Goal: Task Accomplishment & Management: Complete application form

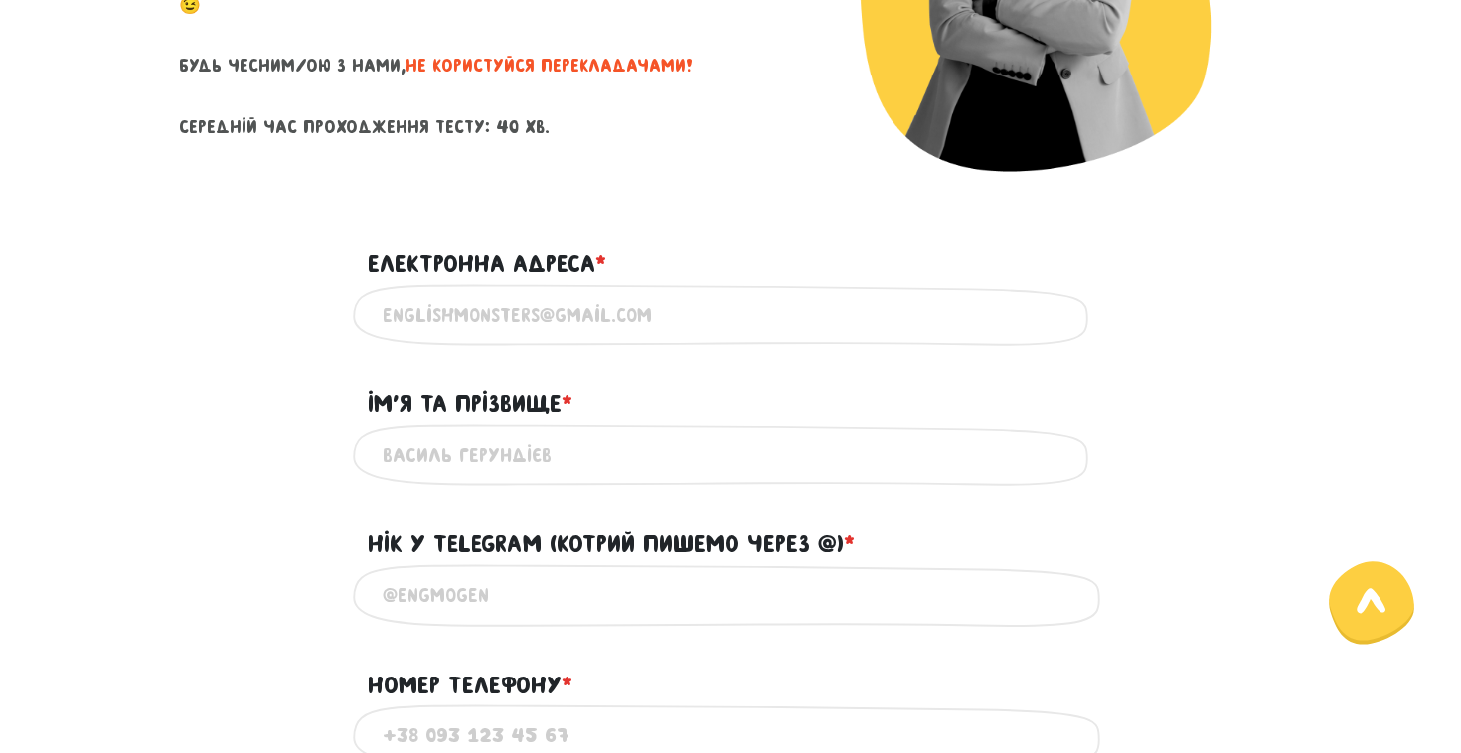
scroll to position [438, 0]
type input "[PERSON_NAME]"
paste input "[EMAIL_ADDRESS][DOMAIN_NAME]"
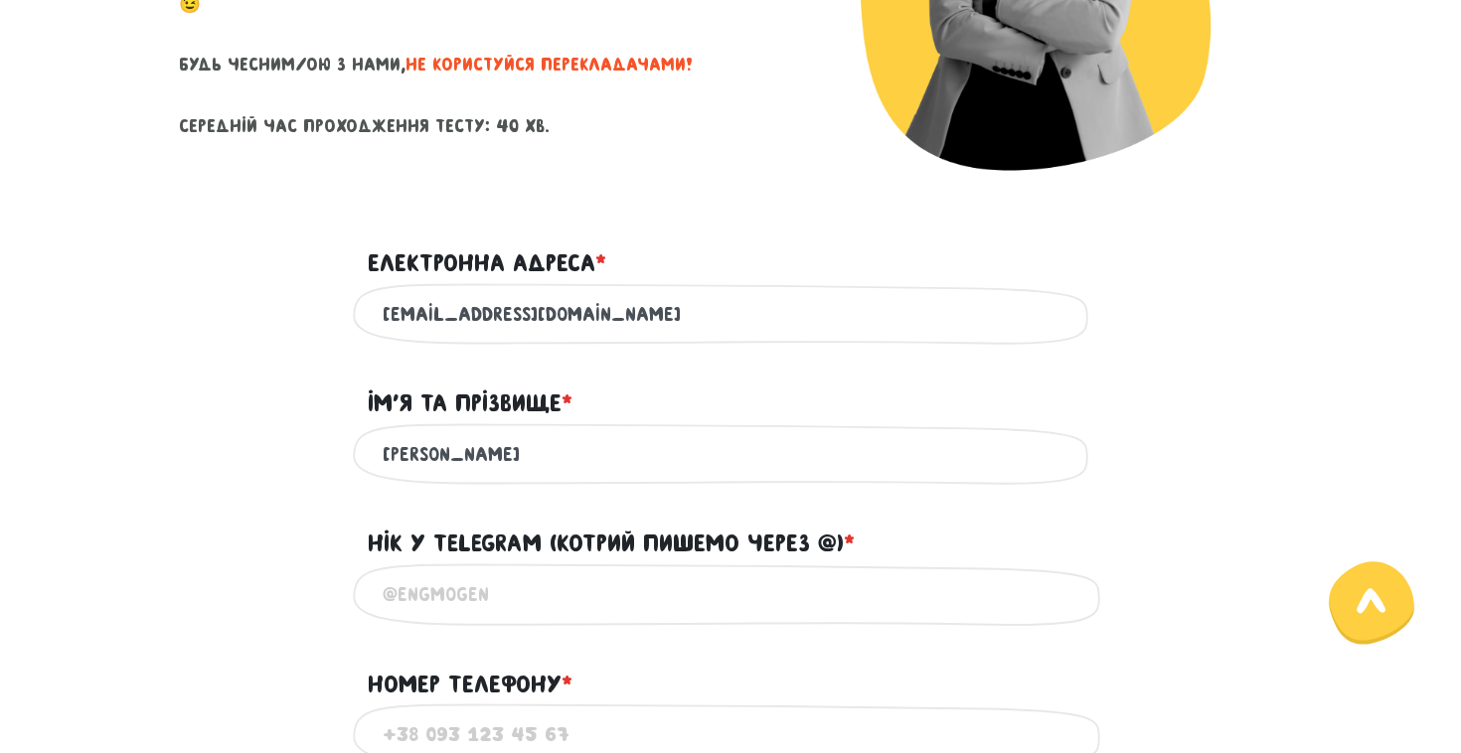
type input "[EMAIL_ADDRESS][DOMAIN_NAME]"
click at [641, 367] on div "Ім'я та прізвище * ?" at bounding box center [730, 392] width 755 height 62
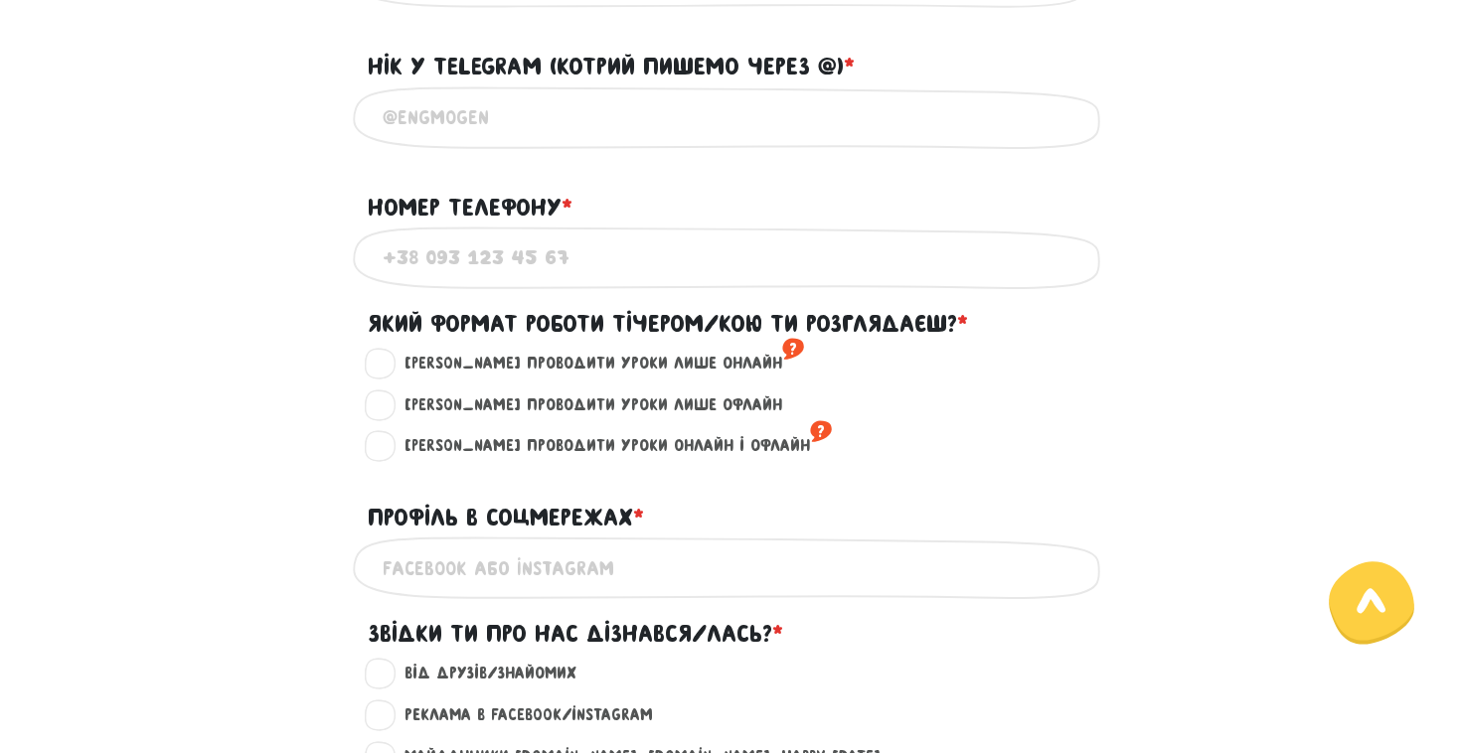
scroll to position [910, 0]
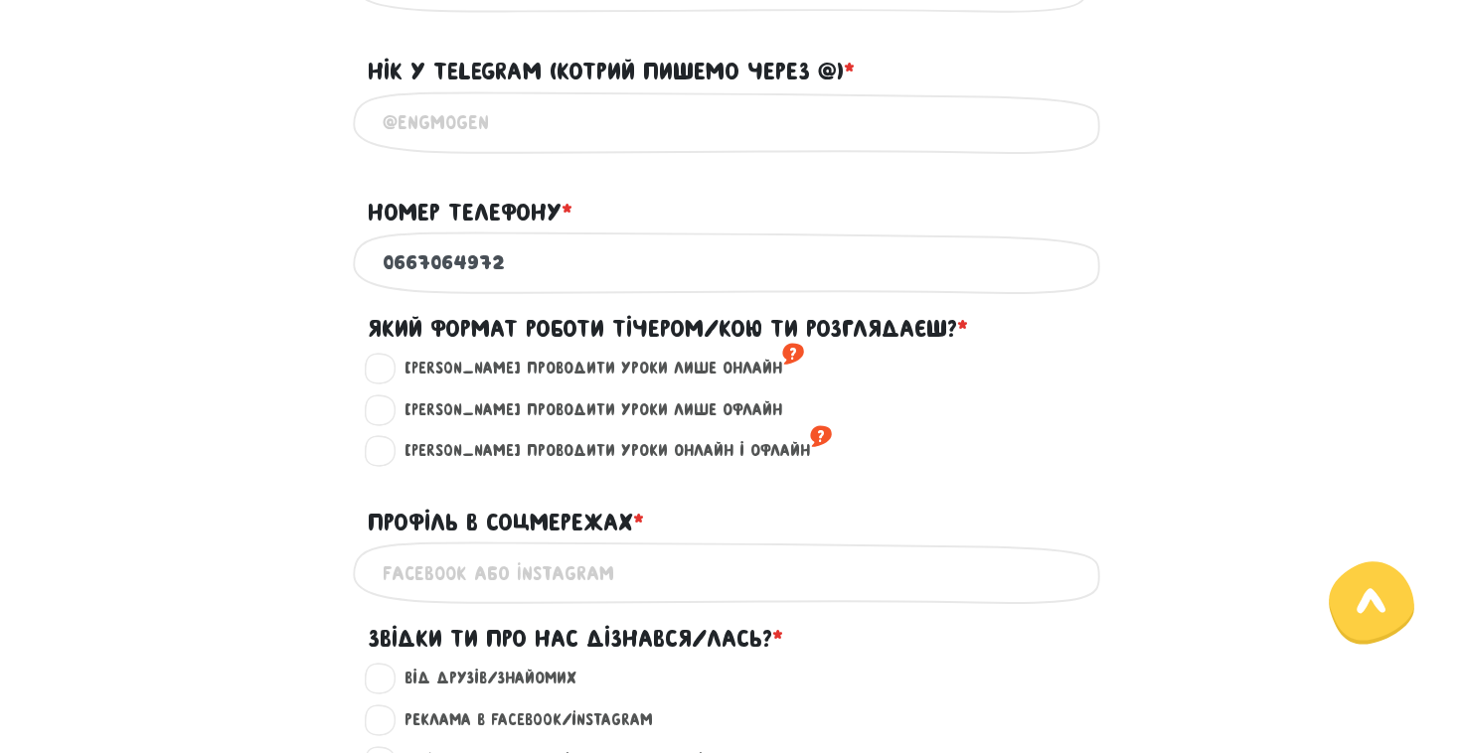
type input "0667064972"
click at [525, 135] on input "@" at bounding box center [731, 122] width 696 height 45
paste input "@ladykhailuk"
click at [411, 125] on input "@@ladykhailuk" at bounding box center [731, 122] width 696 height 45
type input "@ladykhailuk"
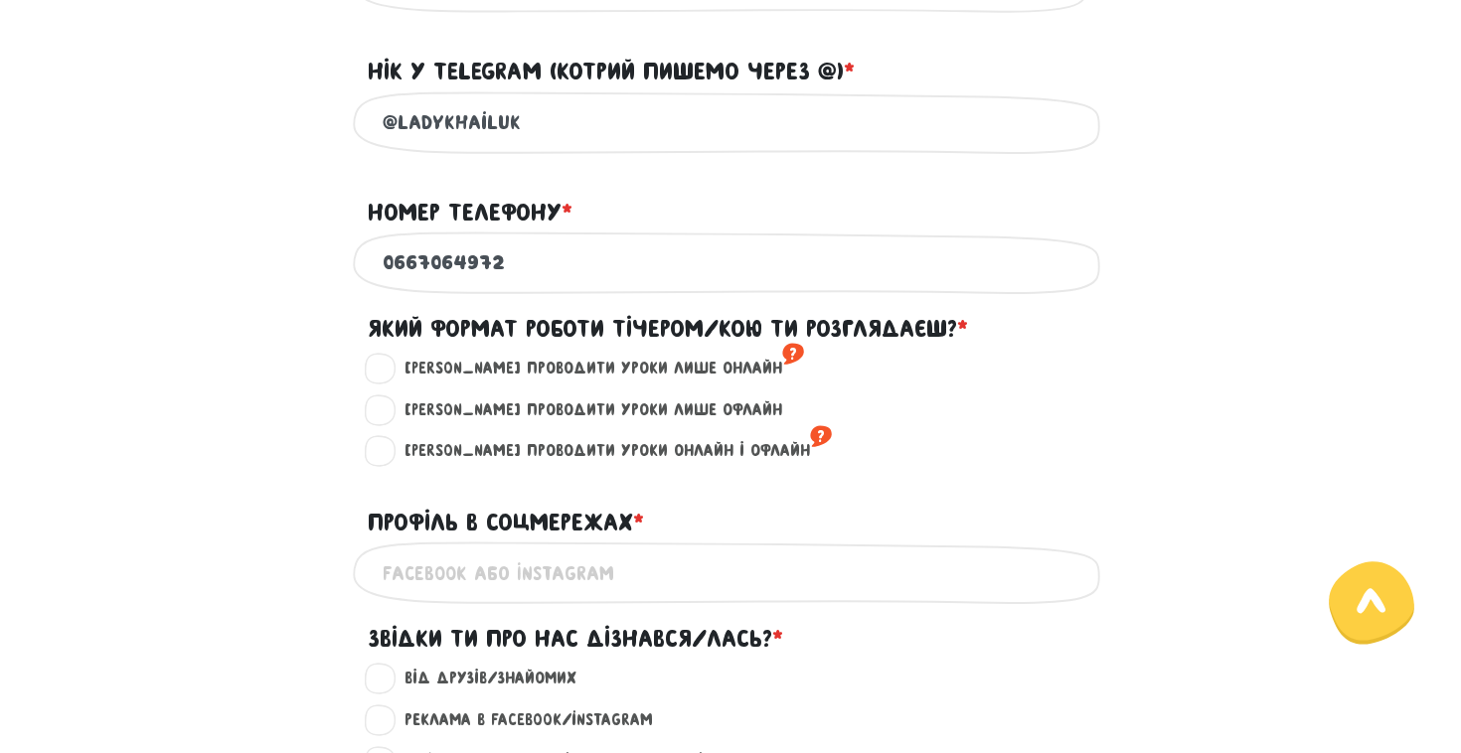
click at [642, 373] on label "[PERSON_NAME] проводити уроки лише онлайн ?" at bounding box center [596, 369] width 416 height 26
click at [389, 373] on input "[PERSON_NAME] проводити уроки лише онлайн ?" at bounding box center [381, 366] width 16 height 20
radio input "true"
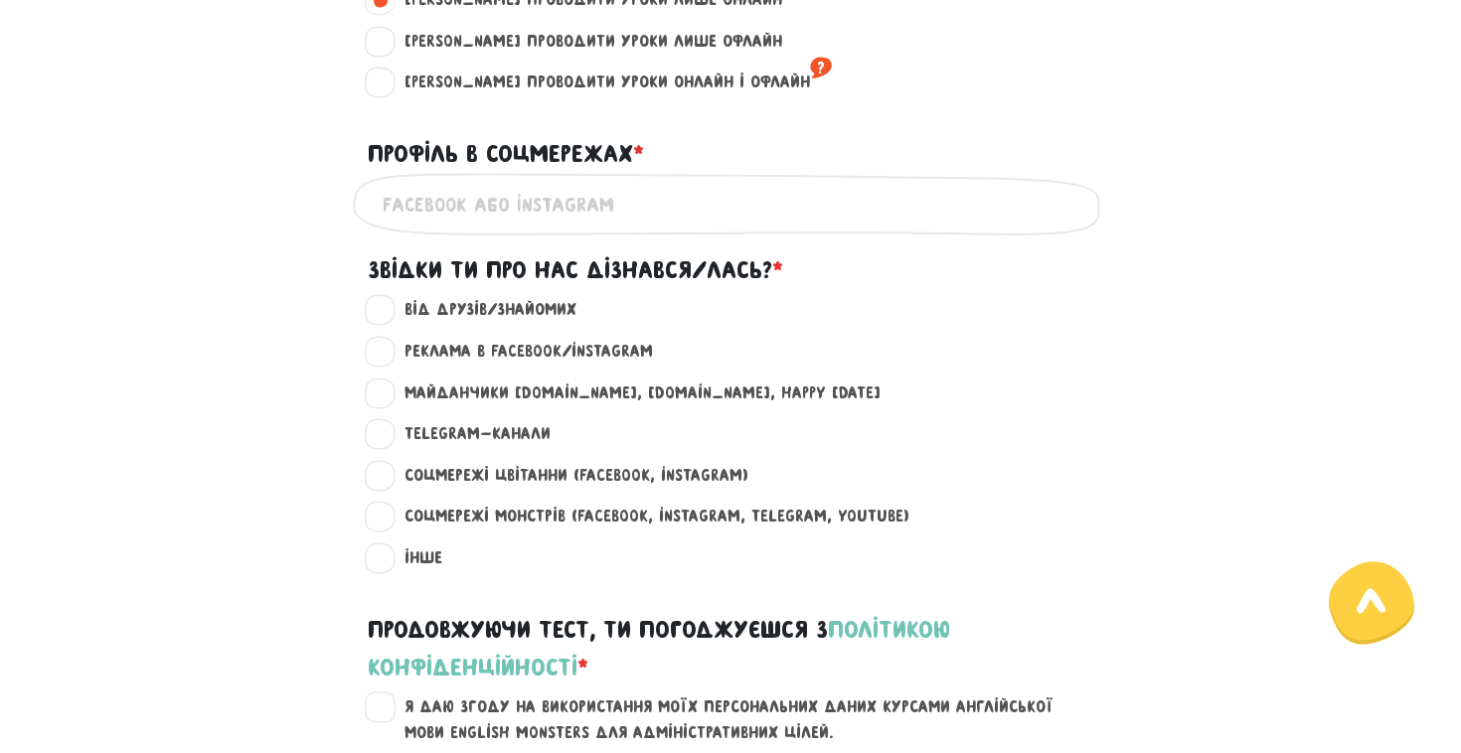
scroll to position [1282, 0]
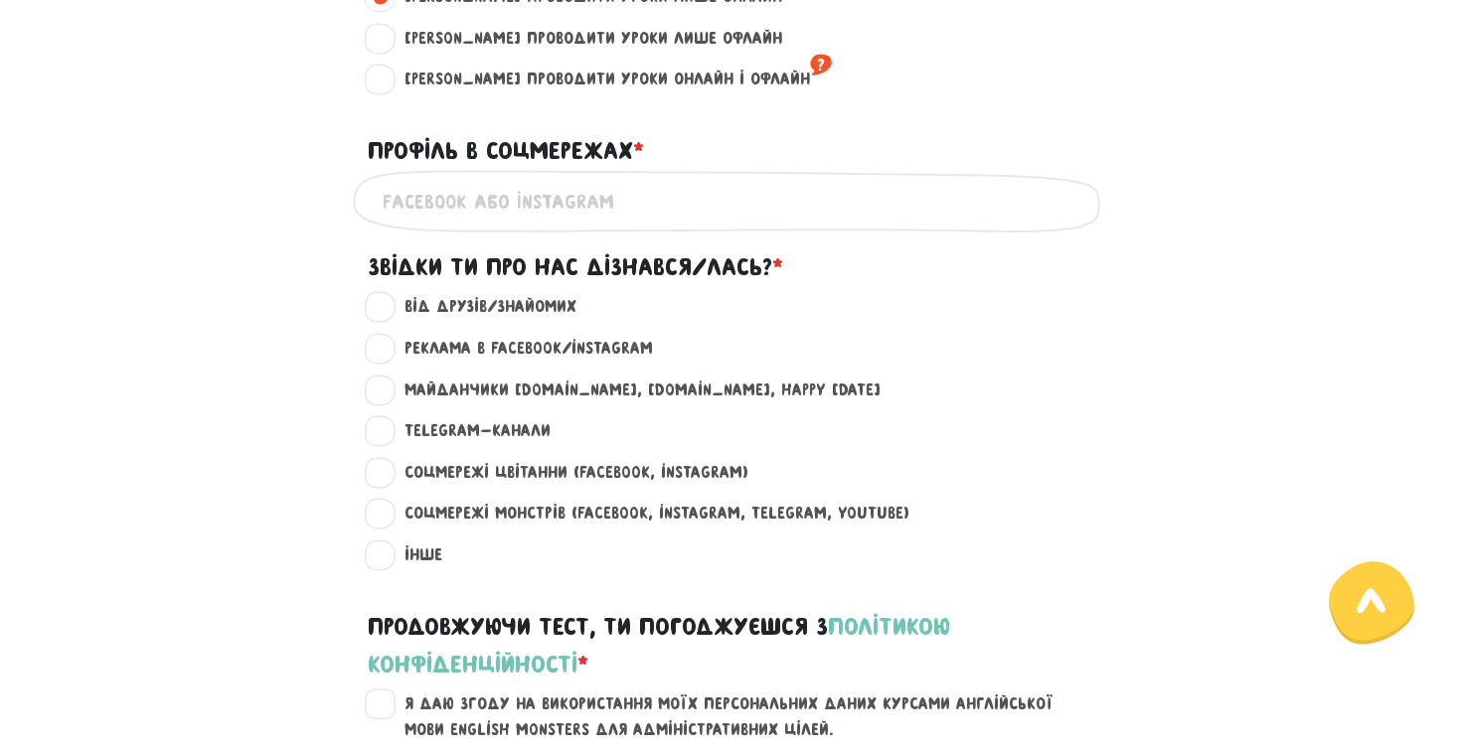
click at [641, 143] on span "*" at bounding box center [638, 150] width 11 height 27
click at [641, 179] on input "Профіль в соцмережах * ?" at bounding box center [731, 201] width 696 height 45
click at [388, 386] on label "Майданчики [DOMAIN_NAME], [DOMAIN_NAME], happy [DATE] ?" at bounding box center [634, 391] width 493 height 26
click at [384, 386] on input "Майданчики [DOMAIN_NAME], [DOMAIN_NAME], happy [DATE] ?" at bounding box center [381, 388] width 16 height 20
radio input "true"
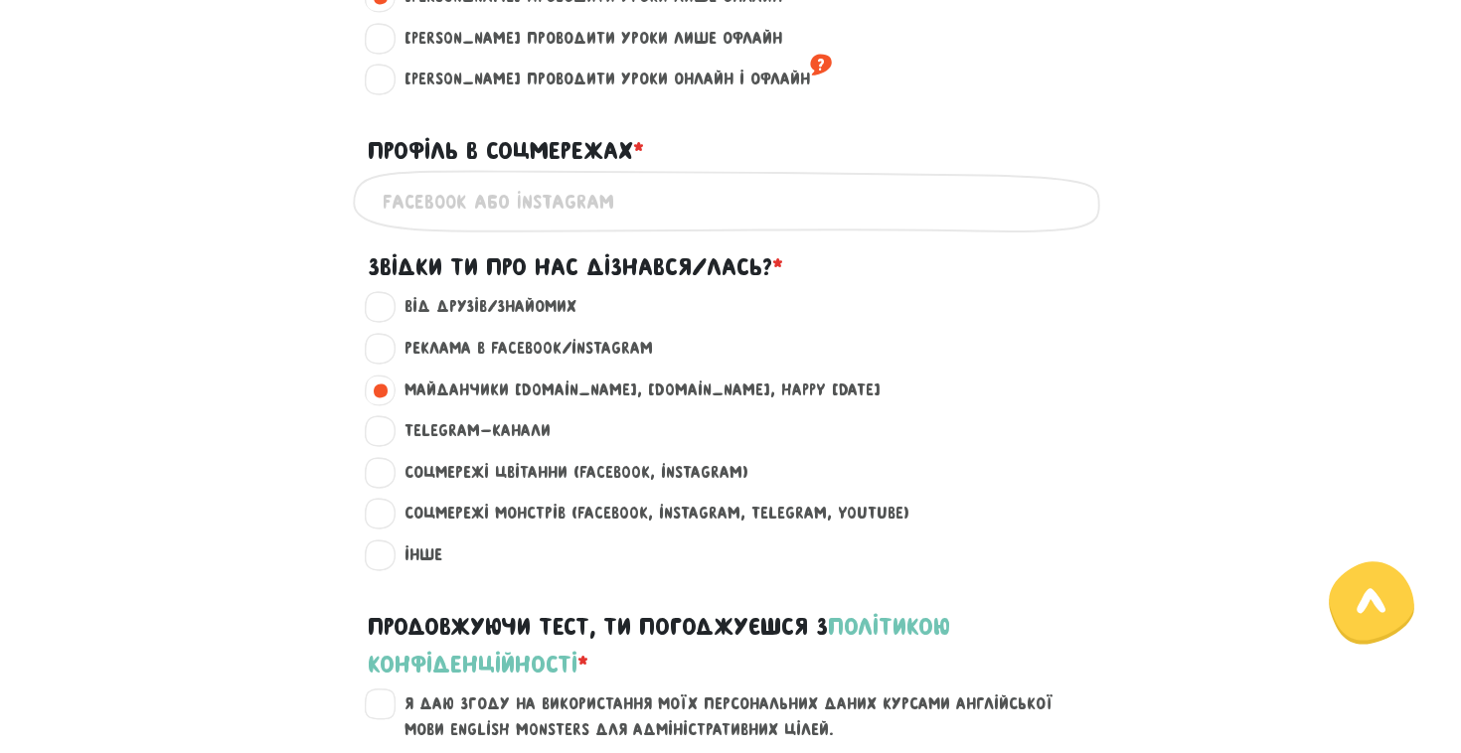
click at [347, 418] on div "Telegram-канали ?" at bounding box center [730, 439] width 1133 height 42
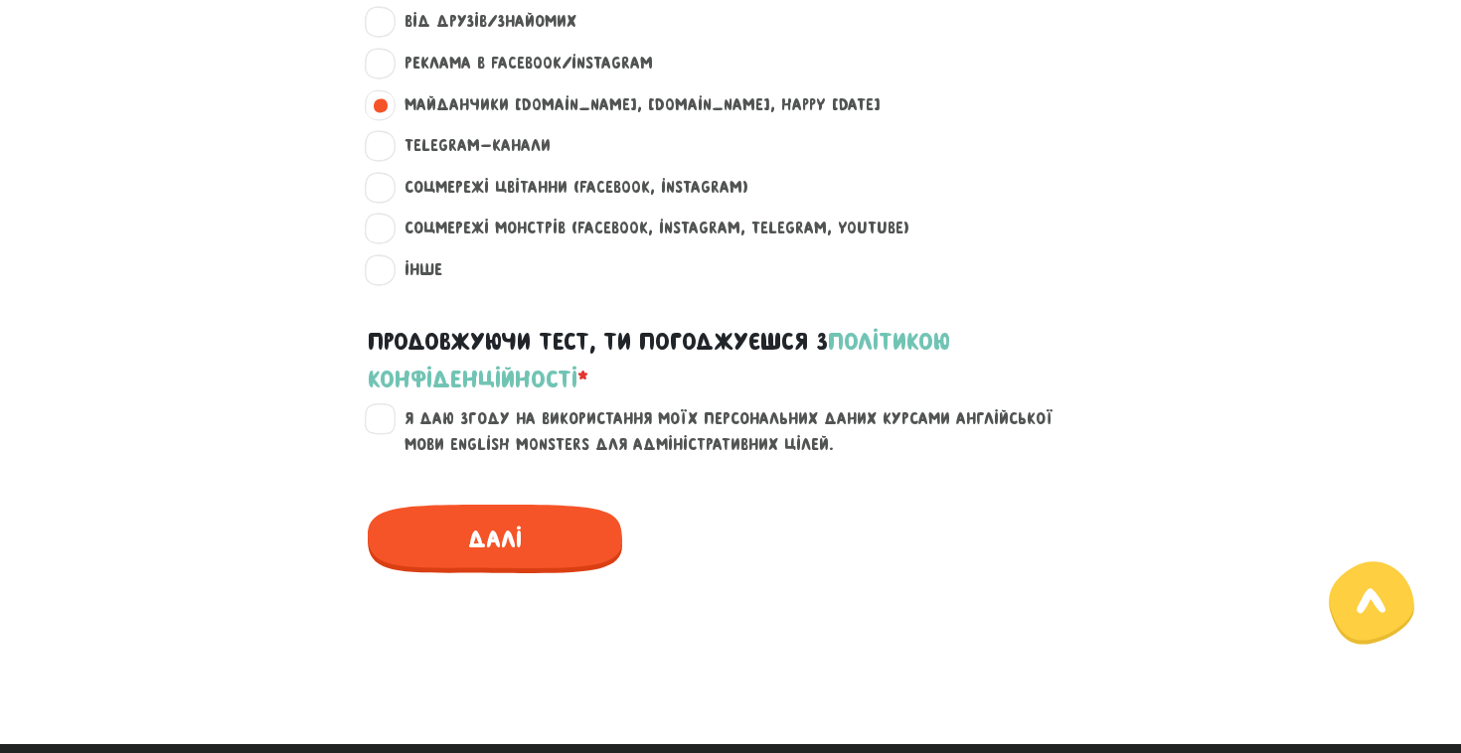
scroll to position [1572, 0]
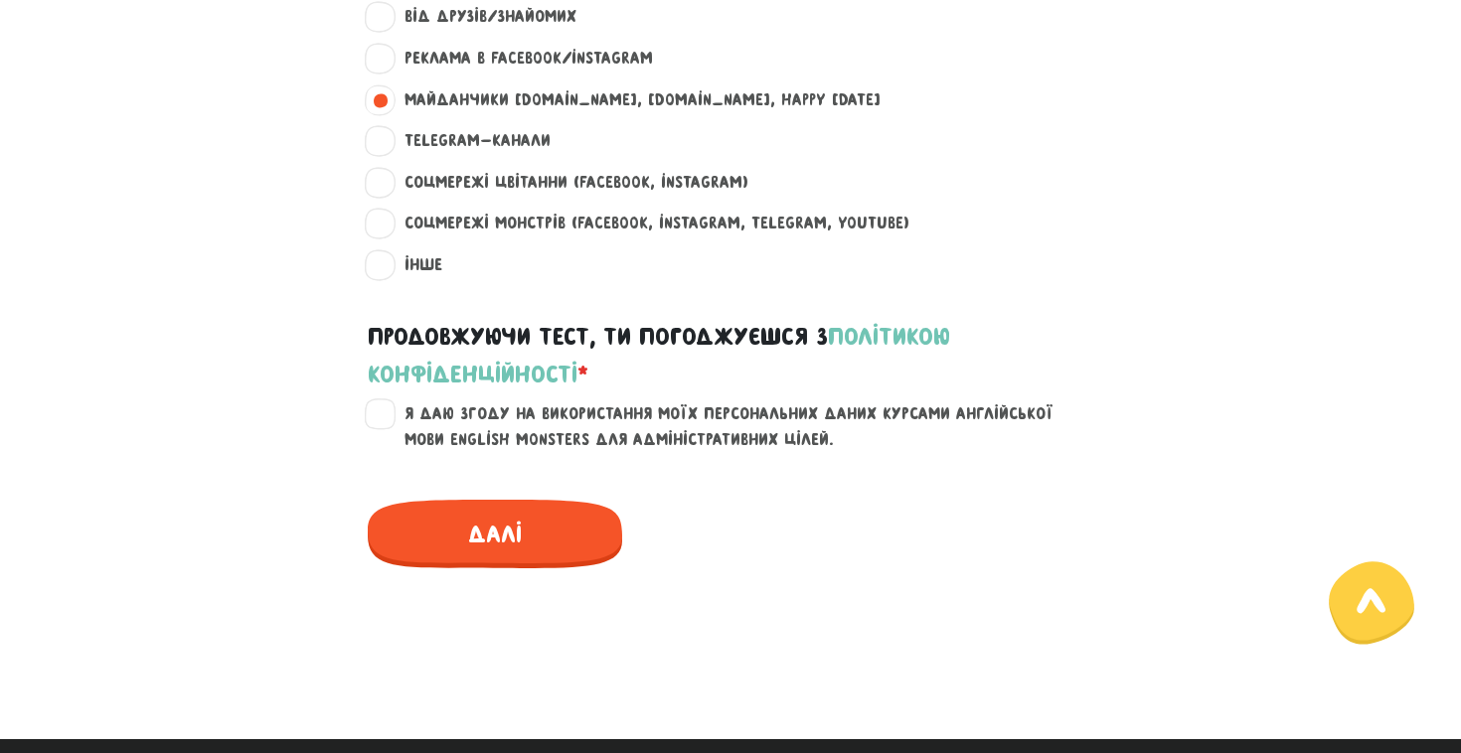
click at [388, 411] on label "Я даю згоду на використання моїх персональних даних курсами англійської мови En…" at bounding box center [743, 427] width 710 height 51
click at [373, 411] on input "Я даю згоду на використання моїх персональних даних курсами англійської мови En…" at bounding box center [381, 412] width 16 height 20
checkbox input "true"
click at [466, 534] on span "Далі" at bounding box center [495, 534] width 254 height 69
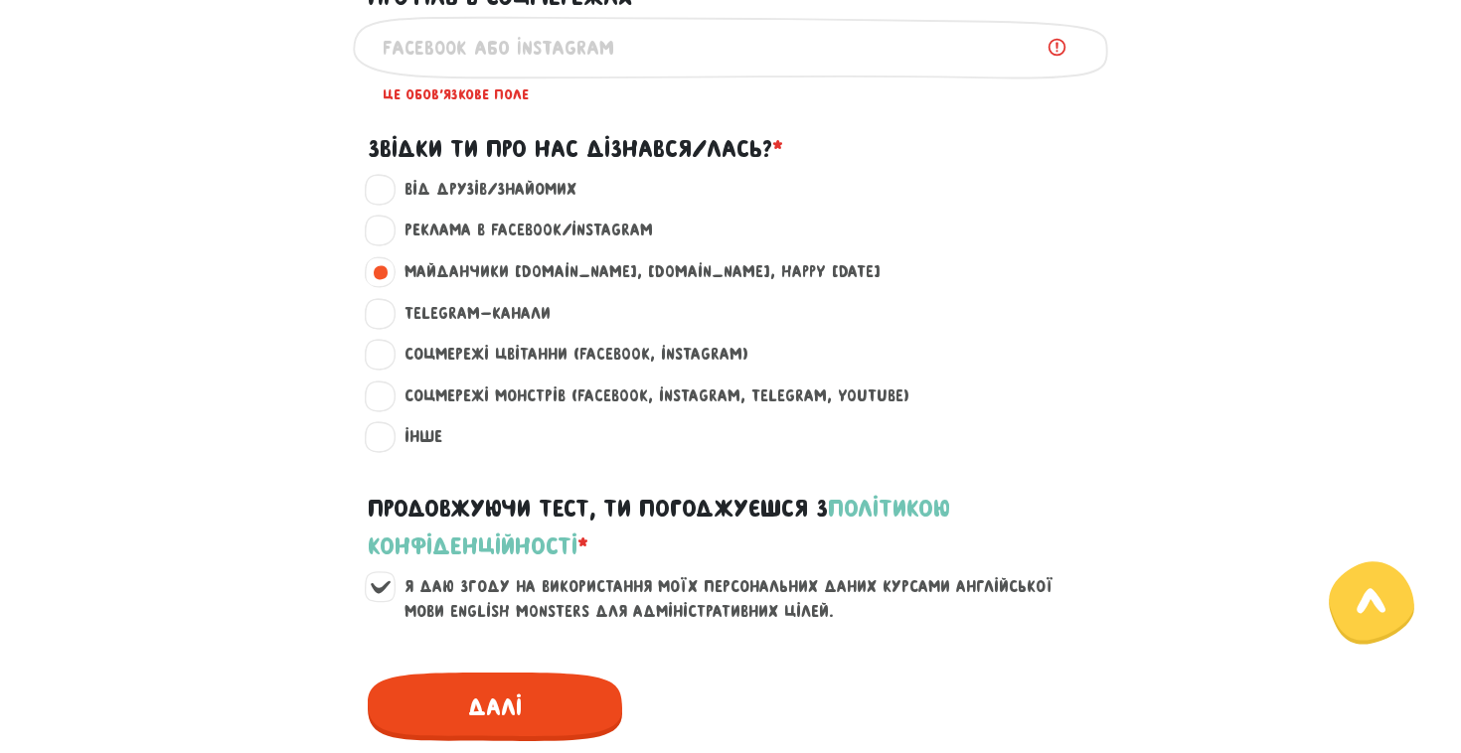
scroll to position [1407, 0]
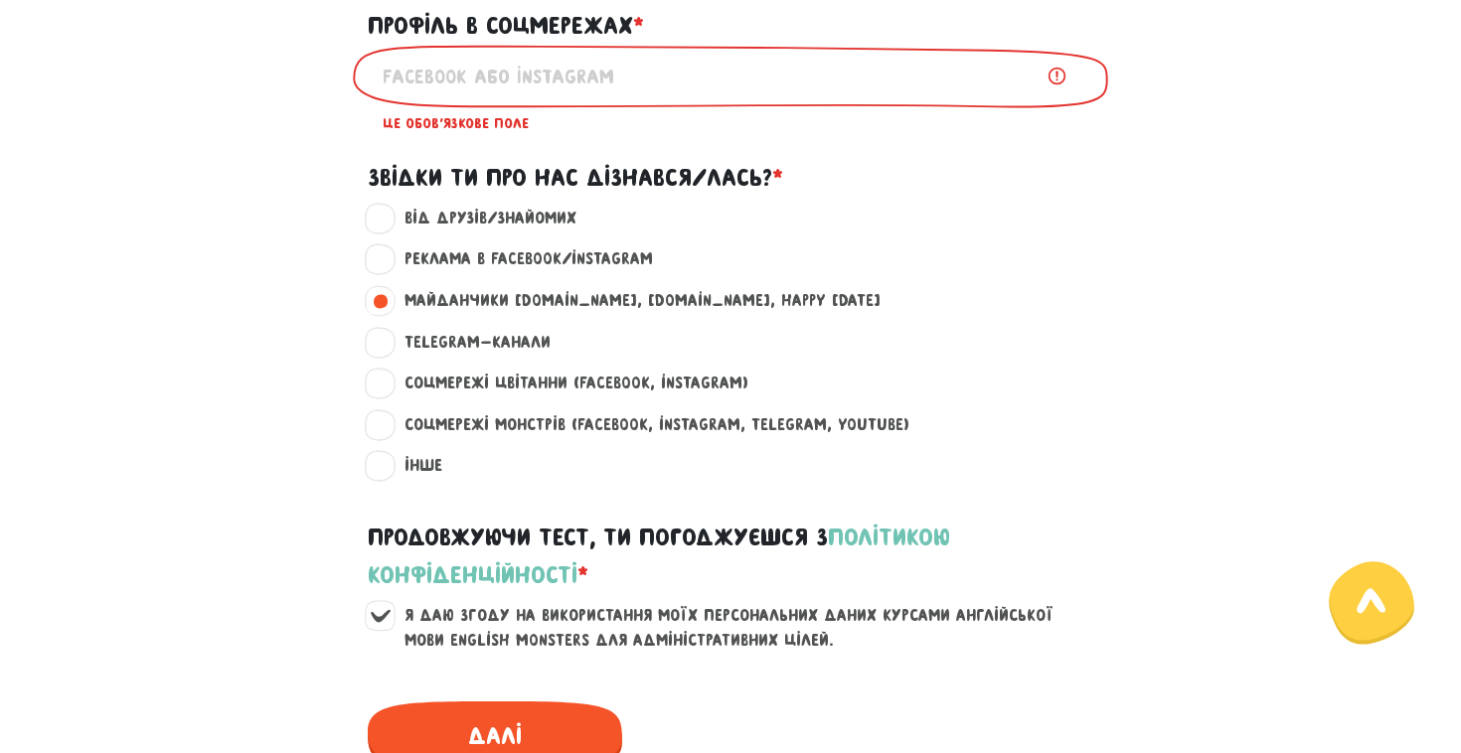
click at [521, 69] on input "Профіль в соцмережах * ?" at bounding box center [731, 76] width 696 height 45
type input "т"
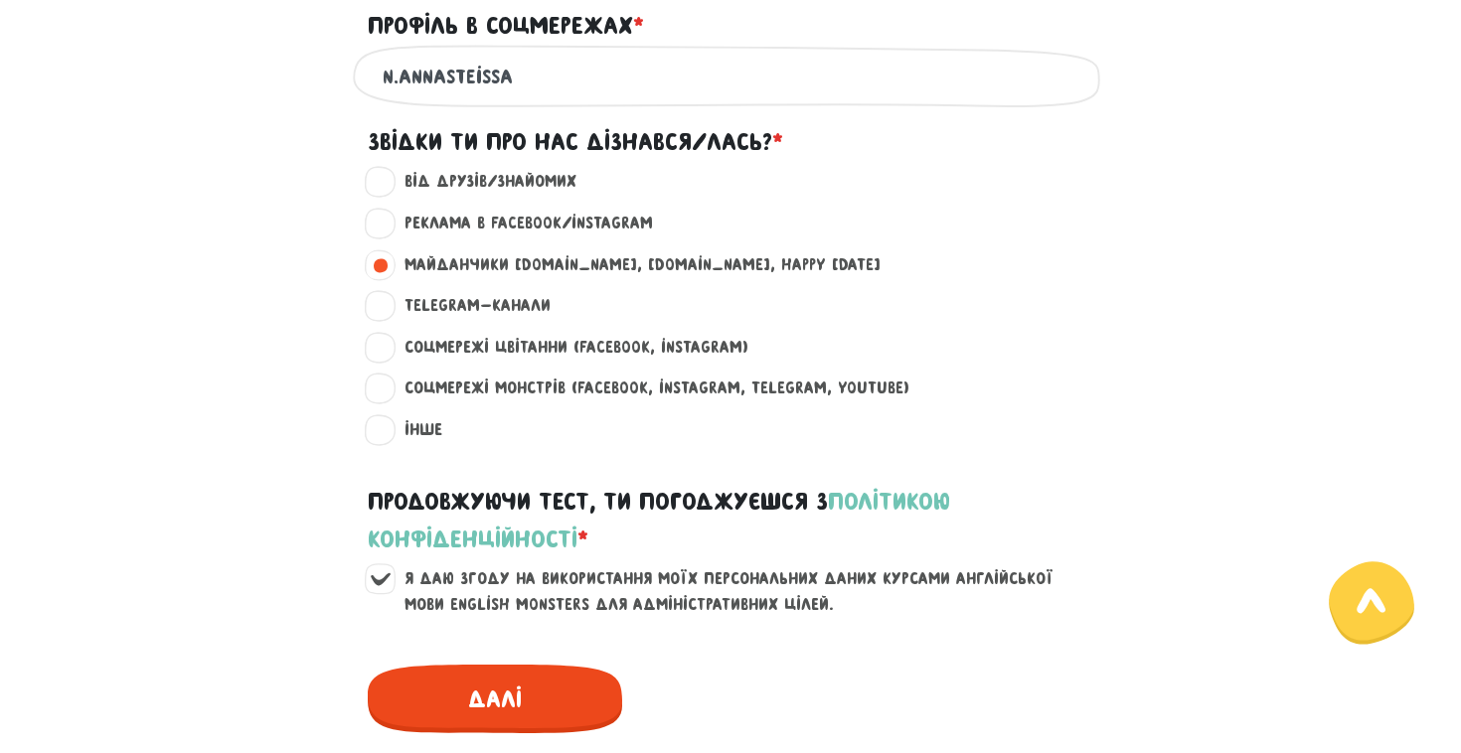
type input "n.annasteissa"
click at [533, 685] on span "Далі" at bounding box center [495, 699] width 254 height 69
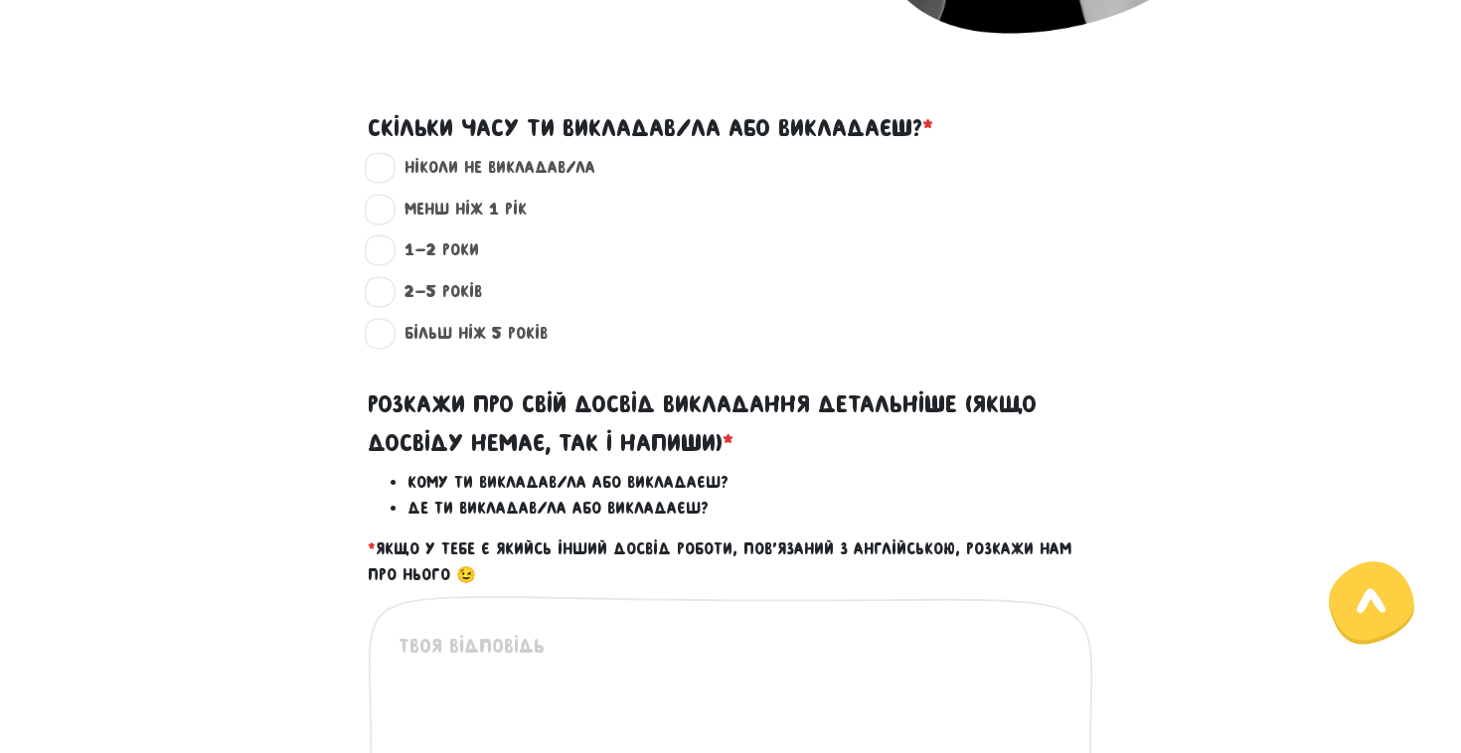
scroll to position [570, 0]
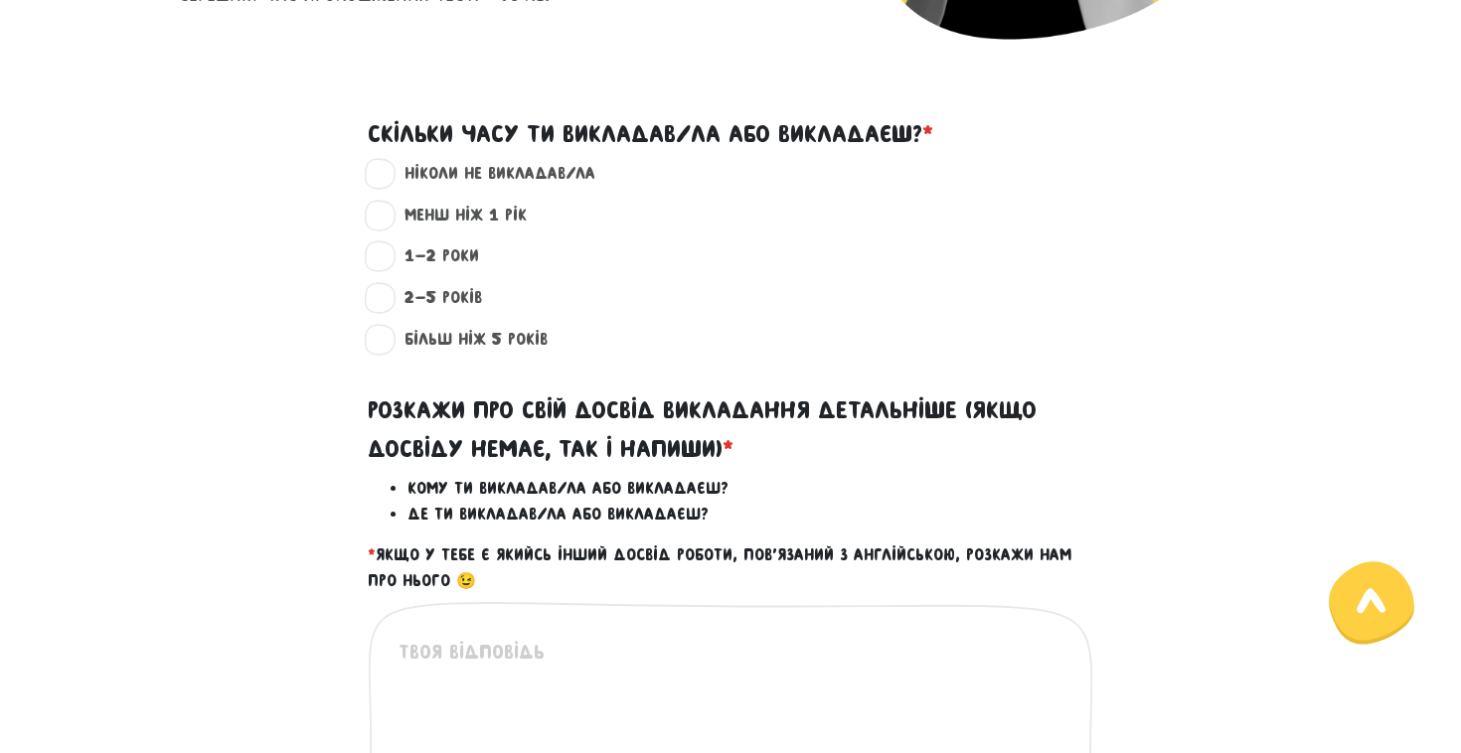
click at [388, 256] on label "1-2 роки ?" at bounding box center [433, 257] width 91 height 26
click at [383, 256] on input "1-2 роки ?" at bounding box center [381, 254] width 16 height 20
radio input "true"
click at [349, 359] on div "більш ніж 5 років ? Оберіть хоча би один варіант" at bounding box center [730, 348] width 1133 height 42
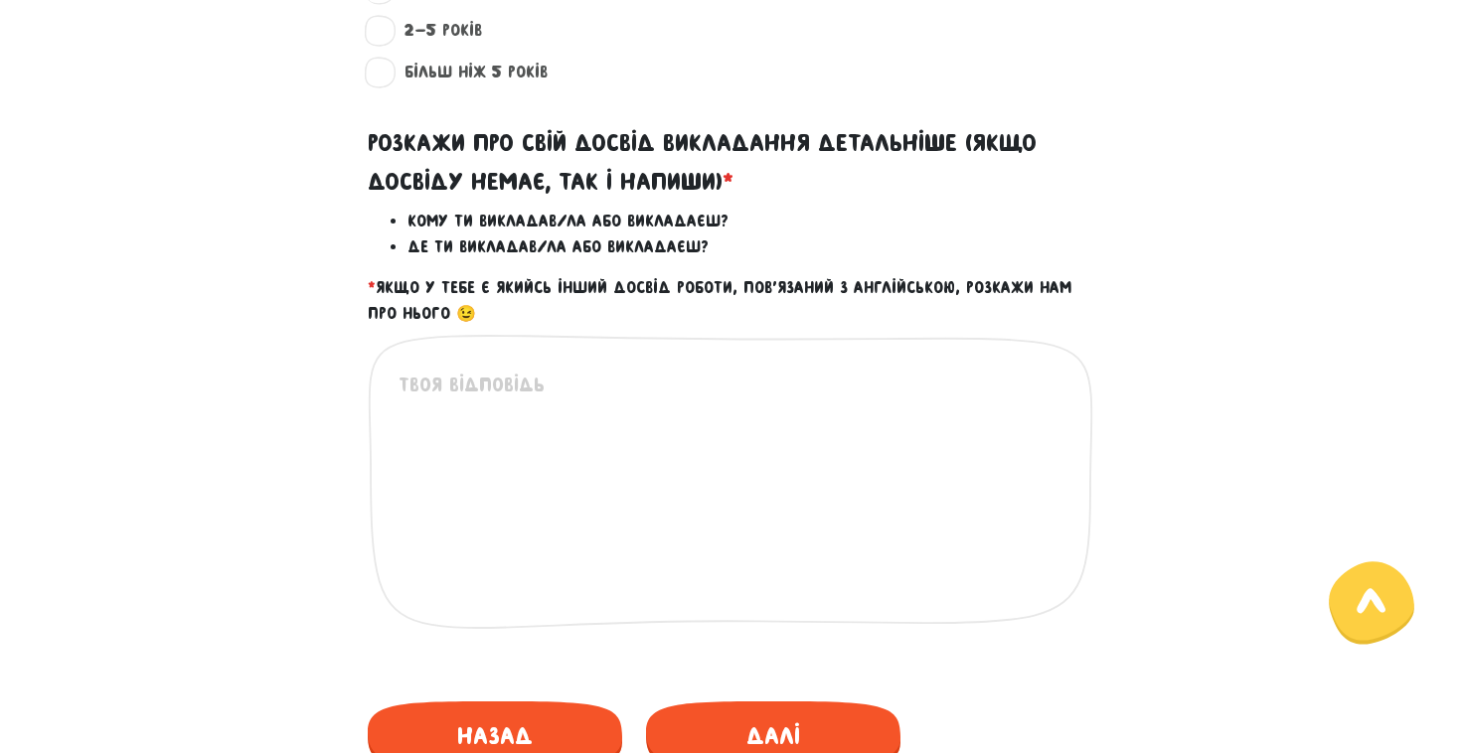
scroll to position [840, 0]
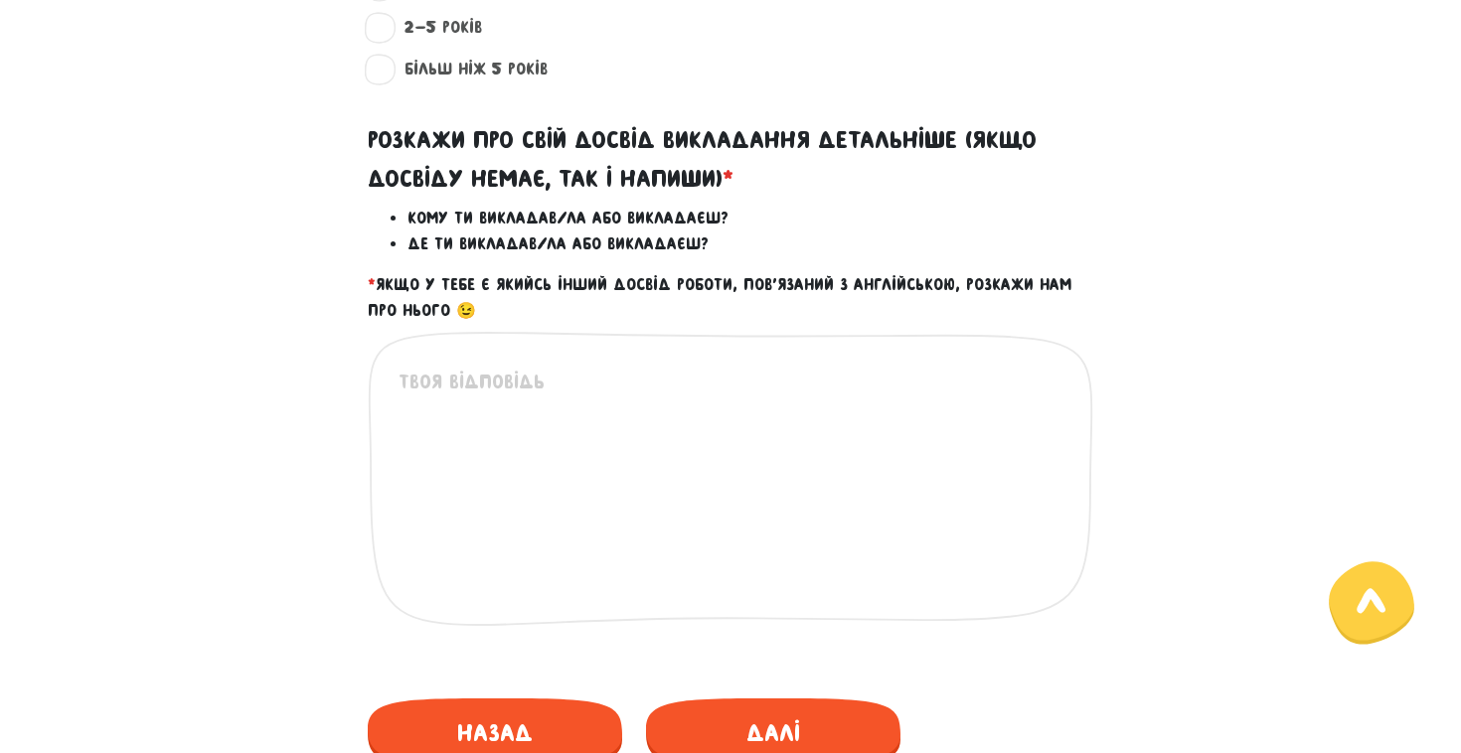
click at [457, 402] on textarea at bounding box center [732, 489] width 666 height 244
paste textarea "Понад рік навчаю англійської мови у мовній школі. Працюю як з малюками від 6 ро…"
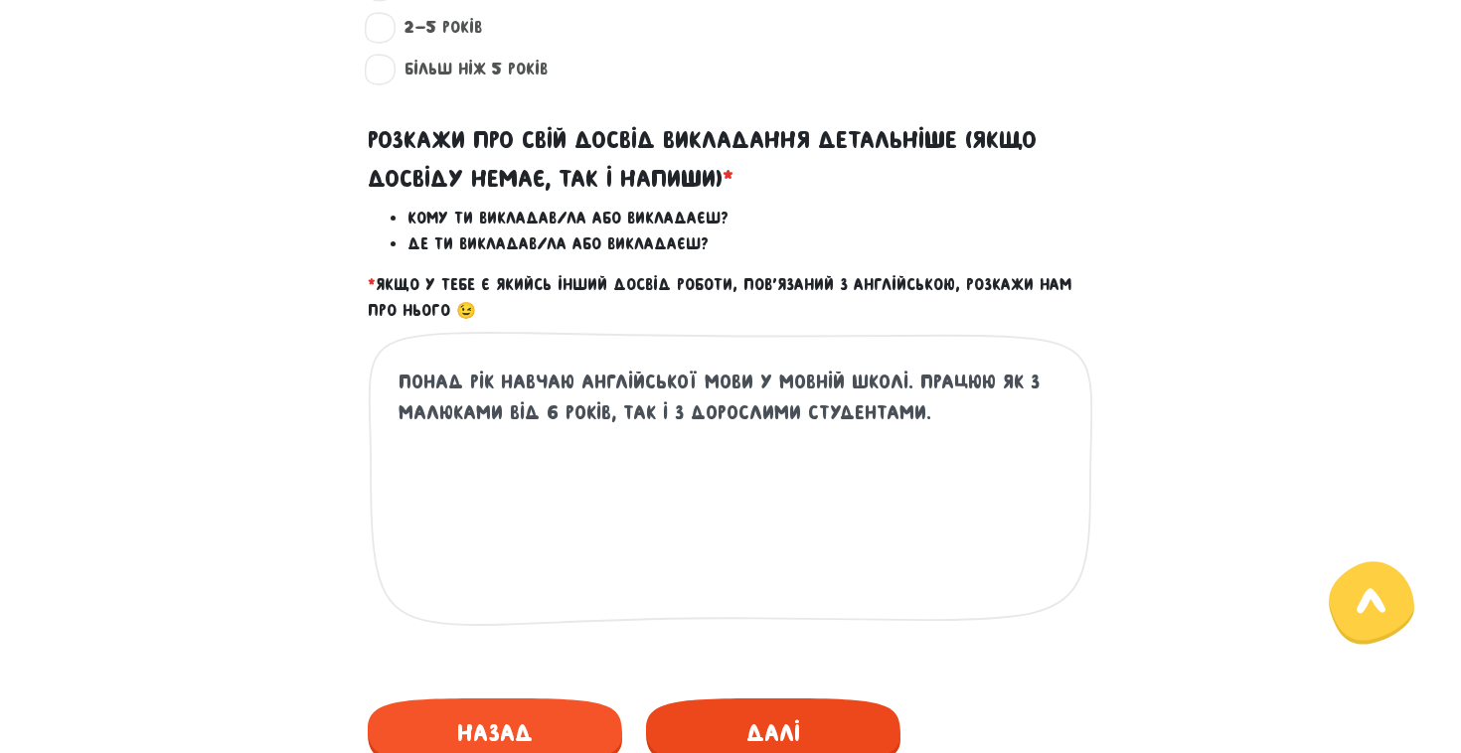
type textarea "Понад рік навчаю англійської мови у мовній школі. Працюю як з малюками від 6 ро…"
click at [777, 721] on span "Далі" at bounding box center [773, 733] width 254 height 69
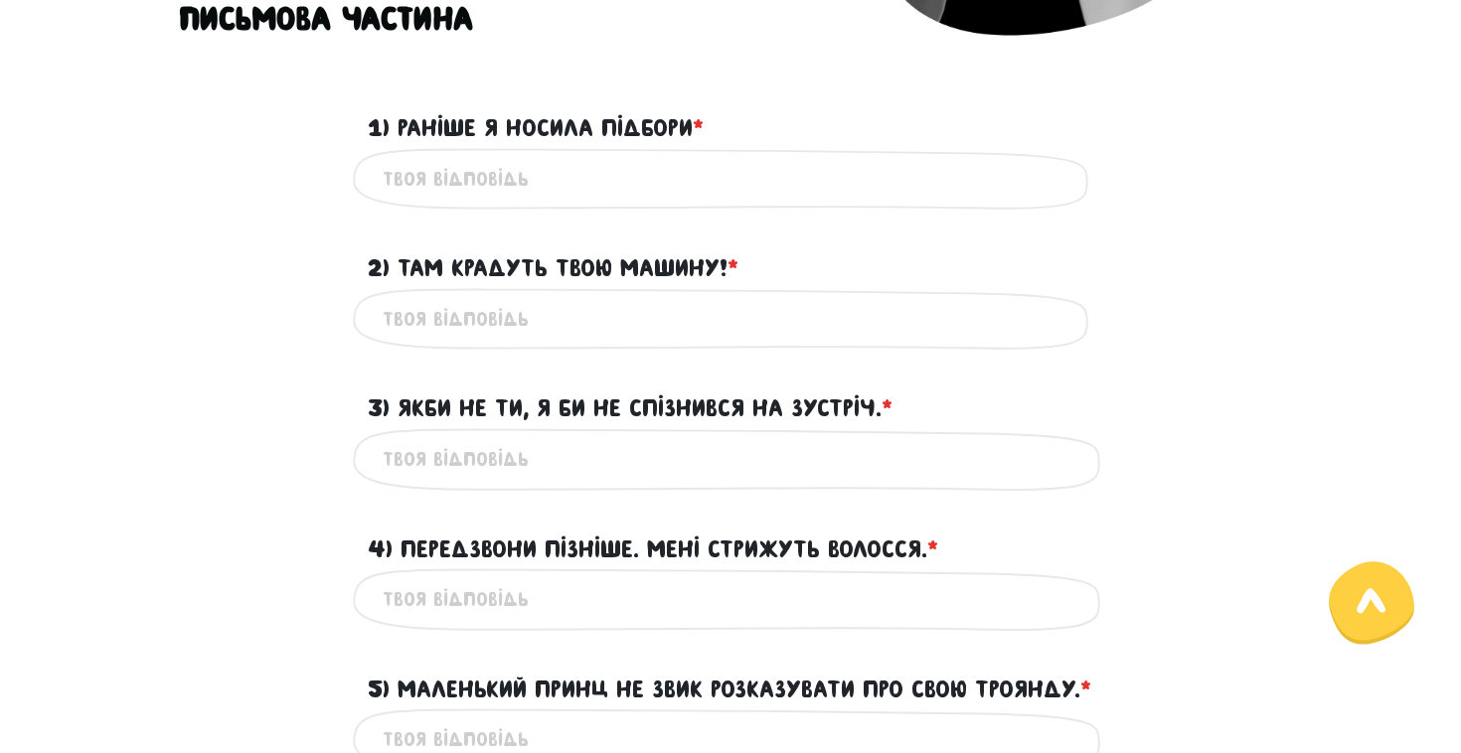
scroll to position [570, 0]
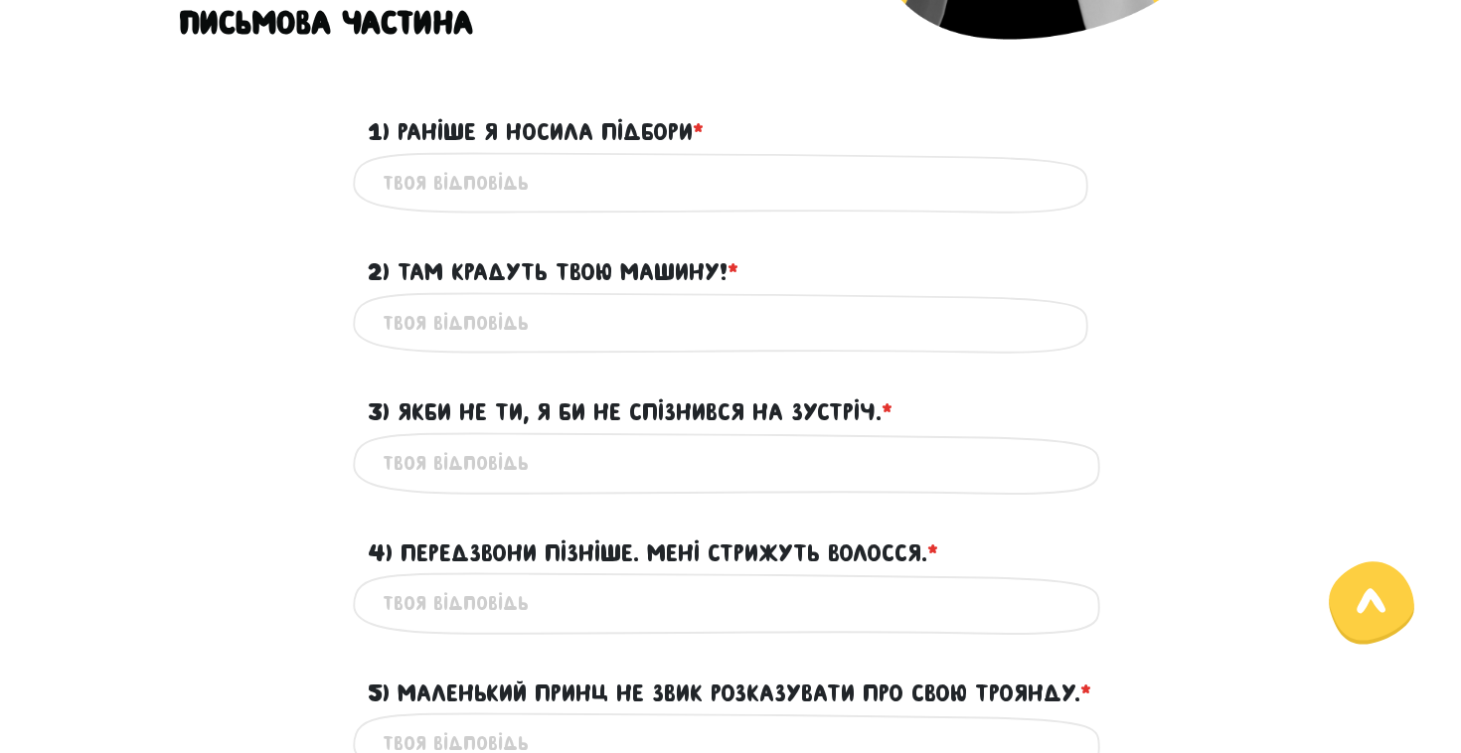
click at [686, 213] on div "Це обов'язкове поле" at bounding box center [730, 183] width 755 height 63
click at [675, 196] on input "1) Раніше я носила підбори * ?" at bounding box center [731, 183] width 696 height 45
click at [767, 102] on div "1) Раніше я носила підбори * ?" at bounding box center [730, 120] width 755 height 62
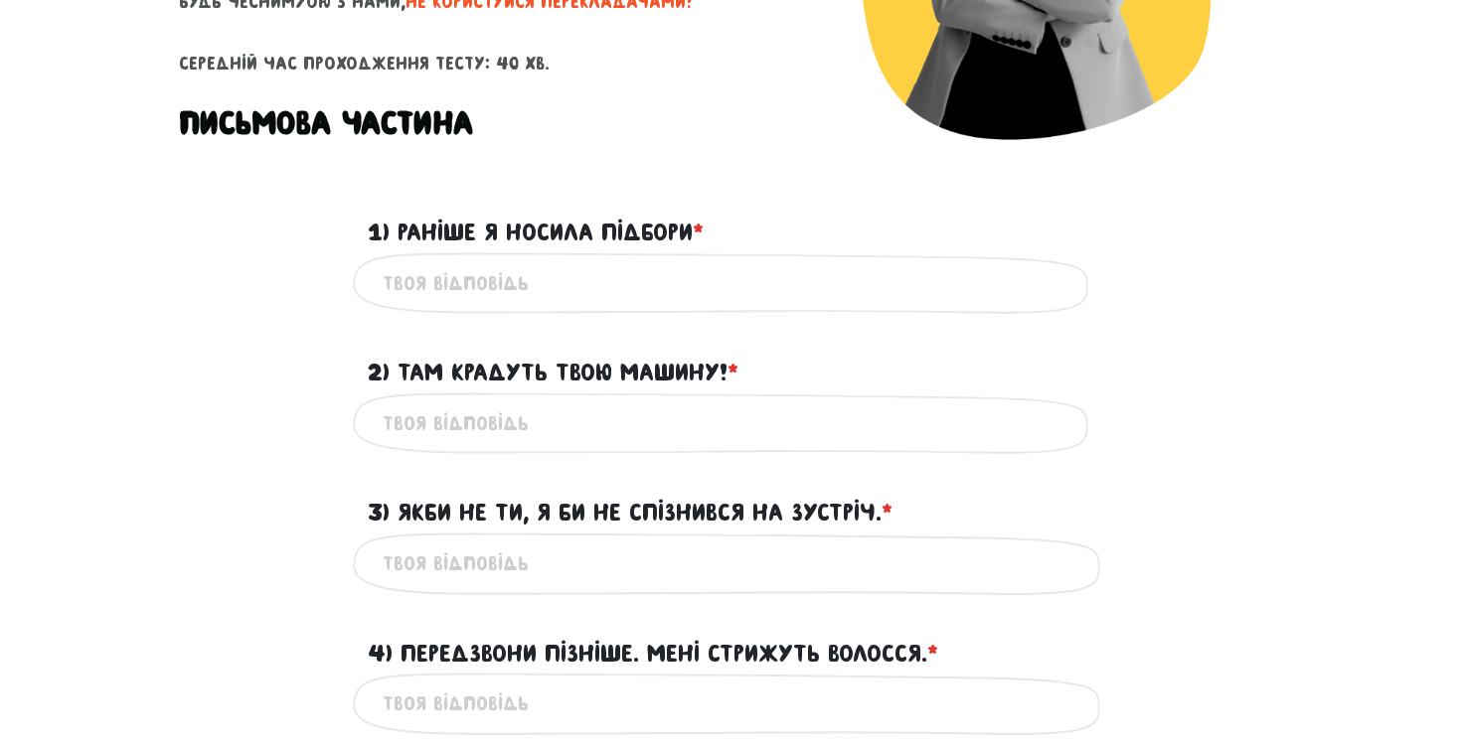
scroll to position [489, 0]
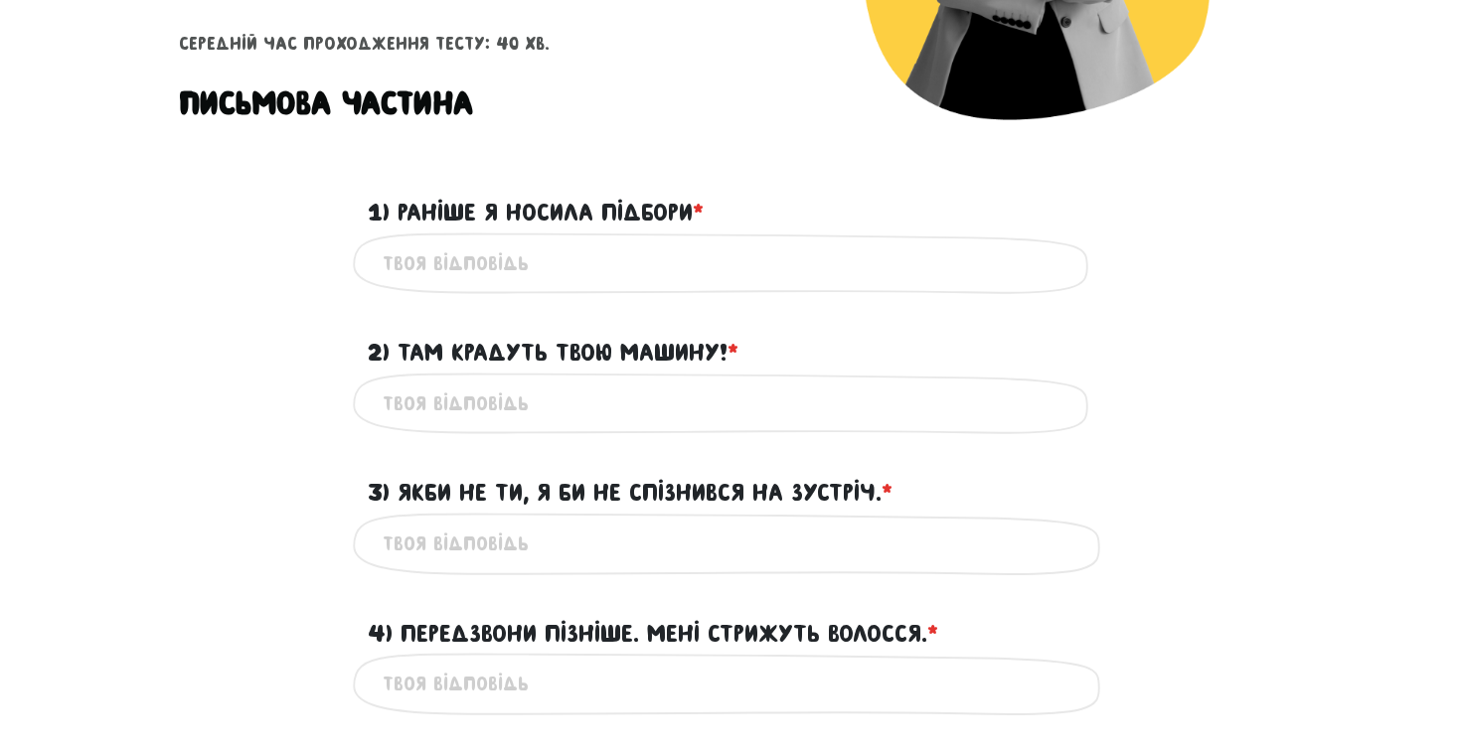
click at [530, 200] on label "1) Раніше я носила підбори * ?" at bounding box center [536, 213] width 336 height 38
click at [530, 242] on input "1) Раніше я носила підбори * ?" at bounding box center [731, 264] width 696 height 45
click at [530, 200] on label "1) Раніше я носила підбори * ?" at bounding box center [536, 213] width 336 height 38
click at [530, 242] on input "1) Раніше я носила підбори * ?" at bounding box center [731, 264] width 696 height 45
click at [507, 265] on input "1) Раніше я носила підбори * ?" at bounding box center [731, 264] width 696 height 45
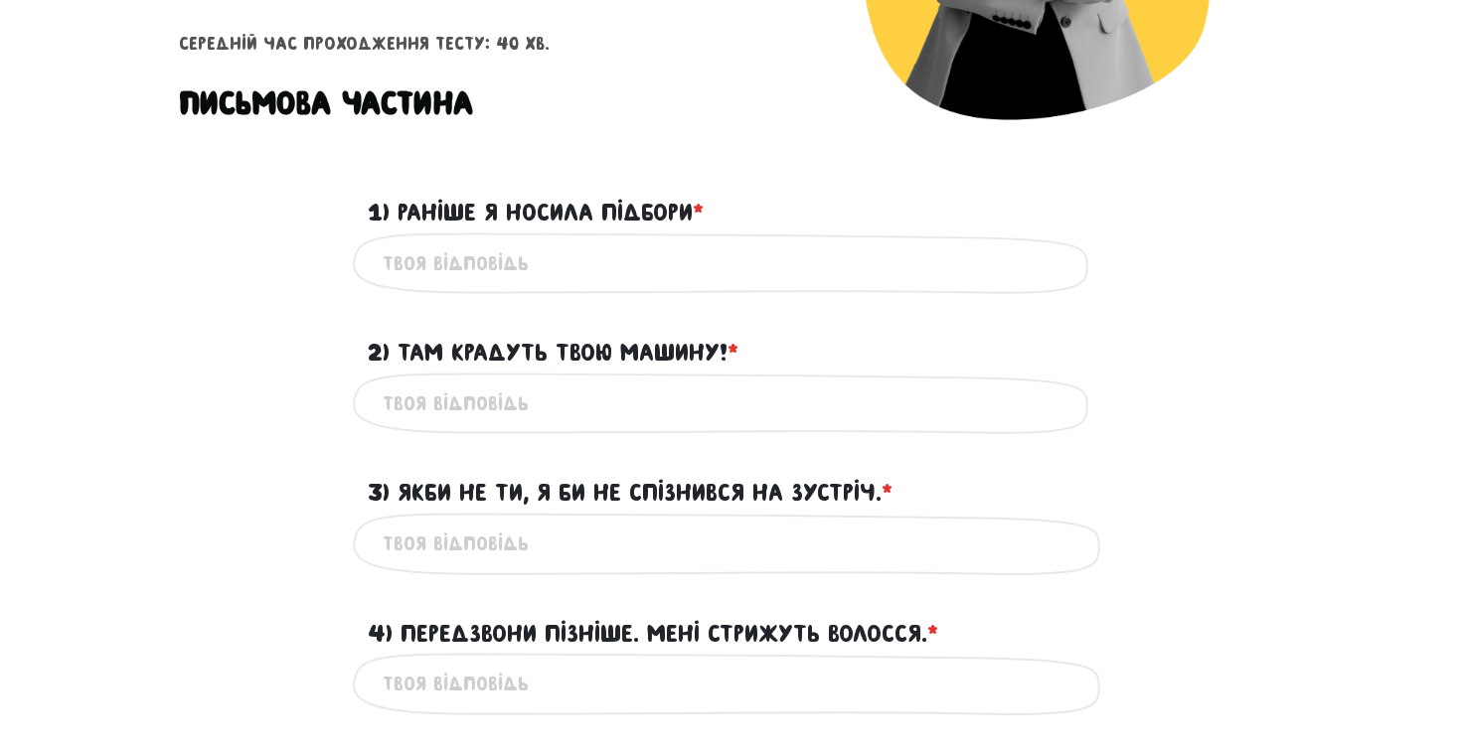
type input "ш"
type input "u"
click at [527, 209] on label "1) Раніше я носила підбори * ?" at bounding box center [536, 213] width 336 height 38
click at [527, 242] on input "I used to wear high heels" at bounding box center [731, 264] width 696 height 45
click at [527, 209] on label "1) Раніше я носила підбори * ?" at bounding box center [536, 213] width 336 height 38
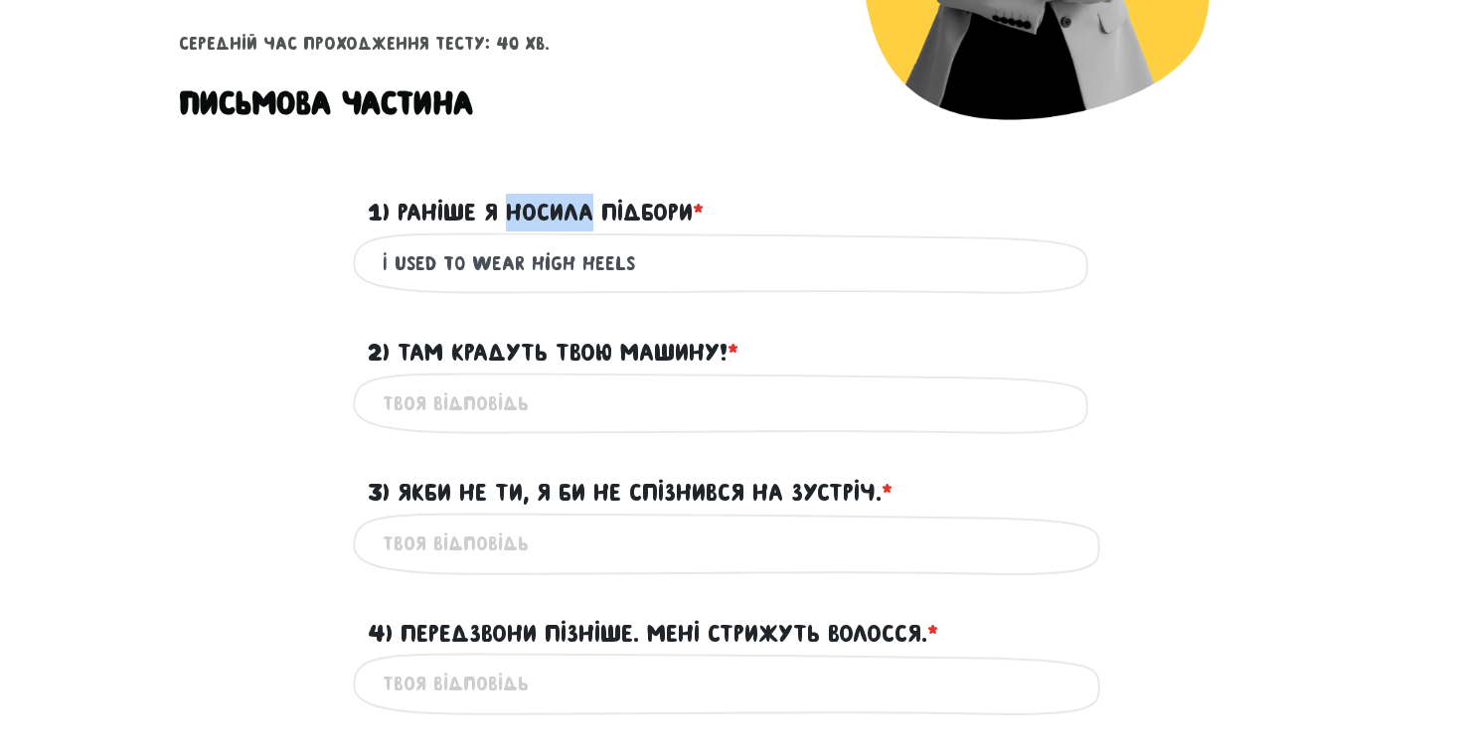
click at [527, 242] on input "I used to wear high heels" at bounding box center [731, 264] width 696 height 45
click at [527, 209] on label "1) Раніше я носила підбори * ?" at bounding box center [536, 213] width 336 height 38
click at [527, 242] on input "I used to wear high heels" at bounding box center [731, 264] width 696 height 45
click at [527, 209] on label "1) Раніше я носила підбори * ?" at bounding box center [536, 213] width 336 height 38
click at [527, 242] on input "I used to wear high heels" at bounding box center [731, 264] width 696 height 45
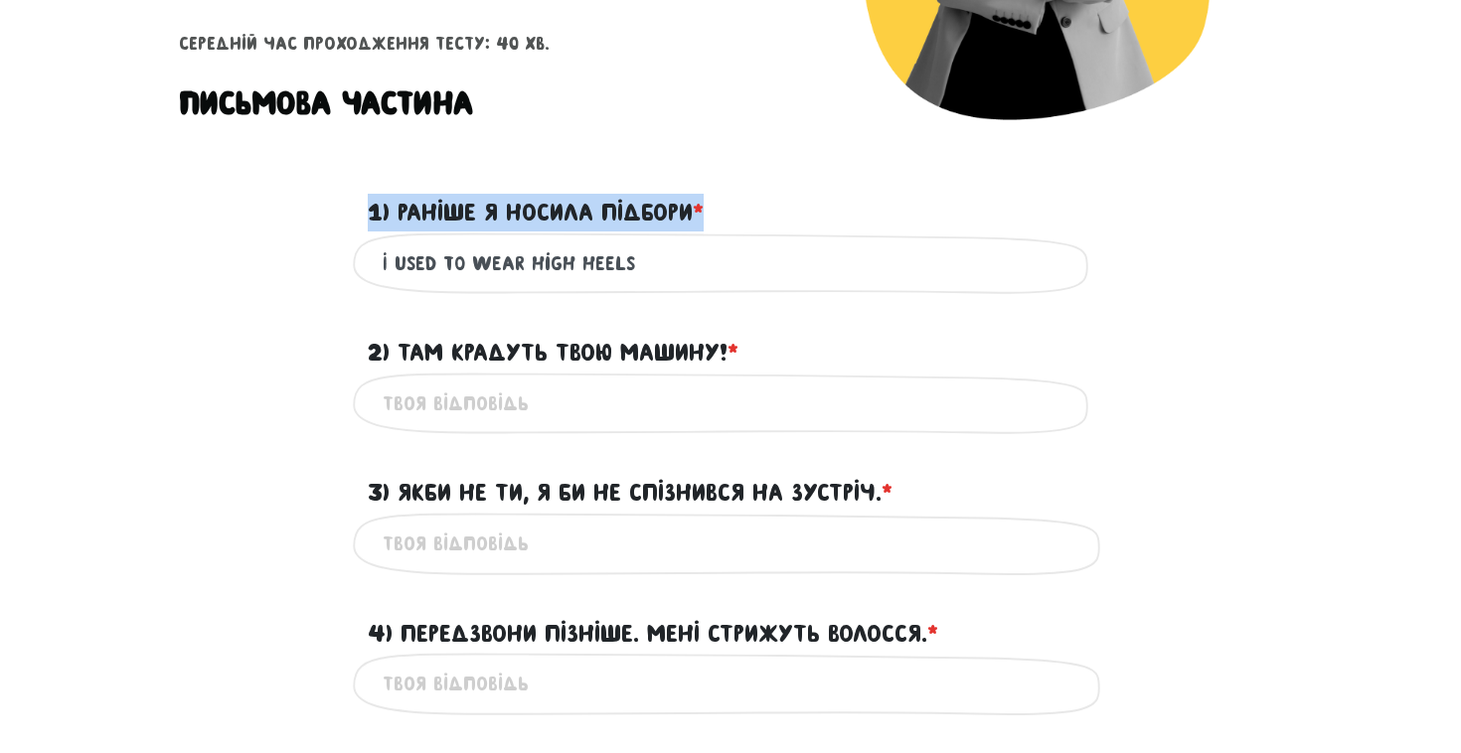
click at [527, 209] on label "1) Раніше я носила підбори * ?" at bounding box center [536, 213] width 336 height 38
click at [527, 242] on input "I used to wear high heels" at bounding box center [731, 264] width 696 height 45
click at [527, 209] on label "1) Раніше я носила підбори * ?" at bounding box center [536, 213] width 336 height 38
click at [527, 242] on input "I used to wear high heels" at bounding box center [731, 264] width 696 height 45
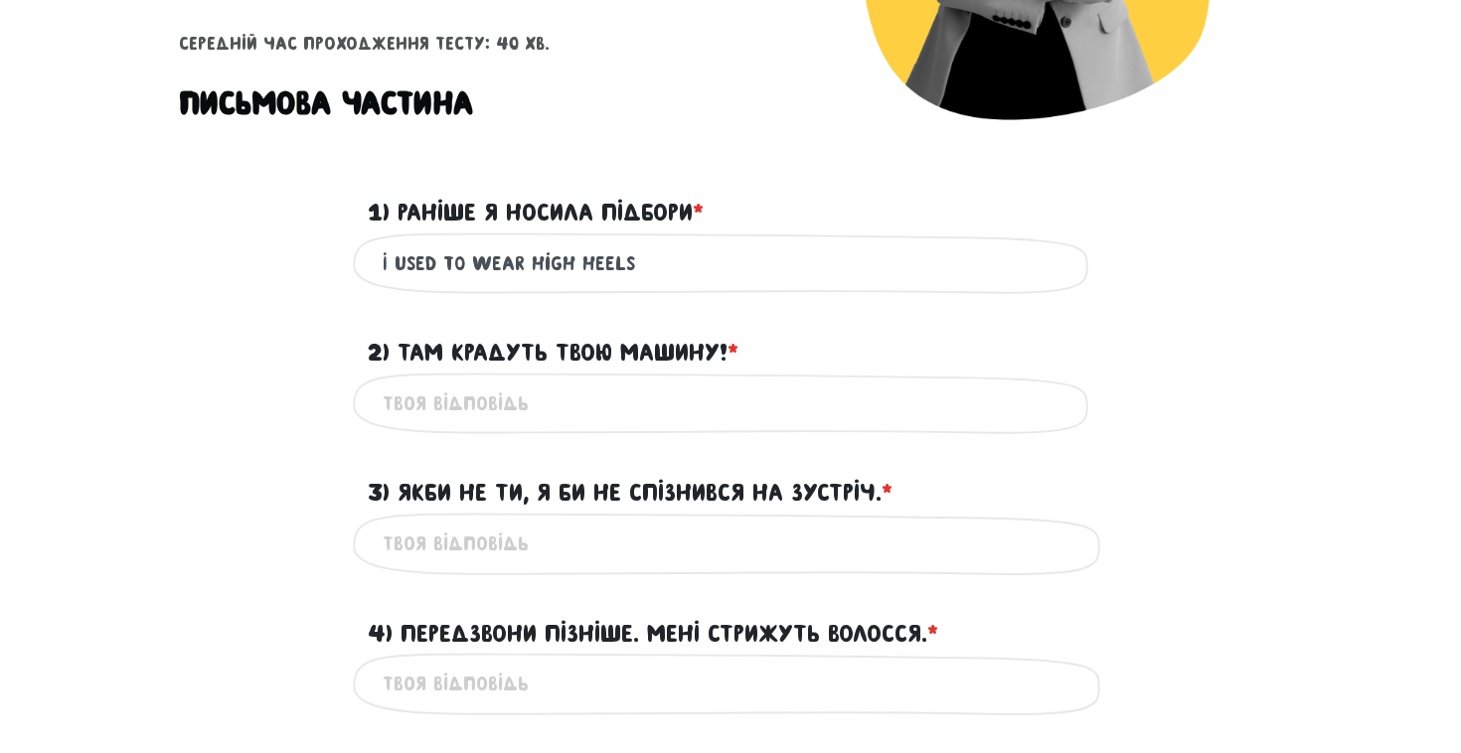
click at [527, 209] on label "1) Раніше я носила підбори * ?" at bounding box center [536, 213] width 336 height 38
click at [527, 242] on input "I used to wear high heels" at bounding box center [731, 264] width 696 height 45
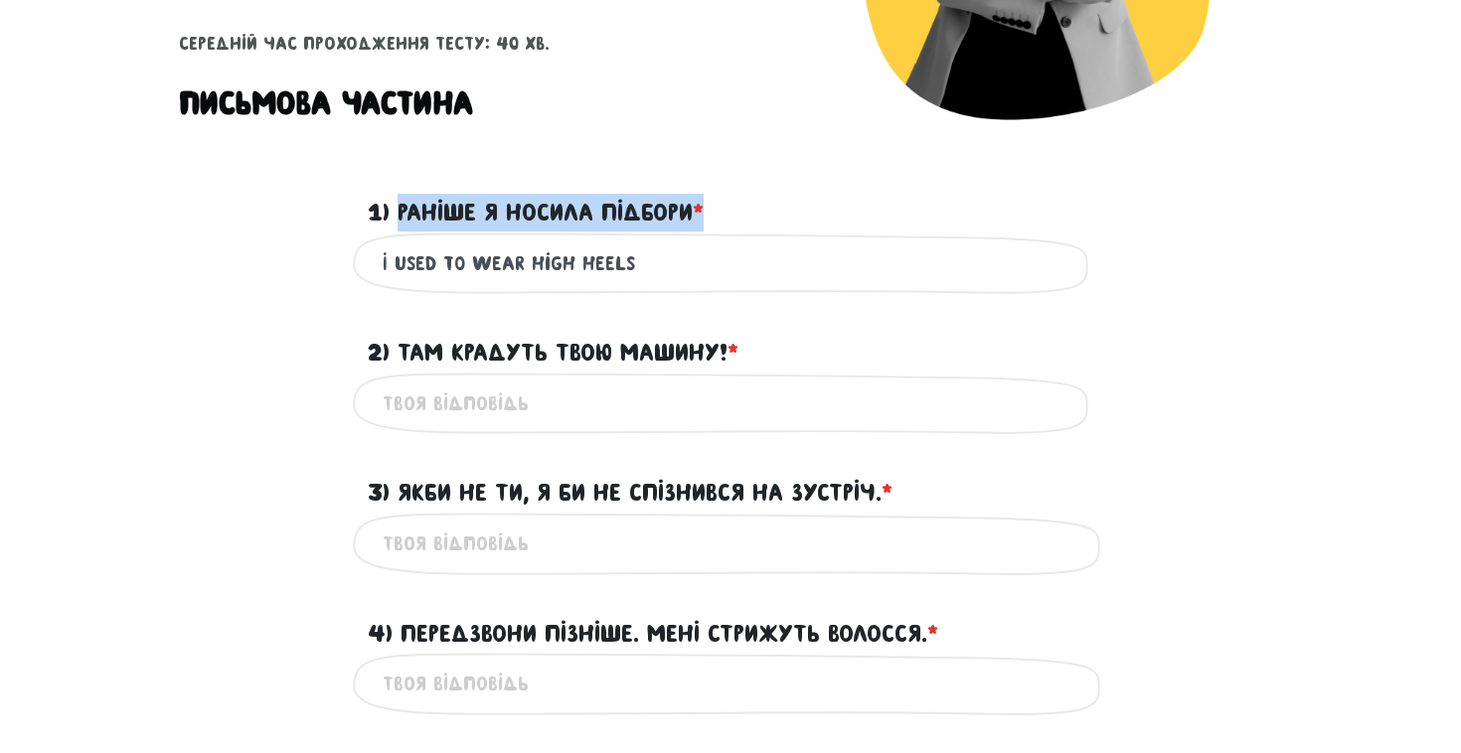
drag, startPoint x: 706, startPoint y: 218, endPoint x: 403, endPoint y: 208, distance: 303.3
click at [403, 208] on label "1) Раніше я носила підбори * ?" at bounding box center [536, 213] width 336 height 38
click at [403, 242] on input "I used to wear high heels" at bounding box center [731, 264] width 696 height 45
drag, startPoint x: 403, startPoint y: 208, endPoint x: 629, endPoint y: 208, distance: 226.6
click at [629, 208] on label "1) Раніше я носила підбори * ?" at bounding box center [536, 213] width 336 height 38
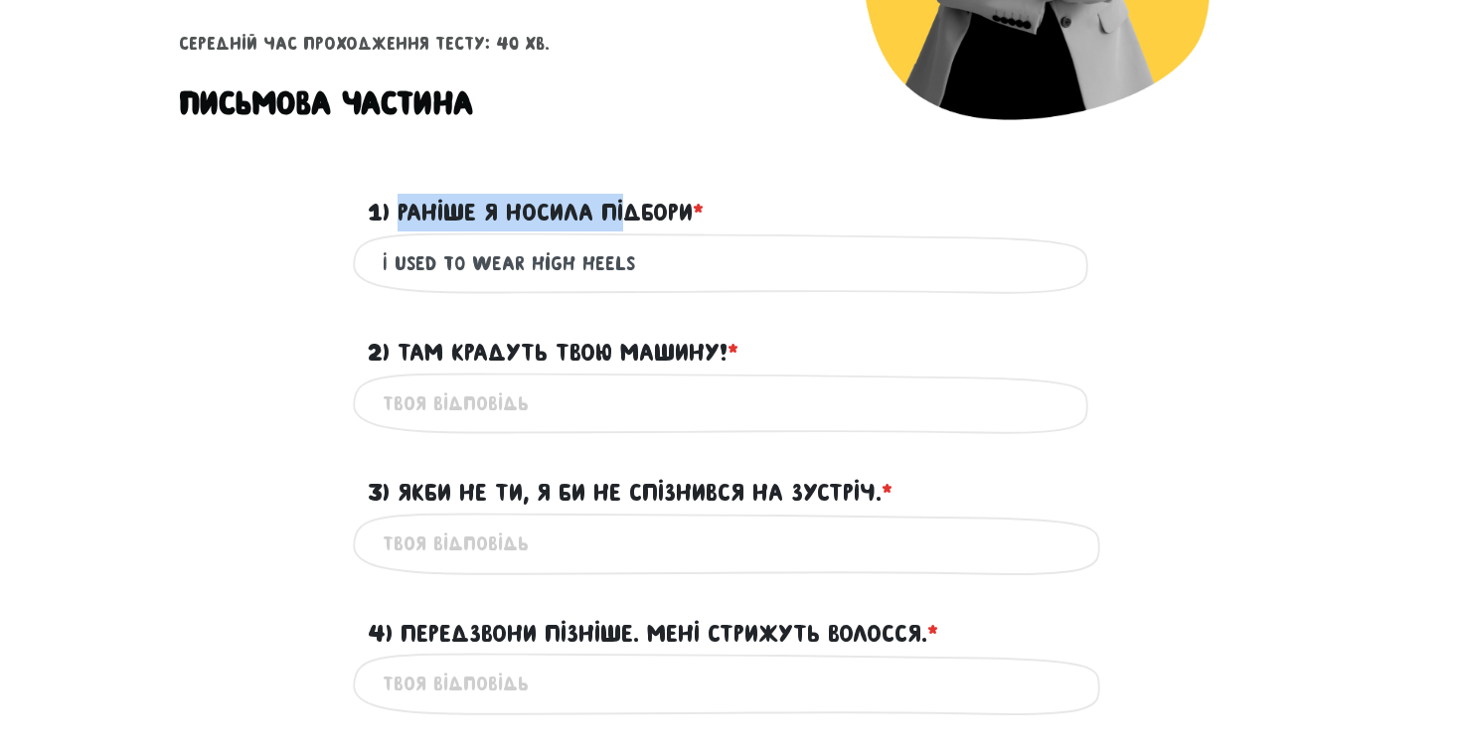
click at [629, 242] on input "I used to wear high heels" at bounding box center [731, 264] width 696 height 45
drag, startPoint x: 716, startPoint y: 207, endPoint x: 387, endPoint y: 205, distance: 329.0
click at [388, 205] on div "1) Раніше я носила підбори * ?" at bounding box center [730, 201] width 755 height 62
copy label "Раніше я носила підбори *"
click at [575, 266] on input "I used to wear high heels" at bounding box center [731, 264] width 696 height 45
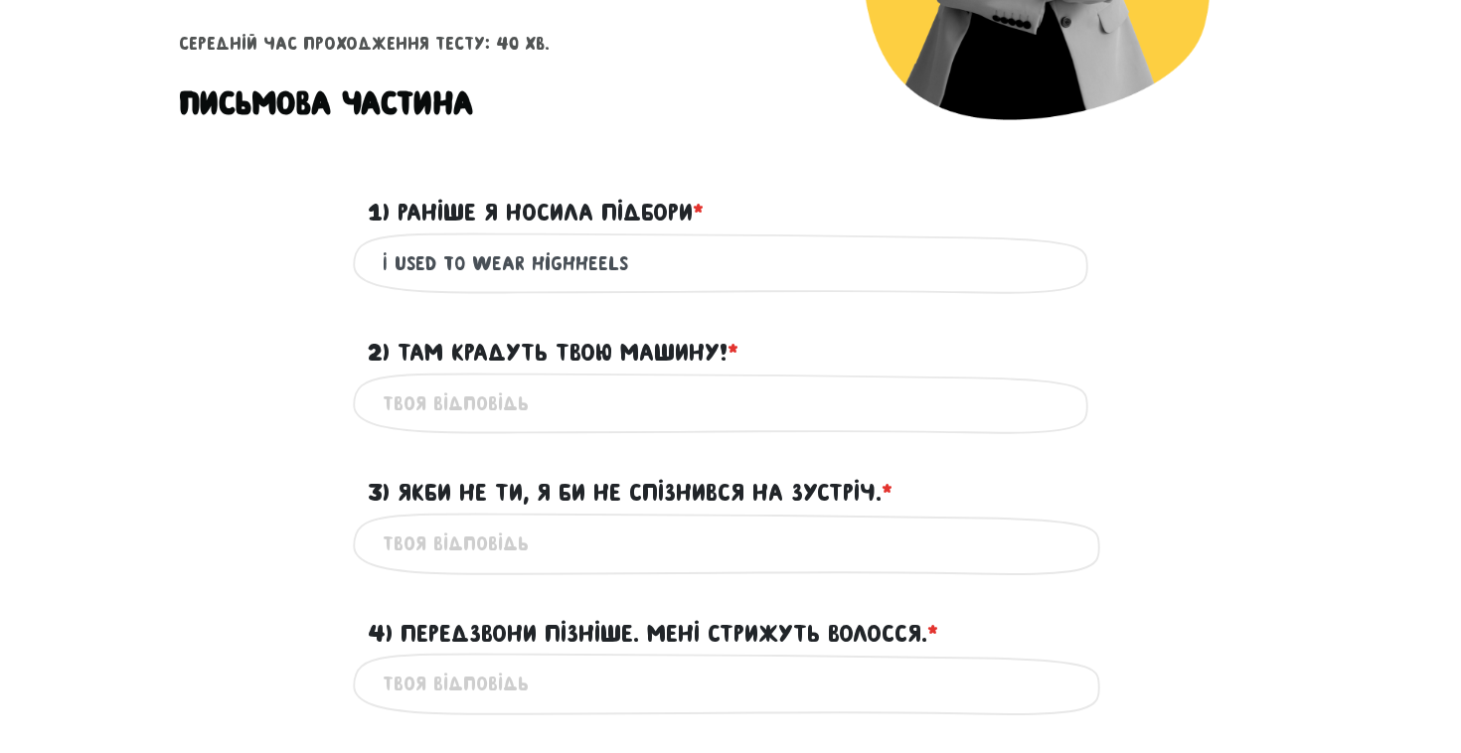
type input "I used to wear high heels"
click at [752, 264] on input "I used to wear high heels" at bounding box center [731, 264] width 696 height 45
click at [649, 409] on input "2) Там крадуть твою машину! * ?" at bounding box center [731, 404] width 696 height 45
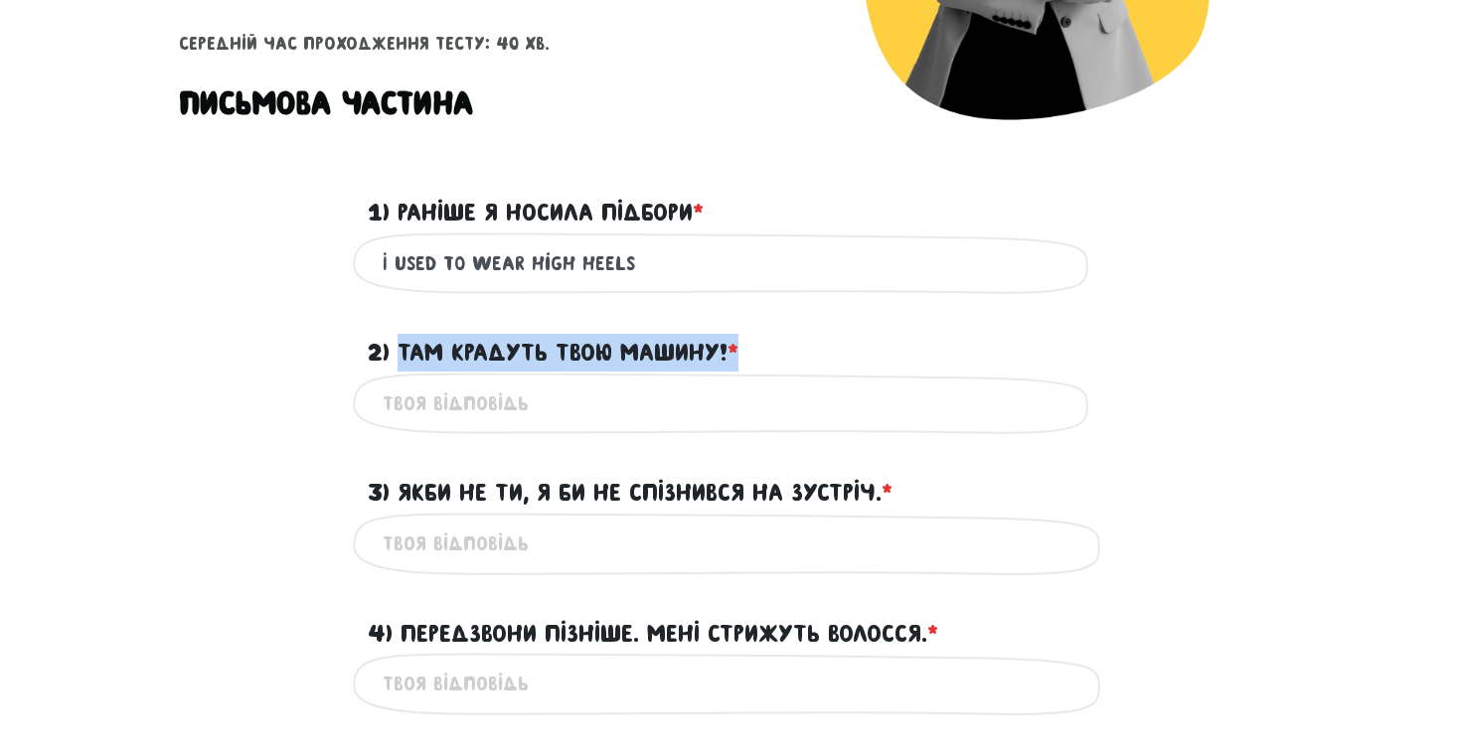
drag, startPoint x: 748, startPoint y: 351, endPoint x: 402, endPoint y: 350, distance: 346.9
click at [402, 350] on div "2) Там крадуть твою машину! * ?" at bounding box center [730, 341] width 755 height 62
copy label "Там крадуть твою машину! *"
click at [568, 385] on input "2) Там крадуть твою машину! * ?" at bounding box center [731, 404] width 696 height 45
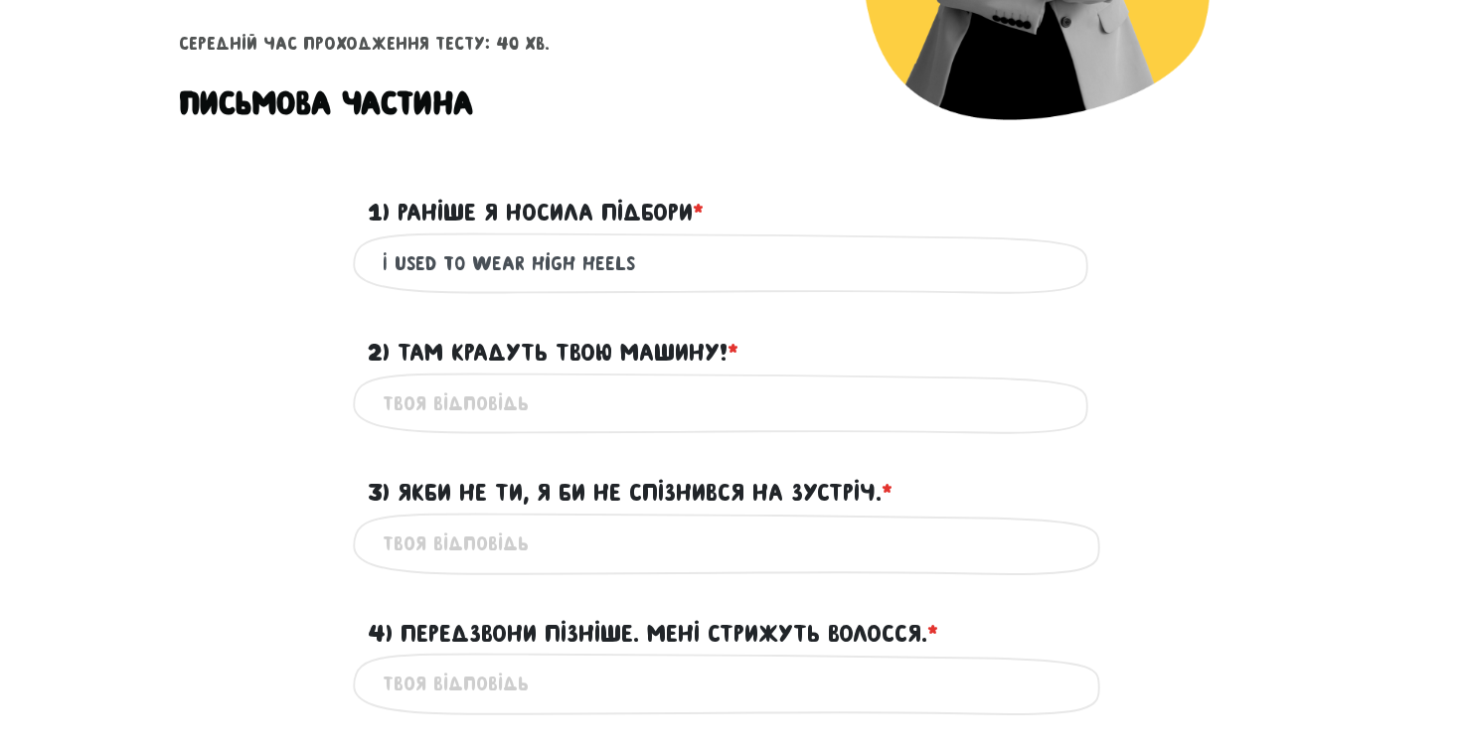
paste input "Your car is being stolen! 🚨"
type input "Your car is being stolen!"
click at [588, 480] on label "3) Якби не ти, я би не спізнився на зустріч. * ?" at bounding box center [630, 493] width 525 height 38
click at [588, 522] on input "3) Якби не ти, я би не спізнився на зустріч. * ?" at bounding box center [731, 544] width 696 height 45
click at [588, 480] on label "3) Якби не ти, я би не спізнився на зустріч. * ?" at bounding box center [630, 493] width 525 height 38
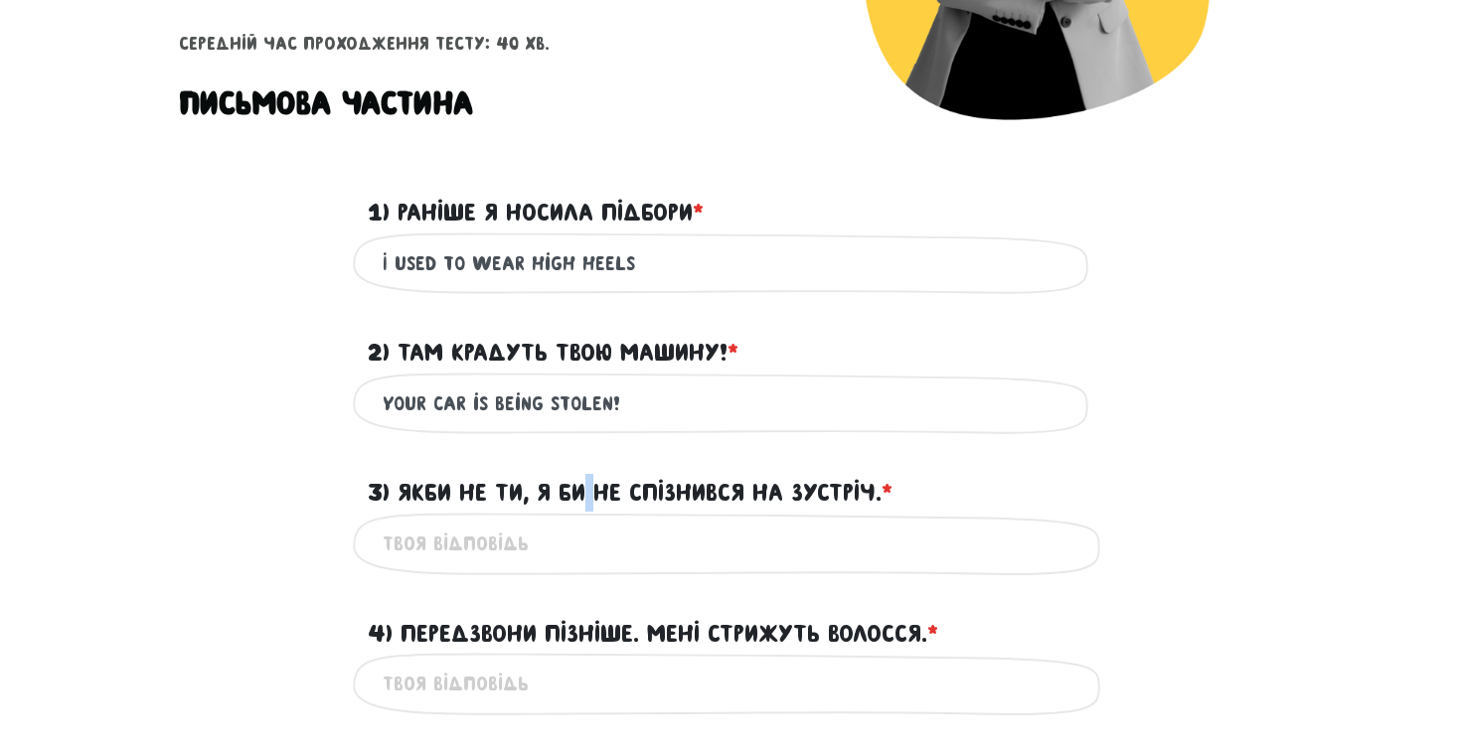
click at [588, 522] on input "3) Якби не ти, я би не спізнився на зустріч. * ?" at bounding box center [731, 544] width 696 height 45
click at [590, 486] on label "3) Якби не ти, я би не спізнився на зустріч. * ?" at bounding box center [630, 493] width 525 height 38
click at [590, 522] on input "3) Якби не ти, я би не спізнився на зустріч. * ?" at bounding box center [731, 544] width 696 height 45
click at [590, 486] on label "3) Якби не ти, я би не спізнився на зустріч. * ?" at bounding box center [630, 493] width 525 height 38
click at [590, 522] on input "3) Якби не ти, я би не спізнився на зустріч. * ?" at bounding box center [731, 544] width 696 height 45
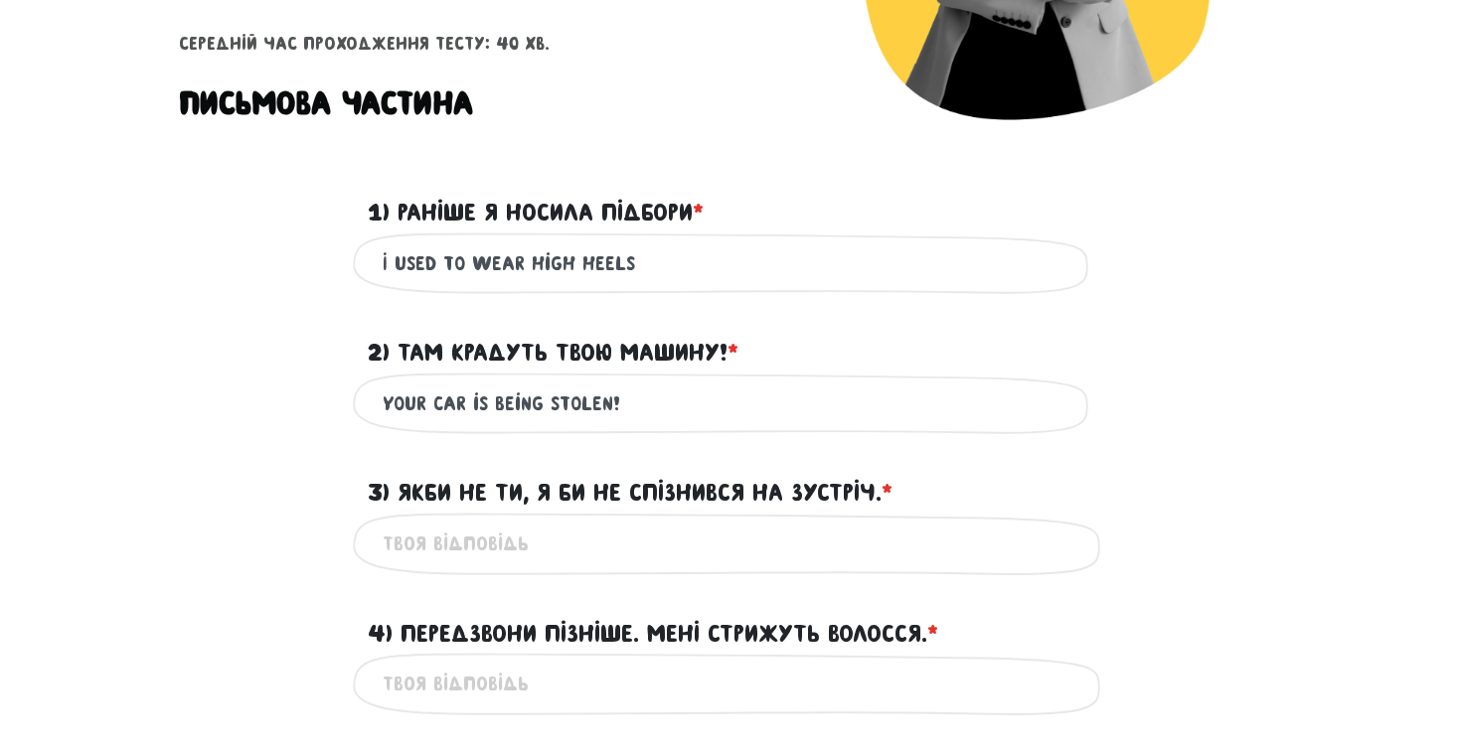
click at [591, 493] on label "3) Якби не ти, я би не спізнився на зустріч. * ?" at bounding box center [630, 493] width 525 height 38
click at [591, 522] on input "3) Якби не ти, я би не спізнився на зустріч. * ?" at bounding box center [731, 544] width 696 height 45
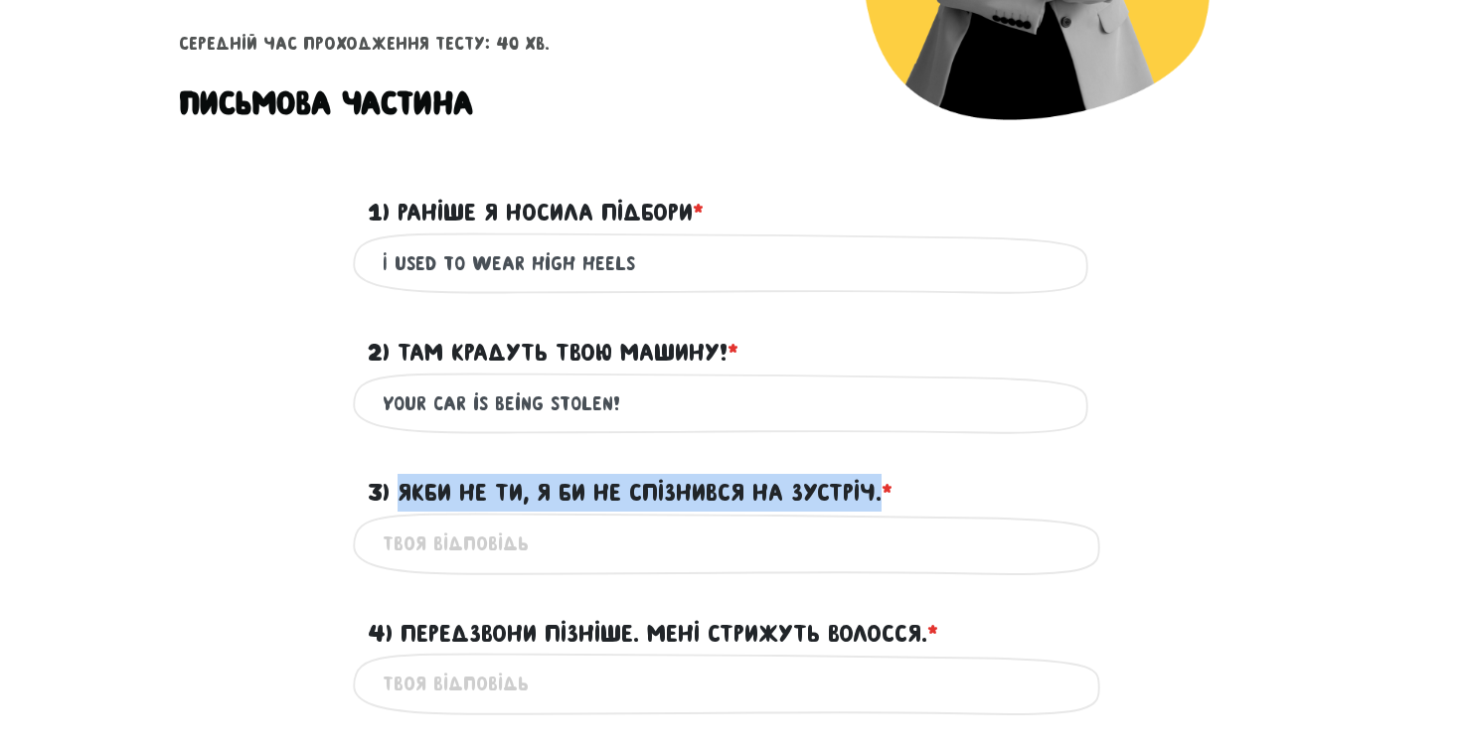
drag, startPoint x: 883, startPoint y: 492, endPoint x: 400, endPoint y: 485, distance: 483.1
click at [400, 485] on label "3) Якби не ти, я би не спізнився на зустріч. * ?" at bounding box center [630, 493] width 525 height 38
click at [400, 522] on input "3) Якби не ти, я би не спізнився на зустріч. * ?" at bounding box center [731, 544] width 696 height 45
drag, startPoint x: 402, startPoint y: 490, endPoint x: 876, endPoint y: 496, distance: 474.1
click at [876, 496] on label "3) Якби не ти, я би не спізнився на зустріч. * ?" at bounding box center [630, 493] width 525 height 38
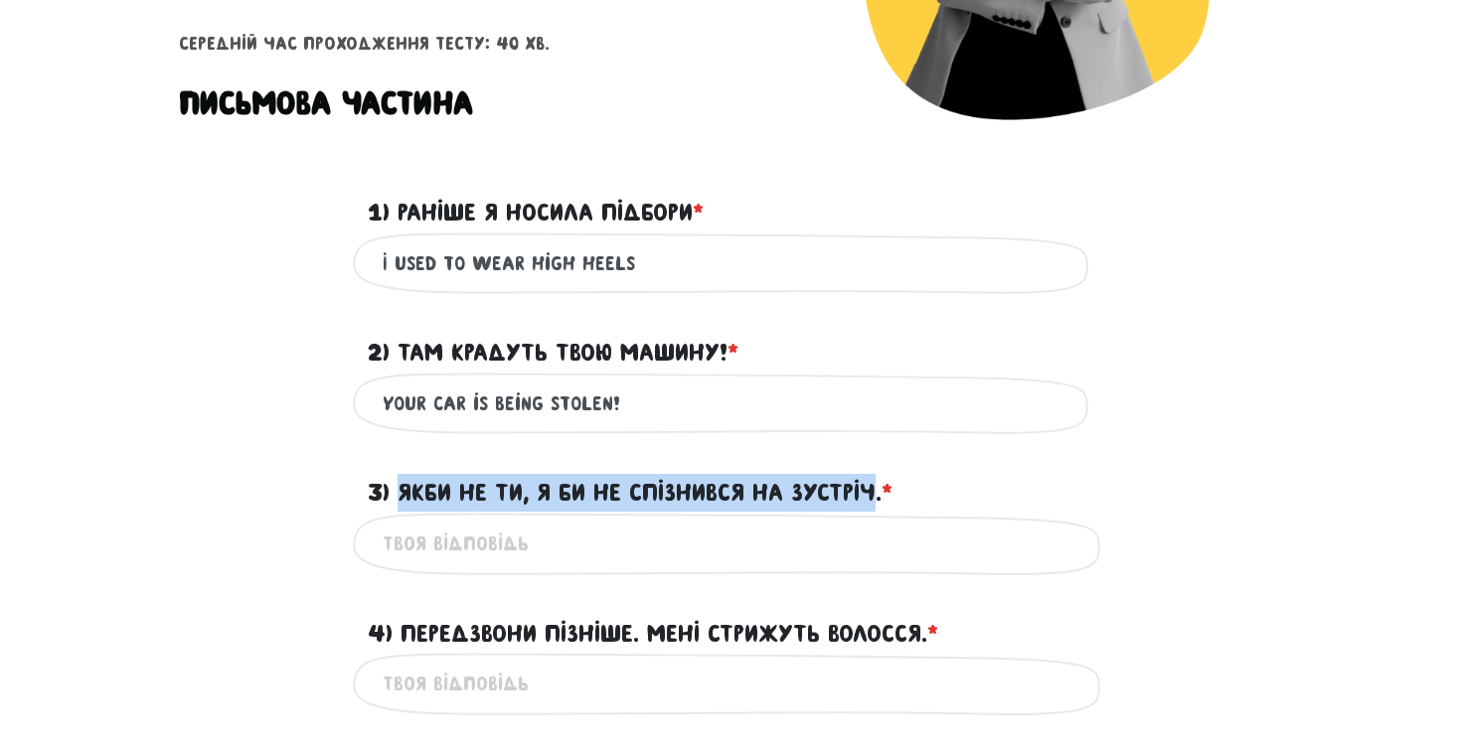
click at [876, 522] on input "3) Якби не ти, я би не спізнився на зустріч. * ?" at bounding box center [731, 544] width 696 height 45
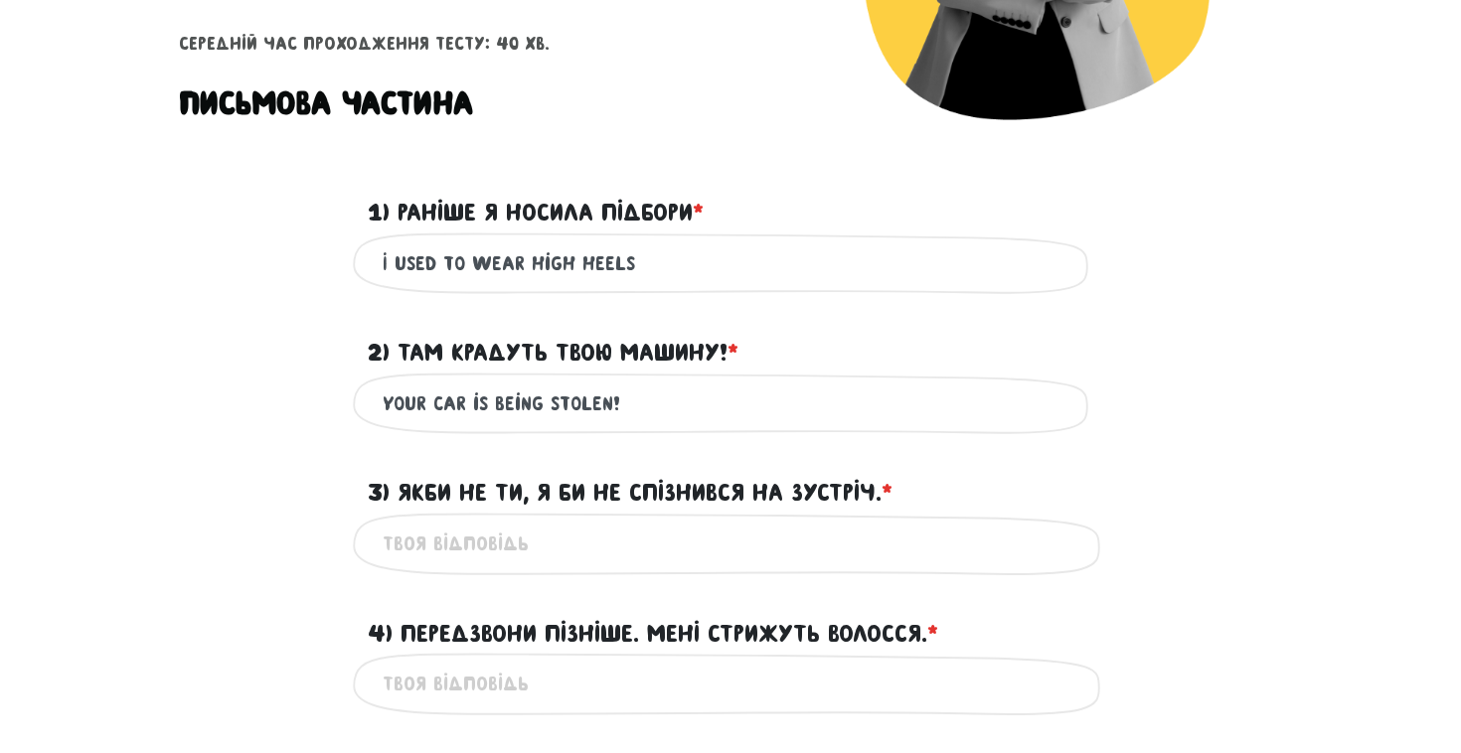
click at [873, 495] on label "3) Якби не ти, я би не спізнився на зустріч. * ?" at bounding box center [630, 493] width 525 height 38
click at [873, 522] on input "3) Якби не ти, я би не спізнився на зустріч. * ?" at bounding box center [731, 544] width 696 height 45
click at [873, 495] on label "3) Якби не ти, я би не спізнився на зустріч. * ?" at bounding box center [630, 493] width 525 height 38
click at [873, 522] on input "3) Якби не ти, я би не спізнився на зустріч. * ?" at bounding box center [731, 544] width 696 height 45
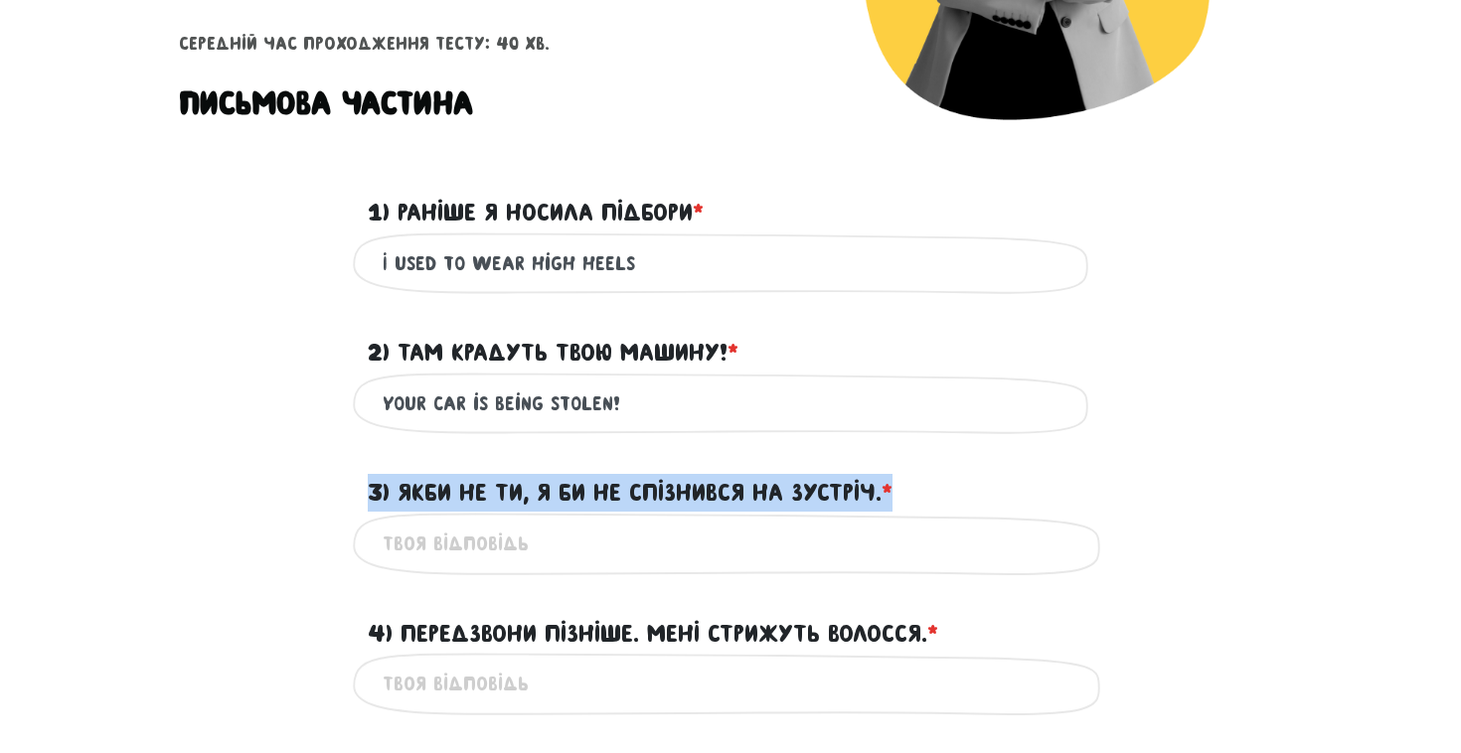
click at [873, 495] on label "3) Якби не ти, я би не спізнився на зустріч. * ?" at bounding box center [630, 493] width 525 height 38
click at [873, 522] on input "3) Якби не ти, я би не спізнився на зустріч. * ?" at bounding box center [731, 544] width 696 height 45
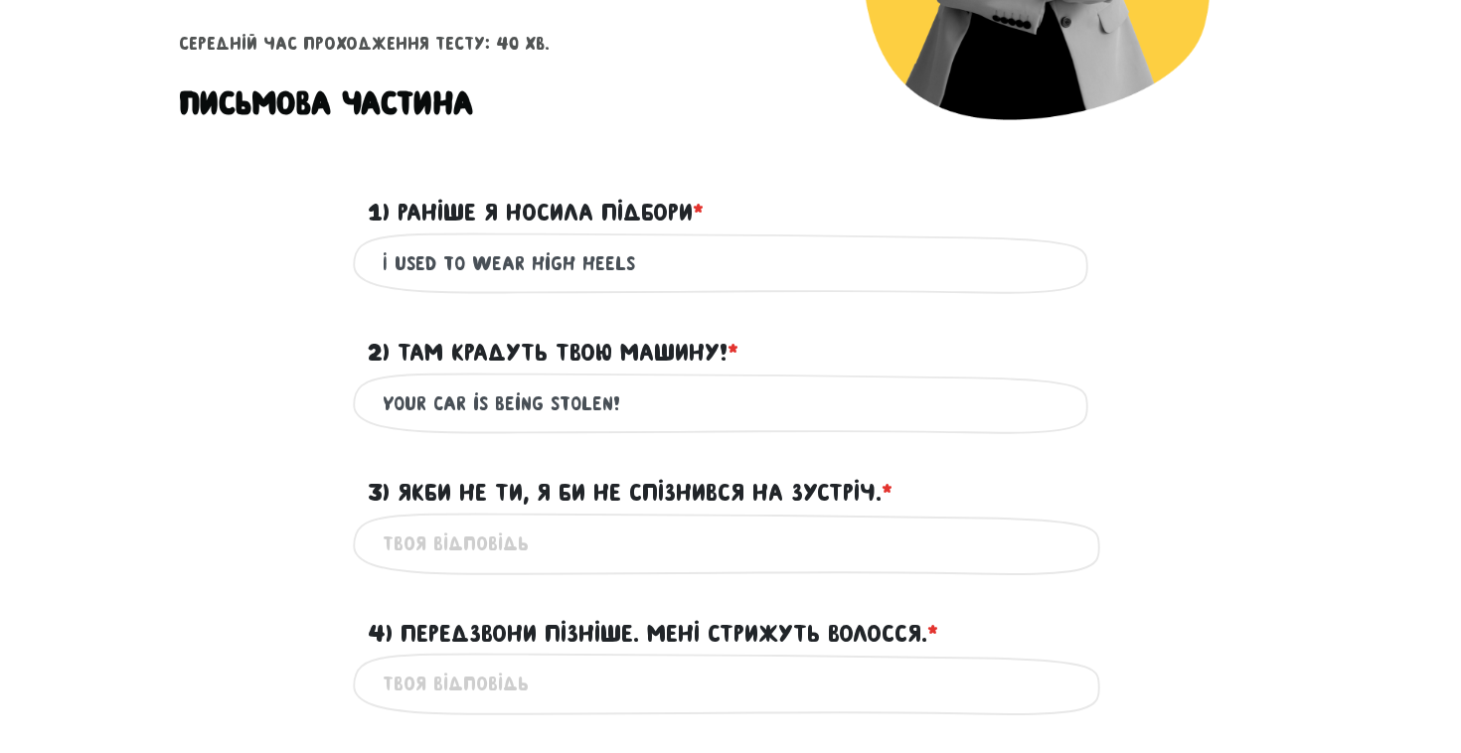
click at [873, 495] on label "3) Якби не ти, я би не спізнився на зустріч. * ?" at bounding box center [630, 493] width 525 height 38
click at [873, 522] on input "3) Якби не ти, я би не спізнився на зустріч. * ?" at bounding box center [731, 544] width 696 height 45
click at [902, 491] on div "3) Якби не ти, я би не спізнився на зустріч. * ?" at bounding box center [730, 481] width 755 height 62
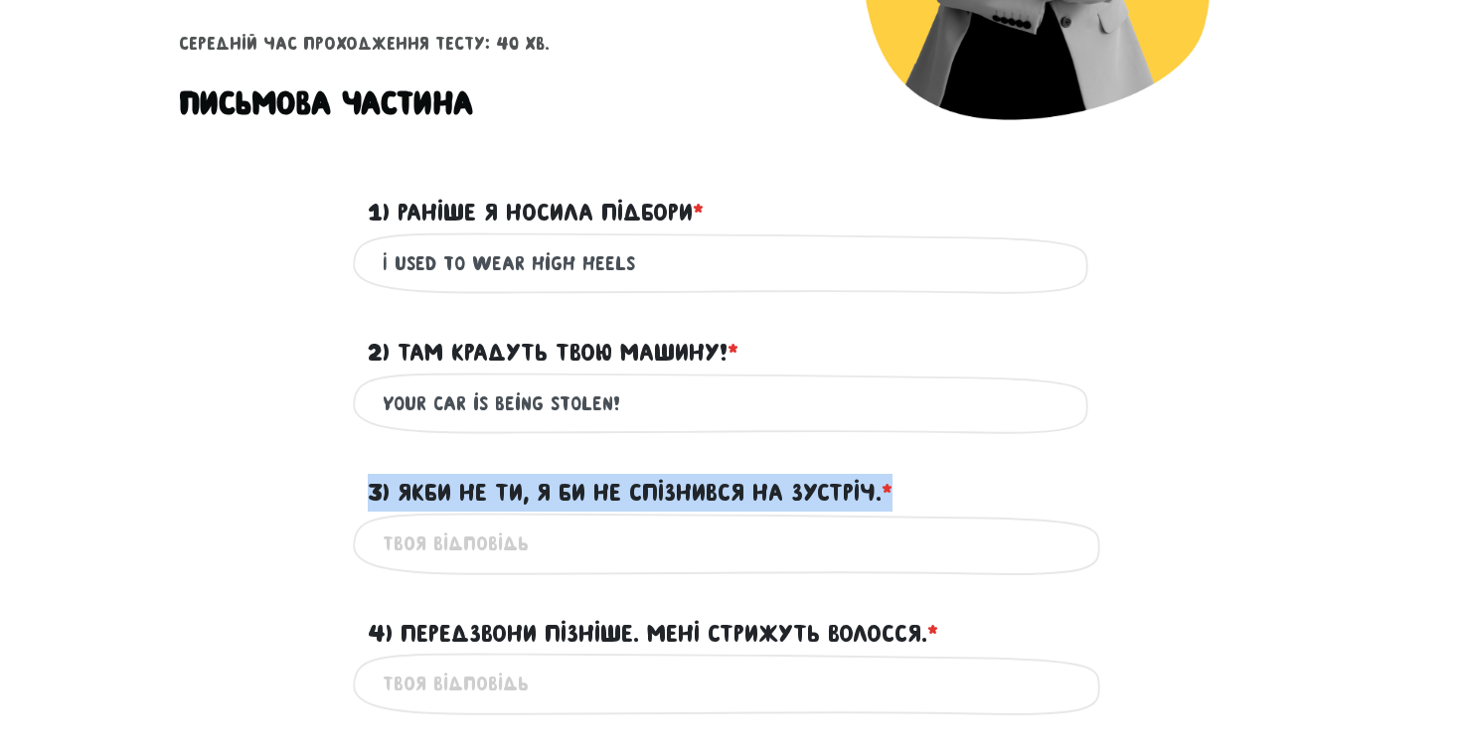
click at [902, 491] on div "3) Якби не ти, я би не спізнився на зустріч. * ?" at bounding box center [730, 481] width 755 height 62
copy form "3) Якби не ти, я би не спізнився на зустріч. * ?"
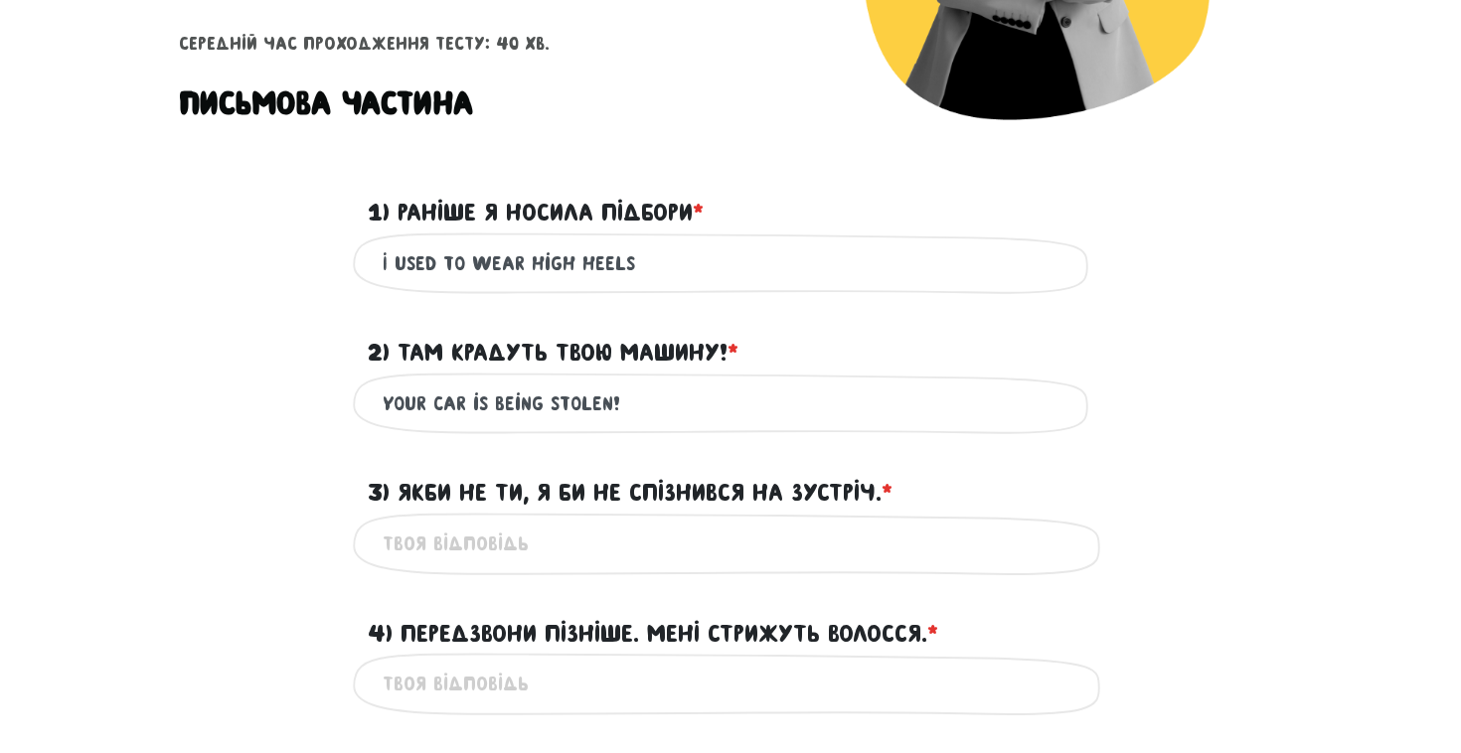
click at [538, 557] on input "3) Якби не ти, я би не спізнився на зустріч. * ?" at bounding box center [731, 544] width 696 height 45
paste input "If it hadn’t been for you, I wouldn’t have been late for the meeting."
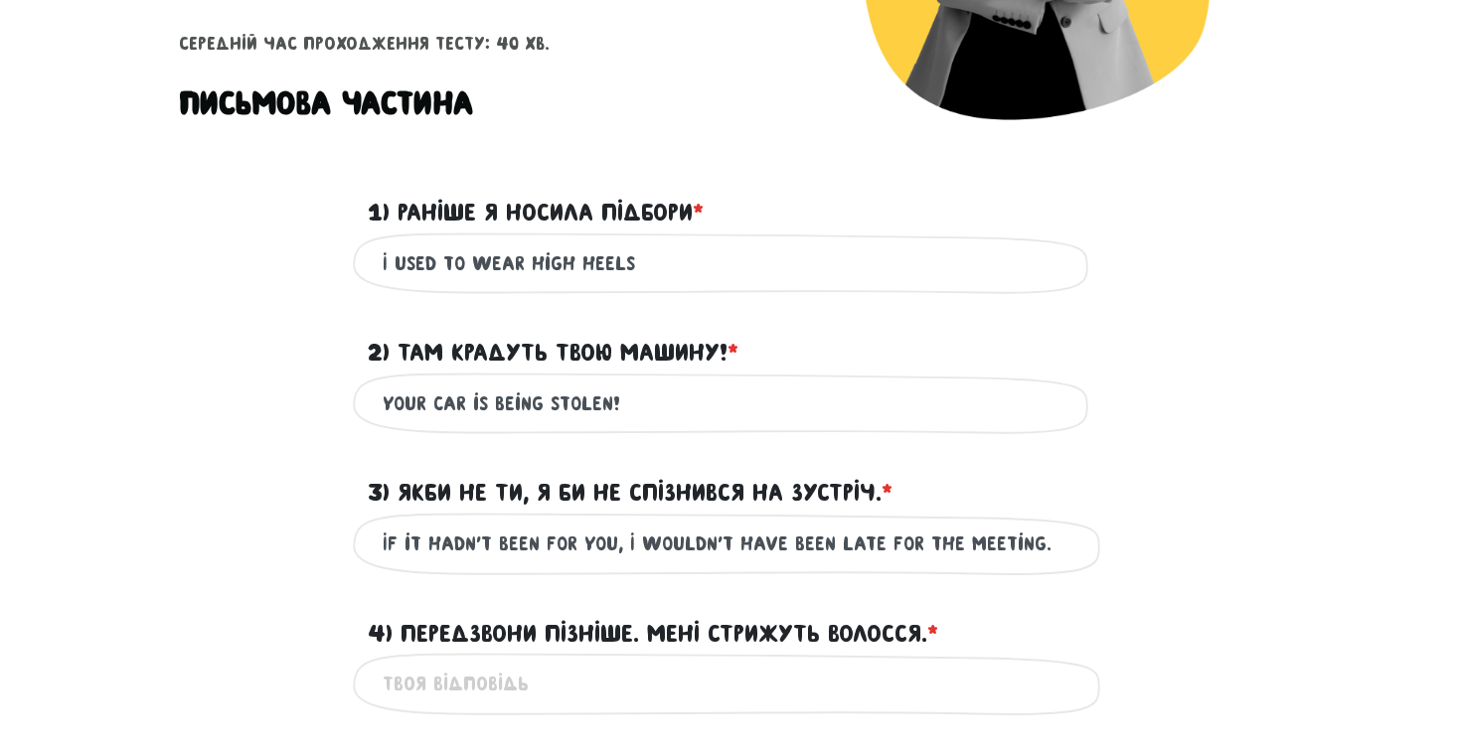
type input "If it hadn’t been for you, I wouldn’t have been late for the meeting."
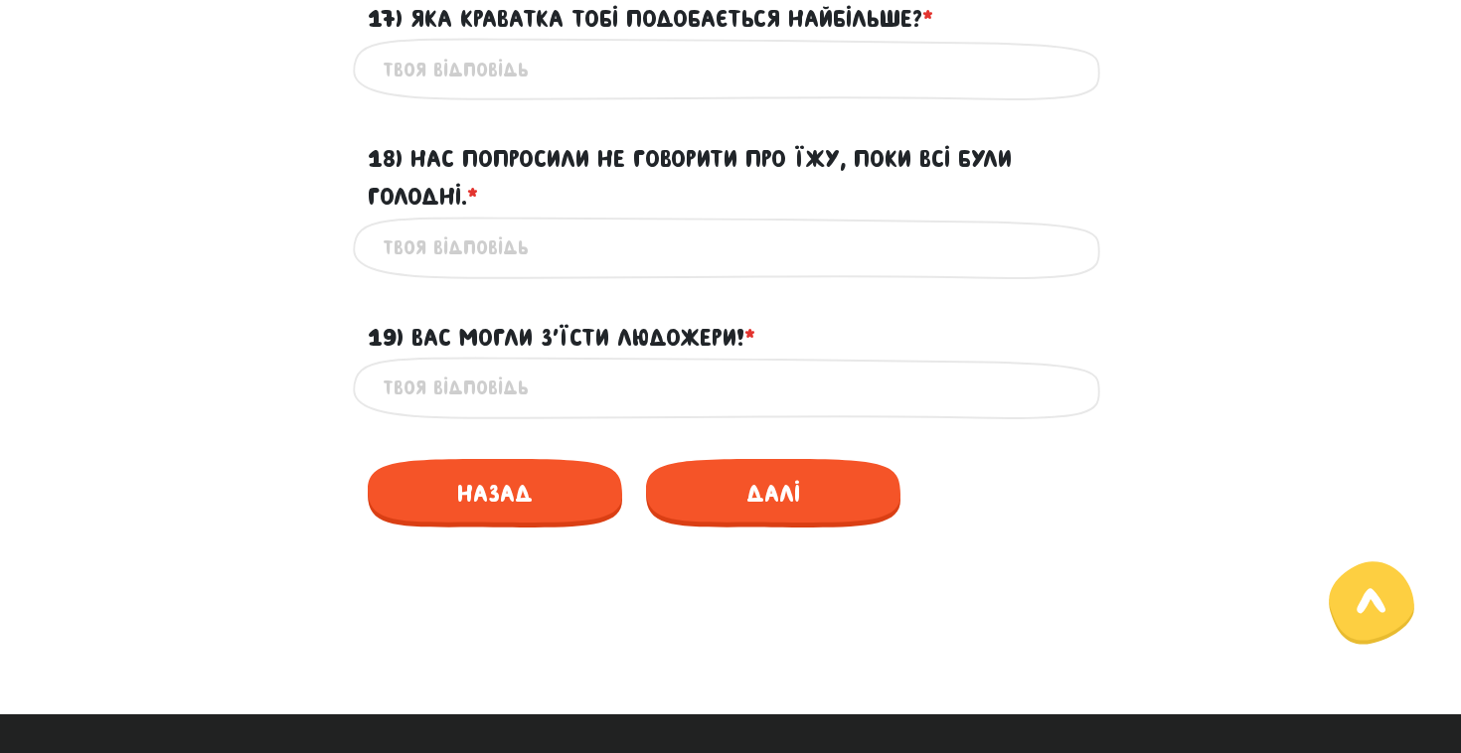
scroll to position [3115, 0]
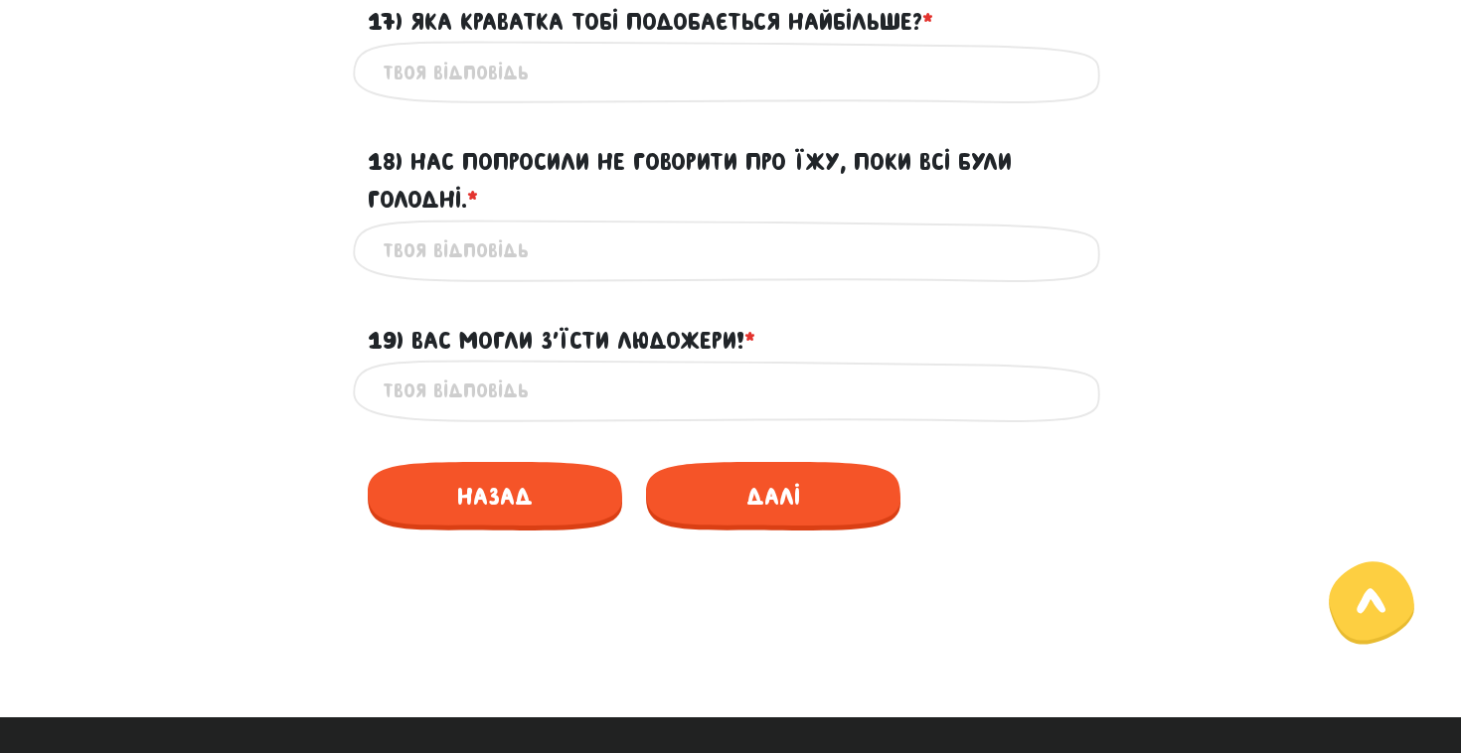
click at [587, 360] on label "19) Вас могли з’їсти людожери! * ?" at bounding box center [562, 341] width 388 height 38
click at [587, 369] on input "19) Вас могли з’їсти людожери! * ?" at bounding box center [731, 391] width 696 height 45
click at [587, 360] on label "19) Вас могли з’їсти людожери! * ?" at bounding box center [562, 341] width 388 height 38
click at [587, 369] on input "19) Вас могли з’їсти людожери! * ?" at bounding box center [731, 391] width 696 height 45
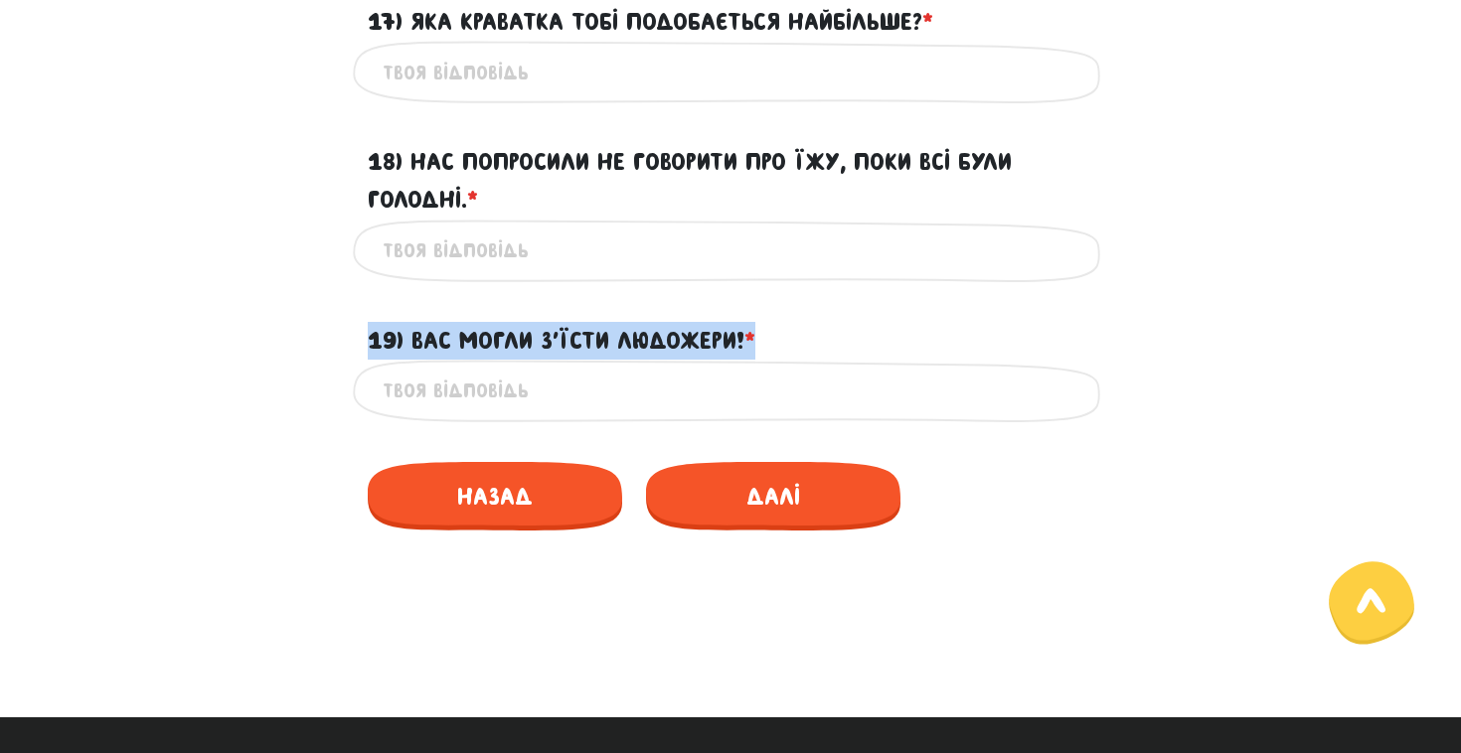
click at [587, 360] on label "19) Вас могли з’їсти людожери! * ?" at bounding box center [562, 341] width 388 height 38
click at [587, 369] on input "19) Вас могли з’їсти людожери! * ?" at bounding box center [731, 391] width 696 height 45
click at [587, 360] on label "19) Вас могли з’їсти людожери! * ?" at bounding box center [562, 341] width 388 height 38
click at [587, 369] on input "19) Вас могли з’їсти людожери! * ?" at bounding box center [731, 391] width 696 height 45
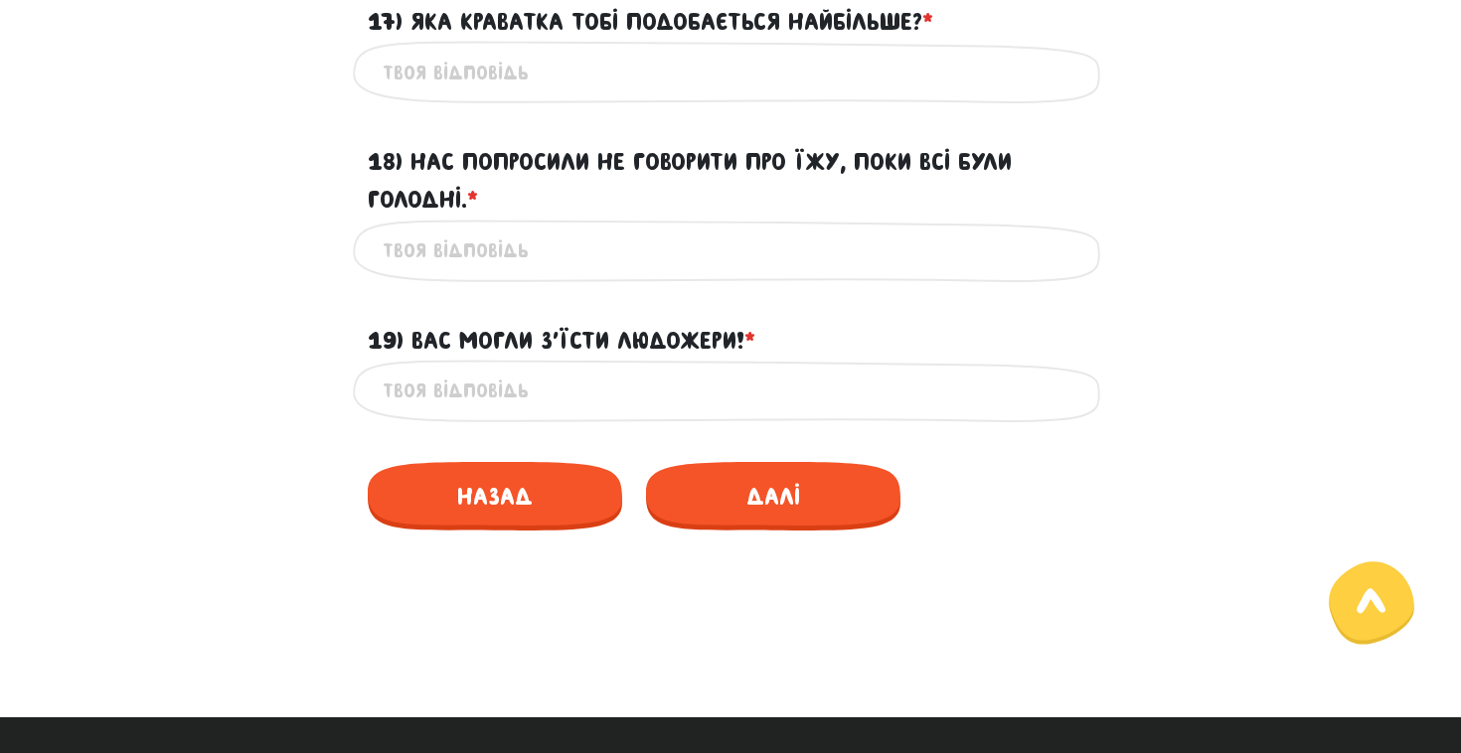
click at [564, 360] on label "19) Вас могли з’їсти людожери! * ?" at bounding box center [562, 341] width 388 height 38
click at [564, 372] on input "19) Вас могли з’їсти людожери! * ?" at bounding box center [731, 391] width 696 height 45
click at [564, 360] on label "19) Вас могли з’їсти людожери! * ?" at bounding box center [562, 341] width 388 height 38
click at [564, 372] on input "19) Вас могли з’їсти людожери! * ?" at bounding box center [731, 391] width 696 height 45
click at [563, 360] on label "19) Вас могли з’їсти людожери! * ?" at bounding box center [562, 341] width 388 height 38
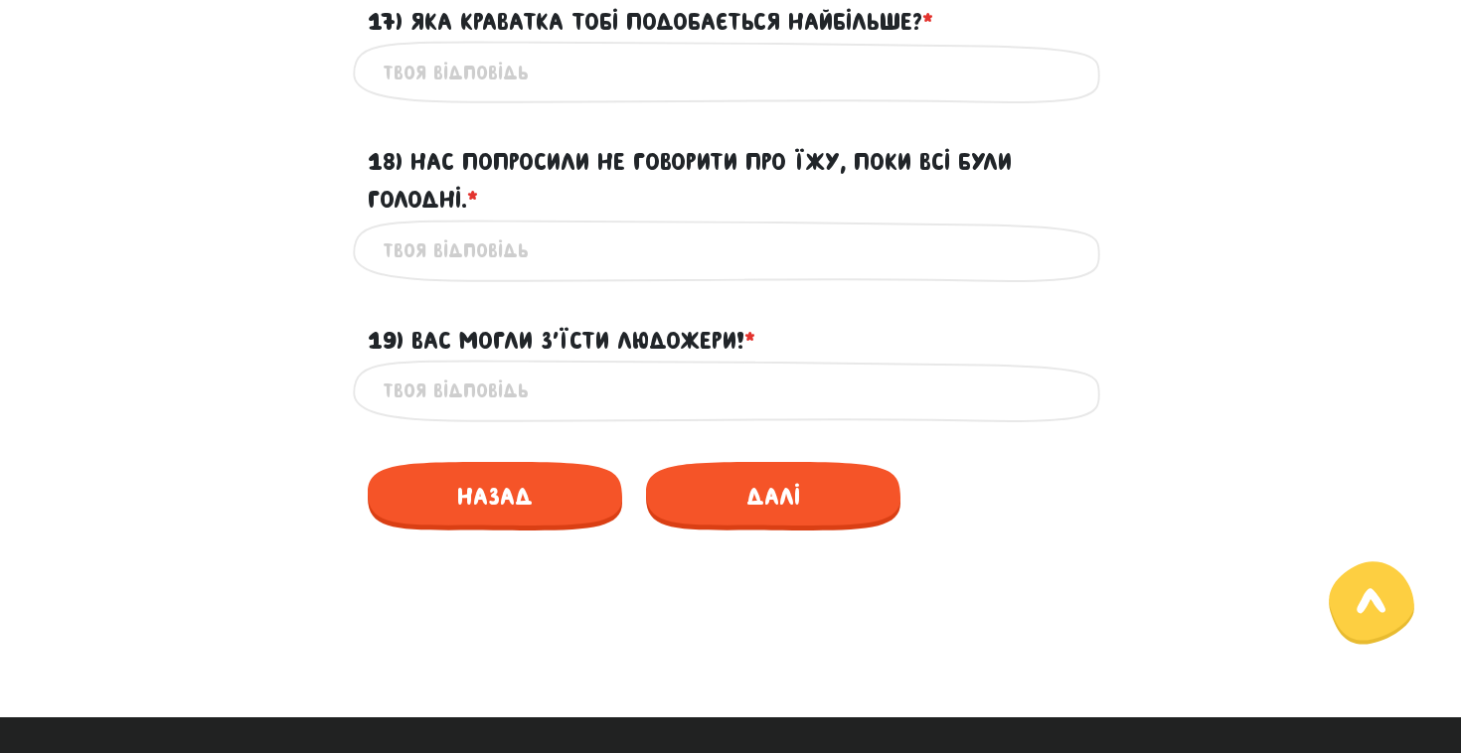
click at [563, 372] on input "19) Вас могли з’їсти людожери! * ?" at bounding box center [731, 391] width 696 height 45
click at [563, 360] on label "19) Вас могли з’їсти людожери! * ?" at bounding box center [562, 341] width 388 height 38
click at [563, 372] on input "19) Вас могли з’їсти людожери! * ?" at bounding box center [731, 391] width 696 height 45
click at [562, 360] on label "19) Вас могли з’їсти людожери! * ?" at bounding box center [562, 341] width 388 height 38
click at [562, 372] on input "19) Вас могли з’їсти людожери! * ?" at bounding box center [731, 391] width 696 height 45
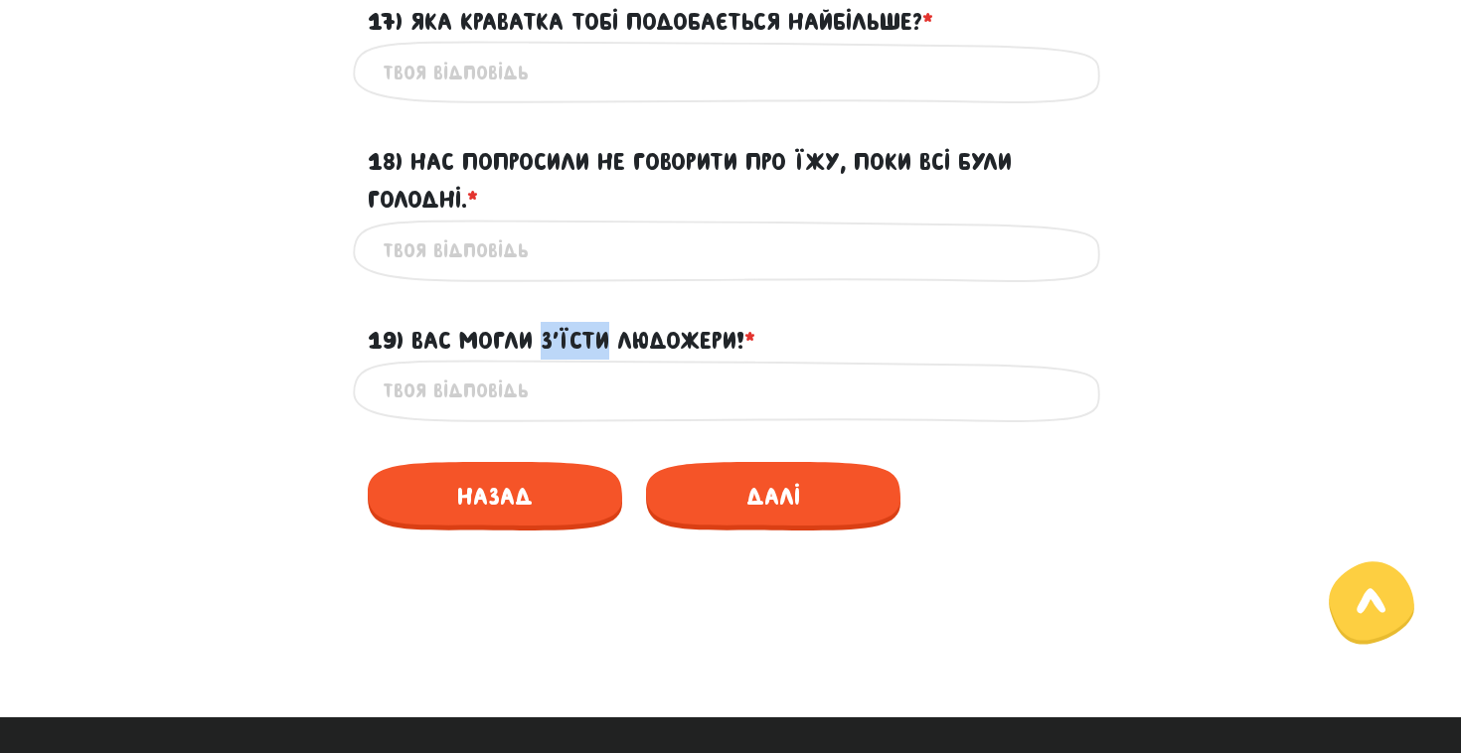
click at [562, 360] on label "19) Вас могли з’їсти людожери! * ?" at bounding box center [562, 341] width 388 height 38
click at [562, 372] on input "19) Вас могли з’їсти людожери! * ?" at bounding box center [731, 391] width 696 height 45
click at [562, 360] on label "19) Вас могли з’їсти людожери! * ?" at bounding box center [562, 341] width 388 height 38
click at [562, 372] on input "19) Вас могли з’їсти людожери! * ?" at bounding box center [731, 391] width 696 height 45
click at [553, 360] on label "19) Вас могли з’їсти людожери! * ?" at bounding box center [562, 341] width 388 height 38
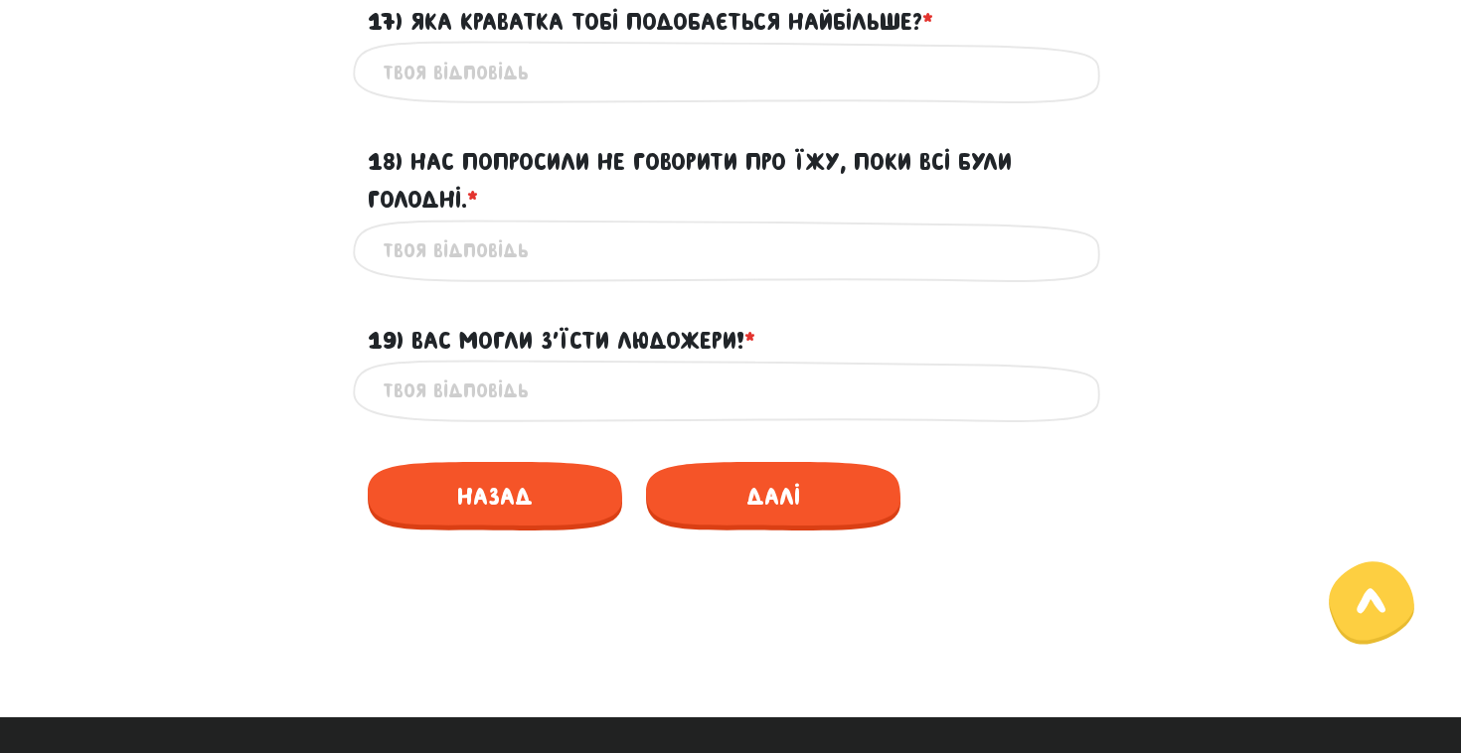
click at [553, 372] on input "19) Вас могли з’їсти людожери! * ?" at bounding box center [731, 391] width 696 height 45
click at [553, 360] on label "19) Вас могли з’їсти людожери! * ?" at bounding box center [562, 341] width 388 height 38
click at [553, 372] on input "19) Вас могли з’їсти людожери! * ?" at bounding box center [731, 391] width 696 height 45
drag, startPoint x: 771, startPoint y: 364, endPoint x: 413, endPoint y: 379, distance: 358.1
click at [413, 360] on div "19) Вас могли з’їсти людожери! * ?" at bounding box center [730, 329] width 755 height 62
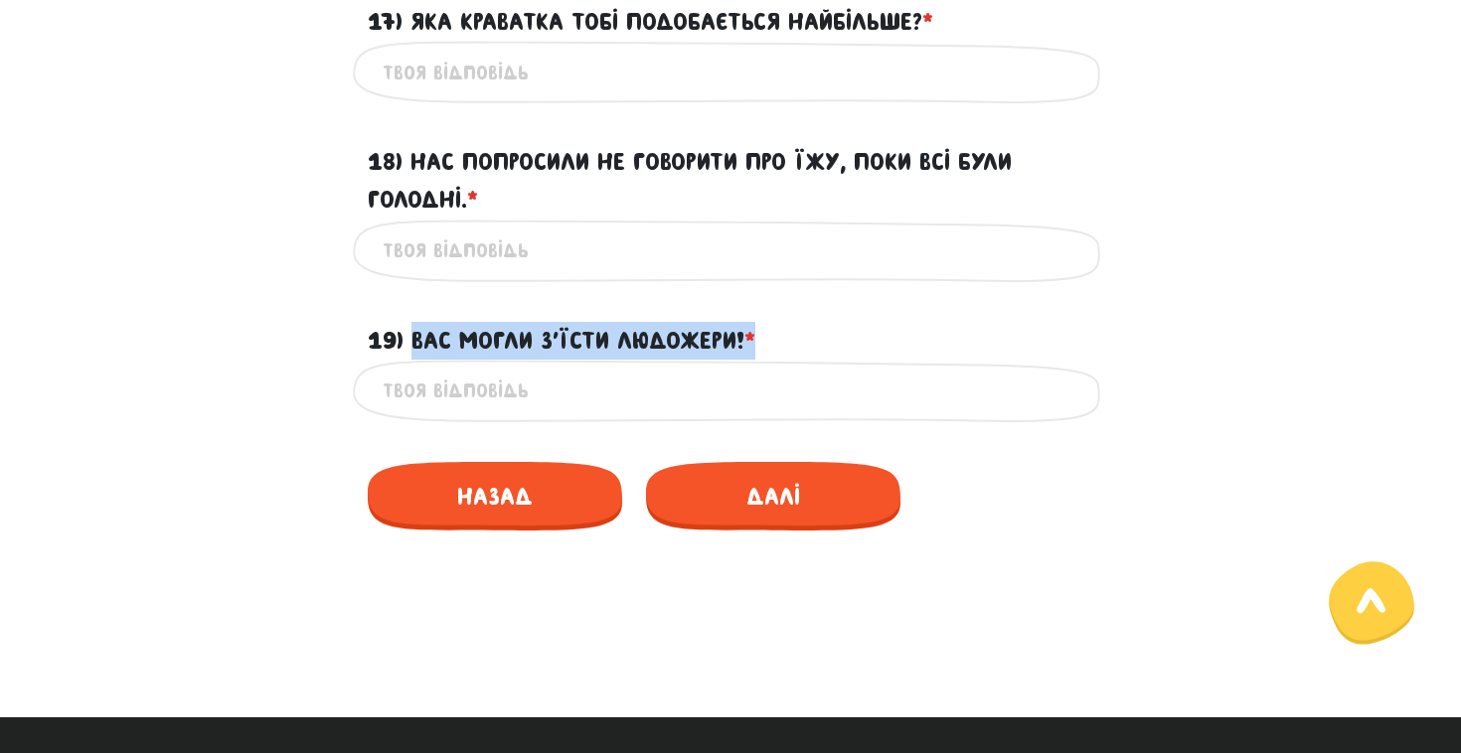
copy label "Вас могли з’їсти людожери! *"
click at [519, 413] on input "19) Вас могли з’їсти людожери! * ?" at bounding box center [731, 391] width 696 height 45
paste input "You could have been eaten by cannibals!"
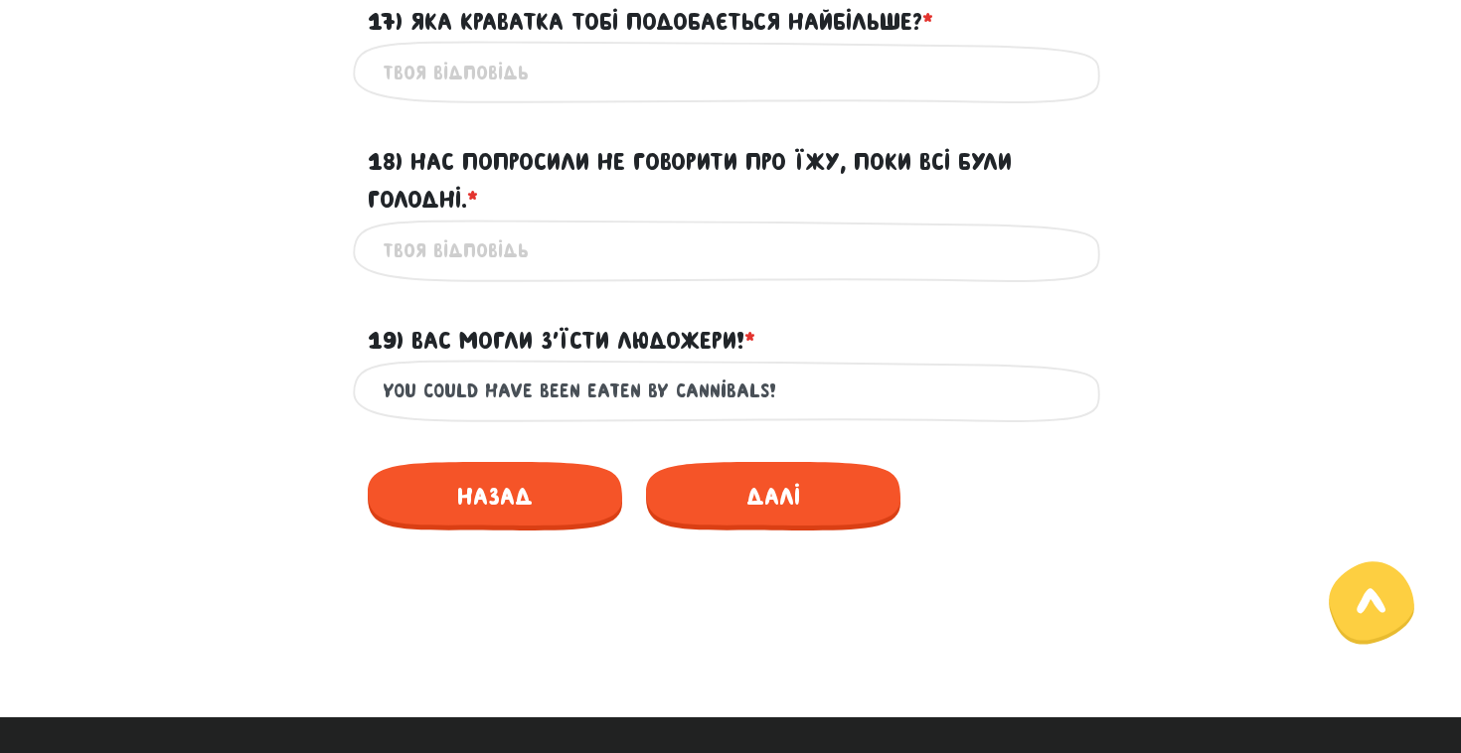
type input "You could have been eaten by cannibals!"
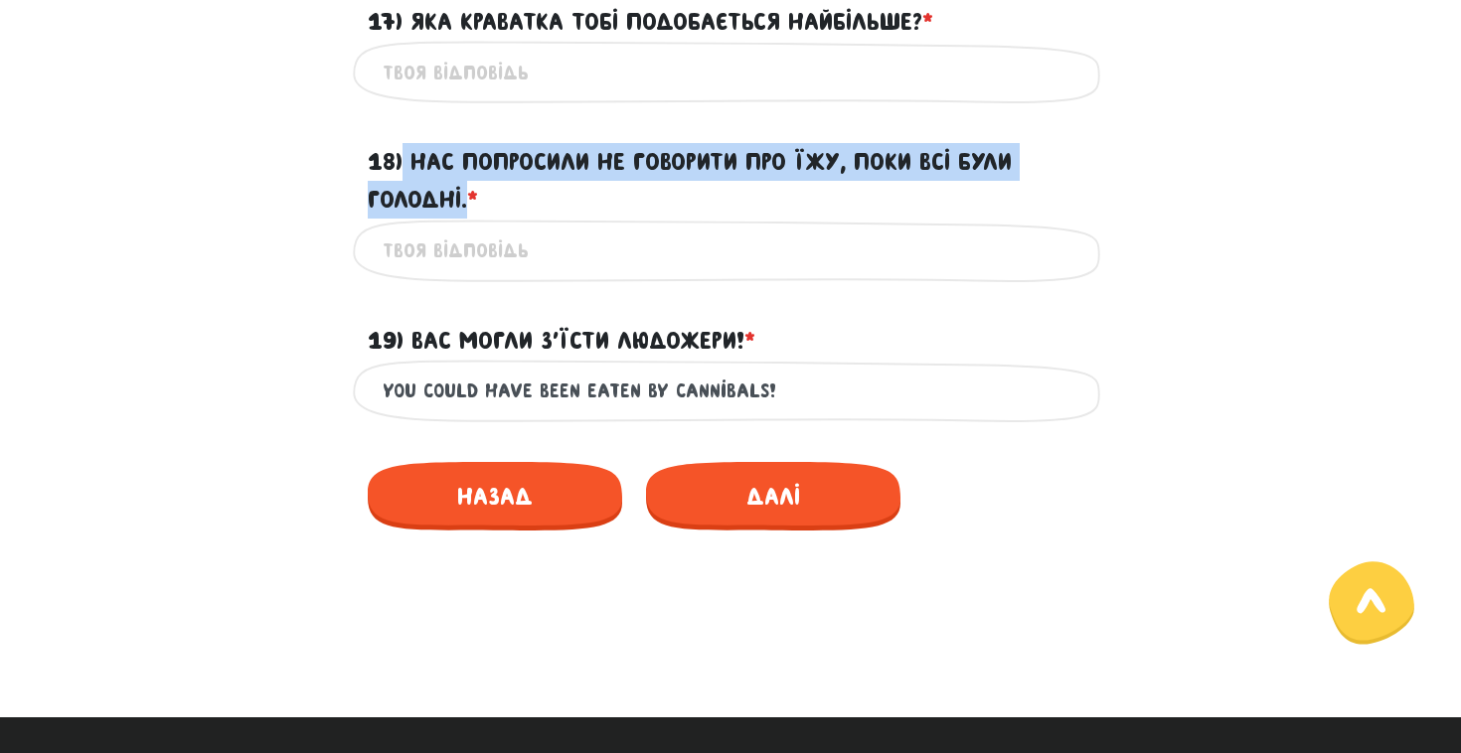
drag, startPoint x: 474, startPoint y: 238, endPoint x: 404, endPoint y: 191, distance: 84.6
click at [404, 191] on label "18) Нас попросили не говорити про їжу, поки всі були голодні. * ?" at bounding box center [731, 181] width 726 height 77
click at [404, 229] on input "18) Нас попросили не говорити про їжу, поки всі були голодні. * ?" at bounding box center [731, 251] width 696 height 45
drag, startPoint x: 499, startPoint y: 209, endPoint x: 407, endPoint y: 194, distance: 93.6
click at [406, 194] on label "18) Нас попросили не говорити про їжу, поки всі були голодні. * ?" at bounding box center [731, 181] width 726 height 77
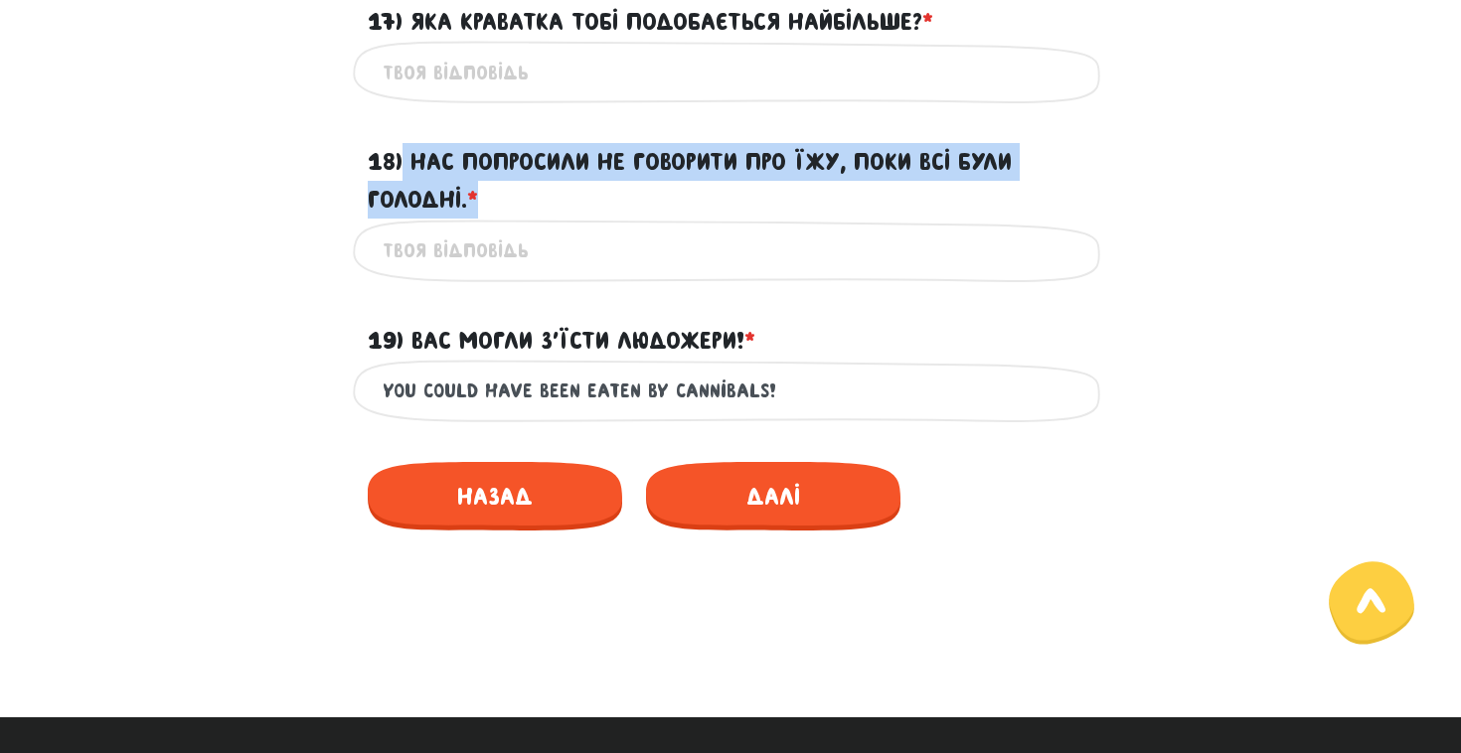
click at [406, 229] on input "18) Нас попросили не говорити про їжу, поки всі були голодні. * ?" at bounding box center [731, 251] width 696 height 45
drag, startPoint x: 407, startPoint y: 194, endPoint x: 456, endPoint y: 219, distance: 55.6
click at [456, 219] on label "18) Нас попросили не говорити про їжу, поки всі були голодні. * ?" at bounding box center [731, 181] width 726 height 77
click at [456, 229] on input "18) Нас попросили не говорити про їжу, поки всі були голодні. * ?" at bounding box center [731, 251] width 696 height 45
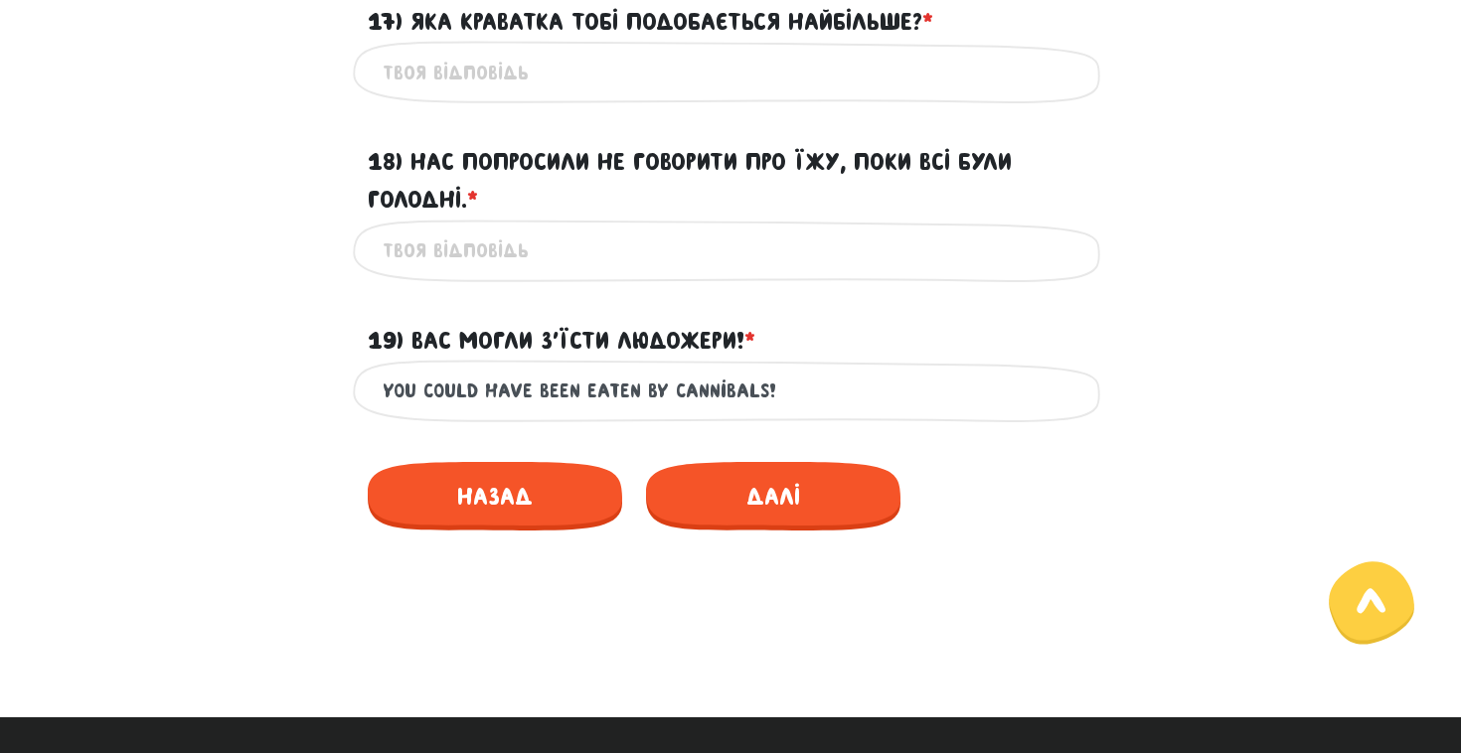
click at [456, 219] on label "18) Нас попросили не говорити про їжу, поки всі були голодні. * ?" at bounding box center [731, 181] width 726 height 77
click at [456, 229] on input "18) Нас попросили не говорити про їжу, поки всі були голодні. * ?" at bounding box center [731, 251] width 696 height 45
click at [456, 219] on label "18) Нас попросили не говорити про їжу, поки всі були голодні. * ?" at bounding box center [731, 181] width 726 height 77
click at [456, 229] on input "18) Нас попросили не говорити про їжу, поки всі були голодні. * ?" at bounding box center [731, 251] width 696 height 45
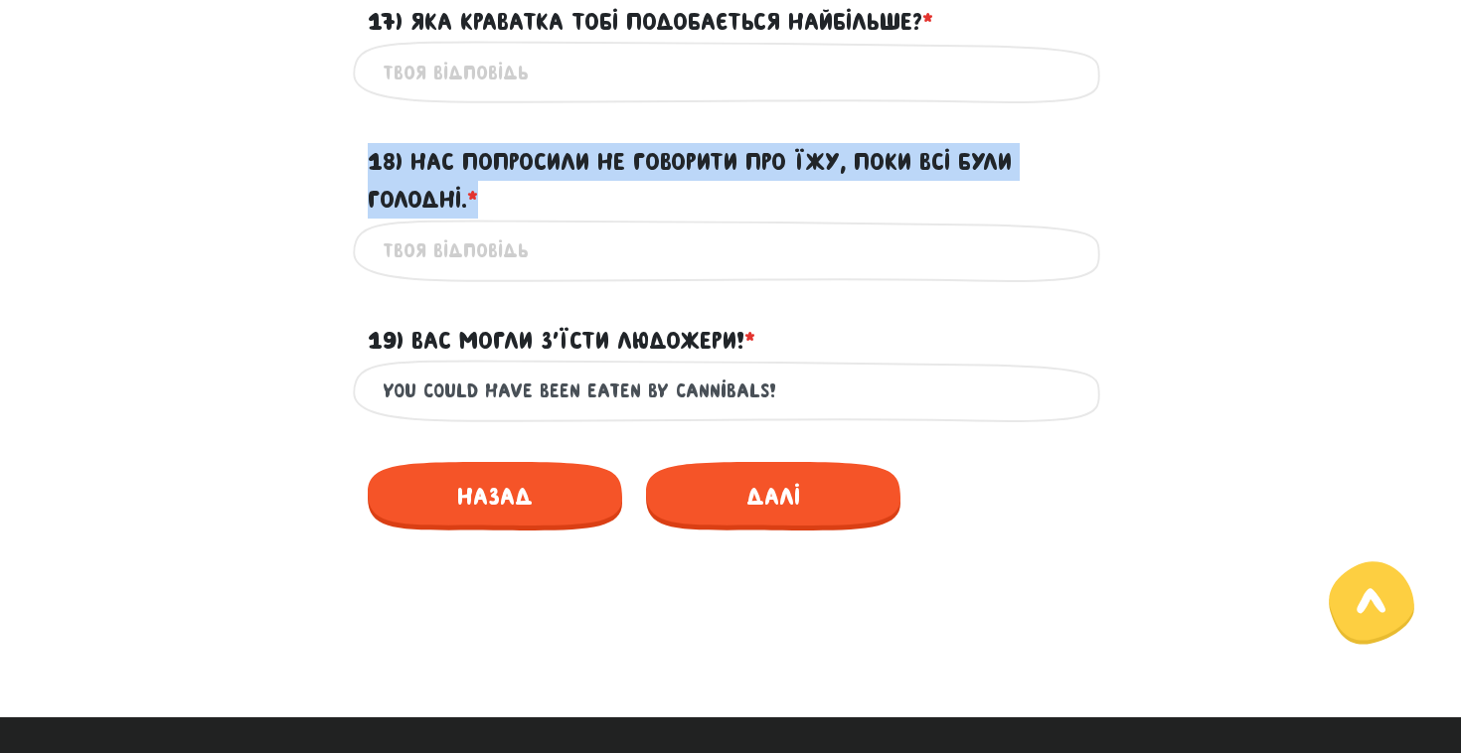
click at [456, 219] on label "18) Нас попросили не говорити про їжу, поки всі були голодні. * ?" at bounding box center [731, 181] width 726 height 77
click at [456, 229] on input "18) Нас попросили не говорити про їжу, поки всі були голодні. * ?" at bounding box center [731, 251] width 696 height 45
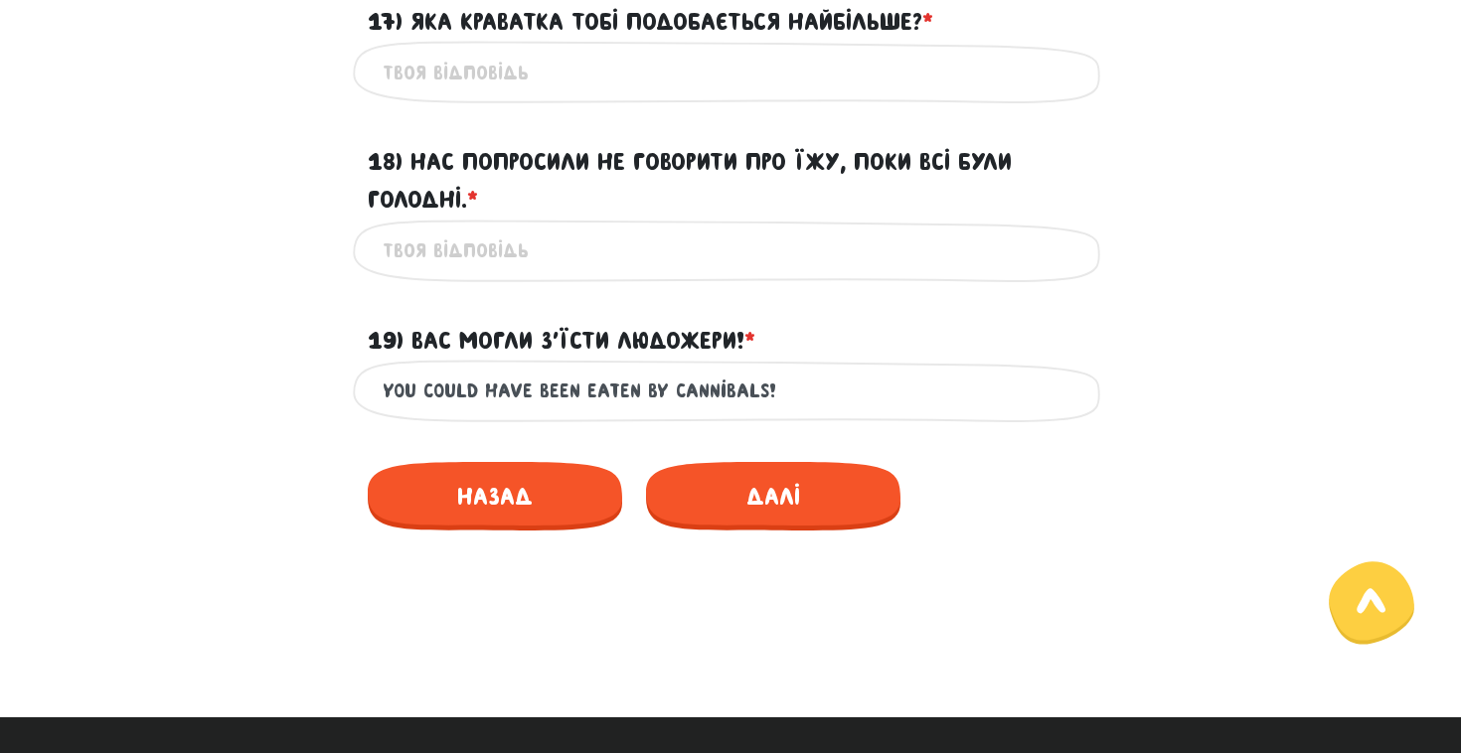
click at [456, 219] on label "18) Нас попросили не говорити про їжу, поки всі були голодні. * ?" at bounding box center [731, 181] width 726 height 77
click at [456, 229] on input "18) Нас попросили не говорити про їжу, поки всі були голодні. * ?" at bounding box center [731, 251] width 696 height 45
click at [456, 219] on label "18) Нас попросили не говорити про їжу, поки всі були голодні. * ?" at bounding box center [731, 181] width 726 height 77
click at [456, 229] on input "18) Нас попросили не говорити про їжу, поки всі були голодні. * ?" at bounding box center [731, 251] width 696 height 45
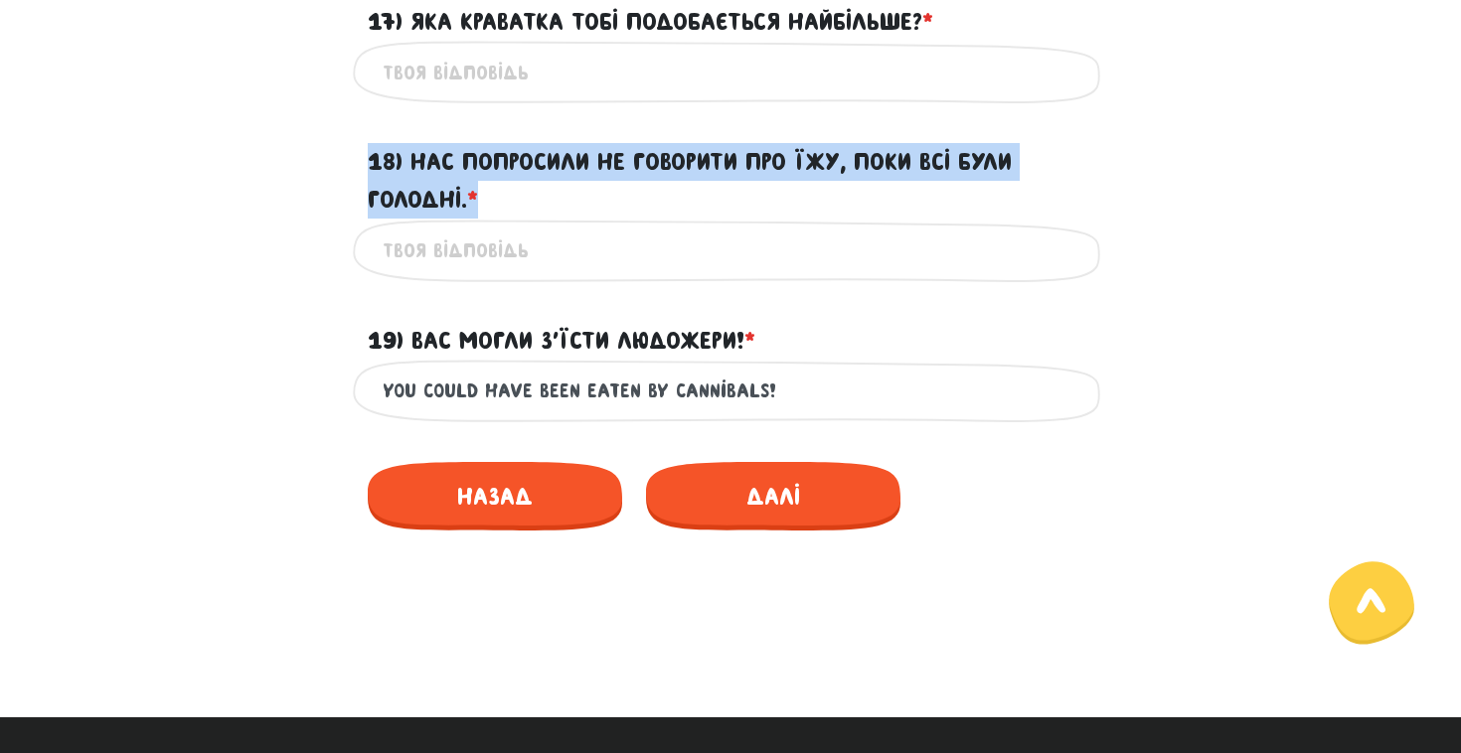
click at [456, 219] on label "18) Нас попросили не говорити про їжу, поки всі були голодні. * ?" at bounding box center [731, 181] width 726 height 77
click at [456, 229] on input "18) Нас попросили не говорити про їжу, поки всі були голодні. * ?" at bounding box center [731, 251] width 696 height 45
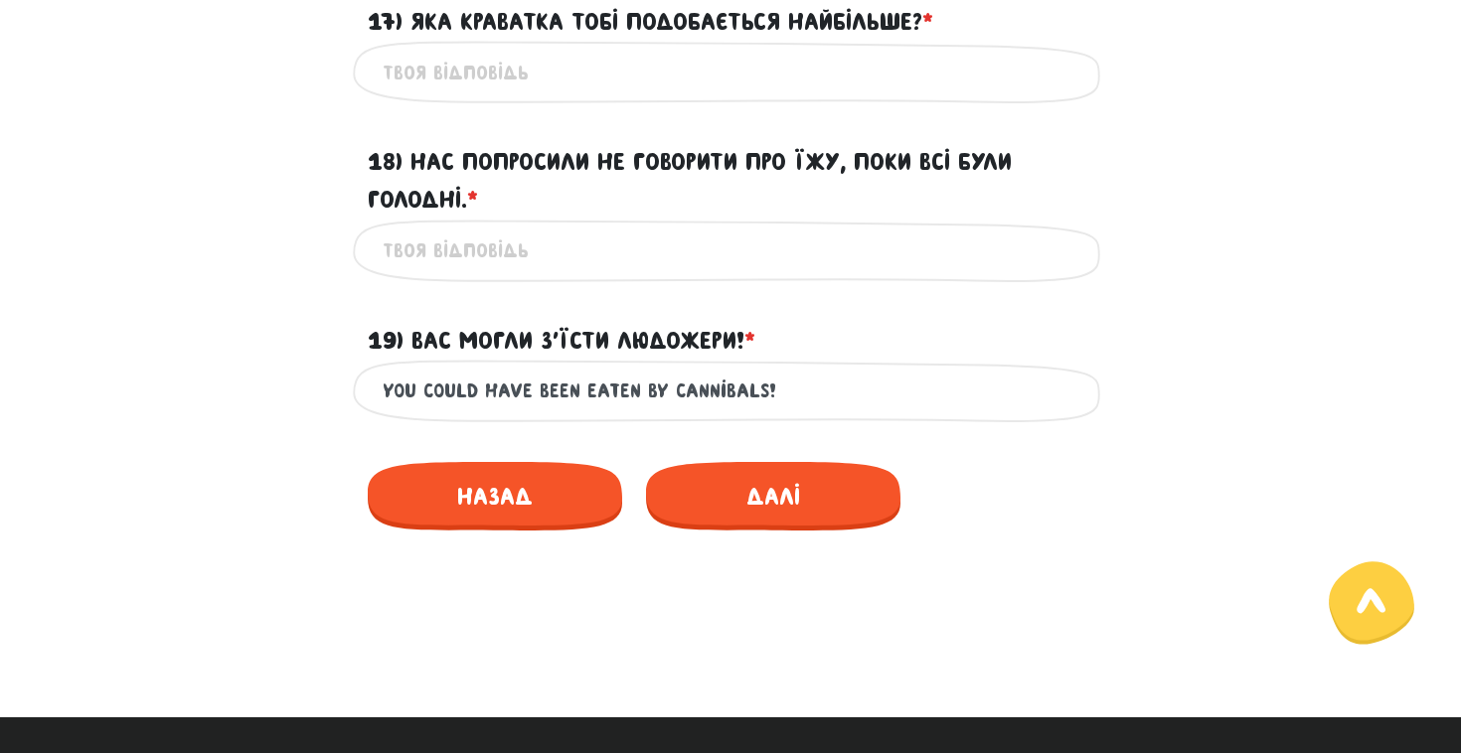
click at [456, 219] on label "18) Нас попросили не говорити про їжу, поки всі були голодні. * ?" at bounding box center [731, 181] width 726 height 77
click at [456, 229] on input "18) Нас попросили не говорити про їжу, поки всі були голодні. * ?" at bounding box center [731, 251] width 696 height 45
click at [456, 219] on label "18) Нас попросили не говорити про їжу, поки всі були голодні. * ?" at bounding box center [731, 181] width 726 height 77
click at [456, 229] on input "18) Нас попросили не говорити про їжу, поки всі були голодні. * ?" at bounding box center [731, 251] width 696 height 45
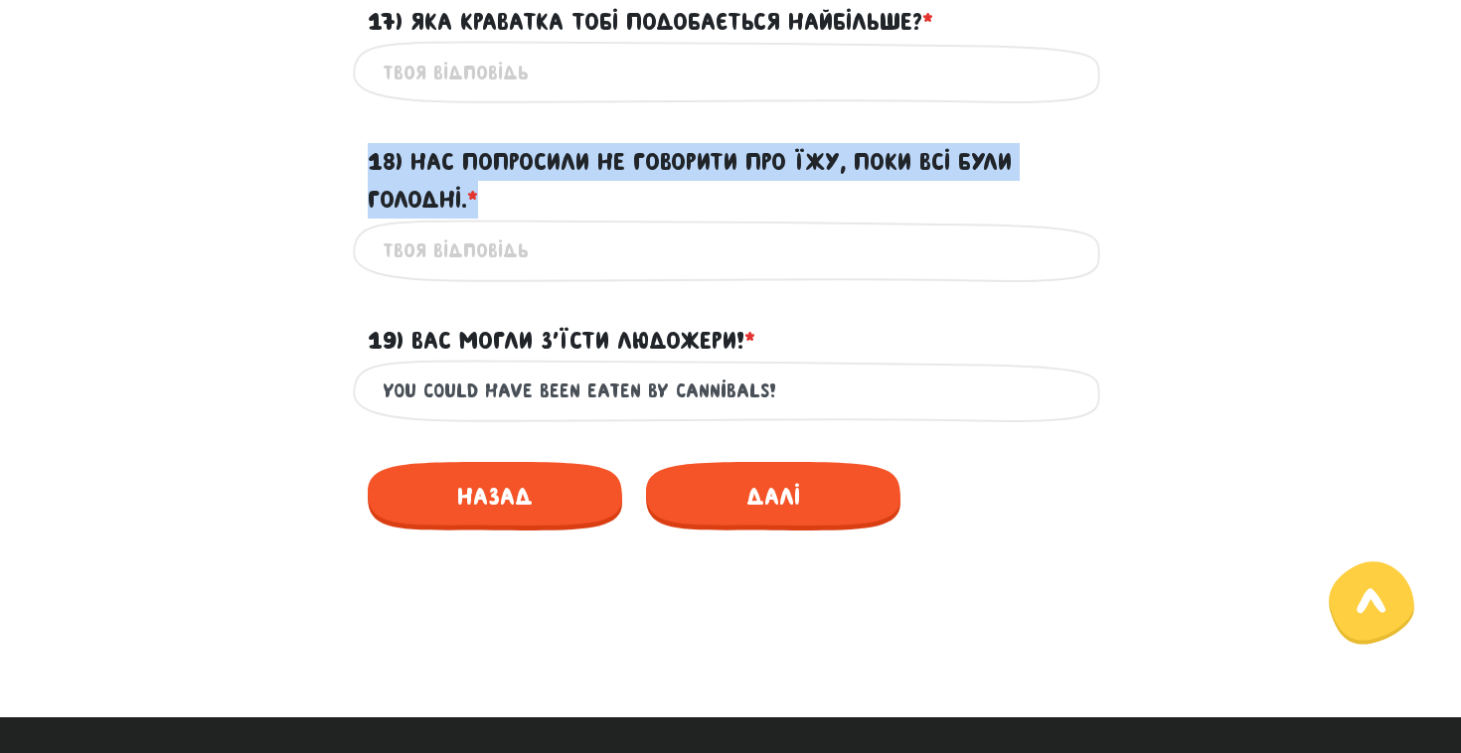
click at [457, 219] on label "18) Нас попросили не говорити про їжу, поки всі були голодні. * ?" at bounding box center [731, 181] width 726 height 77
click at [457, 229] on input "18) Нас попросили не говорити про їжу, поки всі були голодні. * ?" at bounding box center [731, 251] width 696 height 45
drag, startPoint x: 484, startPoint y: 223, endPoint x: 373, endPoint y: 183, distance: 118.2
click at [374, 183] on label "18) Нас попросили не говорити про їжу, поки всі були голодні. * ?" at bounding box center [731, 181] width 726 height 77
click at [383, 229] on input "18) Нас попросили не говорити про їжу, поки всі були голодні. * ?" at bounding box center [731, 251] width 696 height 45
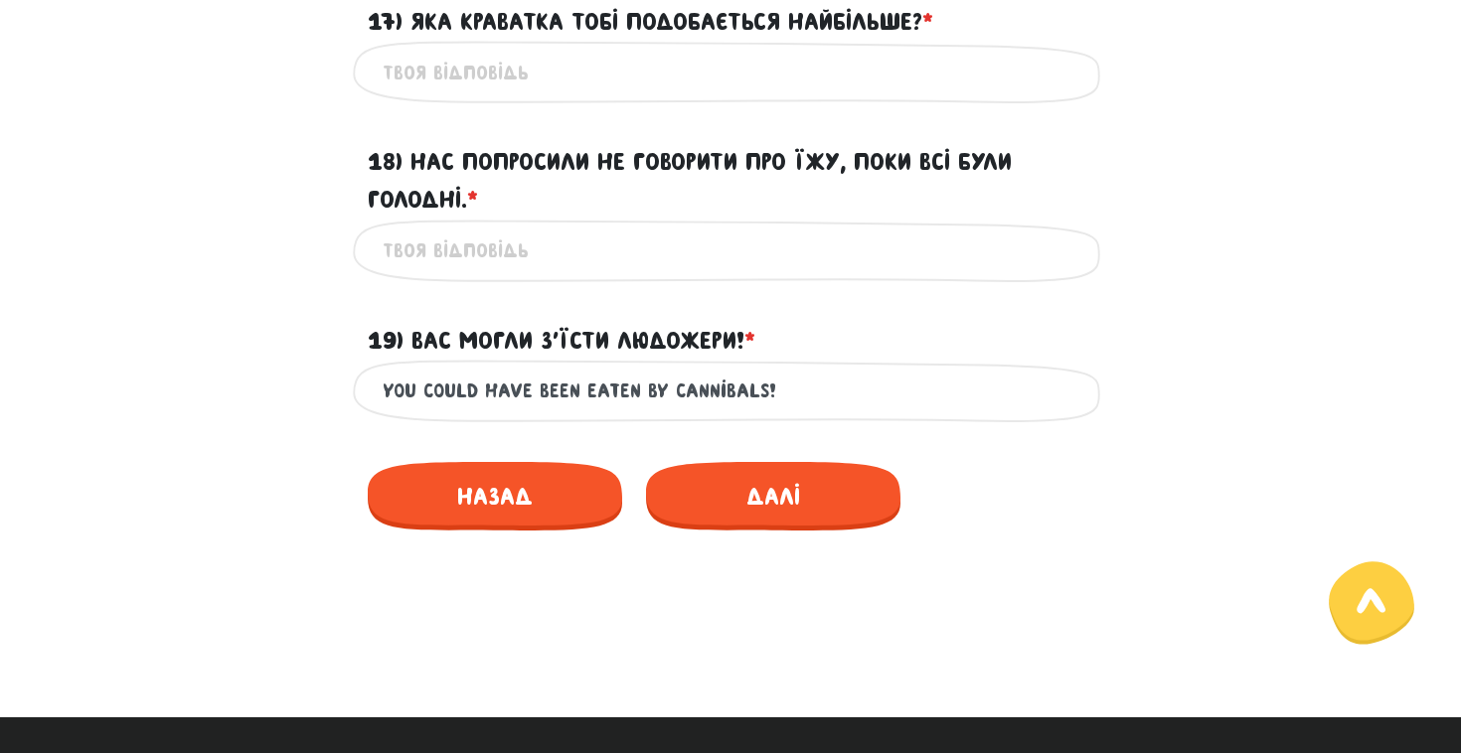
click at [373, 183] on label "18) Нас попросили не говорити про їжу, поки всі були голодні. * ?" at bounding box center [731, 181] width 726 height 77
click at [383, 229] on input "18) Нас попросили не говорити про їжу, поки всі були голодні. * ?" at bounding box center [731, 251] width 696 height 45
click at [373, 183] on label "18) Нас попросили не говорити про їжу, поки всі були голодні. * ?" at bounding box center [731, 181] width 726 height 77
click at [383, 229] on input "18) Нас попросили не говорити про їжу, поки всі були голодні. * ?" at bounding box center [731, 251] width 696 height 45
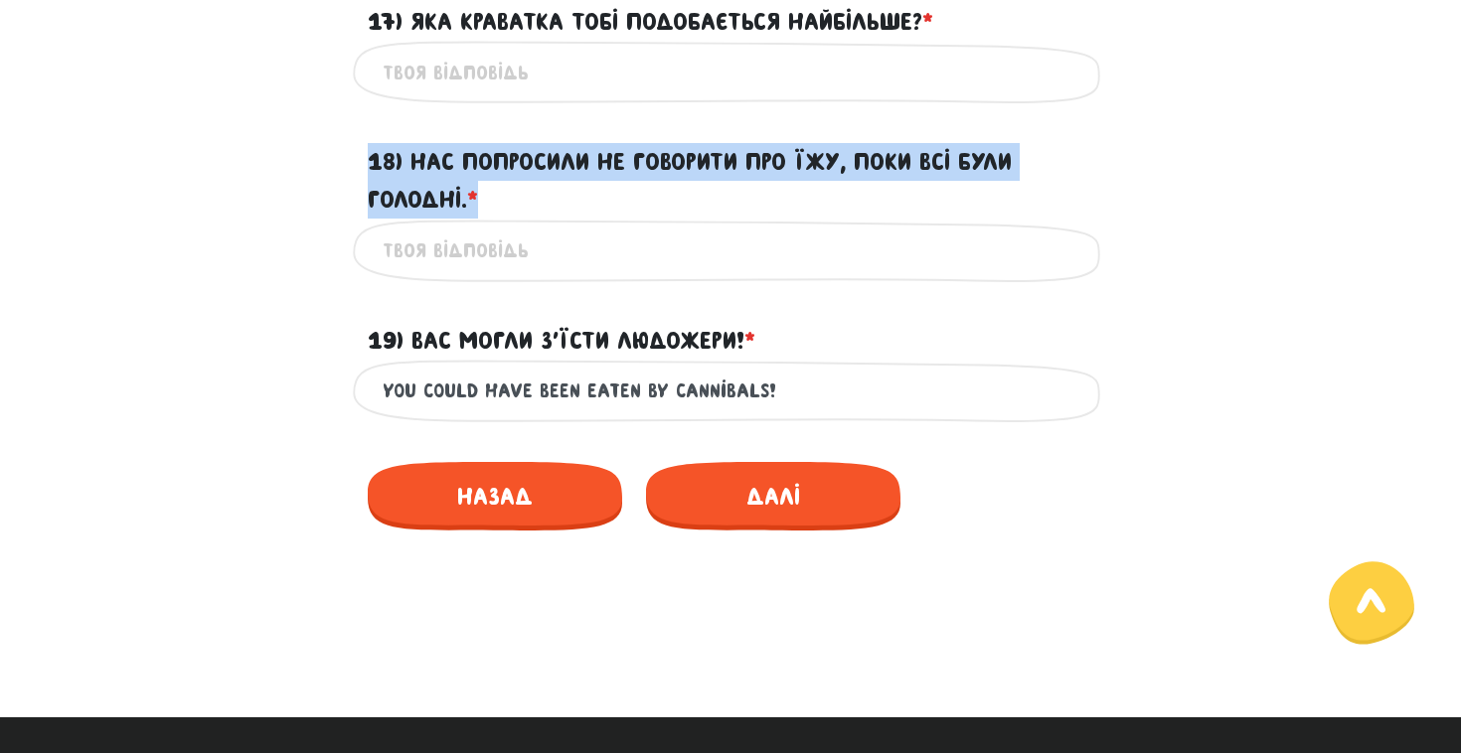
drag, startPoint x: 373, startPoint y: 183, endPoint x: 558, endPoint y: 243, distance: 194.2
click at [561, 220] on label "18) Нас попросили не говорити про їжу, поки всі були голодні. * ?" at bounding box center [731, 181] width 726 height 77
click at [561, 244] on input "18) Нас попросили не говорити про їжу, поки всі були голодні. * ?" at bounding box center [731, 251] width 696 height 45
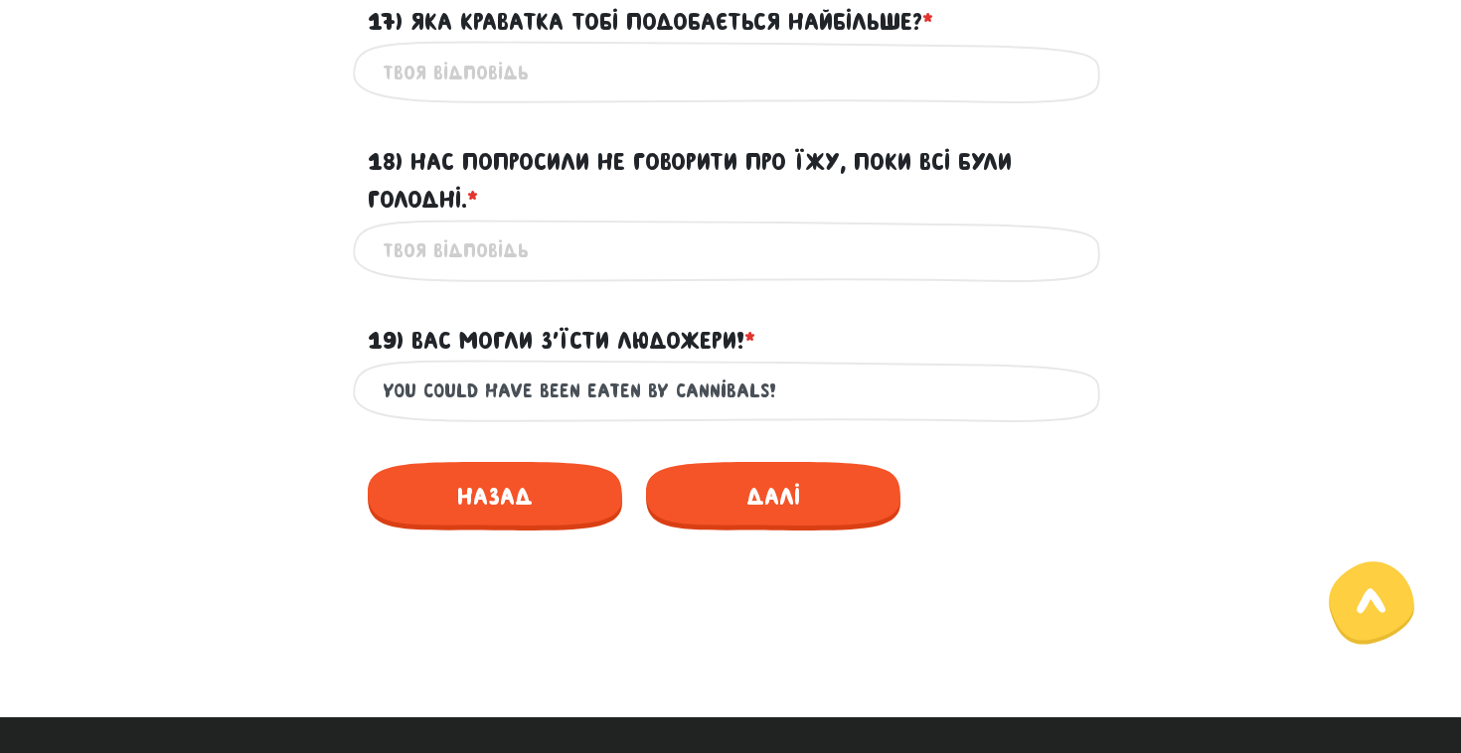
click at [1127, 171] on div "18) Нас попросили не говорити про їжу, поки всі були голодні. * ?" at bounding box center [730, 169] width 1133 height 100
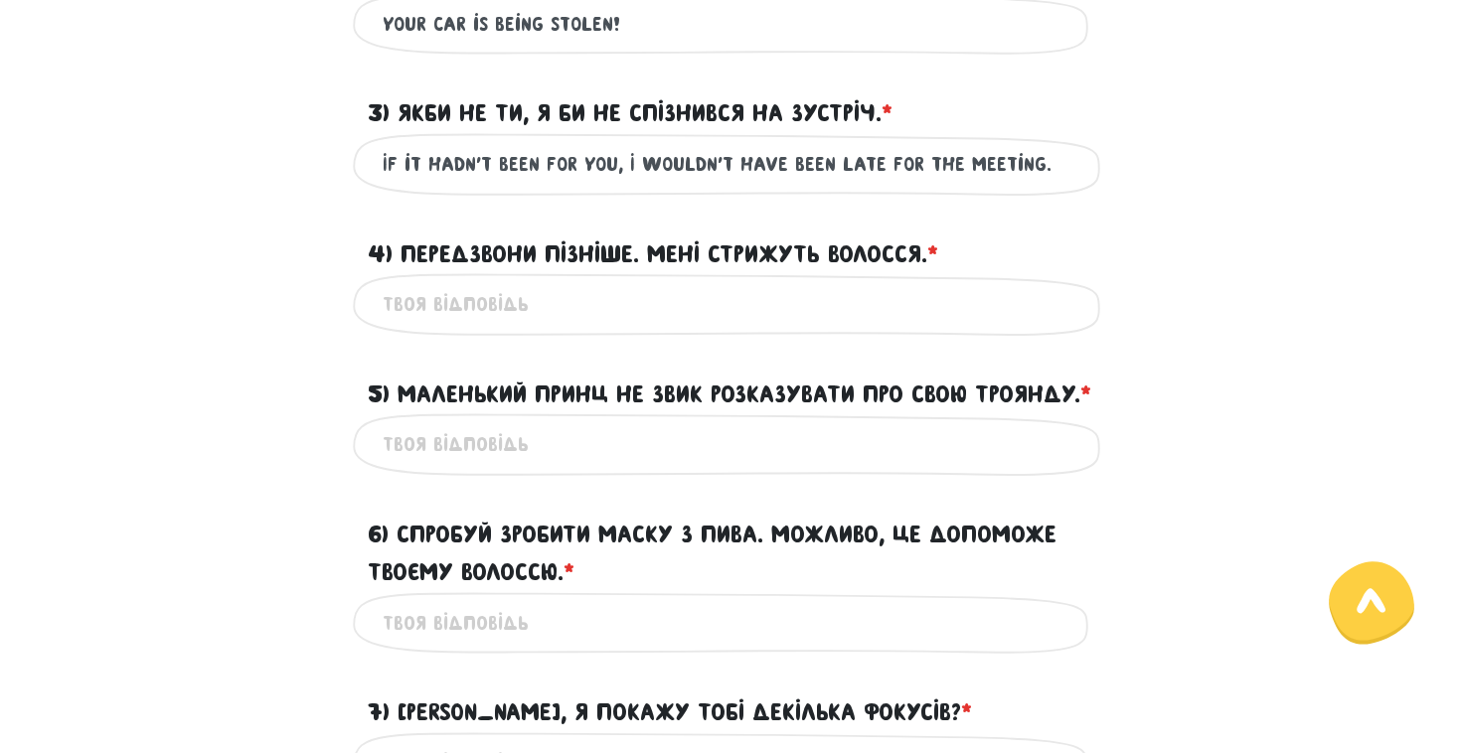
scroll to position [872, 0]
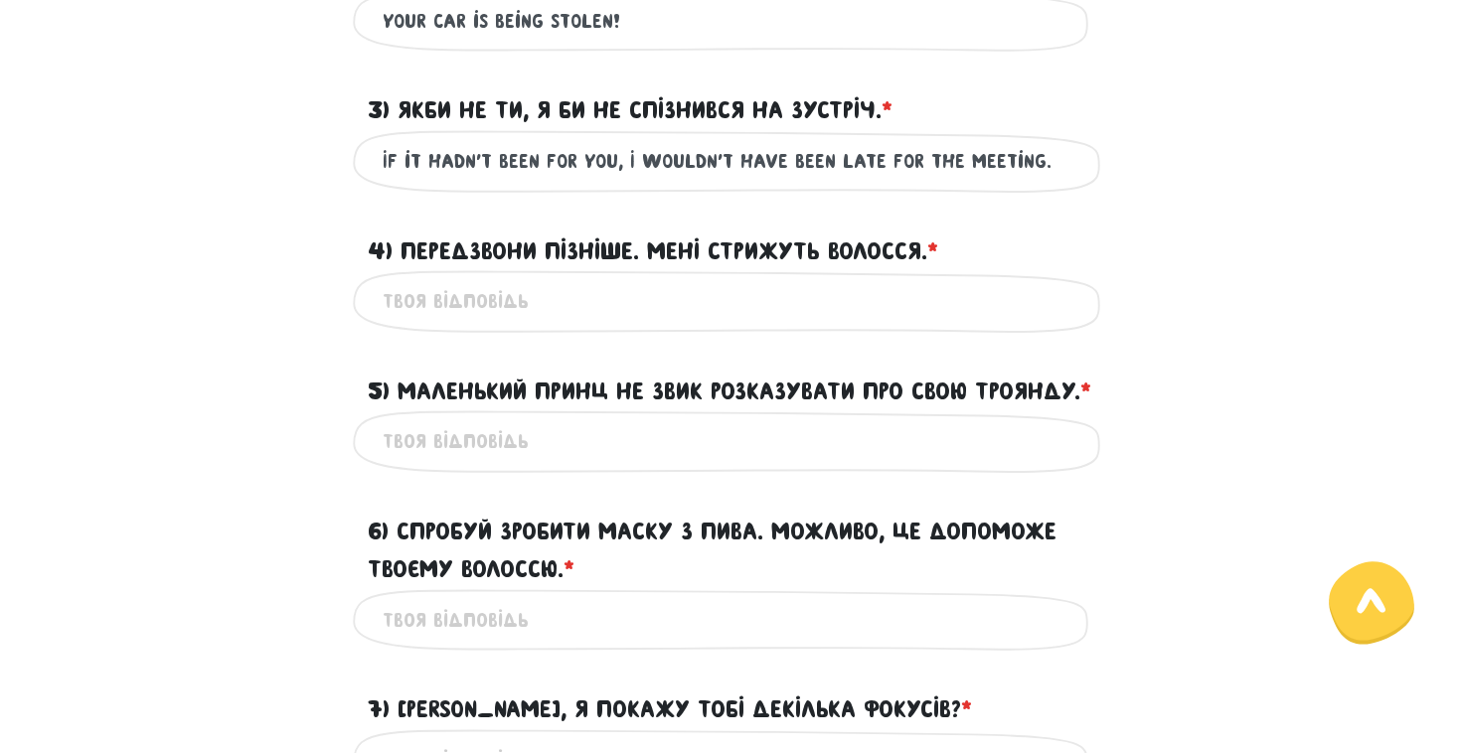
click at [841, 249] on label "4) Передзвони пізніше. Мені стрижуть волосся. * ?" at bounding box center [653, 252] width 570 height 38
click at [841, 279] on input "4) Передзвони пізніше. Мені стрижуть волосся. * ?" at bounding box center [731, 301] width 696 height 45
click at [841, 249] on label "4) Передзвони пізніше. Мені стрижуть волосся. * ?" at bounding box center [653, 252] width 570 height 38
click at [841, 279] on input "4) Передзвони пізніше. Мені стрижуть волосся. * ?" at bounding box center [731, 301] width 696 height 45
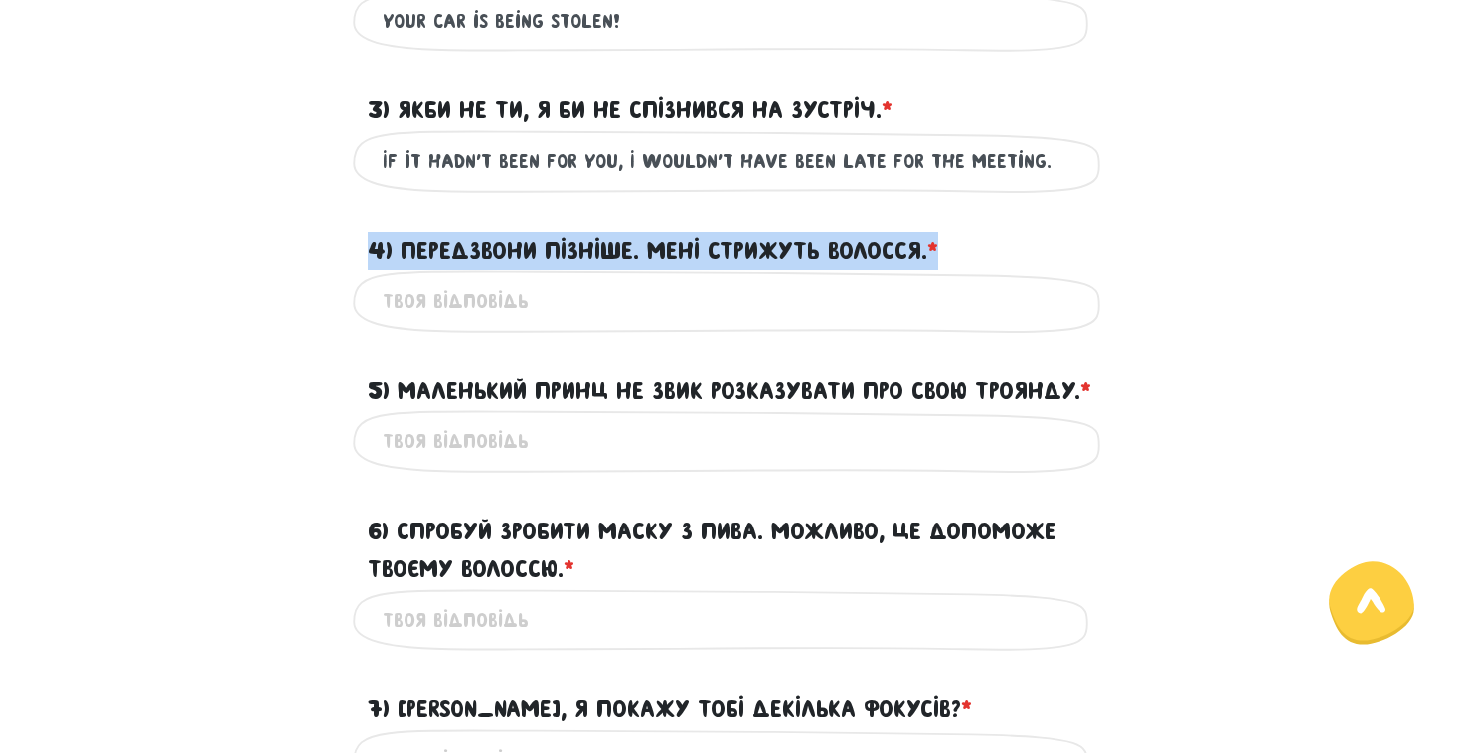
click at [841, 249] on label "4) Передзвони пізніше. Мені стрижуть волосся. * ?" at bounding box center [653, 252] width 570 height 38
click at [841, 279] on input "4) Передзвони пізніше. Мені стрижуть волосся. * ?" at bounding box center [731, 301] width 696 height 45
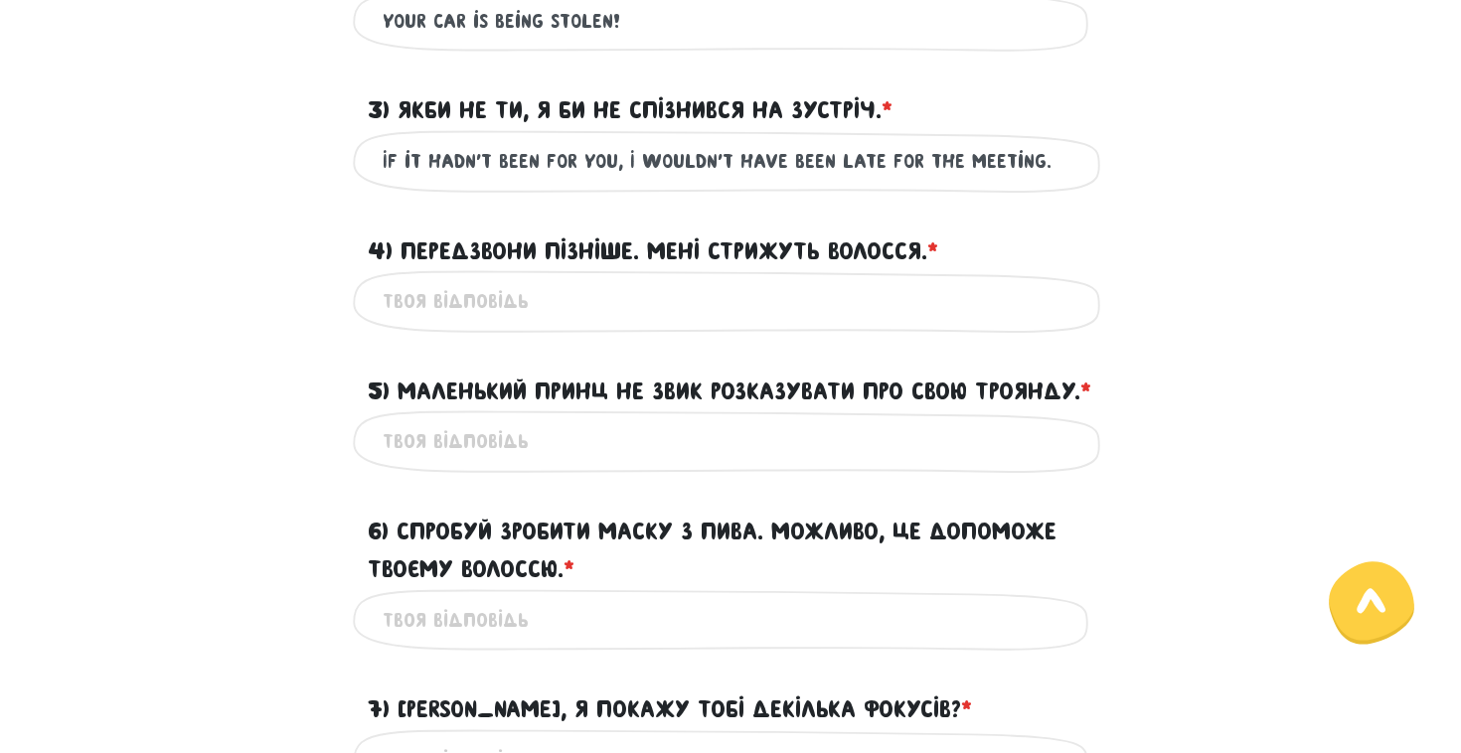
click at [842, 249] on label "4) Передзвони пізніше. Мені стрижуть волосся. * ?" at bounding box center [653, 252] width 570 height 38
click at [842, 279] on input "4) Передзвони пізніше. Мені стрижуть волосся. * ?" at bounding box center [731, 301] width 696 height 45
click at [842, 249] on label "4) Передзвони пізніше. Мені стрижуть волосся. * ?" at bounding box center [653, 252] width 570 height 38
click at [842, 279] on input "4) Передзвони пізніше. Мені стрижуть волосся. * ?" at bounding box center [731, 301] width 696 height 45
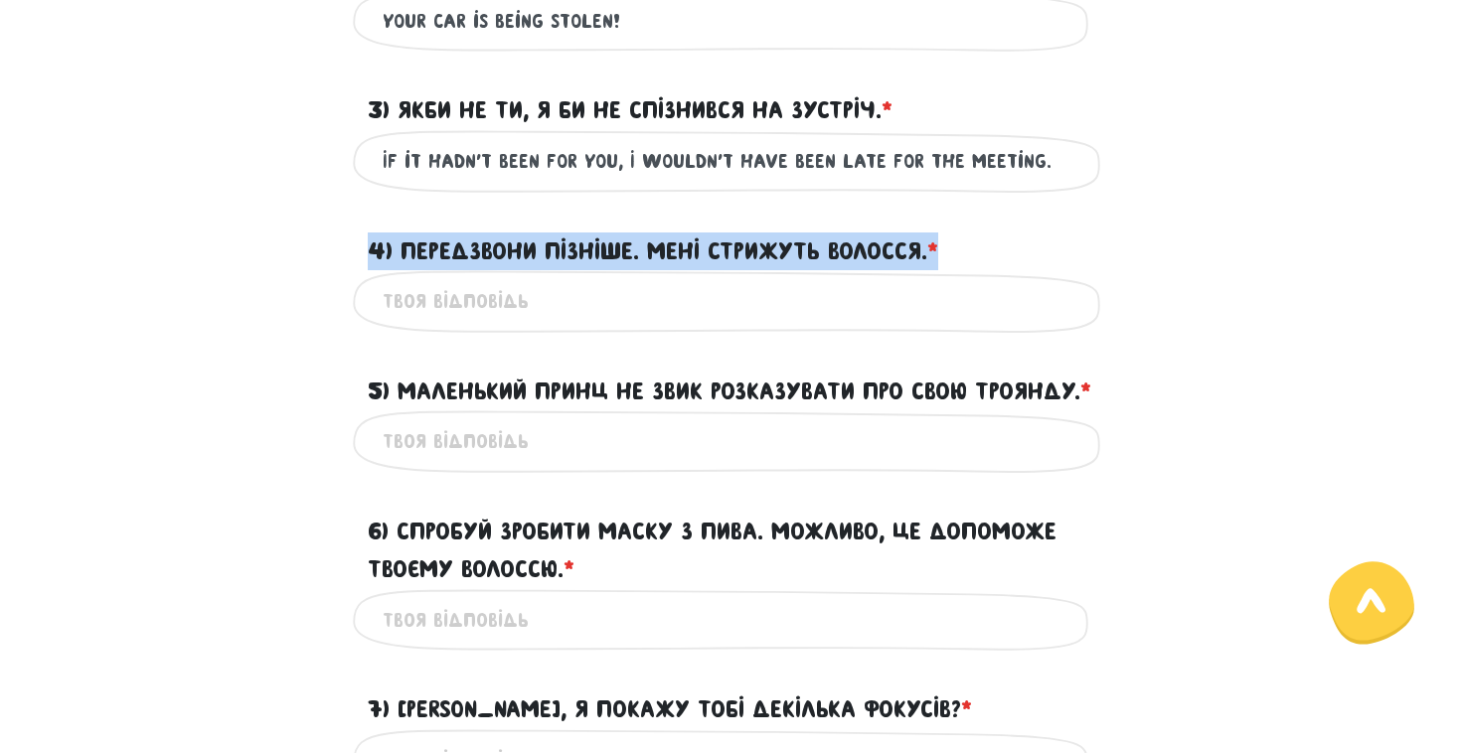
drag, startPoint x: 965, startPoint y: 248, endPoint x: 352, endPoint y: 239, distance: 613.3
click at [352, 239] on div "4) Передзвони пізніше. Мені стрижуть волосся. * ?" at bounding box center [730, 240] width 1133 height 62
copy label "4) Передзвони пізніше. Мені стрижуть волосся. *"
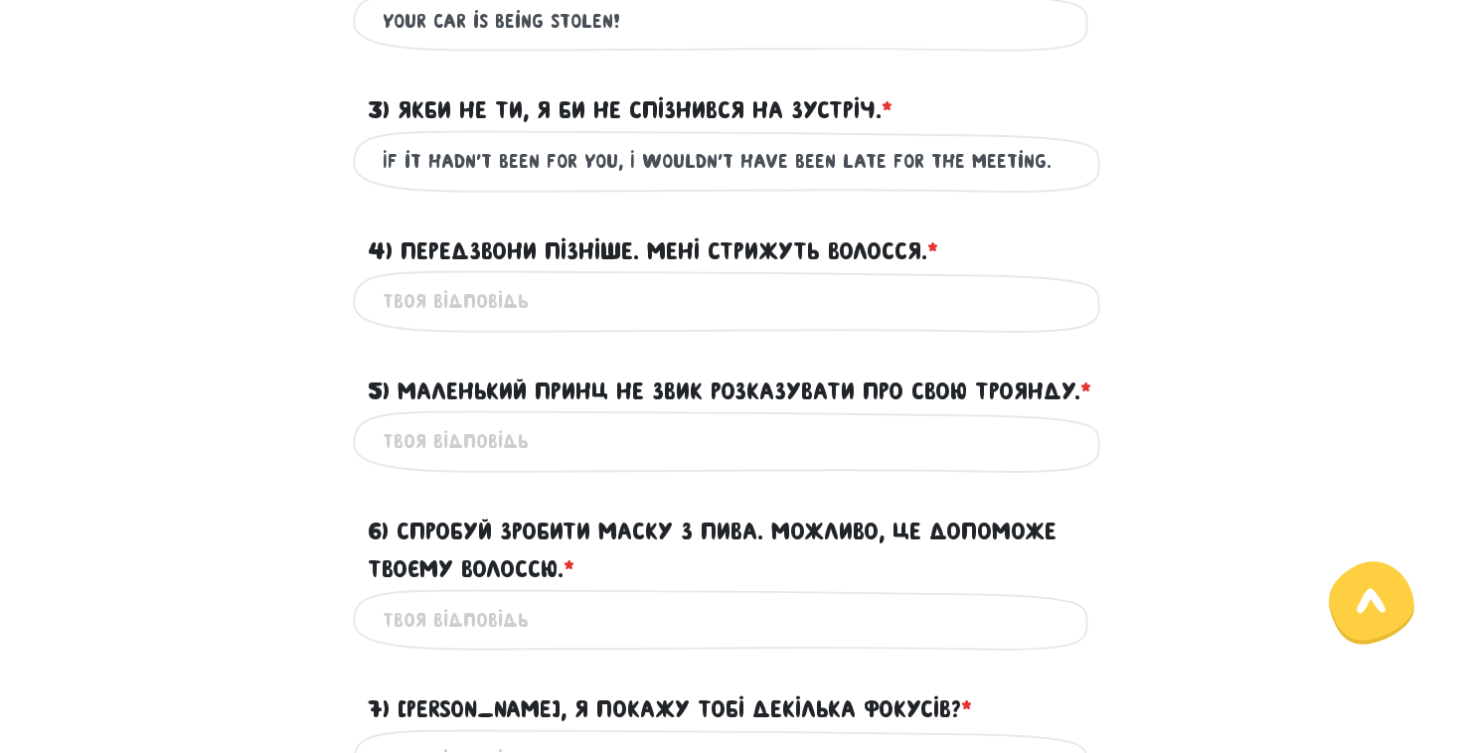
click at [450, 279] on input "4) Передзвони пізніше. Мені стрижуть волосся. * ?" at bounding box center [731, 301] width 696 height 45
paste input "Call me back later. I’m having my hair cut. ✂️"
type input "Call me back later. I’m having my hair cut."
click at [995, 377] on label "5) Маленький Принц не звик розказувати про свою Троянду. * ?" at bounding box center [730, 392] width 724 height 38
click at [995, 419] on input "5) Маленький Принц не звик розказувати про свою Троянду. * ?" at bounding box center [731, 441] width 696 height 45
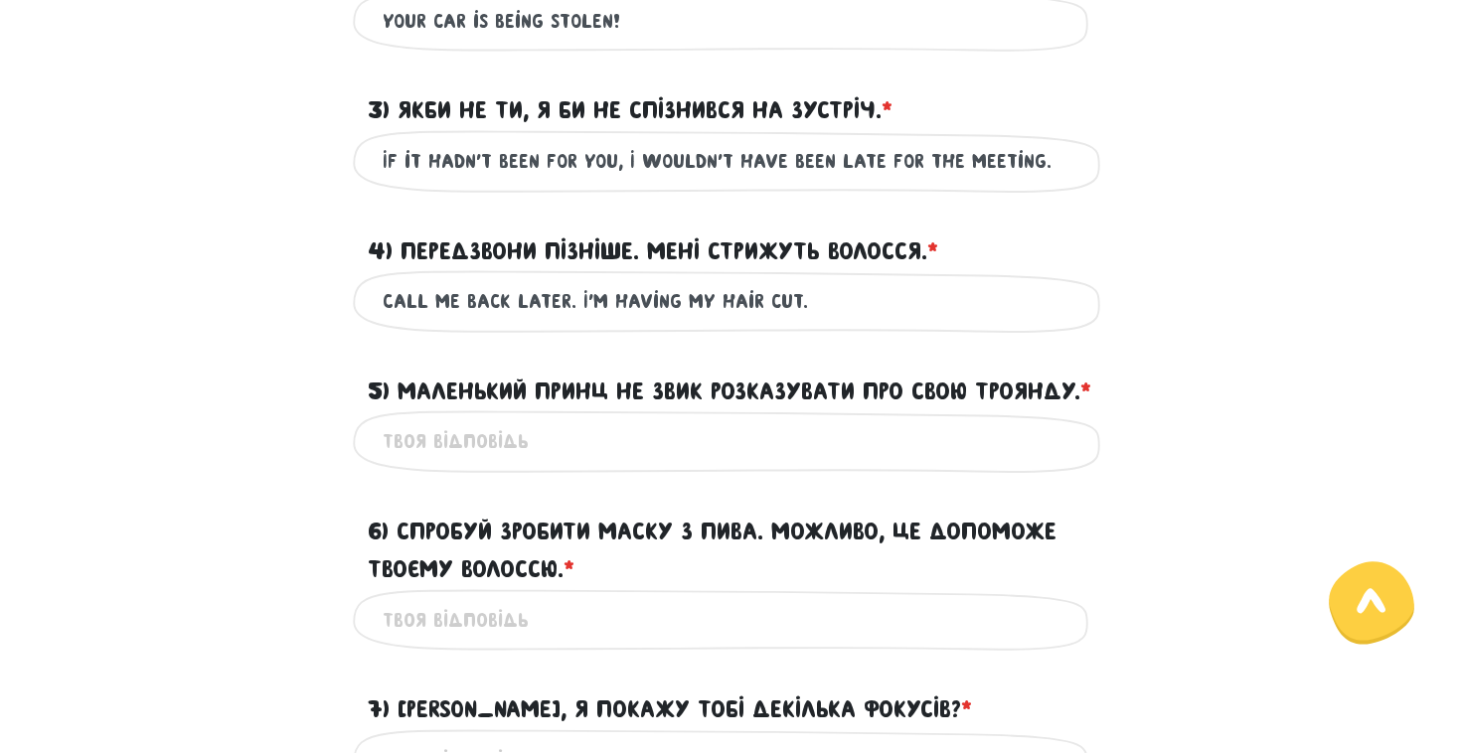
click at [972, 328] on div "Call me back later. I’m having my hair cut. Це обов'язкове поле" at bounding box center [730, 301] width 755 height 63
click at [742, 464] on input "5) Маленький Принц не звик розказувати про свою Троянду. * ?" at bounding box center [731, 441] width 696 height 45
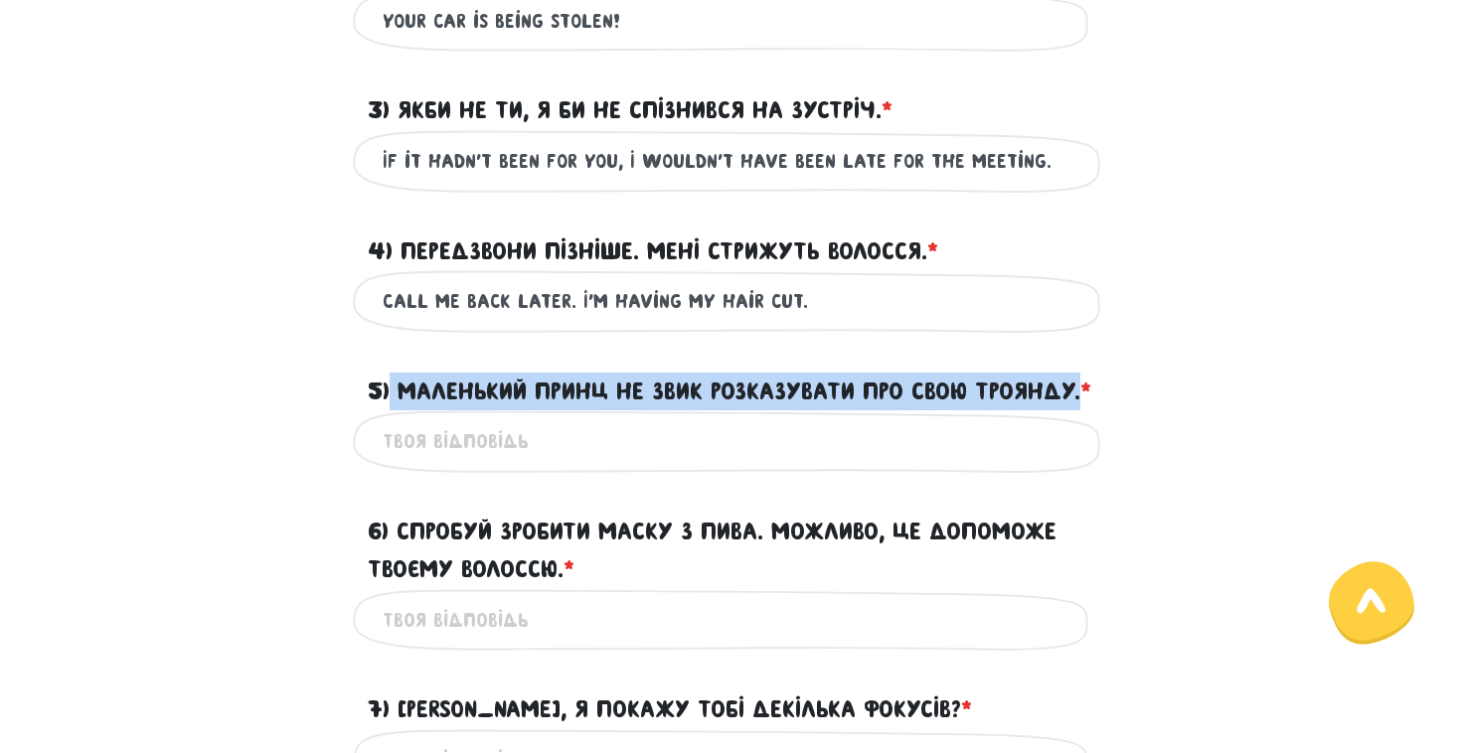
drag, startPoint x: 469, startPoint y: 432, endPoint x: 395, endPoint y: 394, distance: 84.0
click at [395, 394] on label "5) Маленький Принц не звик розказувати про свою Троянду. * ?" at bounding box center [730, 392] width 724 height 38
click at [395, 419] on input "5) Маленький Принц не звик розказувати про свою Троянду. * ?" at bounding box center [731, 441] width 696 height 45
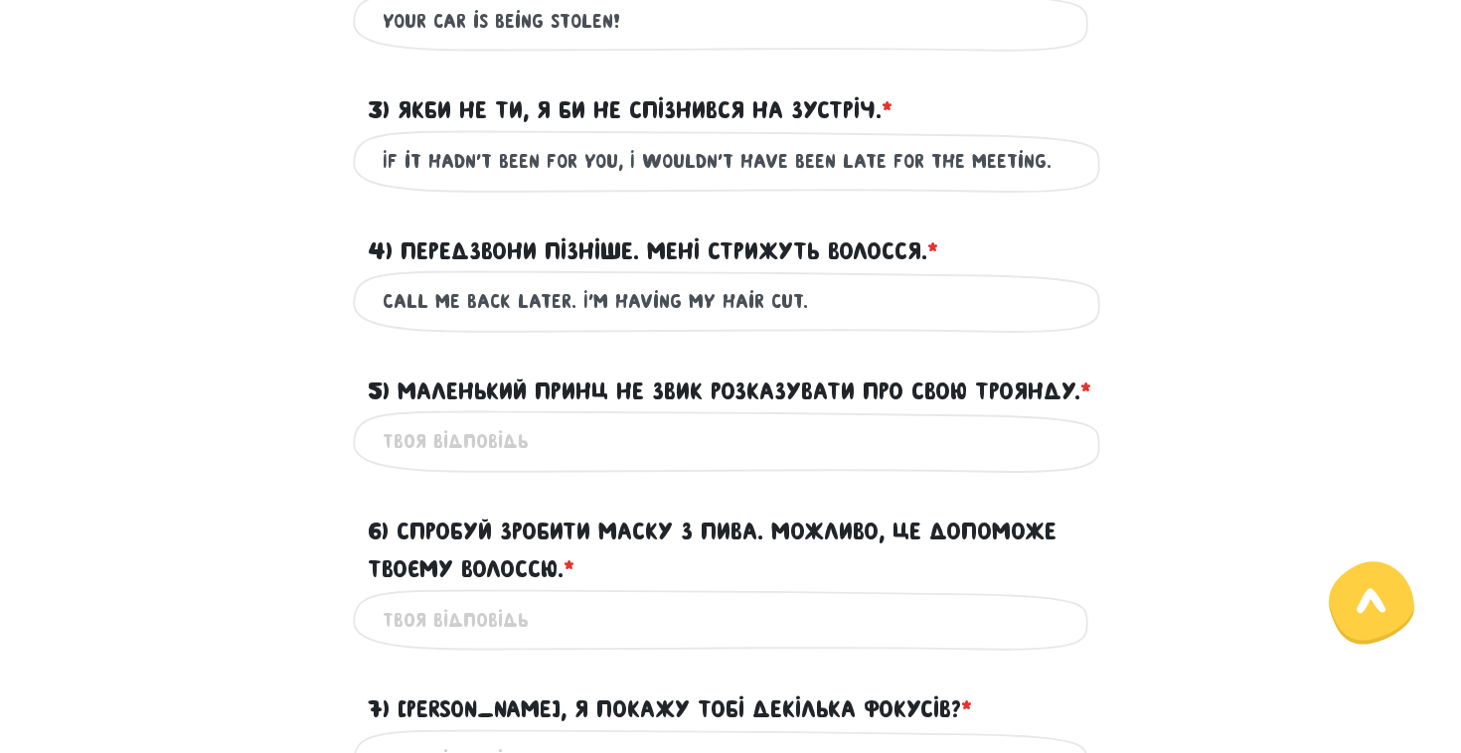
click at [401, 396] on label "5) Маленький Принц не звик розказувати про свою Троянду. * ?" at bounding box center [730, 392] width 724 height 38
click at [401, 419] on input "5) Маленький Принц не звик розказувати про свою Троянду. * ?" at bounding box center [731, 441] width 696 height 45
click at [401, 396] on label "5) Маленький Принц не звик розказувати про свою Троянду. * ?" at bounding box center [730, 392] width 724 height 38
click at [401, 419] on input "5) Маленький Принц не звик розказувати про свою Троянду. * ?" at bounding box center [731, 441] width 696 height 45
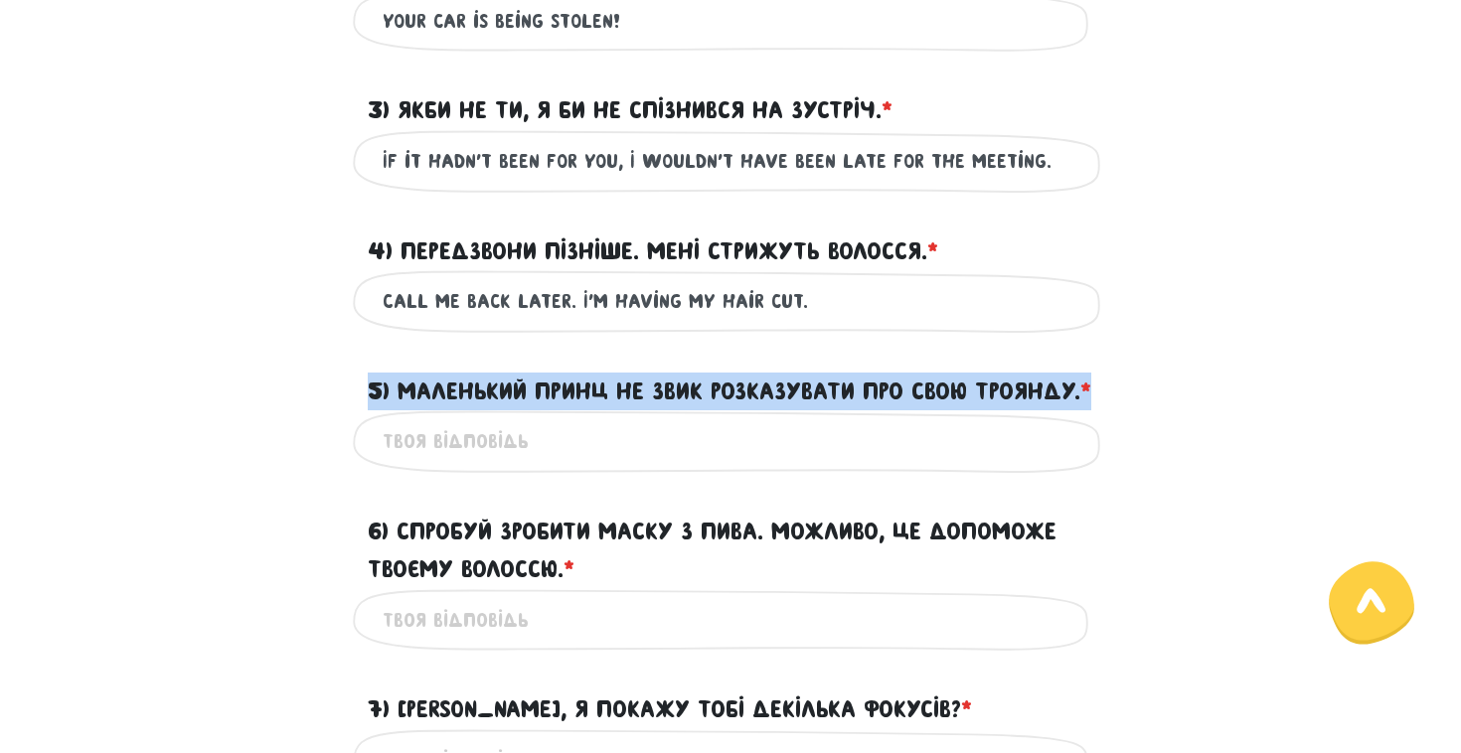
click at [401, 396] on label "5) Маленький Принц не звик розказувати про свою Троянду. * ?" at bounding box center [730, 392] width 724 height 38
click at [401, 419] on input "5) Маленький Принц не звик розказувати про свою Троянду. * ?" at bounding box center [731, 441] width 696 height 45
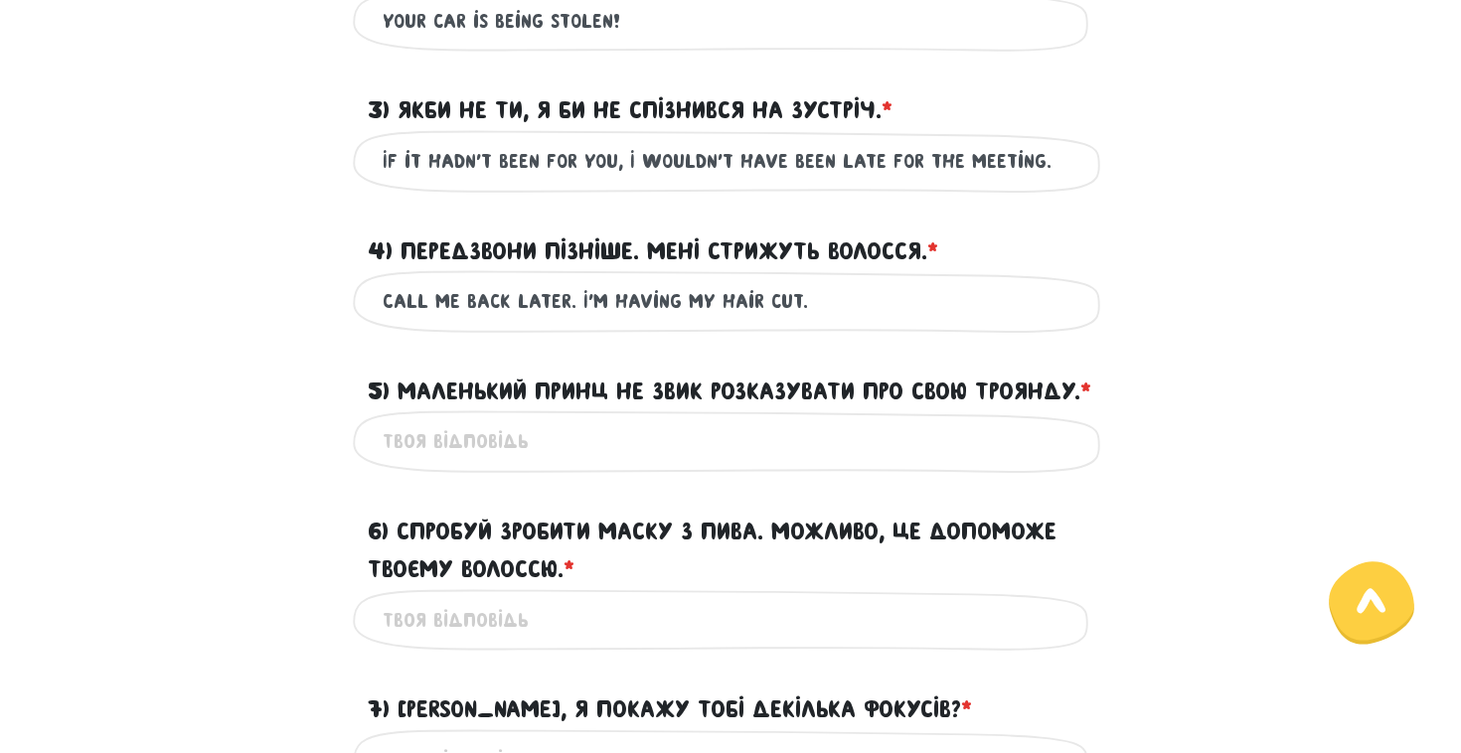
click at [401, 396] on label "5) Маленький Принц не звик розказувати про свою Троянду. * ?" at bounding box center [730, 392] width 724 height 38
click at [401, 419] on input "5) Маленький Принц не звик розказувати про свою Троянду. * ?" at bounding box center [731, 441] width 696 height 45
click at [401, 396] on label "5) Маленький Принц не звик розказувати про свою Троянду. * ?" at bounding box center [730, 392] width 724 height 38
click at [401, 419] on input "5) Маленький Принц не звик розказувати про свою Троянду. * ?" at bounding box center [731, 441] width 696 height 45
click at [403, 397] on label "5) Маленький Принц не звик розказувати про свою Троянду. * ?" at bounding box center [730, 392] width 724 height 38
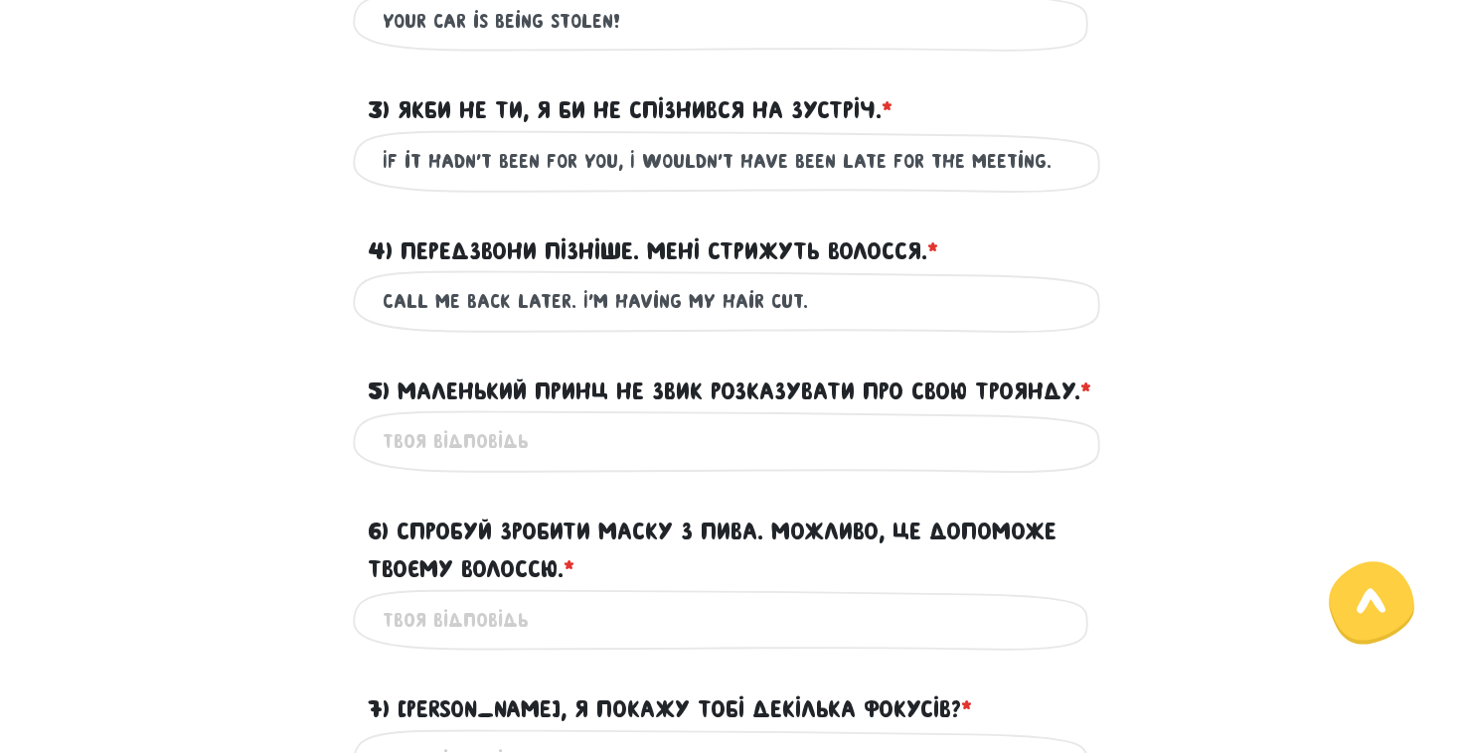
click at [403, 419] on input "5) Маленький Принц не звик розказувати про свою Троянду. * ?" at bounding box center [731, 441] width 696 height 45
click at [403, 397] on label "5) Маленький Принц не звик розказувати про свою Троянду. * ?" at bounding box center [730, 392] width 724 height 38
click at [403, 419] on input "5) Маленький Принц не звик розказувати про свою Троянду. * ?" at bounding box center [731, 441] width 696 height 45
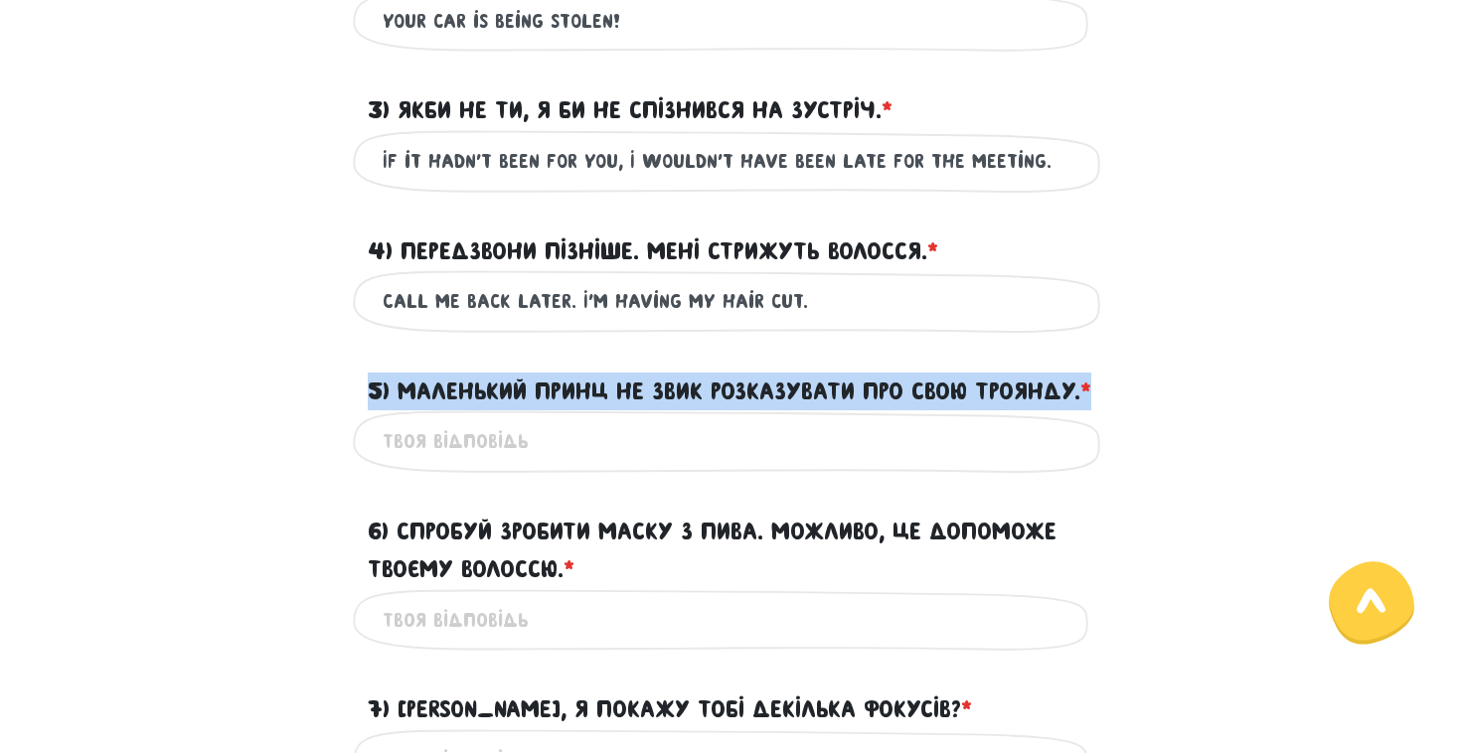
click at [403, 397] on label "5) Маленький Принц не звик розказувати про свою Троянду. * ?" at bounding box center [730, 392] width 724 height 38
click at [403, 419] on input "5) Маленький Принц не звик розказувати про свою Троянду. * ?" at bounding box center [731, 441] width 696 height 45
drag, startPoint x: 478, startPoint y: 424, endPoint x: 398, endPoint y: 392, distance: 86.9
click at [399, 392] on label "5) Маленький Принц не звик розказувати про свою Троянду. * ?" at bounding box center [730, 392] width 724 height 38
click at [399, 419] on input "5) Маленький Принц не звик розказувати про свою Троянду. * ?" at bounding box center [731, 441] width 696 height 45
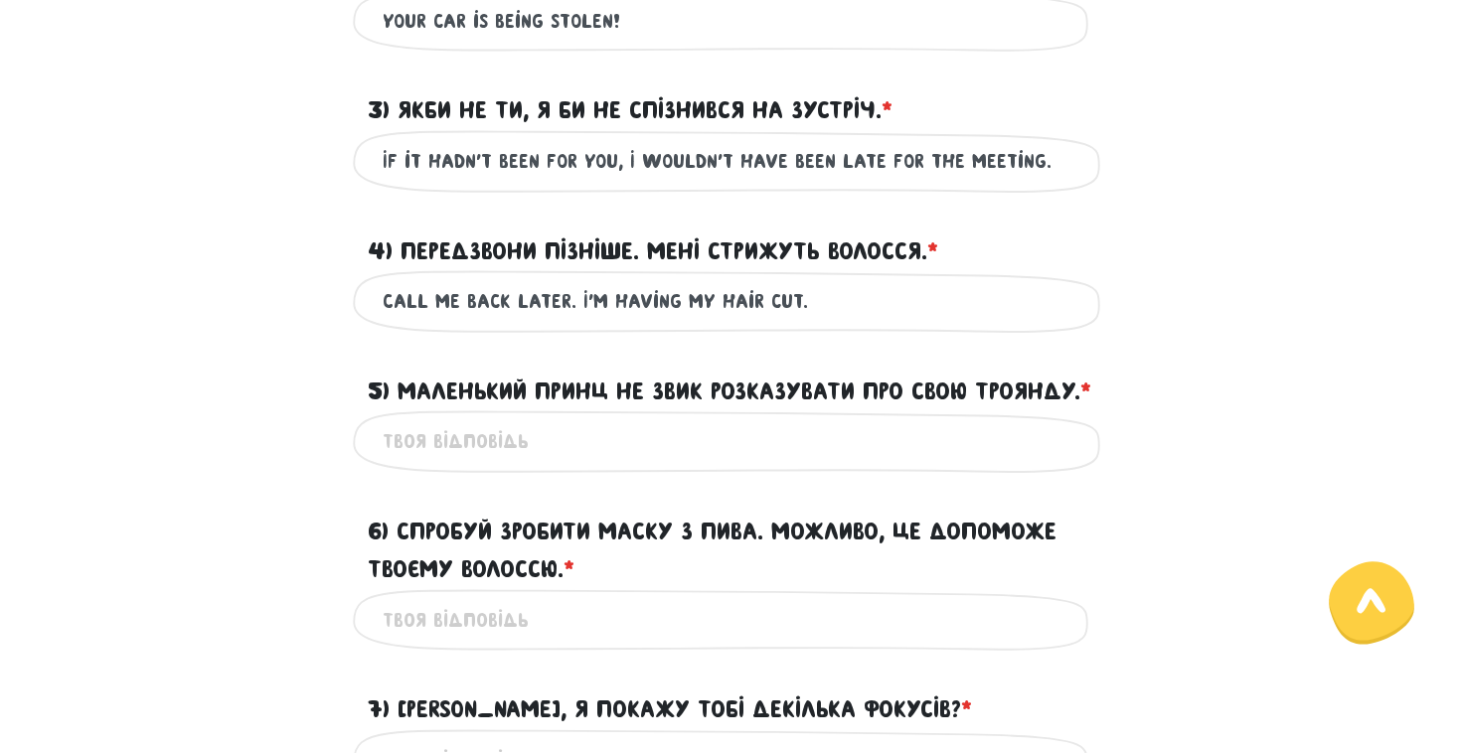
click at [400, 392] on label "5) Маленький Принц не звик розказувати про свою Троянду. * ?" at bounding box center [730, 392] width 724 height 38
click at [400, 419] on input "5) Маленький Принц не звик розказувати про свою Троянду. * ?" at bounding box center [731, 441] width 696 height 45
click at [400, 392] on label "5) Маленький Принц не звик розказувати про свою Троянду. * ?" at bounding box center [730, 392] width 724 height 38
click at [400, 419] on input "5) Маленький Принц не звик розказувати про свою Троянду. * ?" at bounding box center [731, 441] width 696 height 45
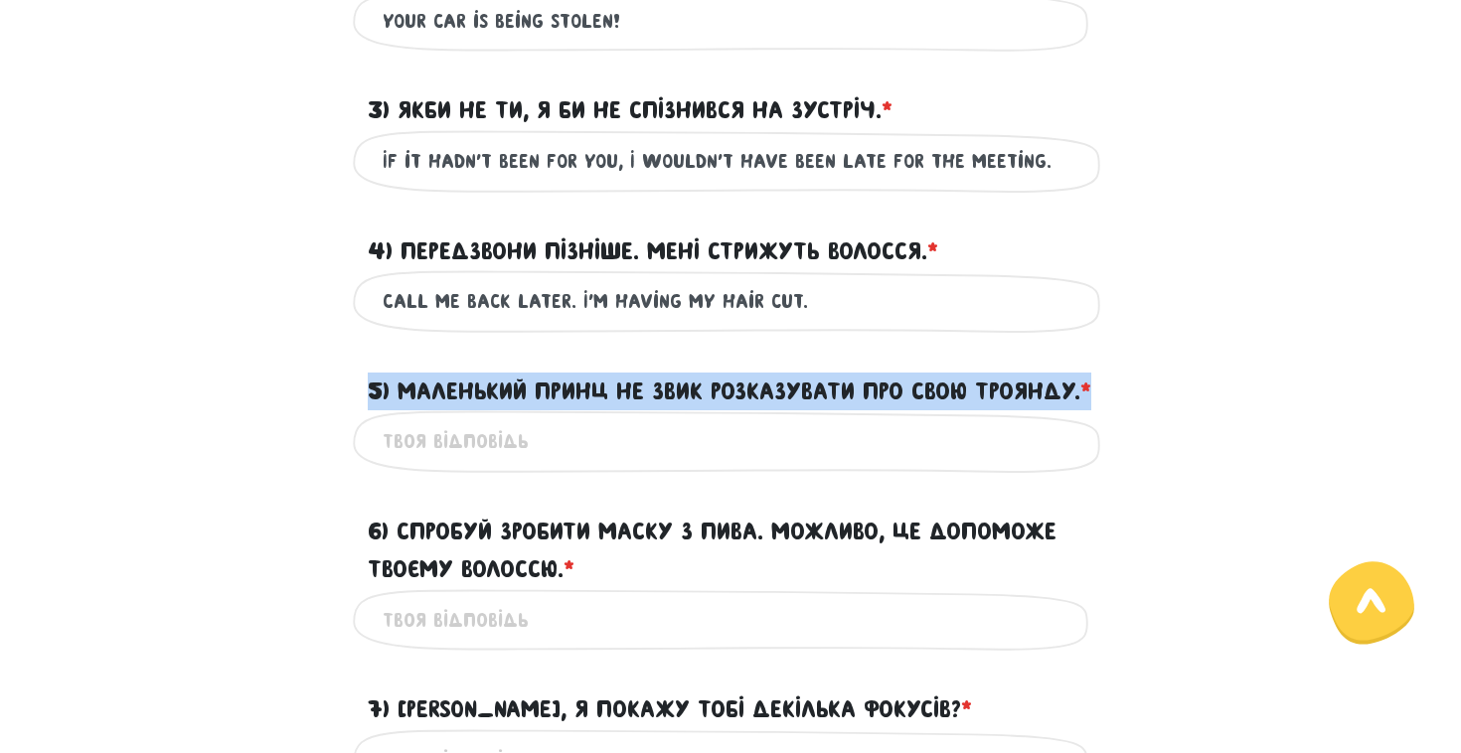
click at [400, 392] on label "5) Маленький Принц не звик розказувати про свою Троянду. * ?" at bounding box center [730, 392] width 724 height 38
click at [400, 419] on input "5) Маленький Принц не звик розказувати про свою Троянду. * ?" at bounding box center [731, 441] width 696 height 45
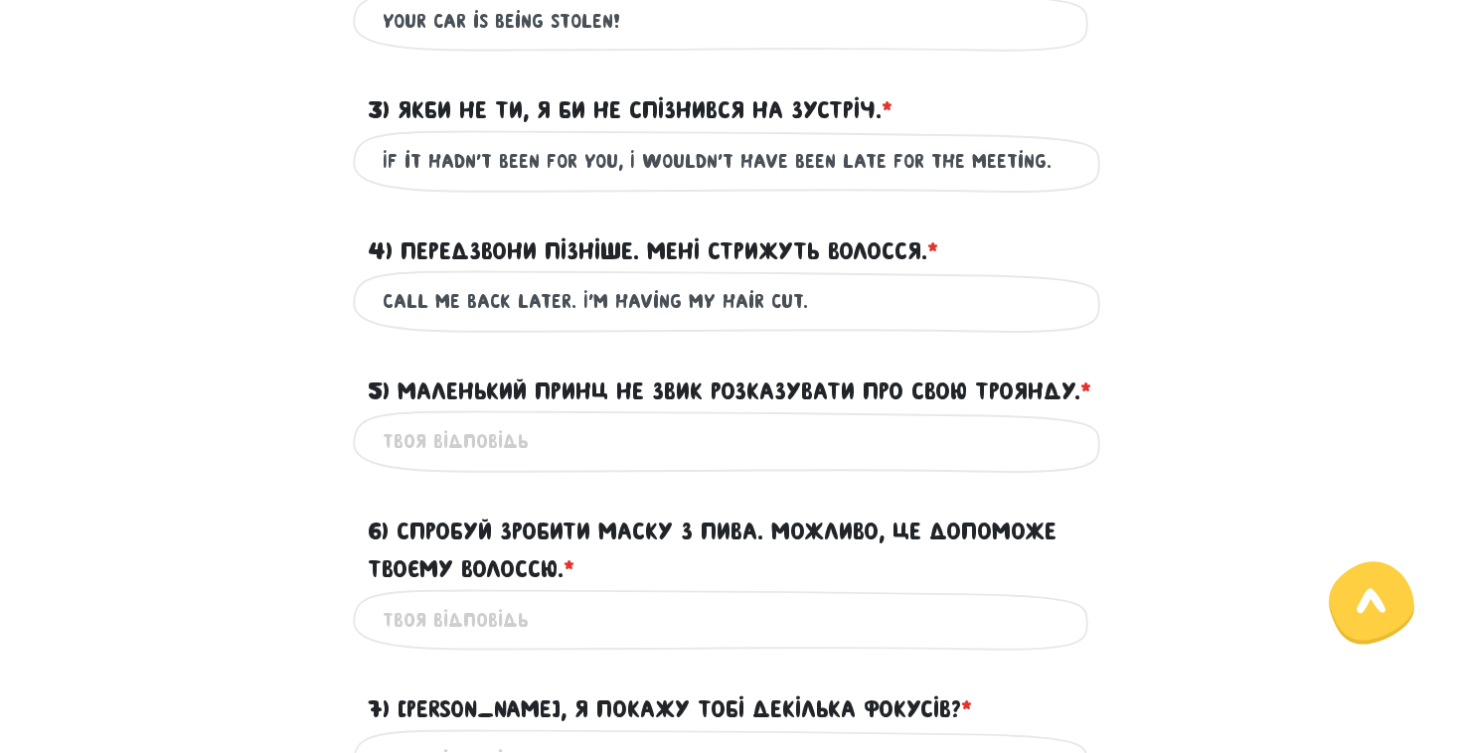
click at [400, 392] on label "5) Маленький Принц не звик розказувати про свою Троянду. * ?" at bounding box center [730, 392] width 724 height 38
click at [400, 419] on input "5) Маленький Принц не звик розказувати про свою Троянду. * ?" at bounding box center [731, 441] width 696 height 45
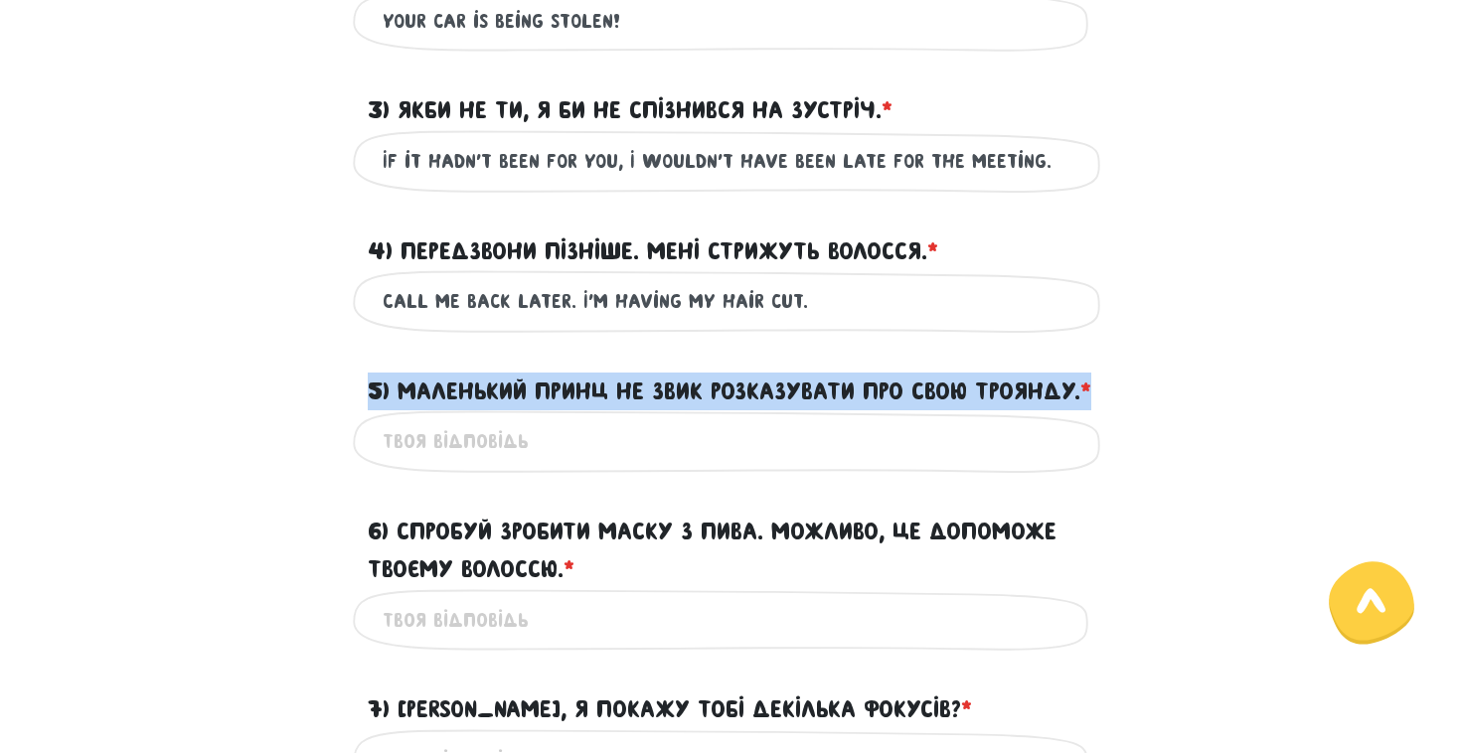
drag, startPoint x: 366, startPoint y: 387, endPoint x: 498, endPoint y: 419, distance: 136.2
click at [498, 410] on div "5) Маленький Принц не звик розказувати про свою Троянду. * ?" at bounding box center [730, 380] width 755 height 62
click at [449, 396] on label "5) Маленький Принц не звик розказувати про свою Троянду. * ?" at bounding box center [730, 392] width 724 height 38
click at [449, 419] on input "5) Маленький Принц не звик розказувати про свою Троянду. * ?" at bounding box center [731, 441] width 696 height 45
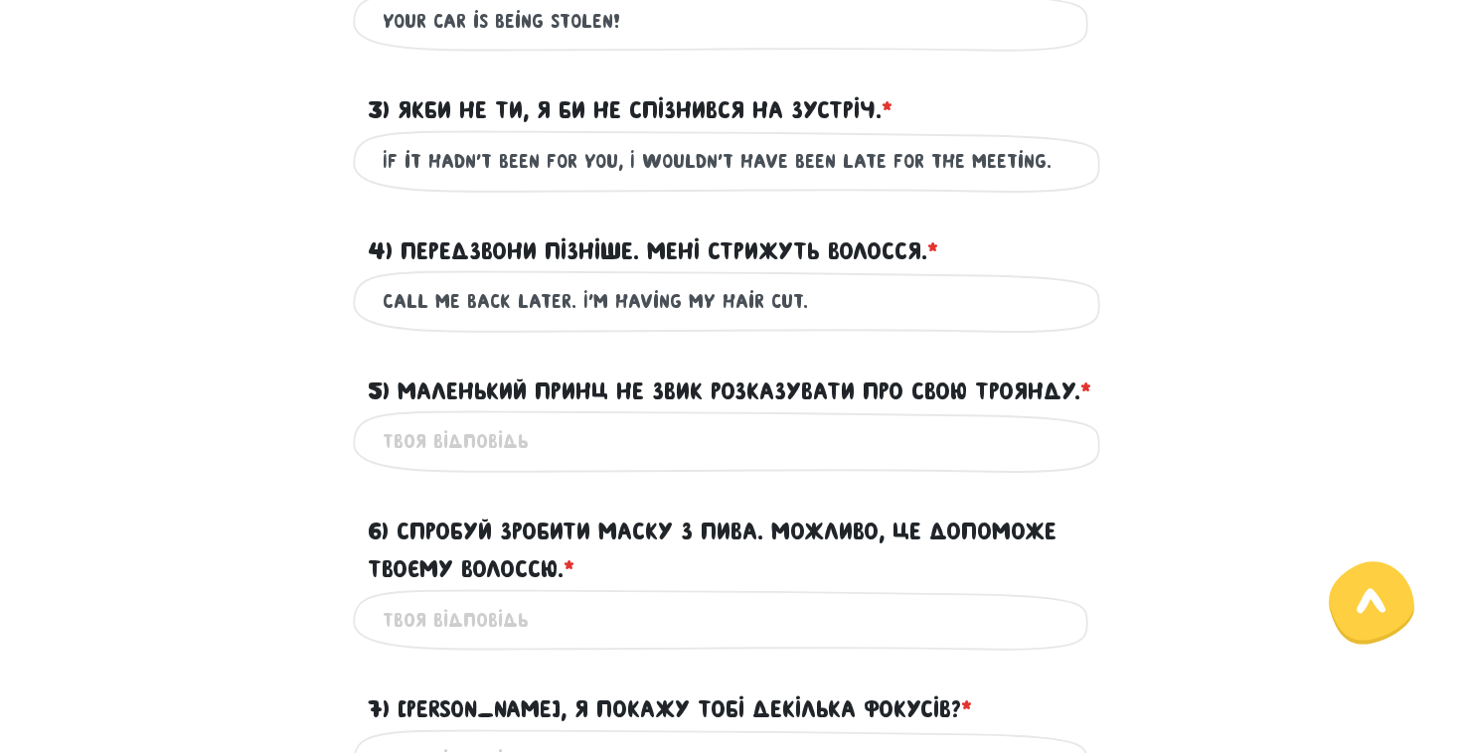
click at [449, 396] on label "5) Маленький Принц не звик розказувати про свою Троянду. * ?" at bounding box center [730, 392] width 724 height 38
click at [449, 419] on input "5) Маленький Принц не звик розказувати про свою Троянду. * ?" at bounding box center [731, 441] width 696 height 45
click at [449, 396] on label "5) Маленький Принц не звик розказувати про свою Троянду. * ?" at bounding box center [730, 392] width 724 height 38
click at [449, 419] on input "5) Маленький Принц не звик розказувати про свою Троянду. * ?" at bounding box center [731, 441] width 696 height 45
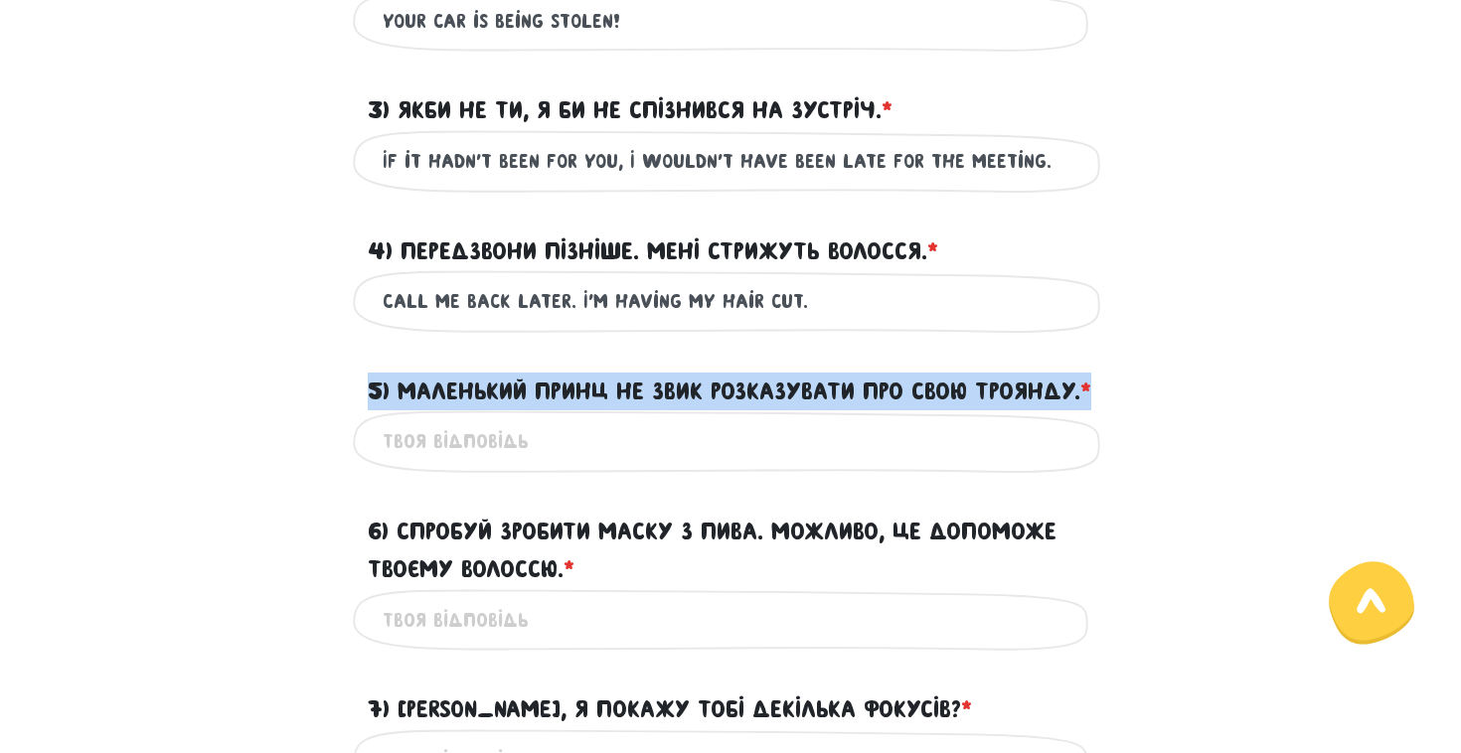
click at [449, 396] on label "5) Маленький Принц не звик розказувати про свою Троянду. * ?" at bounding box center [730, 392] width 724 height 38
click at [449, 419] on input "5) Маленький Принц не звик розказувати про свою Троянду. * ?" at bounding box center [731, 441] width 696 height 45
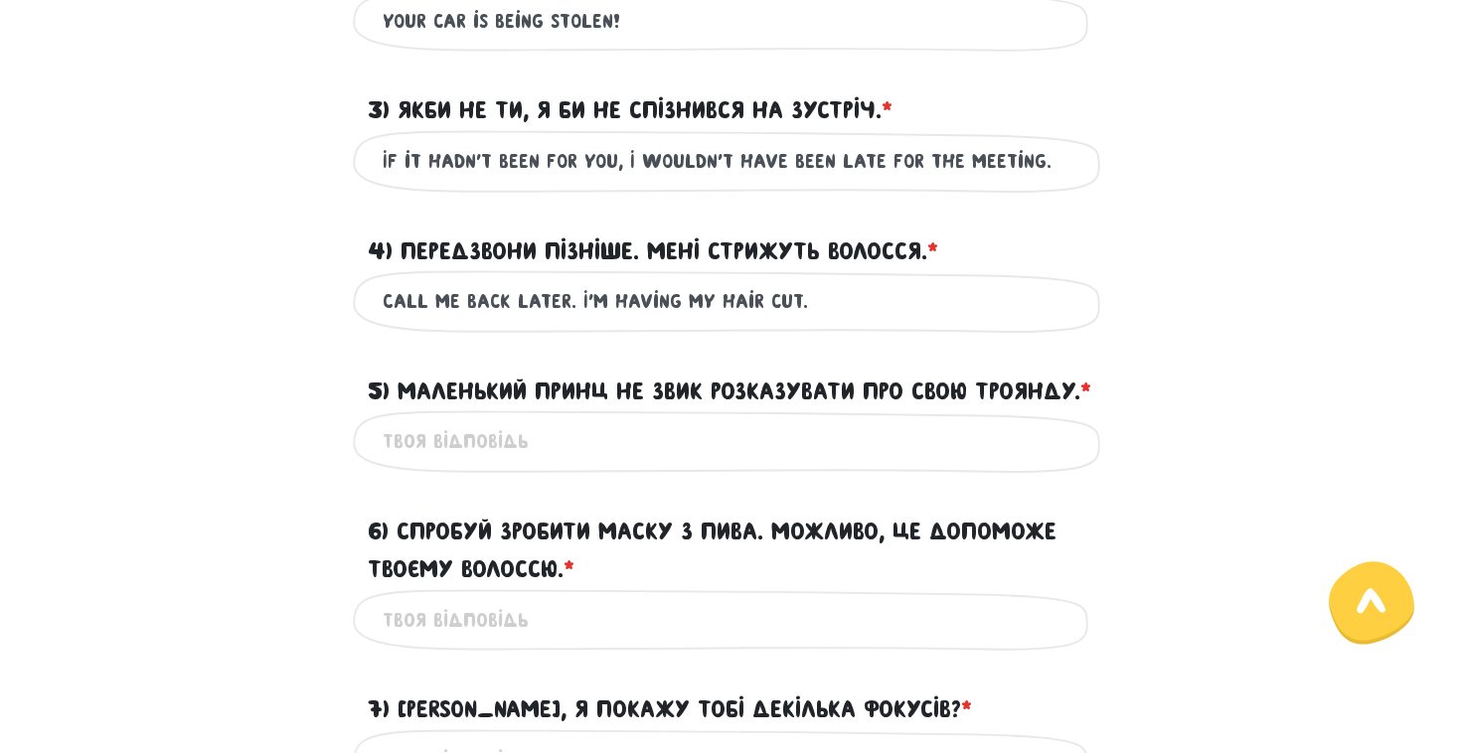
click at [449, 396] on label "5) Маленький Принц не звик розказувати про свою Троянду. * ?" at bounding box center [730, 392] width 724 height 38
click at [449, 419] on input "5) Маленький Принц не звик розказувати про свою Троянду. * ?" at bounding box center [731, 441] width 696 height 45
click at [449, 396] on label "5) Маленький Принц не звик розказувати про свою Троянду. * ?" at bounding box center [730, 392] width 724 height 38
click at [449, 419] on input "5) Маленький Принц не звик розказувати про свою Троянду. * ?" at bounding box center [731, 441] width 696 height 45
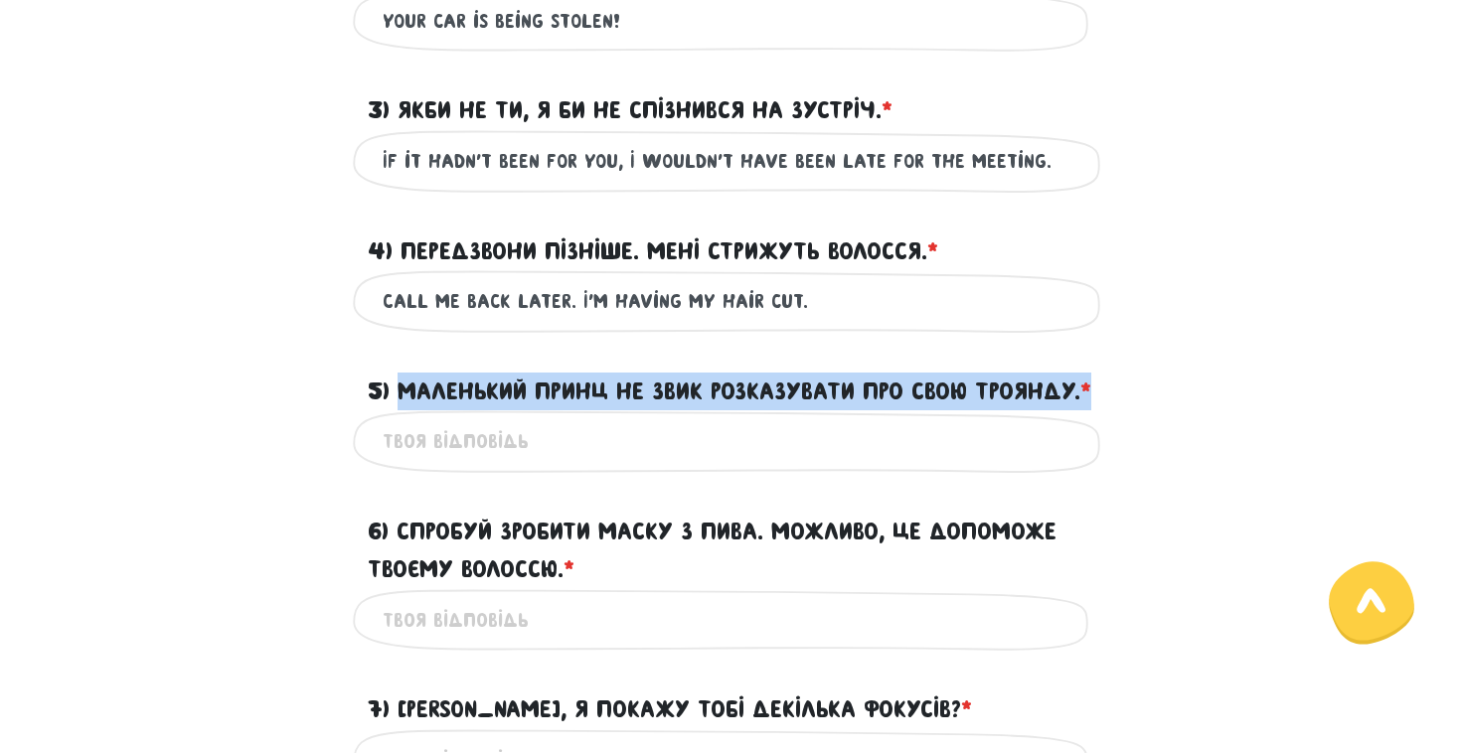
drag, startPoint x: 508, startPoint y: 437, endPoint x: 404, endPoint y: 389, distance: 115.2
click at [404, 389] on label "5) Маленький Принц не звик розказувати про свою Троянду. * ?" at bounding box center [730, 392] width 724 height 38
click at [404, 419] on input "5) Маленький Принц не звик розказувати про свою Троянду. * ?" at bounding box center [731, 441] width 696 height 45
copy label "5) Маленький Принц не звик розказувати про свою Троянду. *"
drag, startPoint x: 367, startPoint y: 386, endPoint x: 628, endPoint y: 321, distance: 269.3
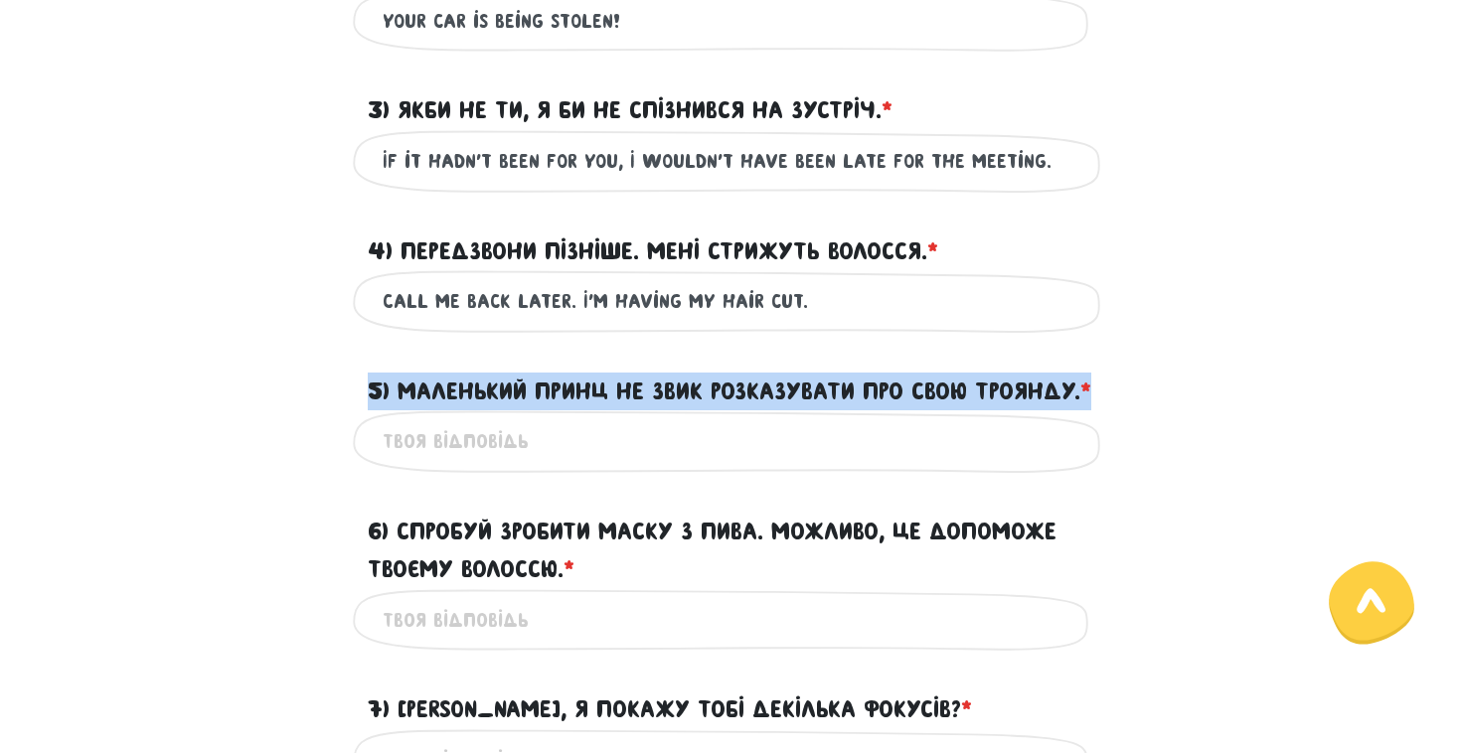
click at [575, 359] on div "5) Маленький Принц не звик розказувати про свою Троянду. * ?" at bounding box center [730, 380] width 755 height 62
drag, startPoint x: 528, startPoint y: 422, endPoint x: 401, endPoint y: 392, distance: 130.9
click at [401, 392] on label "5) Маленький Принц не звик розказувати про свою Троянду. * ?" at bounding box center [730, 392] width 724 height 38
click at [401, 419] on input "5) Маленький Принц не звик розказувати про свою Троянду. * ?" at bounding box center [731, 441] width 696 height 45
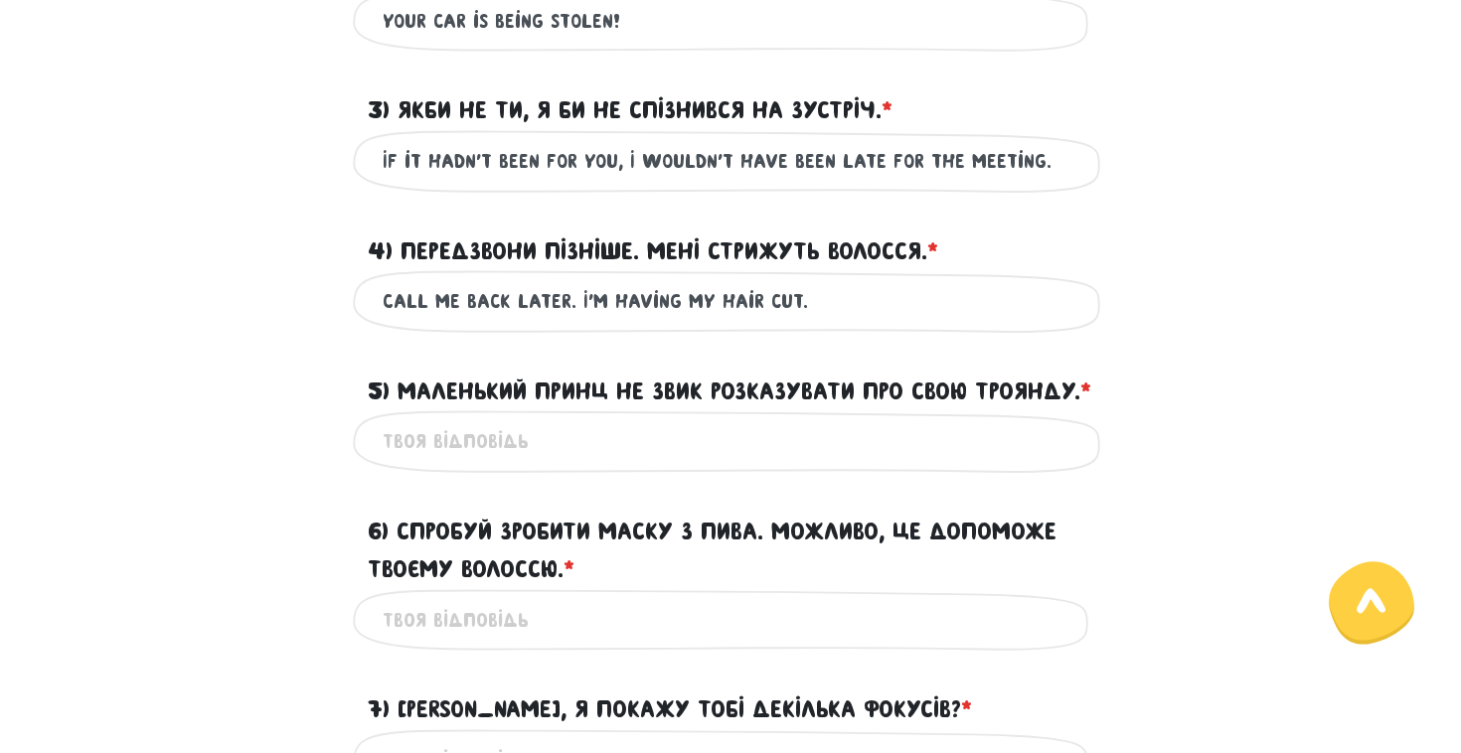
click at [842, 635] on input "6) Спробуй зробити маску з пива. Можливо, це допоможе твоєму волоссю. * ?" at bounding box center [731, 620] width 696 height 45
click at [843, 635] on input "6) Спробуй зробити маску з пива. Можливо, це допоможе твоєму волоссю. * ?" at bounding box center [731, 620] width 696 height 45
click at [798, 589] on label "6) Спробуй зробити маску з пива. Можливо, це допоможе твоєму волоссю. * ?" at bounding box center [731, 551] width 726 height 77
click at [798, 598] on input "6) Спробуй зробити маску з пива. Можливо, це допоможе твоєму волоссю. * ?" at bounding box center [731, 620] width 696 height 45
click at [798, 589] on label "6) Спробуй зробити маску з пива. Можливо, це допоможе твоєму волоссю. * ?" at bounding box center [731, 551] width 726 height 77
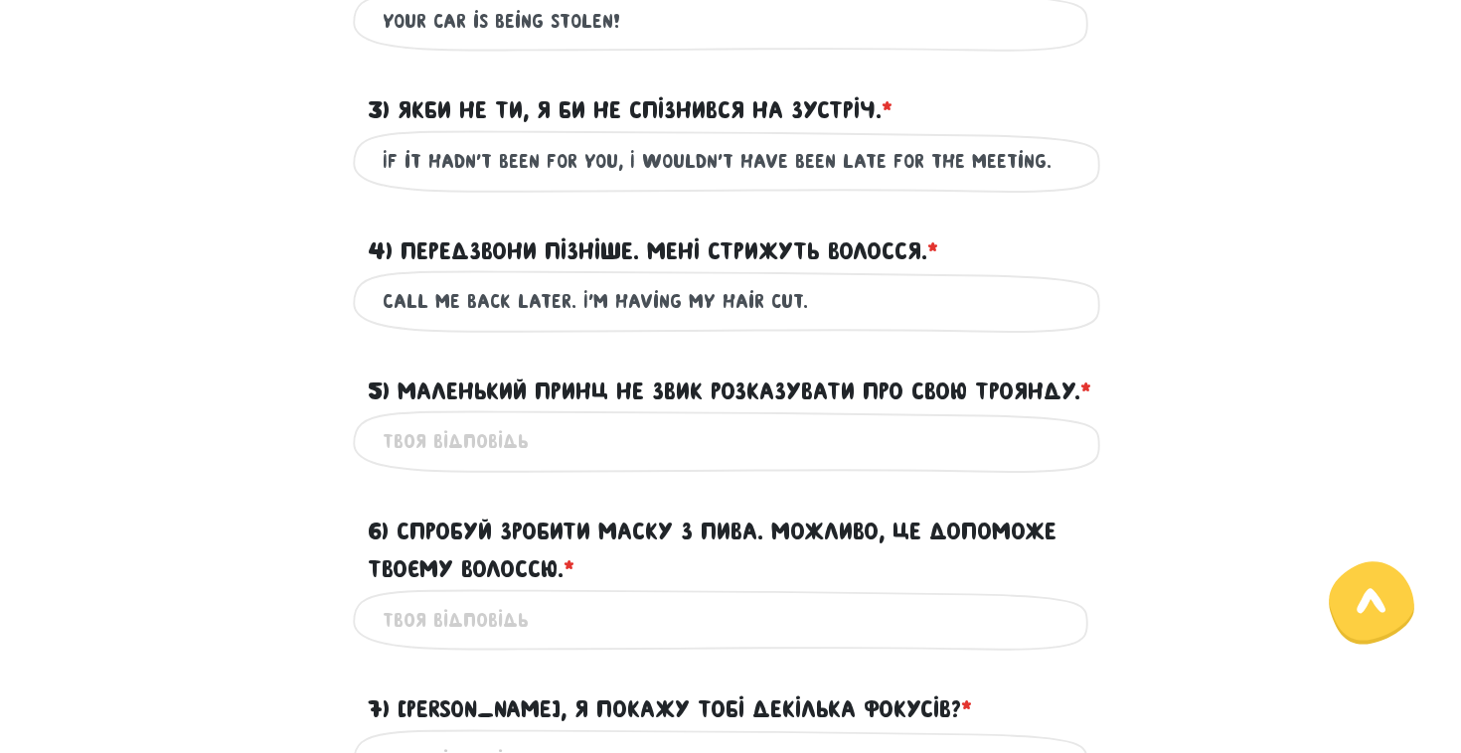
click at [798, 598] on input "6) Спробуй зробити маску з пива. Можливо, це допоможе твоєму волоссю. * ?" at bounding box center [731, 620] width 696 height 45
click at [1255, 555] on div "6) Спробуй зробити маску з пива. Можливо, це допоможе твоєму волоссю. * ?" at bounding box center [730, 539] width 1133 height 100
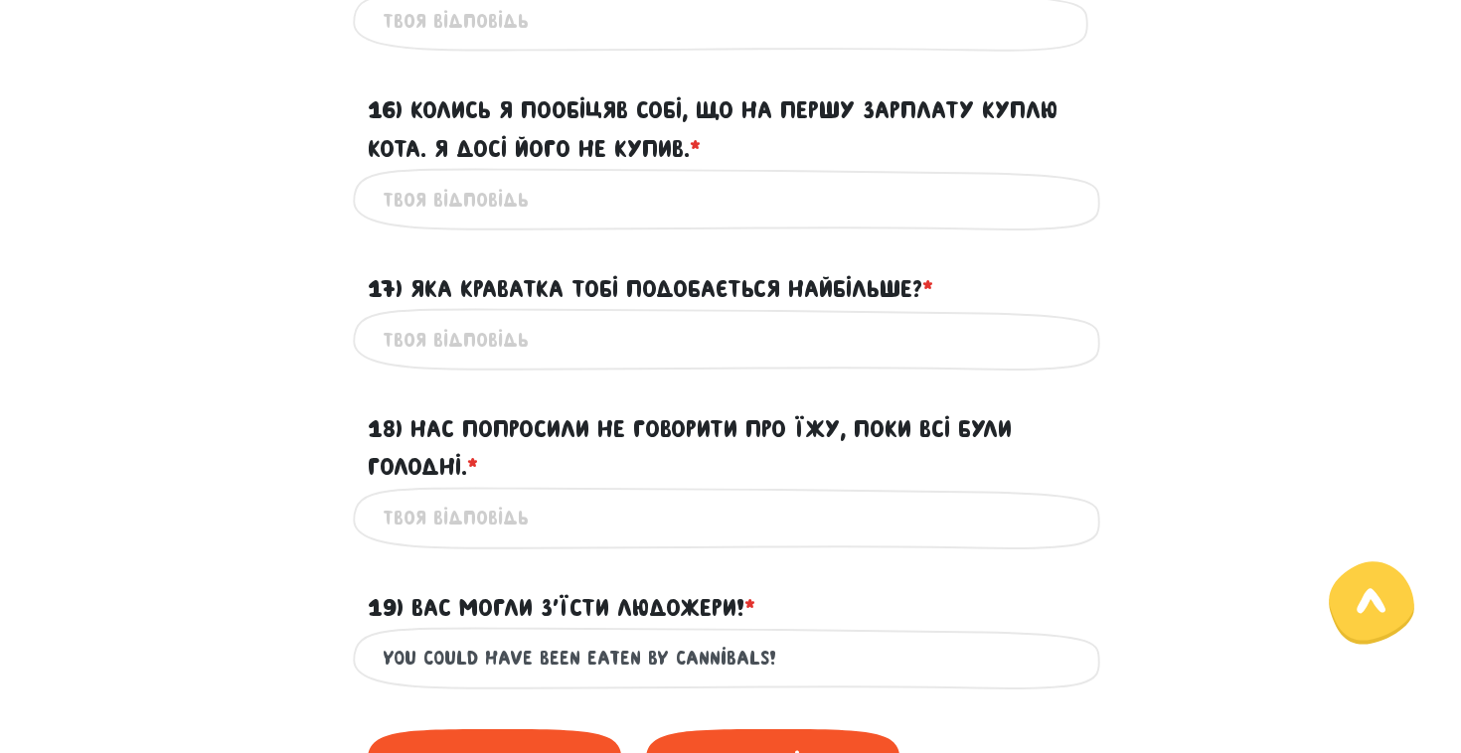
scroll to position [2843, 0]
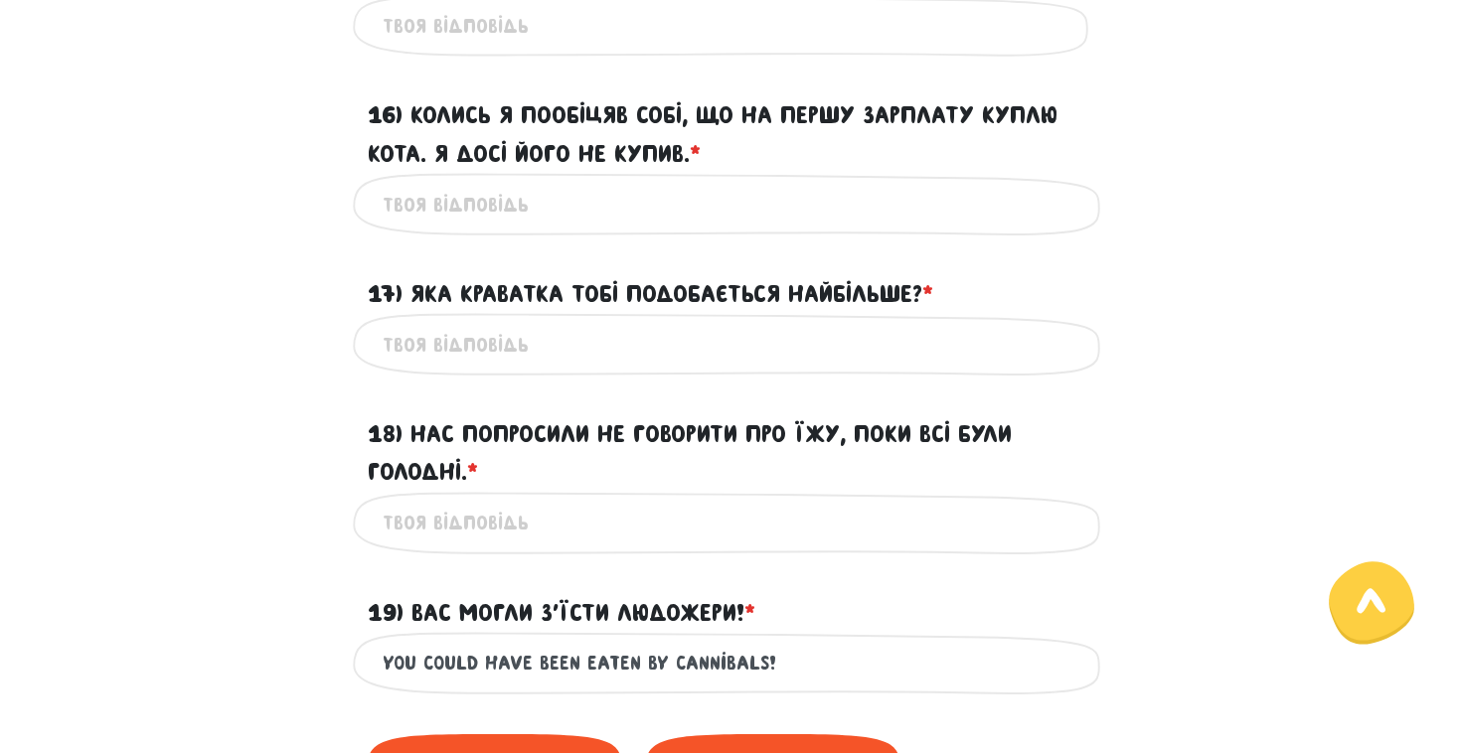
click at [625, 546] on input "18) Нас попросили не говорити про їжу, поки всі були голодні. * ?" at bounding box center [731, 523] width 696 height 45
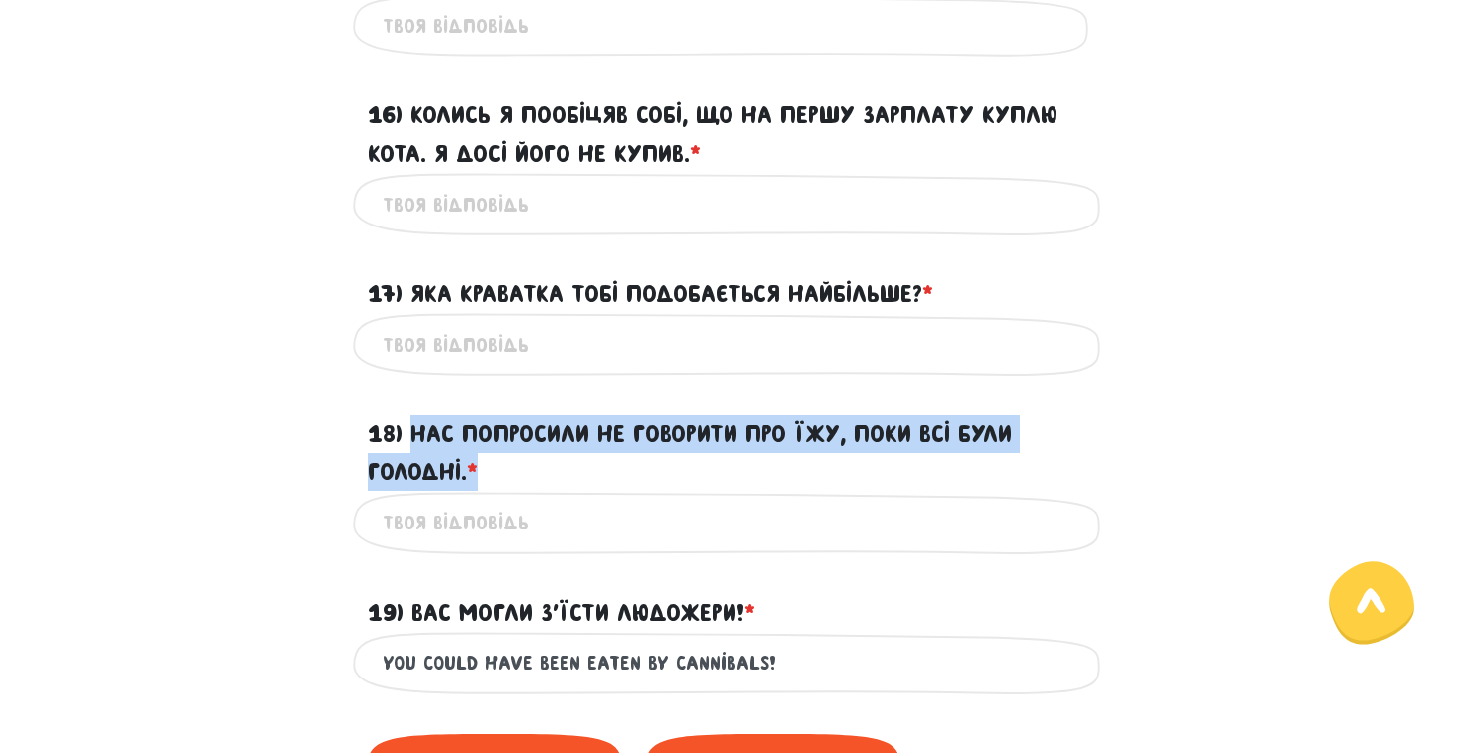
drag, startPoint x: 481, startPoint y: 489, endPoint x: 409, endPoint y: 465, distance: 75.4
click at [409, 465] on label "18) Нас попросили не говорити про їжу, поки всі були голодні. * ?" at bounding box center [731, 453] width 726 height 77
click at [409, 501] on input "18) Нас попросили не говорити про їжу, поки всі були голодні. * ?" at bounding box center [731, 523] width 696 height 45
drag, startPoint x: 411, startPoint y: 466, endPoint x: 477, endPoint y: 500, distance: 73.8
click at [477, 492] on label "18) Нас попросили не говорити про їжу, поки всі були голодні. * ?" at bounding box center [731, 453] width 726 height 77
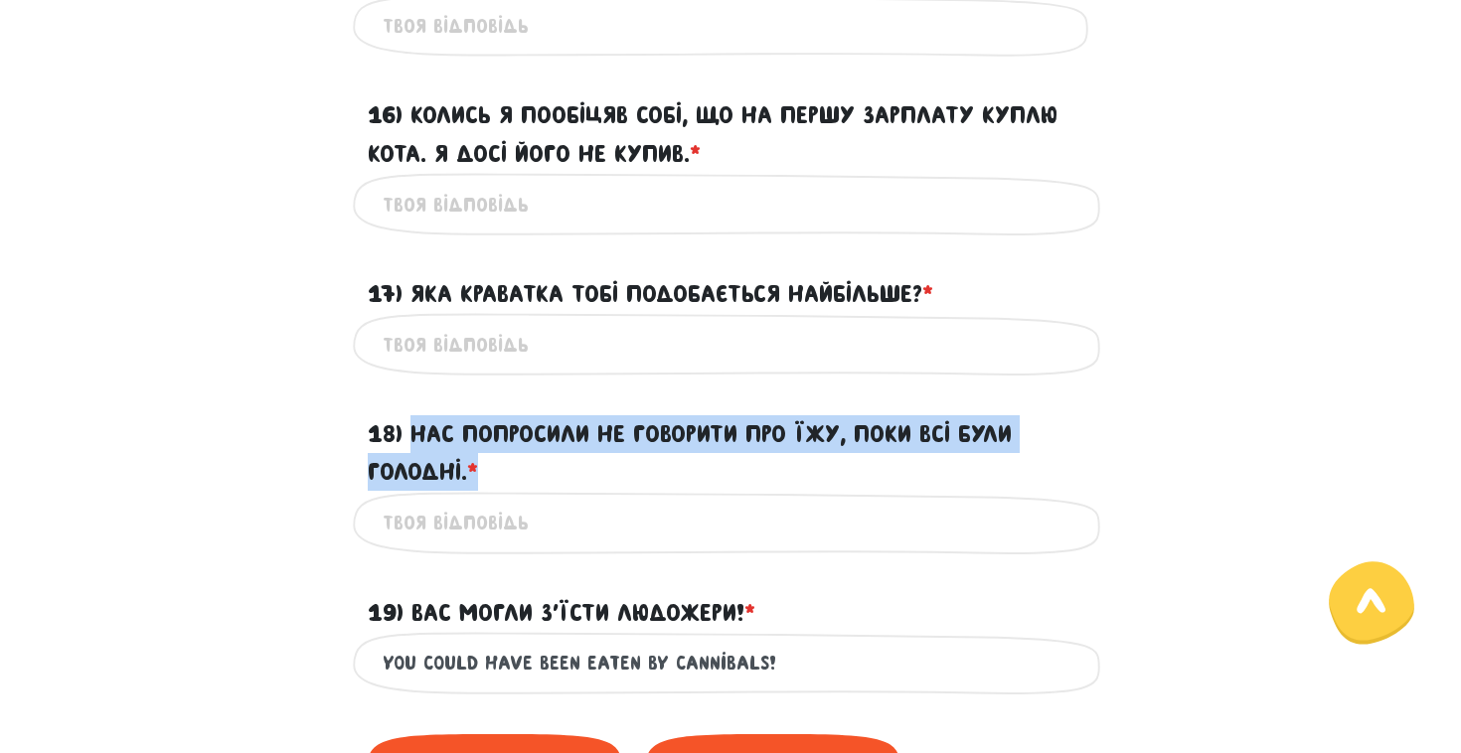
click at [477, 501] on input "18) Нас попросили не говорити про їжу, поки всі були голодні. * ?" at bounding box center [731, 523] width 696 height 45
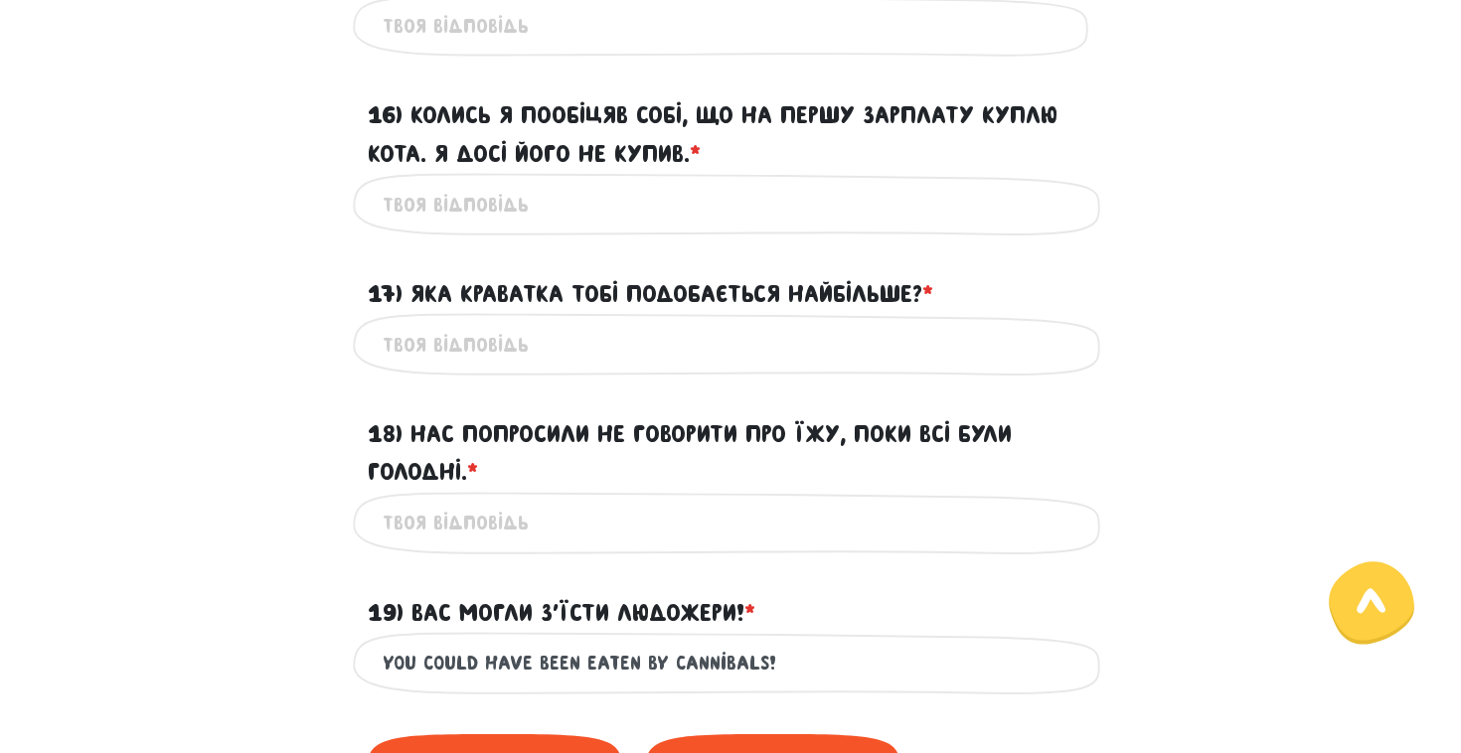
click at [472, 485] on span "*" at bounding box center [472, 471] width 11 height 27
click at [472, 501] on input "18) Нас попросили не говорити про їжу, поки всі були голодні. * ?" at bounding box center [731, 523] width 696 height 45
click at [472, 485] on span "*" at bounding box center [472, 471] width 11 height 27
click at [472, 501] on input "18) Нас попросили не говорити про їжу, поки всі були голодні. * ?" at bounding box center [731, 523] width 696 height 45
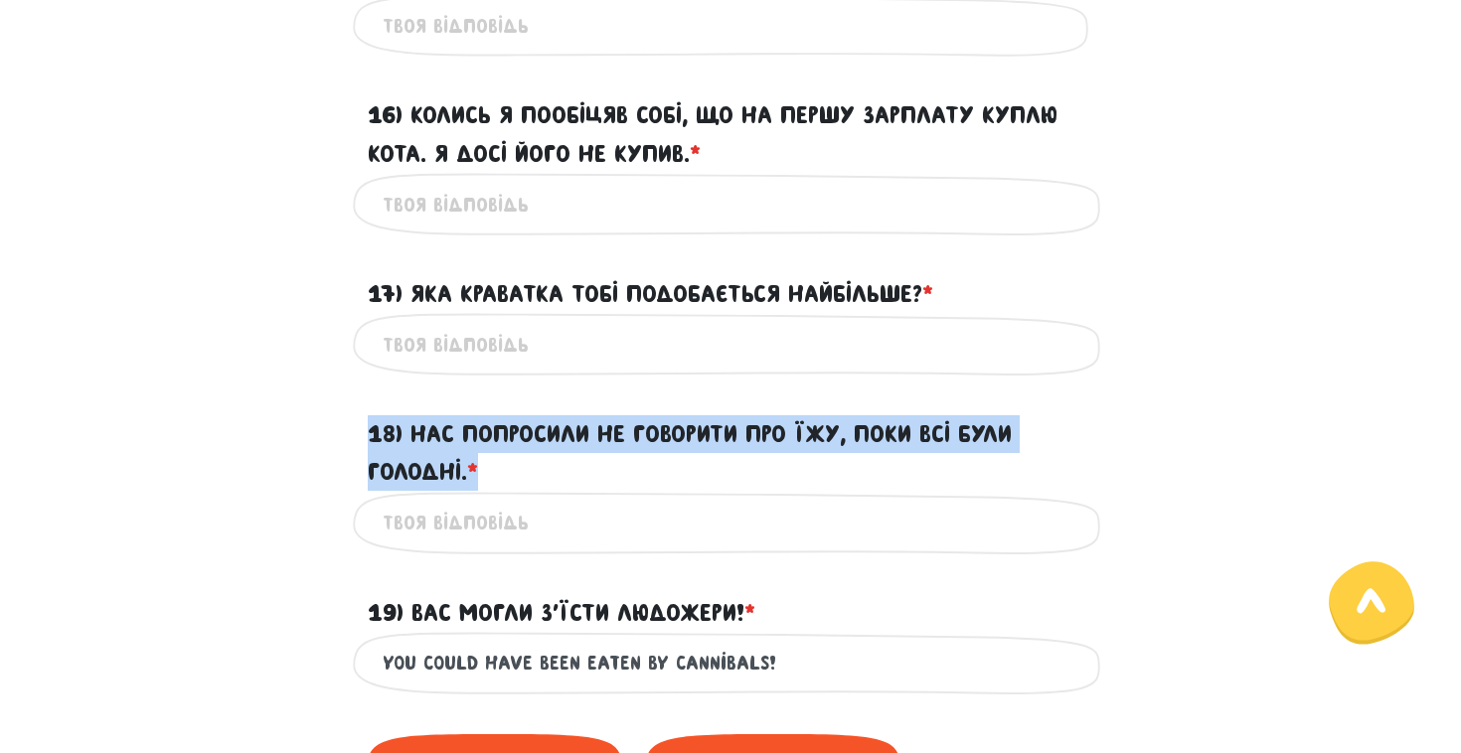
click at [472, 485] on span "*" at bounding box center [472, 471] width 11 height 27
click at [472, 501] on input "18) Нас попросили не говорити про їжу, поки всі були голодні. * ?" at bounding box center [731, 523] width 696 height 45
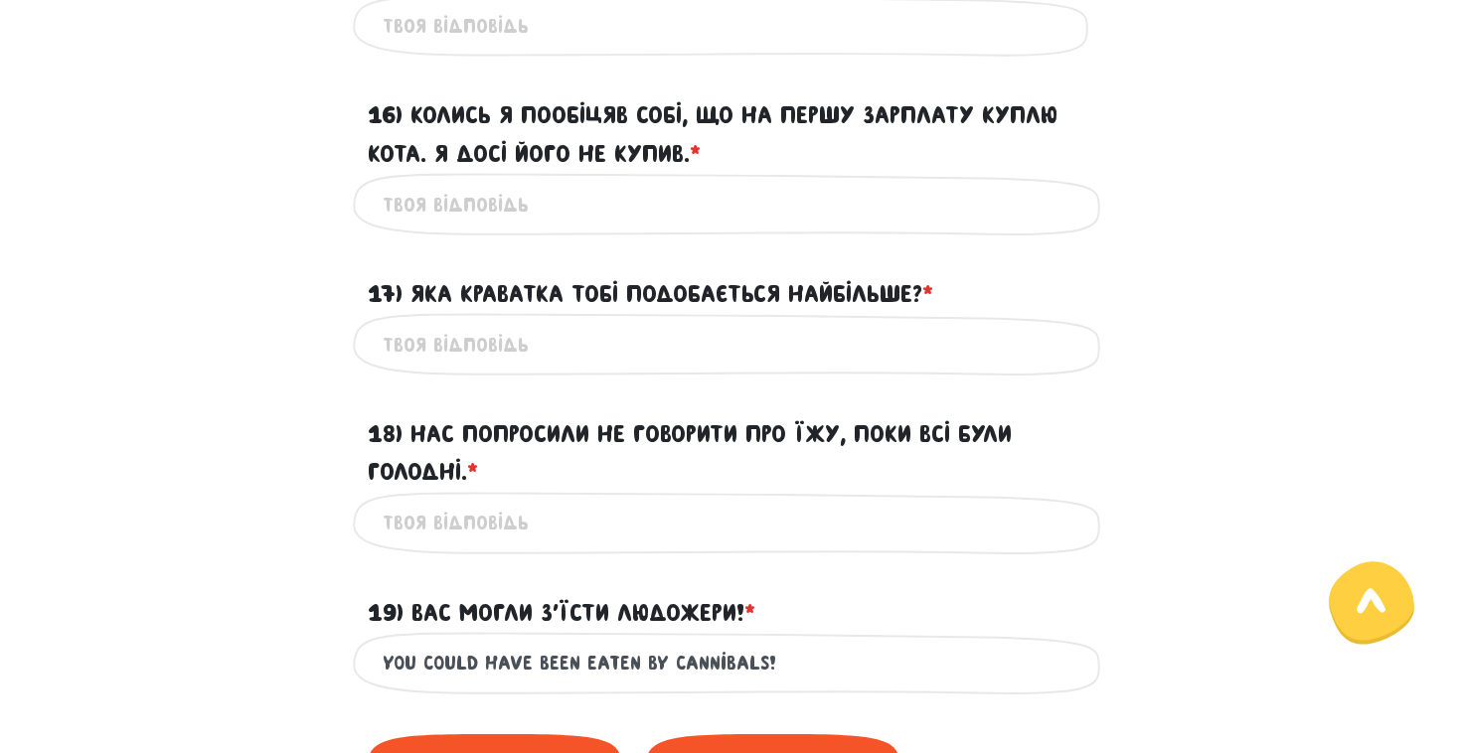
click at [467, 492] on label "18) Нас попросили не говорити про їжу, поки всі були голодні. * ?" at bounding box center [731, 453] width 726 height 77
click at [467, 501] on input "18) Нас попросили не говорити про їжу, поки всі були голодні. * ?" at bounding box center [731, 523] width 696 height 45
click at [467, 492] on label "18) Нас попросили не говорити про їжу, поки всі були голодні. * ?" at bounding box center [731, 453] width 726 height 77
click at [467, 501] on input "18) Нас попросили не говорити про їжу, поки всі були голодні. * ?" at bounding box center [731, 523] width 696 height 45
click at [464, 492] on label "18) Нас попросили не говорити про їжу, поки всі були голодні. * ?" at bounding box center [731, 453] width 726 height 77
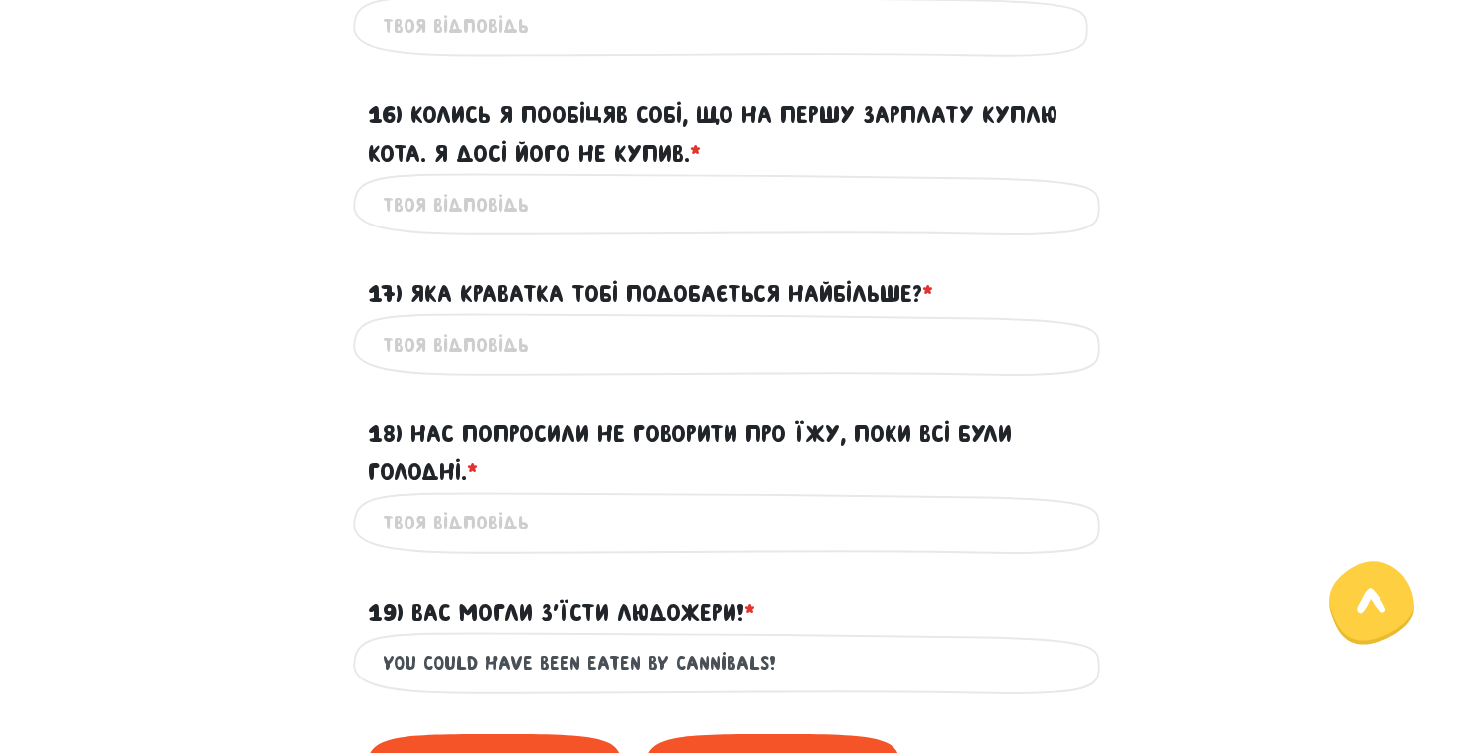
click at [464, 501] on input "18) Нас попросили не говорити про їжу, поки всі були голодні. * ?" at bounding box center [731, 523] width 696 height 45
click at [464, 492] on label "18) Нас попросили не говорити про їжу, поки всі були голодні. * ?" at bounding box center [731, 453] width 726 height 77
click at [464, 501] on input "18) Нас попросили не говорити про їжу, поки всі були голодні. * ?" at bounding box center [731, 523] width 696 height 45
click at [464, 492] on label "18) Нас попросили не говорити про їжу, поки всі були голодні. * ?" at bounding box center [731, 453] width 726 height 77
click at [464, 501] on input "18) Нас попросили не говорити про їжу, поки всі були голодні. * ?" at bounding box center [731, 523] width 696 height 45
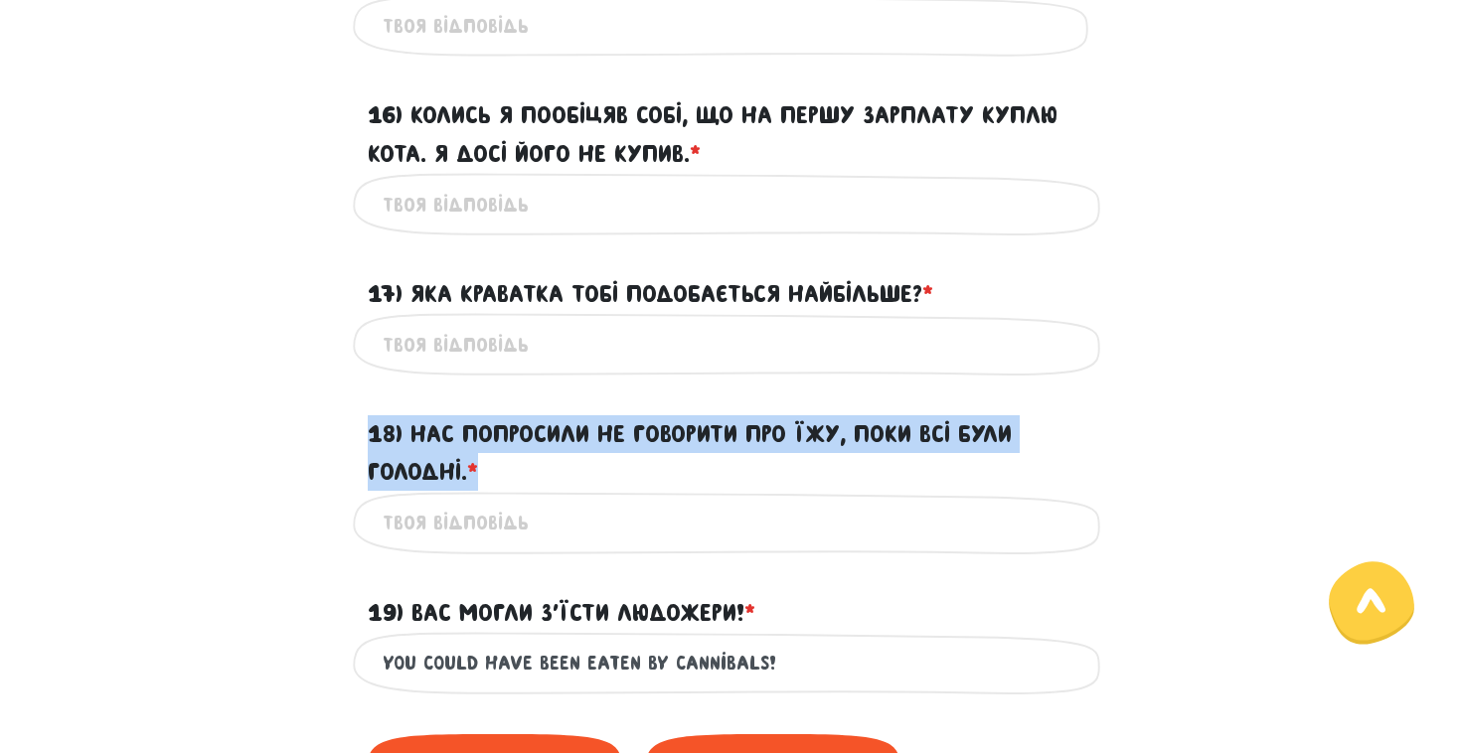
click at [464, 492] on label "18) Нас попросили не говорити про їжу, поки всі були голодні. * ?" at bounding box center [731, 453] width 726 height 77
click at [464, 501] on input "18) Нас попросили не говорити про їжу, поки всі були голодні. * ?" at bounding box center [731, 523] width 696 height 45
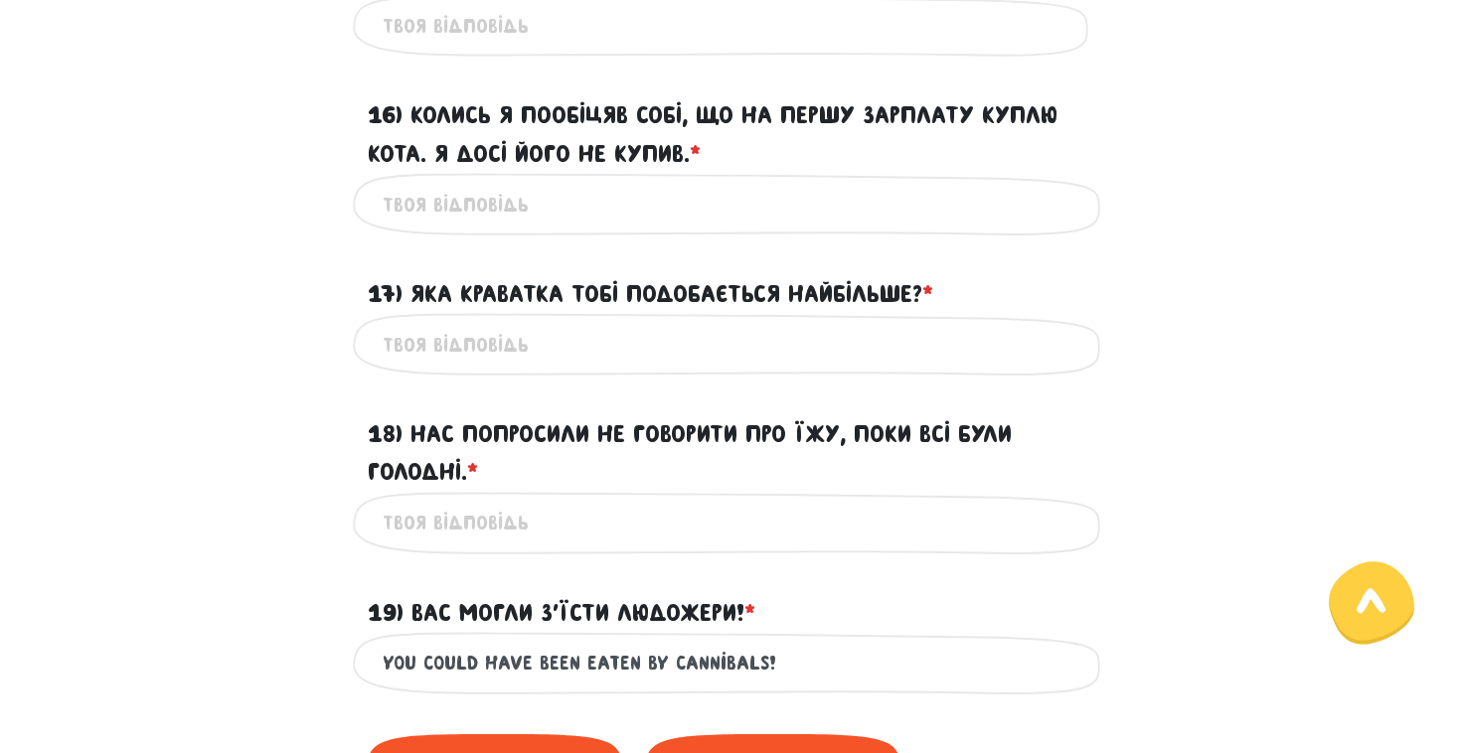
click at [464, 492] on label "18) Нас попросили не говорити про їжу, поки всі були голодні. * ?" at bounding box center [731, 453] width 726 height 77
click at [464, 501] on input "18) Нас попросили не говорити про їжу, поки всі були голодні. * ?" at bounding box center [731, 523] width 696 height 45
click at [464, 492] on label "18) Нас попросили не говорити про їжу, поки всі були голодні. * ?" at bounding box center [731, 453] width 726 height 77
click at [464, 501] on input "18) Нас попросили не говорити про їжу, поки всі були голодні. * ?" at bounding box center [731, 523] width 696 height 45
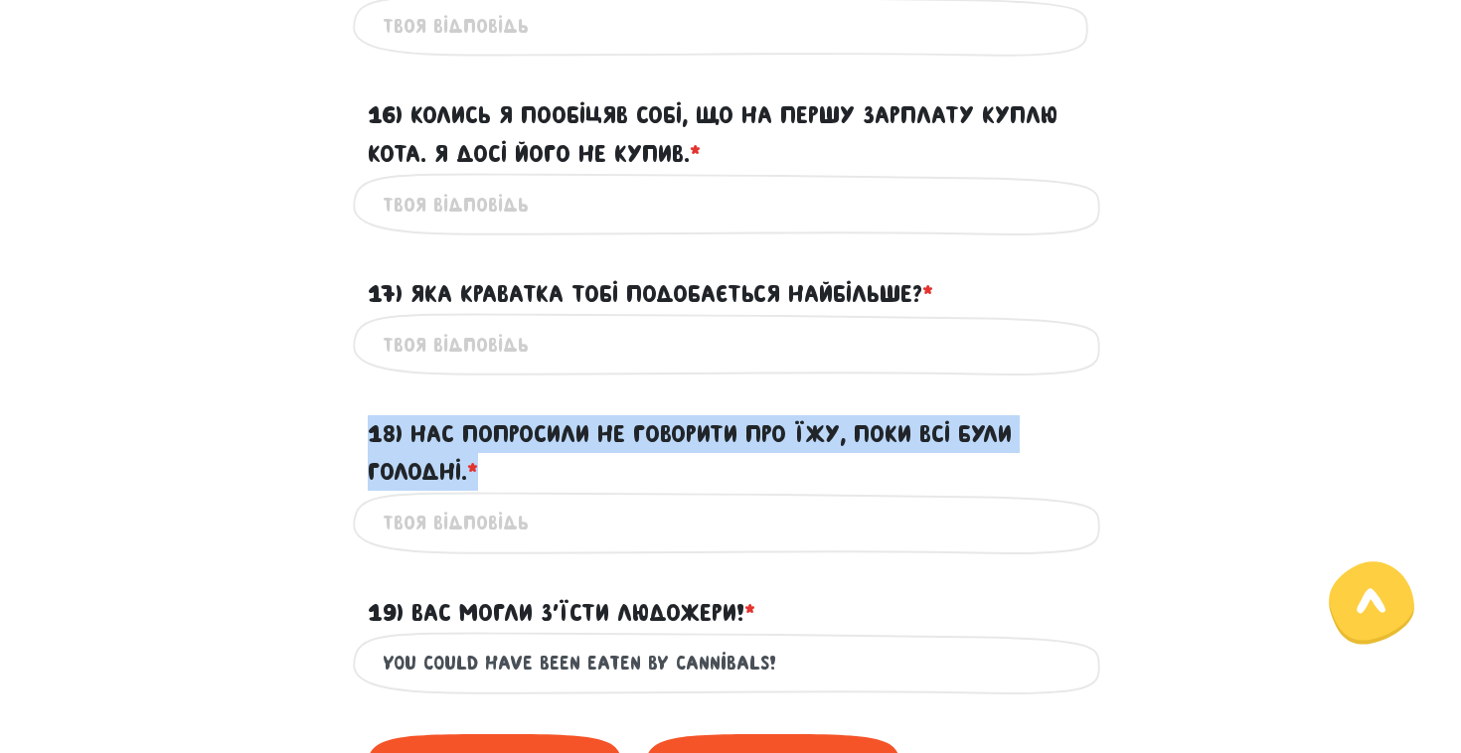
click at [464, 492] on label "18) Нас попросили не говорити про їжу, поки всі були голодні. * ?" at bounding box center [731, 453] width 726 height 77
click at [464, 501] on input "18) Нас попросили не говорити про їжу, поки всі були голодні. * ?" at bounding box center [731, 523] width 696 height 45
drag, startPoint x: 509, startPoint y: 495, endPoint x: 363, endPoint y: 470, distance: 148.2
click at [363, 470] on div "18) Нас попросили не говорити про їжу, поки всі були голодні. * ?" at bounding box center [730, 442] width 755 height 100
copy label "18) Нас попросили не говорити про їжу, поки всі були голодні. *"
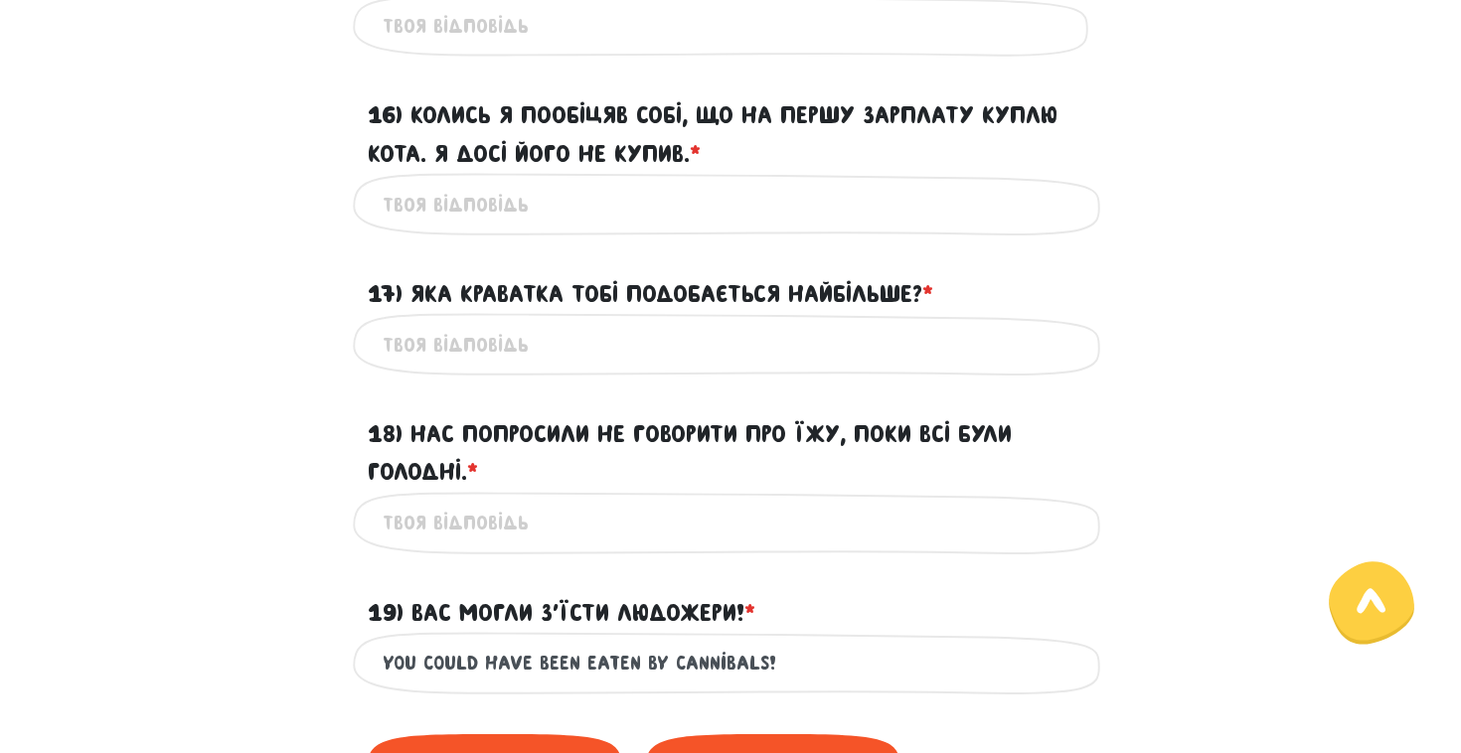
click at [574, 546] on input "18) Нас попросили не говорити про їжу, поки всі були голодні. * ?" at bounding box center [731, 523] width 696 height 45
paste input "We were asked not to talk about food while everyone was hungry. ✅"
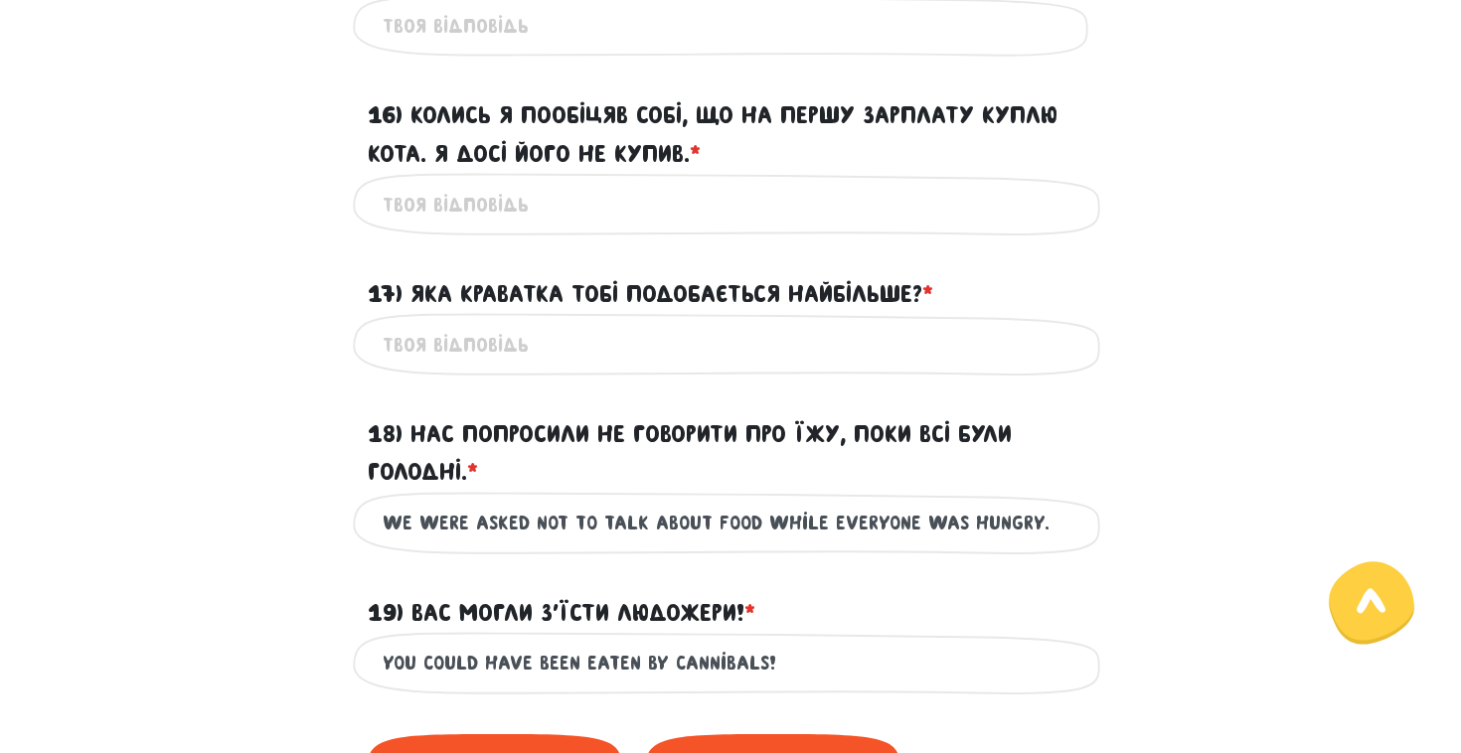
type input "We were asked not to talk about food while everyone was hungry."
click at [495, 313] on label "17) Яка краватка тобі подобається найбільше? * ?" at bounding box center [651, 294] width 566 height 38
click at [495, 323] on input "17) Яка краватка тобі подобається найбільше? * ?" at bounding box center [731, 344] width 696 height 45
click at [495, 313] on label "17) Яка краватка тобі подобається найбільше? * ?" at bounding box center [651, 294] width 566 height 38
click at [495, 323] on input "17) Яка краватка тобі подобається найбільше? * ?" at bounding box center [731, 344] width 696 height 45
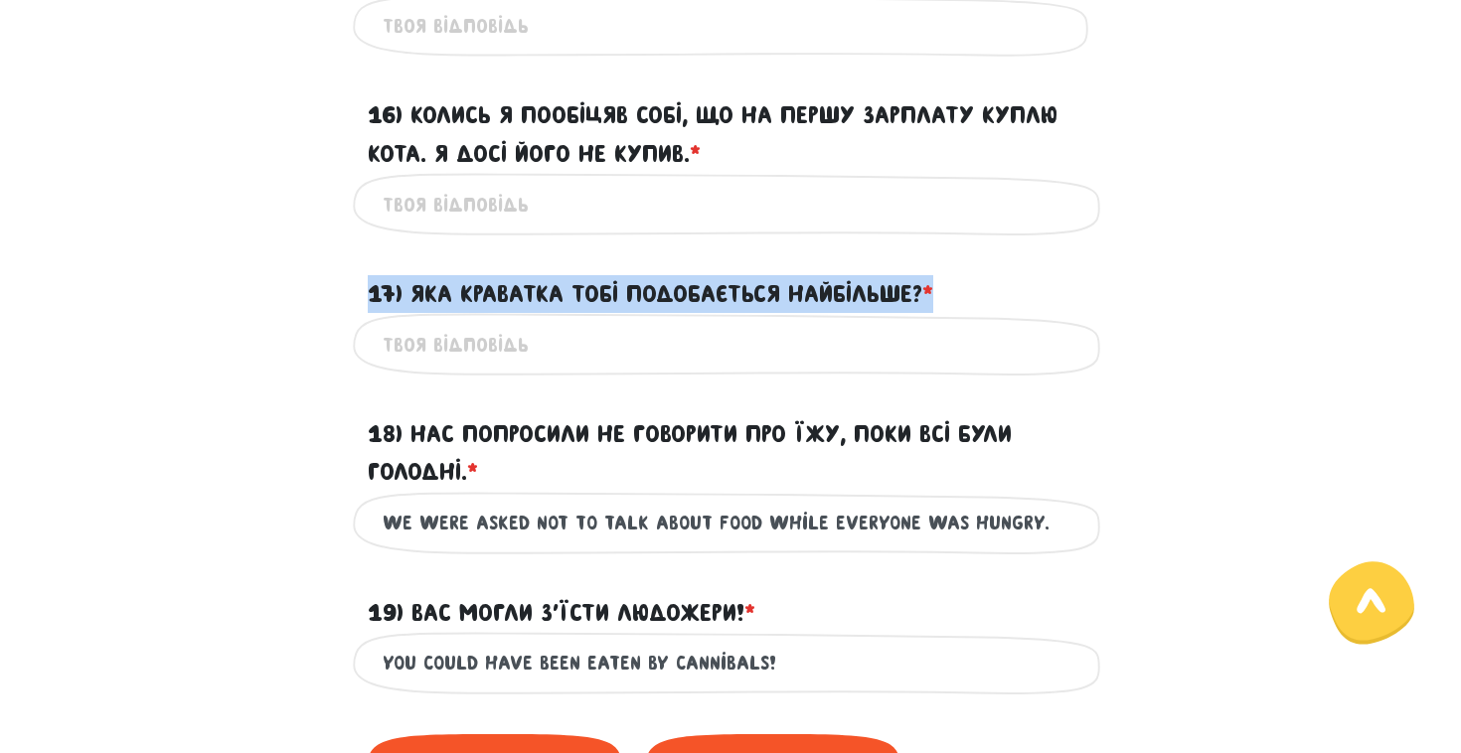
click at [495, 313] on label "17) Яка краватка тобі подобається найбільше? * ?" at bounding box center [651, 294] width 566 height 38
click at [495, 323] on input "17) Яка краватка тобі подобається найбільше? * ?" at bounding box center [731, 344] width 696 height 45
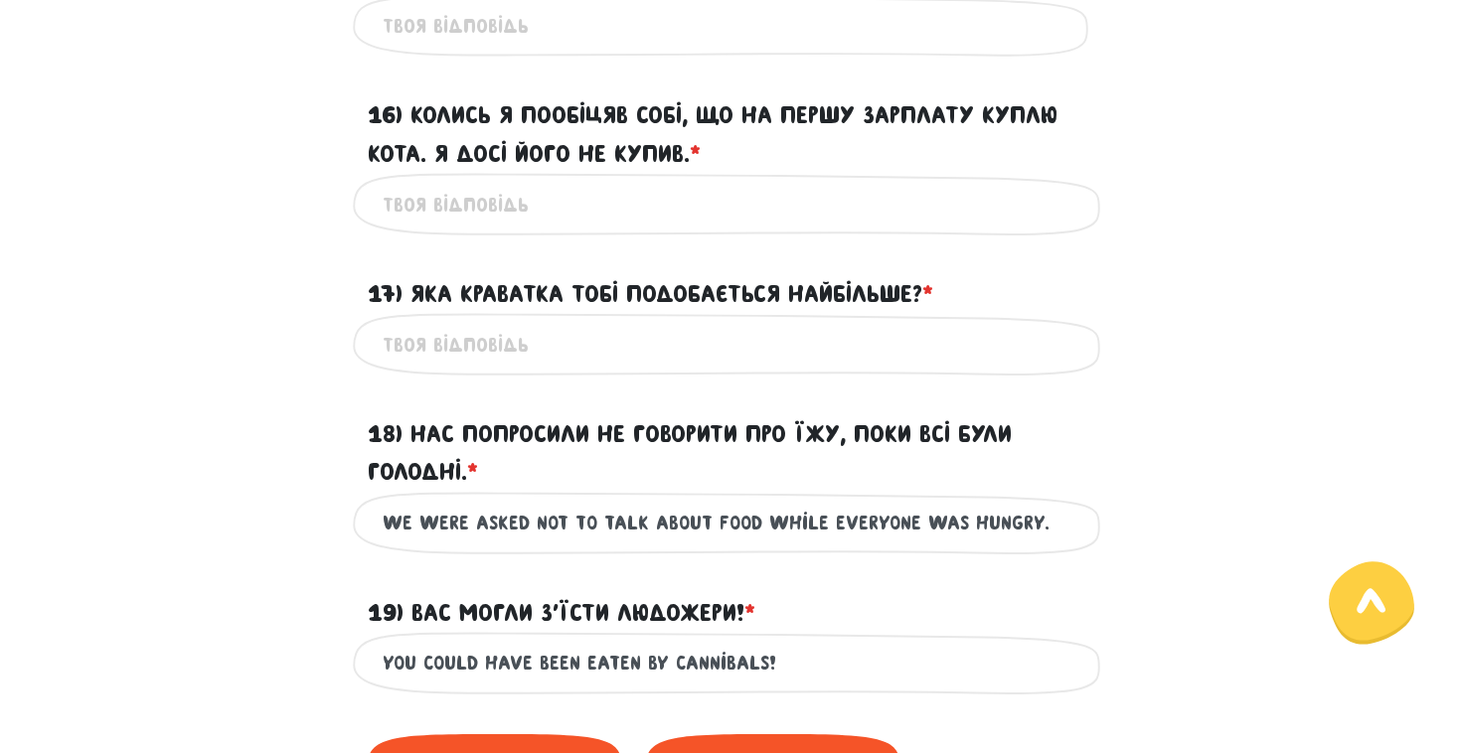
click at [495, 364] on input "17) Яка краватка тобі подобається найбільше? * ?" at bounding box center [731, 344] width 696 height 45
type input "what tie do you like the most?"
click at [570, 306] on label "17) Яка краватка тобі подобається найбільше? * ?" at bounding box center [651, 294] width 566 height 38
click at [570, 322] on input "what tie do you like the most?" at bounding box center [731, 344] width 696 height 45
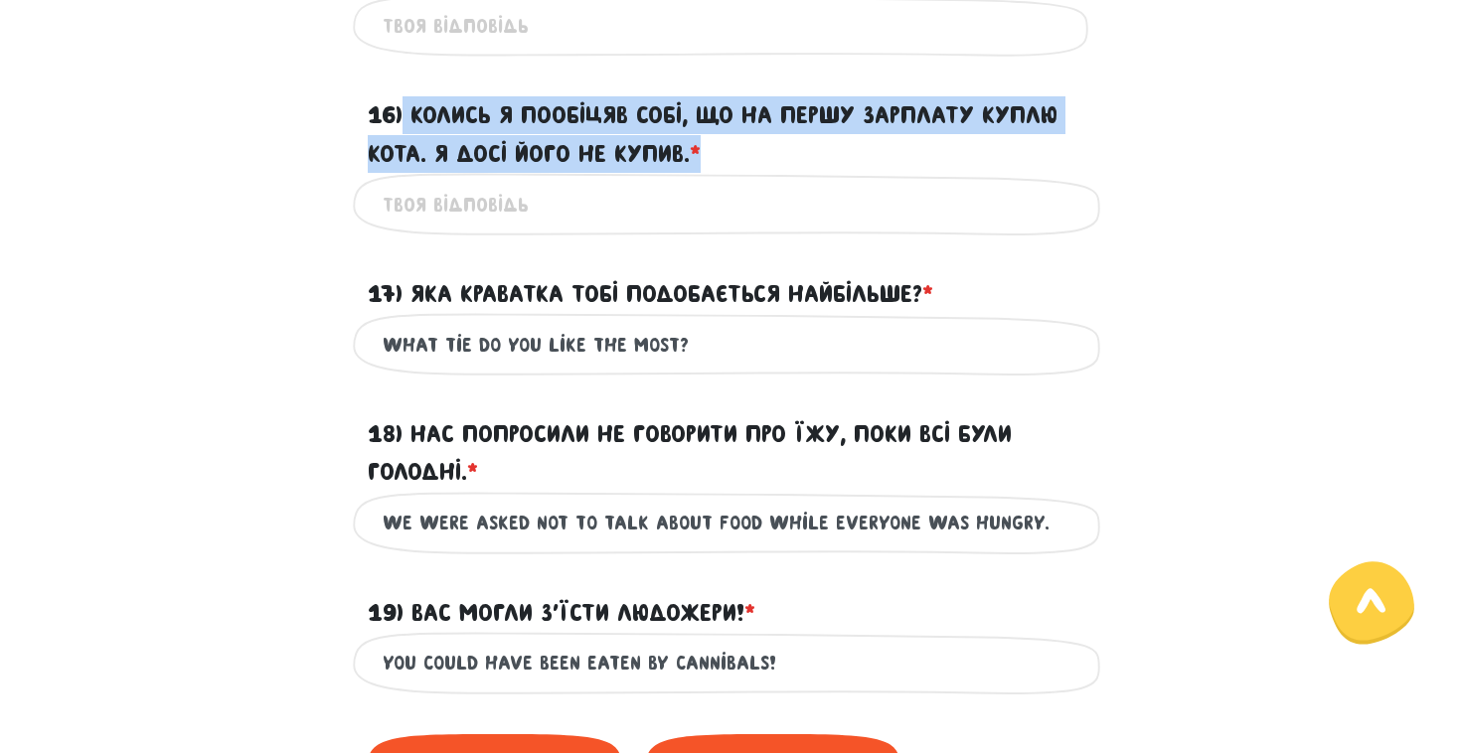
drag, startPoint x: 711, startPoint y: 193, endPoint x: 407, endPoint y: 159, distance: 306.0
click at [407, 159] on label "16) Колись я пообіцяв собі, що на першу зарплату куплю кота. Я досі його не куп…" at bounding box center [731, 134] width 726 height 77
click at [407, 182] on input "16) Колись я пообіцяв собі, що на першу зарплату куплю кота. Я досі його не куп…" at bounding box center [731, 204] width 696 height 45
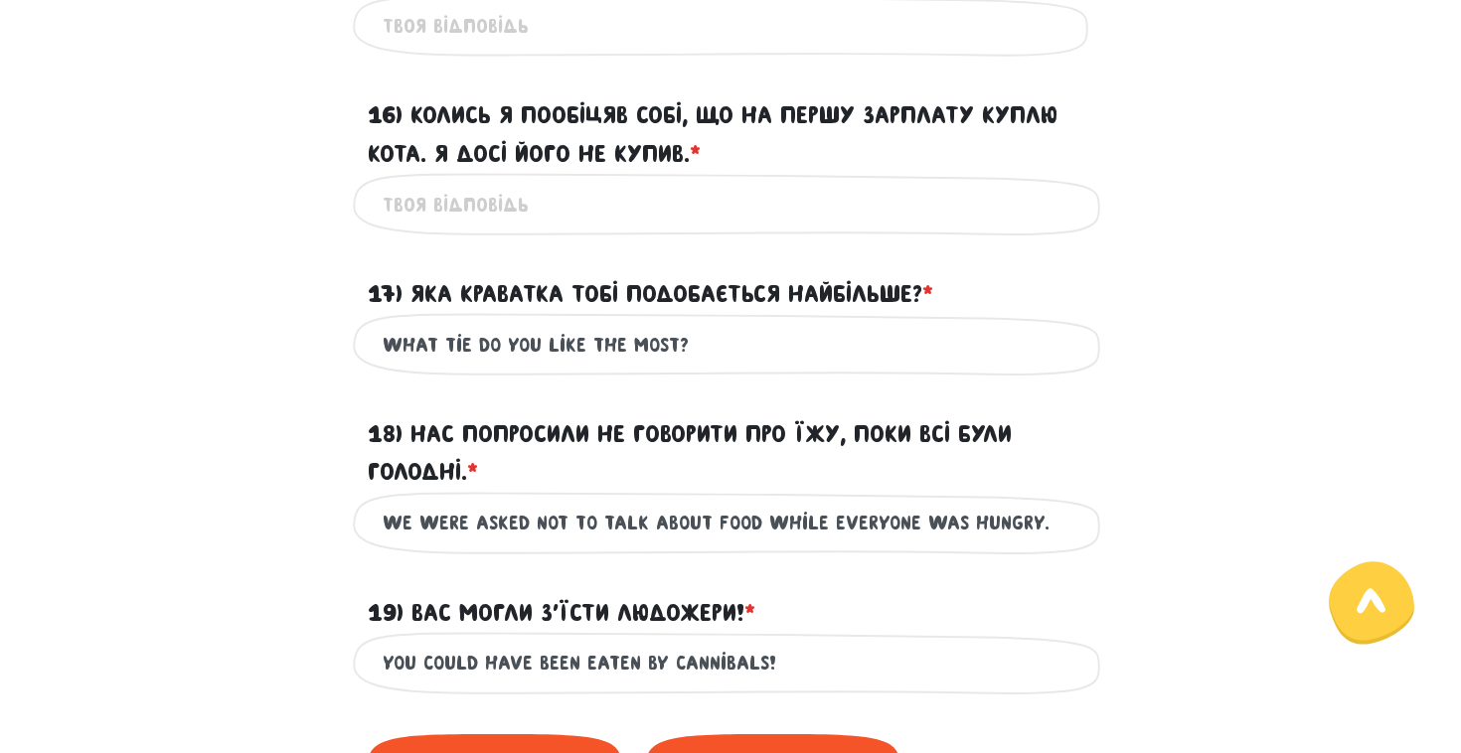
click at [408, 159] on label "16) Колись я пообіцяв собі, що на першу зарплату куплю кота. Я досі його не куп…" at bounding box center [731, 134] width 726 height 77
click at [408, 182] on input "16) Колись я пообіцяв собі, що на першу зарплату куплю кота. Я досі його не куп…" at bounding box center [731, 204] width 696 height 45
click at [408, 159] on label "16) Колись я пообіцяв собі, що на першу зарплату куплю кота. Я досі його не куп…" at bounding box center [731, 134] width 726 height 77
click at [408, 182] on input "16) Колись я пообіцяв собі, що на першу зарплату куплю кота. Я досі його не куп…" at bounding box center [731, 204] width 696 height 45
click at [447, 152] on label "16) Колись я пообіцяв собі, що на першу зарплату куплю кота. Я досі його не куп…" at bounding box center [731, 134] width 726 height 77
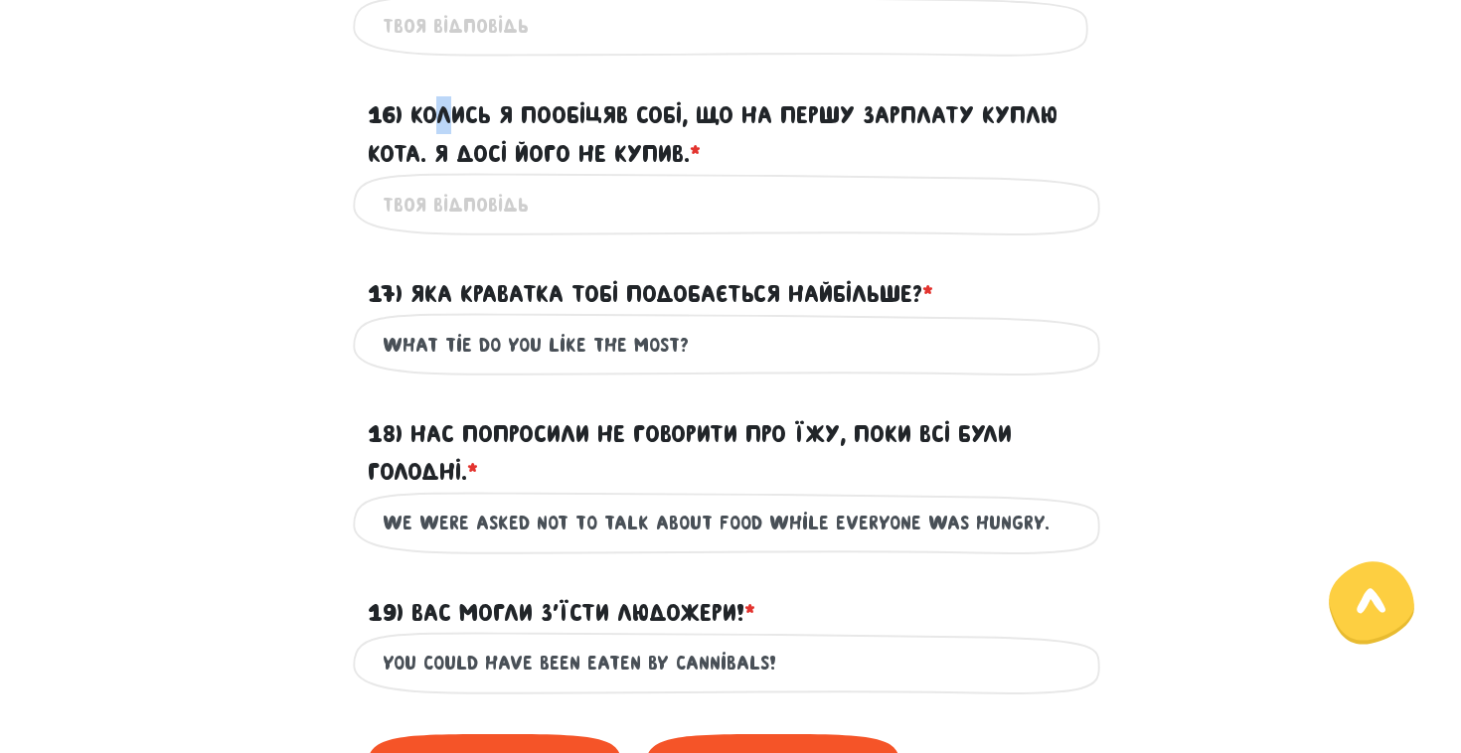
click at [447, 182] on input "16) Колись я пообіцяв собі, що на першу зарплату куплю кота. Я досі його не куп…" at bounding box center [731, 204] width 696 height 45
click at [447, 152] on label "16) Колись я пообіцяв собі, що на першу зарплату куплю кота. Я досі його не куп…" at bounding box center [731, 134] width 726 height 77
click at [447, 182] on input "16) Колись я пообіцяв собі, що на першу зарплату куплю кота. Я досі його не куп…" at bounding box center [731, 204] width 696 height 45
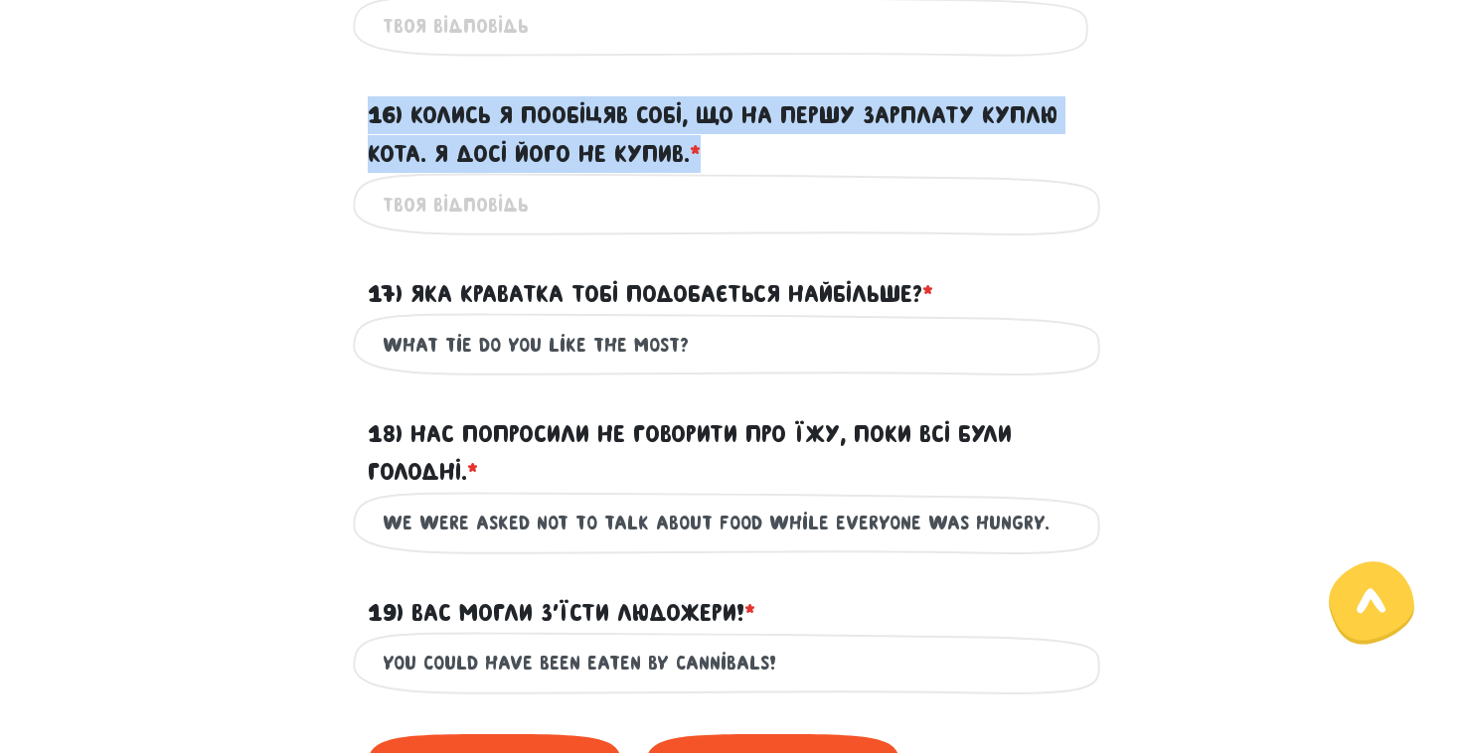
click at [447, 152] on label "16) Колись я пообіцяв собі, що на першу зарплату куплю кота. Я досі його не куп…" at bounding box center [731, 134] width 726 height 77
click at [447, 182] on input "16) Колись я пообіцяв собі, що на першу зарплату куплю кота. Я досі його не куп…" at bounding box center [731, 204] width 696 height 45
click at [447, 152] on label "16) Колись я пообіцяв собі, що на першу зарплату куплю кота. Я досі його не куп…" at bounding box center [731, 134] width 726 height 77
click at [447, 182] on input "16) Колись я пообіцяв собі, що на першу зарплату куплю кота. Я досі його не куп…" at bounding box center [731, 204] width 696 height 45
click at [447, 152] on label "16) Колись я пообіцяв собі, що на першу зарплату куплю кота. Я досі його не куп…" at bounding box center [731, 134] width 726 height 77
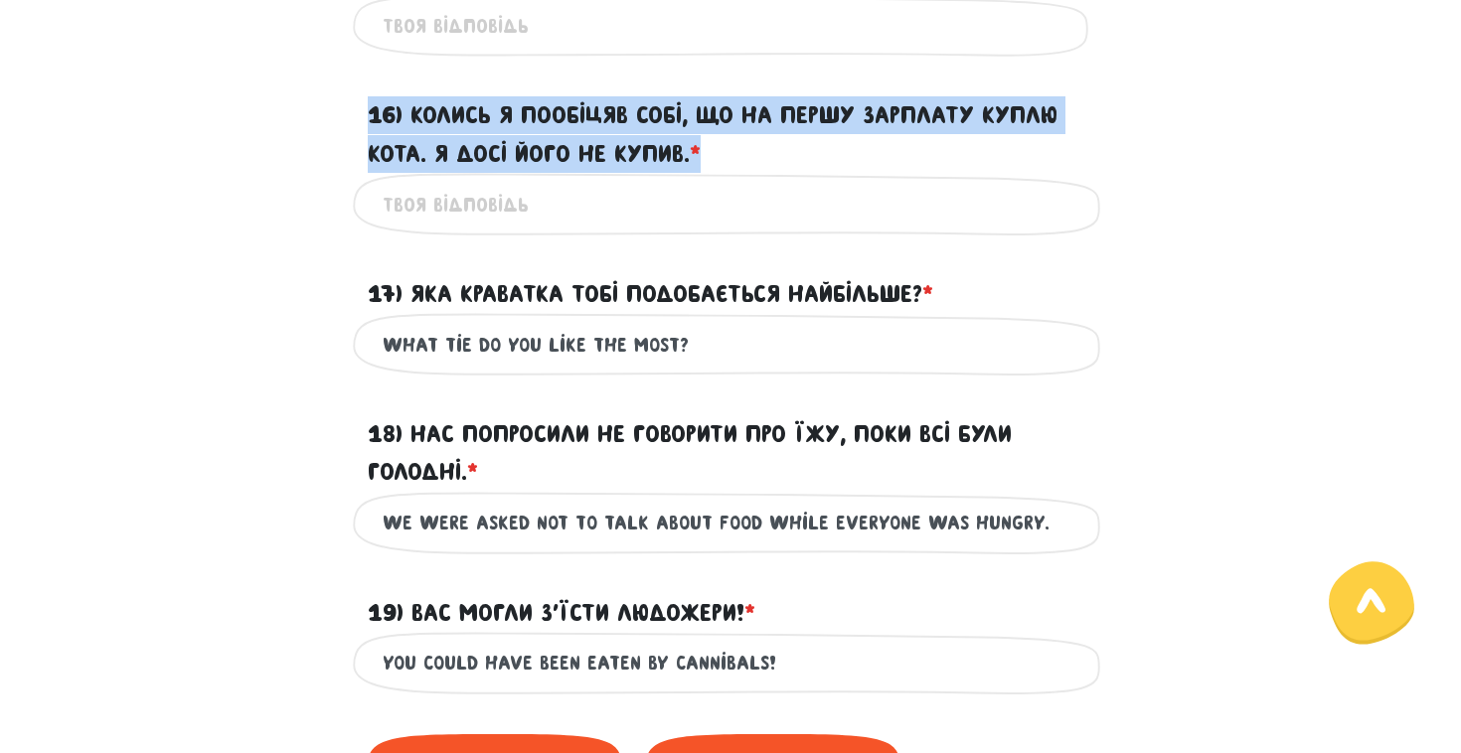
click at [447, 182] on input "16) Колись я пообіцяв собі, що на першу зарплату куплю кота. Я досі його не куп…" at bounding box center [731, 204] width 696 height 45
click at [447, 152] on label "16) Колись я пообіцяв собі, що на першу зарплату куплю кота. Я досі його не куп…" at bounding box center [731, 134] width 726 height 77
click at [447, 182] on input "16) Колись я пообіцяв собі, що на першу зарплату куплю кота. Я досі його не куп…" at bounding box center [731, 204] width 696 height 45
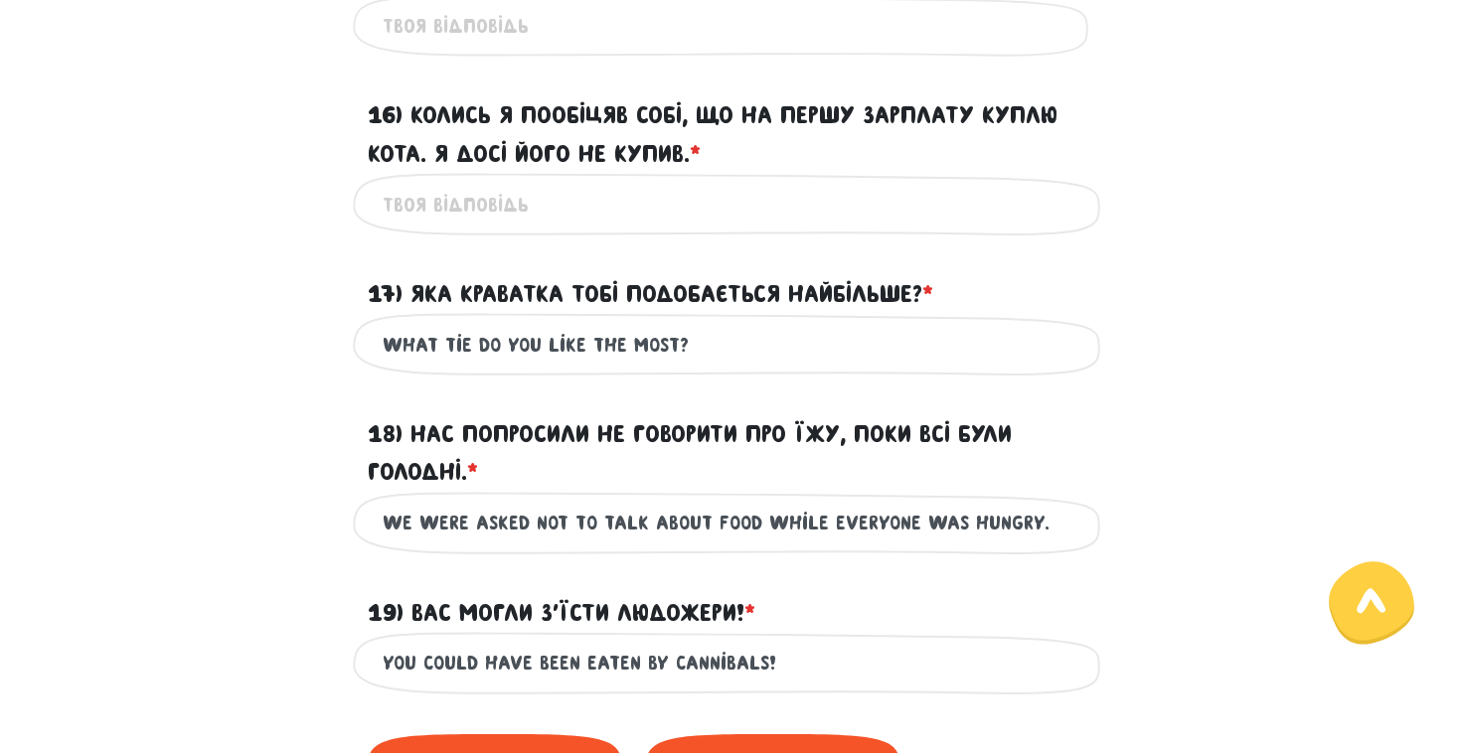
click at [447, 152] on label "16) Колись я пообіцяв собі, що на першу зарплату куплю кота. Я досі його не куп…" at bounding box center [731, 134] width 726 height 77
click at [447, 182] on input "16) Колись я пообіцяв собі, що на першу зарплату куплю кота. Я досі його не куп…" at bounding box center [731, 204] width 696 height 45
click at [447, 152] on label "16) Колись я пообіцяв собі, що на першу зарплату куплю кота. Я досі його не куп…" at bounding box center [731, 134] width 726 height 77
click at [447, 182] on input "16) Колись я пообіцяв собі, що на першу зарплату куплю кота. Я досі його не куп…" at bounding box center [731, 204] width 696 height 45
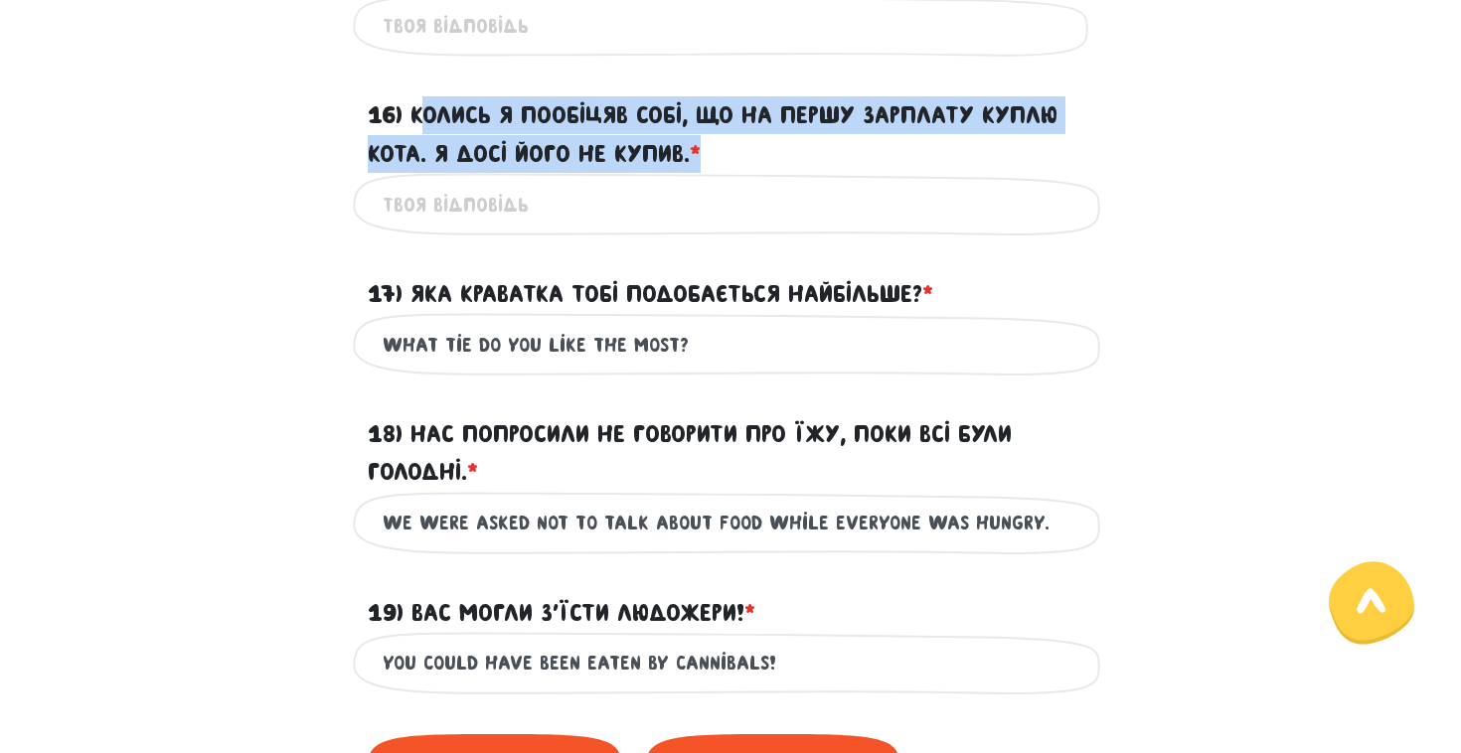
copy label "олись я пообіцяв собі, що на першу зарплату куплю кота. Я досі його не купив. *"
drag, startPoint x: 711, startPoint y: 182, endPoint x: 418, endPoint y: 139, distance: 295.3
click at [418, 139] on label "16) Колись я пообіцяв собі, що на першу зарплату куплю кота. Я досі його не куп…" at bounding box center [731, 134] width 726 height 77
click at [418, 182] on input "16) Колись я пообіцяв собі, що на першу зарплату куплю кота. Я досі його не куп…" at bounding box center [731, 204] width 696 height 45
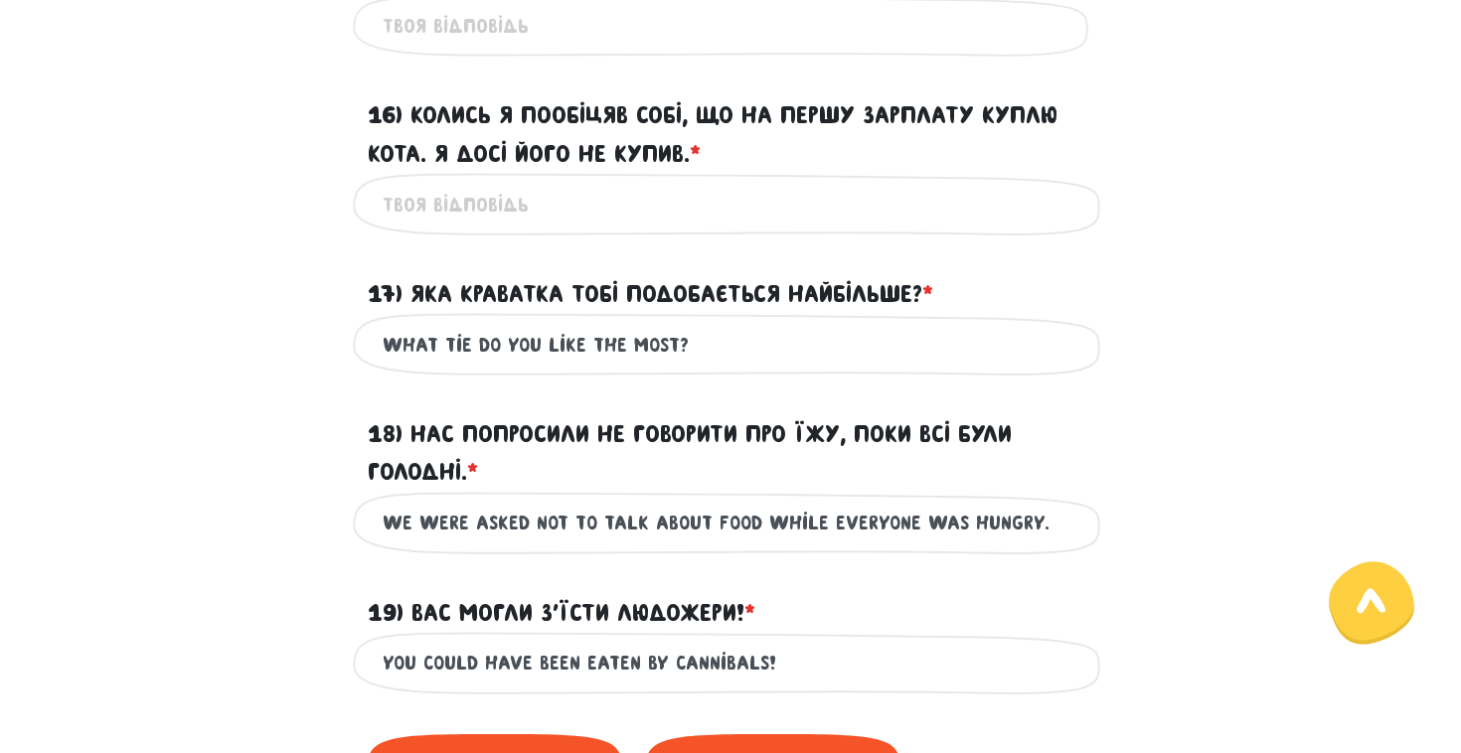
paste input "Once I promised myself that I would buy a cat with my first salary. I still hav…"
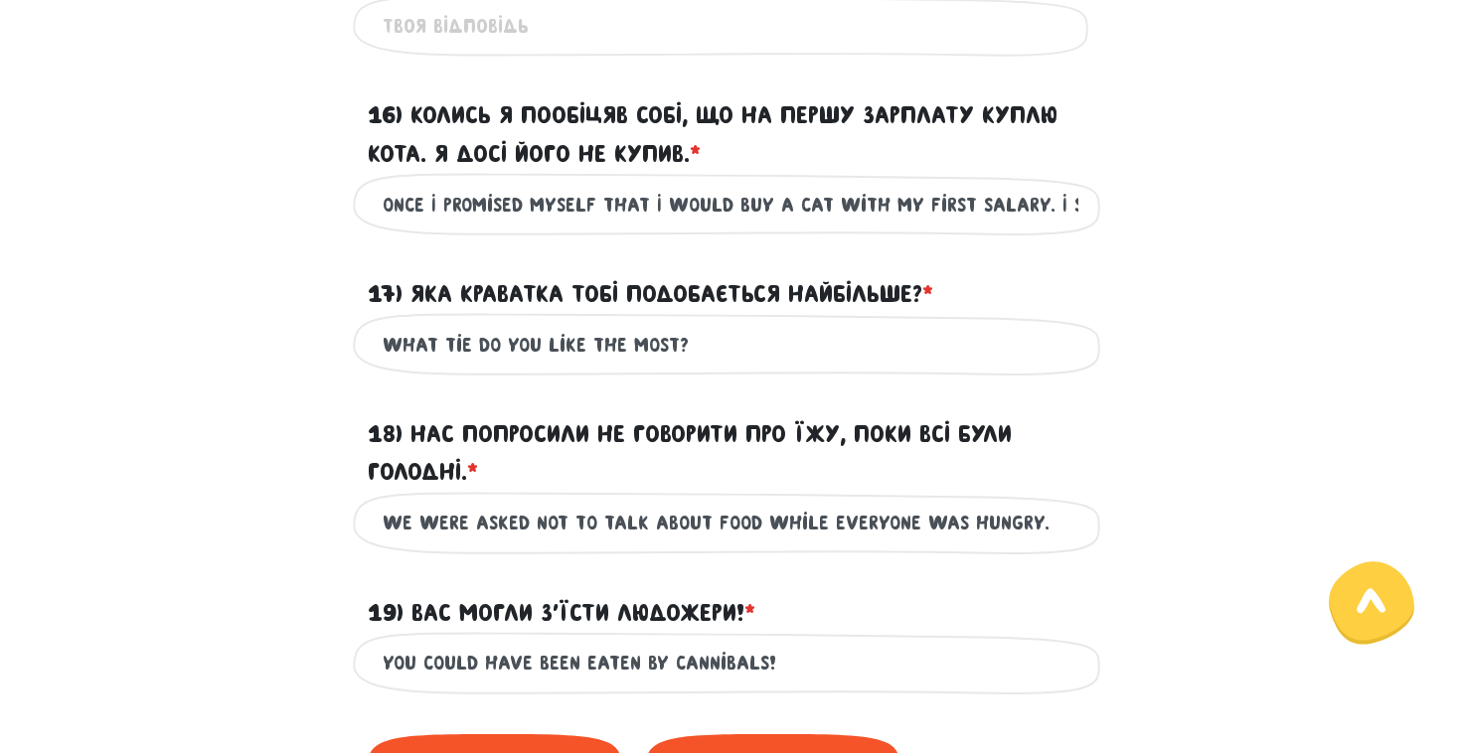
type input "Once I promised myself that I would buy a cat with my first salary. I still hav…"
click at [1115, 236] on div "Once I promised myself that I would buy a cat with my first salary. I still hav…" at bounding box center [730, 204] width 1133 height 63
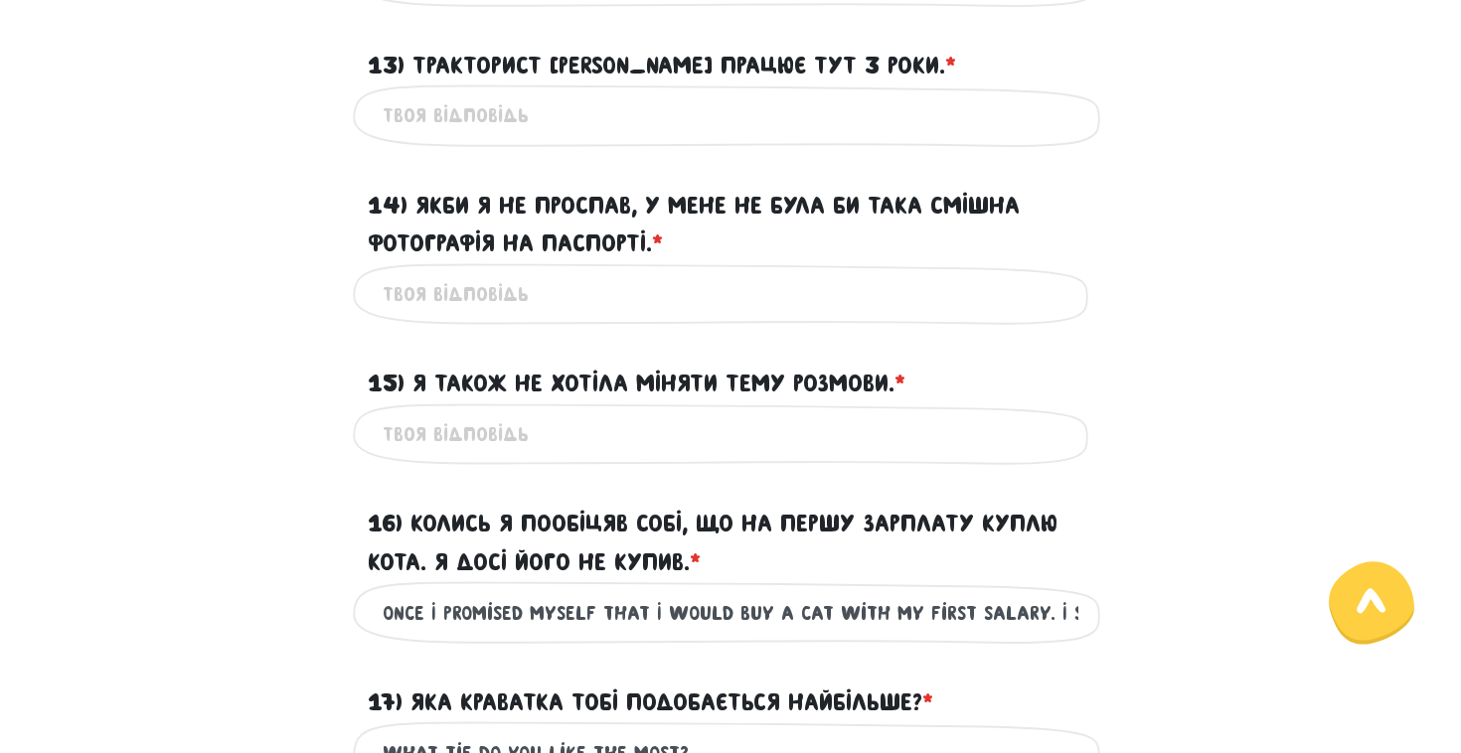
scroll to position [2389, 0]
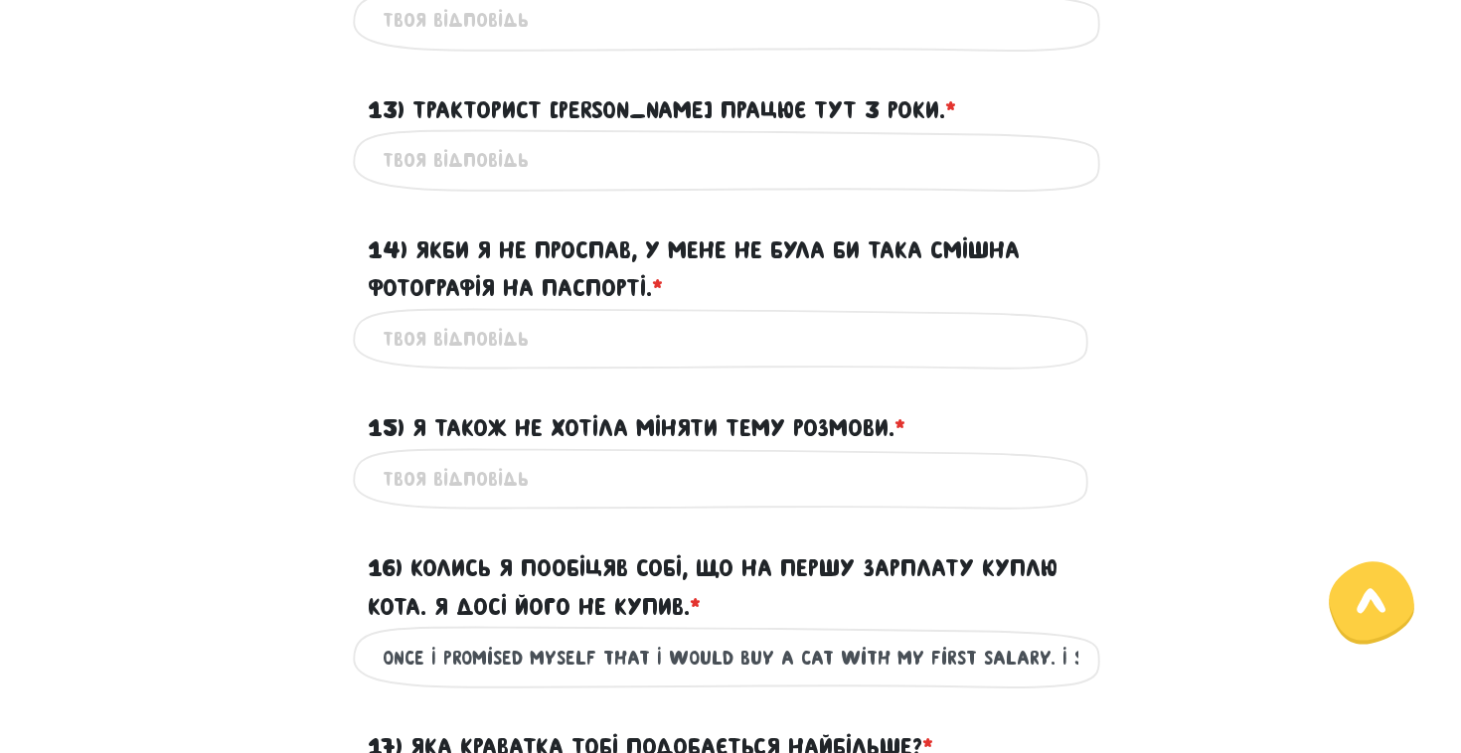
click at [740, 447] on label "15) Я також не хотіла міняти тему розмови. * ?" at bounding box center [637, 428] width 538 height 38
click at [740, 457] on input "15) Я також не хотіла міняти тему розмови. * ?" at bounding box center [731, 479] width 696 height 45
click at [740, 447] on label "15) Я також не хотіла міняти тему розмови. * ?" at bounding box center [637, 428] width 538 height 38
click at [740, 457] on input "15) Я також не хотіла міняти тему розмови. * ?" at bounding box center [731, 479] width 696 height 45
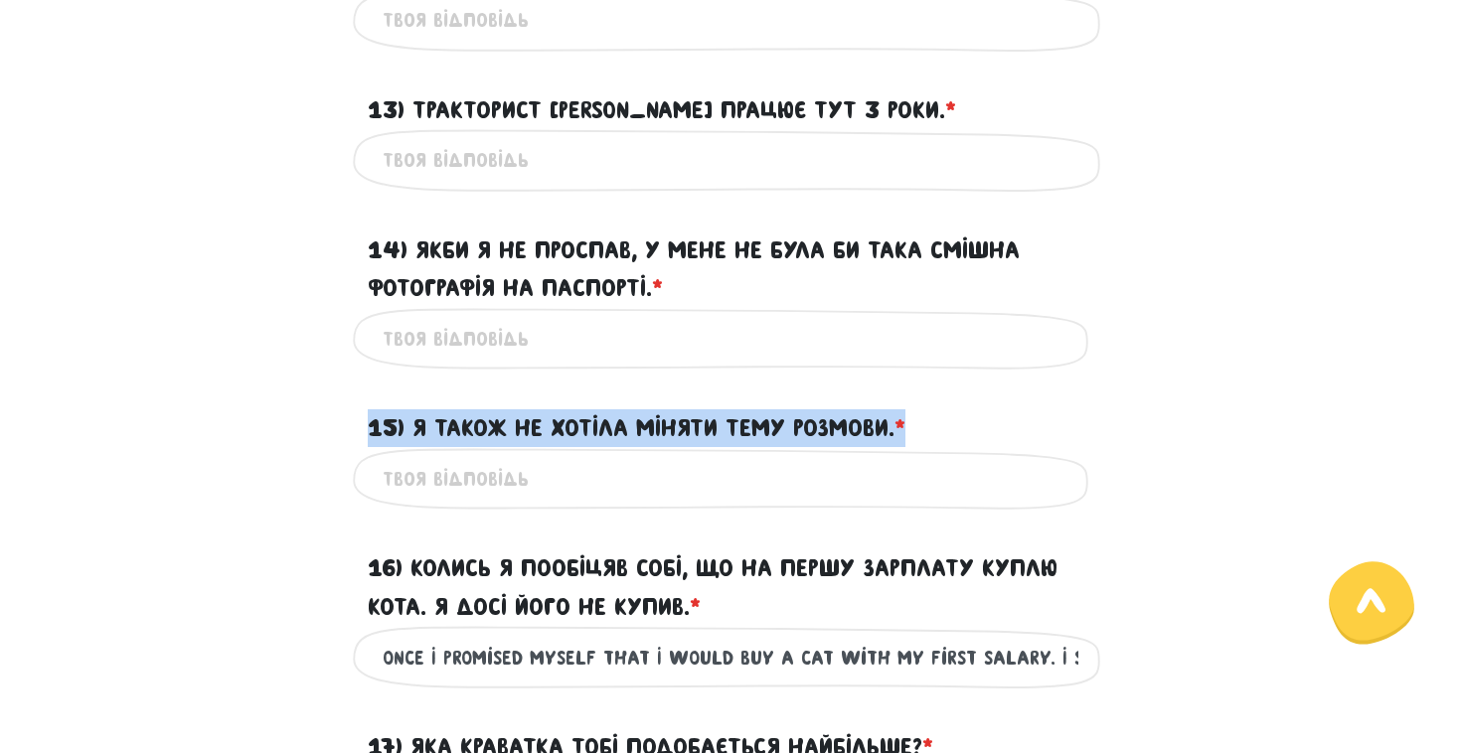
click at [740, 447] on label "15) Я також не хотіла міняти тему розмови. * ?" at bounding box center [637, 428] width 538 height 38
click at [740, 457] on input "15) Я також не хотіла міняти тему розмови. * ?" at bounding box center [731, 479] width 696 height 45
click at [741, 447] on label "15) Я також не хотіла міняти тему розмови. * ?" at bounding box center [637, 428] width 538 height 38
click at [741, 457] on input "15) Я також не хотіла міняти тему розмови. * ?" at bounding box center [731, 479] width 696 height 45
click at [741, 447] on label "15) Я також не хотіла міняти тему розмови. * ?" at bounding box center [637, 428] width 538 height 38
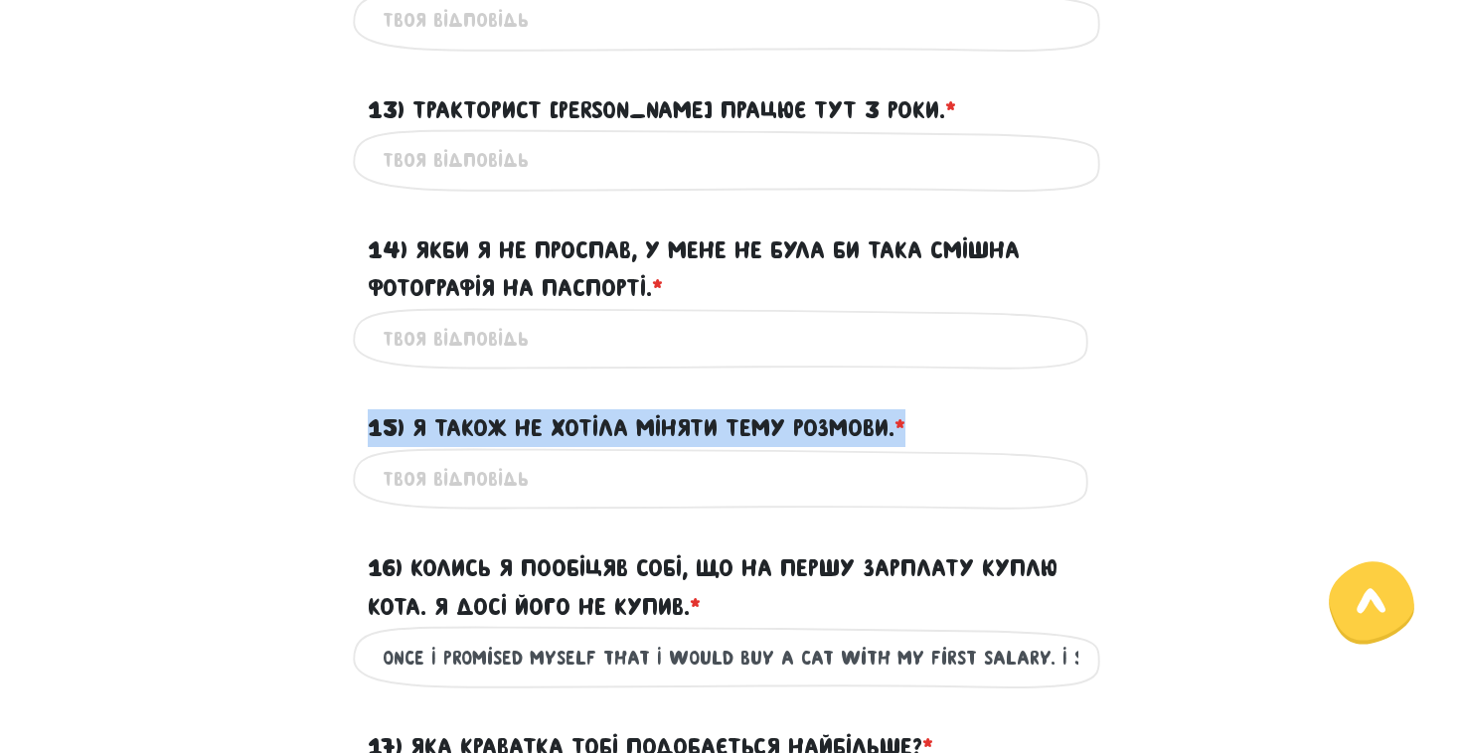
click at [741, 457] on input "15) Я також не хотіла міняти тему розмови. * ?" at bounding box center [731, 479] width 696 height 45
click at [741, 447] on label "15) Я також не хотіла міняти тему розмови. * ?" at bounding box center [637, 428] width 538 height 38
click at [741, 457] on input "15) Я також не хотіла міняти тему розмови. * ?" at bounding box center [731, 479] width 696 height 45
copy form "15) Я також не хотіла міняти тему розмови. * ?"
click at [740, 447] on label "15) Я також не хотіла міняти тему розмови. * ?" at bounding box center [637, 428] width 538 height 38
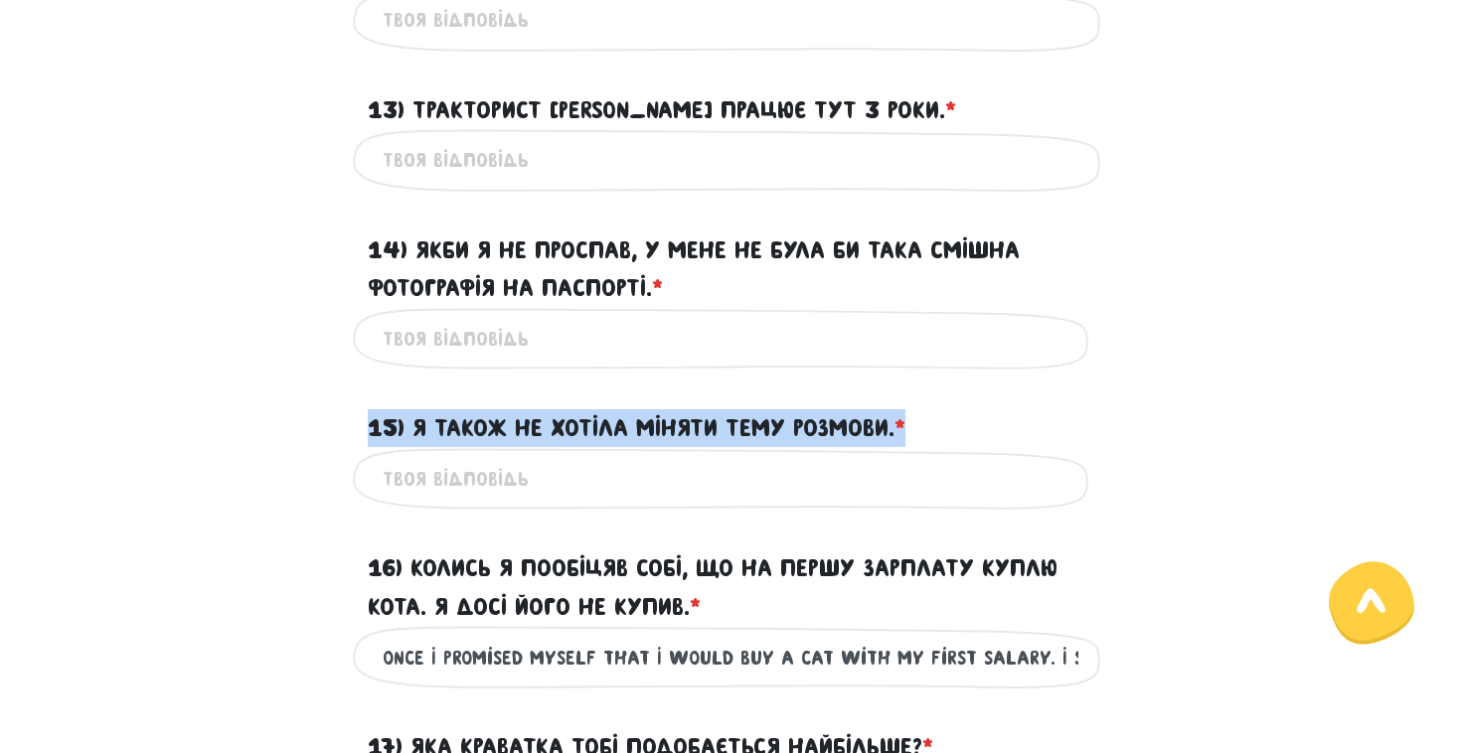
click at [740, 457] on input "15) Я також не хотіла міняти тему розмови. * ?" at bounding box center [731, 479] width 696 height 45
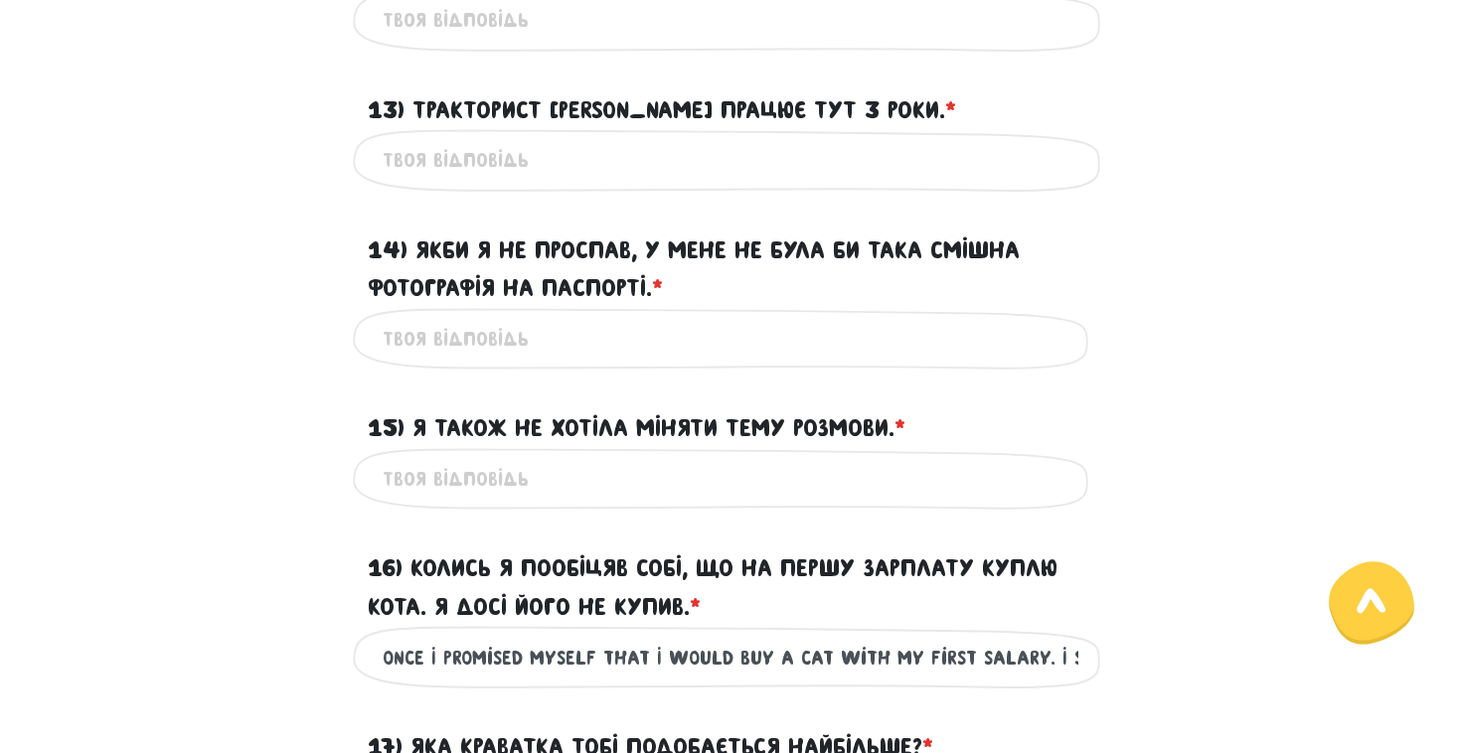
paste input "I didn’t want to change the subject either."
type input "I didn’t want to change the subject either."
click at [980, 297] on label "14) Якби я не проспав, у мене не була би така смішна фотографія на паспорті. * ?" at bounding box center [731, 270] width 726 height 77
click at [980, 317] on input "14) Якби я не проспав, у мене не була би така смішна фотографія на паспорті. * ?" at bounding box center [731, 339] width 696 height 45
click at [1037, 290] on label "14) Якби я не проспав, у мене не була би така смішна фотографія на паспорті. * ?" at bounding box center [731, 270] width 726 height 77
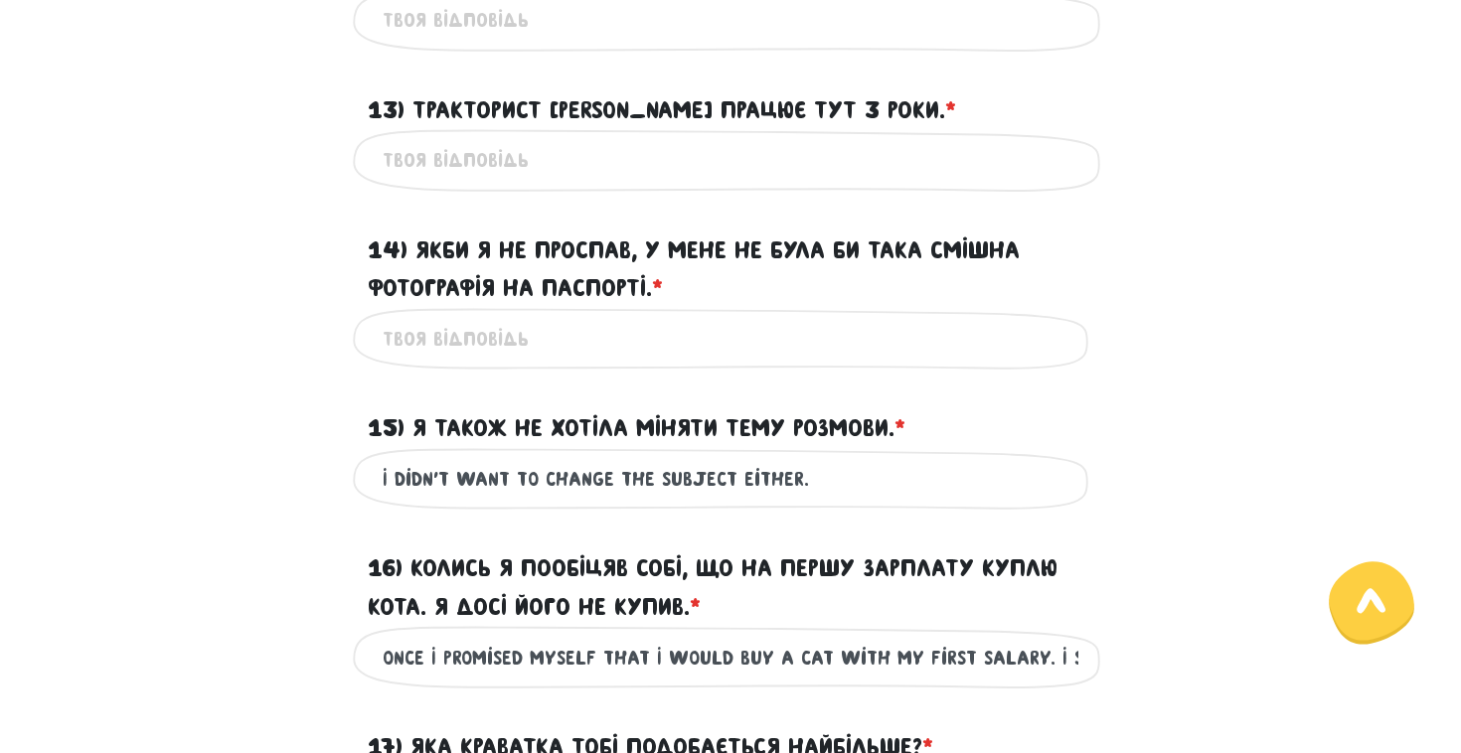
click at [1037, 317] on input "14) Якби я не проспав, у мене не була би така смішна фотографія на паспорті. * ?" at bounding box center [731, 339] width 696 height 45
click at [1164, 295] on div "14) Якби я не проспав, у мене не була би така смішна фотографія на паспорті. * ?" at bounding box center [730, 258] width 1133 height 100
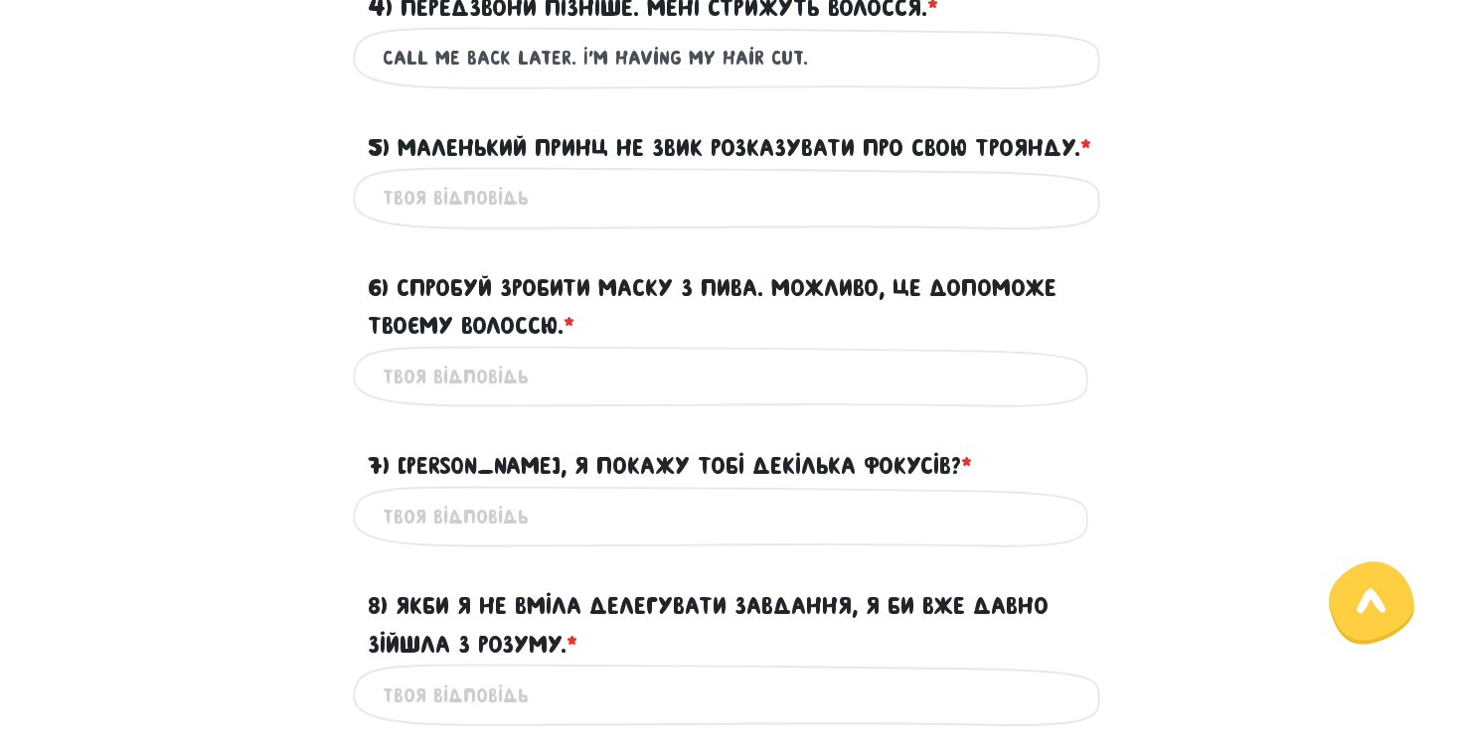
scroll to position [1114, 0]
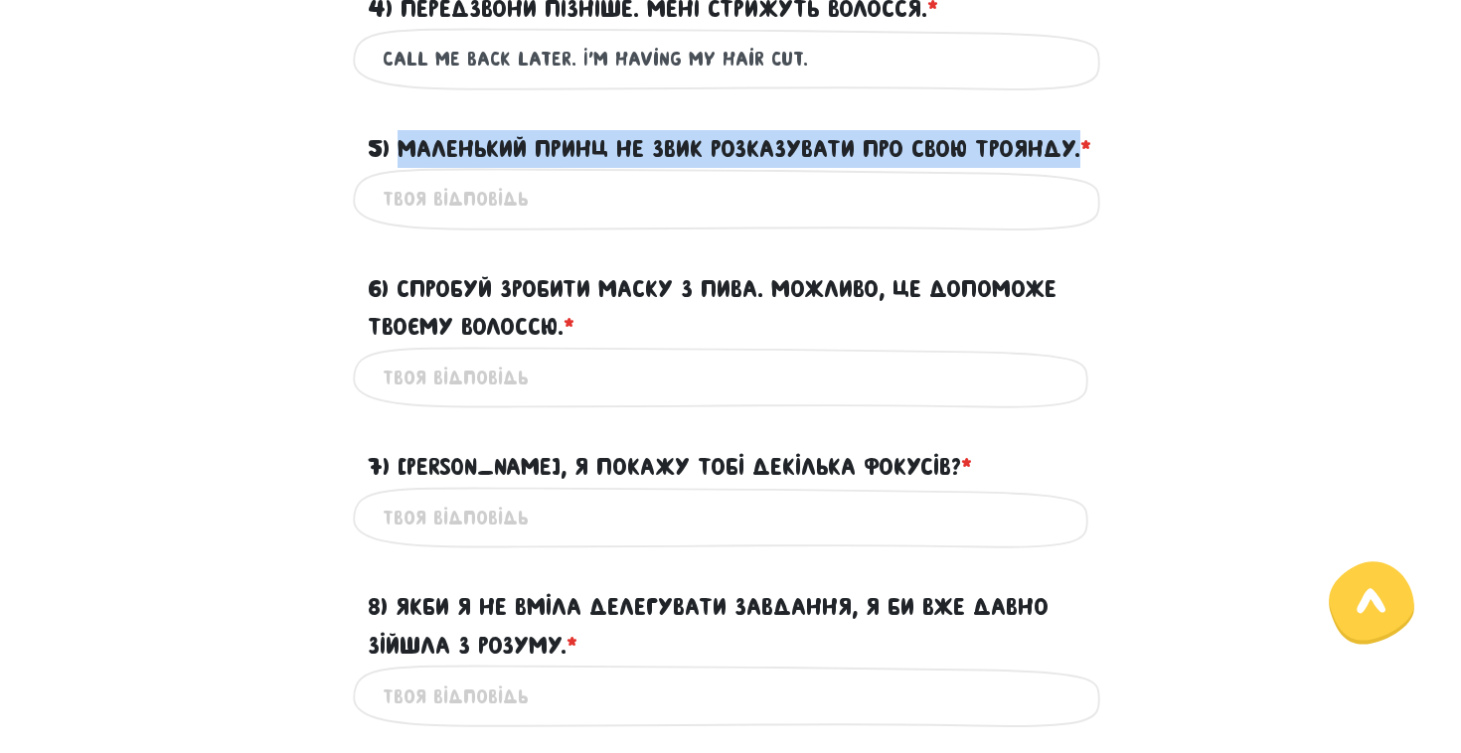
drag, startPoint x: 469, startPoint y: 183, endPoint x: 401, endPoint y: 144, distance: 78.8
click at [401, 144] on label "5) Маленький Принц не звик розказувати про свою Троянду. * ?" at bounding box center [730, 149] width 724 height 38
click at [401, 177] on input "5) Маленький Принц не звик розказувати про свою Троянду. * ?" at bounding box center [731, 199] width 696 height 45
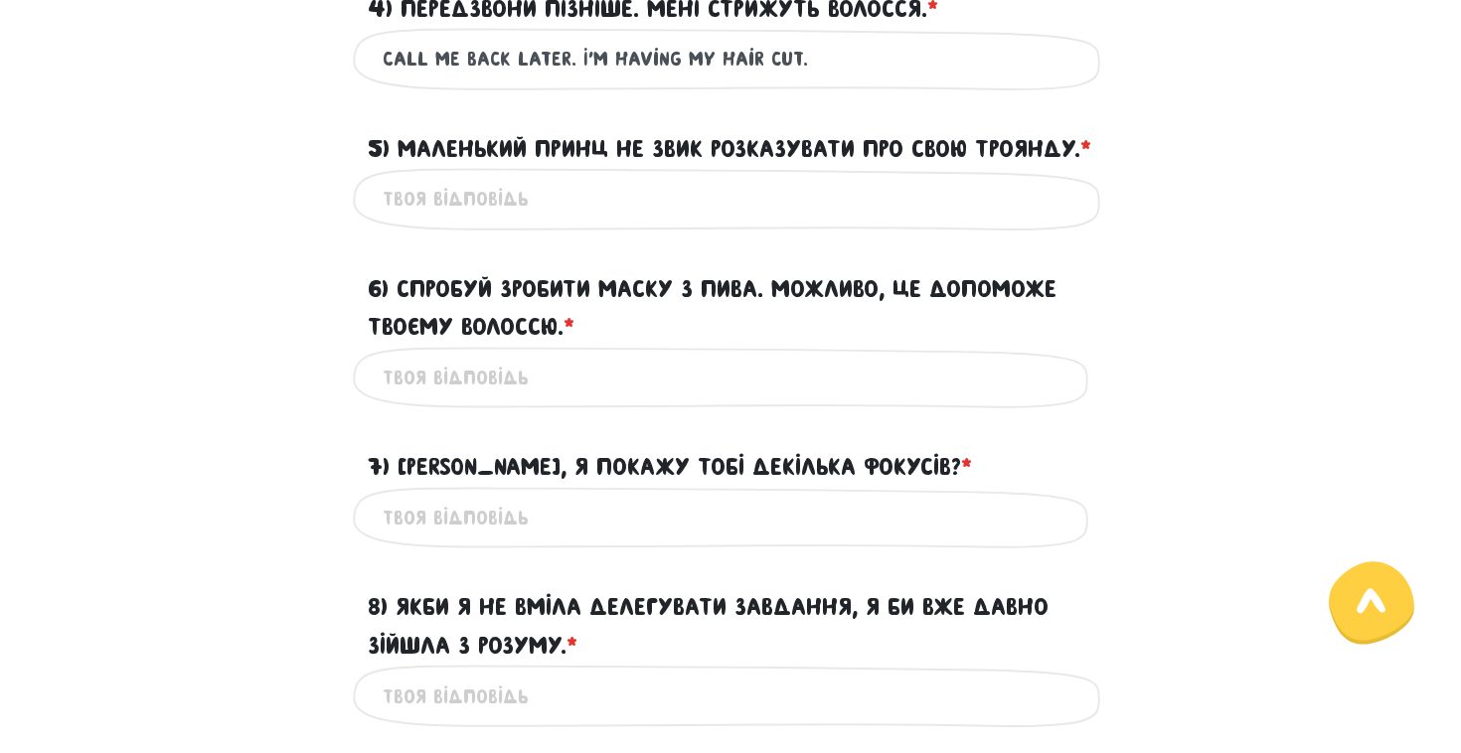
click at [407, 145] on label "5) Маленький Принц не звик розказувати про свою Троянду. * ?" at bounding box center [730, 149] width 724 height 38
click at [407, 177] on input "5) Маленький Принц не звик розказувати про свою Троянду. * ?" at bounding box center [731, 199] width 696 height 45
click at [407, 145] on label "5) Маленький Принц не звик розказувати про свою Троянду. * ?" at bounding box center [730, 149] width 724 height 38
click at [407, 177] on input "5) Маленький Принц не звик розказувати про свою Троянду. * ?" at bounding box center [731, 199] width 696 height 45
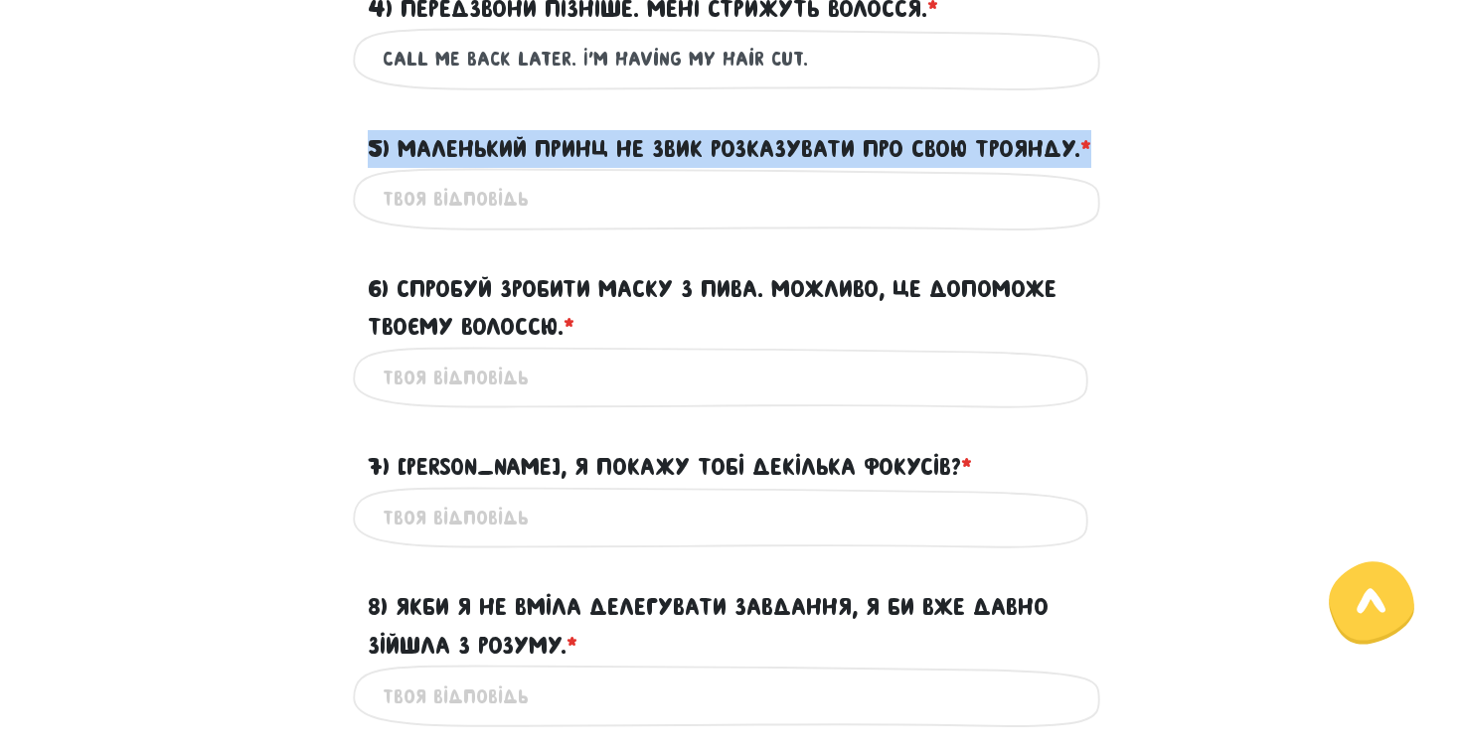
click at [407, 145] on label "5) Маленький Принц не звик розказувати про свою Троянду. * ?" at bounding box center [730, 149] width 724 height 38
click at [407, 177] on input "5) Маленький Принц не звик розказувати про свою Троянду. * ?" at bounding box center [731, 199] width 696 height 45
click at [407, 145] on label "5) Маленький Принц не звик розказувати про свою Троянду. * ?" at bounding box center [730, 149] width 724 height 38
click at [407, 177] on input "5) Маленький Принц не звик розказувати про свою Троянду. * ?" at bounding box center [731, 199] width 696 height 45
click at [407, 145] on label "5) Маленький Принц не звик розказувати про свою Троянду. * ?" at bounding box center [730, 149] width 724 height 38
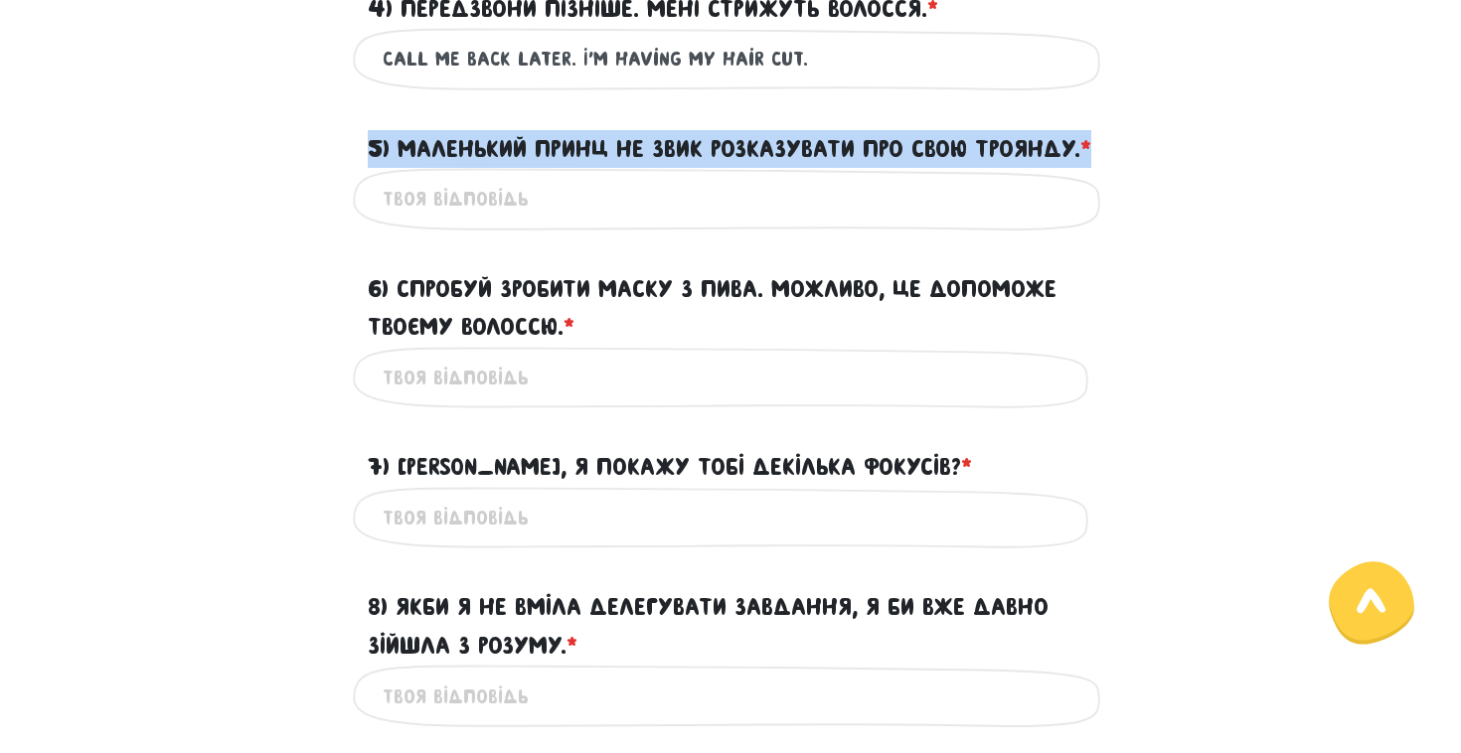
click at [407, 177] on input "5) Маленький Принц не звик розказувати про свою Троянду. * ?" at bounding box center [731, 199] width 696 height 45
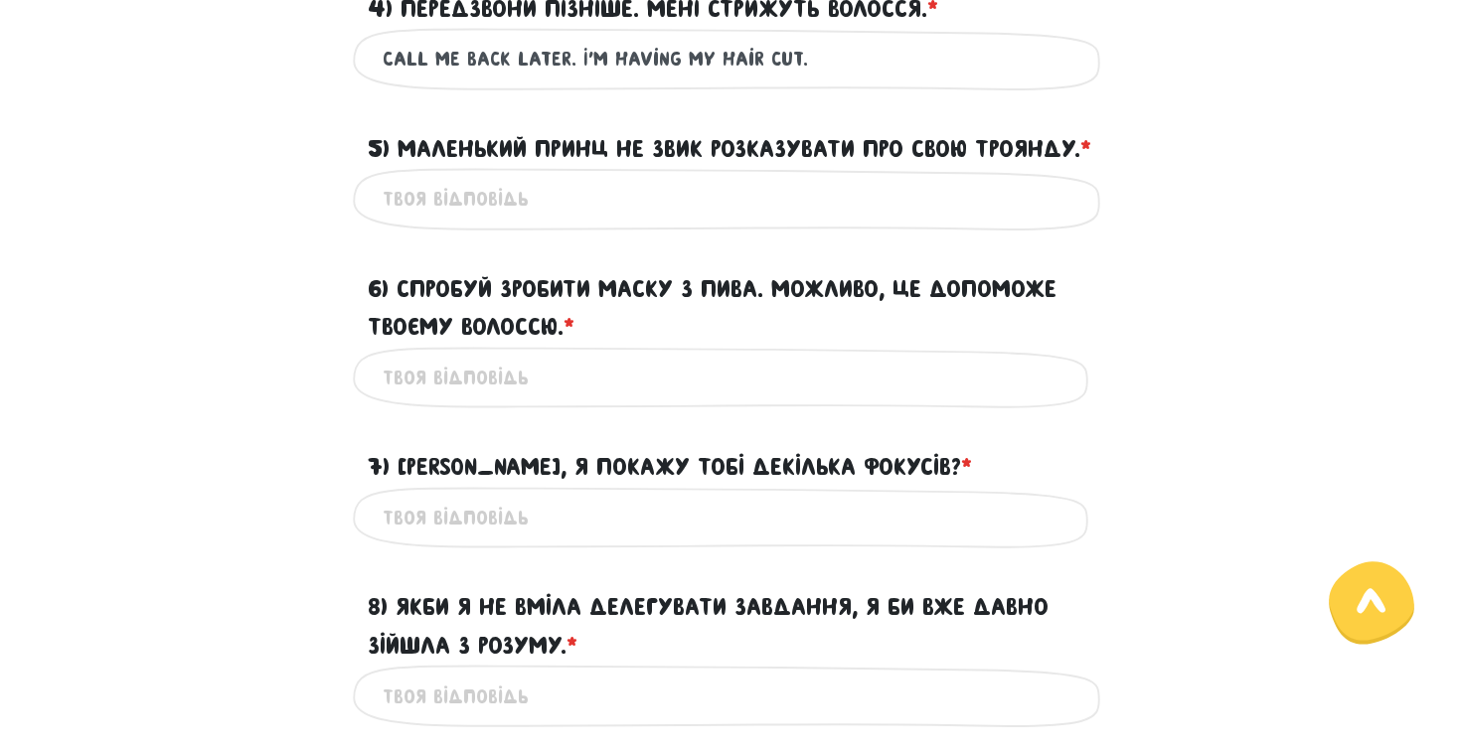
click at [407, 145] on label "5) Маленький Принц не звик розказувати про свою Троянду. * ?" at bounding box center [730, 149] width 724 height 38
click at [407, 177] on input "5) Маленький Принц не звик розказувати про свою Троянду. * ?" at bounding box center [731, 199] width 696 height 45
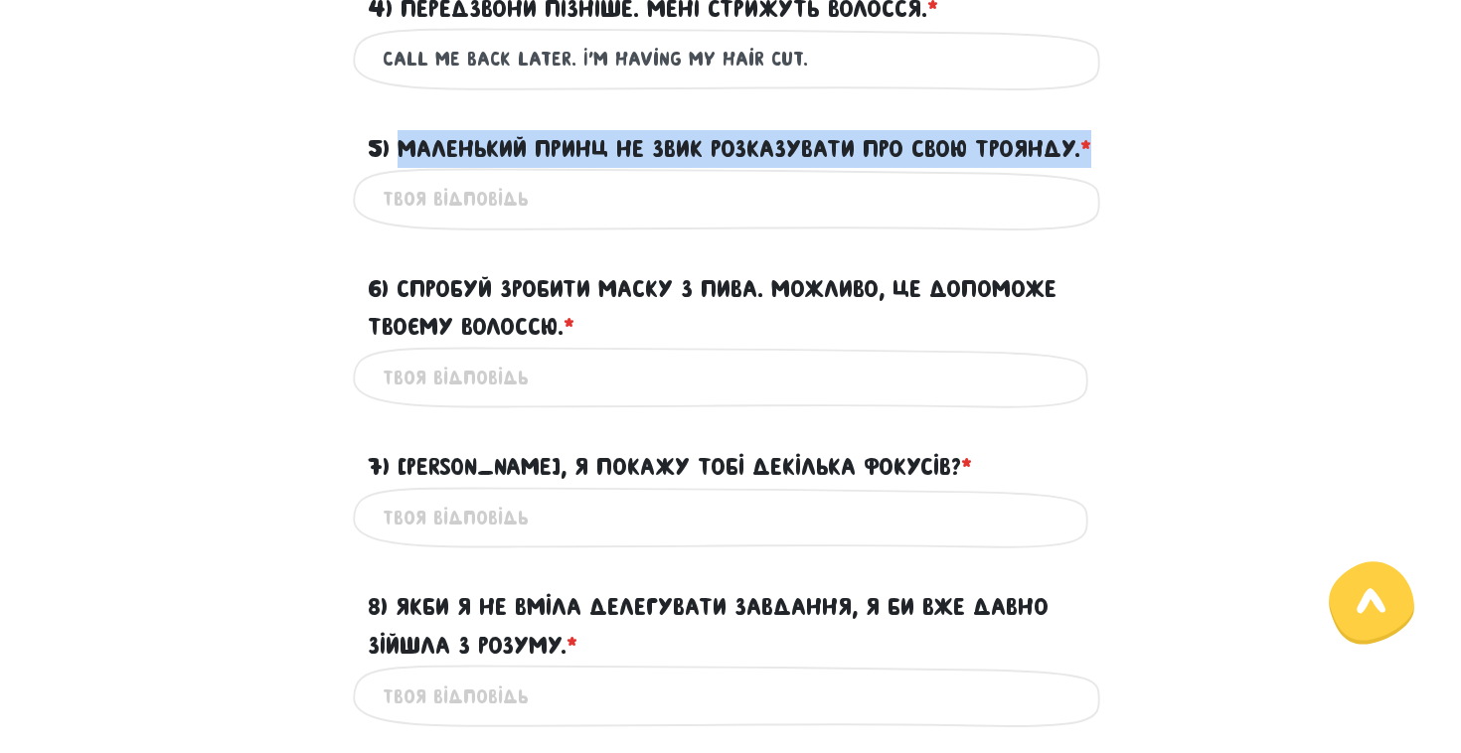
copy label "Маленький Принц не звик розказувати про свою Троянду. *"
drag, startPoint x: 489, startPoint y: 188, endPoint x: 405, endPoint y: 154, distance: 91.0
click at [405, 154] on label "5) Маленький Принц не звик розказувати про свою Троянду. * ?" at bounding box center [730, 149] width 724 height 38
click at [405, 177] on input "5) Маленький Принц не звик розказувати про свою Троянду. * ?" at bounding box center [731, 199] width 696 height 45
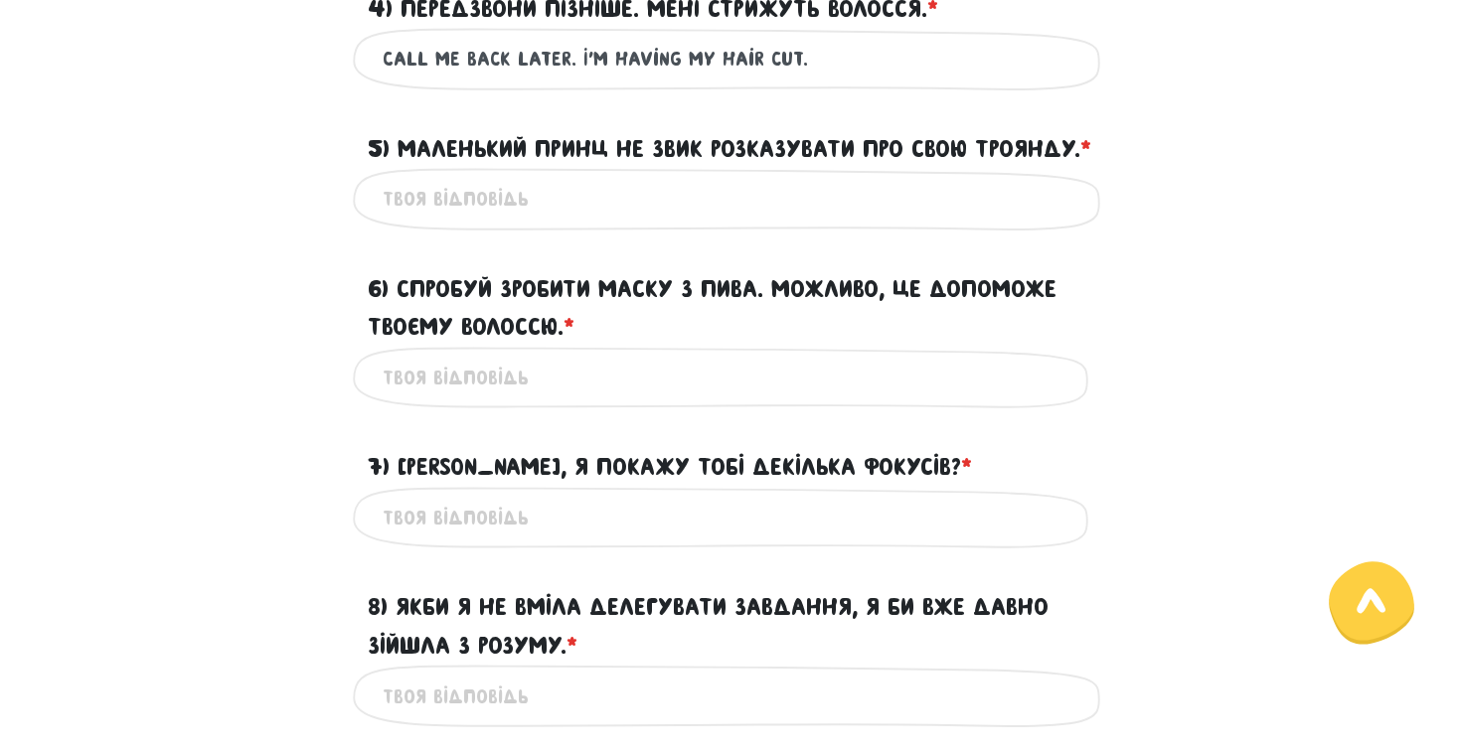
paste input "The Little Prince wasn’t used to talking about his Rose"
type input "The Little Prince wasn’t used to talking about his Rose."
click at [511, 329] on label "6) Спробуй зробити маску з пива. Можливо, це допоможе твоєму волоссю. * ?" at bounding box center [731, 308] width 726 height 77
click at [511, 356] on input "6) Спробуй зробити маску з пива. Можливо, це допоможе твоєму волоссю. * ?" at bounding box center [731, 378] width 696 height 45
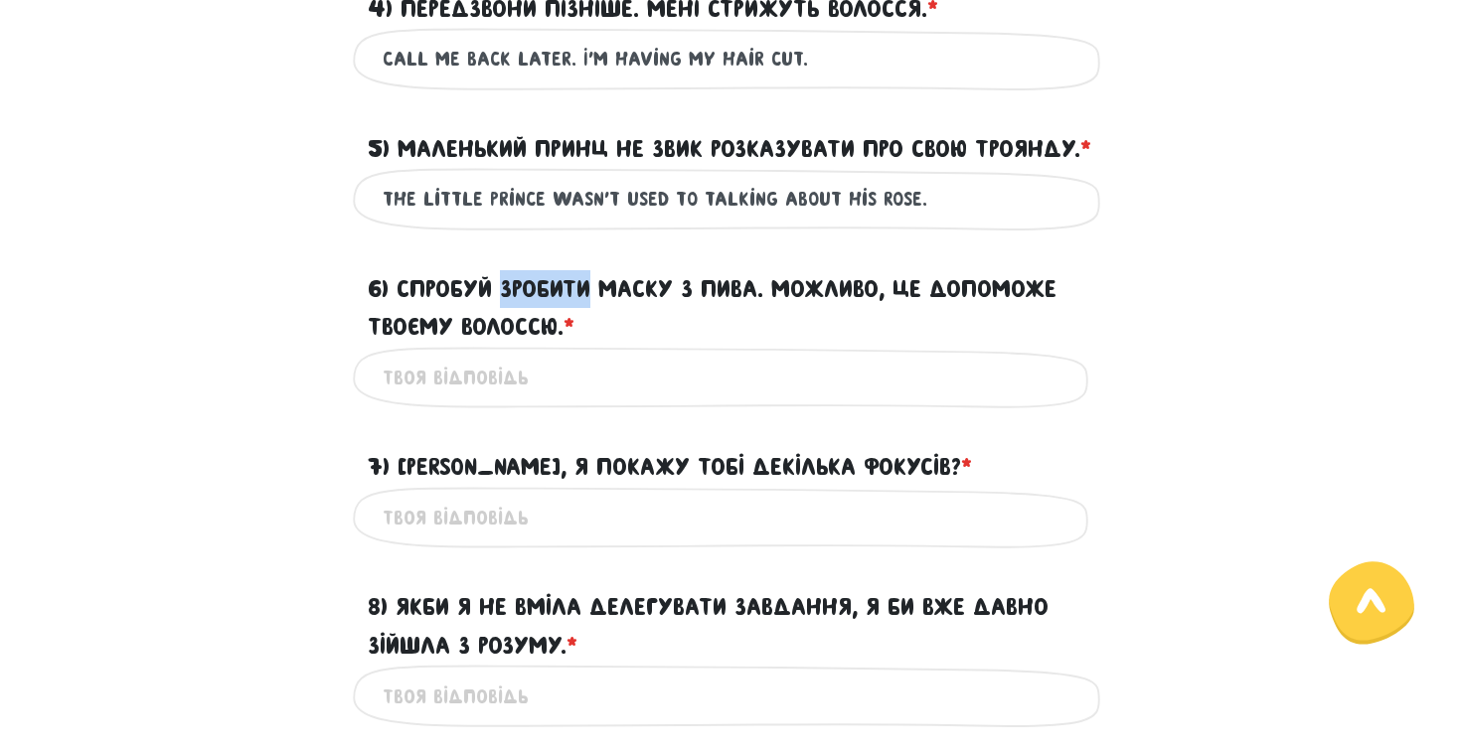
click at [511, 329] on label "6) Спробуй зробити маску з пива. Можливо, це допоможе твоєму волоссю. * ?" at bounding box center [731, 308] width 726 height 77
click at [511, 356] on input "6) Спробуй зробити маску з пива. Можливо, це допоможе твоєму волоссю. * ?" at bounding box center [731, 378] width 696 height 45
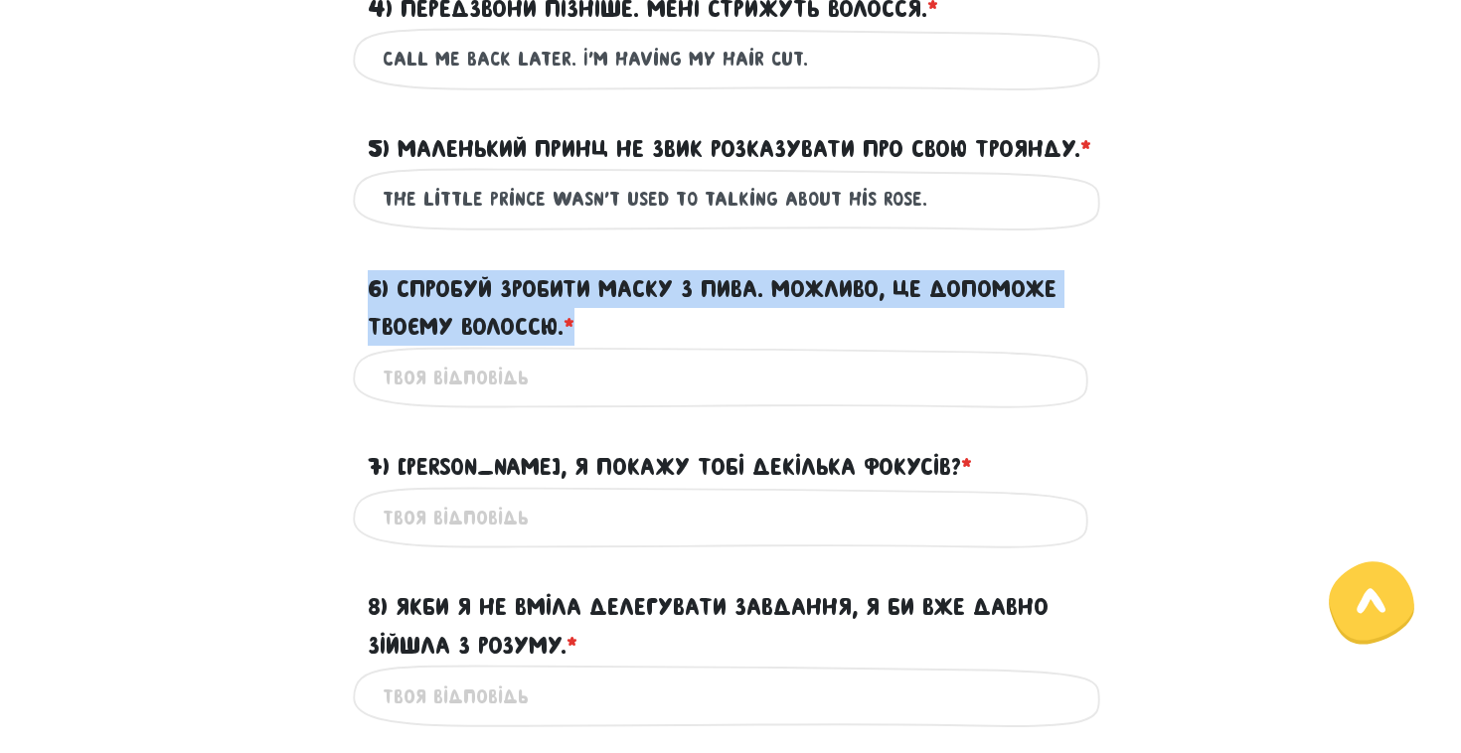
click at [511, 329] on label "6) Спробуй зробити маску з пива. Можливо, це допоможе твоєму волоссю. * ?" at bounding box center [731, 308] width 726 height 77
click at [511, 356] on input "6) Спробуй зробити маску з пива. Можливо, це допоможе твоєму волоссю. * ?" at bounding box center [731, 378] width 696 height 45
drag, startPoint x: 598, startPoint y: 359, endPoint x: 395, endPoint y: 334, distance: 205.3
click at [397, 334] on label "6) Спробуй зробити маску з пива. Можливо, це допоможе твоєму волоссю. * ?" at bounding box center [731, 308] width 726 height 77
click at [397, 356] on input "6) Спробуй зробити маску з пива. Можливо, це допоможе твоєму волоссю. * ?" at bounding box center [731, 378] width 696 height 45
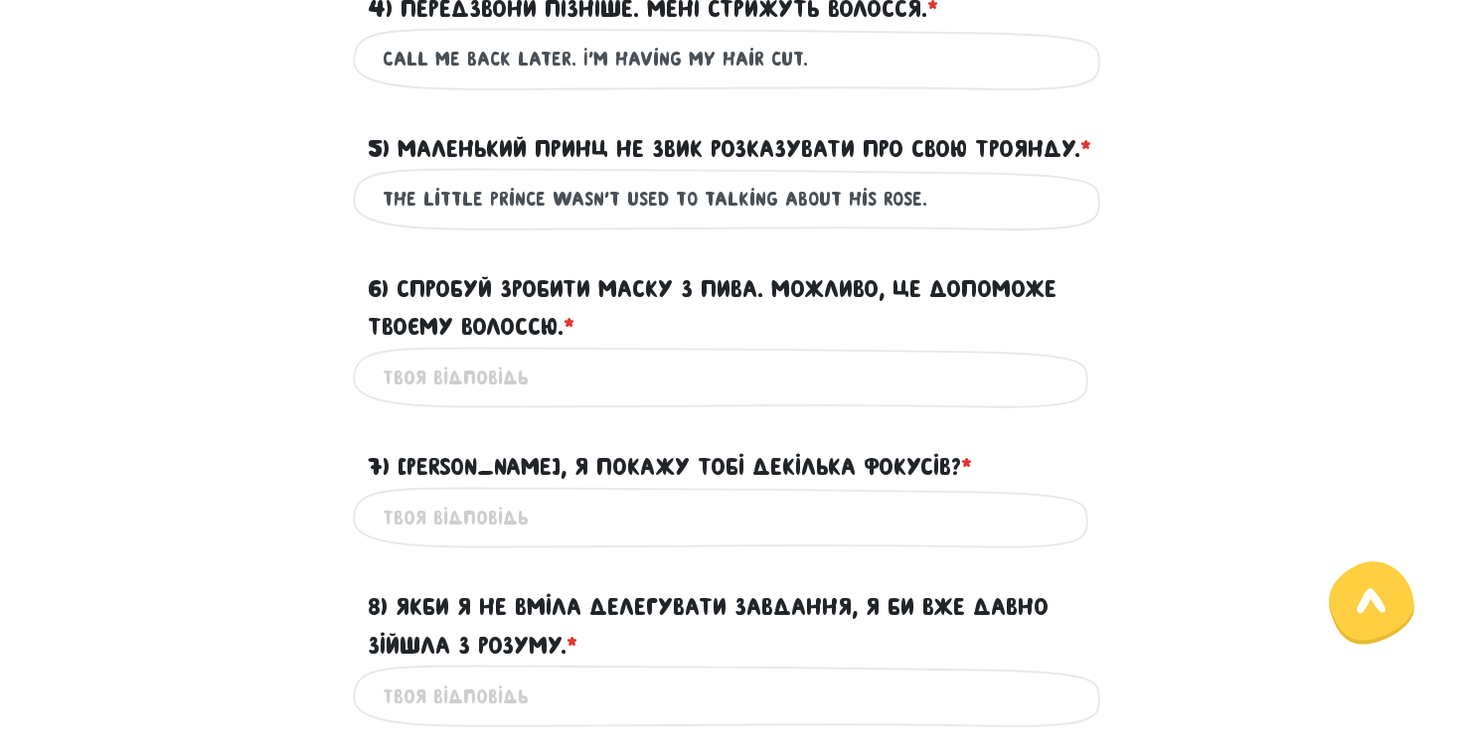
paste input "Try making a beer mask. It might help your hair."
type input "Try making a beer mask. It might help your hair."
click at [709, 459] on div "7) [PERSON_NAME], я покажу тобі декілька фокусів? * ?" at bounding box center [730, 455] width 755 height 62
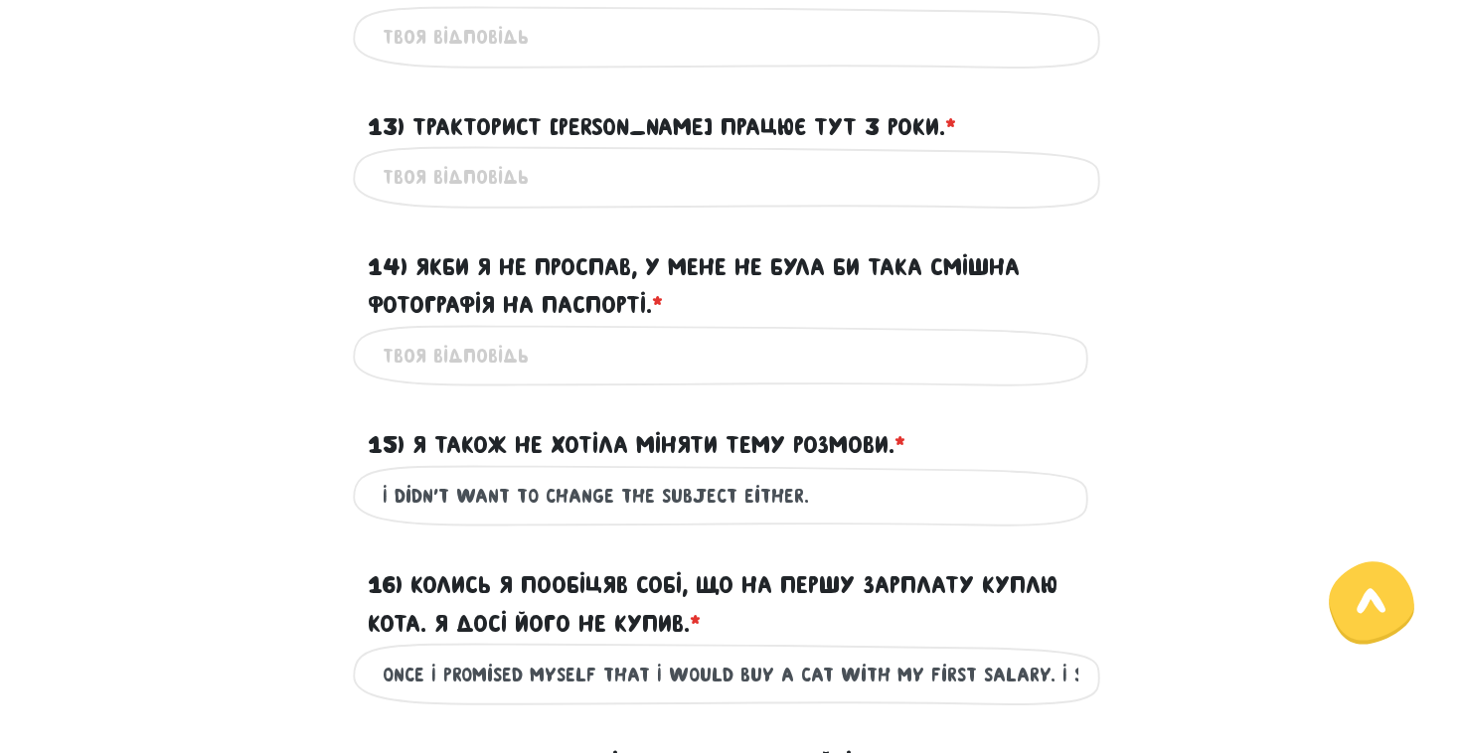
scroll to position [2371, 0]
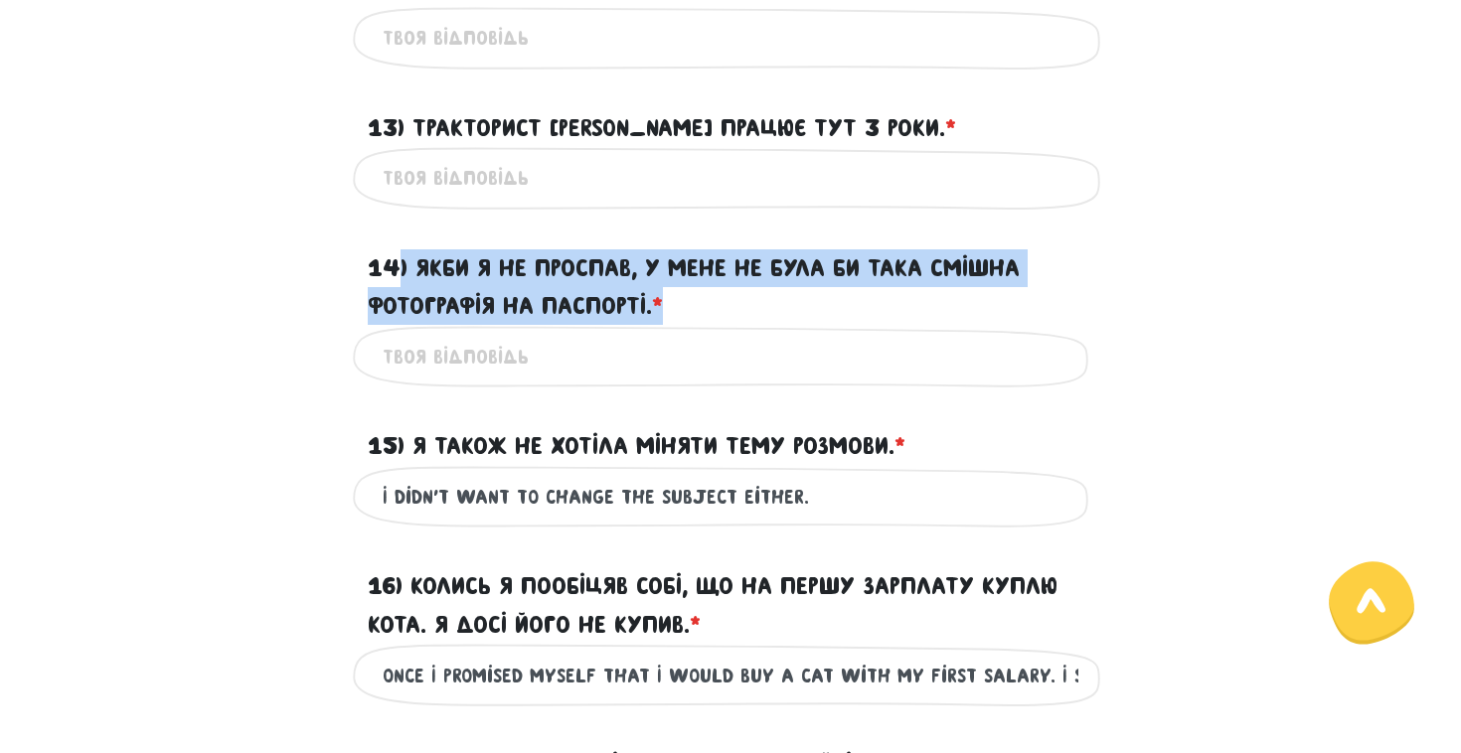
drag, startPoint x: 695, startPoint y: 335, endPoint x: 402, endPoint y: 300, distance: 295.3
click at [402, 300] on label "14) Якби я не проспав, у мене не була би така смішна фотографія на паспорті. * ?" at bounding box center [731, 287] width 726 height 77
click at [402, 335] on input "14) Якби я не проспав, у мене не була би така смішна фотографія на паспорті. * ?" at bounding box center [731, 357] width 696 height 45
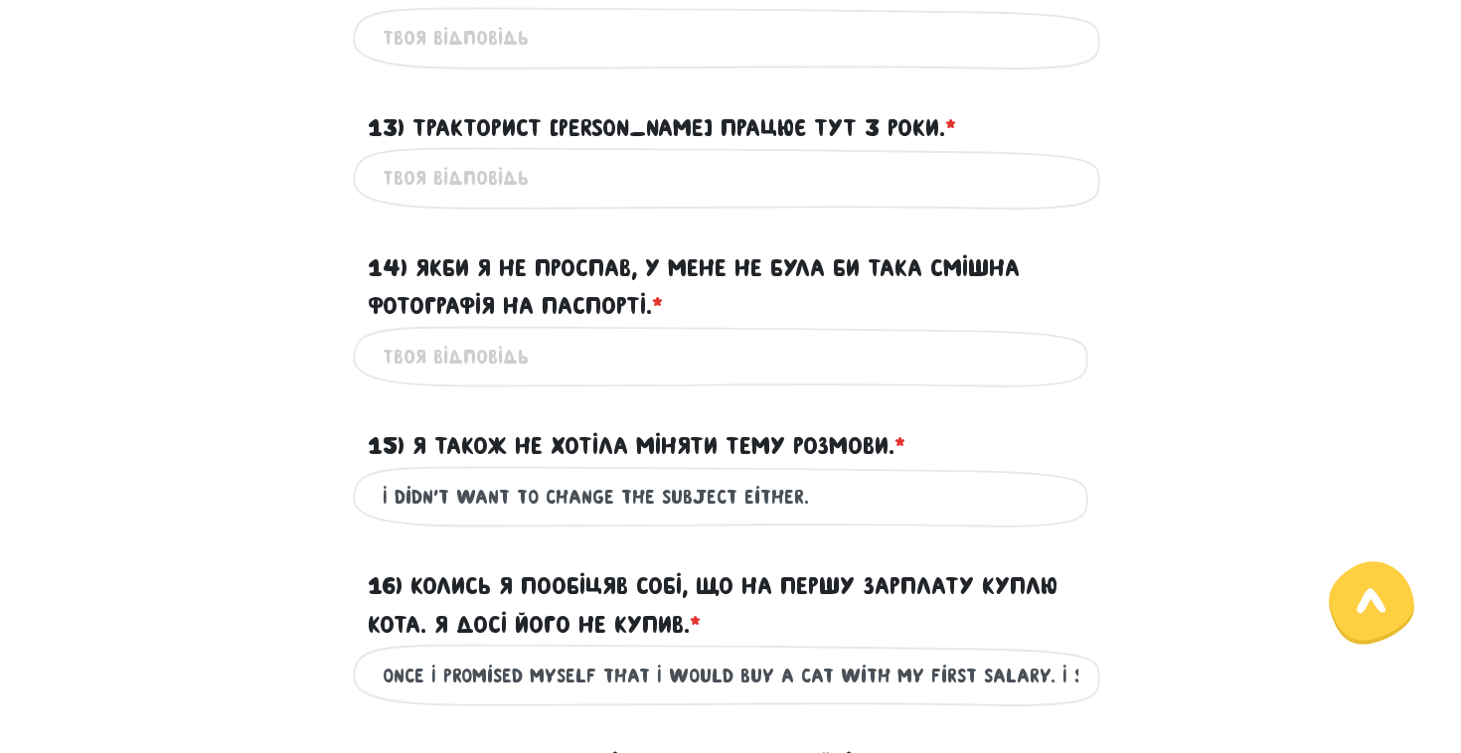
paste input "If I hadn’t overslept, I wouldn’t have had such a funny passport photo."
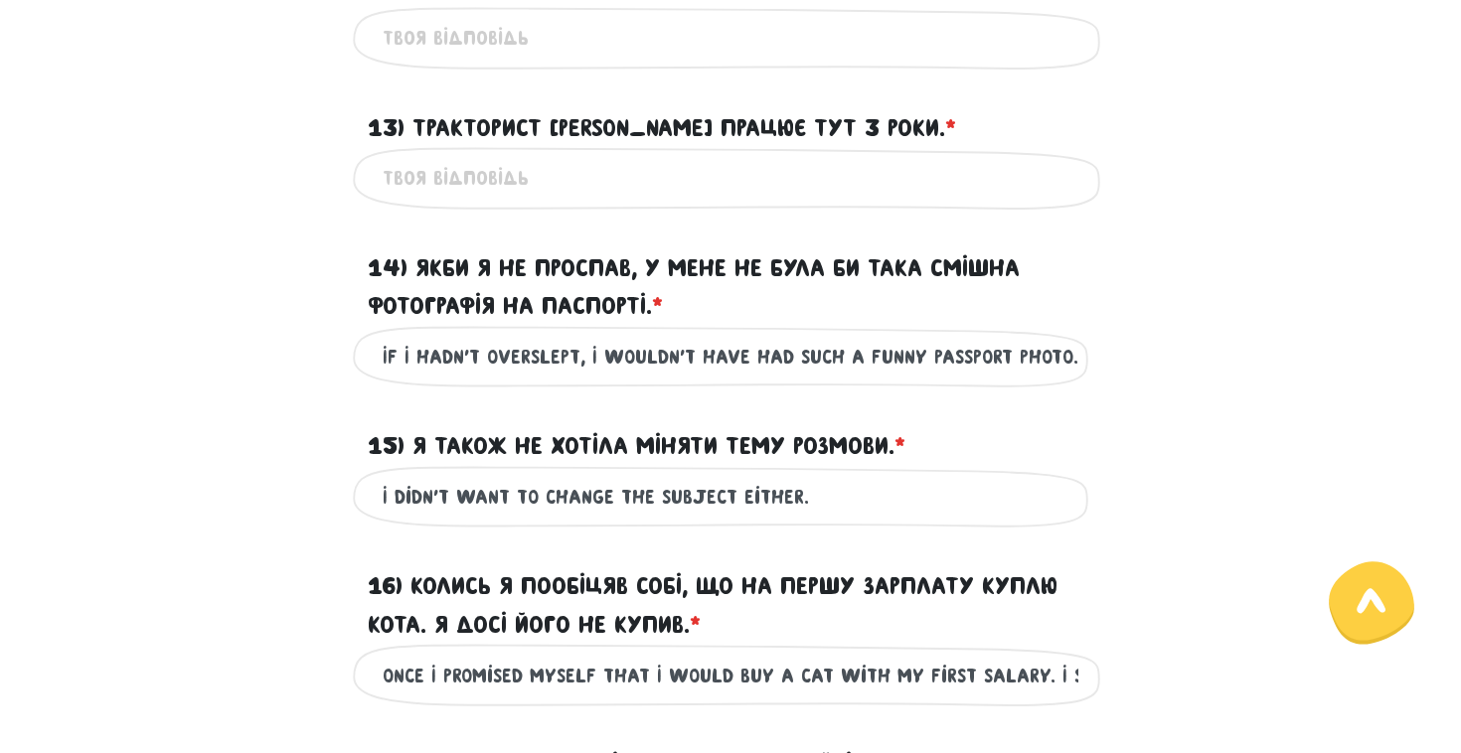
type input "If I hadn’t overslept, I wouldn’t have had such a funny passport photo."
click at [703, 323] on label "14) Якби я не проспав, у мене не була би така смішна фотографія на паспорті. * ?" at bounding box center [731, 287] width 726 height 77
click at [703, 335] on input "If I hadn’t overslept, I wouldn’t have had such a funny passport photo." at bounding box center [731, 357] width 696 height 45
click at [705, 323] on label "14) Якби я не проспав, у мене не була би така смішна фотографія на паспорті. * ?" at bounding box center [731, 287] width 726 height 77
click at [705, 335] on input "If I hadn’t overslept, I wouldn’t have had such a funny passport photo." at bounding box center [731, 357] width 696 height 45
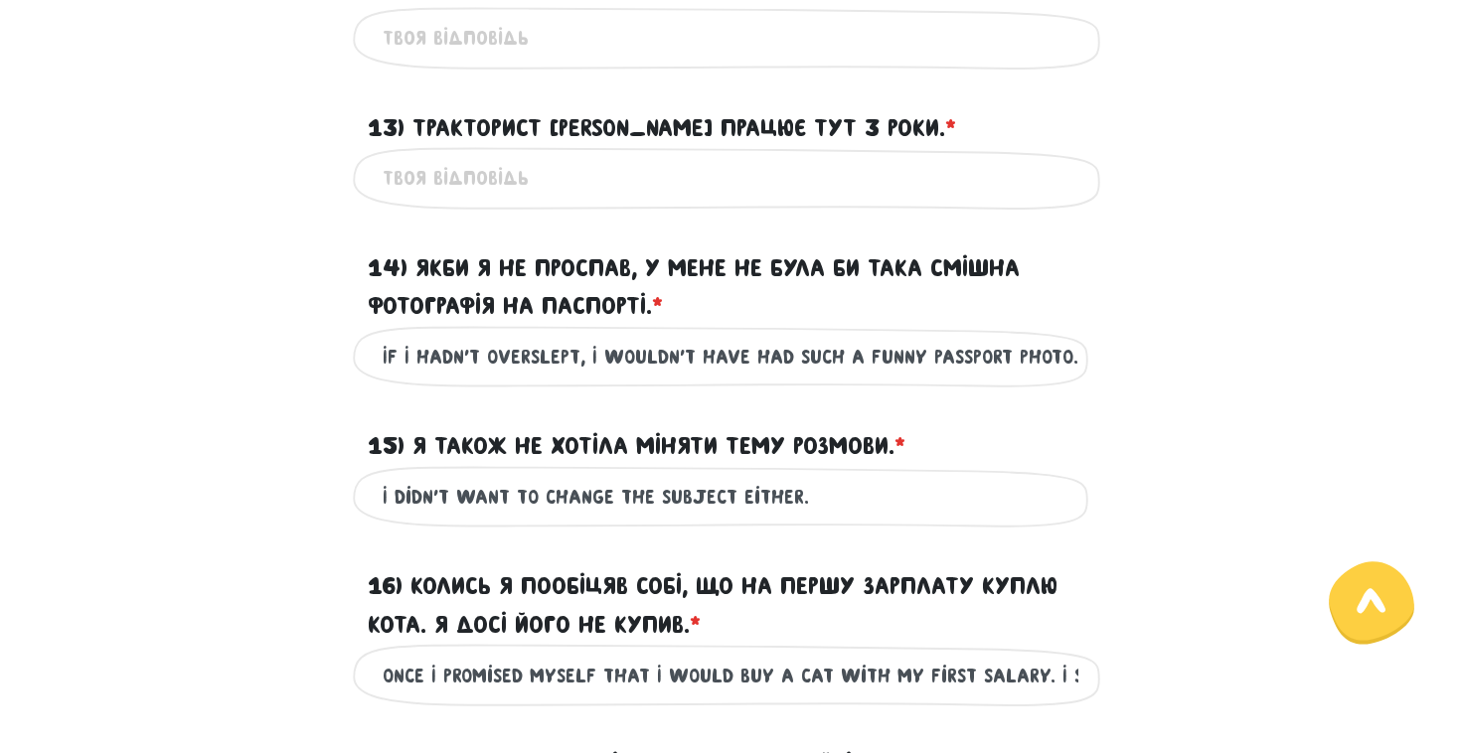
click at [584, 201] on input "13) Тракторист [PERSON_NAME] працює тут 3 роки. * ?" at bounding box center [731, 178] width 696 height 45
type input "[PERSON_NAME]"
type input "У"
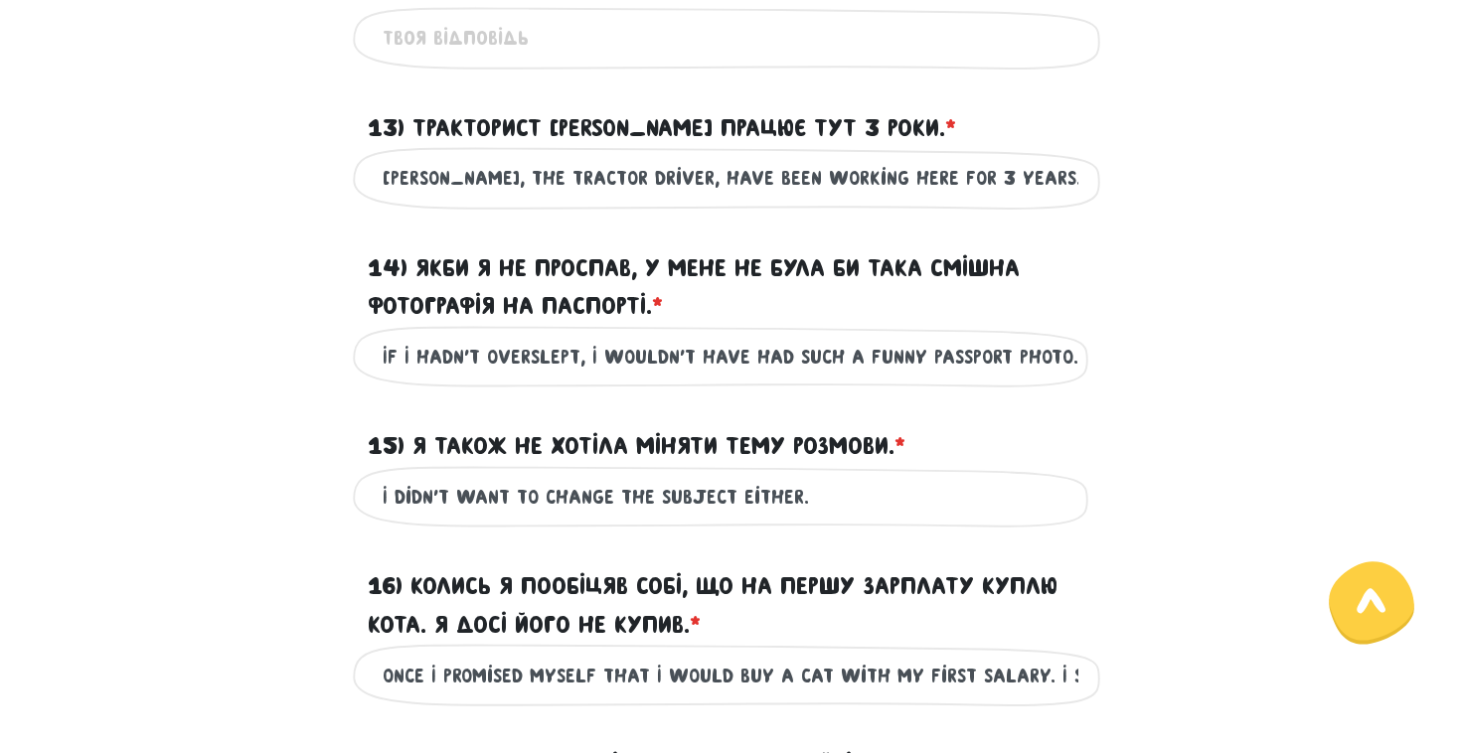
type input "[PERSON_NAME], the tractor driver, have been working here for 3 years."
click at [969, 132] on div "13) Тракторист [PERSON_NAME] працює тут 3 роки. * ?" at bounding box center [730, 116] width 755 height 62
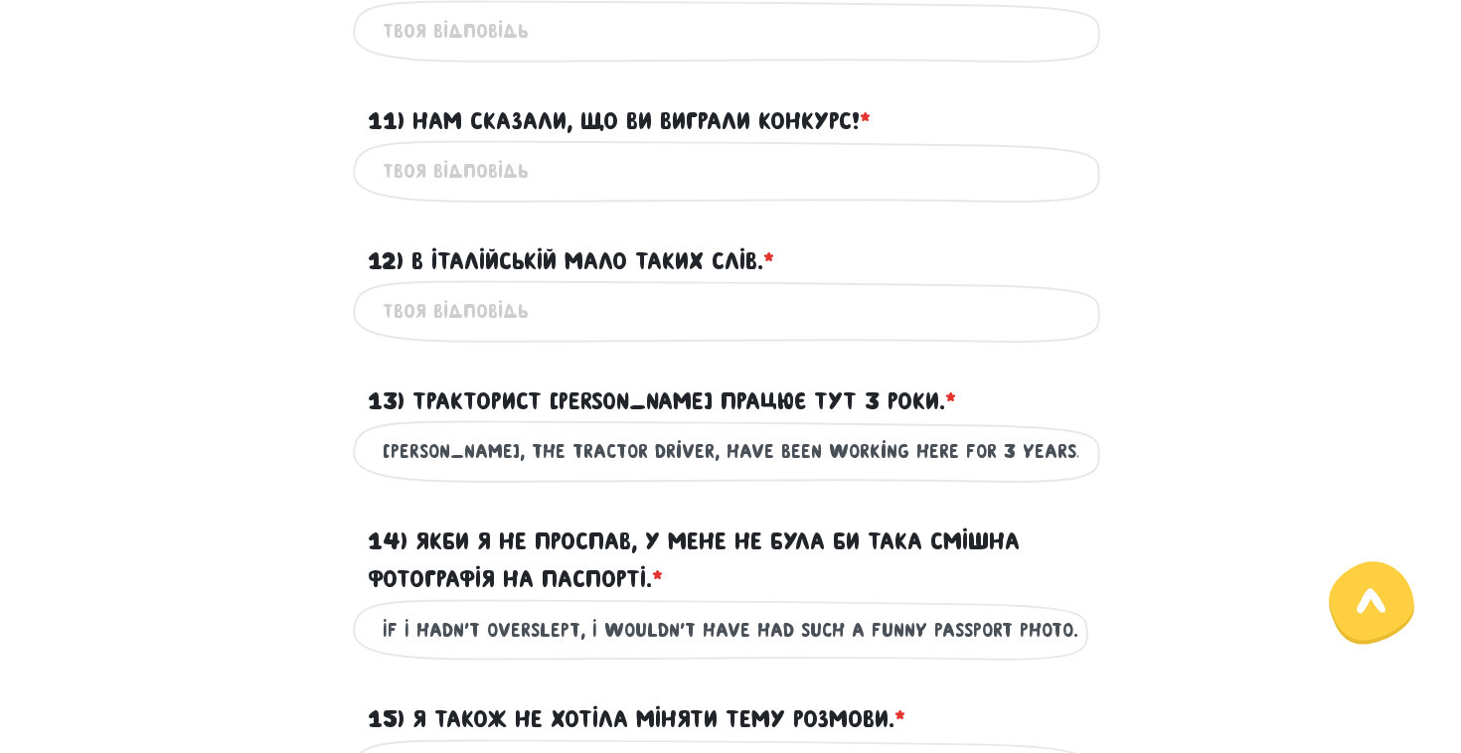
scroll to position [2093, 0]
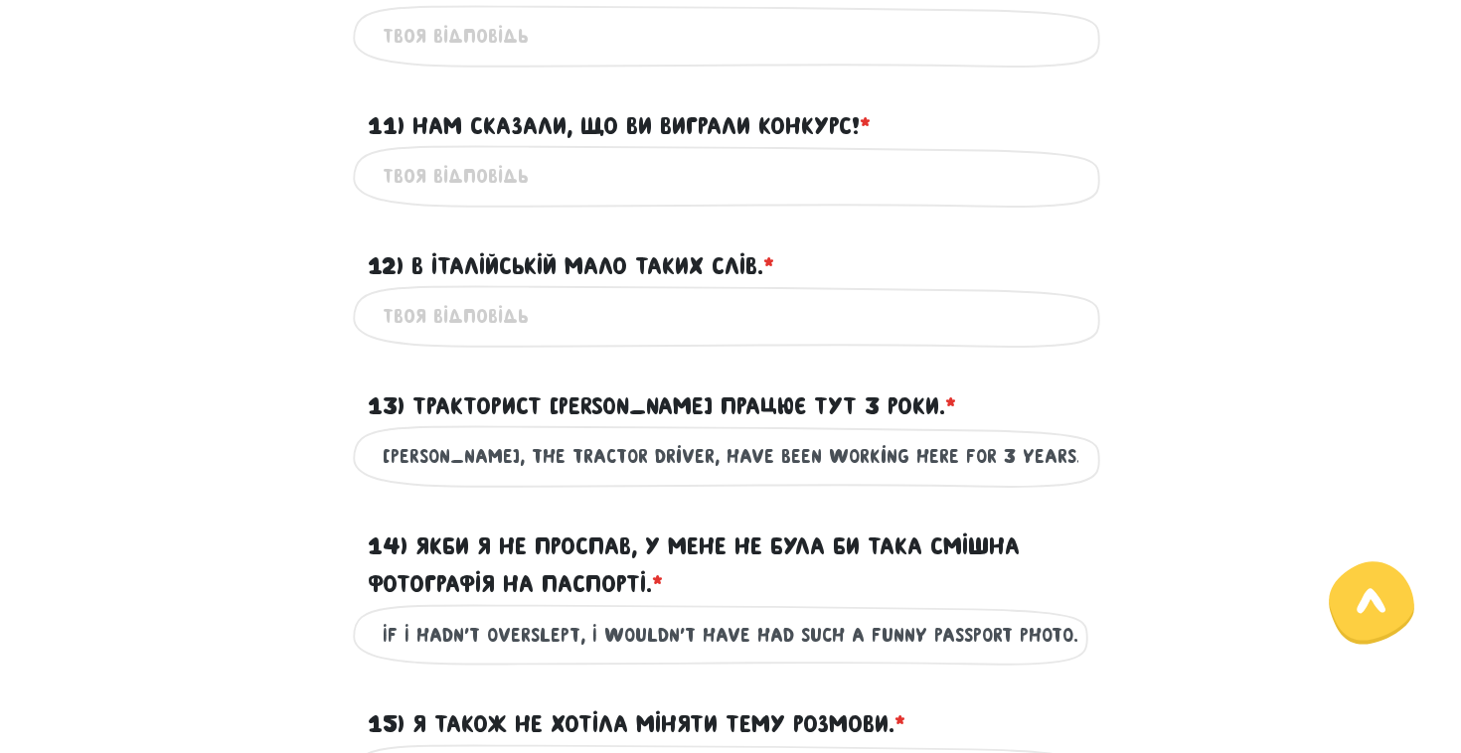
click at [619, 328] on input "12) В італійській мало таких слів. * ?" at bounding box center [731, 316] width 696 height 45
type input "\"
type input "I"
click at [683, 282] on label "12) В італійській мало таких слів. * ?" at bounding box center [571, 266] width 407 height 38
click at [683, 294] on input "12) В італійській мало таких слів. * ?" at bounding box center [731, 316] width 696 height 45
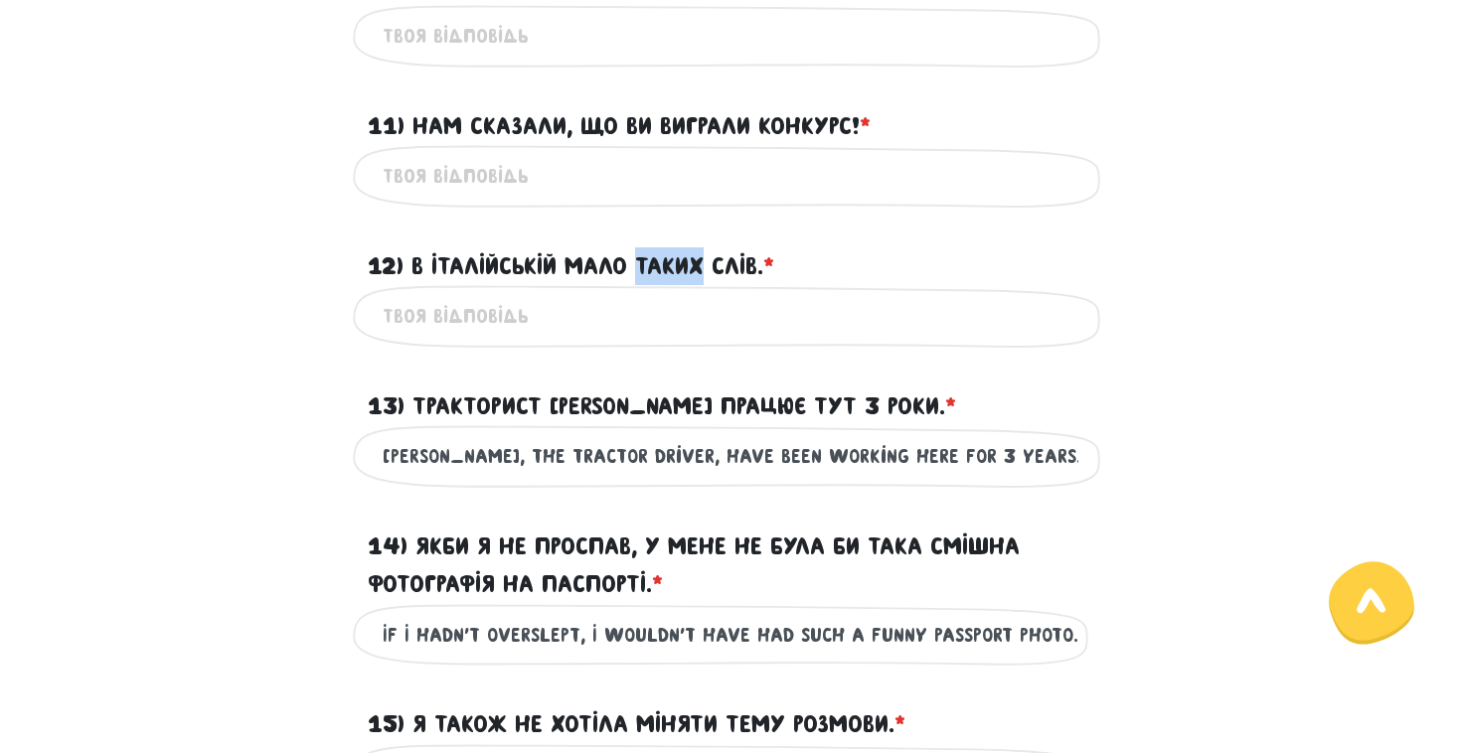
click at [683, 282] on label "12) В італійській мало таких слів. * ?" at bounding box center [571, 266] width 407 height 38
click at [683, 294] on input "12) В італійській мало таких слів. * ?" at bounding box center [731, 316] width 696 height 45
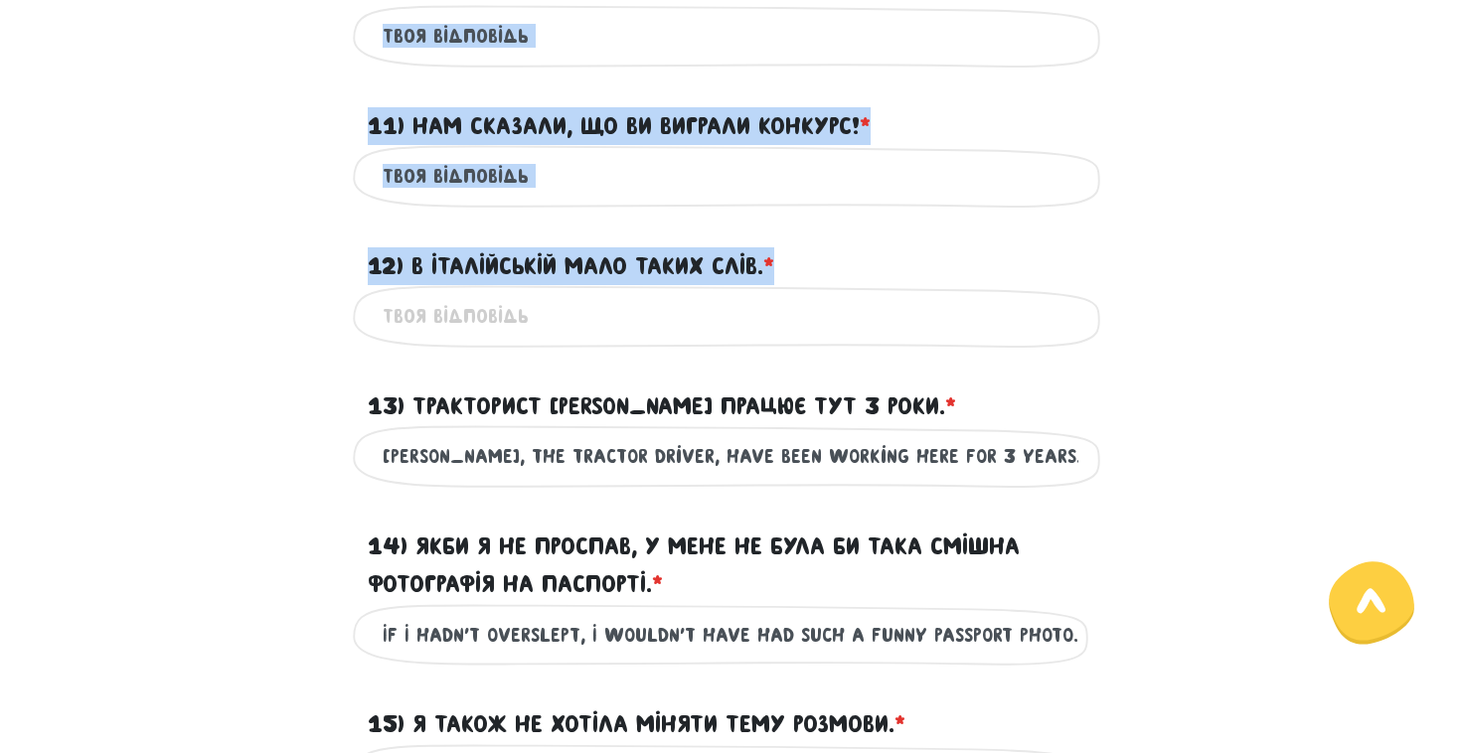
drag, startPoint x: 798, startPoint y: 296, endPoint x: 981, endPoint y: 44, distance: 311.7
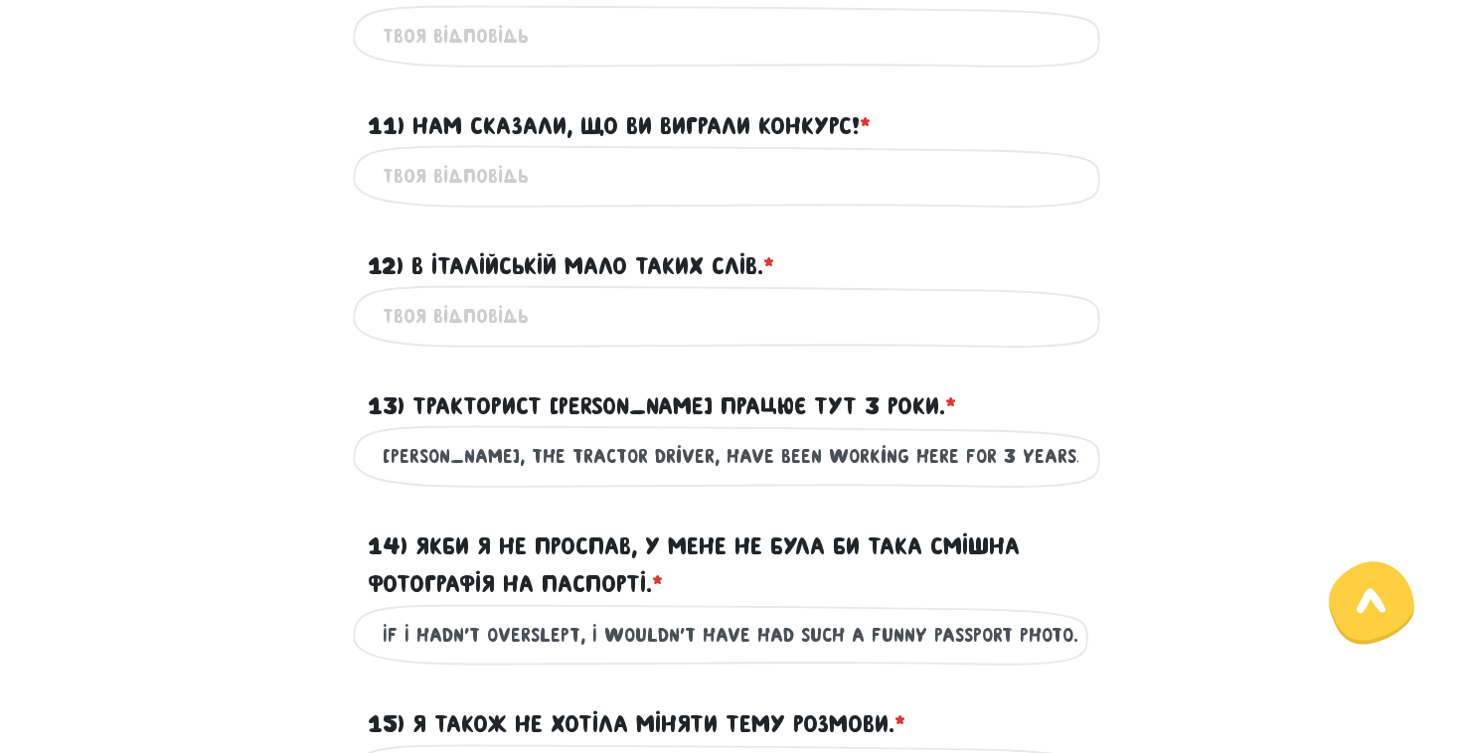
click at [1051, 68] on div "Це обов'язкове поле" at bounding box center [730, 36] width 755 height 63
click at [575, 330] on input "12) В італійській мало таких слів. * ?" at bounding box center [731, 316] width 696 height 45
paste input "There are few such words in Italian. ✅"
type input "There are few such words in Italian."
click at [1013, 479] on input "[PERSON_NAME], the tractor driver, have been working here for 3 years." at bounding box center [731, 456] width 696 height 45
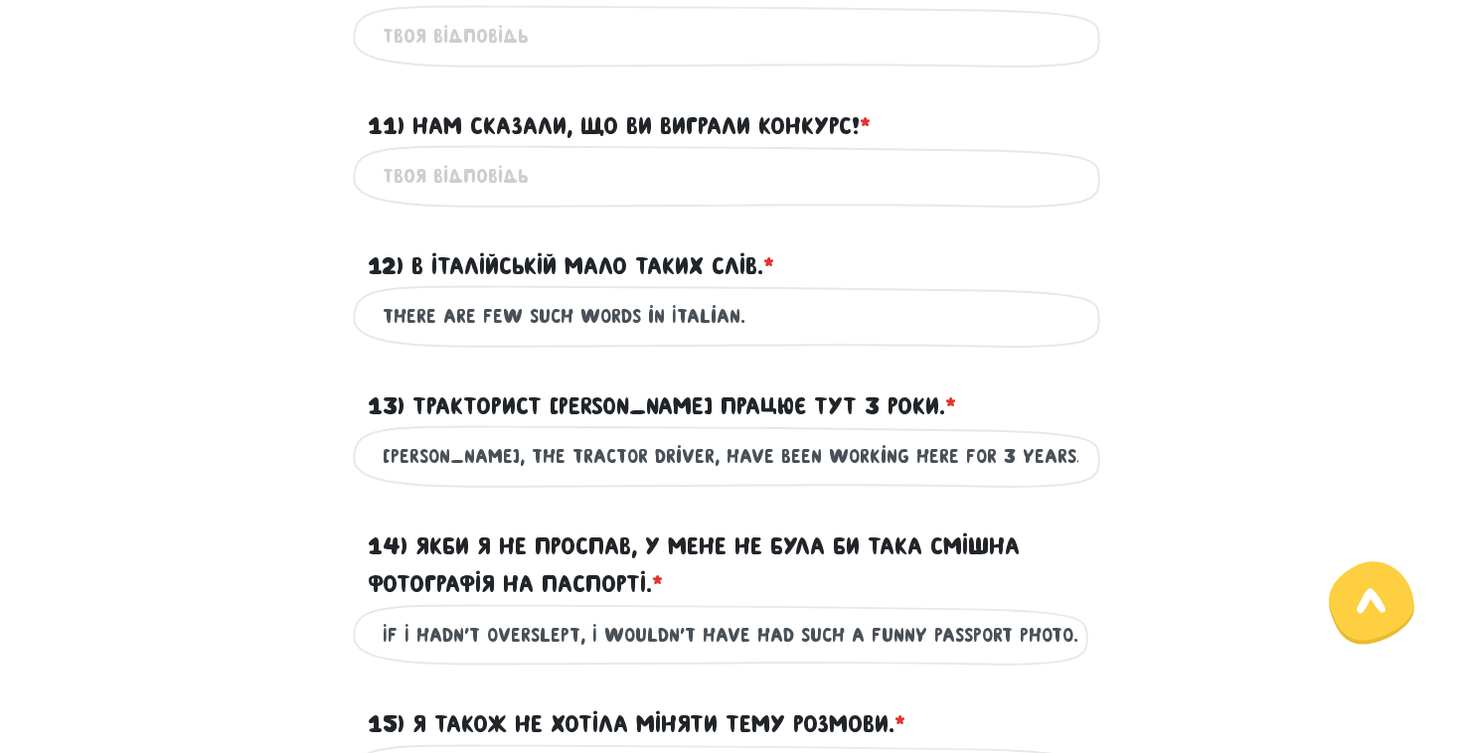
click at [881, 265] on div "12) В італійській мало таких слів. * ?" at bounding box center [730, 255] width 755 height 62
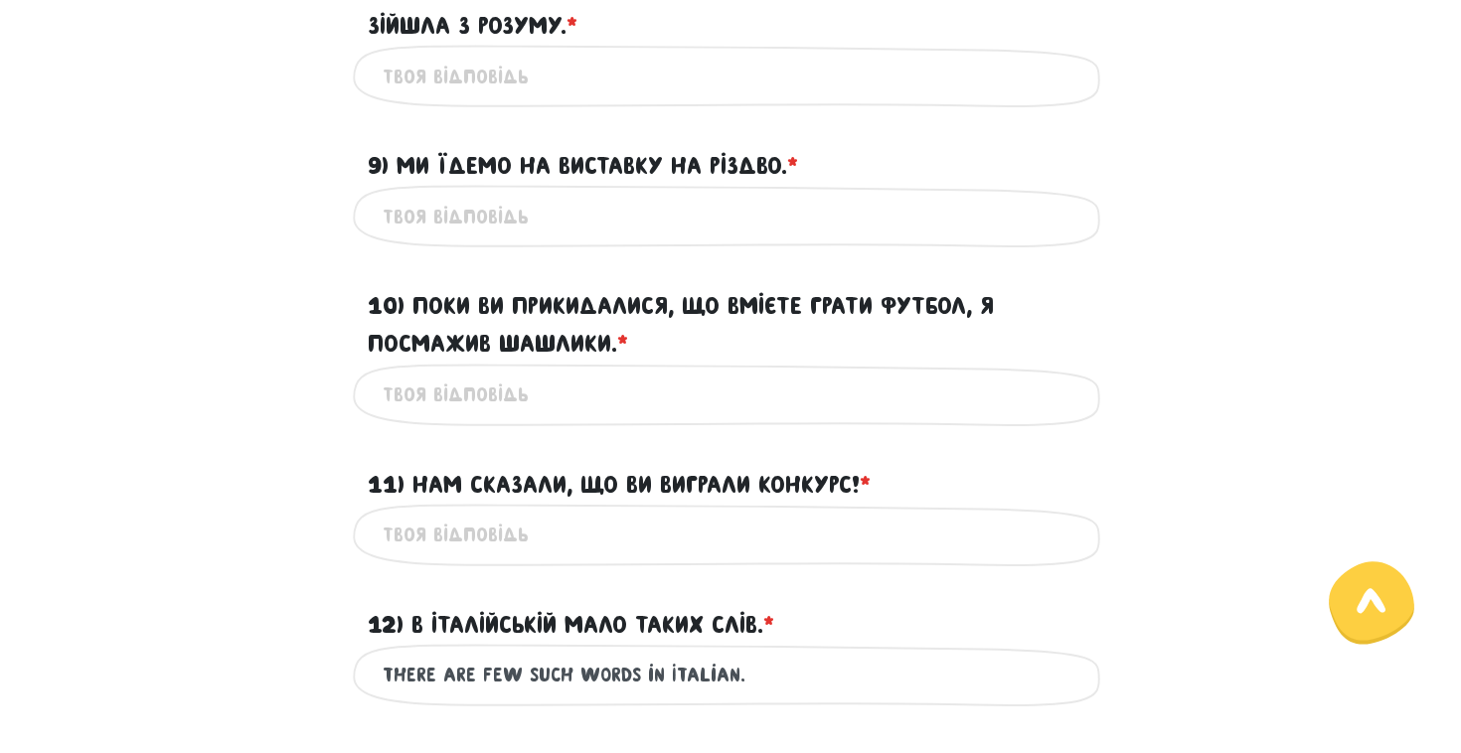
scroll to position [1737, 0]
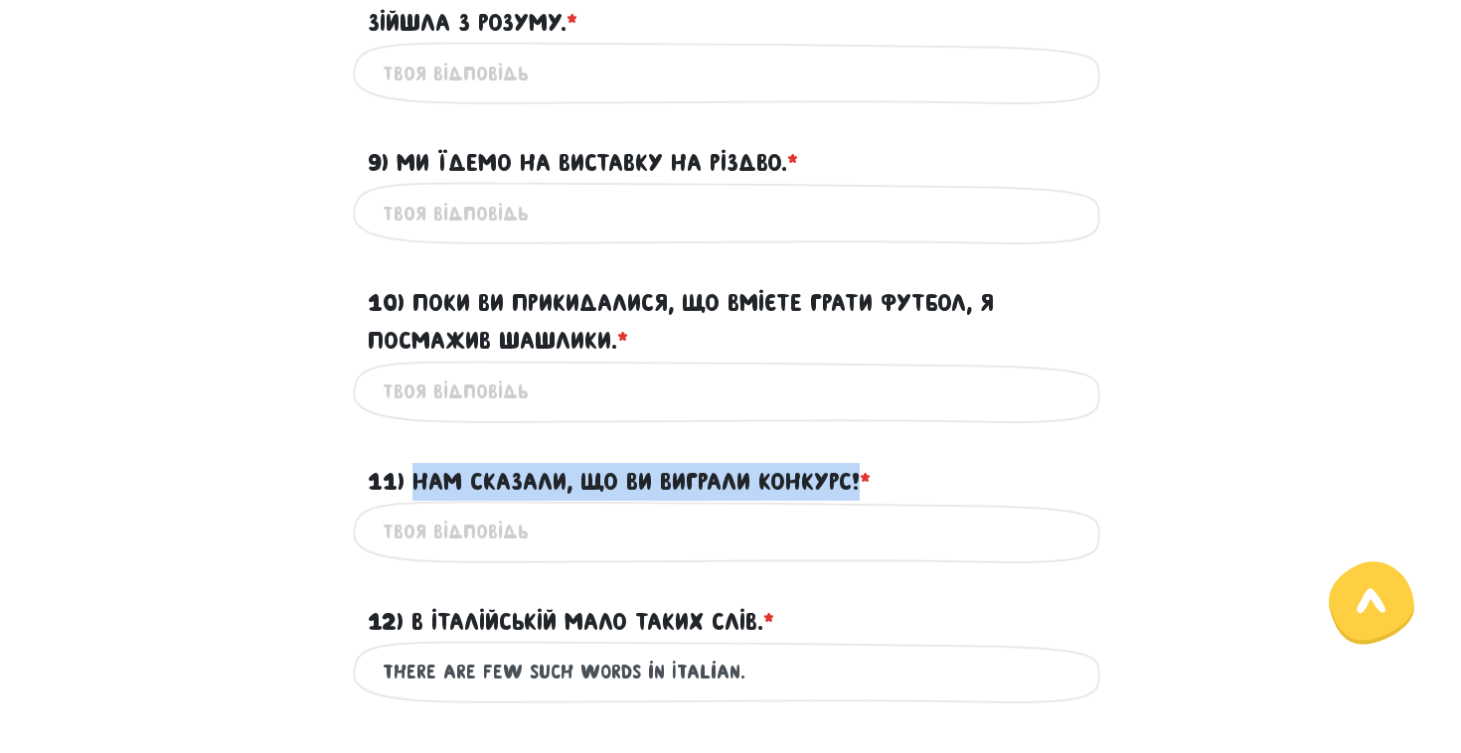
drag, startPoint x: 414, startPoint y: 514, endPoint x: 865, endPoint y: 522, distance: 450.3
click at [865, 501] on label "11) Нам сказали, що ви виграли конкурс! * ?" at bounding box center [619, 482] width 503 height 38
click at [865, 522] on input "11) Нам сказали, що ви виграли конкурс! * ?" at bounding box center [731, 532] width 696 height 45
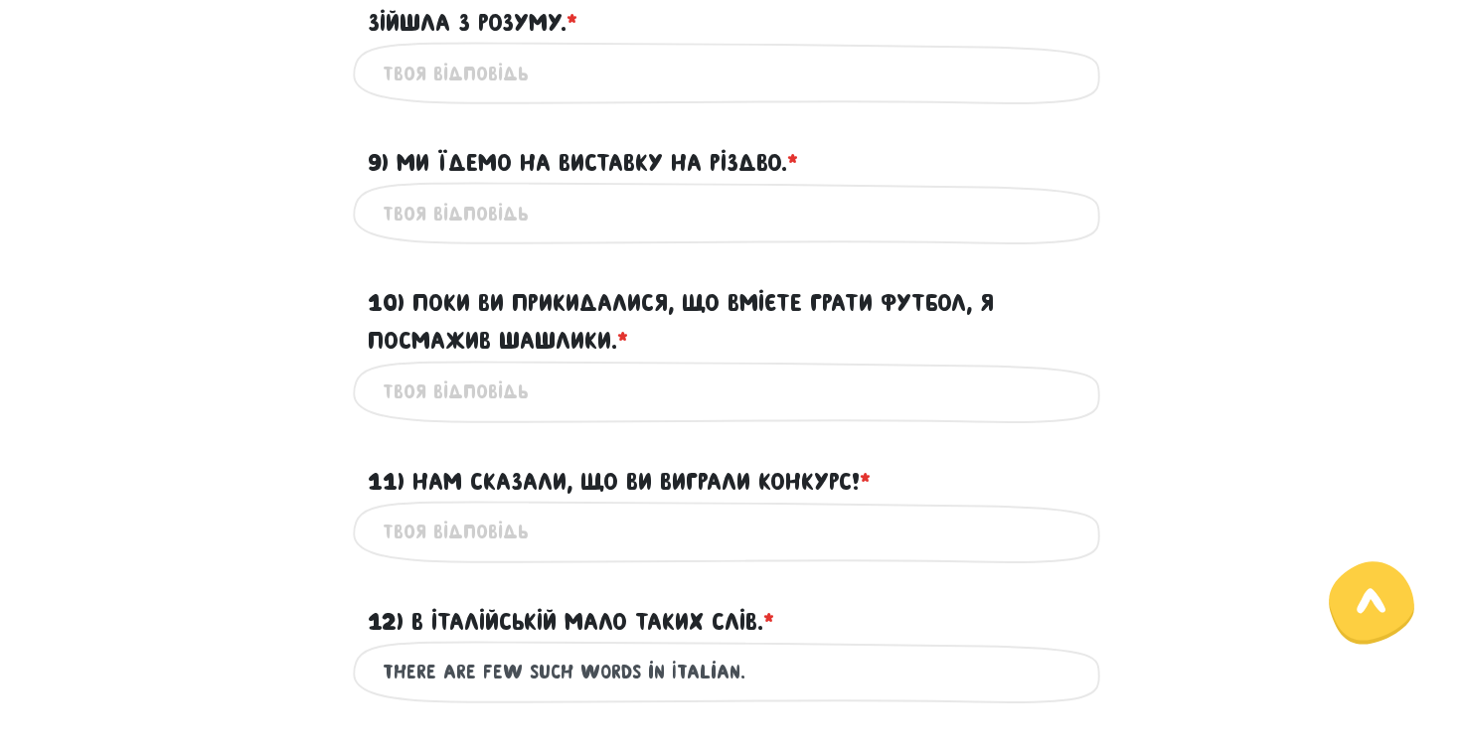
click at [531, 564] on div "Це обов'язкове поле" at bounding box center [730, 532] width 755 height 63
click at [517, 555] on input "11) Нам сказали, що ви виграли конкурс! * ?" at bounding box center [731, 532] width 696 height 45
paste input "We were told that you had won the contest!"
type input "We were told that you had won the contest!"
click at [581, 414] on input "10) Поки ви прикидалися, що вмієте грати футбол, я посмажив шашлики. * ?" at bounding box center [731, 392] width 696 height 45
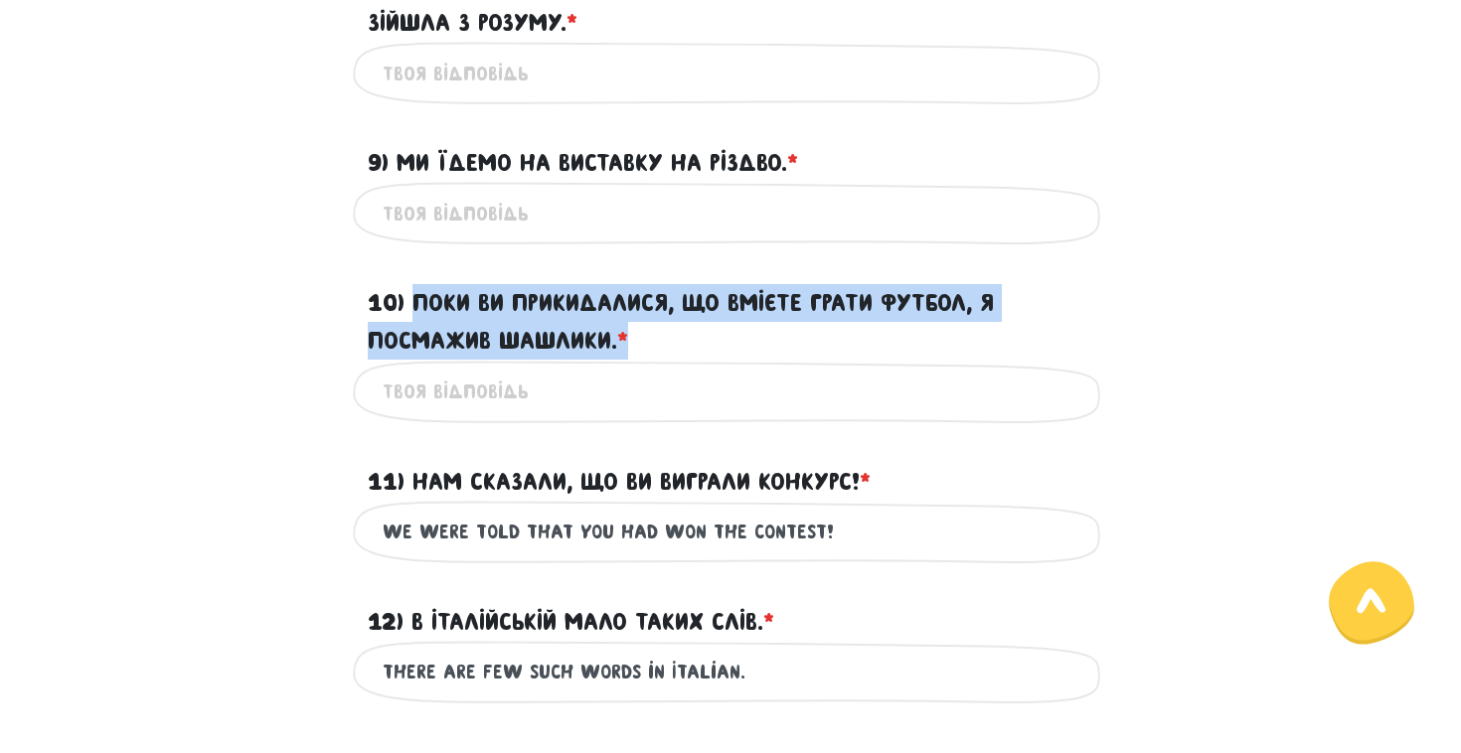
drag, startPoint x: 636, startPoint y: 376, endPoint x: 410, endPoint y: 346, distance: 227.6
click at [410, 346] on label "10) Поки ви прикидалися, що вмієте грати футбол, я посмажив шашлики. * ?" at bounding box center [731, 322] width 726 height 77
click at [410, 370] on input "10) Поки ви прикидалися, що вмієте грати футбол, я посмажив шашлики. * ?" at bounding box center [731, 392] width 696 height 45
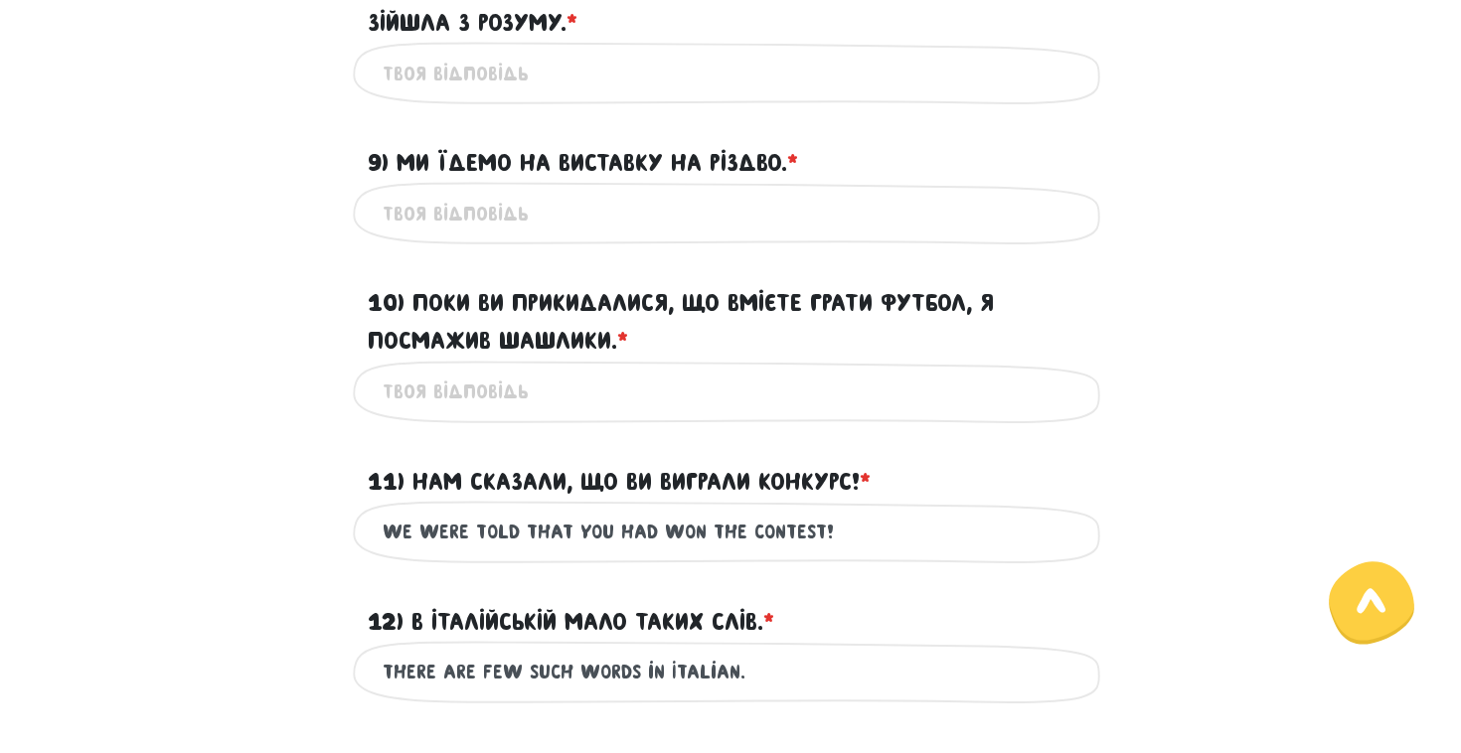
paste input "While you were pretending to know how to play football, I was grilling shashlik"
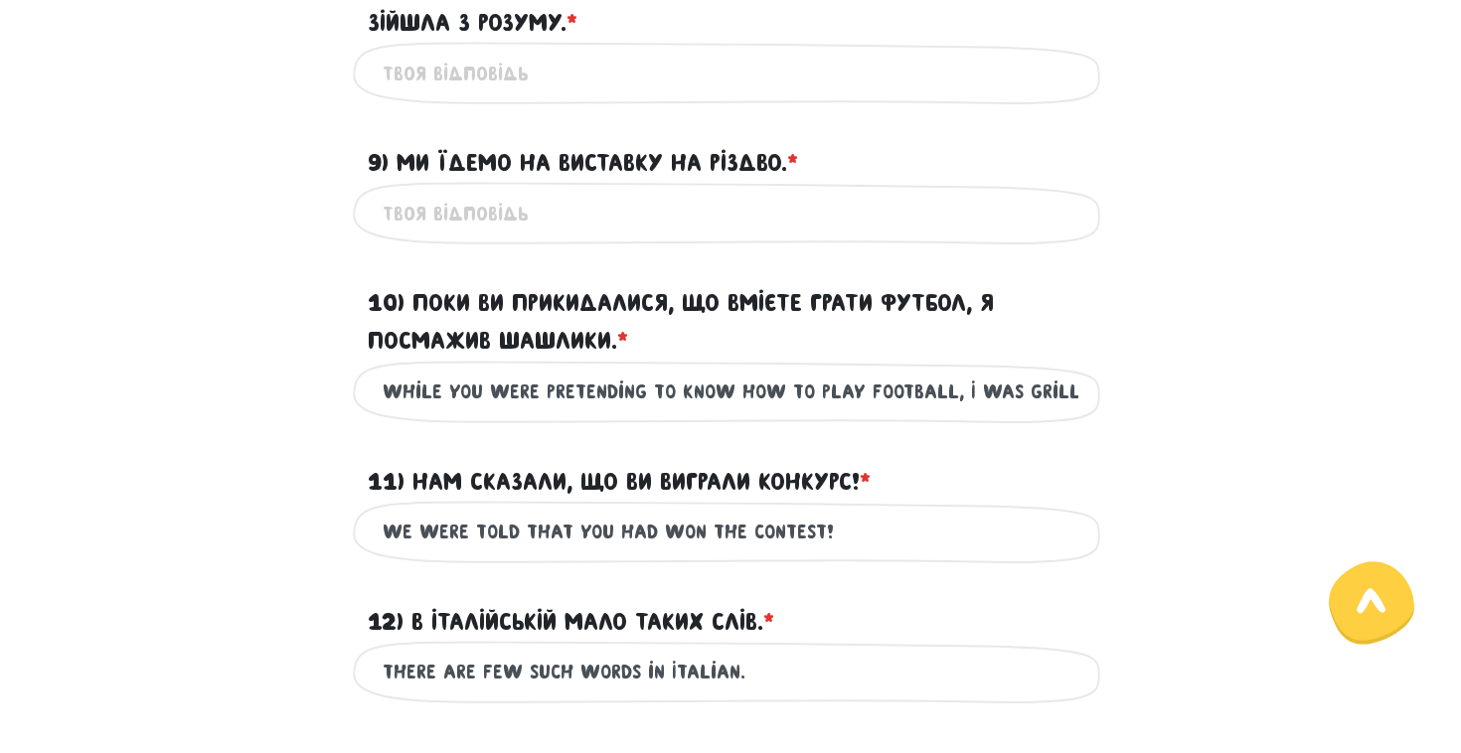
type input "While you were pretending to know how to play football, I was grilling shashlik."
click at [834, 334] on label "10) Поки ви прикидалися, що вмієте грати футбол, я посмажив шашлики. * ?" at bounding box center [731, 322] width 726 height 77
click at [834, 370] on input "While you were pretending to know how to play football, I was grilling shashlik." at bounding box center [731, 392] width 696 height 45
click at [834, 334] on label "10) Поки ви прикидалися, що вмієте грати футбол, я посмажив шашлики. * ?" at bounding box center [731, 322] width 726 height 77
click at [834, 370] on input "While you were pretending to know how to play football, I was grilling shashlik." at bounding box center [731, 392] width 696 height 45
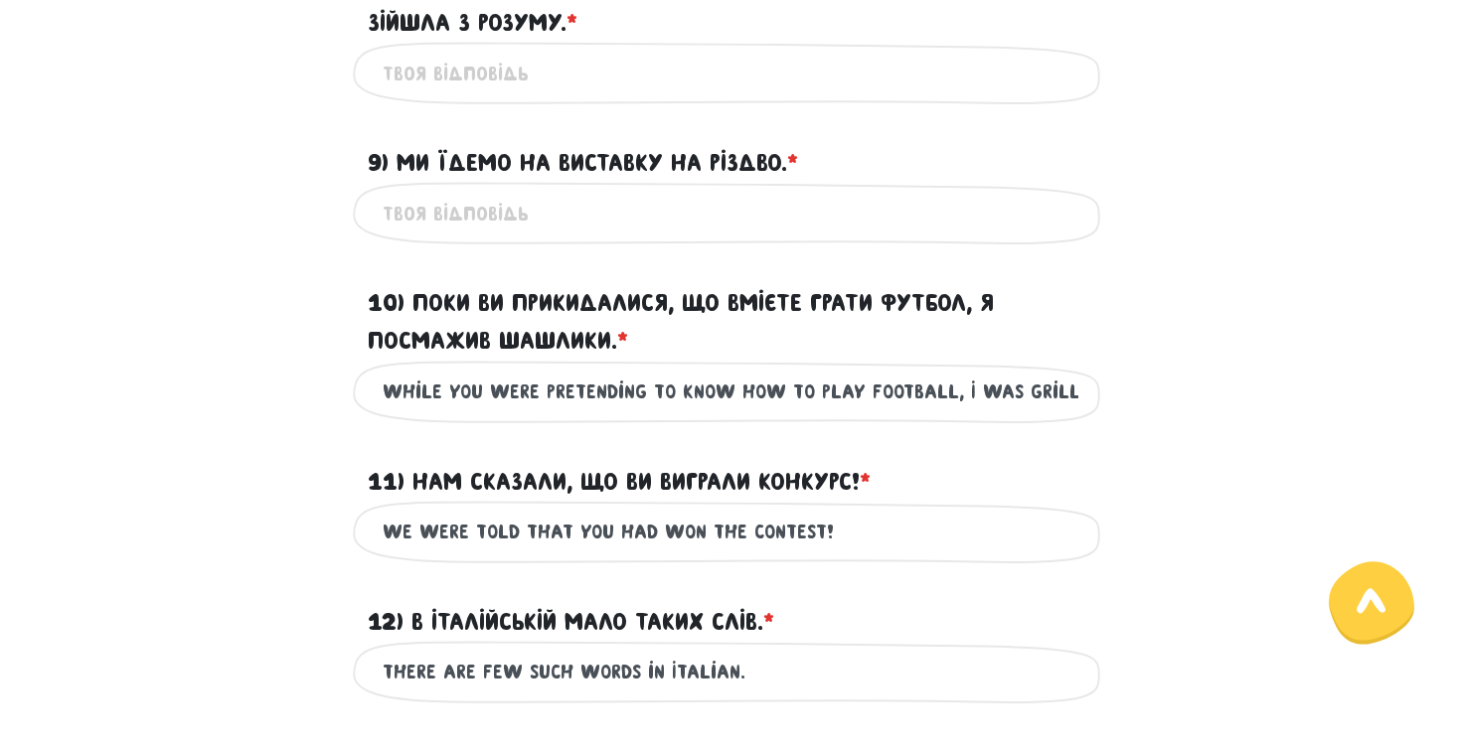
click at [834, 334] on label "10) Поки ви прикидалися, що вмієте грати футбол, я посмажив шашлики. * ?" at bounding box center [731, 322] width 726 height 77
click at [834, 370] on input "While you were pretending to know how to play football, I was grilling shashlik." at bounding box center [731, 392] width 696 height 45
click at [1170, 244] on div "Це обов'язкове поле" at bounding box center [730, 213] width 1133 height 63
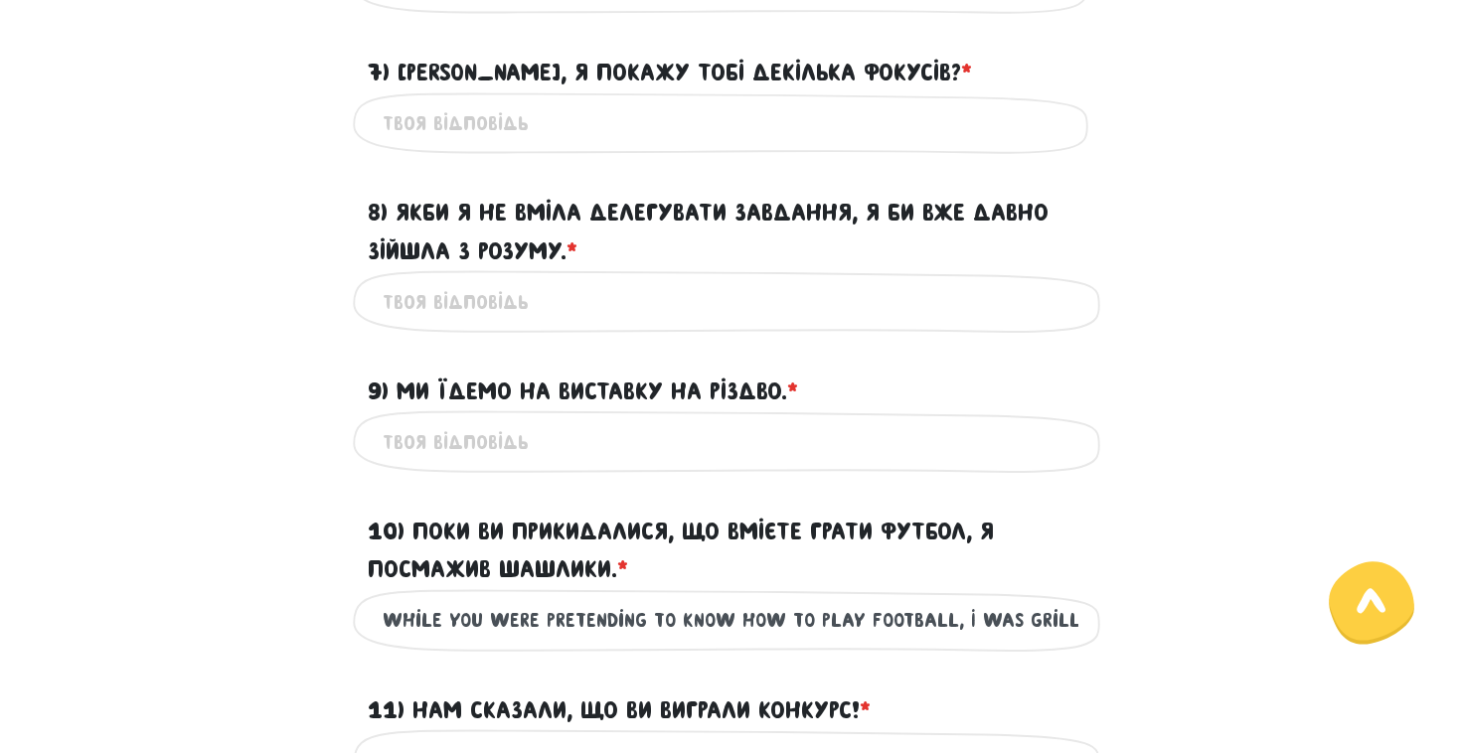
scroll to position [1536, 0]
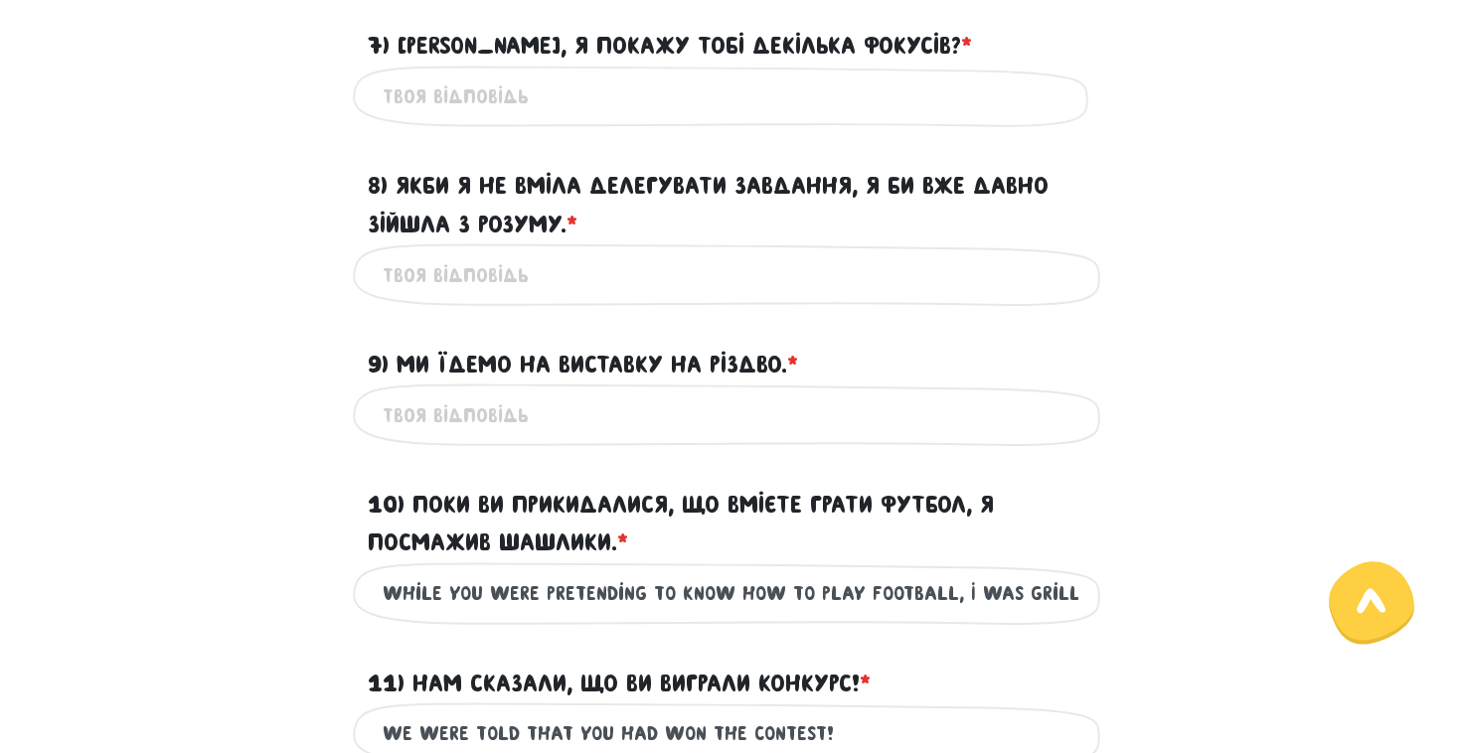
click at [632, 384] on label "9) Ми їдемо на виставку на Різдво. * ?" at bounding box center [583, 365] width 430 height 38
click at [632, 397] on input "9) Ми їдемо на виставку на Різдво. * ?" at bounding box center [731, 415] width 696 height 45
click at [632, 384] on label "9) Ми їдемо на виставку на Різдво. * ?" at bounding box center [583, 365] width 430 height 38
click at [632, 397] on input "9) Ми їдемо на виставку на Різдво. * ?" at bounding box center [731, 415] width 696 height 45
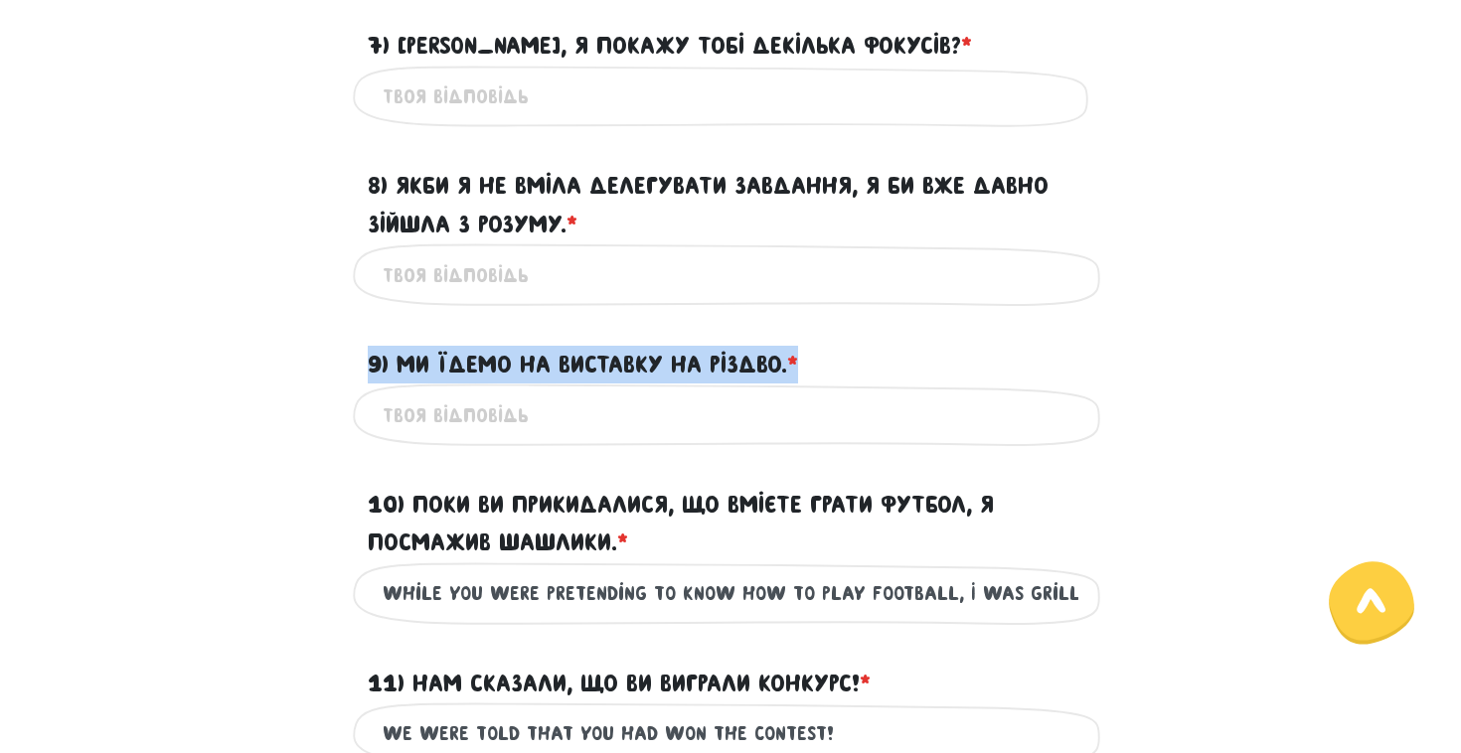
click at [632, 384] on label "9) Ми їдемо на виставку на Різдво. * ?" at bounding box center [583, 365] width 430 height 38
click at [632, 397] on input "9) Ми їдемо на виставку на Різдво. * ?" at bounding box center [731, 415] width 696 height 45
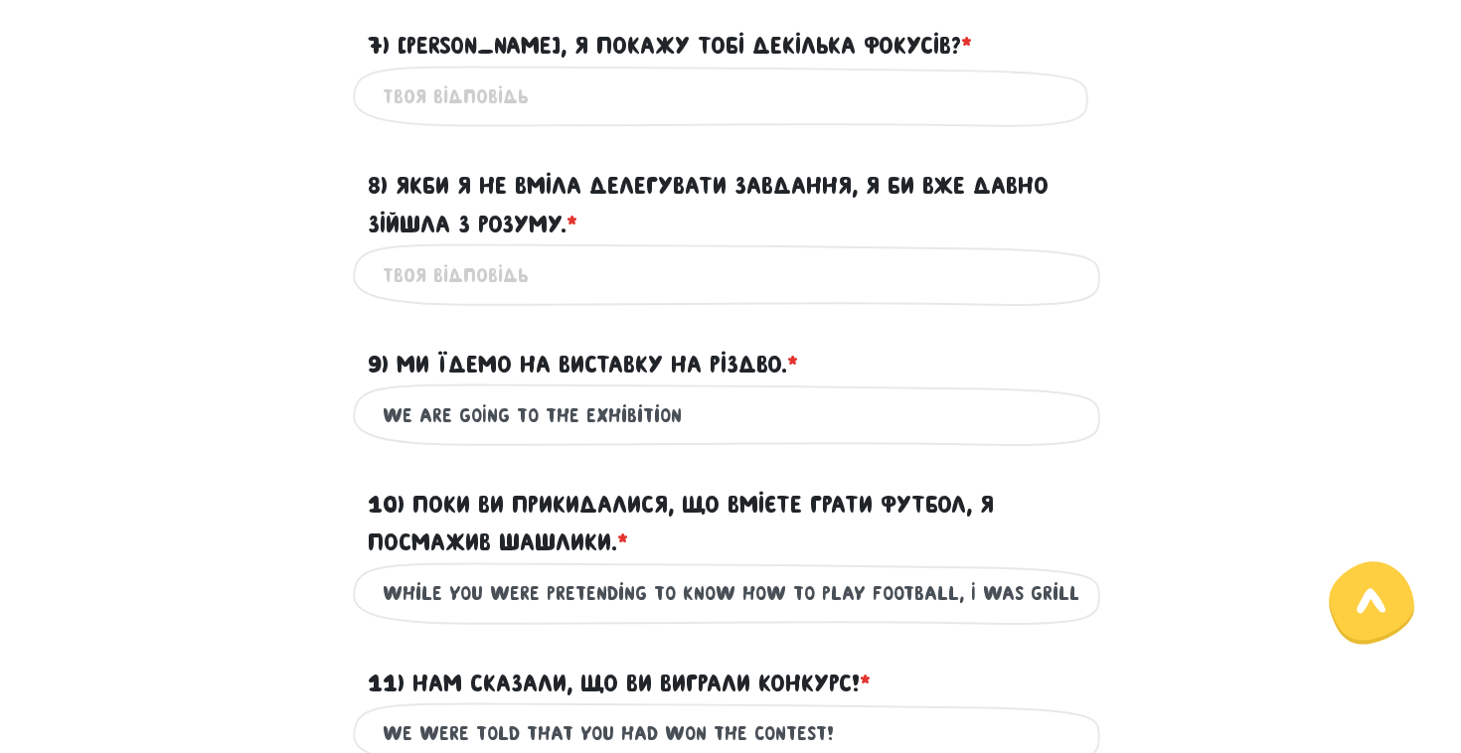
click at [725, 437] on input "wE ARE GOING to the exhibition" at bounding box center [731, 415] width 696 height 45
drag, startPoint x: 737, startPoint y: 357, endPoint x: 888, endPoint y: 406, distance: 157.8
click at [888, 384] on div "9) Ми їдемо на виставку на Різдво. * ?" at bounding box center [730, 353] width 755 height 62
click at [845, 437] on input "wE ARE GOING to the exhibition at the Christmas" at bounding box center [731, 415] width 696 height 45
click at [798, 504] on div "10) Поки ви прикидалися, що вмієте грати футбол, я посмажив шашлики. * ?" at bounding box center [730, 512] width 755 height 100
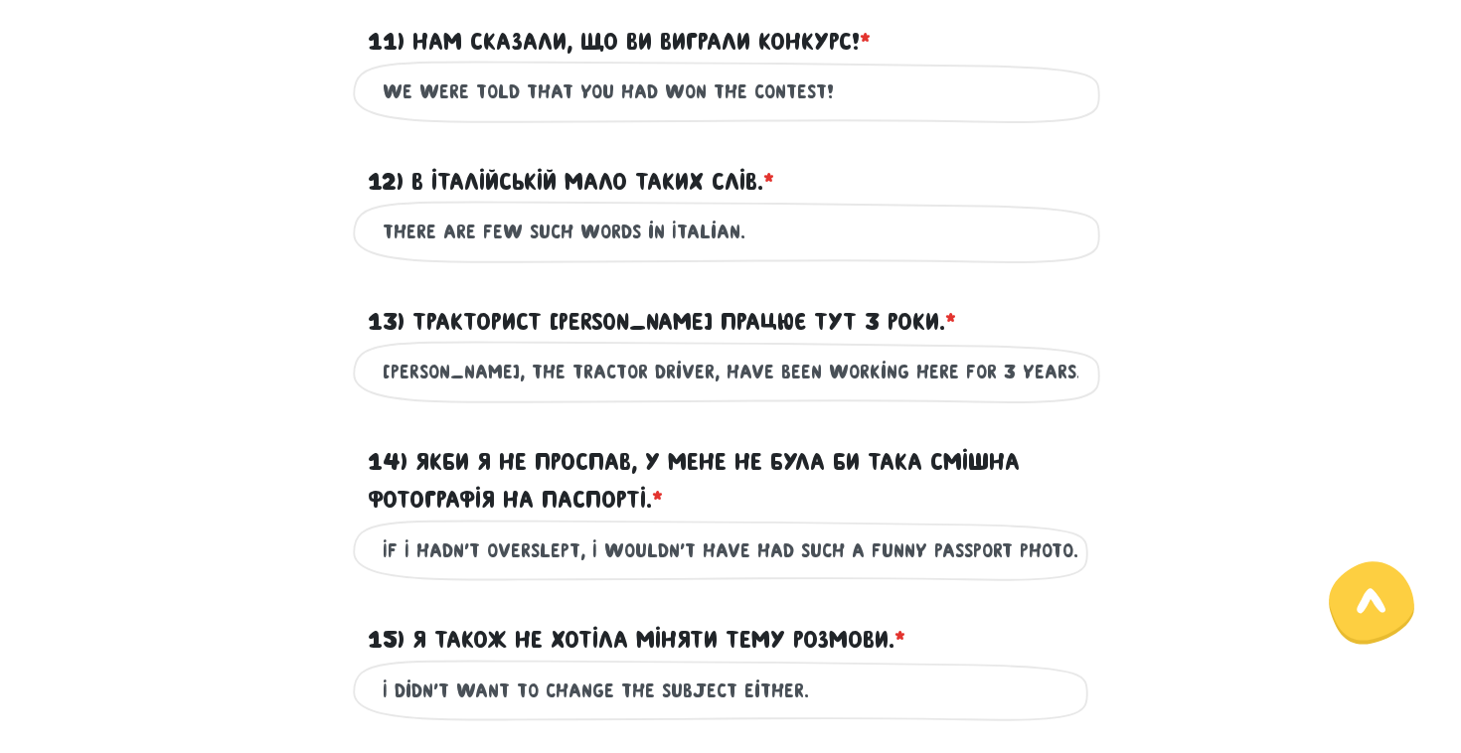
scroll to position [2249, 0]
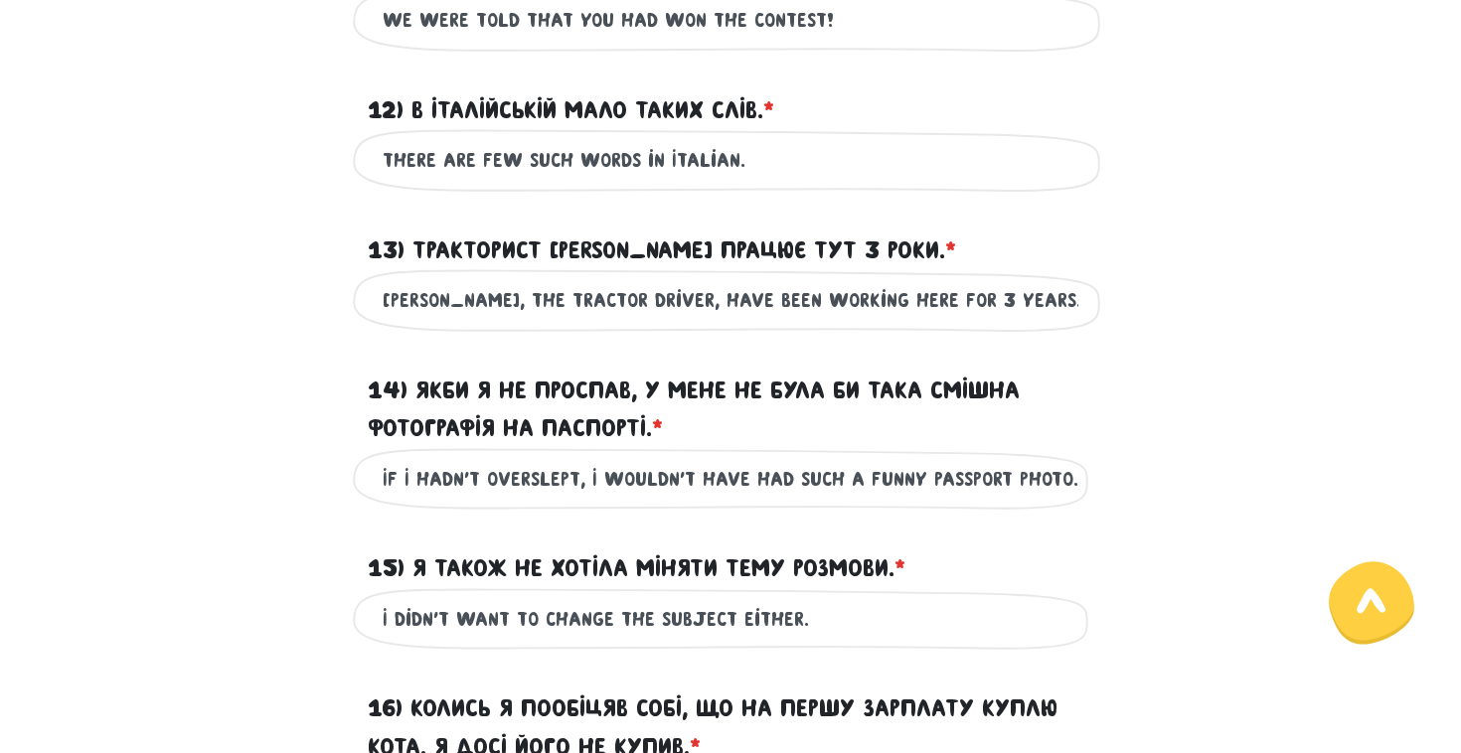
click at [1015, 269] on div "13) Тракторист [PERSON_NAME] працює тут 3 роки. * ?" at bounding box center [730, 239] width 755 height 62
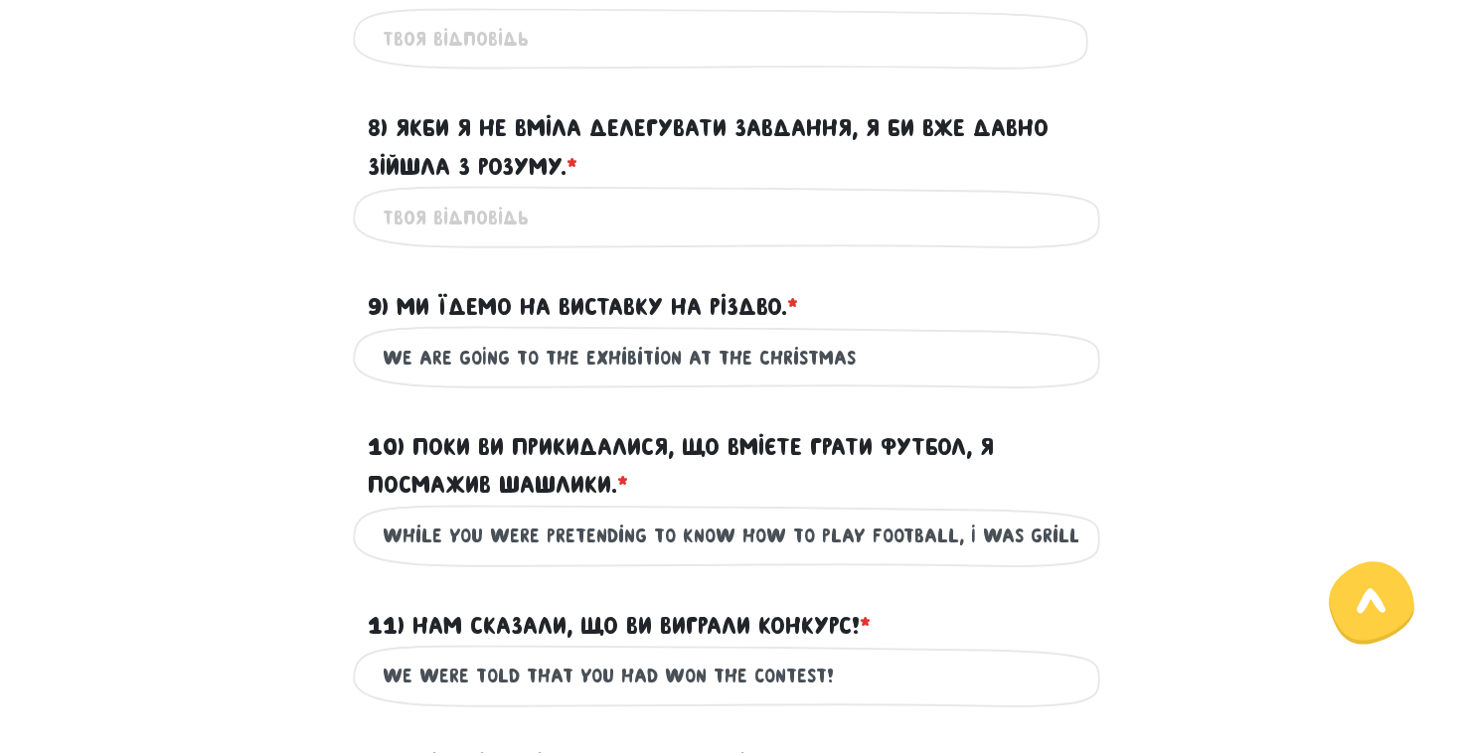
scroll to position [1592, 0]
click at [867, 379] on input "wE ARE GOING to the exhibition at the Christmas" at bounding box center [731, 358] width 696 height 45
click at [879, 381] on input "wE ARE GOING to the exhibition at the Christmas" at bounding box center [731, 358] width 696 height 45
type input "wE ARE GOING to the exhibition at the Christmas."
click at [881, 292] on form "Тест для тічерів 3/7 Привіт! Цей тест складається з двох частин - письмової та …" at bounding box center [730, 300] width 1103 height 3538
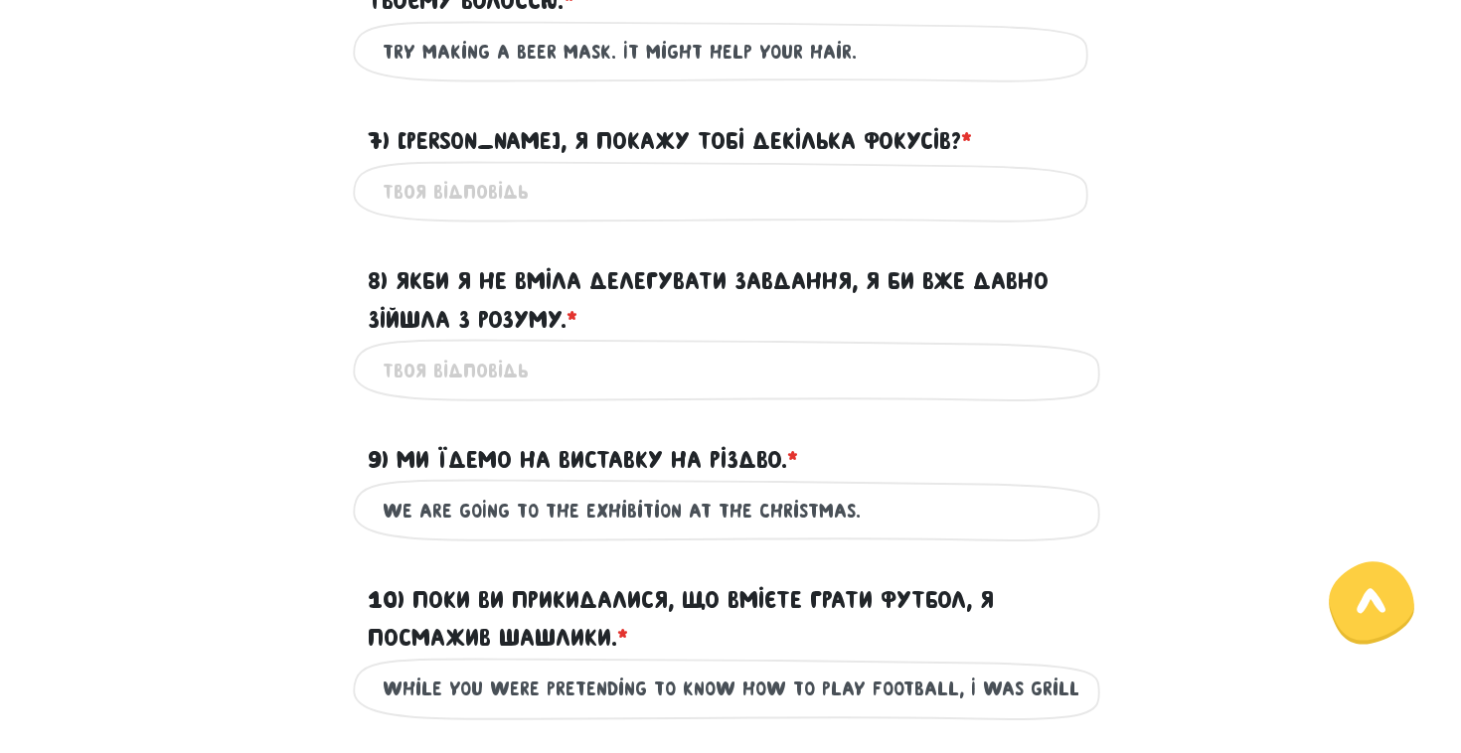
scroll to position [1416, 0]
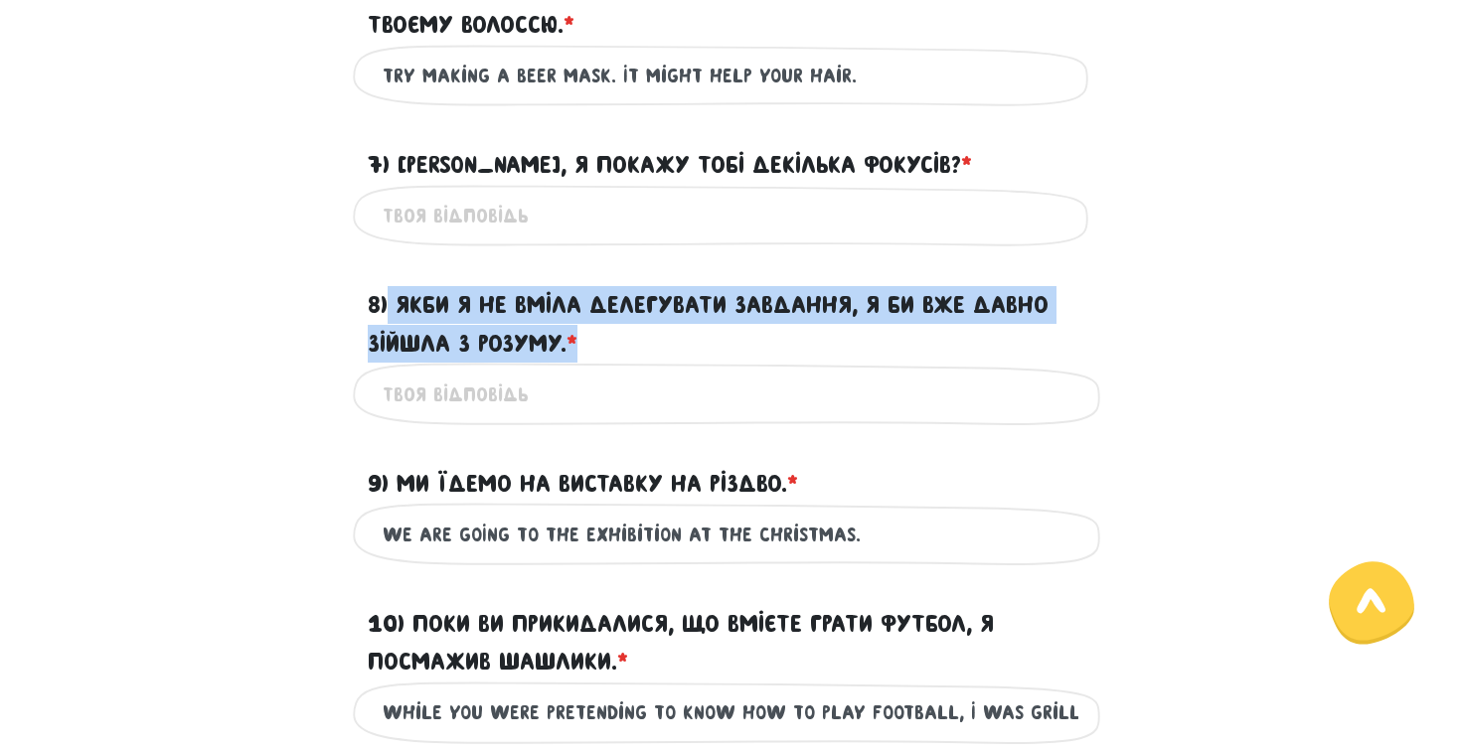
drag, startPoint x: 600, startPoint y: 392, endPoint x: 390, endPoint y: 347, distance: 215.4
click at [390, 347] on label "8) Якби я не вміла делегувати завдання, я би вже давно зійшла з розуму. * ?" at bounding box center [731, 324] width 726 height 77
click at [390, 372] on input "8) Якби я не вміла делегувати завдання, я би вже давно зійшла з розуму. * ?" at bounding box center [731, 394] width 696 height 45
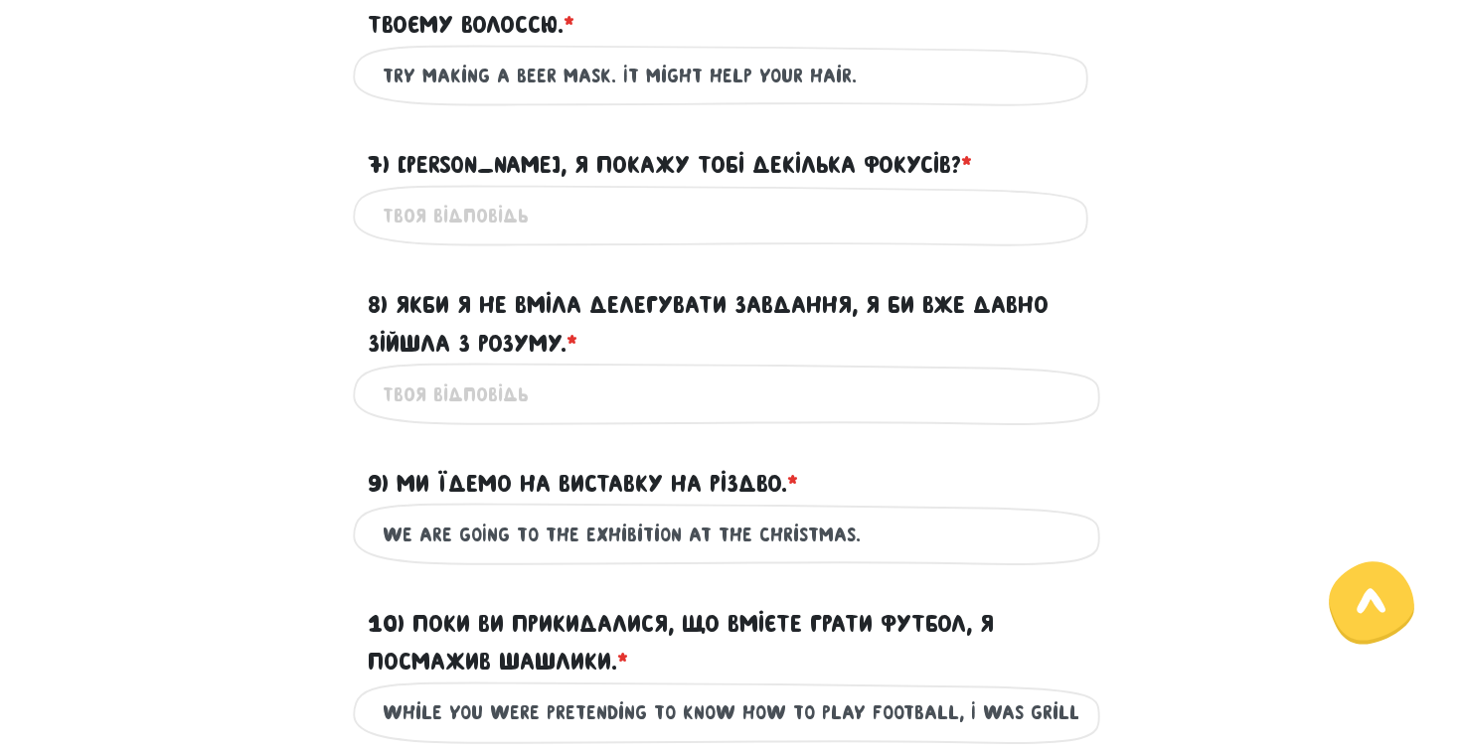
paste input "If I didn’t know how to delegate tasks, I would have gone crazy a long time ago."
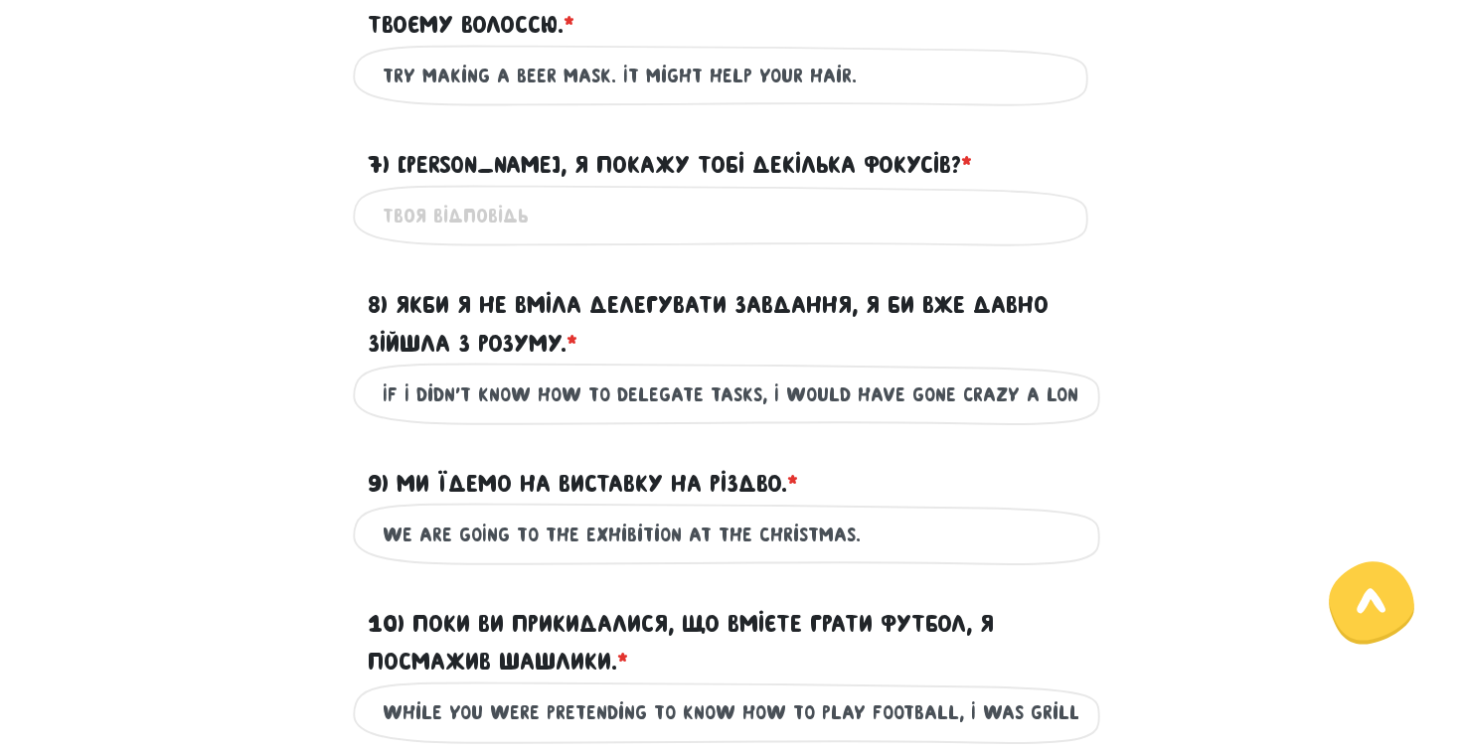
type input "If I didn’t know how to delegate tasks, I would have gone crazy a long time ago."
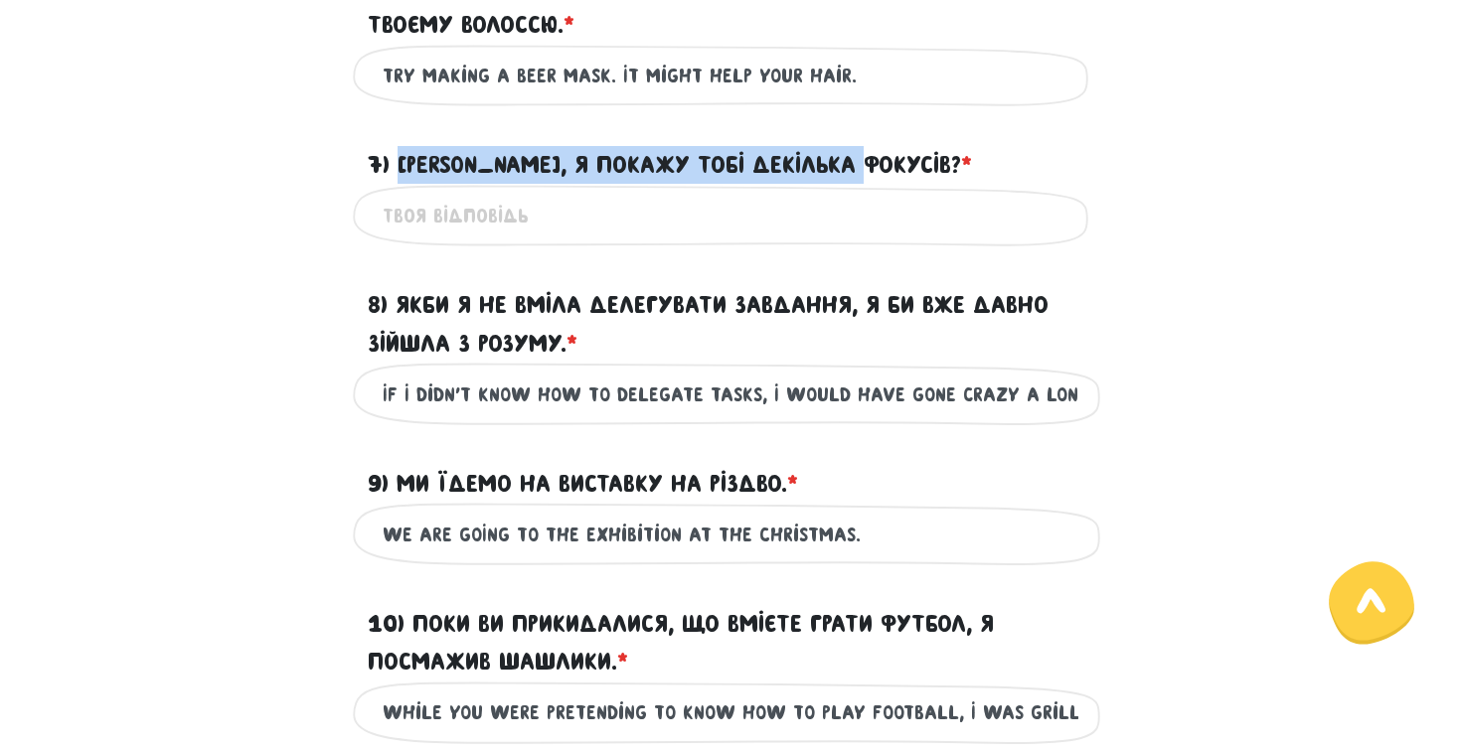
drag, startPoint x: 398, startPoint y: 196, endPoint x: 877, endPoint y: 201, distance: 479.1
click at [877, 184] on label "7) [PERSON_NAME], я покажу тобі декілька фокусів? * ?" at bounding box center [670, 165] width 604 height 38
click at [877, 201] on input "7) [PERSON_NAME], я покажу тобі декілька фокусів? * ?" at bounding box center [731, 216] width 696 height 45
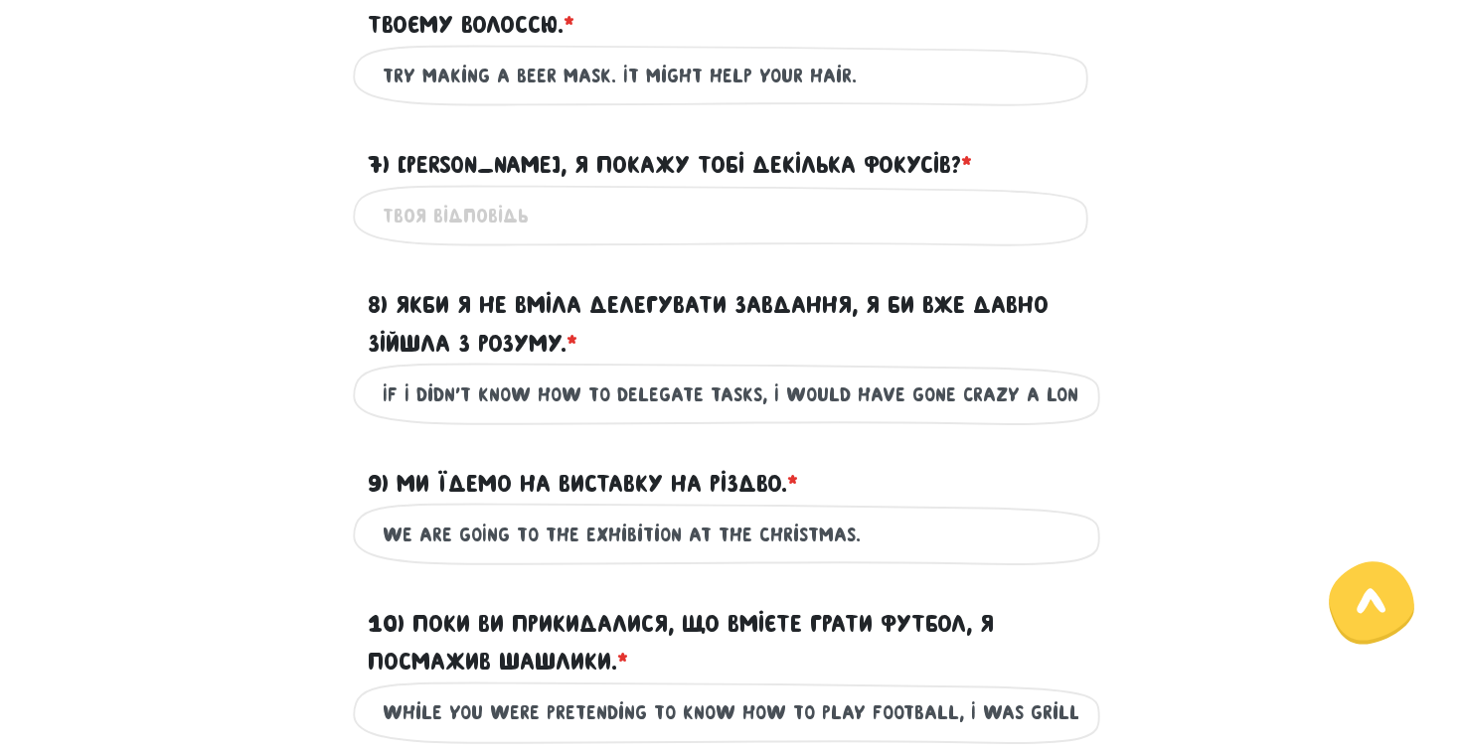
click at [571, 184] on label "7) [PERSON_NAME], я покажу тобі декілька фокусів? * ?" at bounding box center [670, 165] width 604 height 38
click at [571, 195] on input "7) [PERSON_NAME], я покажу тобі декілька фокусів? * ?" at bounding box center [731, 216] width 696 height 45
click at [571, 184] on label "7) [PERSON_NAME], я покажу тобі декілька фокусів? * ?" at bounding box center [670, 165] width 604 height 38
click at [571, 195] on input "7) [PERSON_NAME], я покажу тобі декілька фокусів? * ?" at bounding box center [731, 216] width 696 height 45
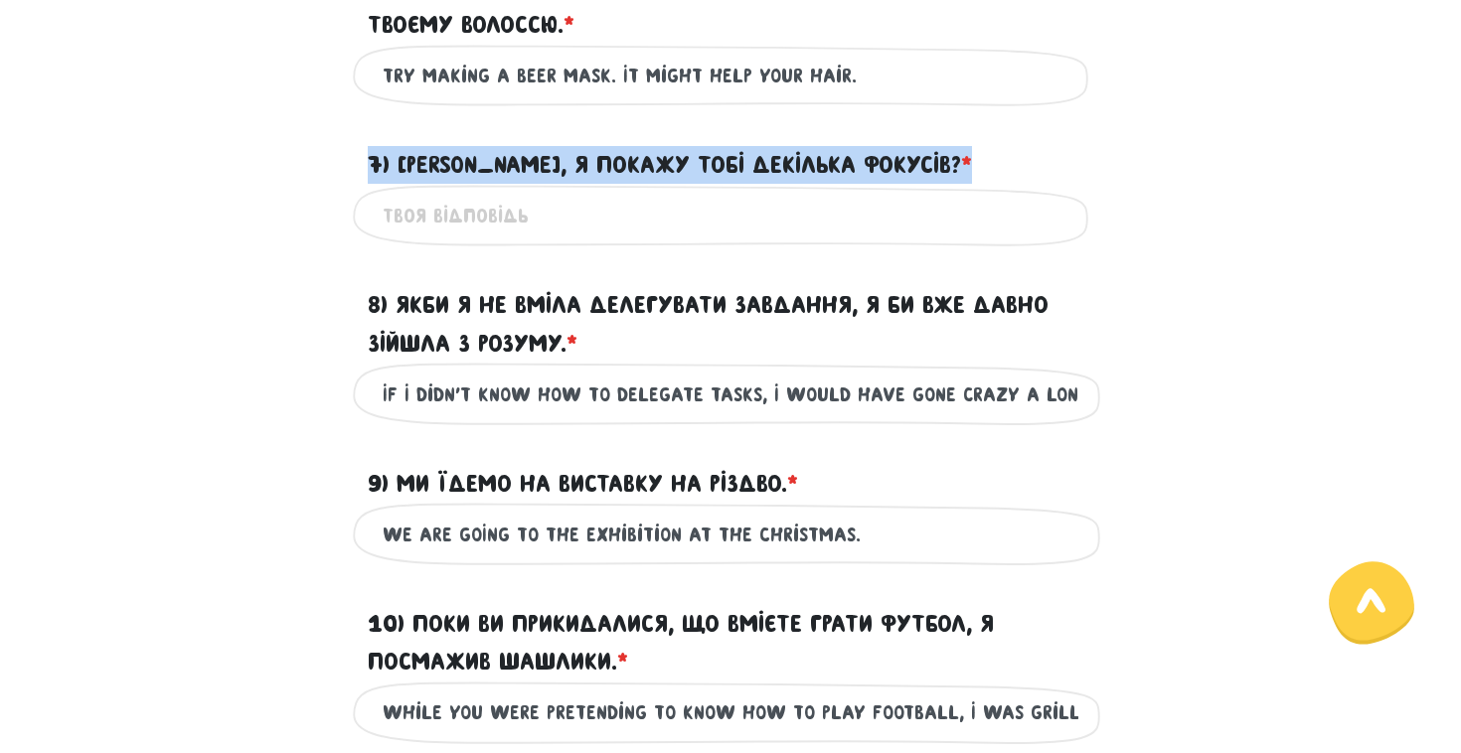
click at [571, 184] on label "7) [PERSON_NAME], я покажу тобі декілька фокусів? * ?" at bounding box center [670, 165] width 604 height 38
click at [571, 195] on input "7) [PERSON_NAME], я покажу тобі декілька фокусів? * ?" at bounding box center [731, 216] width 696 height 45
click at [571, 184] on label "7) [PERSON_NAME], я покажу тобі декілька фокусів? * ?" at bounding box center [670, 165] width 604 height 38
click at [571, 195] on input "7) [PERSON_NAME], я покажу тобі декілька фокусів? * ?" at bounding box center [731, 216] width 696 height 45
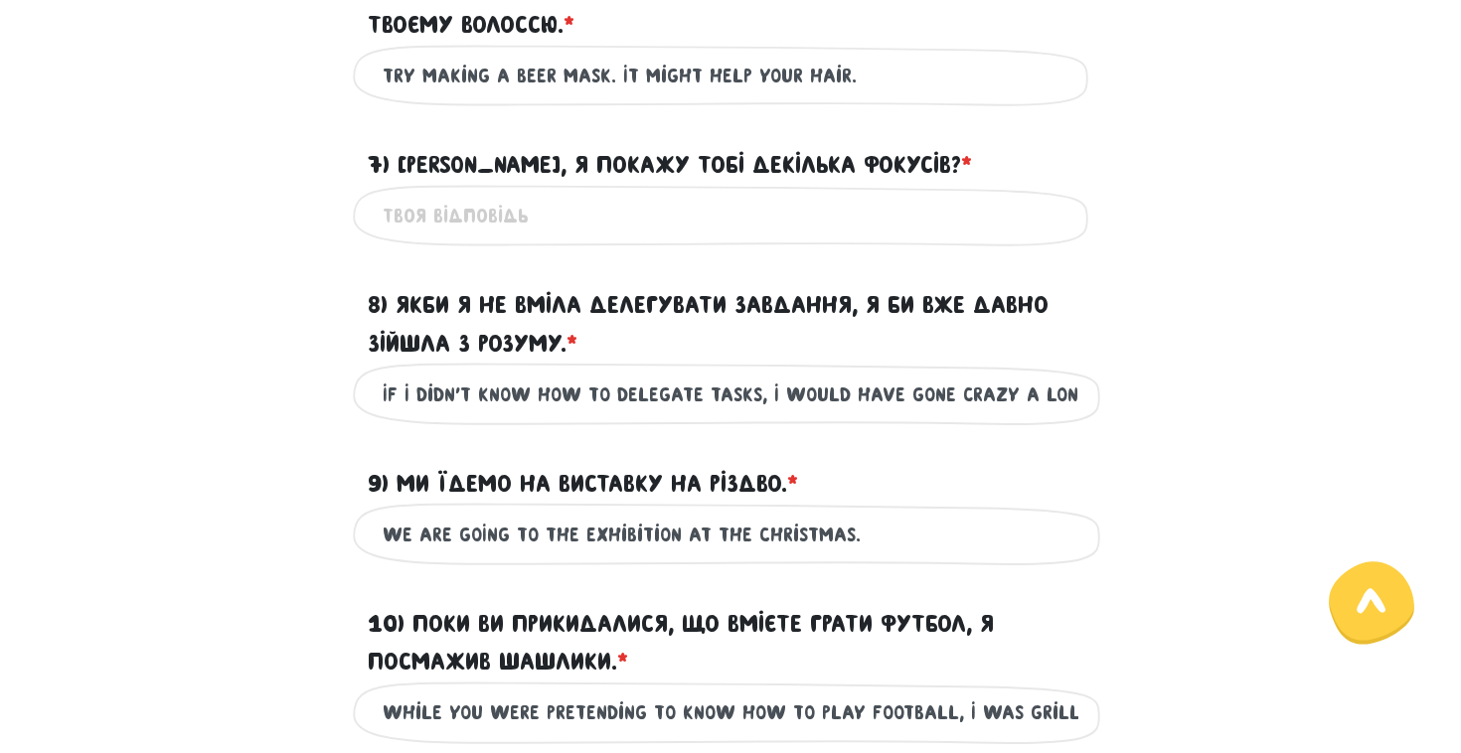
click at [571, 184] on label "7) [PERSON_NAME], я покажу тобі декілька фокусів? * ?" at bounding box center [670, 165] width 604 height 38
click at [571, 195] on input "7) [PERSON_NAME], я покажу тобі декілька фокусів? * ?" at bounding box center [731, 216] width 696 height 45
click at [571, 184] on label "7) [PERSON_NAME], я покажу тобі декілька фокусів? * ?" at bounding box center [670, 165] width 604 height 38
click at [571, 195] on input "7) [PERSON_NAME], я покажу тобі декілька фокусів? * ?" at bounding box center [731, 216] width 696 height 45
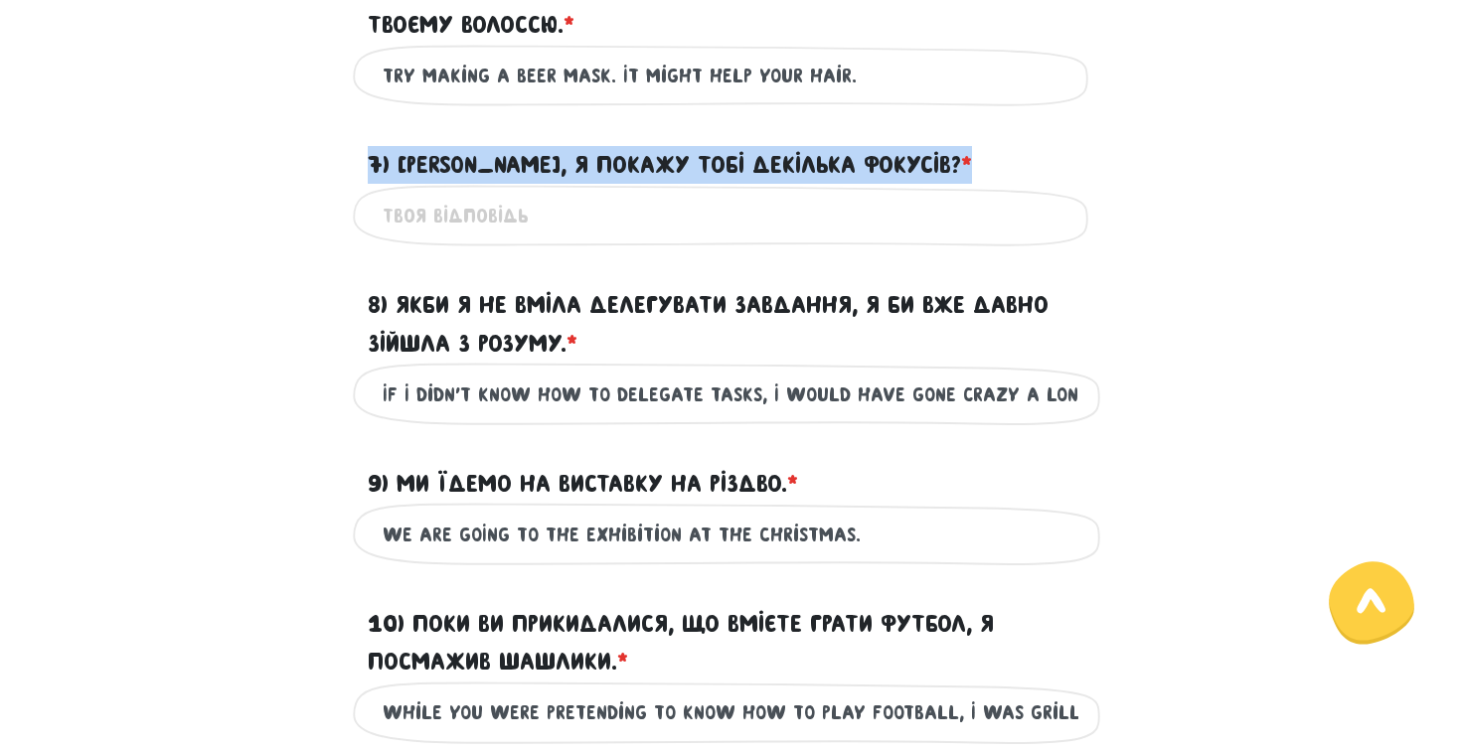
click at [571, 184] on label "7) [PERSON_NAME], я покажу тобі декілька фокусів? * ?" at bounding box center [670, 165] width 604 height 38
click at [571, 195] on input "7) [PERSON_NAME], я покажу тобі декілька фокусів? * ?" at bounding box center [731, 216] width 696 height 45
click at [571, 184] on label "7) [PERSON_NAME], я покажу тобі декілька фокусів? * ?" at bounding box center [670, 165] width 604 height 38
click at [571, 195] on input "7) [PERSON_NAME], я покажу тобі декілька фокусів? * ?" at bounding box center [731, 216] width 696 height 45
drag, startPoint x: 916, startPoint y: 183, endPoint x: 406, endPoint y: 201, distance: 511.2
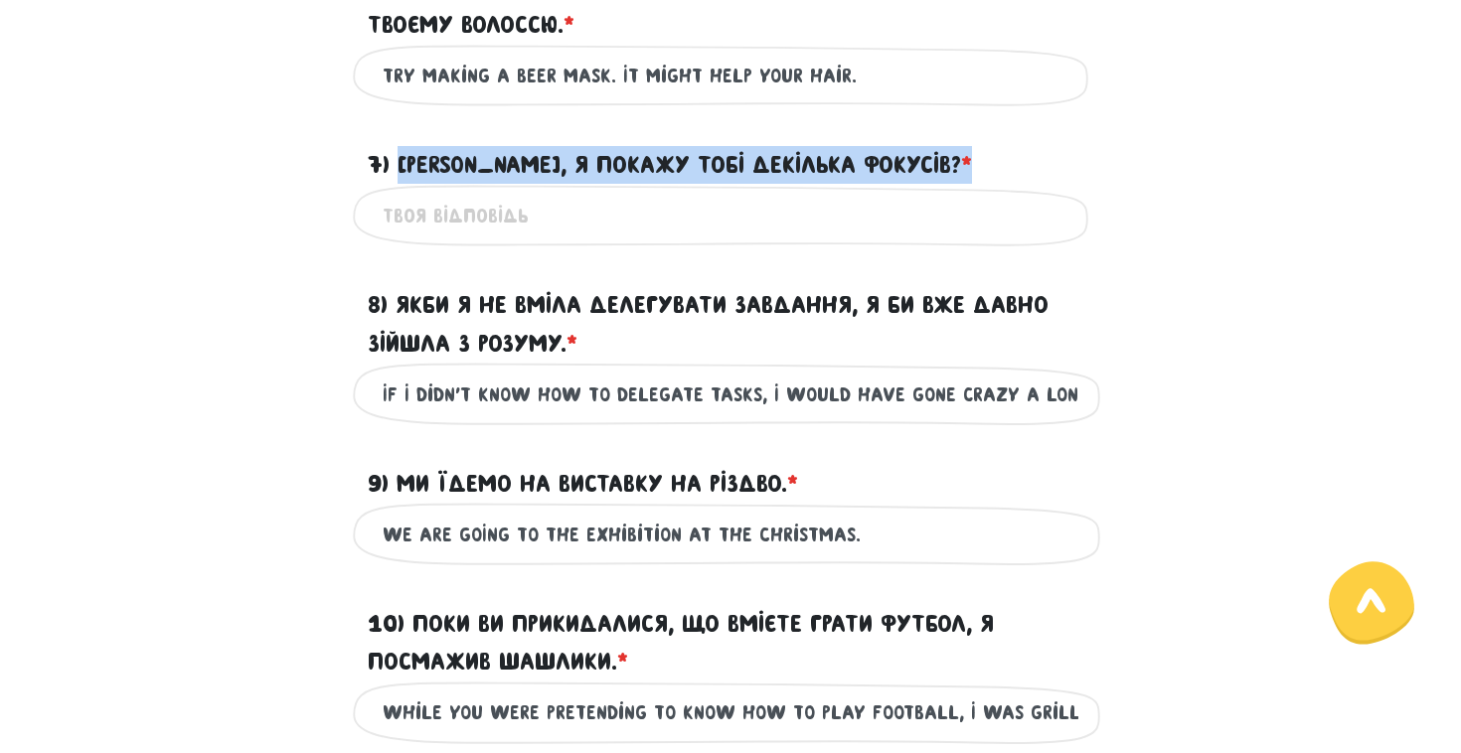
click at [406, 184] on div "7) [PERSON_NAME], я покажу тобі декілька фокусів? * ?" at bounding box center [730, 153] width 755 height 62
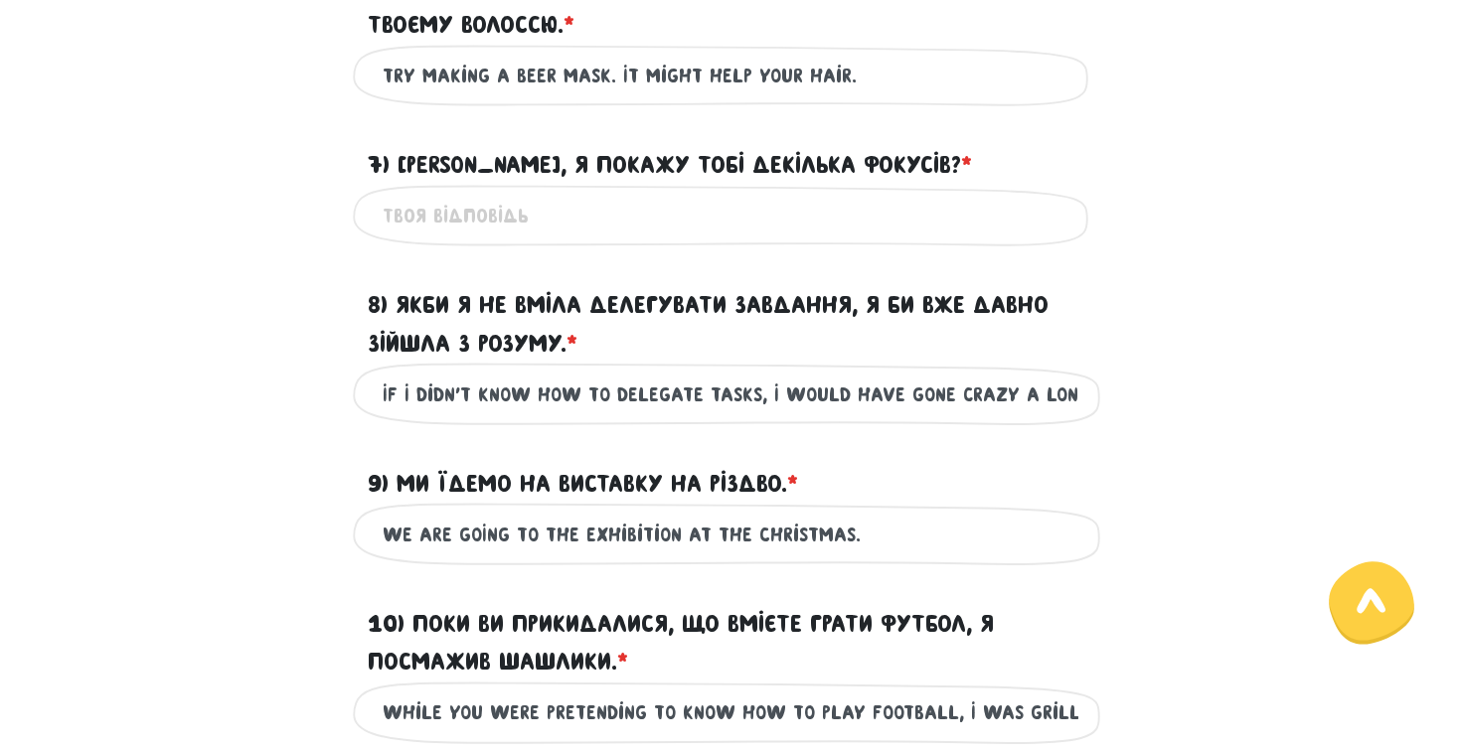
click at [506, 239] on input "7) [PERSON_NAME], я покажу тобі декілька фокусів? * ?" at bounding box center [731, 216] width 696 height 45
paste input "Do you want me to show you a few tricks?"
type input "Do you want me to show you a few tricks?"
click at [564, 295] on form "Тест для тічерів 3/7 Привіт! Цей тест складається з двох частин - письмової та …" at bounding box center [730, 476] width 1103 height 3538
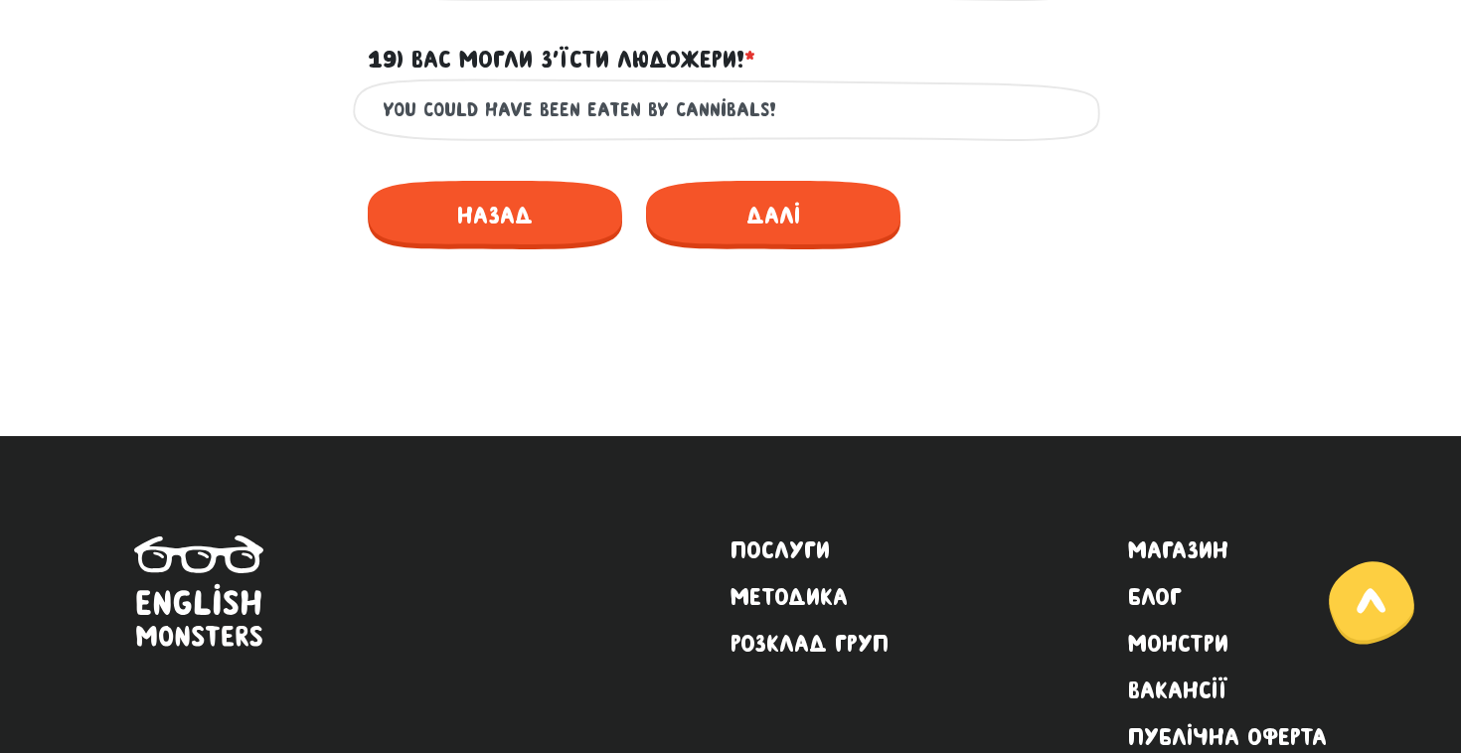
scroll to position [3399, 0]
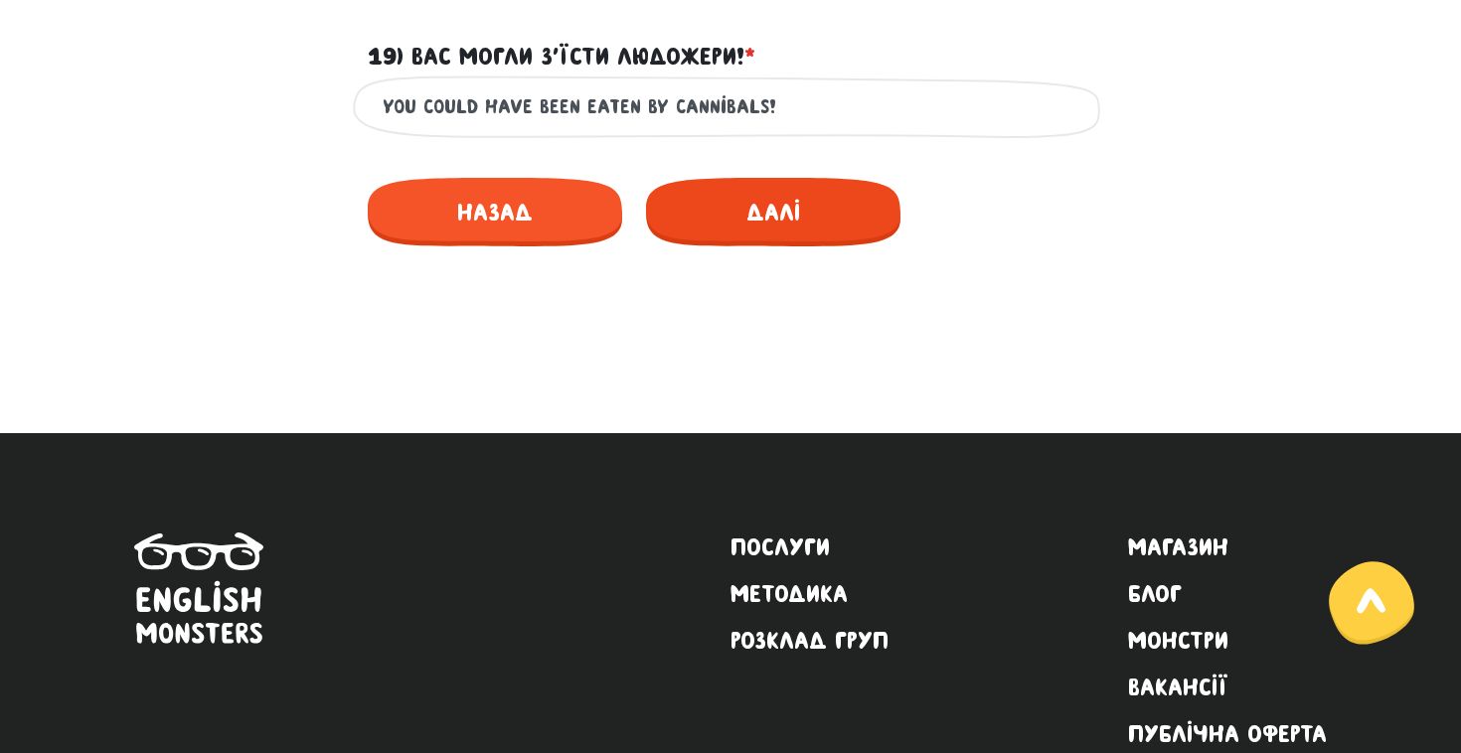
click at [802, 222] on span "Далі" at bounding box center [773, 212] width 254 height 69
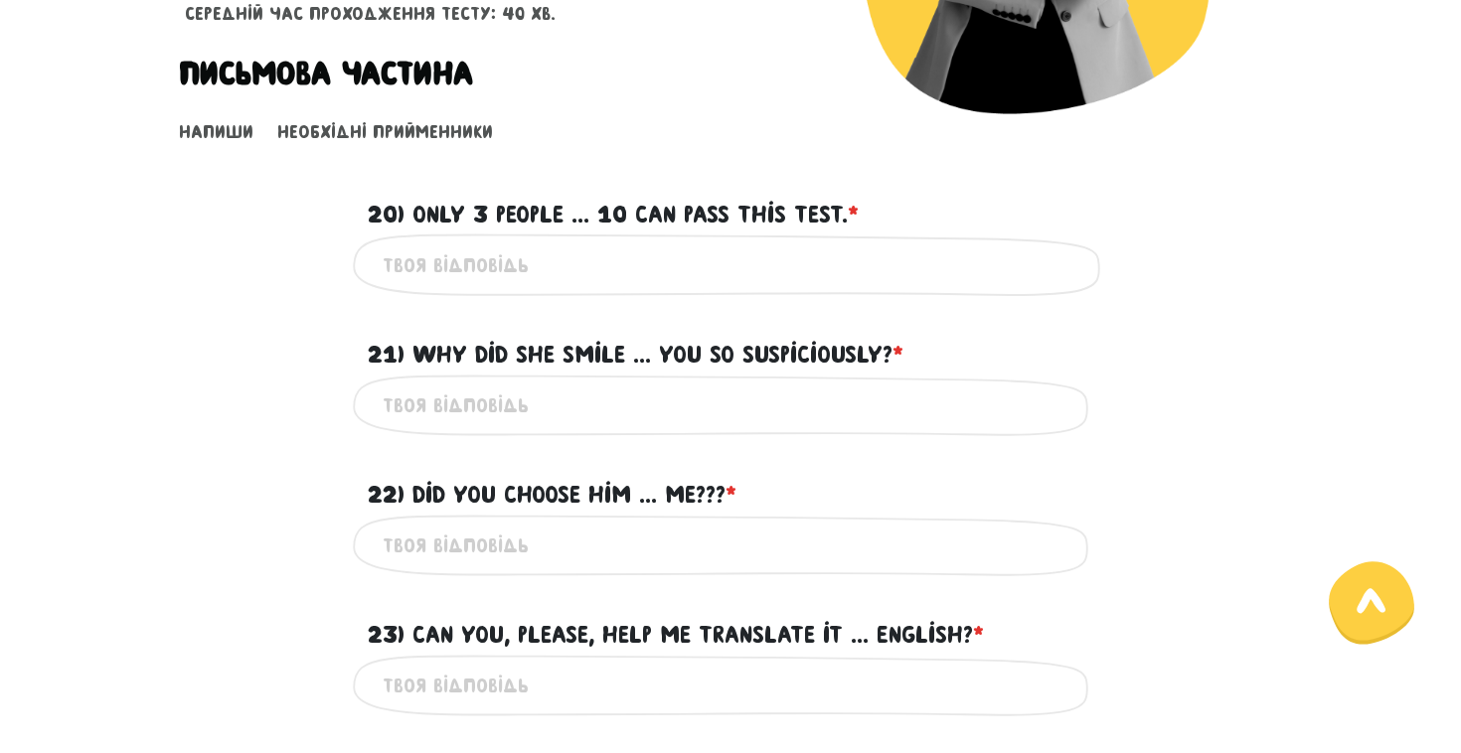
scroll to position [496, 0]
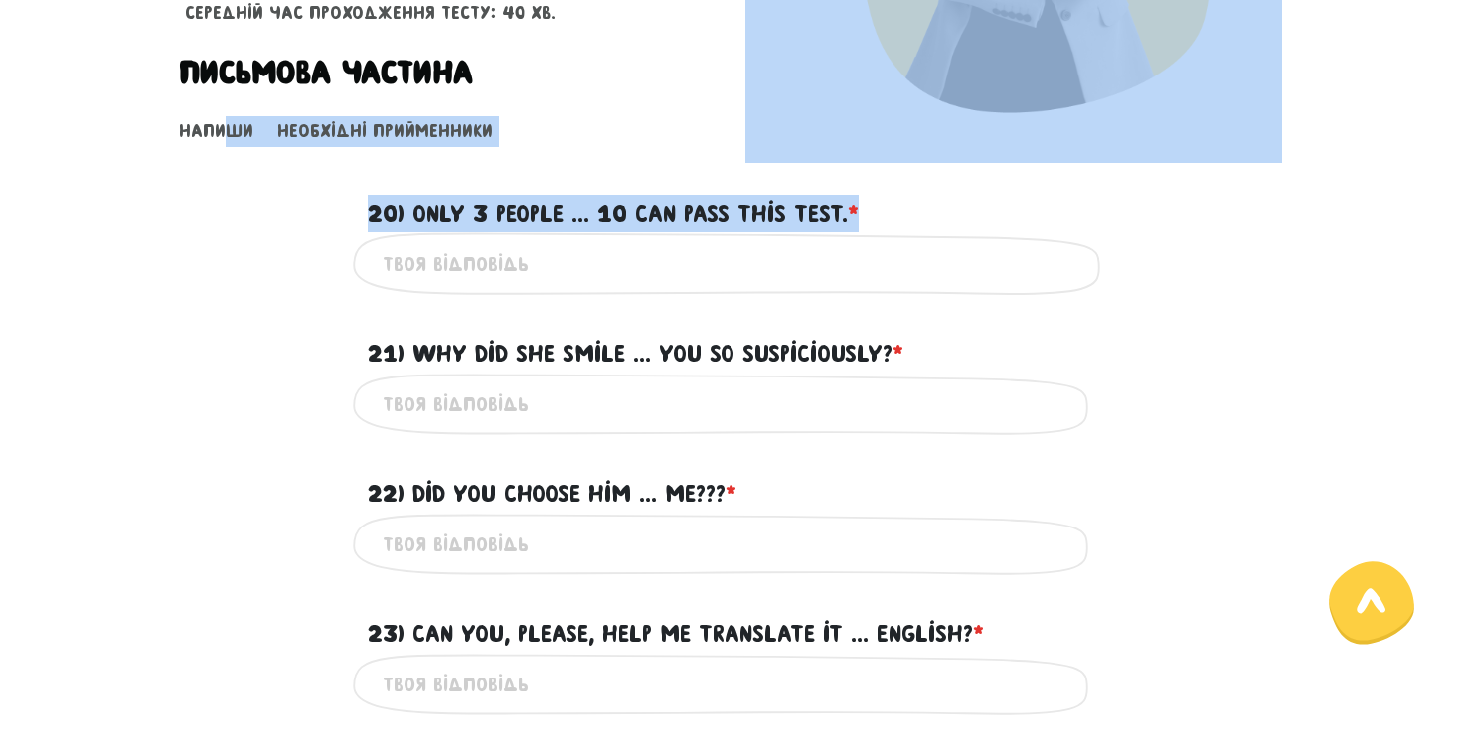
drag, startPoint x: 899, startPoint y: 198, endPoint x: 224, endPoint y: 116, distance: 680.7
click at [224, 116] on form "Тест для тічерів 4/7 Привіт! Цей тест складається з двох частин - письмової та …" at bounding box center [730, 444] width 1103 height 1634
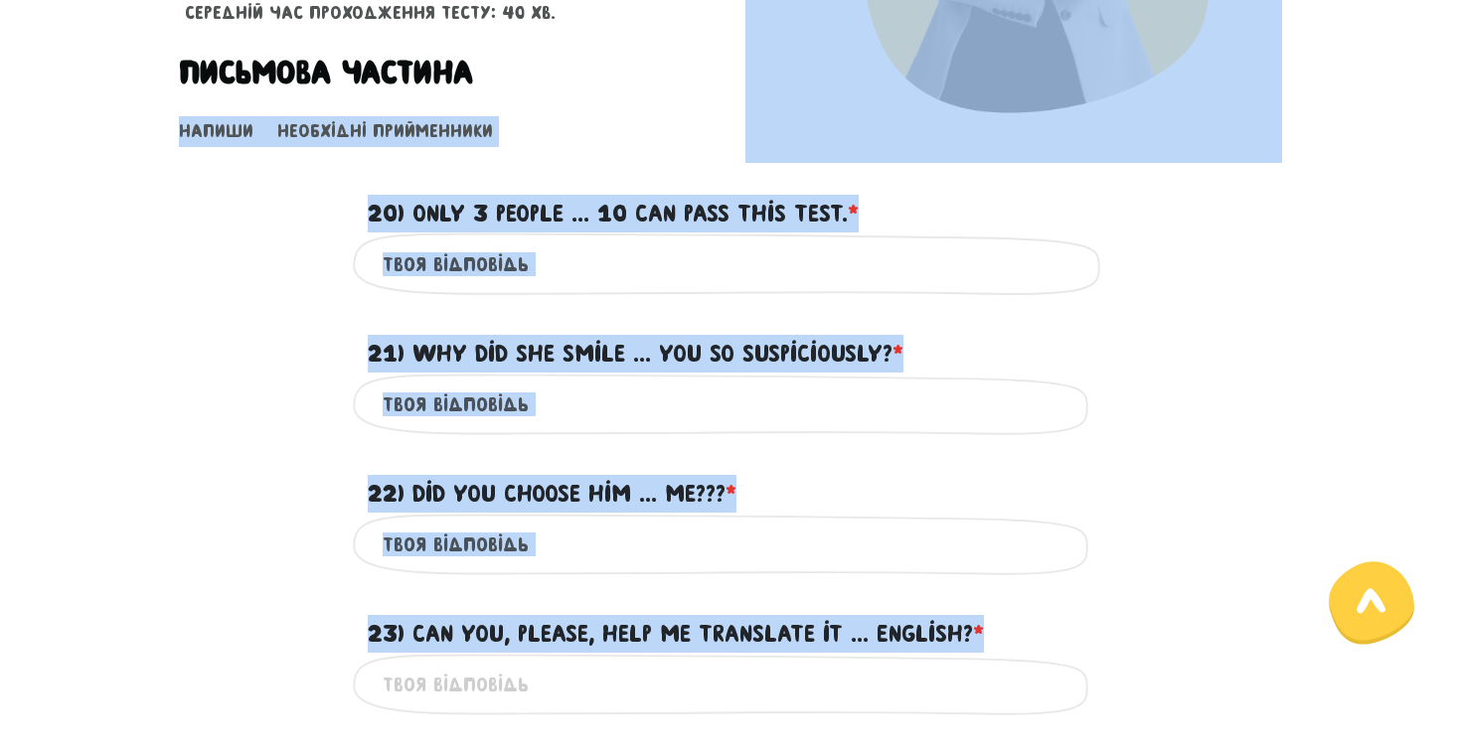
drag, startPoint x: 179, startPoint y: 106, endPoint x: 640, endPoint y: 678, distance: 734.4
click at [639, 679] on form "Тест для тічерів 4/7 Привіт! Цей тест складається з двох частин - письмової та …" at bounding box center [730, 444] width 1103 height 1634
click at [379, 383] on div "Це обов'язкове поле" at bounding box center [730, 405] width 755 height 63
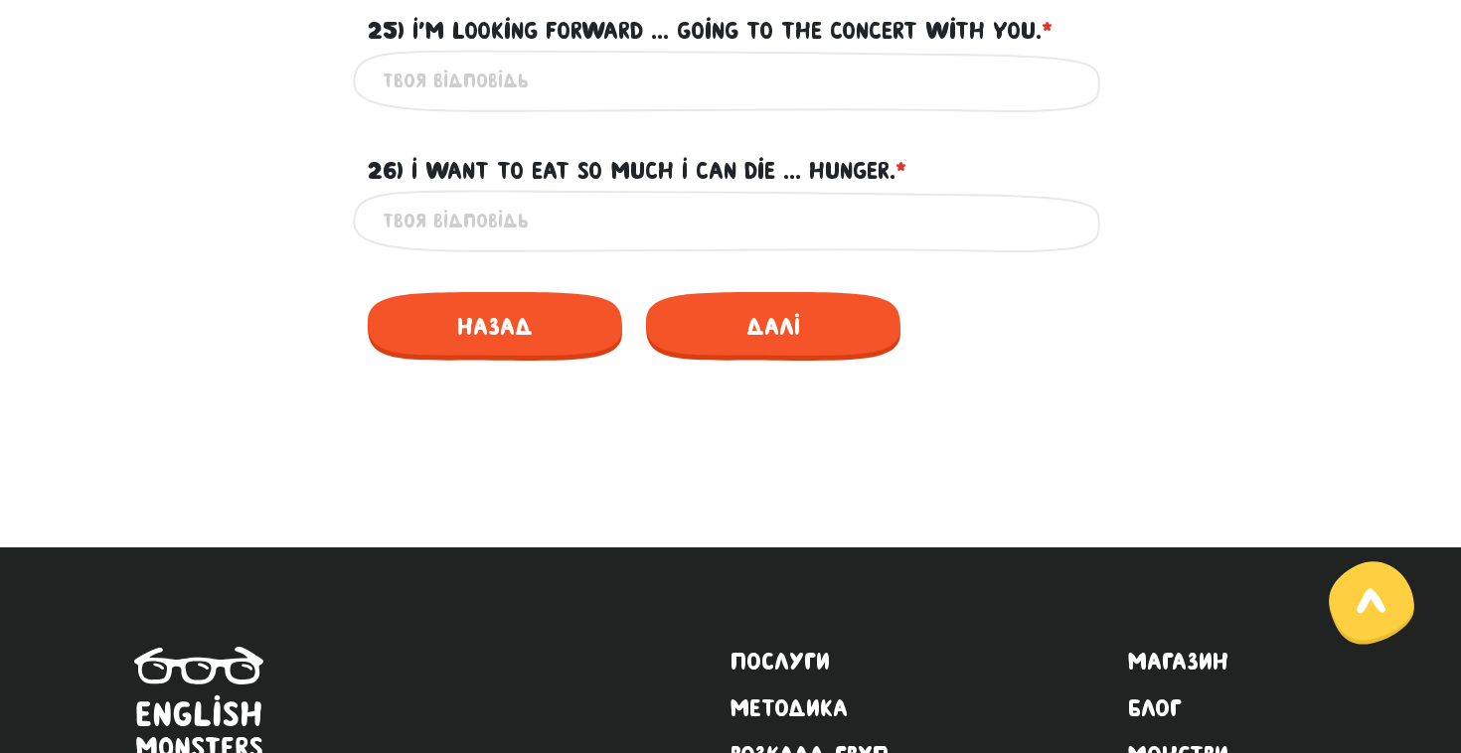
scroll to position [1450, 0]
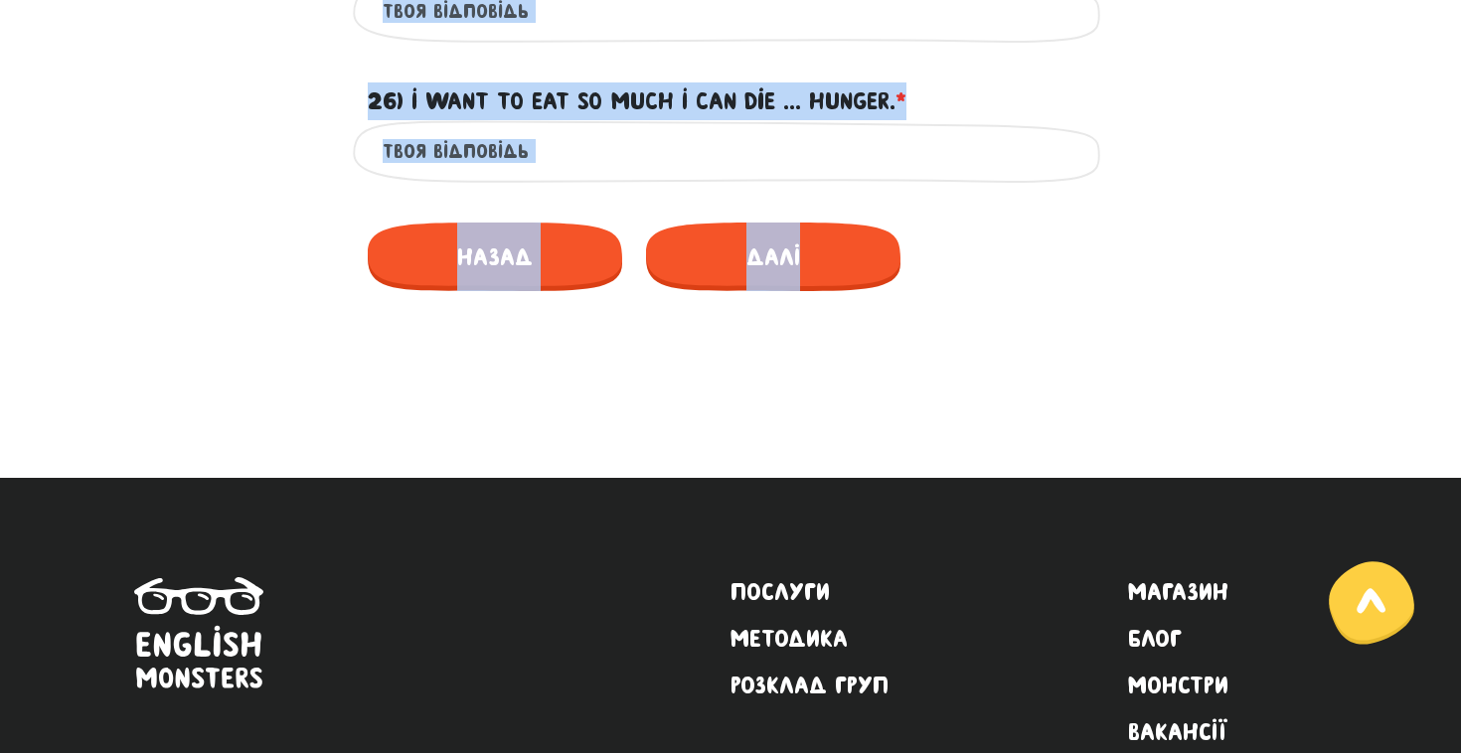
drag, startPoint x: 168, startPoint y: 112, endPoint x: 918, endPoint y: 300, distance: 773.5
click at [635, 97] on label "26) I want to eat so much I can die ... hunger. * ?" at bounding box center [637, 101] width 539 height 38
click at [635, 129] on input "26) I want to eat so much I can die ... hunger. * ?" at bounding box center [731, 151] width 696 height 45
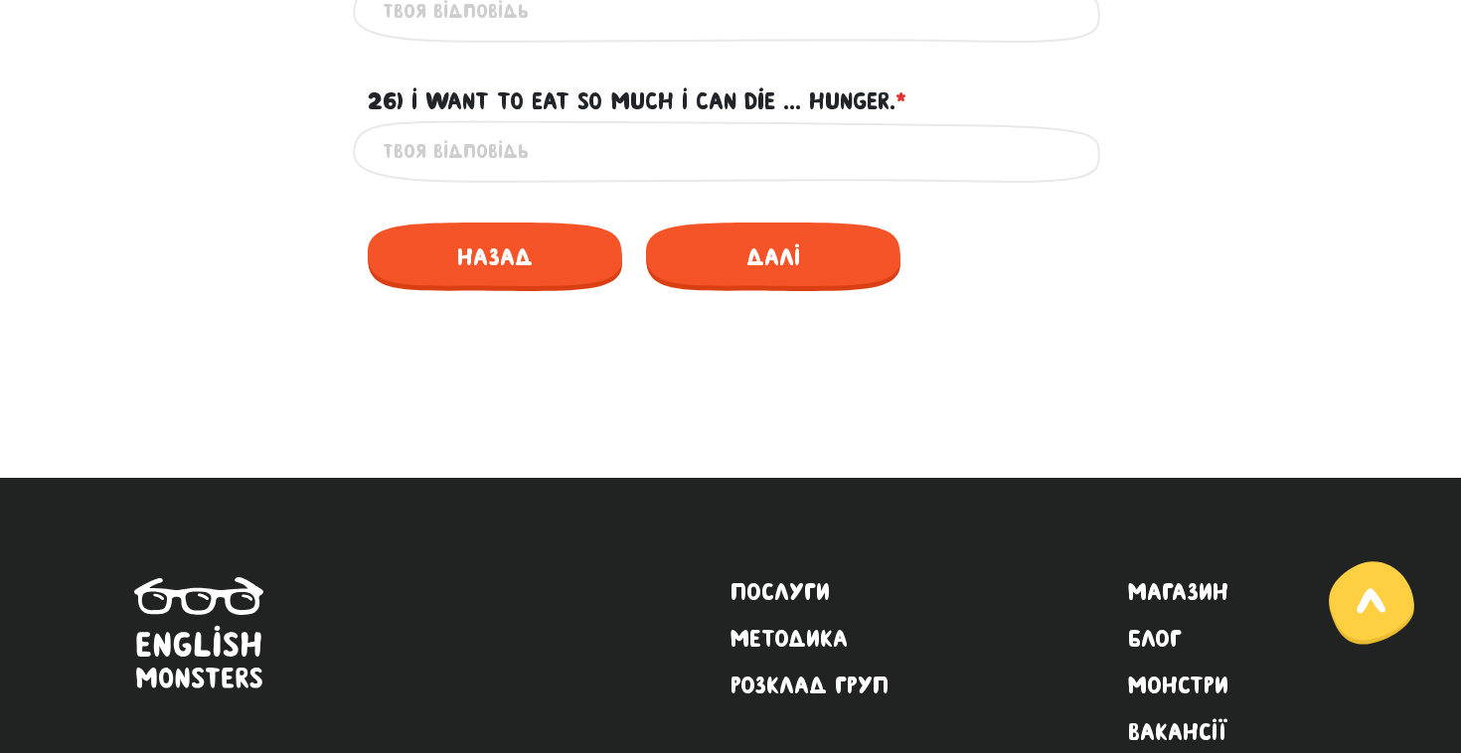
click at [638, 97] on label "26) I want to eat so much I can die ... hunger. * ?" at bounding box center [637, 101] width 539 height 38
click at [638, 129] on input "26) I want to eat so much I can die ... hunger. * ?" at bounding box center [731, 151] width 696 height 45
click at [645, 67] on div "26) I want to eat so much I can die ... hunger. * ?" at bounding box center [730, 90] width 755 height 62
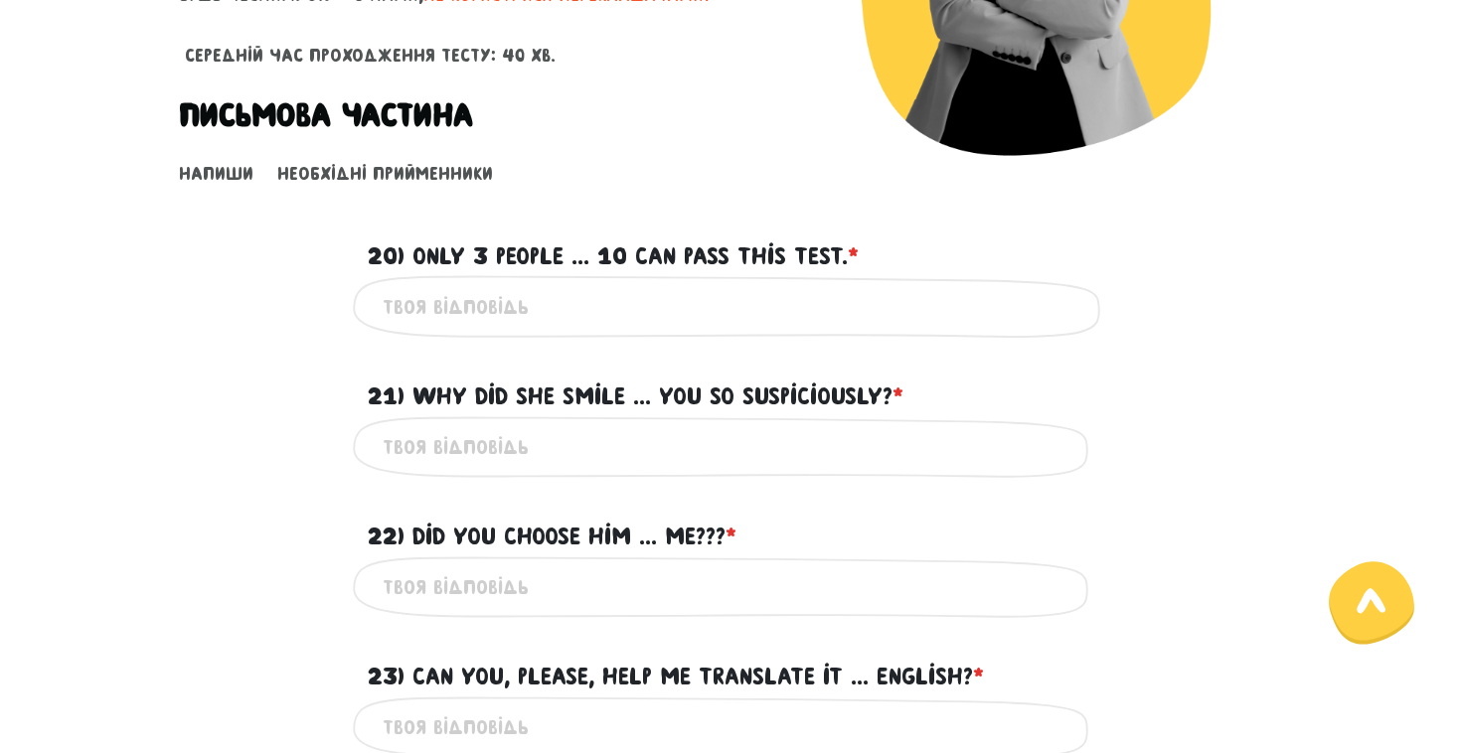
scroll to position [465, 0]
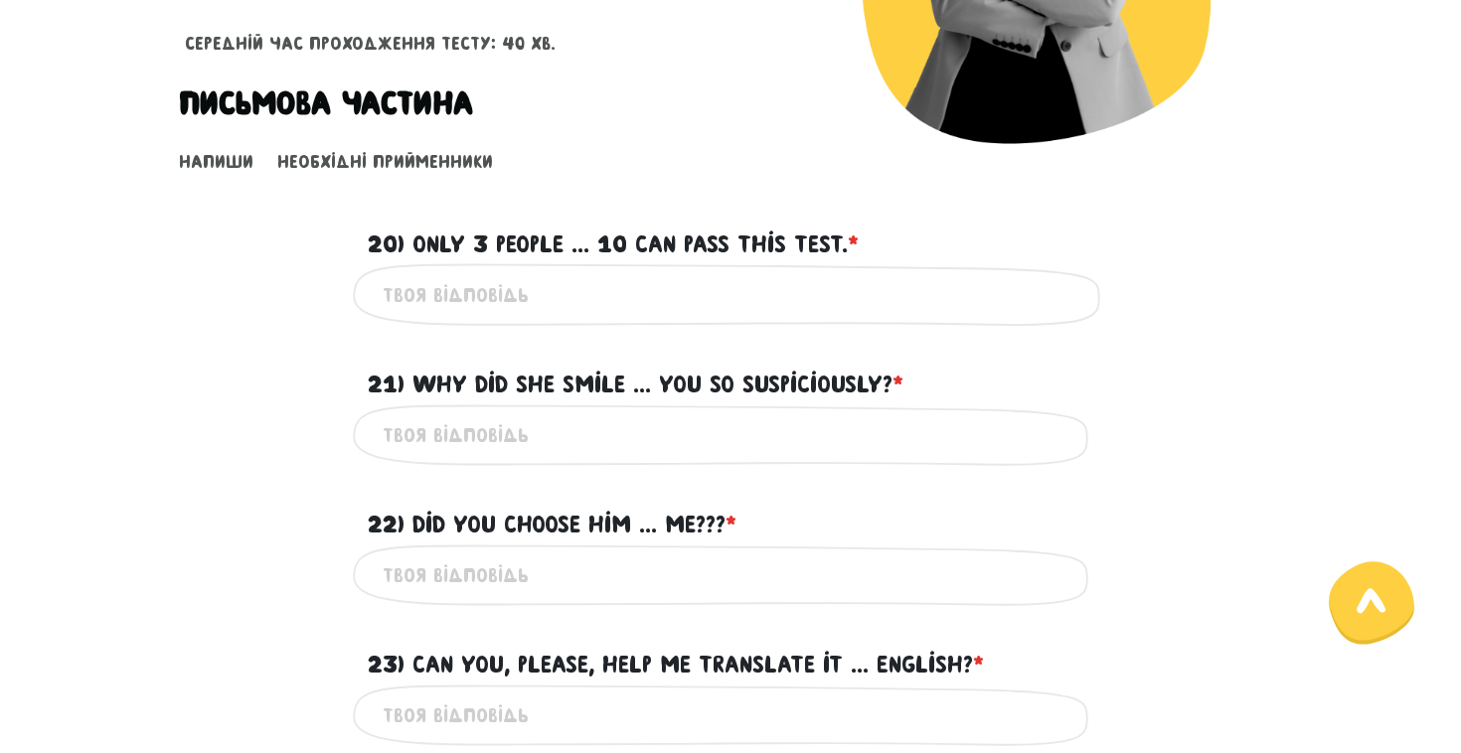
click at [492, 306] on input "20) Only 3 people ... 10 can pass this test. * ?" at bounding box center [731, 294] width 696 height 45
type input "out of"
click at [490, 427] on input "21) Why did she smile ... you so suspiciously? * ?" at bounding box center [731, 435] width 696 height 45
type input "at"
click at [496, 464] on form "Тест для тічерів 4/7 Привіт! Цей тест складається з двох частин - письмової та …" at bounding box center [730, 475] width 1103 height 1634
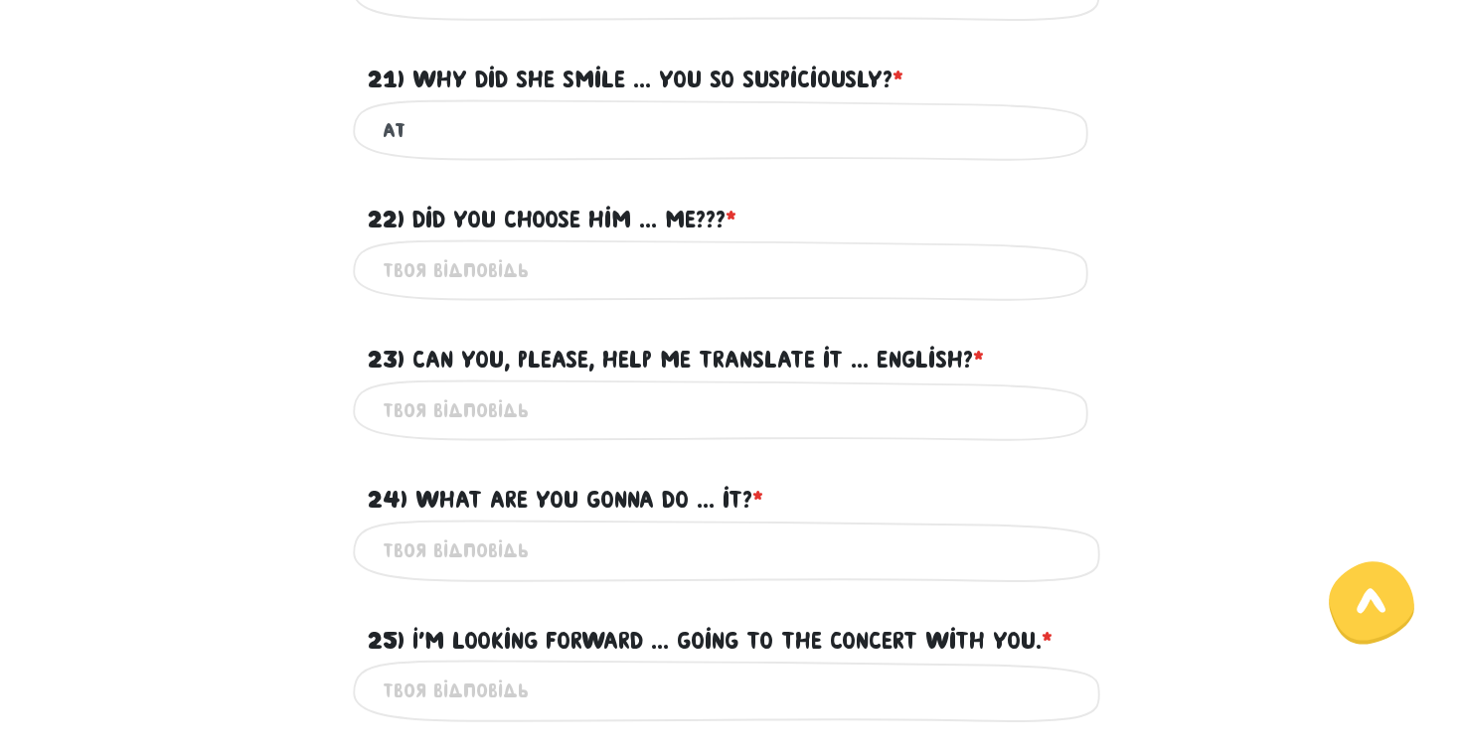
scroll to position [777, 0]
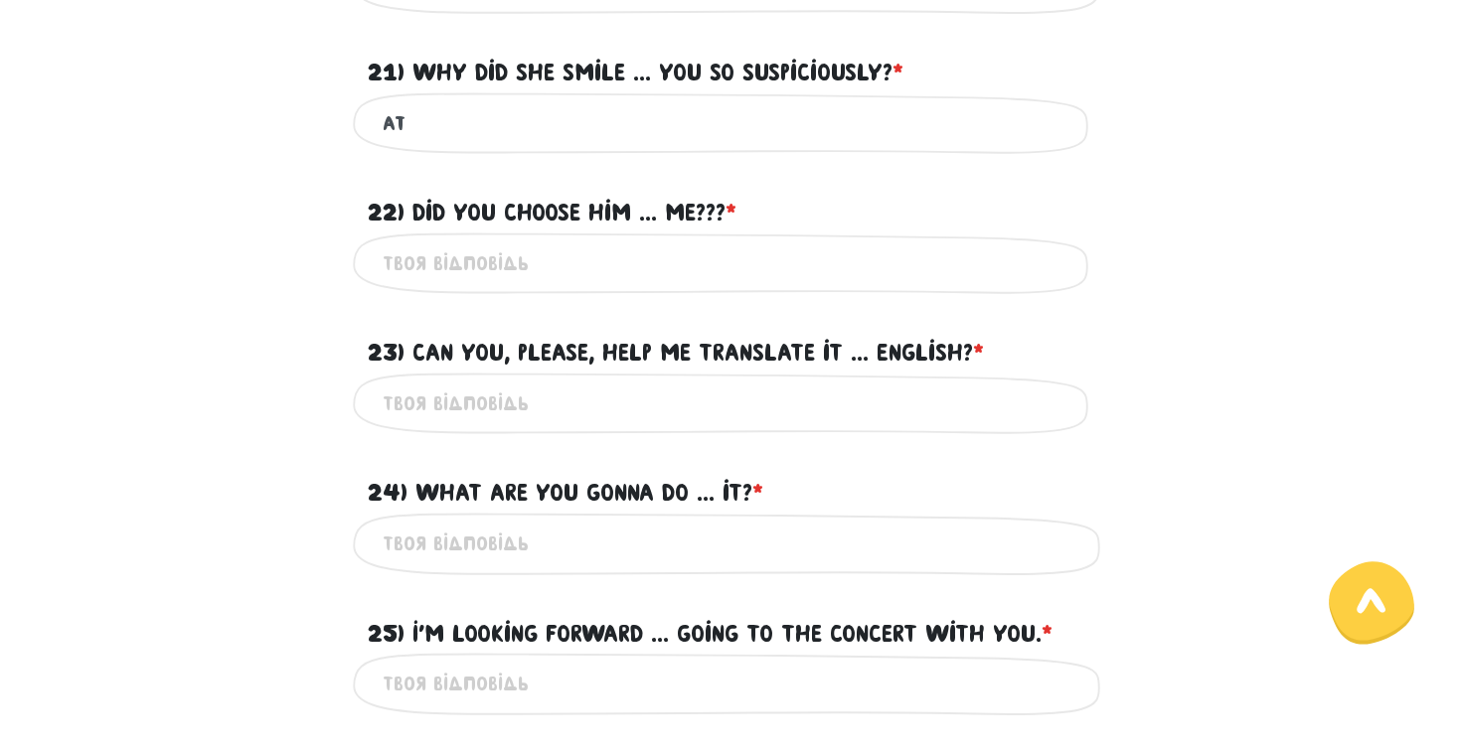
click at [560, 257] on input "22) Did you choose him ... me??? * ?" at bounding box center [731, 264] width 696 height 45
type input "over"
click at [566, 384] on input "23) Can you, please, help me translate it ... English? * ?" at bounding box center [731, 404] width 696 height 45
type input "into"
click at [532, 459] on div "24) What are you gonna do ... it? * ?" at bounding box center [730, 481] width 755 height 62
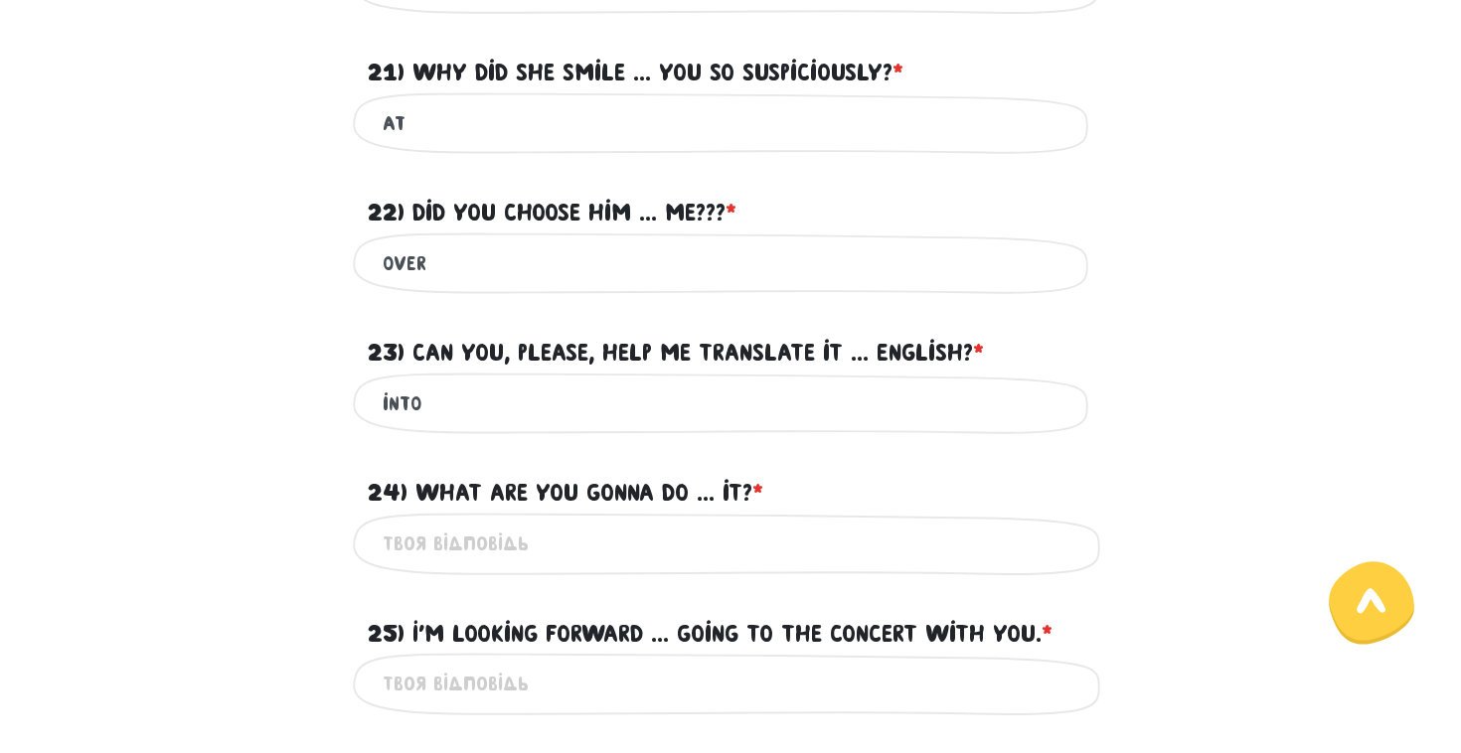
click at [500, 539] on input "24) What are you gonna do ... it? * ?" at bounding box center [731, 544] width 696 height 45
type input "about"
click at [477, 591] on div "25) I'm looking forward ... going to the concert with you. * ?" at bounding box center [730, 622] width 755 height 62
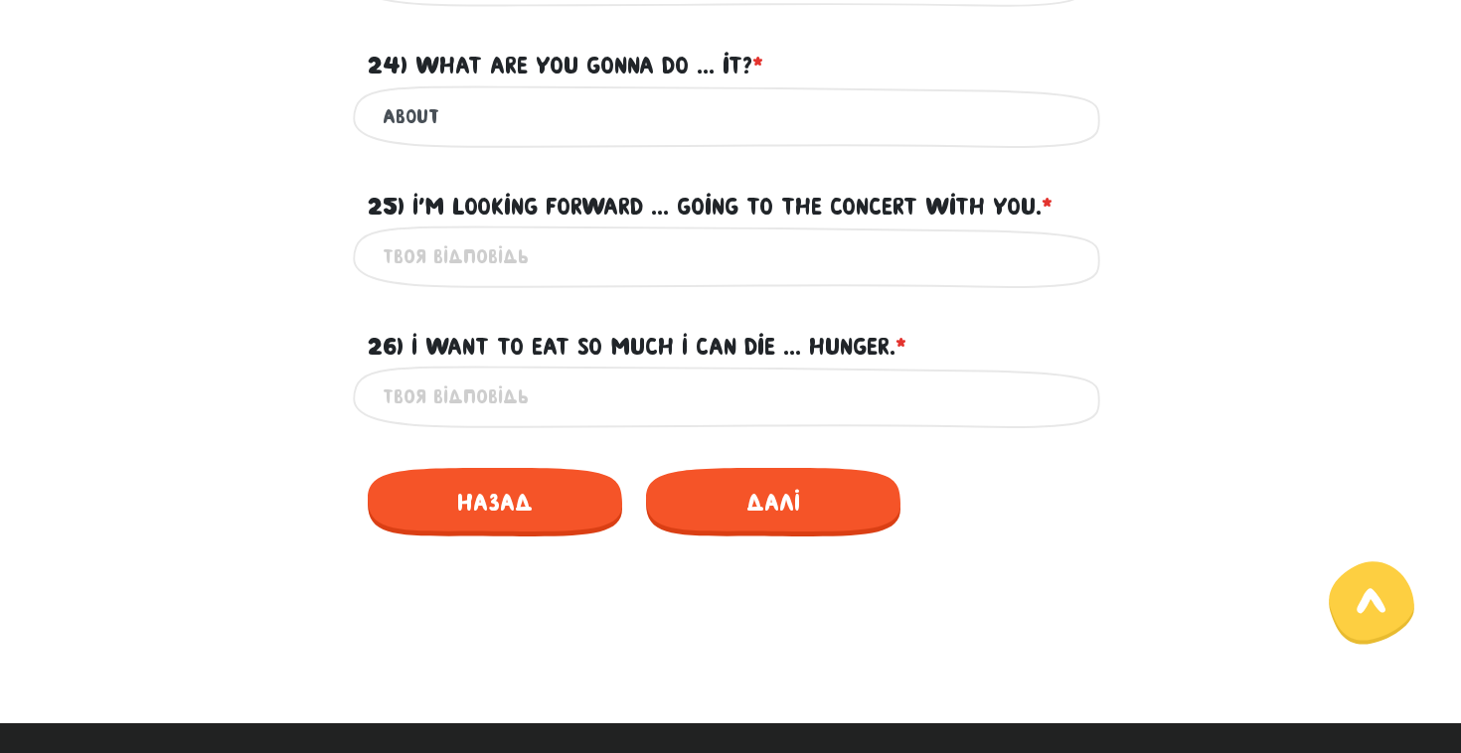
scroll to position [1217, 0]
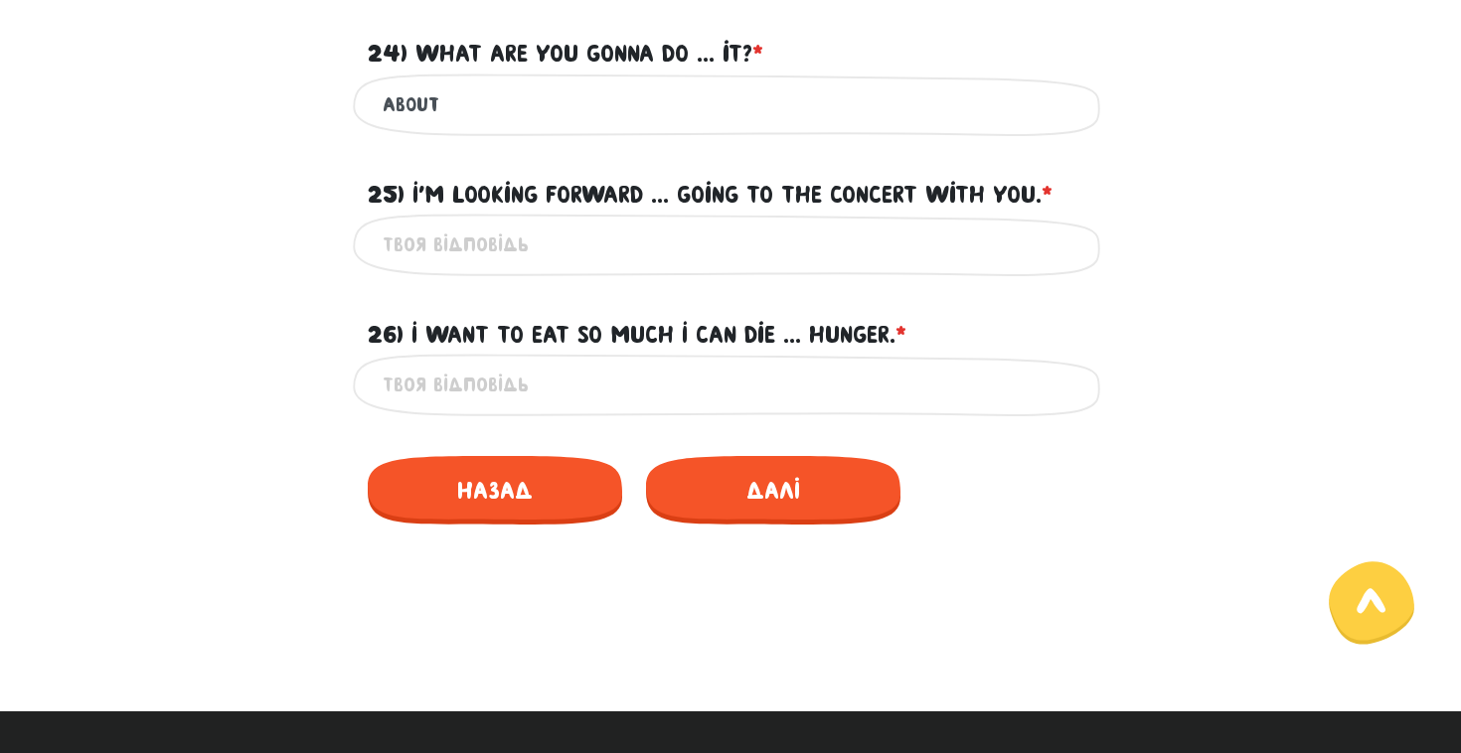
click at [609, 249] on input "25) I'm looking forward ... going to the concert with you. * ?" at bounding box center [731, 245] width 696 height 45
type input "to"
click at [528, 363] on input "26) I want to eat so much I can die ... hunger. * ?" at bounding box center [731, 385] width 696 height 45
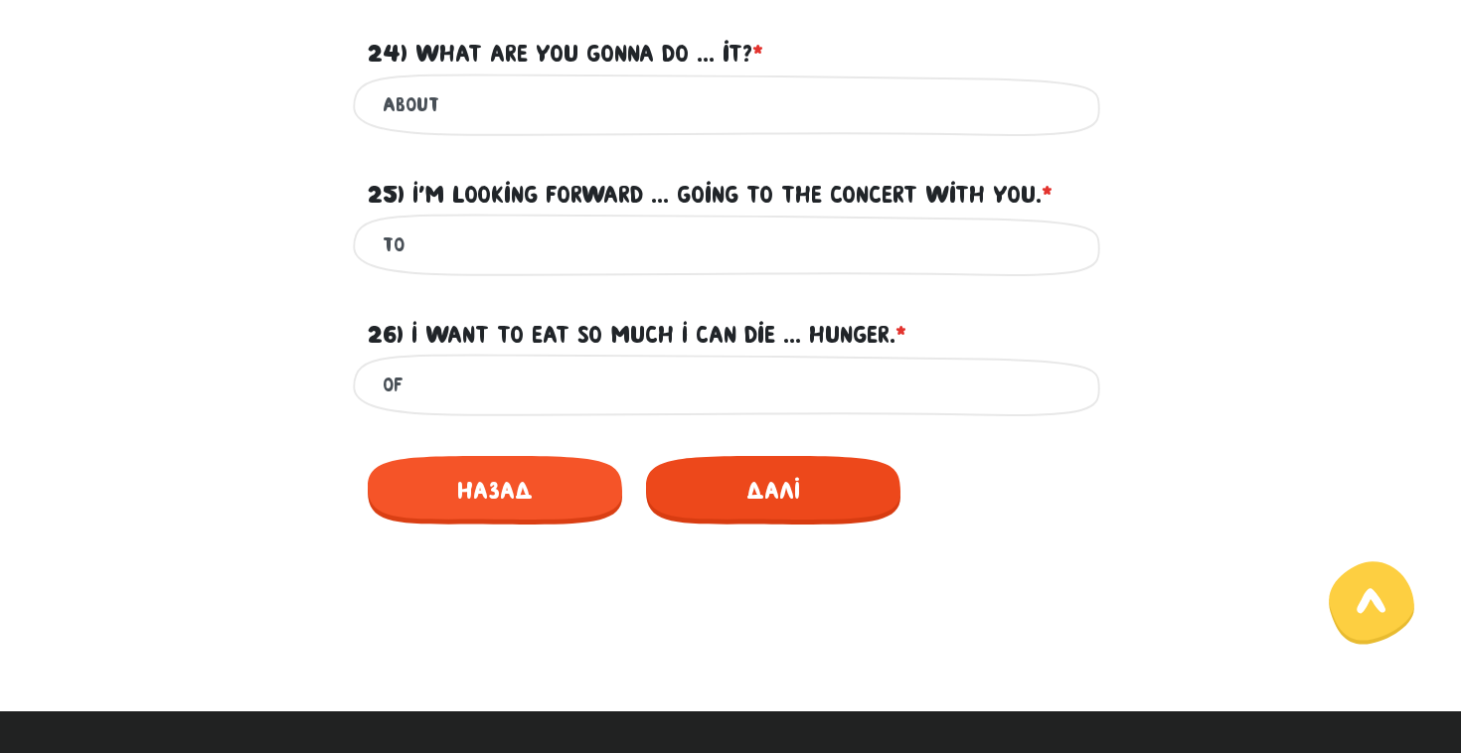
type input "of"
click at [716, 483] on span "Далі" at bounding box center [773, 490] width 254 height 69
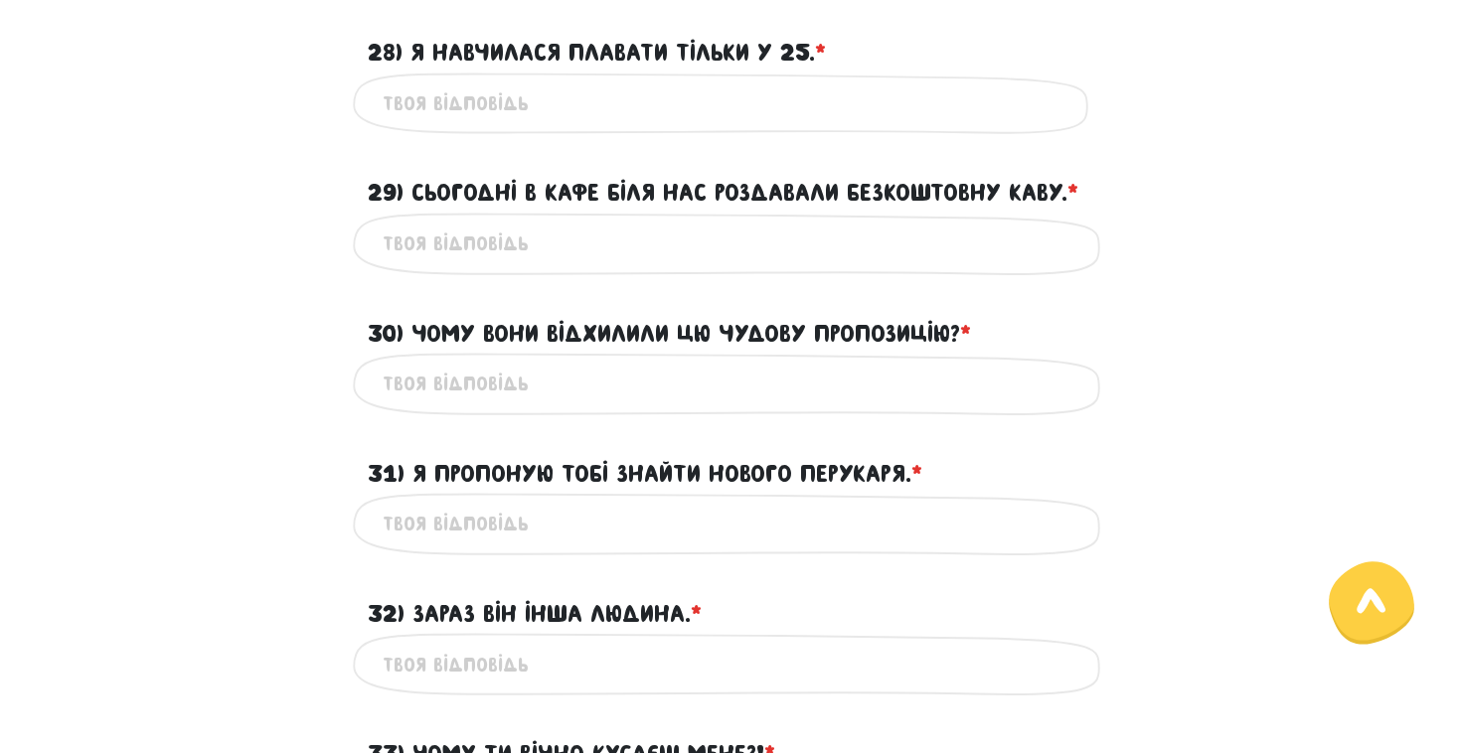
scroll to position [570, 0]
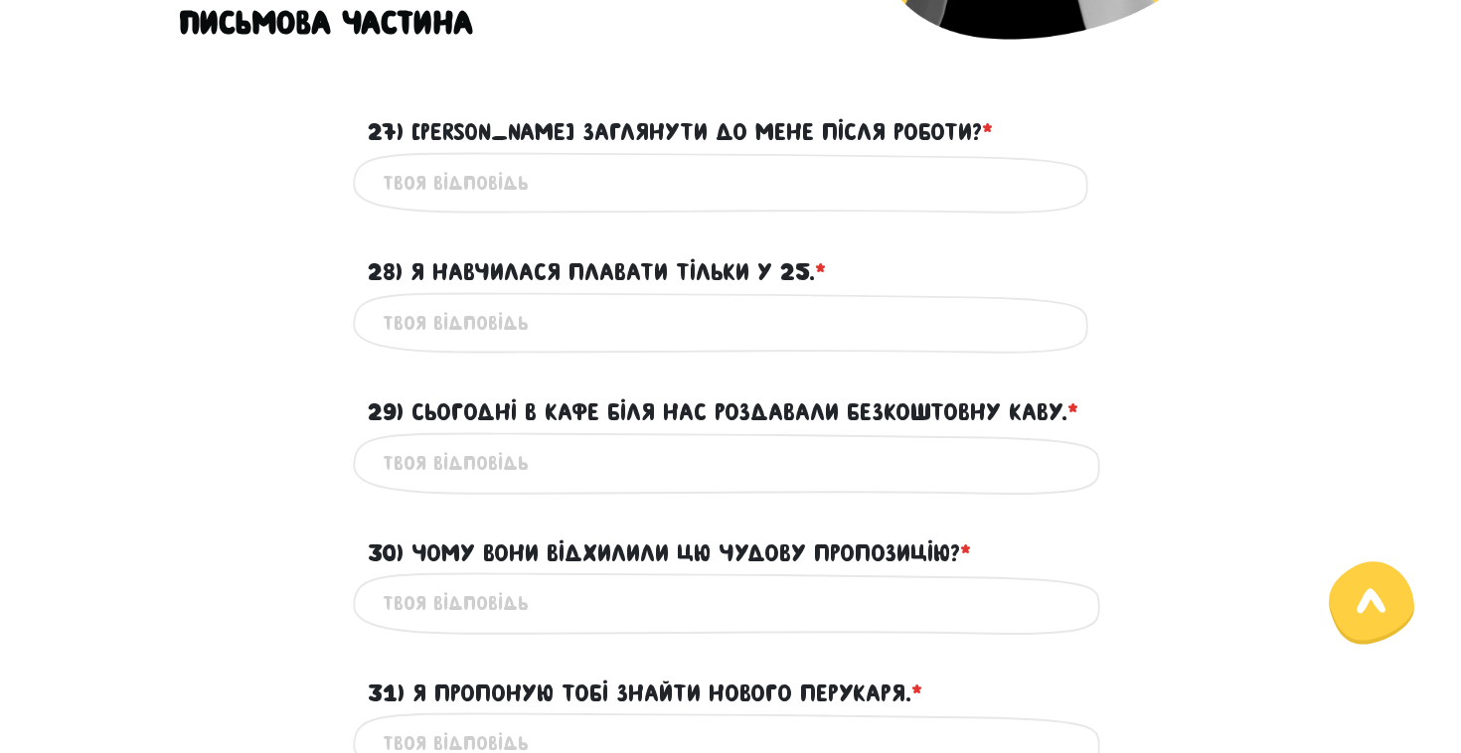
click at [892, 217] on form "Тест для тічерів 5/7 Привіт! Цей тест складається з двох частин - письмової та …" at bounding box center [730, 596] width 1103 height 2085
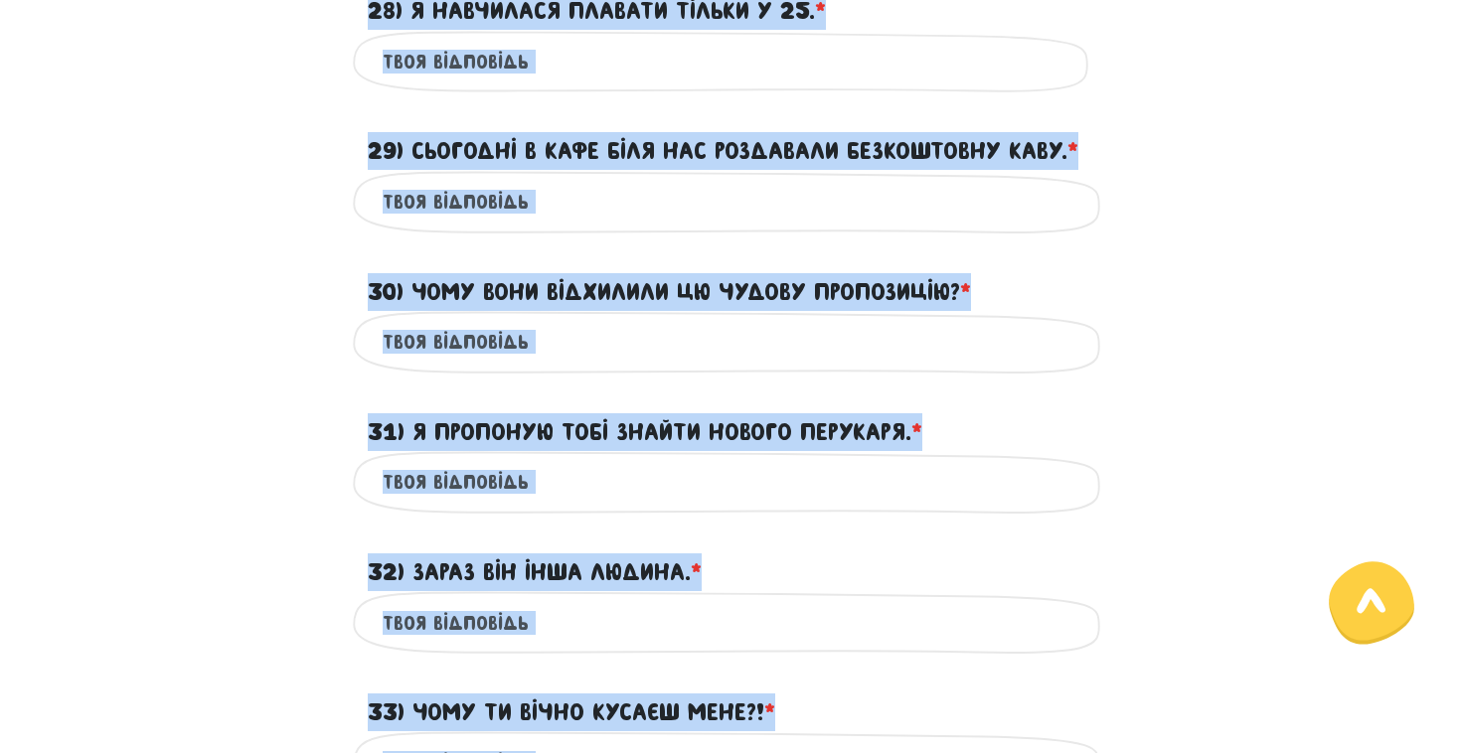
scroll to position [364, 0]
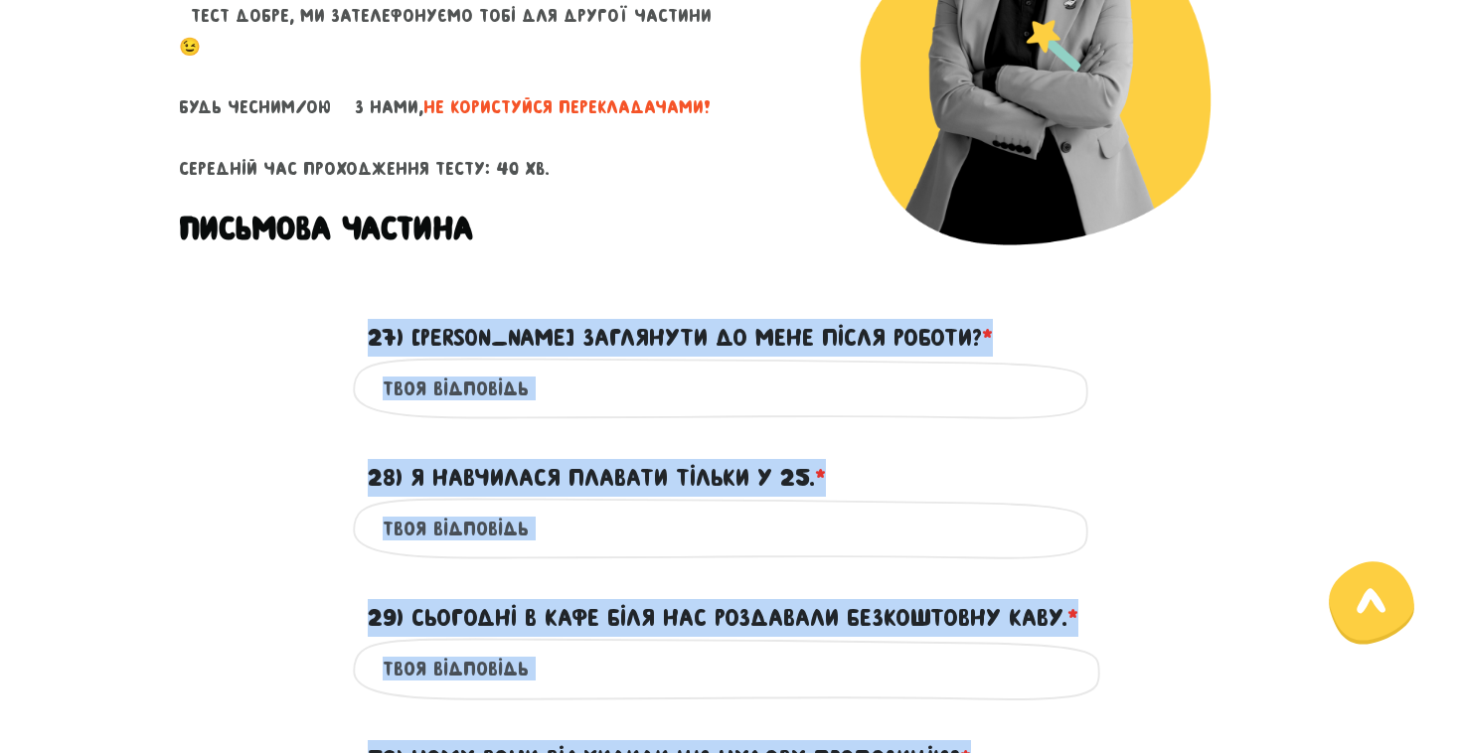
drag, startPoint x: 766, startPoint y: 236, endPoint x: 301, endPoint y: 320, distance: 472.8
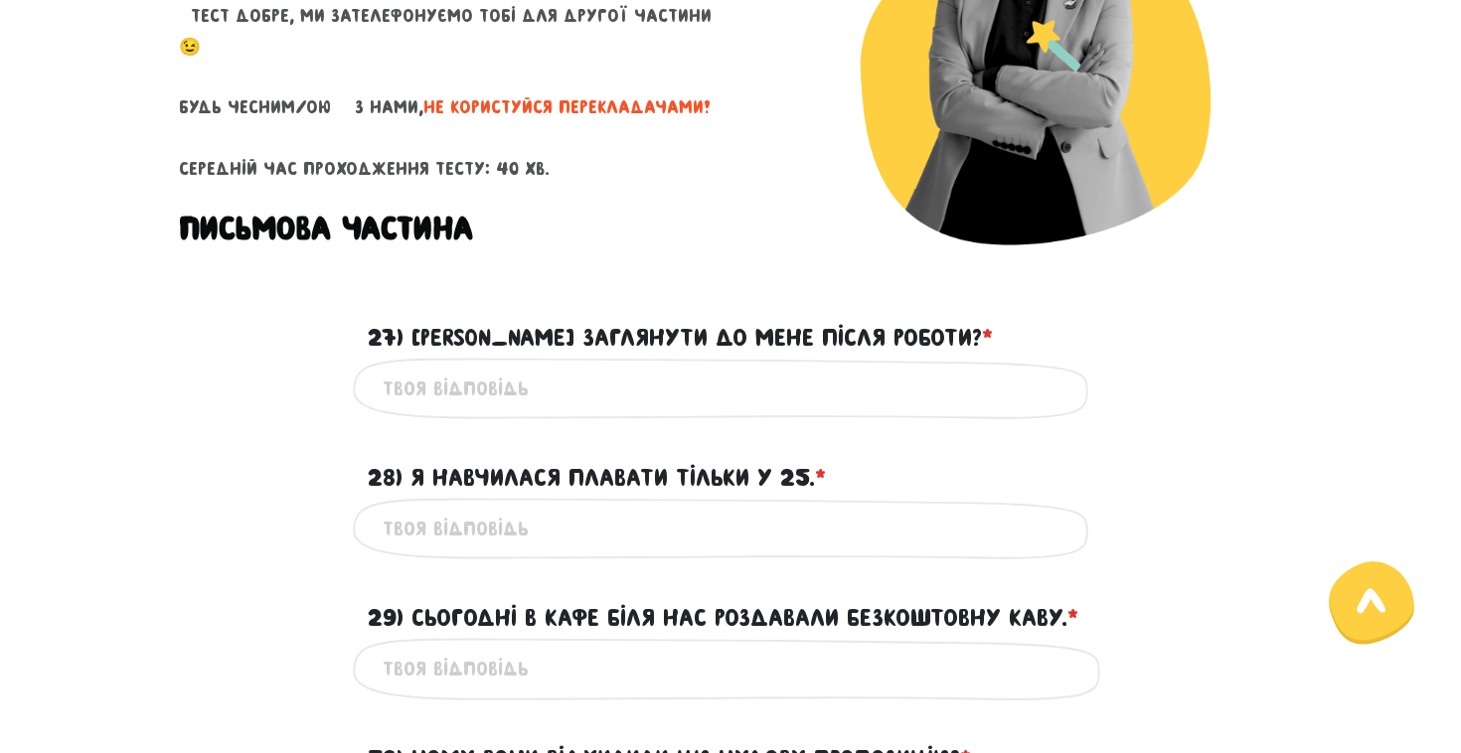
click at [517, 298] on div "27) [PERSON_NAME] заглянути до мене після роботи? * ?" at bounding box center [730, 326] width 755 height 62
click at [491, 401] on input "27) [PERSON_NAME] заглянути до мене після роботи? * ?" at bounding box center [731, 389] width 696 height 45
paste input "Can you drop by my place after work?"
type input "Can you drop by my place after work?"
click at [497, 443] on div "28) Я навчилася плавати тільки у 25. * ?" at bounding box center [730, 466] width 755 height 62
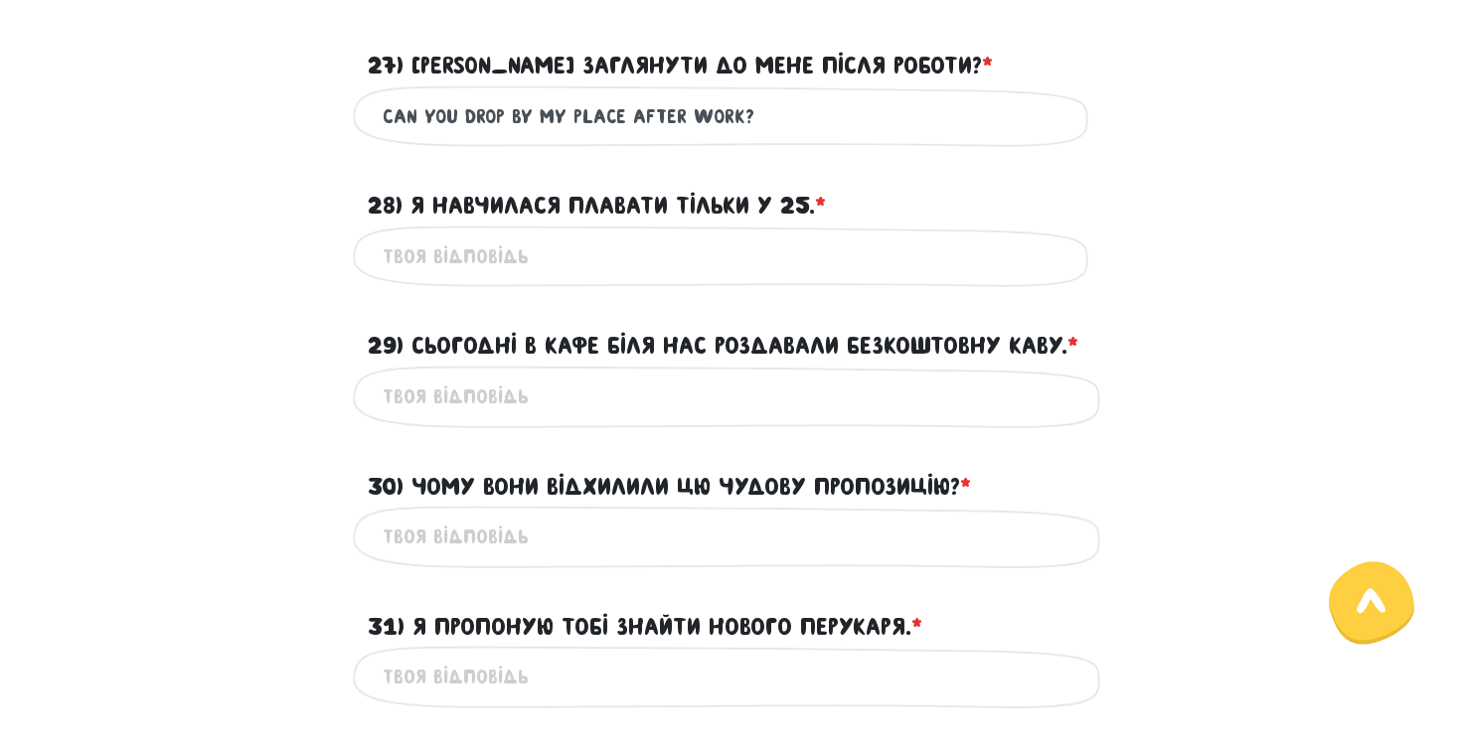
scroll to position [637, 0]
click at [457, 248] on input "28) Я навчилася плавати тільки у 25. * ?" at bounding box center [731, 256] width 696 height 45
paste input "I only learned to swim at 25."
type input "I only learned to swim at 25."
click at [459, 298] on form "Тест для тічерів 5/7 Привіт! Цей тест складається з двох частин - письмової та …" at bounding box center [730, 528] width 1103 height 2085
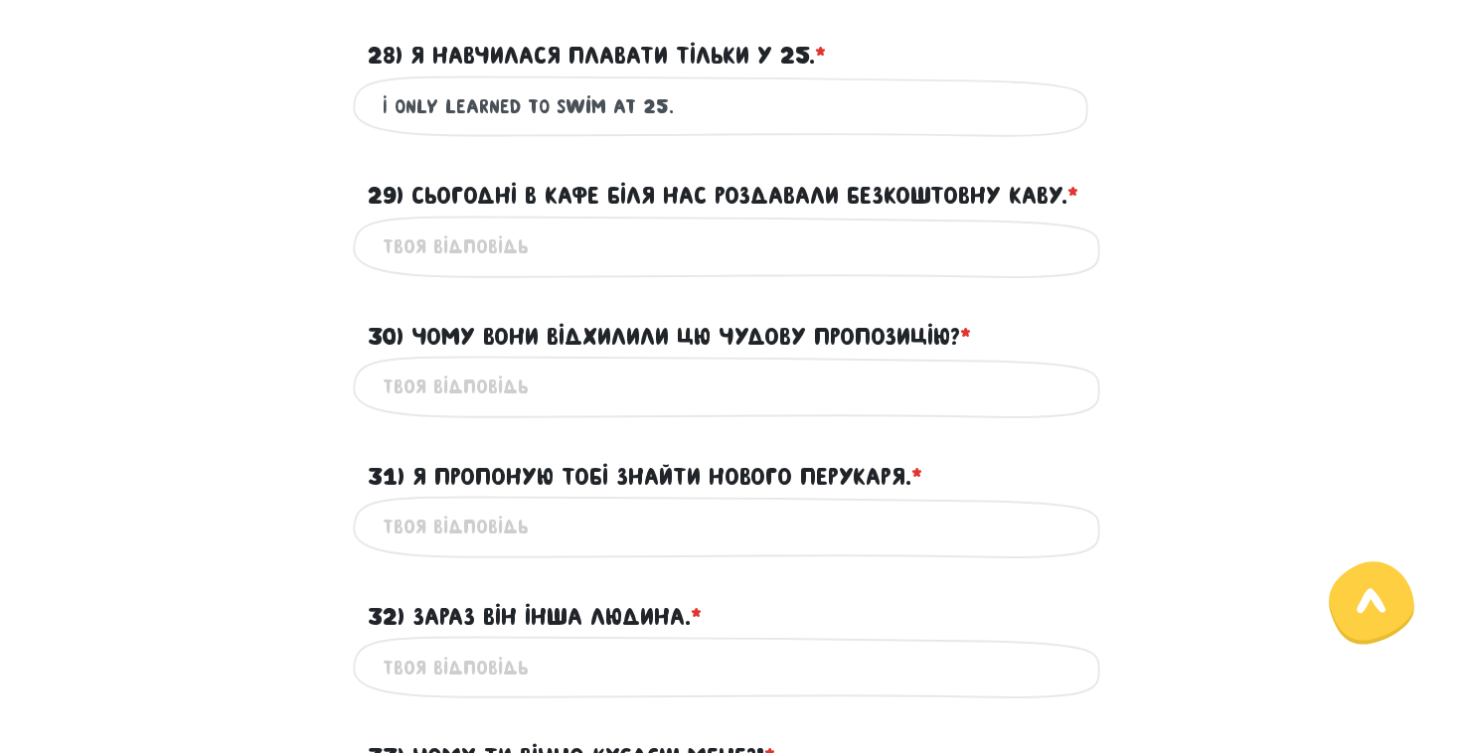
scroll to position [793, 0]
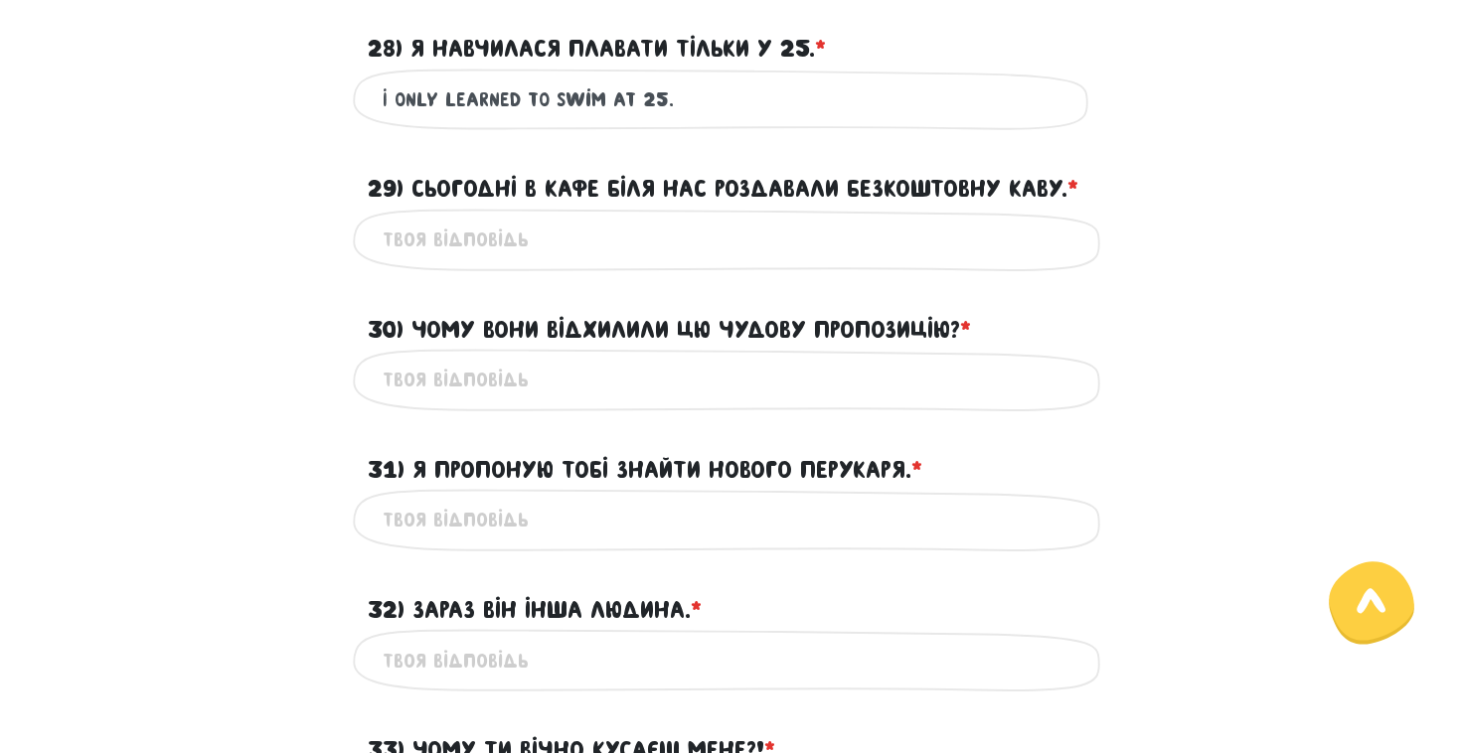
click at [574, 235] on input "29) Сьогодні в кафе біля нас роздавали безкоштовну каву. * ?" at bounding box center [731, 240] width 696 height 45
paste input "[DATE] they were giving out free coffee at the café near [GEOGRAPHIC_DATA]."
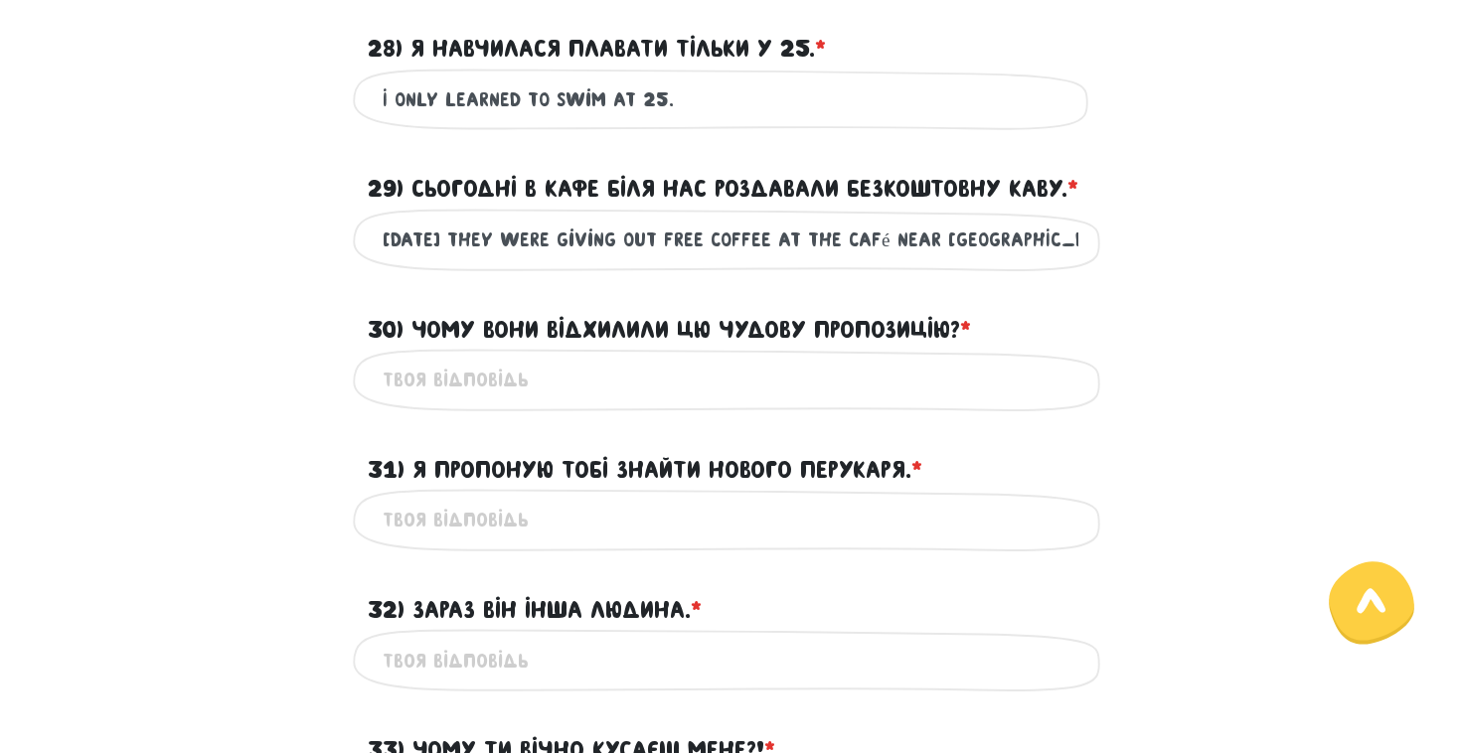
drag, startPoint x: 448, startPoint y: 240, endPoint x: 641, endPoint y: 244, distance: 192.9
click at [641, 244] on input "[DATE] they were giving out free coffee at the café near [GEOGRAPHIC_DATA]." at bounding box center [731, 240] width 696 height 45
click at [559, 240] on input "[DATE] free coffee at the café near [GEOGRAPHIC_DATA]." at bounding box center [731, 240] width 696 height 45
click at [450, 243] on input "[DATE] free coffee was being given out at the café near [GEOGRAPHIC_DATA]." at bounding box center [731, 240] width 696 height 45
type input "[DATE] free coffee was being given out at the café near [GEOGRAPHIC_DATA]."
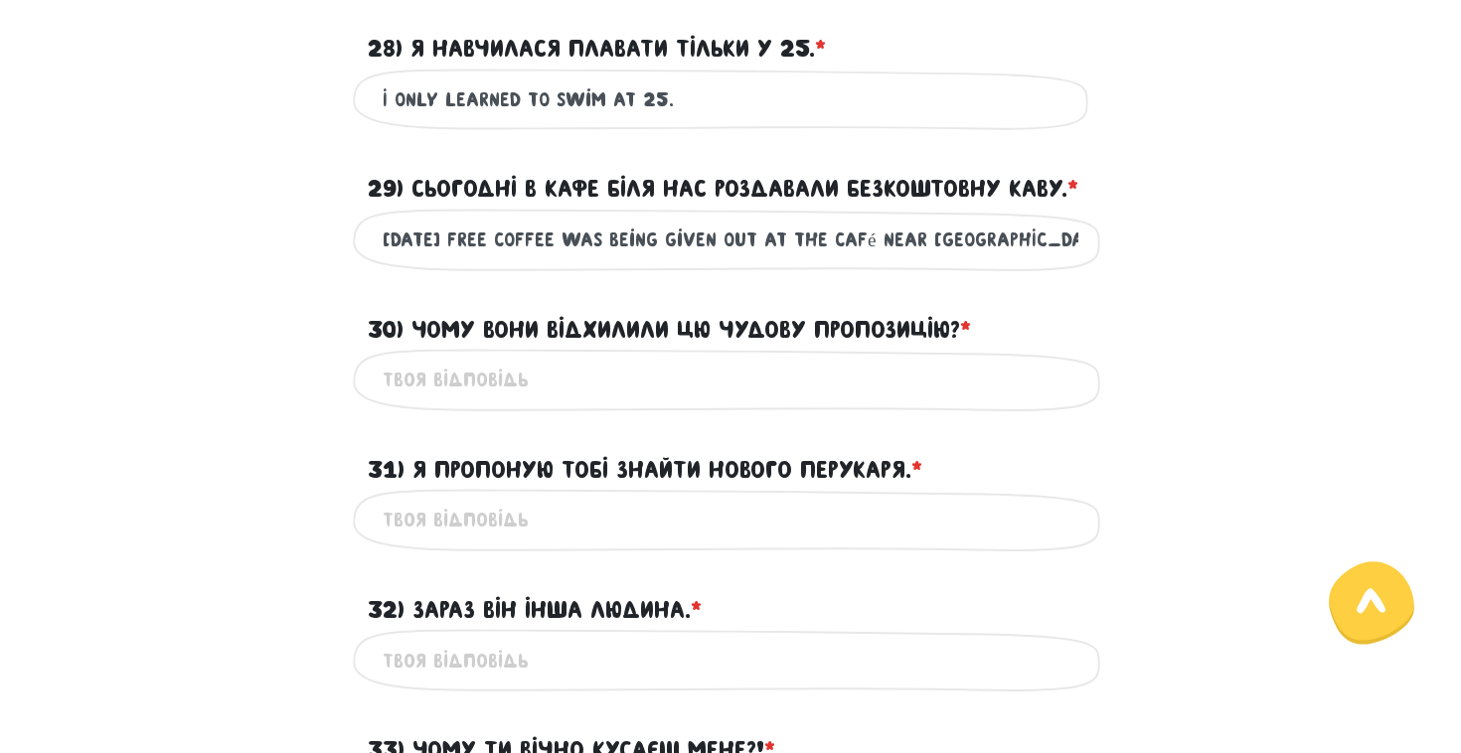
click at [490, 280] on form "Тест для тічерів 5/7 Привіт! Цей тест складається з двох частин - письмової та …" at bounding box center [730, 372] width 1103 height 2085
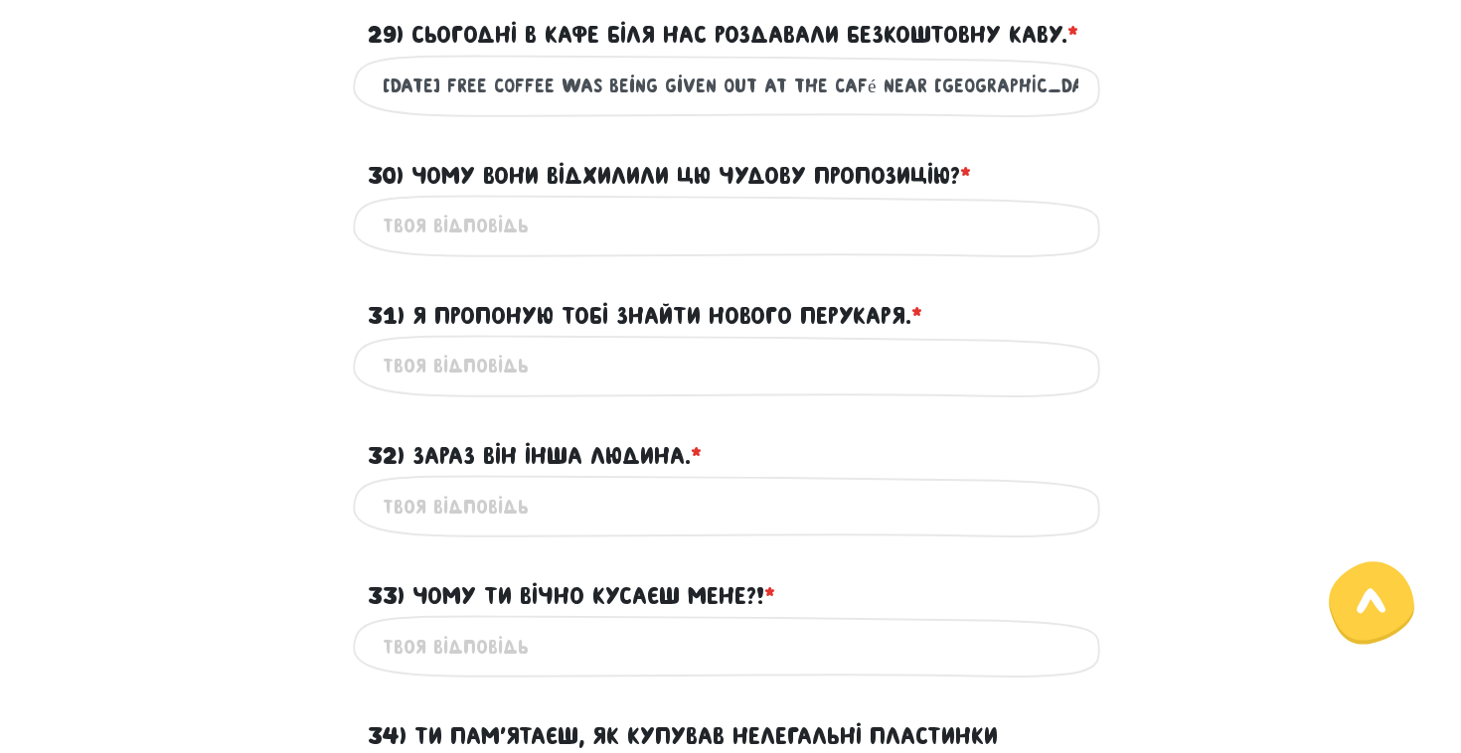
scroll to position [951, 0]
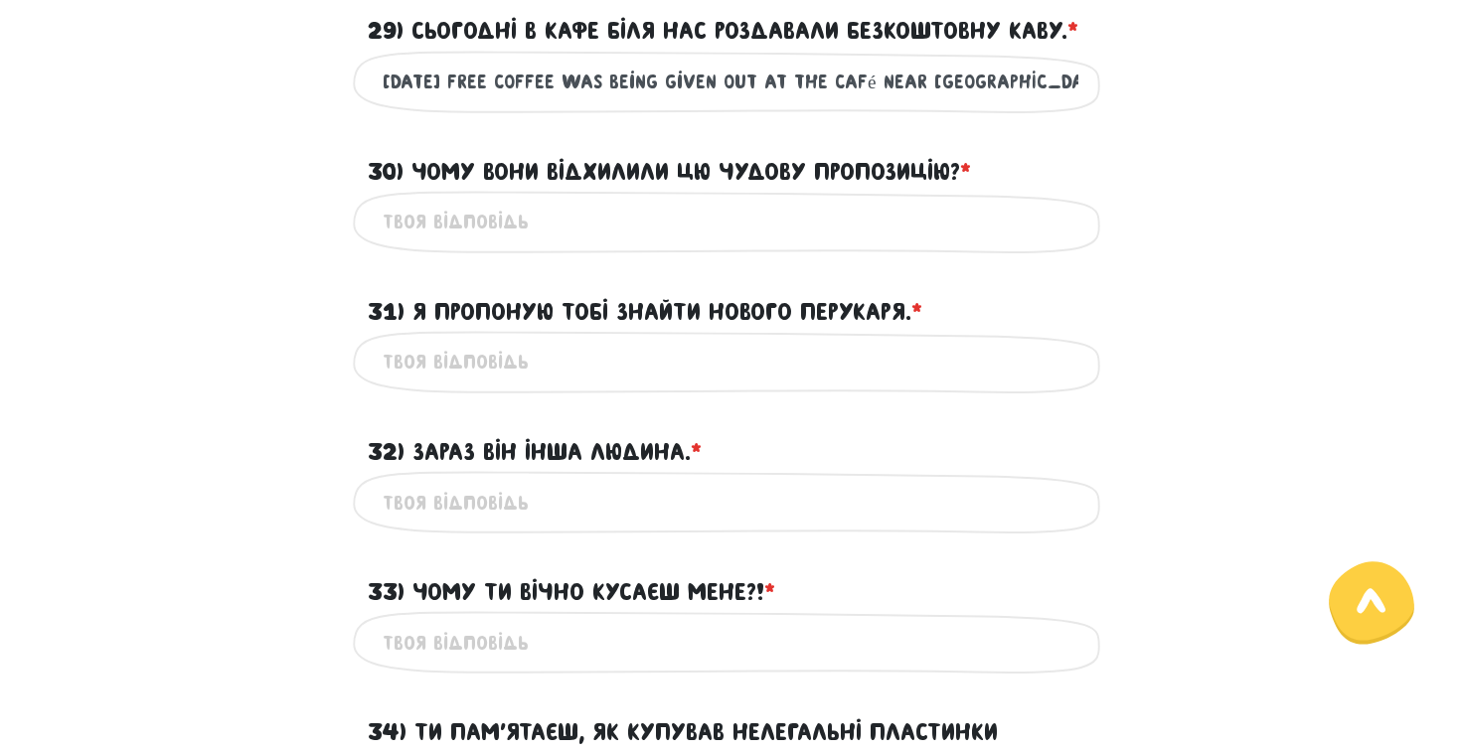
click at [445, 211] on input "30) Чому вони відхилили цю чудову пропозицію? * ?" at bounding box center [731, 222] width 696 height 45
paste input "Why did they turn down this great offer?"
type input "Why did they turn down this great offer?"
click at [440, 271] on div "31) Я пропоную тобі знайти нового перукаря. * ?" at bounding box center [730, 300] width 755 height 62
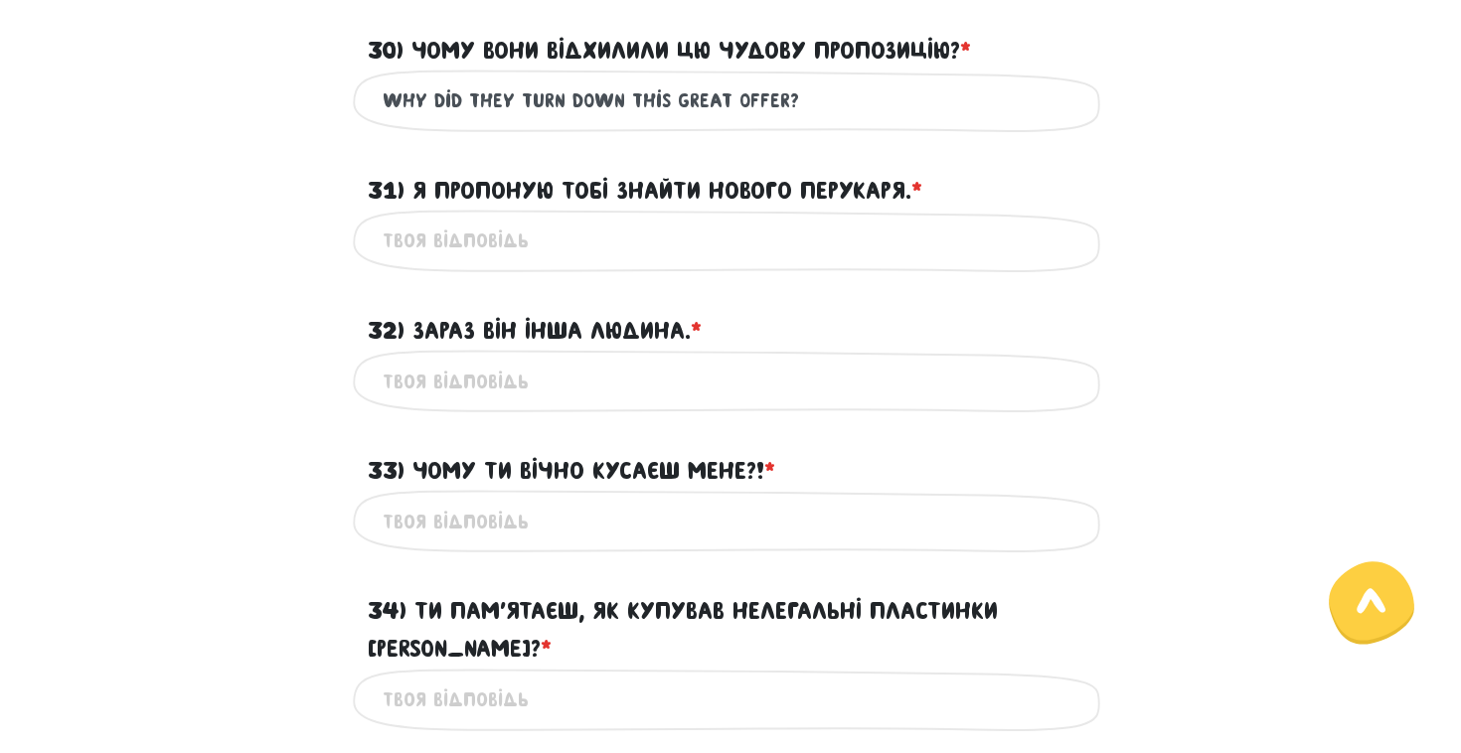
scroll to position [1061, 0]
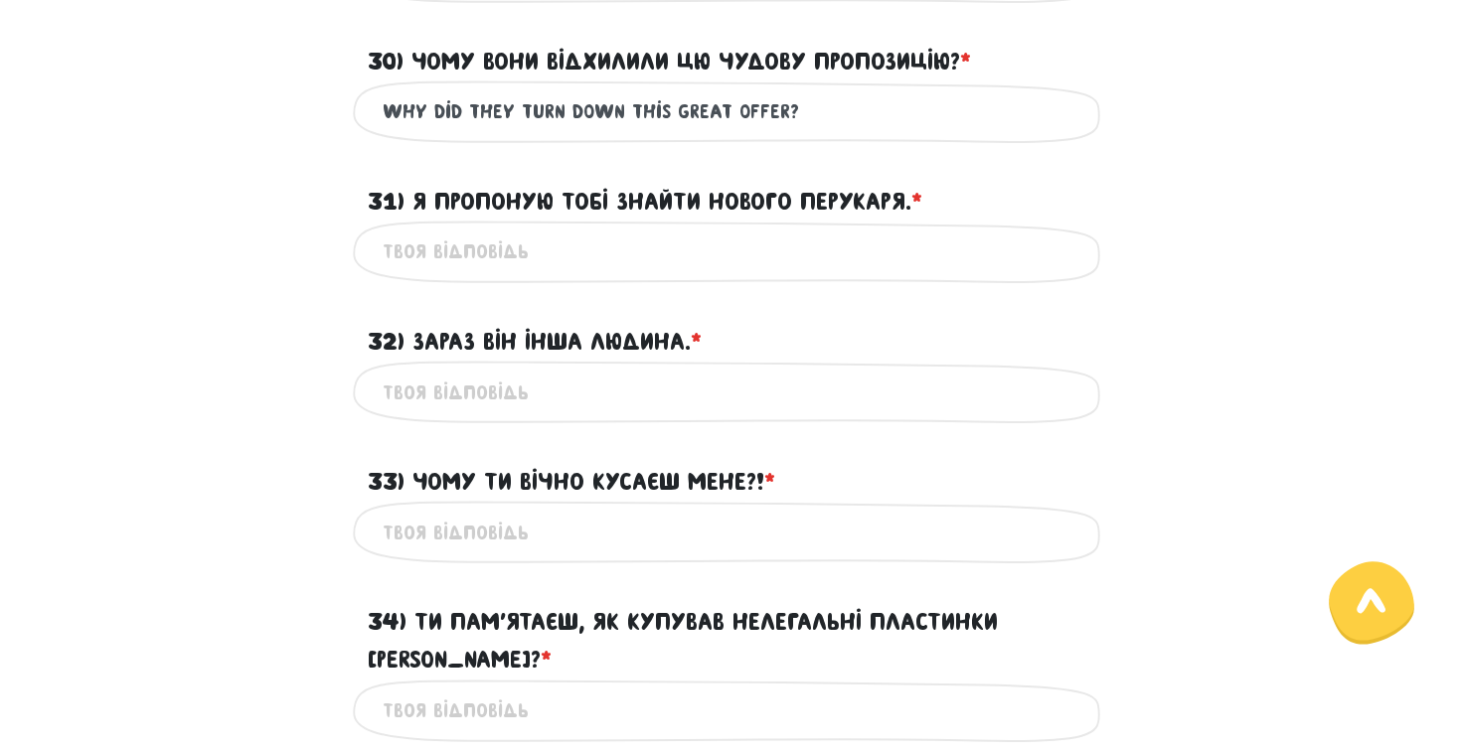
click at [475, 230] on input "31) Я пропоную тобі знайти нового перукаря. * ?" at bounding box center [731, 252] width 696 height 45
paste input "I suggest you find a new hairdresser."
type input "I suggest you find a new hairdresser."
click at [519, 315] on div "32) Зараз він інша людина. * ?" at bounding box center [730, 330] width 755 height 62
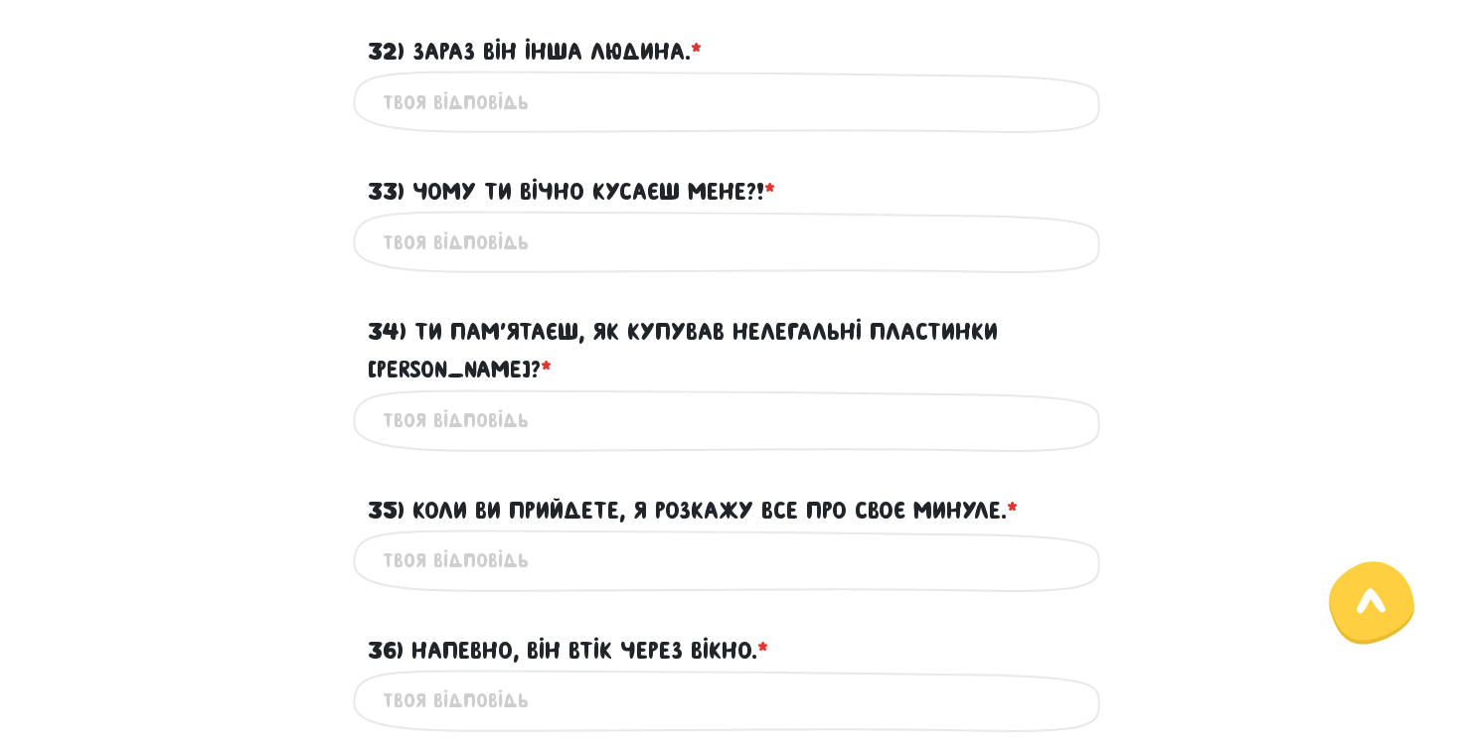
scroll to position [1362, 0]
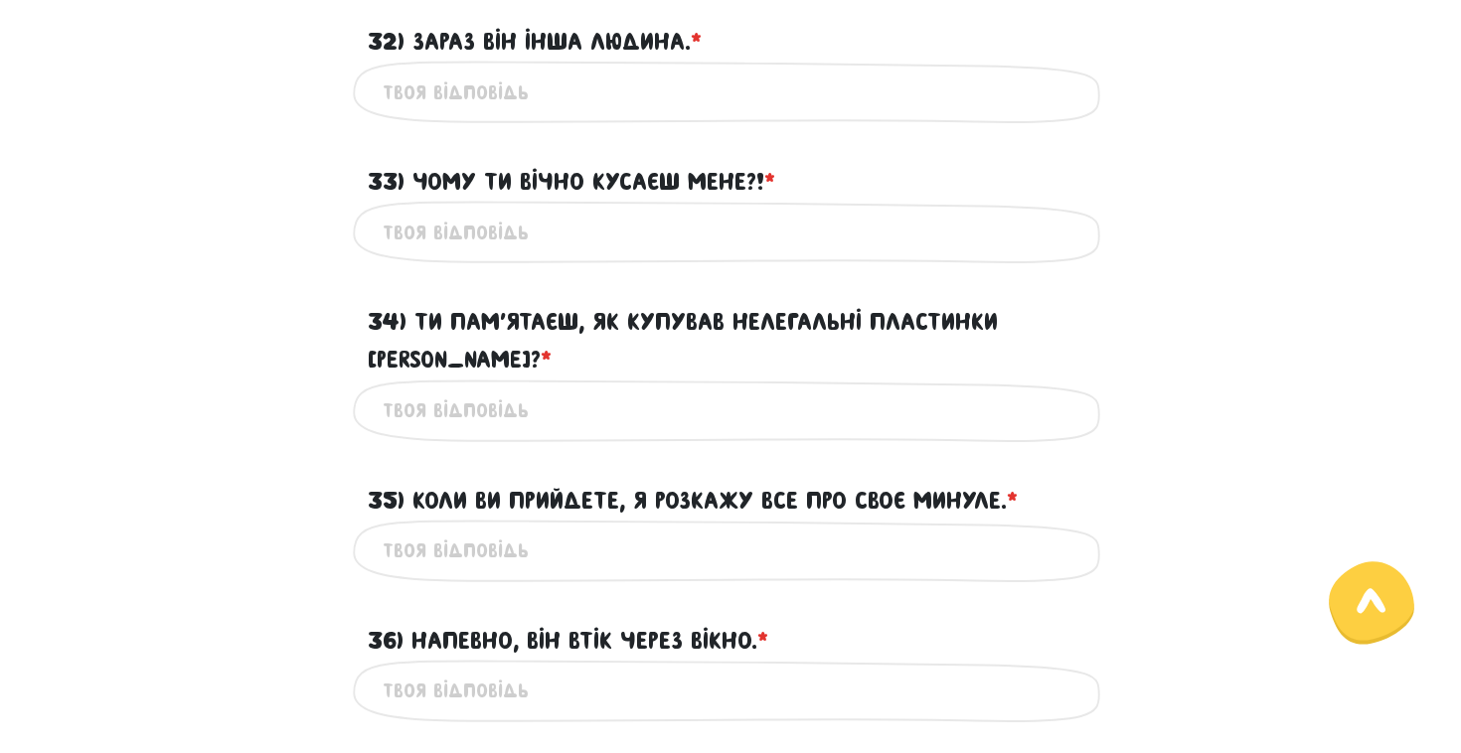
click at [568, 84] on input "32) Зараз він інша людина. * ?" at bounding box center [731, 92] width 696 height 45
paste input "He’s a different person now."
type input "He’s a different person now."
click at [484, 227] on input "33) Чому ти вічно кусаєш мене?! * ?" at bounding box center [731, 232] width 696 height 45
paste input "Why do you keep biting me?!"
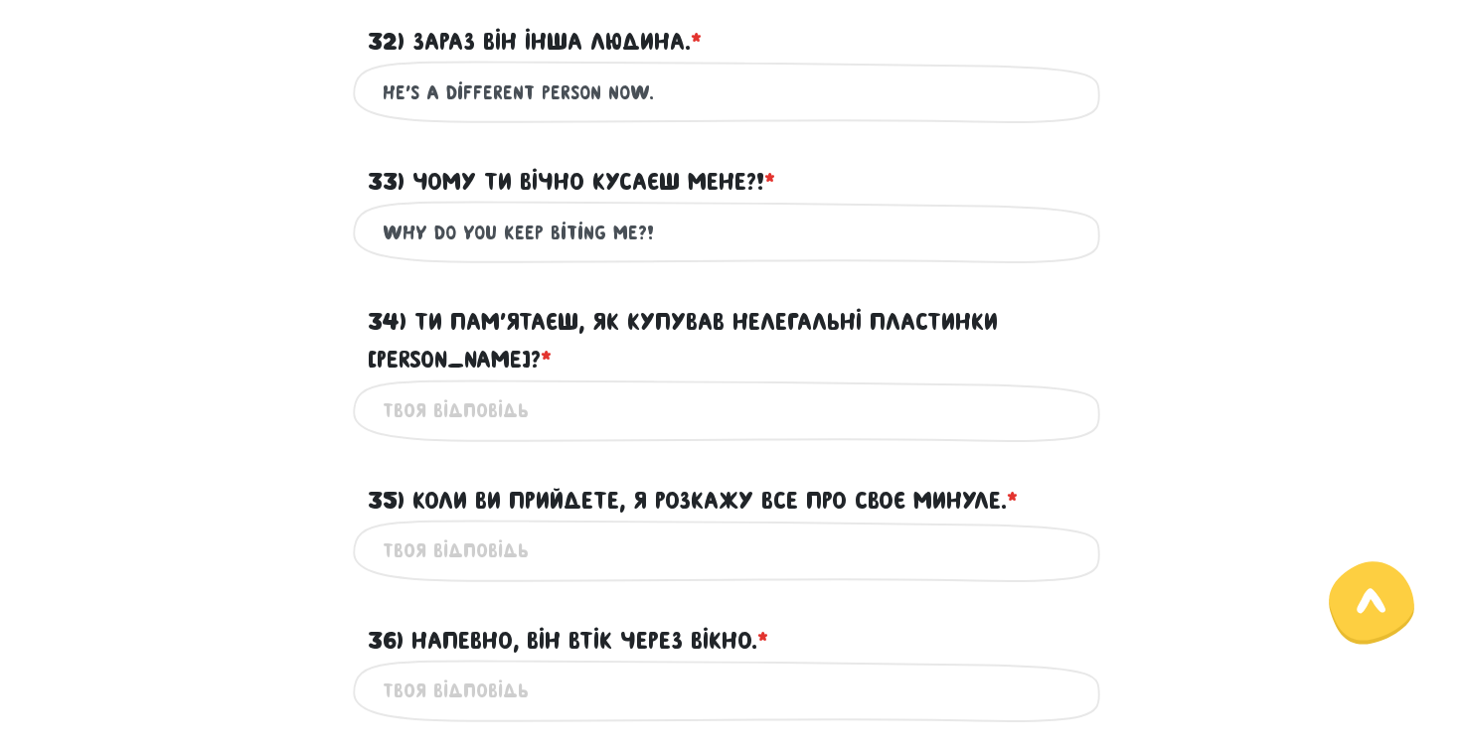
click at [541, 232] on input "Why do you keep biting me?!" at bounding box center [731, 232] width 696 height 45
type input "Why Are you always biting me?!"
click at [514, 389] on input "34) Ти пам’ятаєш, як купував нелегальні пластинки [PERSON_NAME]? * ?" at bounding box center [731, 411] width 696 height 45
paste input "Do you remember how you bought illegal Beatles records?"
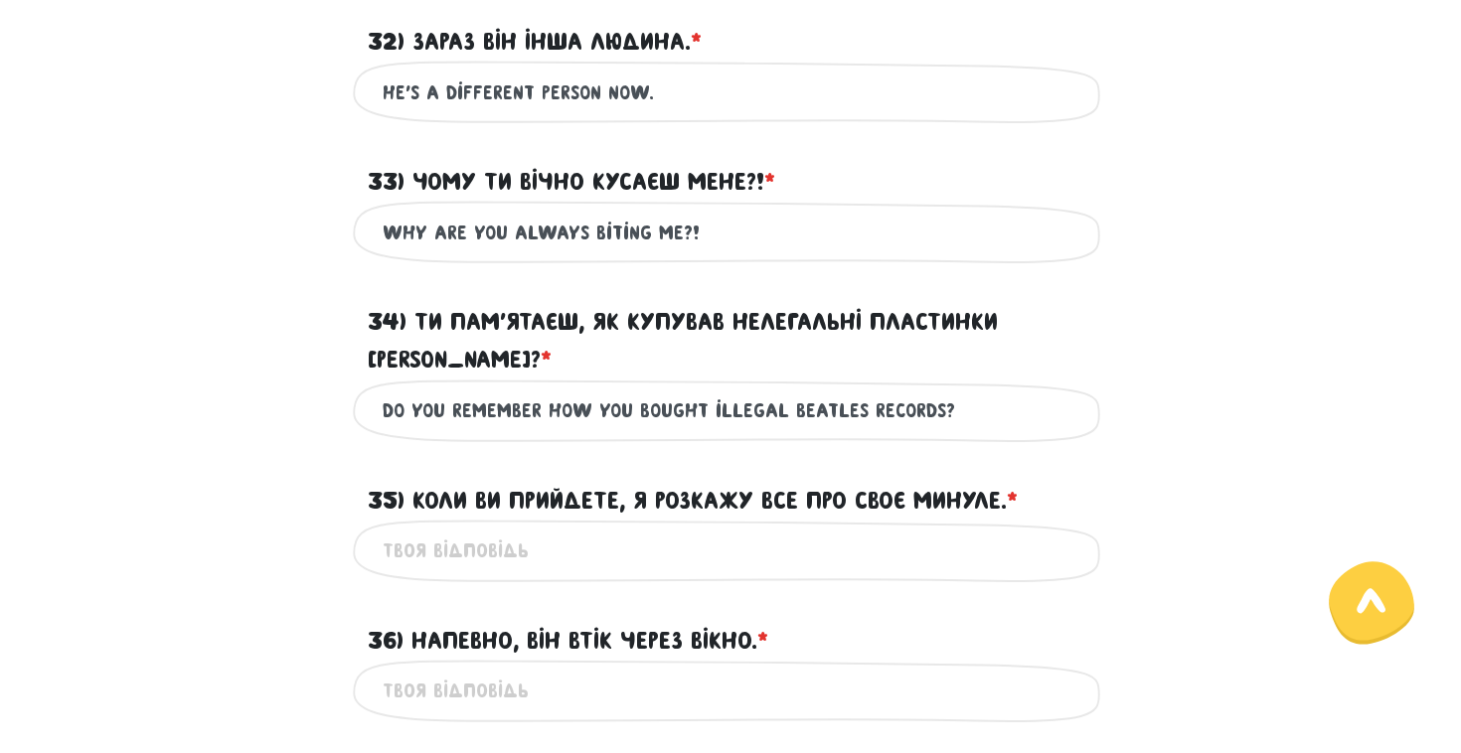
type input "Do you remember how you bought illegal Beatles records?"
click at [673, 529] on input "35) Коли ви прийдете, я розкажу все про своє минуле. * ?" at bounding box center [731, 551] width 696 height 45
paste input "When you come, I’ll tell you everything about my past."
type input "When you come, I’ll tell you everything about my past."
click at [506, 669] on input "36) Напевно, він втік через вікно. * ?" at bounding box center [731, 691] width 696 height 45
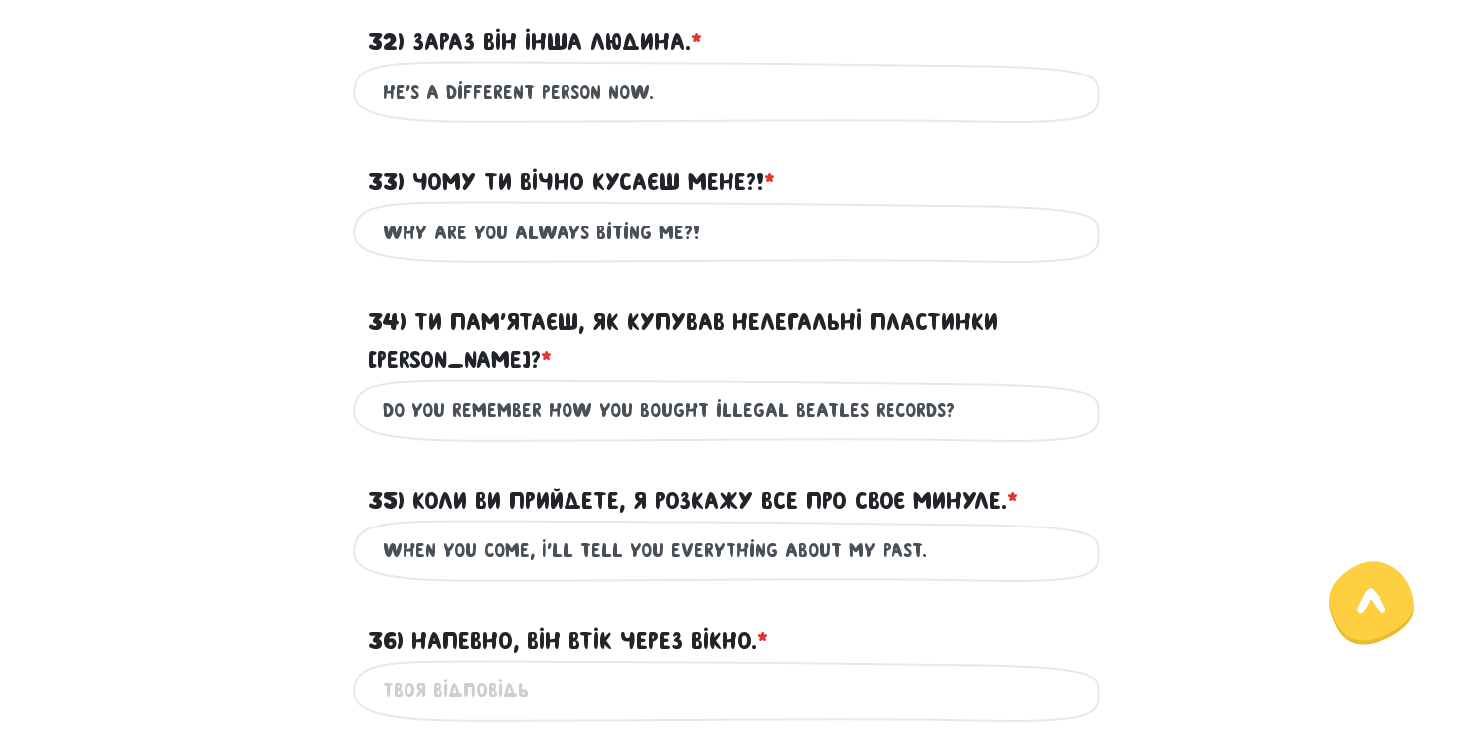
paste input "He probably ran away through the window."
type input "He probably ran away through the window."
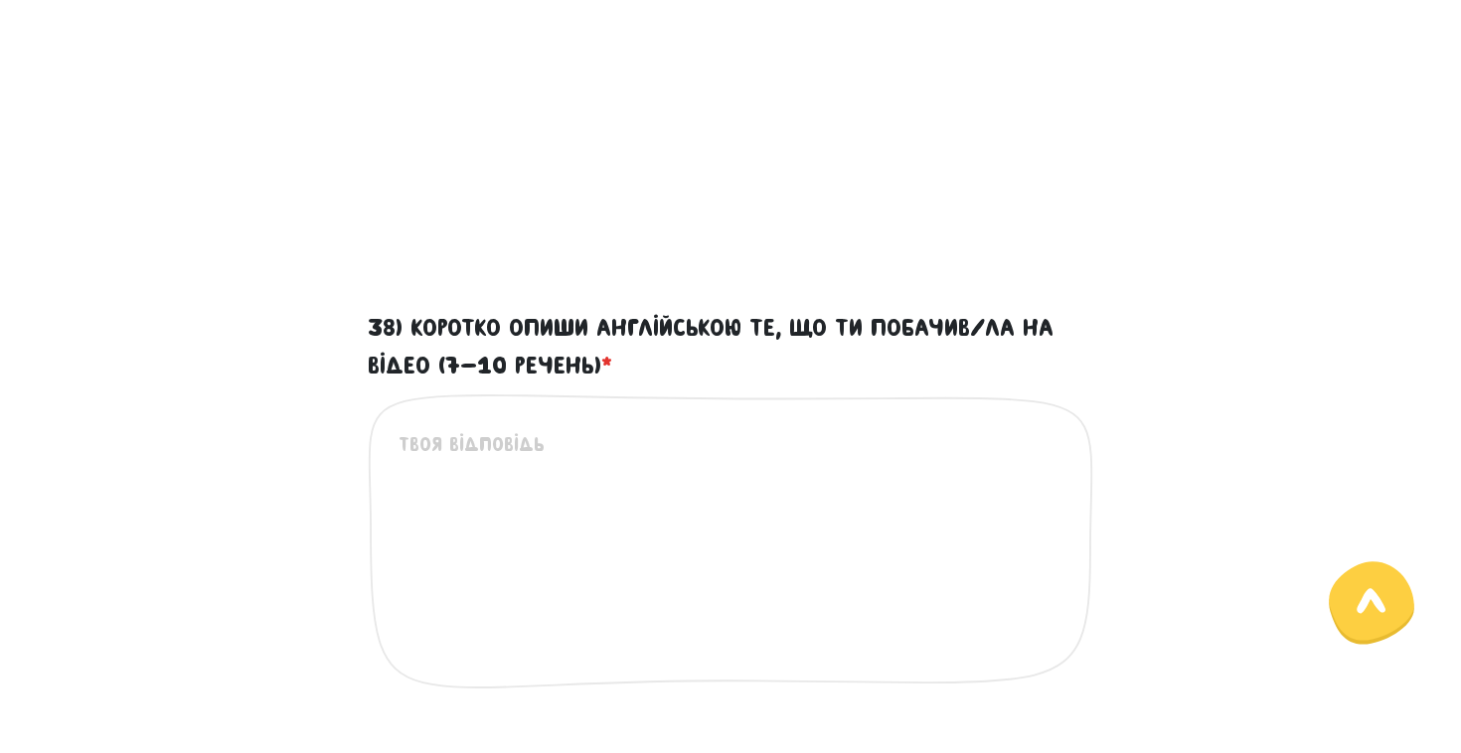
scroll to position [570, 0]
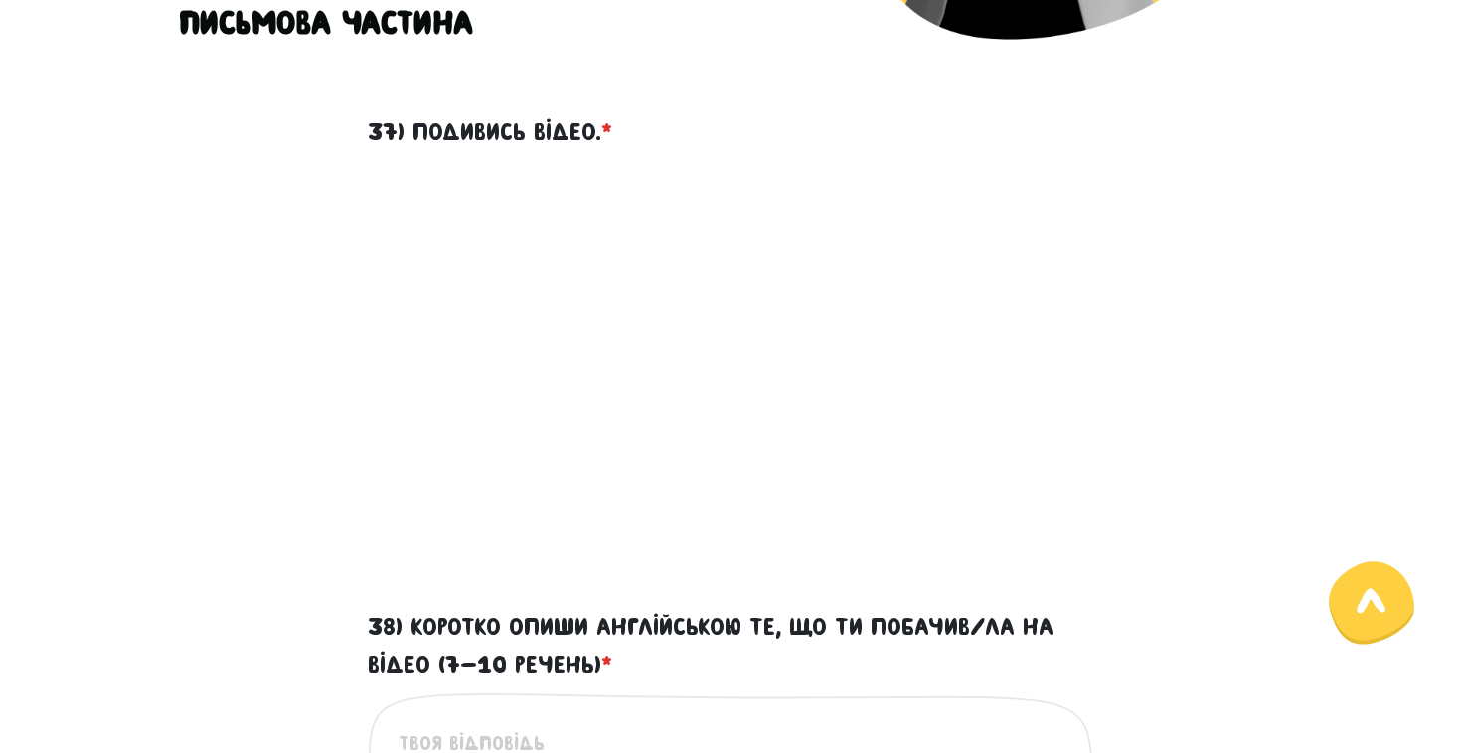
click at [1158, 432] on div "37) Подивись відео. *" at bounding box center [730, 344] width 1133 height 511
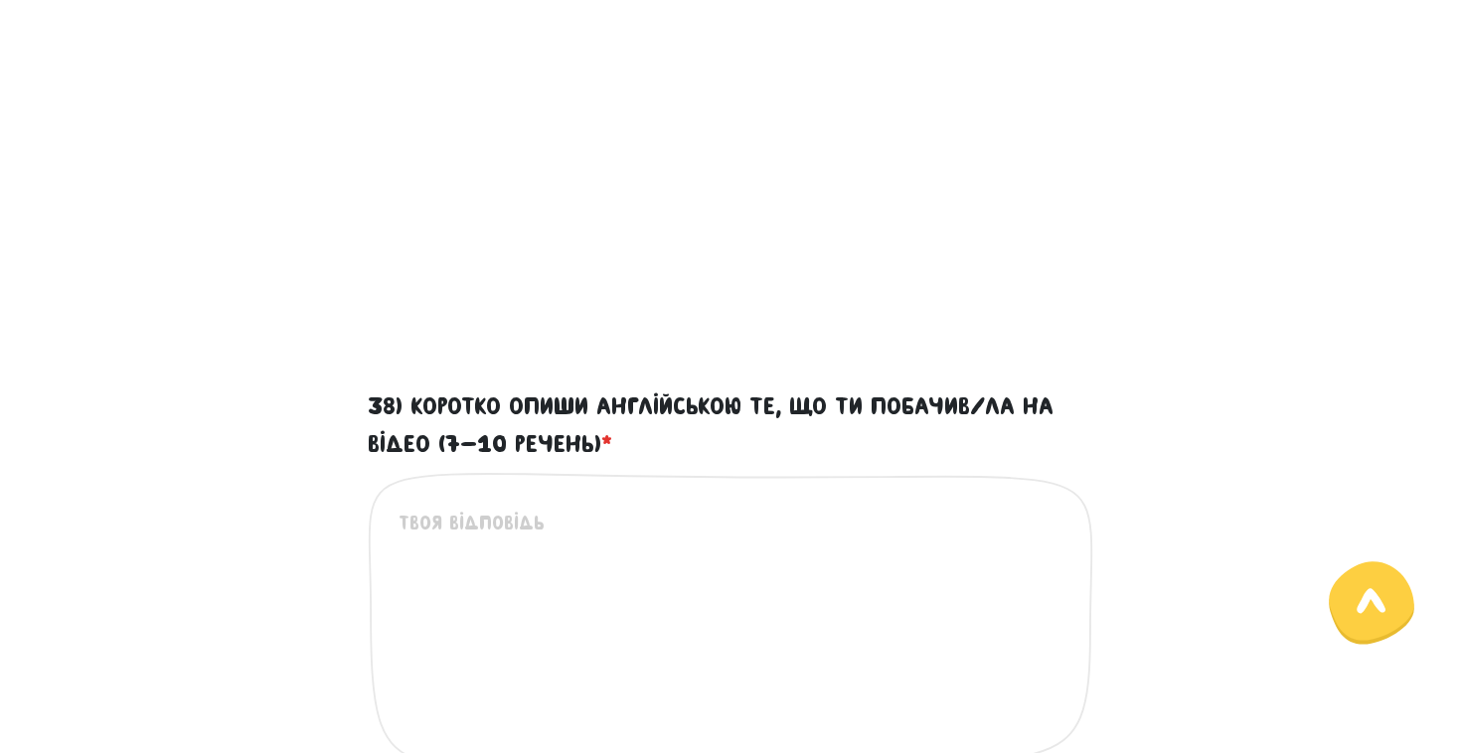
scroll to position [744, 0]
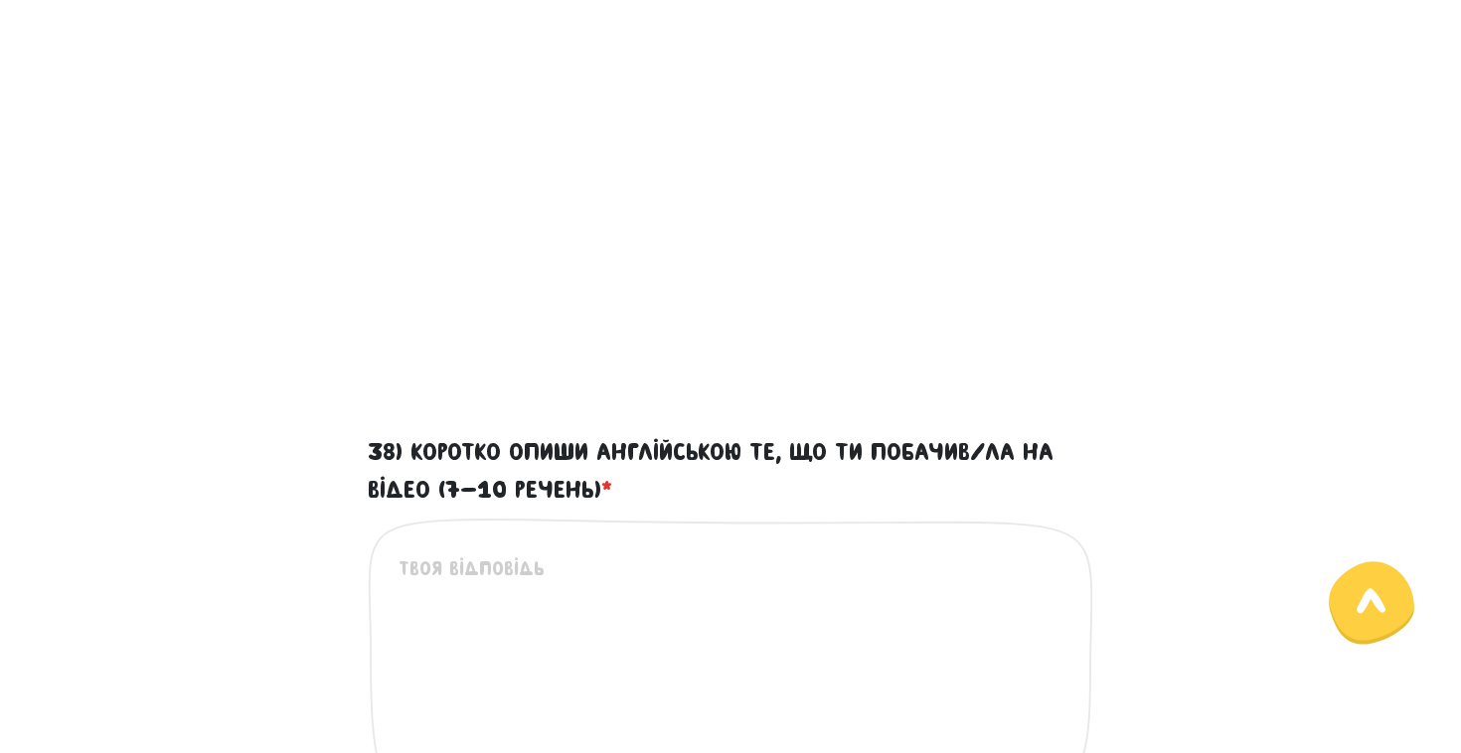
click at [1140, 263] on div "37) Подивись відео. *" at bounding box center [730, 170] width 1133 height 511
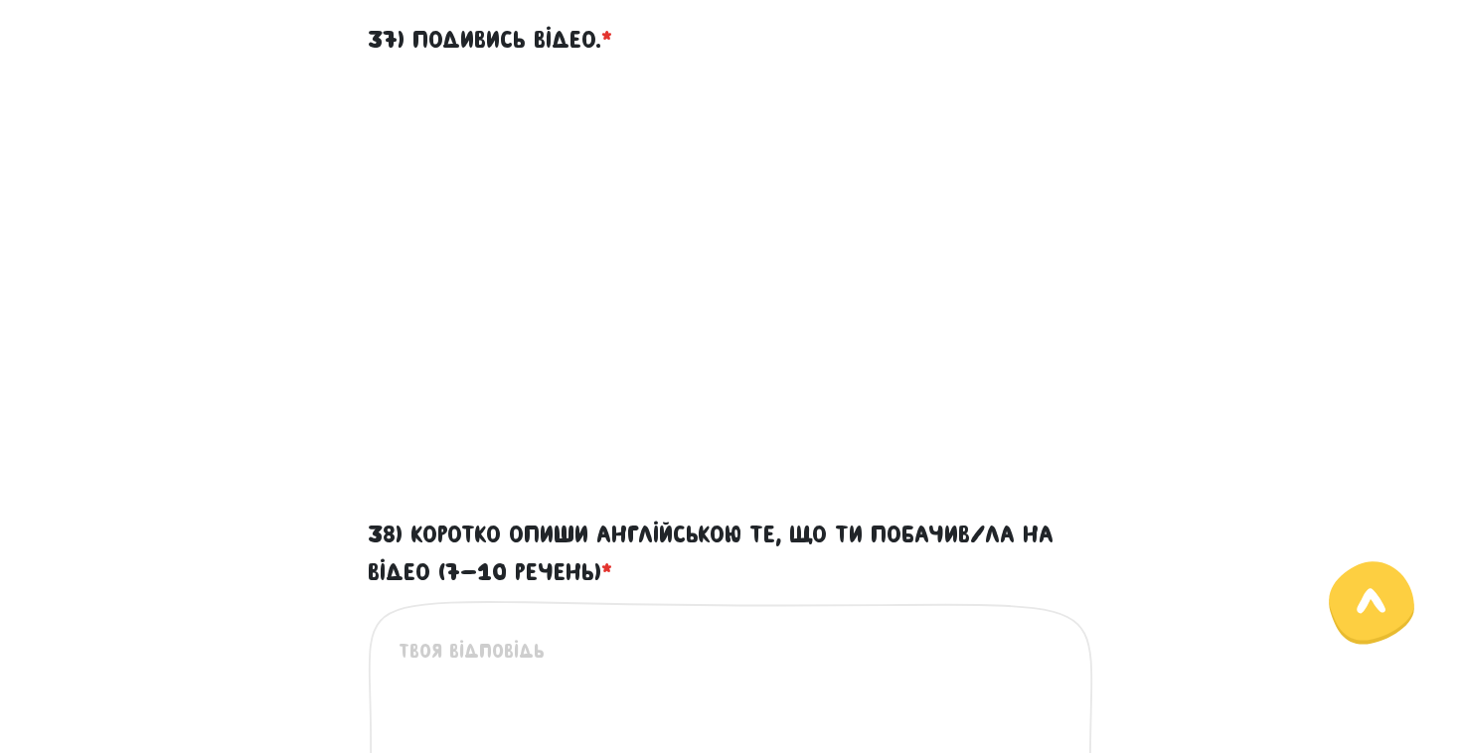
scroll to position [648, 0]
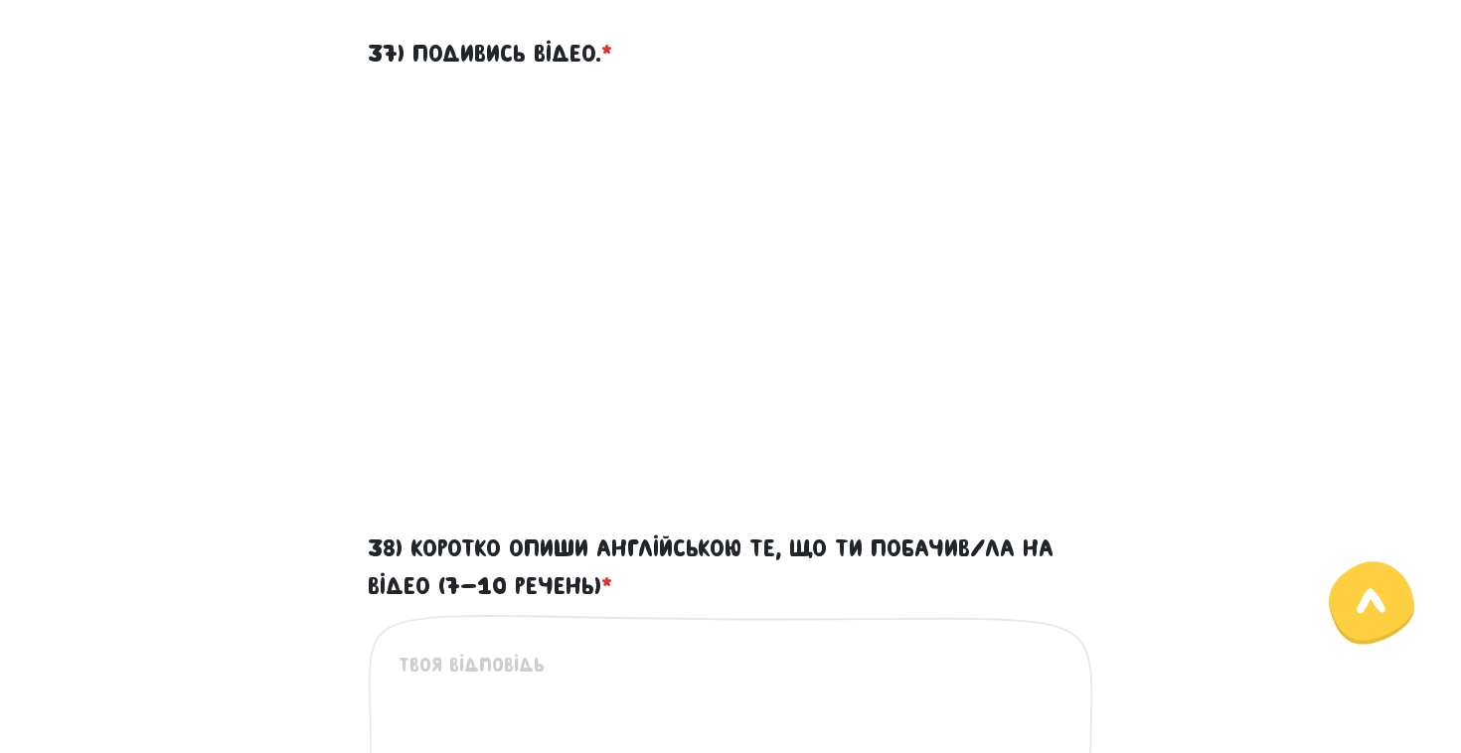
type textarea "m"
type textarea "е"
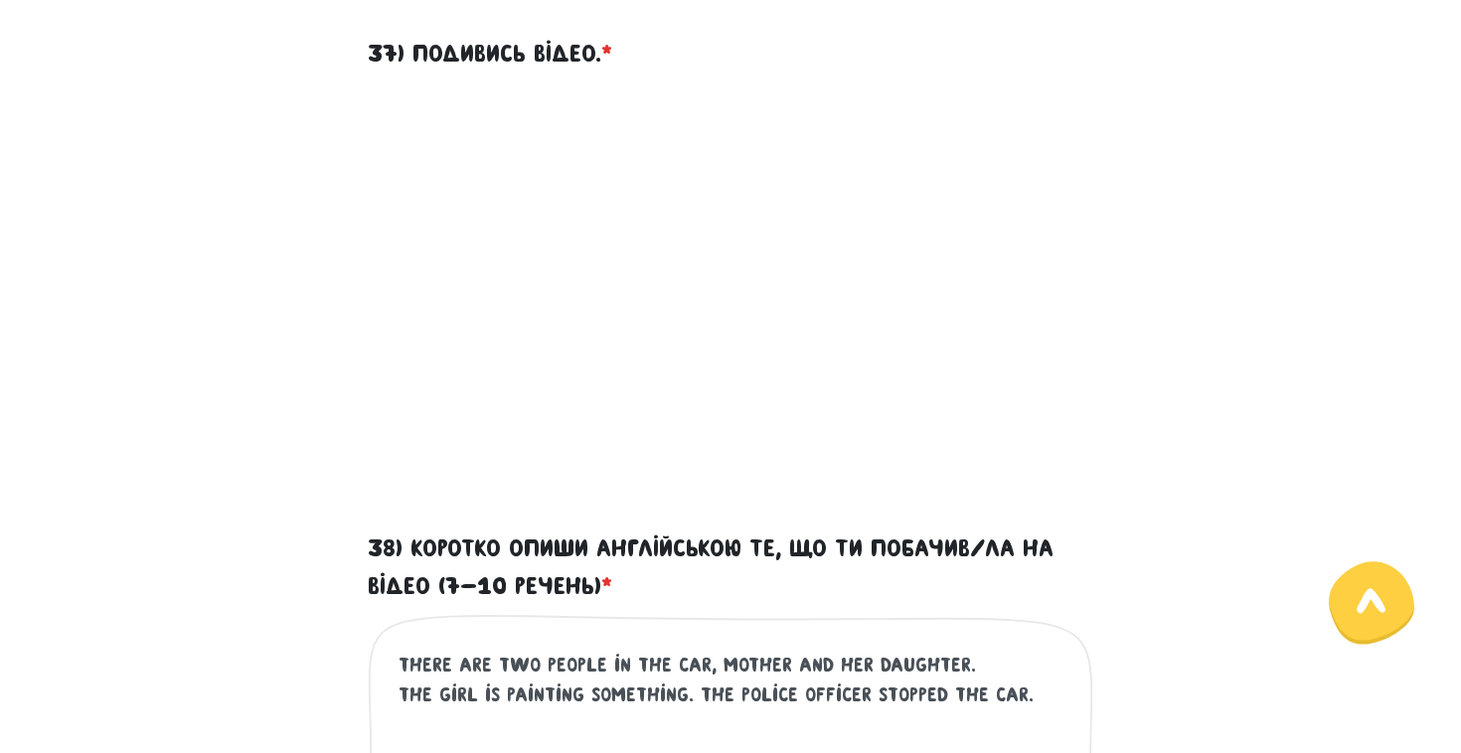
click at [1242, 453] on div "37) Подивись відео. *" at bounding box center [730, 266] width 1133 height 511
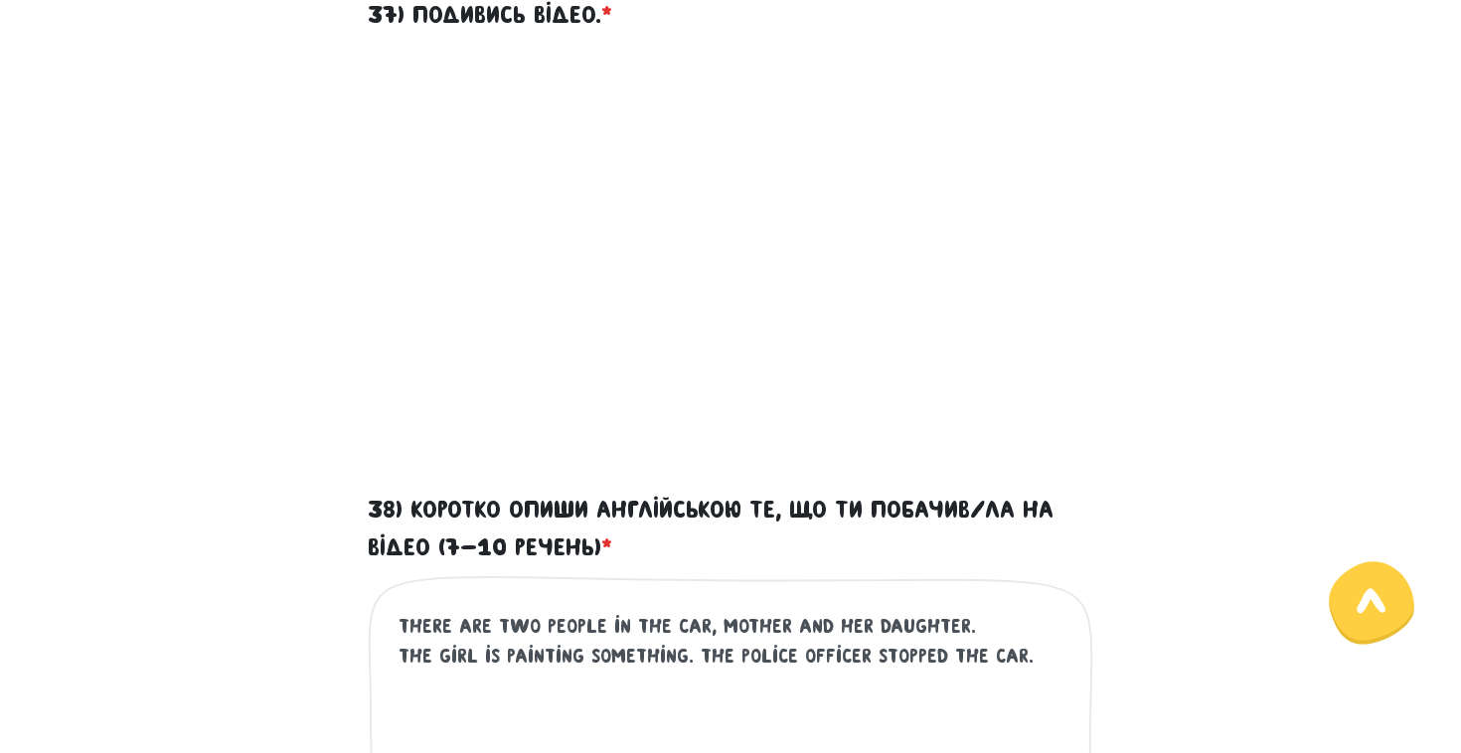
scroll to position [730, 0]
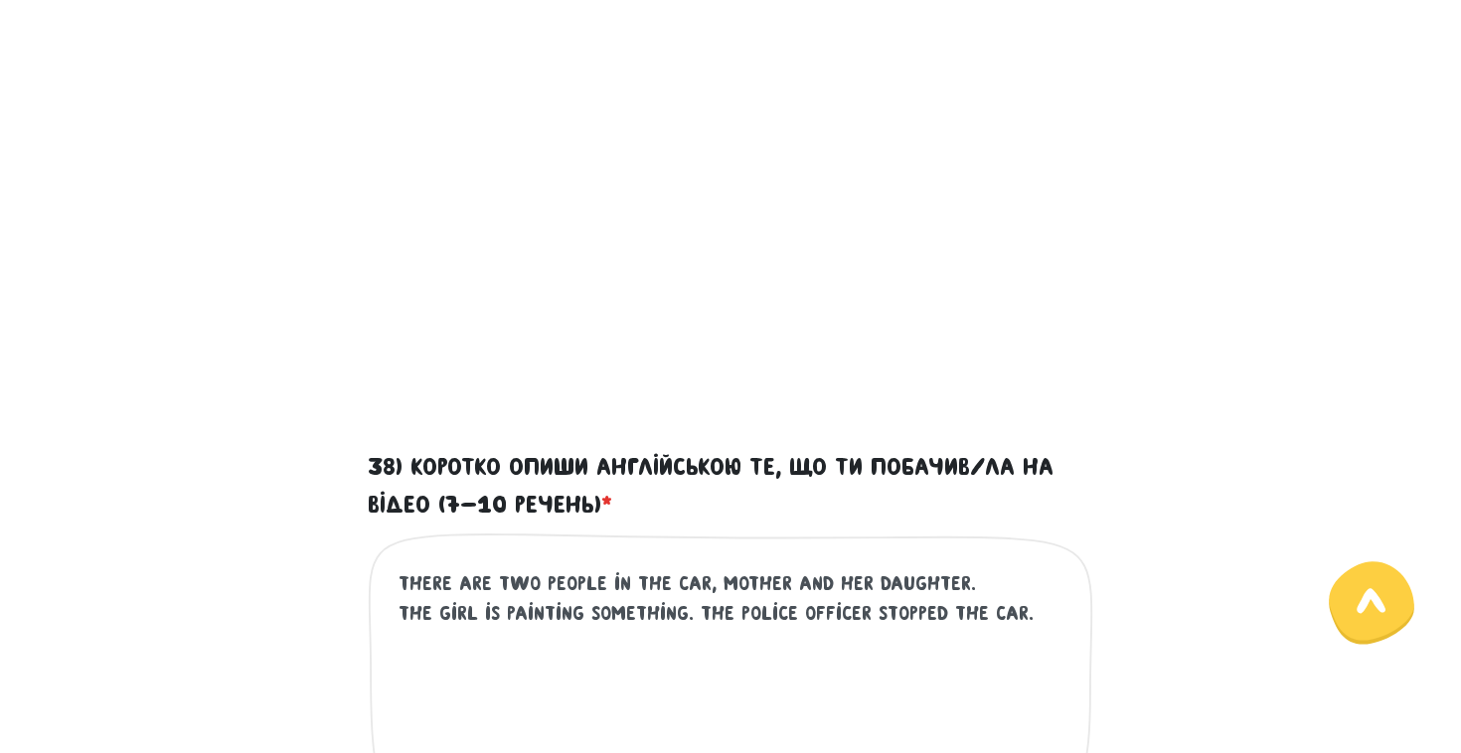
click at [1014, 617] on textarea "there are two people in the car, mother and her daughter. the girl is painting …" at bounding box center [732, 691] width 666 height 244
click at [584, 587] on textarea "there are two people in the car, mother and her daughter. the girl is painting …" at bounding box center [732, 691] width 666 height 244
click at [570, 611] on textarea "there are two people in the car, mother and her daughter. the girl is painting …" at bounding box center [732, 691] width 666 height 244
click at [763, 615] on textarea "there are two people in the car, mother and her daughter. the girl is painting …" at bounding box center [732, 691] width 666 height 244
click at [747, 653] on textarea "there are two people in the car, mother and her daughter. the girl is painting …" at bounding box center [732, 691] width 666 height 244
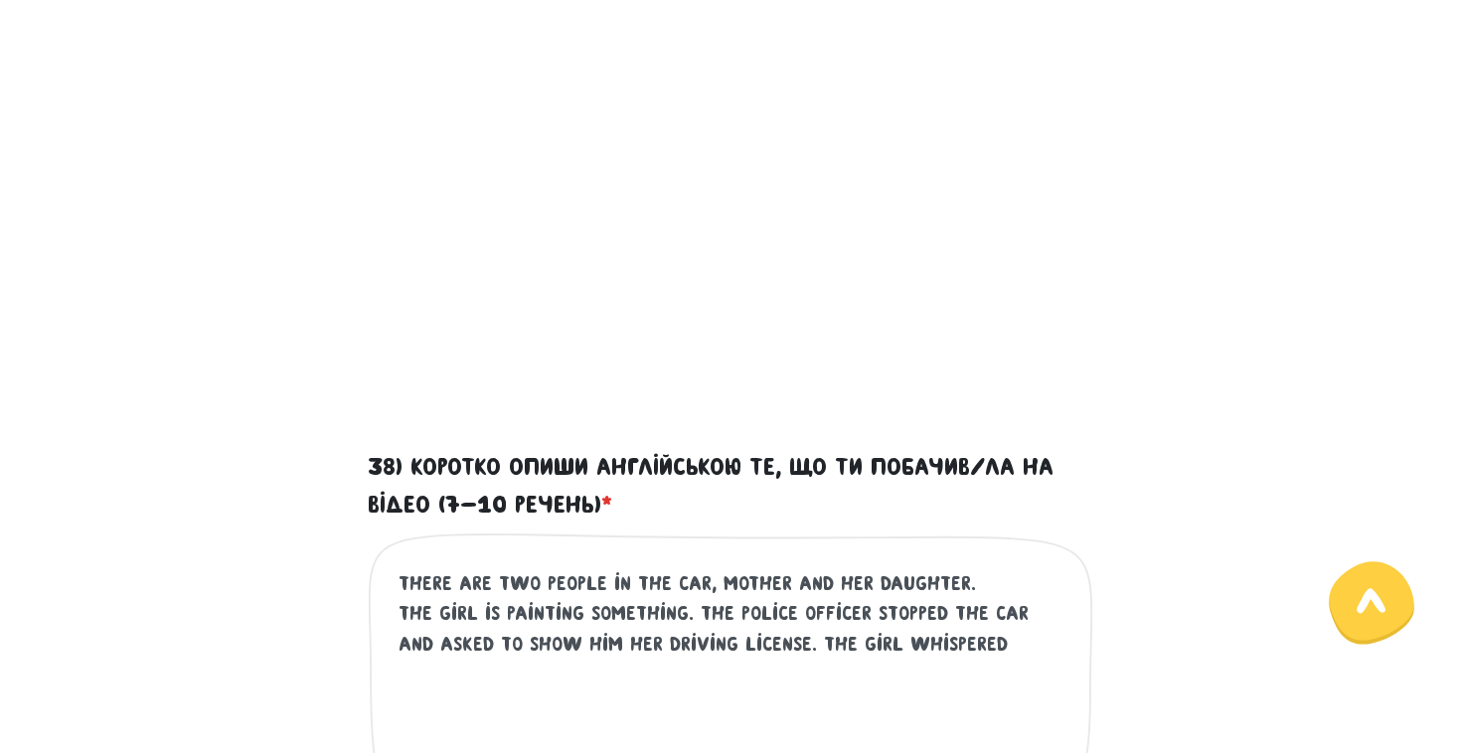
click at [934, 636] on textarea "there are two people in the car, mother and her daughter. the girl is painting …" at bounding box center [732, 691] width 666 height 244
click at [1012, 657] on textarea "there are two people in the car, mother and her daughter. the girl is painting …" at bounding box center [732, 691] width 666 height 244
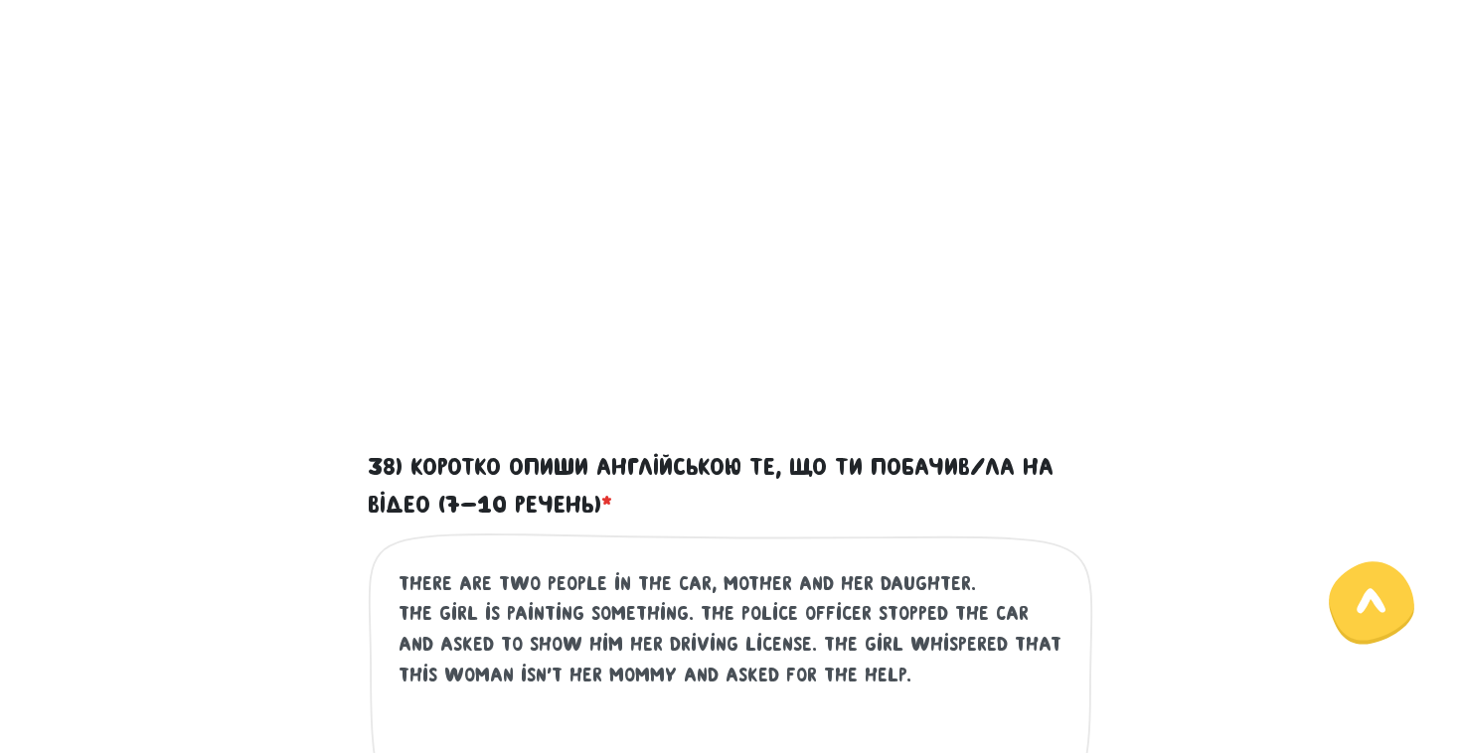
click at [722, 564] on div "there are two people in the car, mother and her daughter. the girl is painting …" at bounding box center [731, 697] width 726 height 328
click at [665, 622] on textarea "there are two people in the car, mother and her daughter. the girl is painting …" at bounding box center [732, 691] width 666 height 244
click at [752, 617] on textarea "there are two people in the car, mother and her daughter. the girl is painting …" at bounding box center [732, 691] width 666 height 244
click at [889, 650] on textarea "there are two people in the car, mother and her daughter. the girl is painting …" at bounding box center [732, 691] width 666 height 244
click at [961, 664] on textarea "there are two people in the car, mother and her daughter. the girl is painting …" at bounding box center [732, 691] width 666 height 244
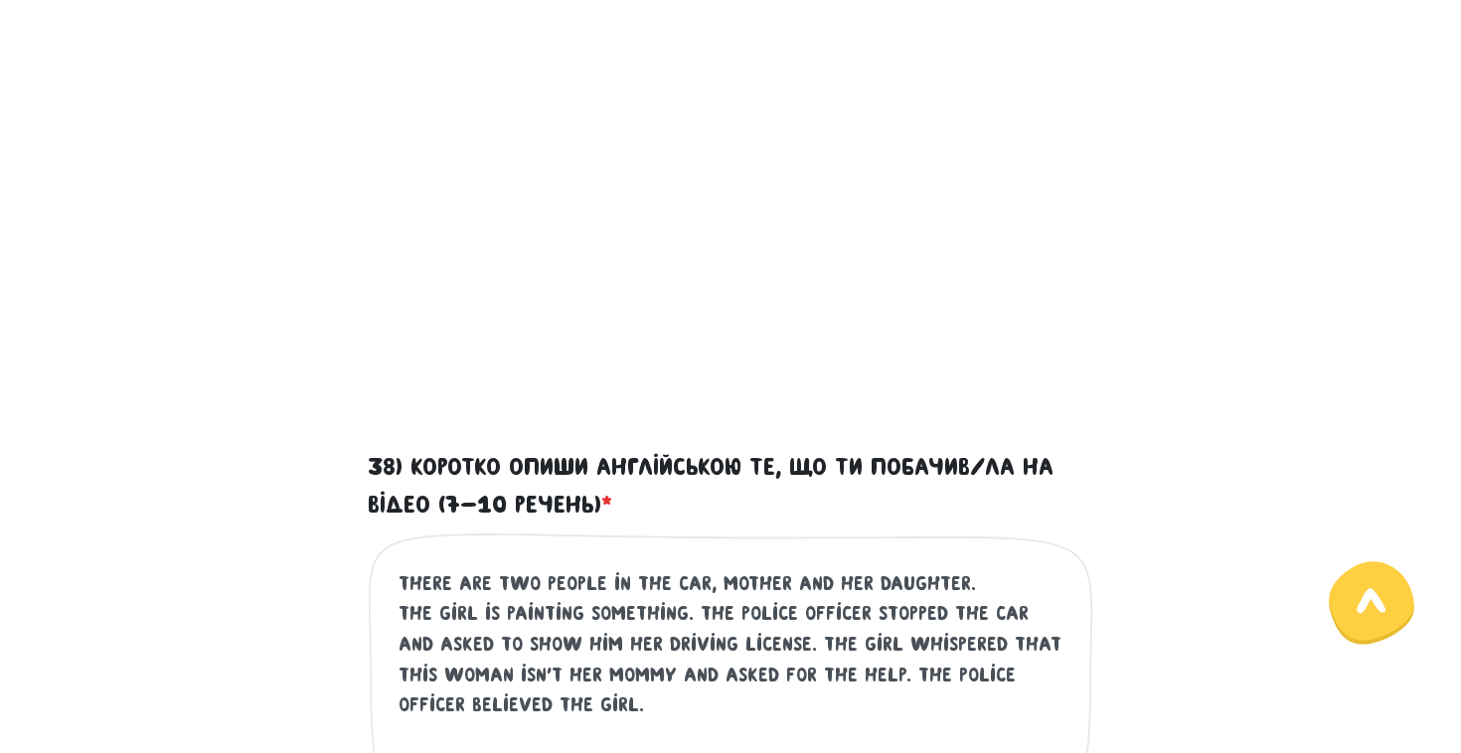
click at [675, 590] on textarea "there are two people in the car, mother and her daughter. the girl is painting …" at bounding box center [732, 691] width 666 height 244
click at [719, 533] on div "there are two people in the car, mother and her daughter. the girl is painting …" at bounding box center [731, 697] width 726 height 328
click at [641, 638] on textarea "there are two people in the car, mother and her daughter. the girl is painting …" at bounding box center [732, 691] width 666 height 244
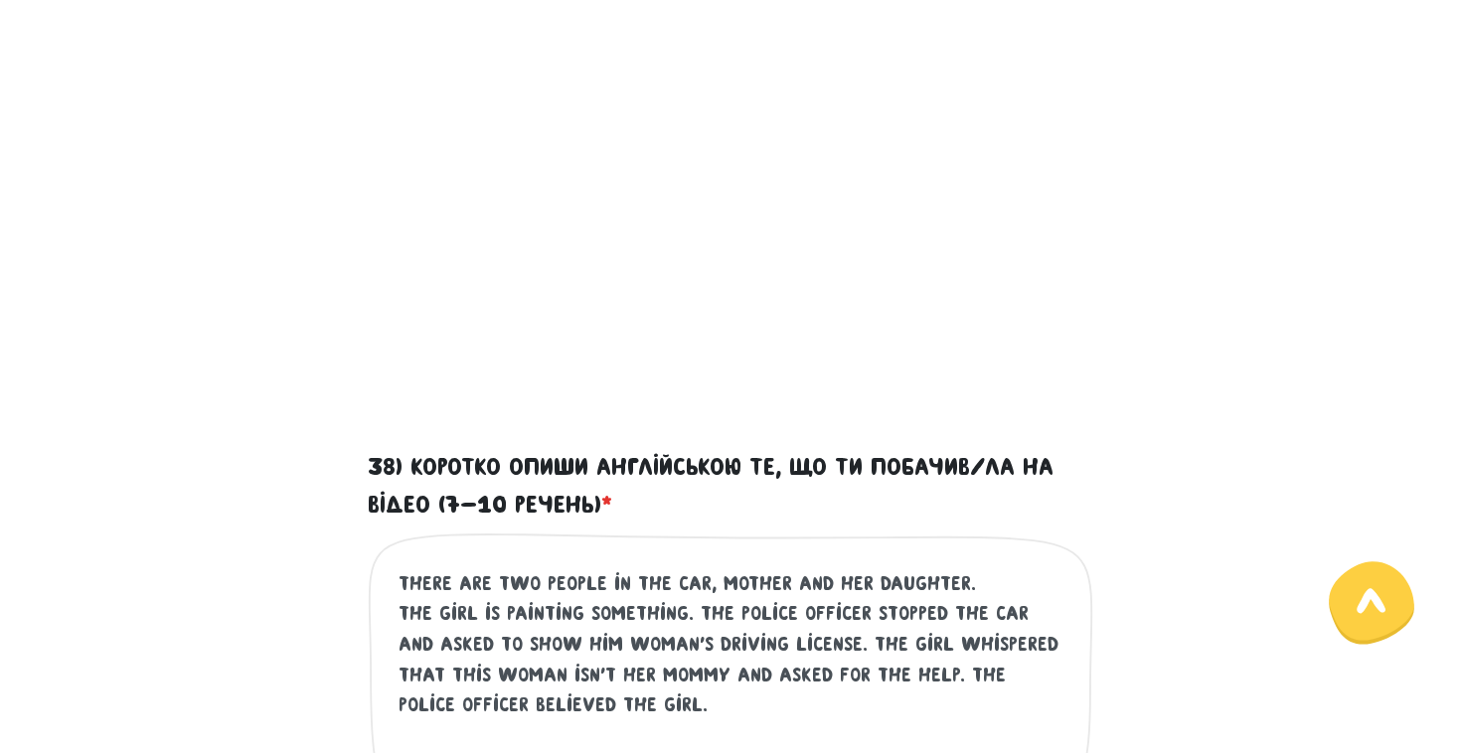
click at [655, 717] on textarea "there are two people in the car, mother and her daughter. the girl is painting …" at bounding box center [732, 691] width 666 height 244
click at [542, 570] on textarea "there are two people in the car, mother and her daughter. the girl is painting …" at bounding box center [732, 691] width 666 height 244
click at [548, 609] on textarea "there are two people in the car, mother and her daughter. the girl is painting …" at bounding box center [732, 691] width 666 height 244
click at [554, 637] on textarea "there are two people in the car, mother and her daughter. the girl is painting …" at bounding box center [732, 691] width 666 height 244
click at [557, 672] on textarea "there are two people in the car, mother and her daughter. the girl is painting …" at bounding box center [732, 691] width 666 height 244
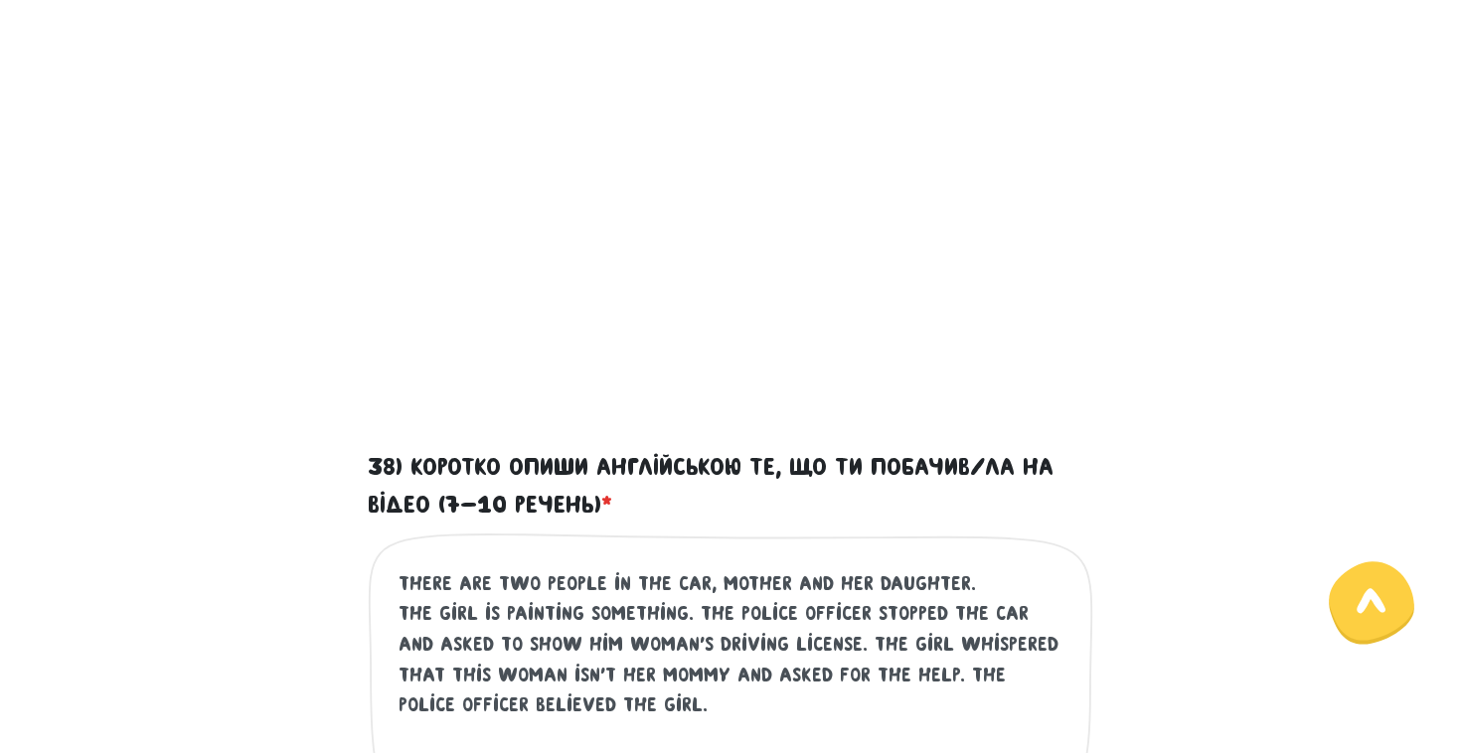
click at [553, 710] on textarea "there are two people in the car, mother and her daughter. the girl is painting …" at bounding box center [732, 691] width 666 height 244
click at [655, 702] on textarea "there are two people in the car, mother and her daughter. the girl is painting …" at bounding box center [732, 691] width 666 height 244
click at [983, 697] on textarea "there are two people in the car, mother and her daughter. the girl is painting …" at bounding box center [732, 691] width 666 height 244
paste textarea "kidnapper"
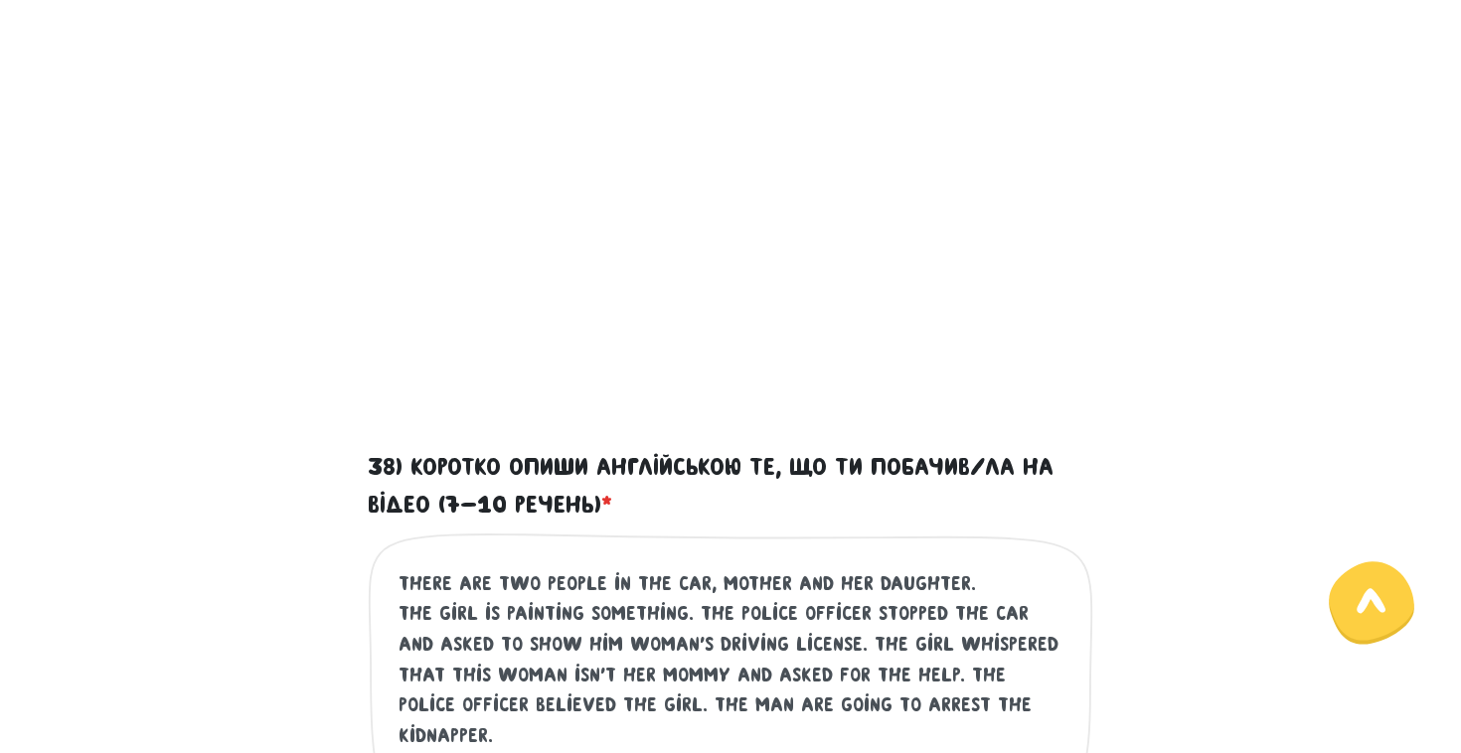
click at [1252, 570] on div "38) Коротко опиши англійською те, що ти побачив/ла на відео (7-10 речень) * the…" at bounding box center [730, 661] width 1133 height 427
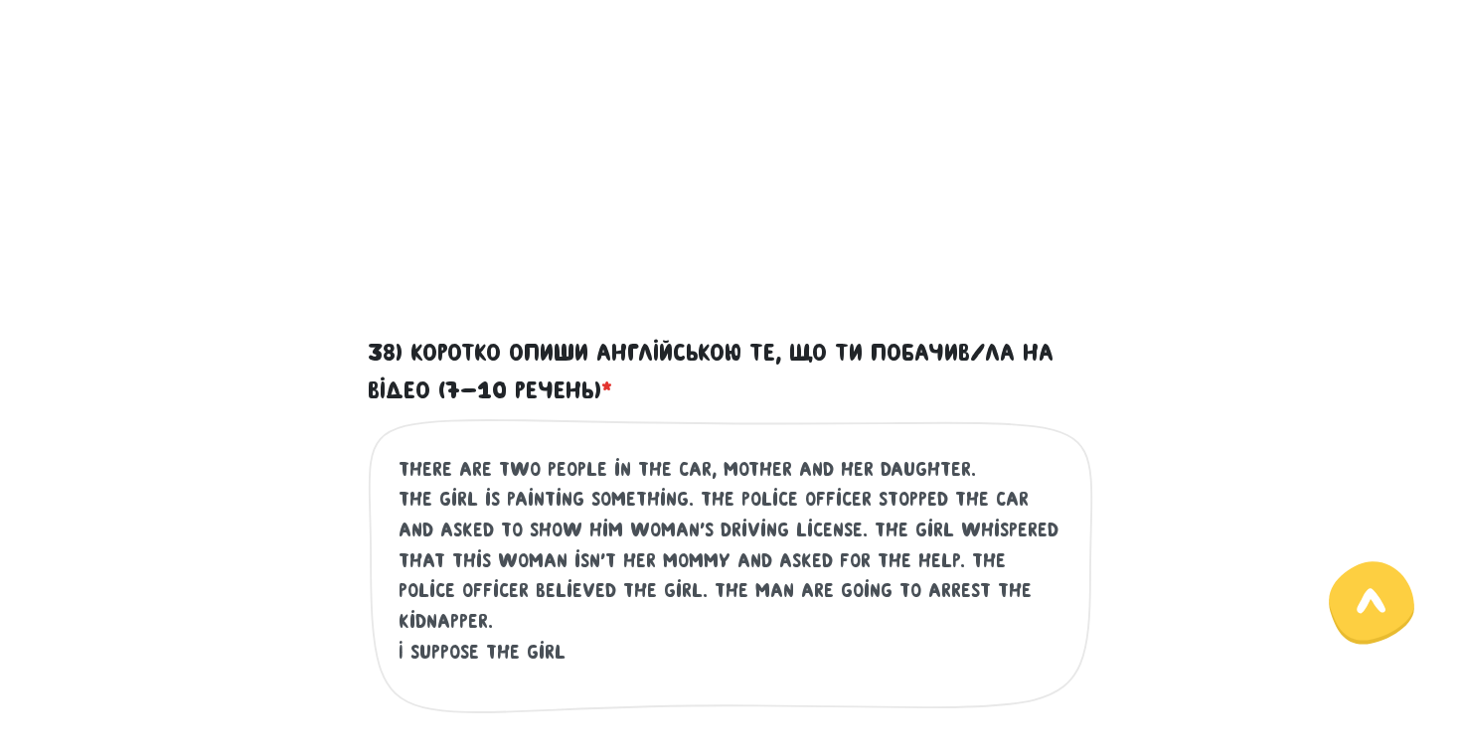
scroll to position [847, 0]
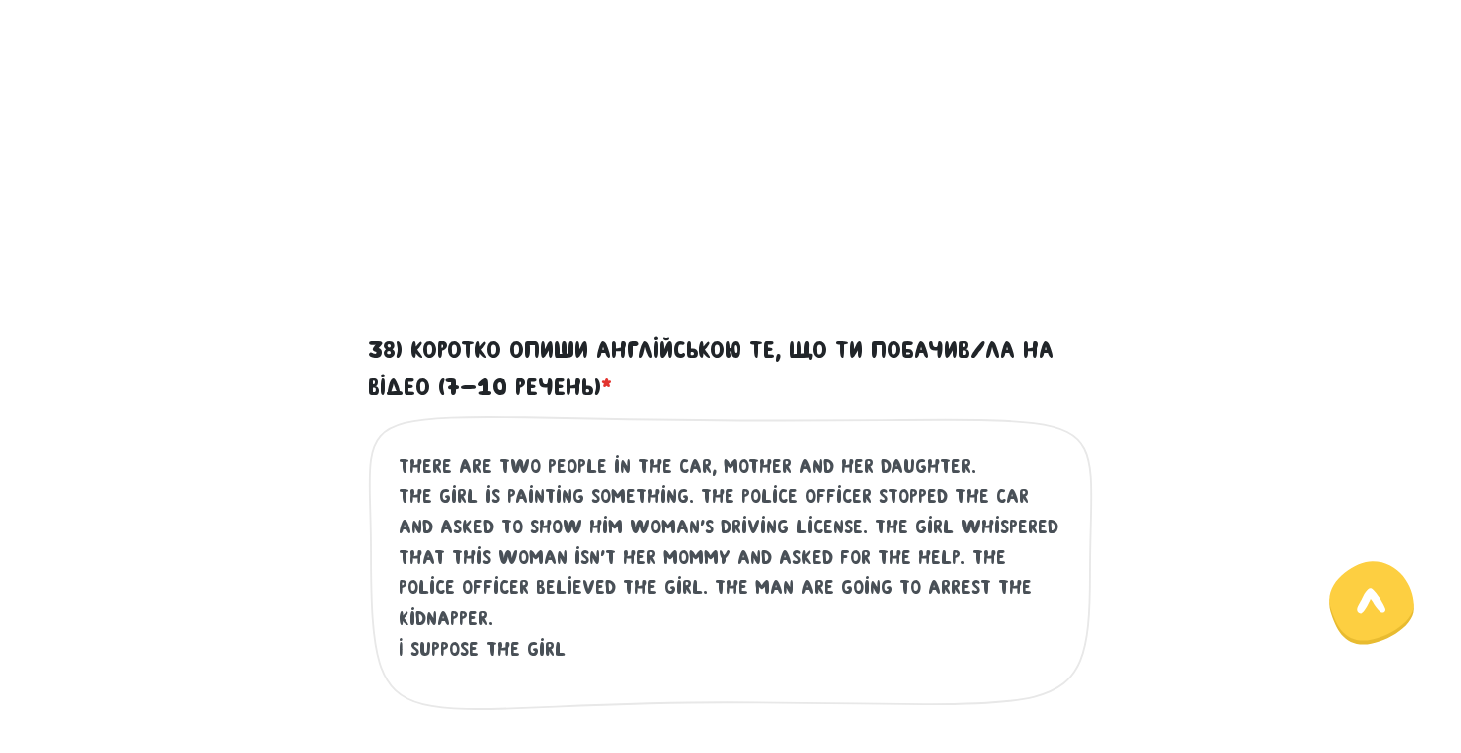
click at [731, 614] on textarea "there are two people in the car, mother and her daughter. the girl is painting …" at bounding box center [732, 573] width 666 height 244
type textarea "there are two people in the car, mother and her daughter. the girl is painting …"
click at [1120, 707] on div "38) Коротко опиши англійською те, що ти побачив/ла на відео (7-10 речень) * the…" at bounding box center [730, 544] width 1133 height 427
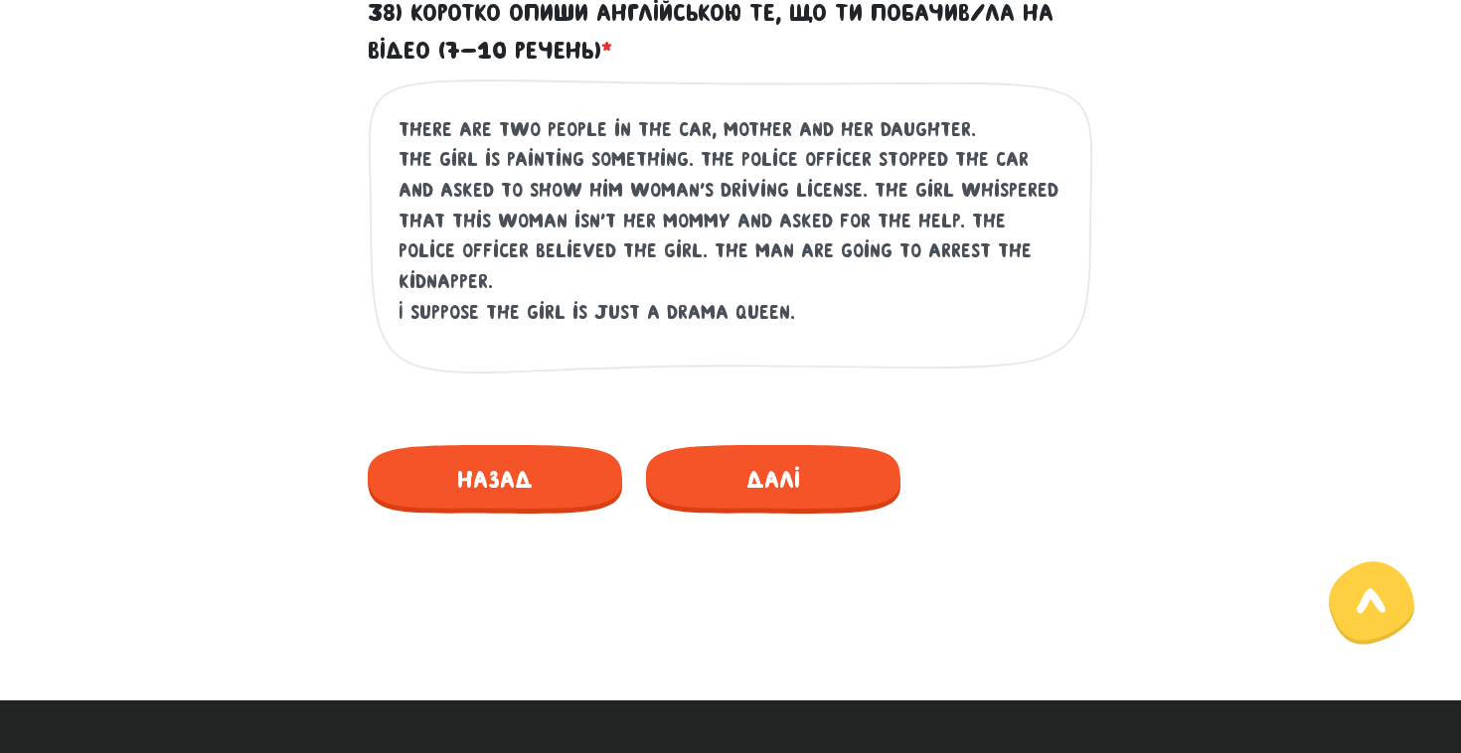
scroll to position [1196, 0]
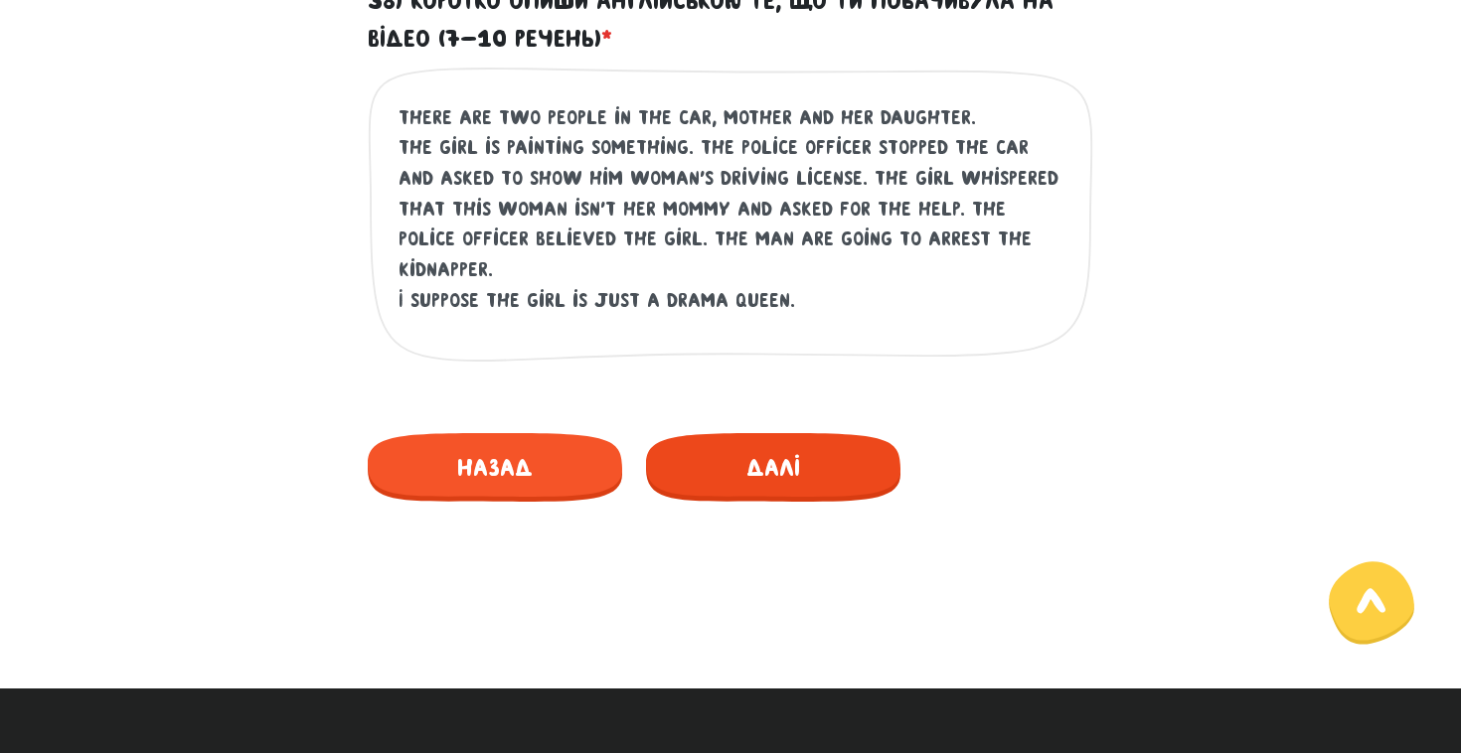
click at [803, 481] on span "Далі" at bounding box center [773, 467] width 254 height 69
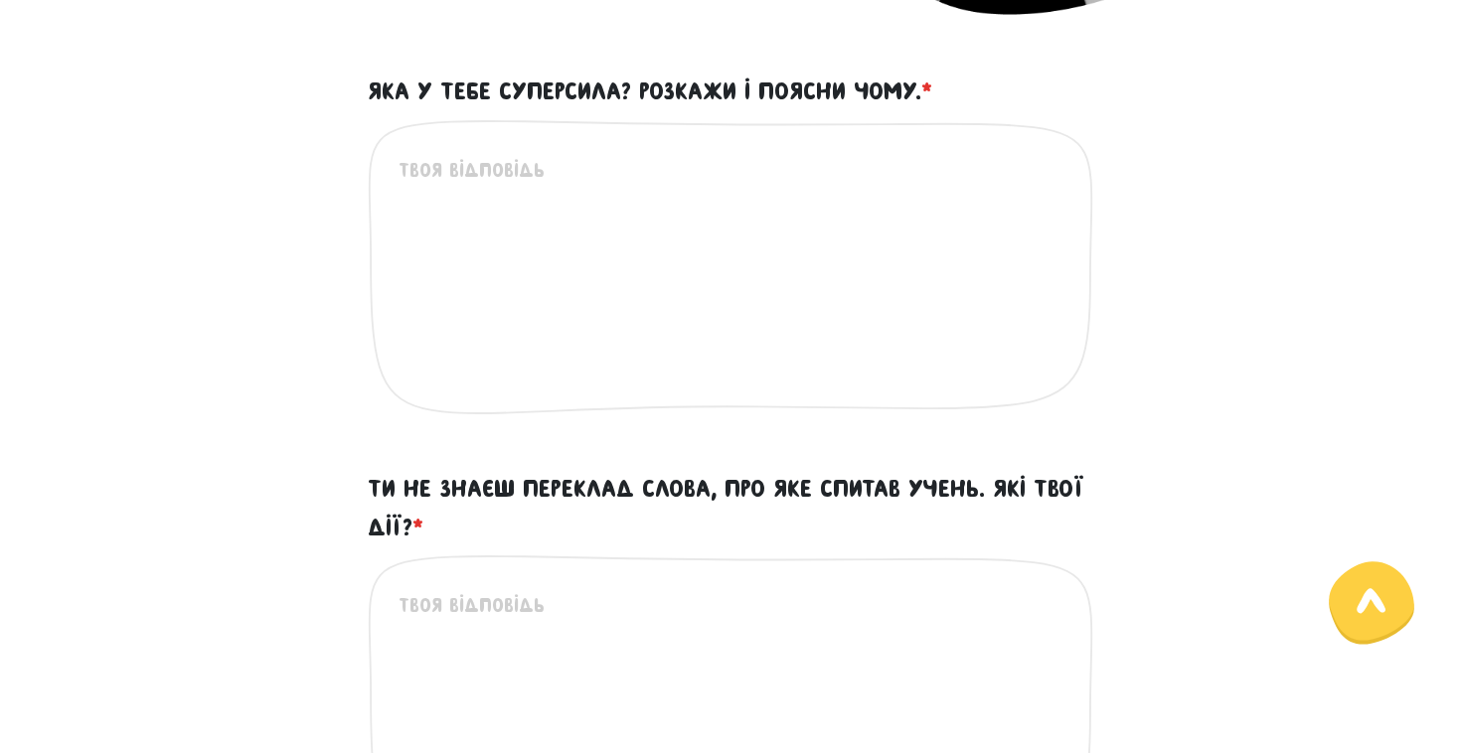
scroll to position [570, 0]
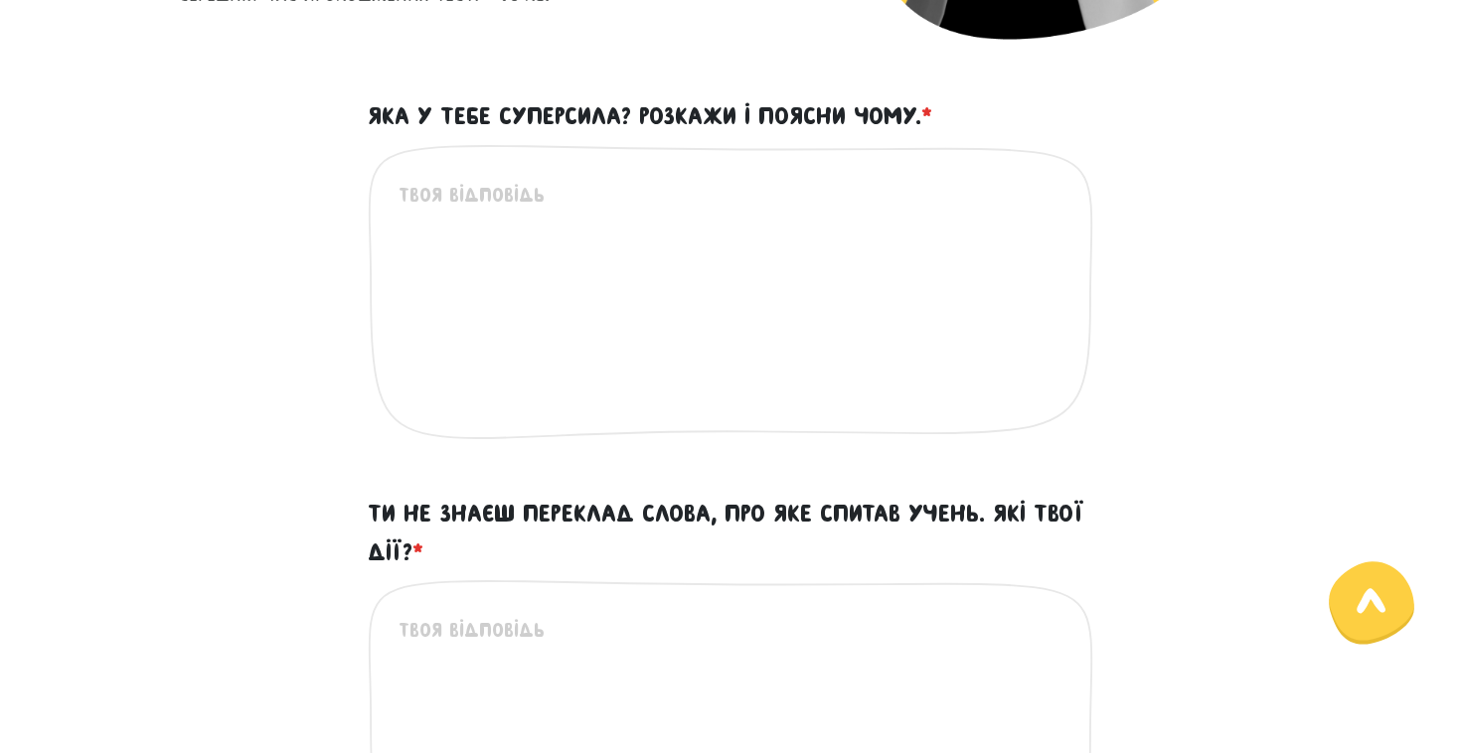
click at [1108, 361] on div "Яка у тебе суперсила? Розкажи і поясни чому. * Це обов'язкове поле" at bounding box center [730, 292] width 1133 height 390
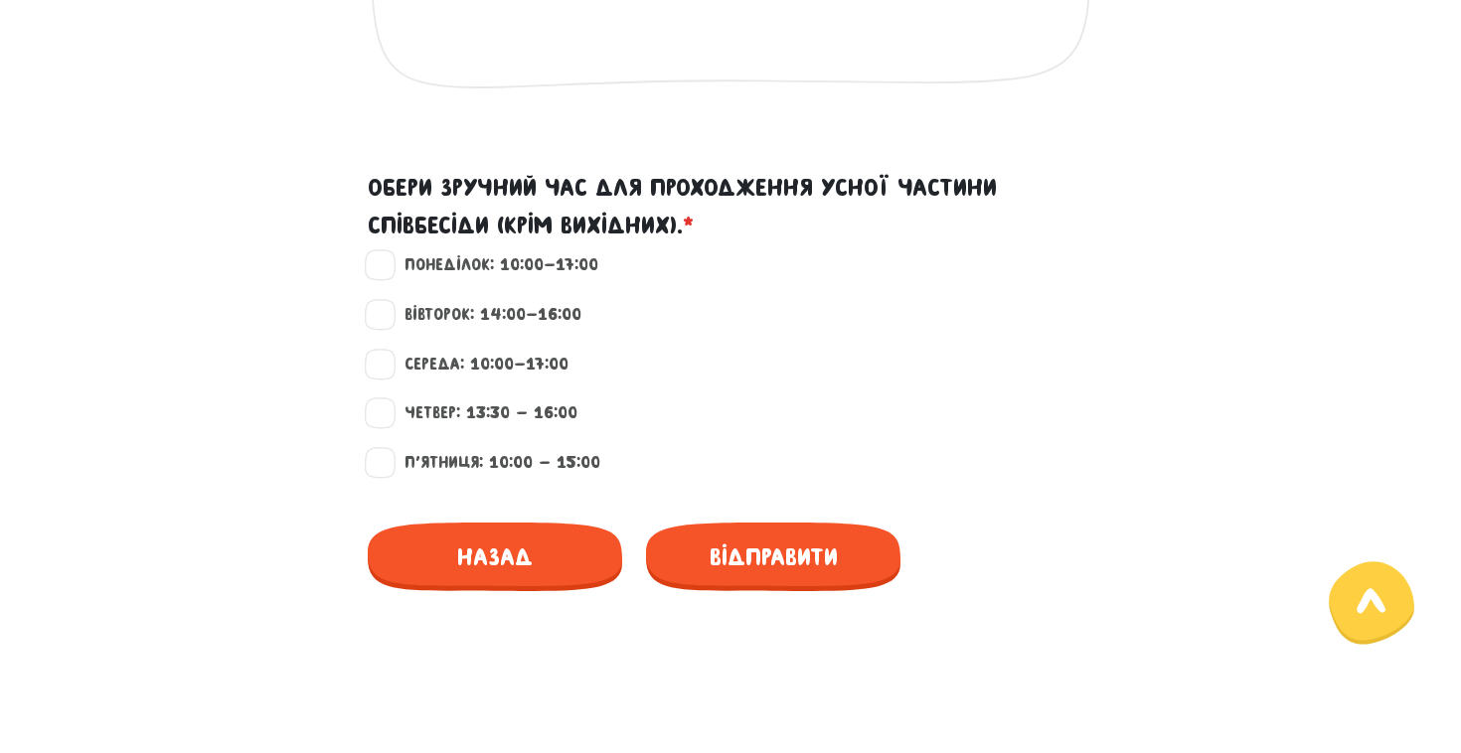
scroll to position [1788, 0]
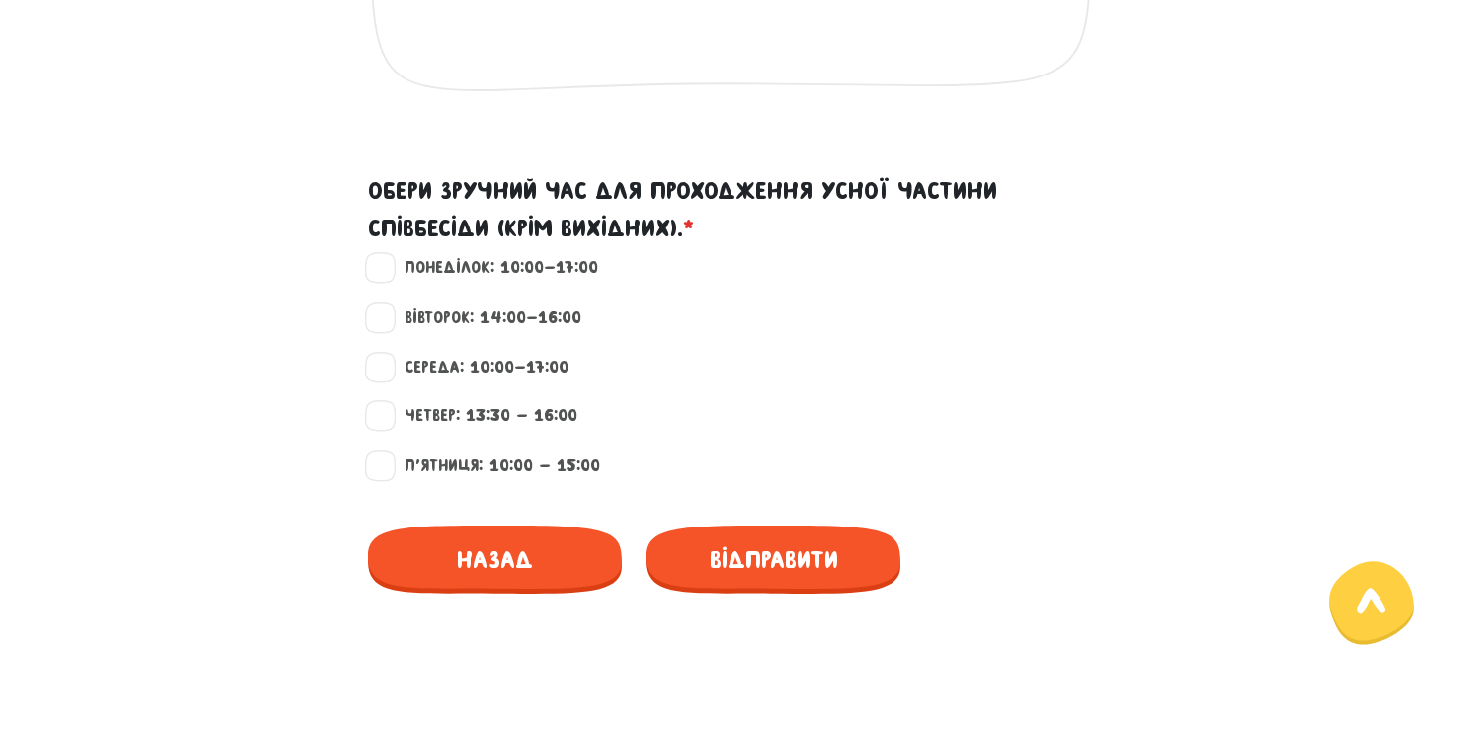
click at [388, 258] on label "Понеділок: 10:00-17:00" at bounding box center [493, 268] width 211 height 26
click at [388, 258] on input "Понеділок: 10:00-17:00" at bounding box center [381, 265] width 16 height 20
checkbox input "true"
click at [390, 312] on label "Вівторок: 14:00-16:00" at bounding box center [485, 318] width 194 height 26
click at [389, 312] on input "Вівторок: 14:00-16:00" at bounding box center [381, 315] width 16 height 20
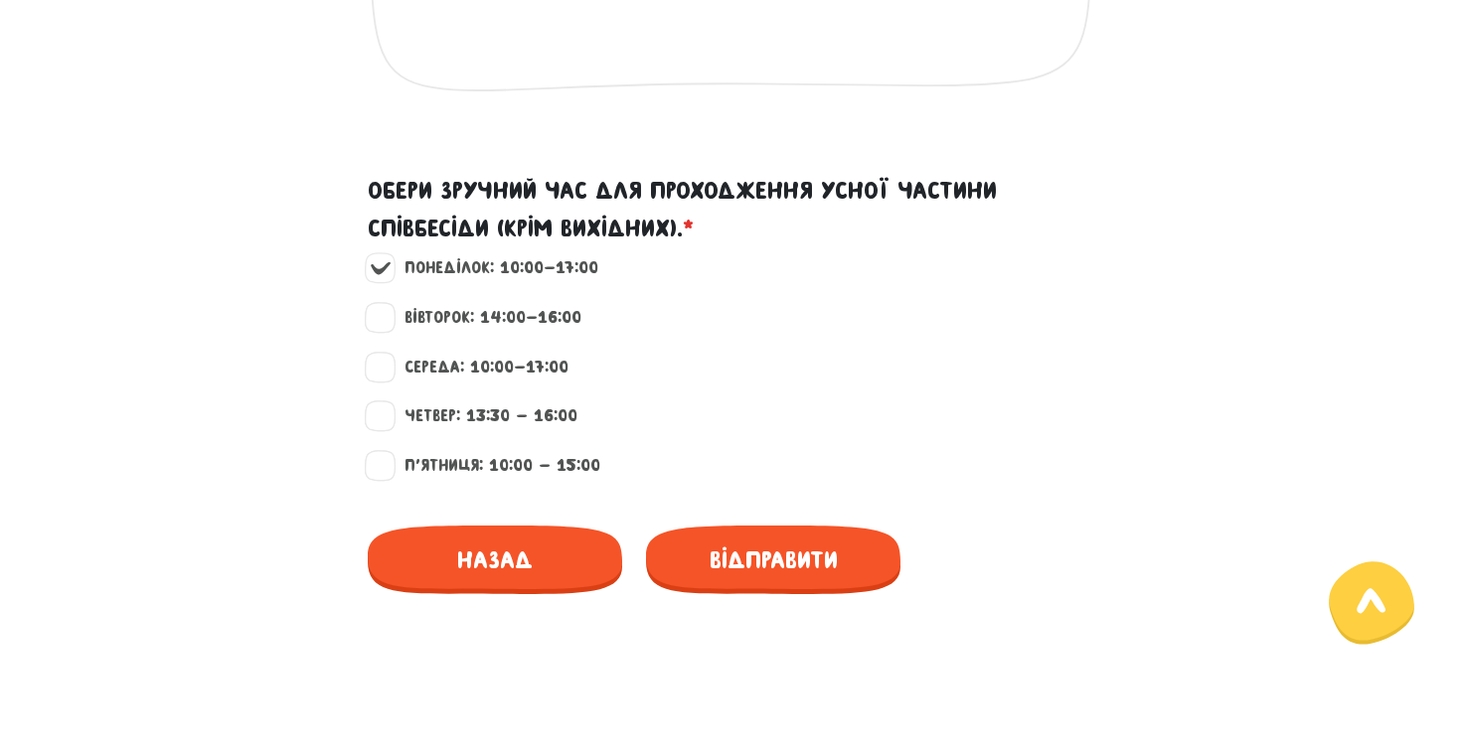
checkbox input "true"
click at [674, 358] on div "Середа: 10:00-17:00" at bounding box center [742, 368] width 739 height 26
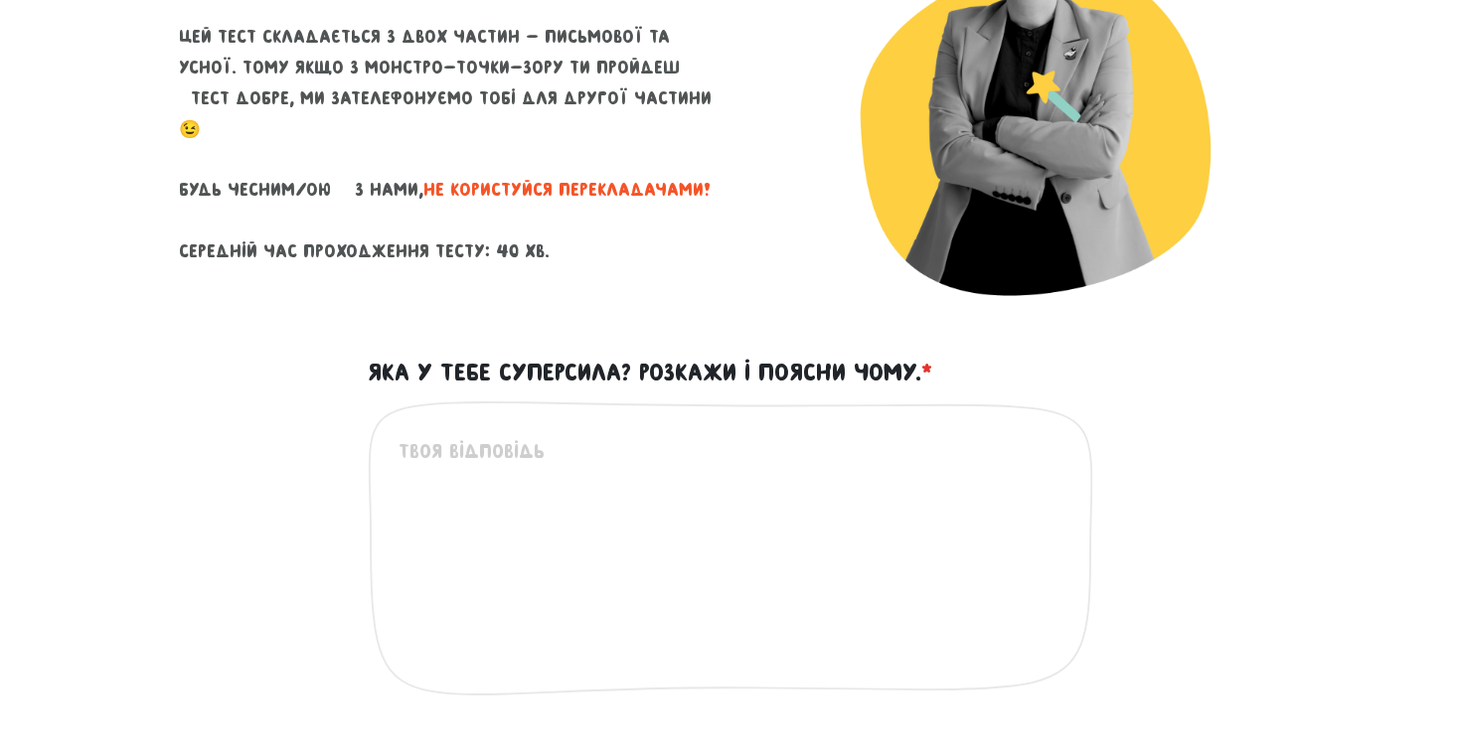
scroll to position [317, 0]
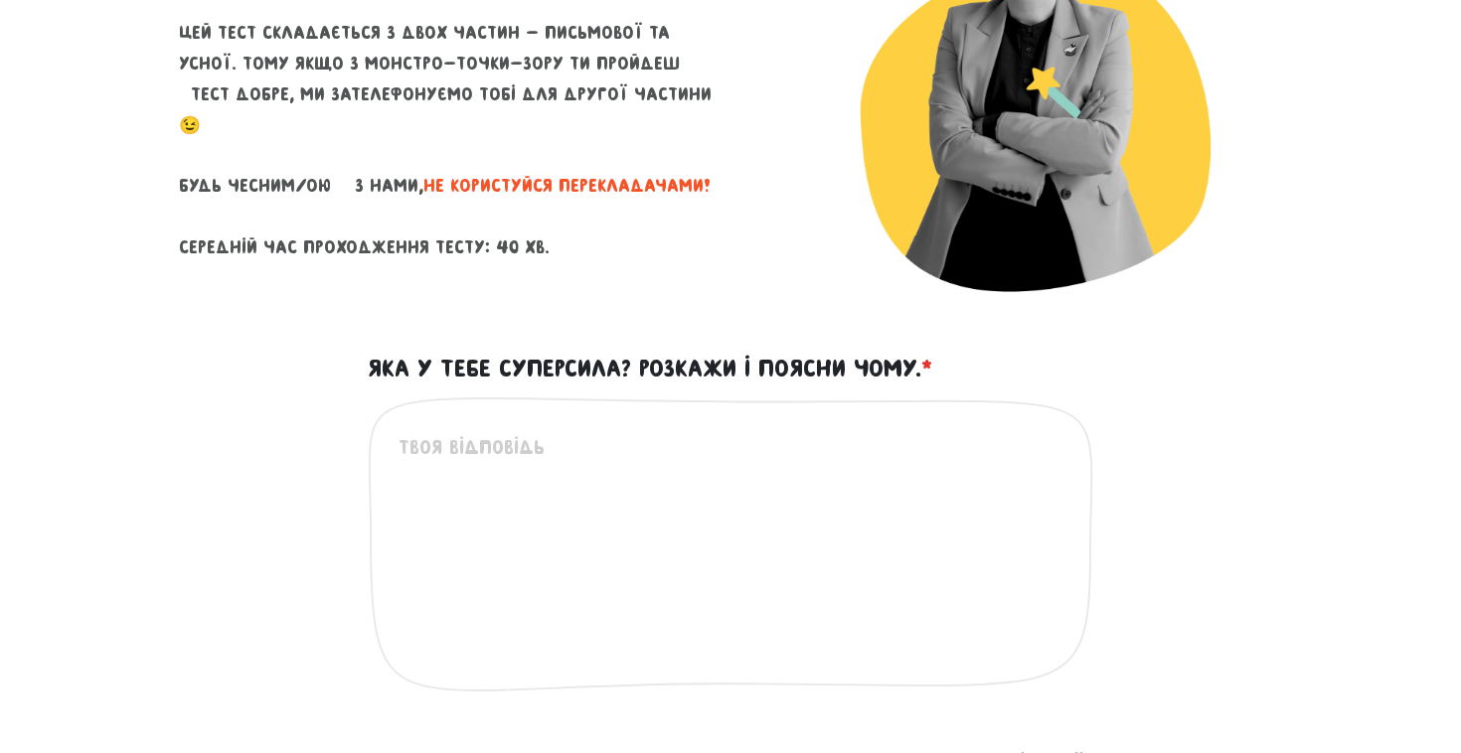
click at [499, 415] on div "Це обов'язкове поле" at bounding box center [731, 561] width 726 height 328
click at [499, 436] on textarea "Яка у тебе суперсила? Розкажи і поясни чому. *" at bounding box center [732, 554] width 666 height 244
type textarea "o"
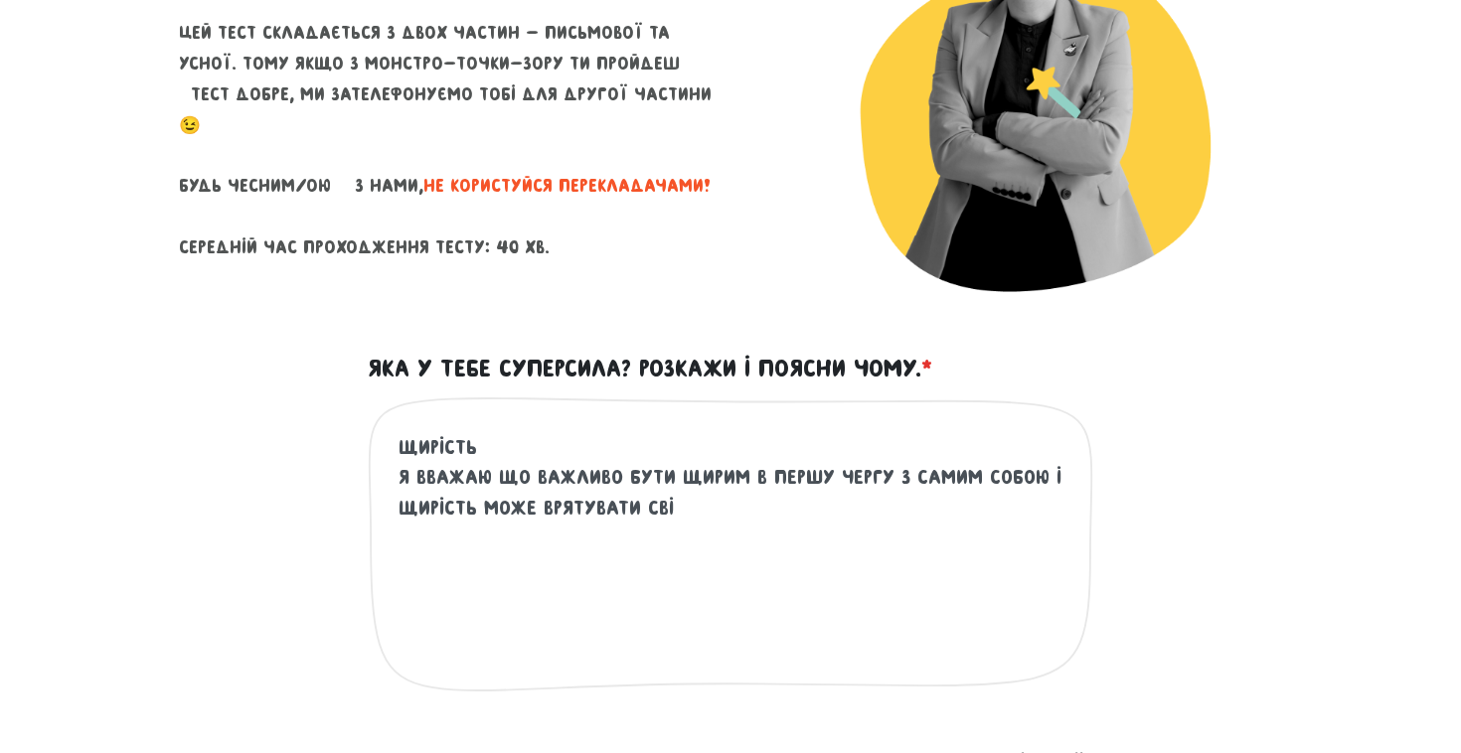
type textarea "щирість я вважаю що важливо бути щирим в першу чергу з самим собою і щирість мо…"
drag, startPoint x: 689, startPoint y: 523, endPoint x: 370, endPoint y: 444, distance: 328.6
click at [370, 444] on div "щирість я вважаю що важливо бути щирим в першу чергу з самим собою і щирість мо…" at bounding box center [731, 561] width 726 height 328
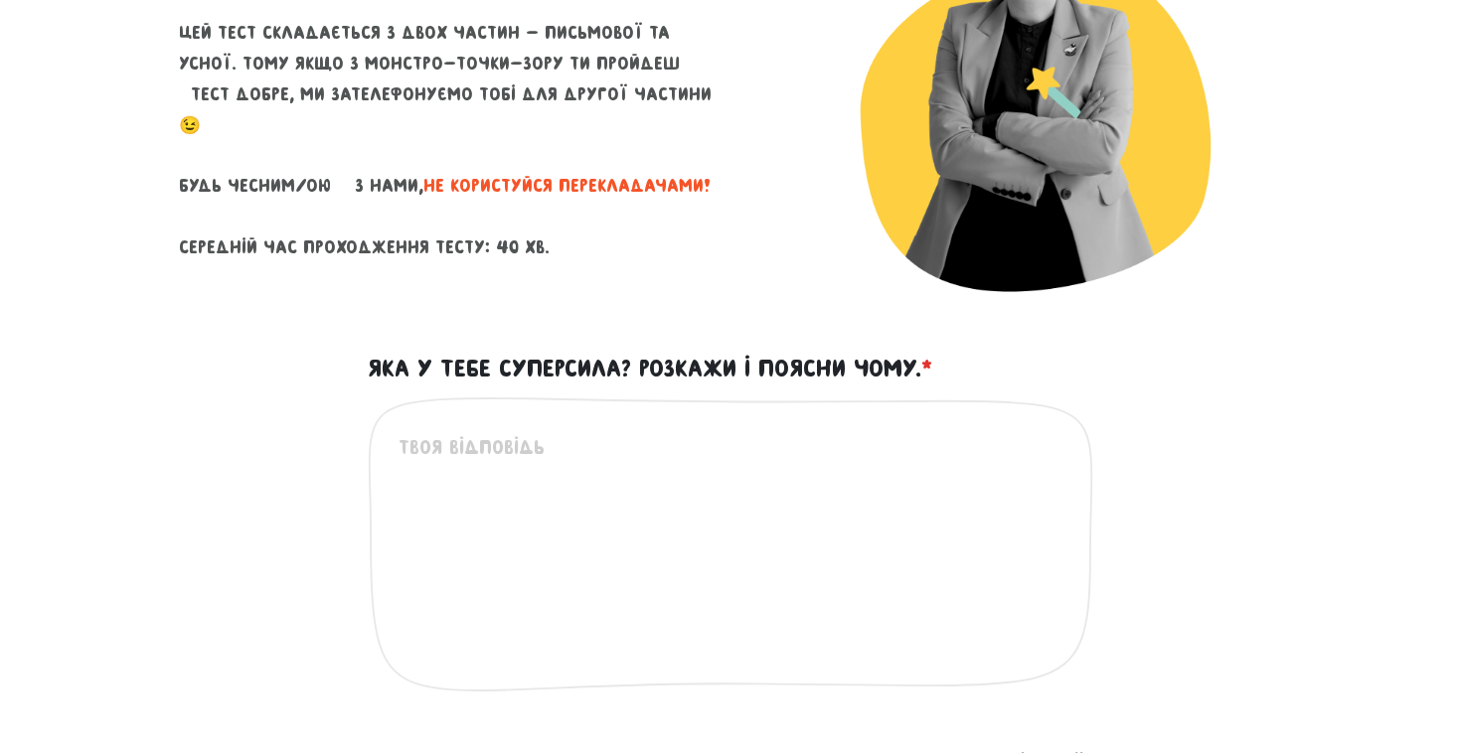
paste textarea "Я переконана, що щирість починається з самого себе. Бути чесним із власними поч…"
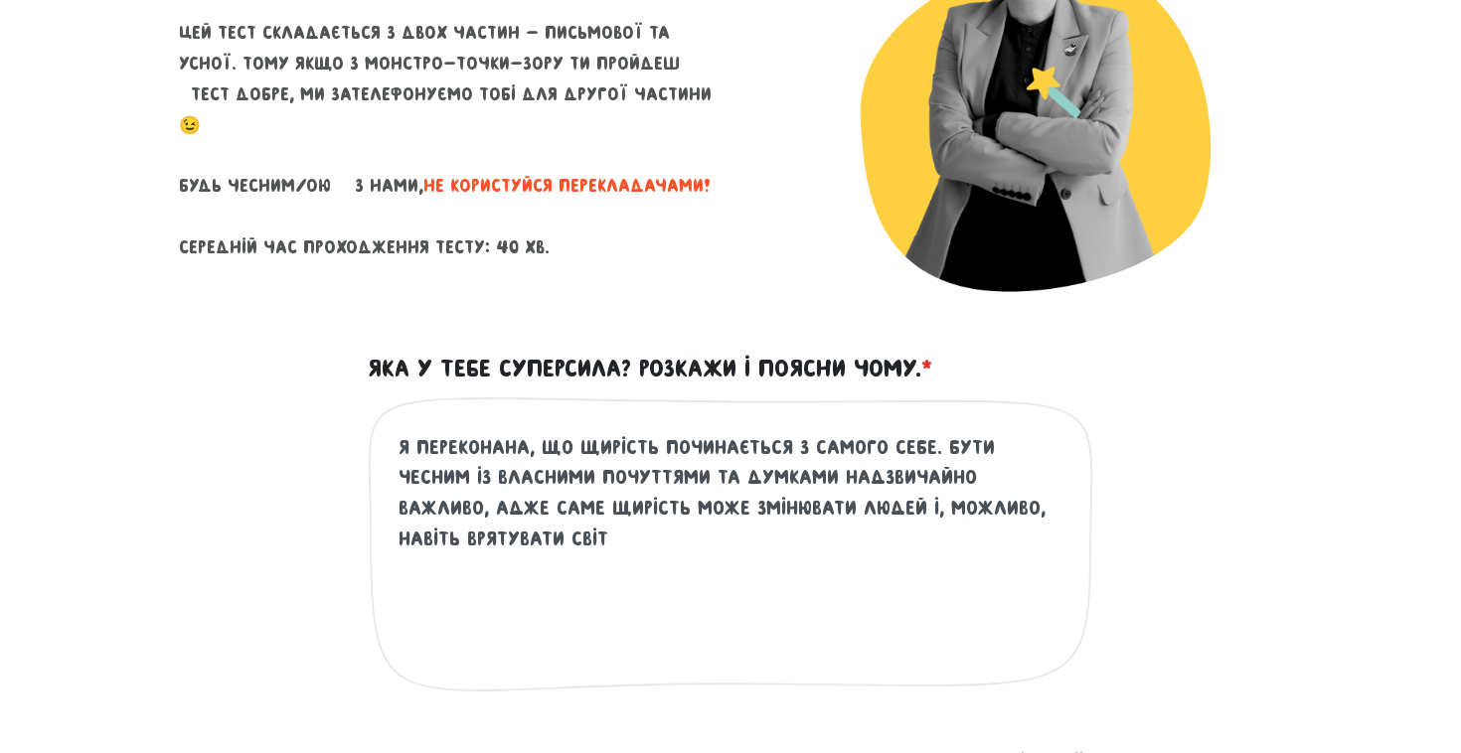
type textarea "Я переконана, що щирість починається з самого себе. Бути чесним із власними поч…"
click at [463, 243] on p "Цей тест складається з двох частин - письмової та усної. Тому якщо з монстро-то…" at bounding box center [447, 140] width 537 height 244
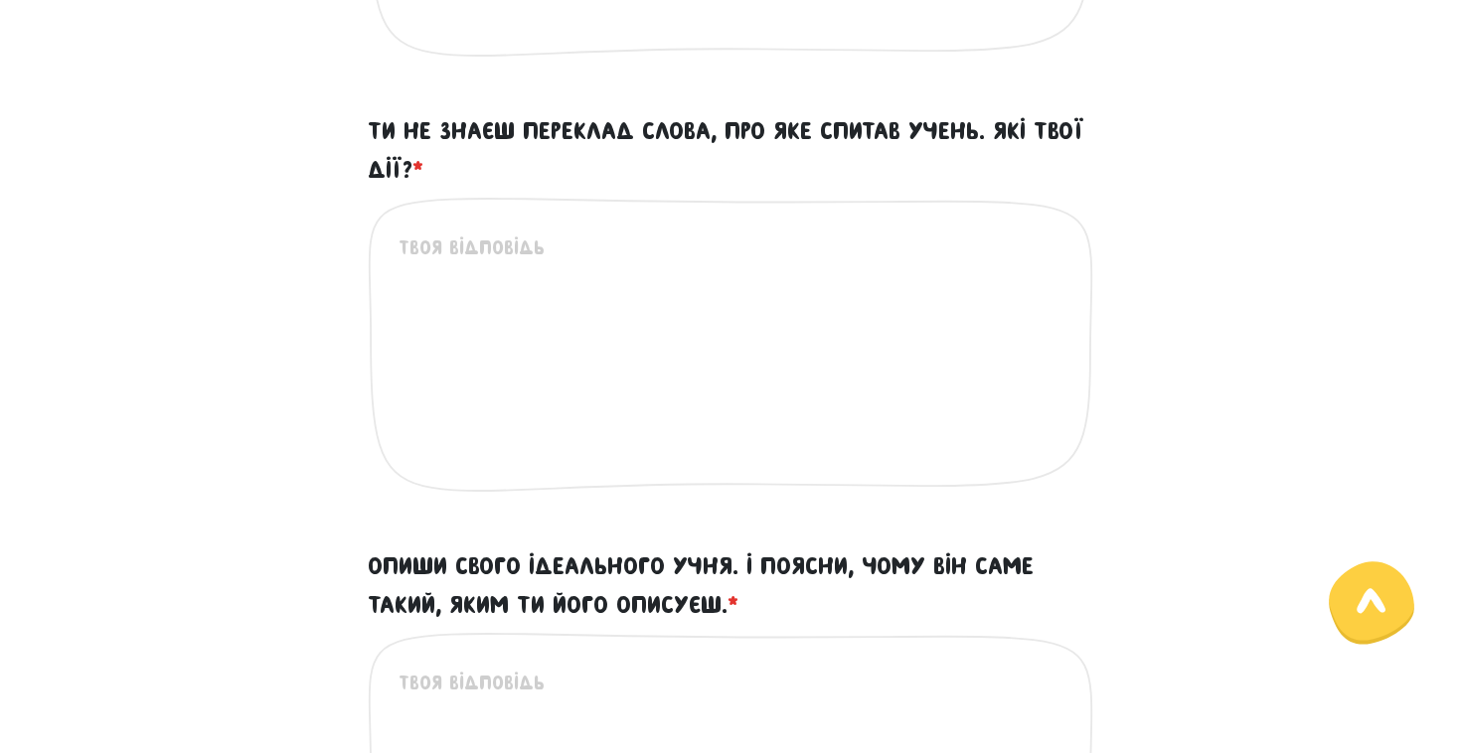
scroll to position [927, 0]
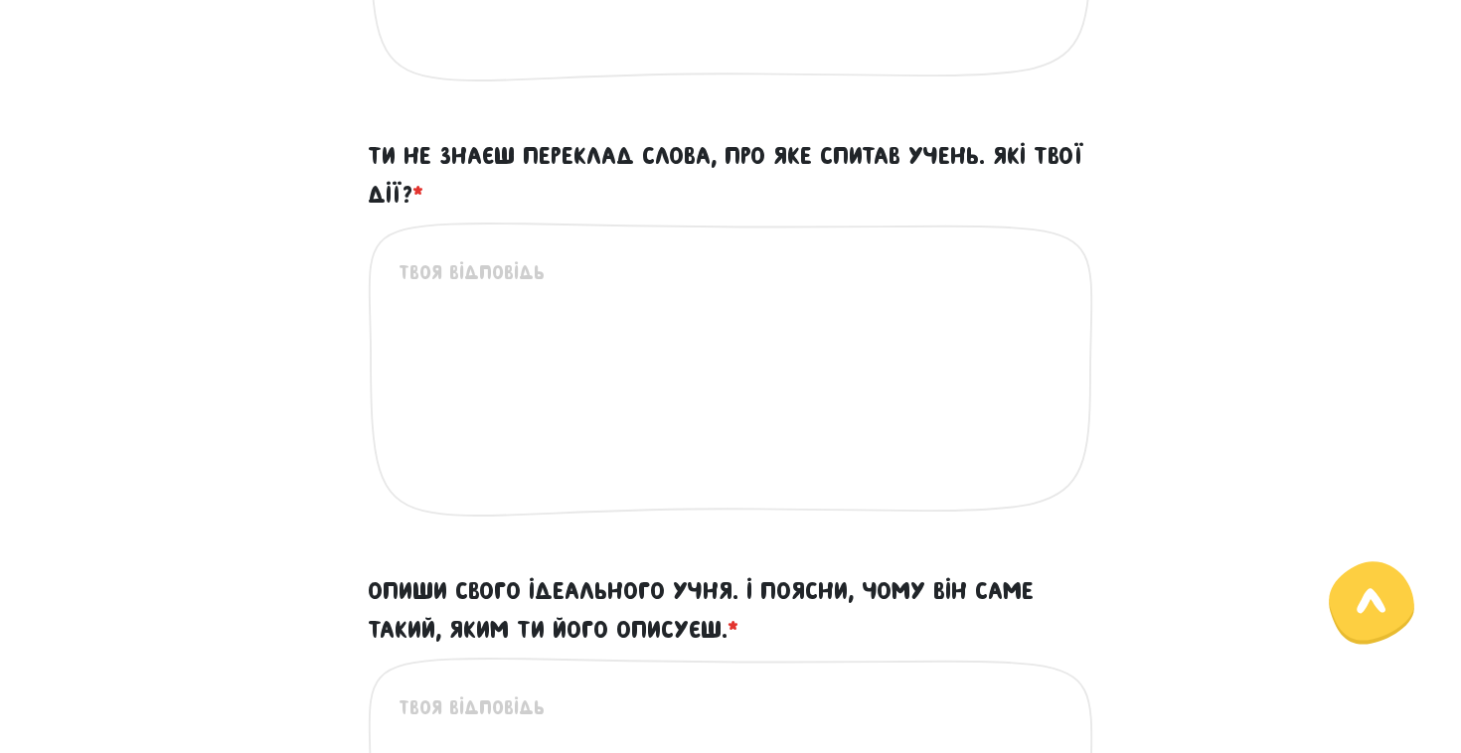
click at [462, 290] on textarea "Ти не знаєш переклад слова, про яке спитав учень. Які твої дії? *" at bounding box center [732, 379] width 666 height 244
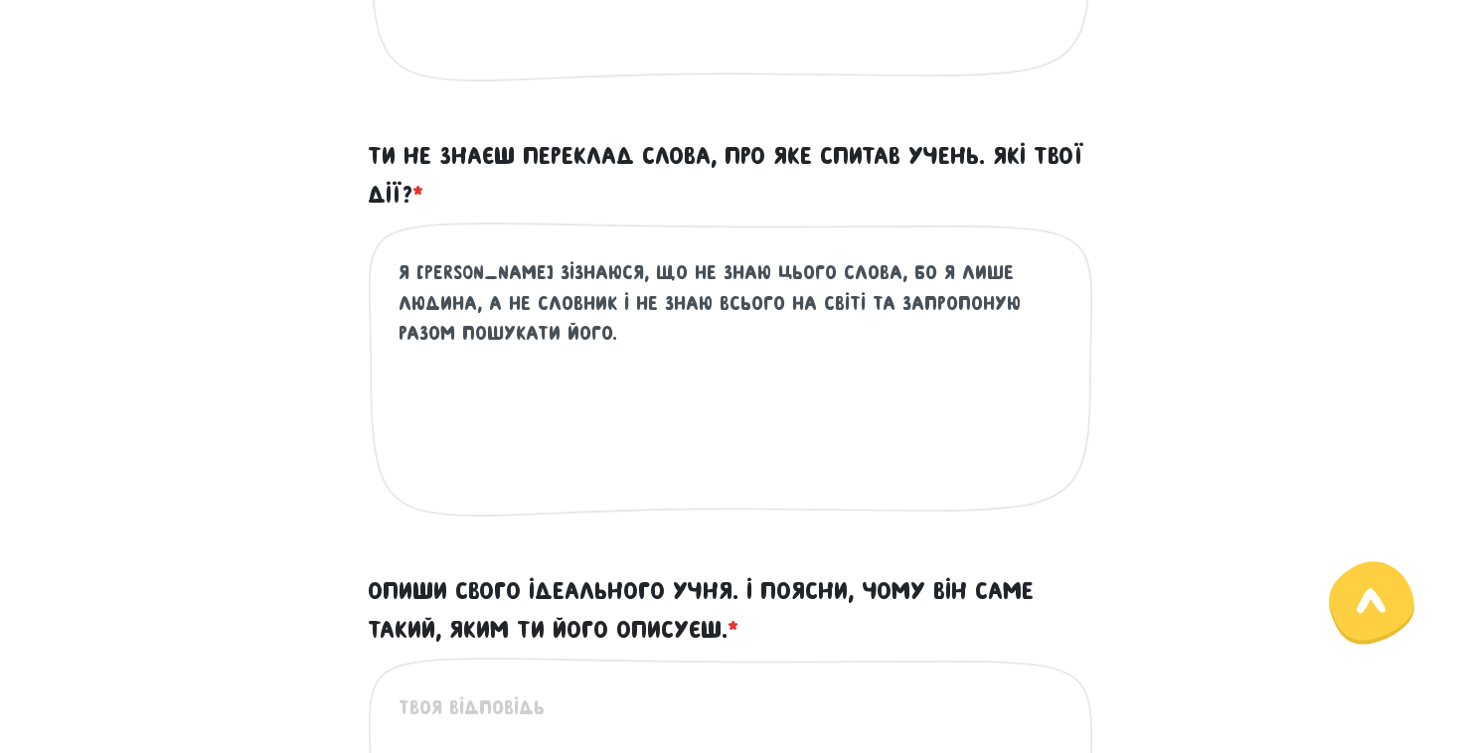
type textarea "я [PERSON_NAME] зізнаюся, що не знаю цього слова, бо я лише людина, а не словни…"
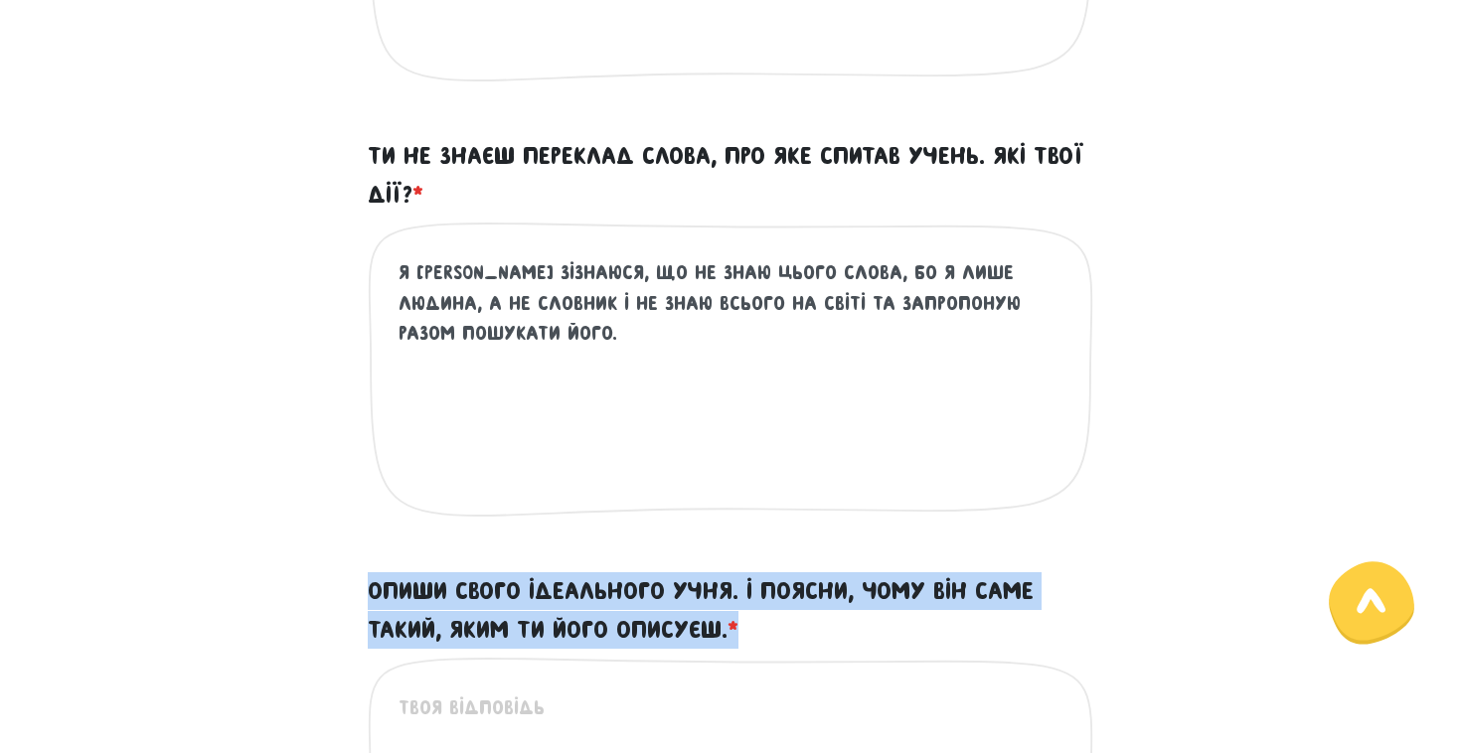
drag, startPoint x: 767, startPoint y: 611, endPoint x: 366, endPoint y: 581, distance: 402.6
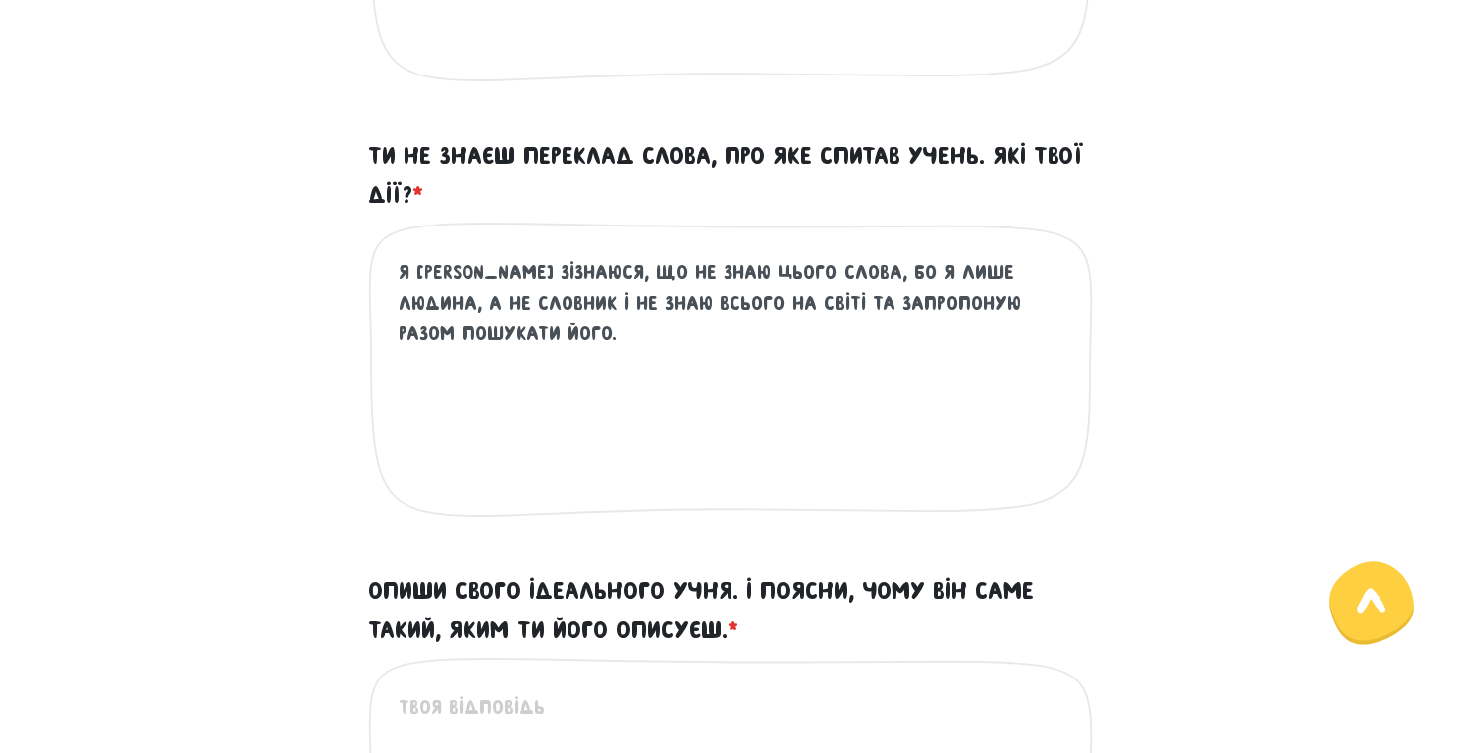
paste textarea "Lor ipsumdolo sitam – co adi, eli sedd eiusmodtem incididun u labore etdolore m…"
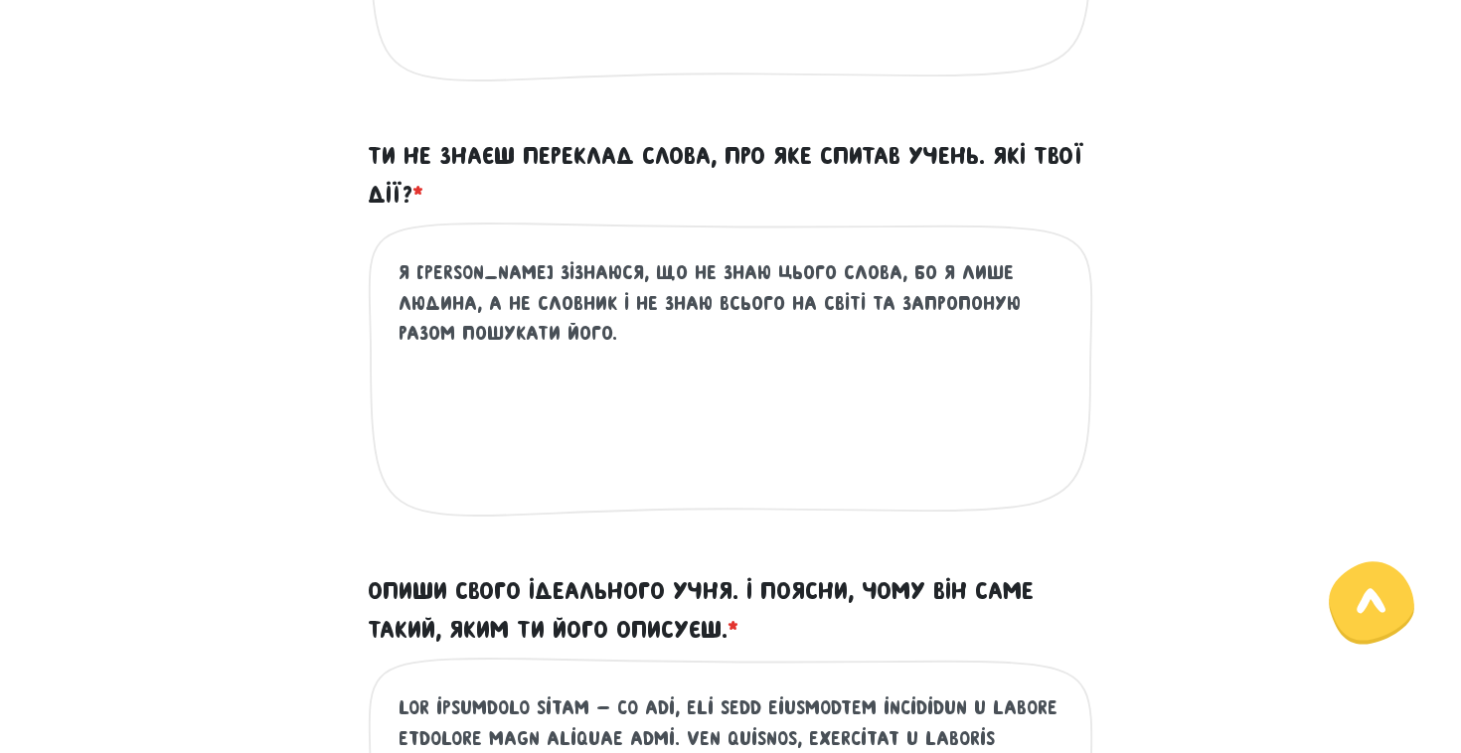
scroll to position [1468, 0]
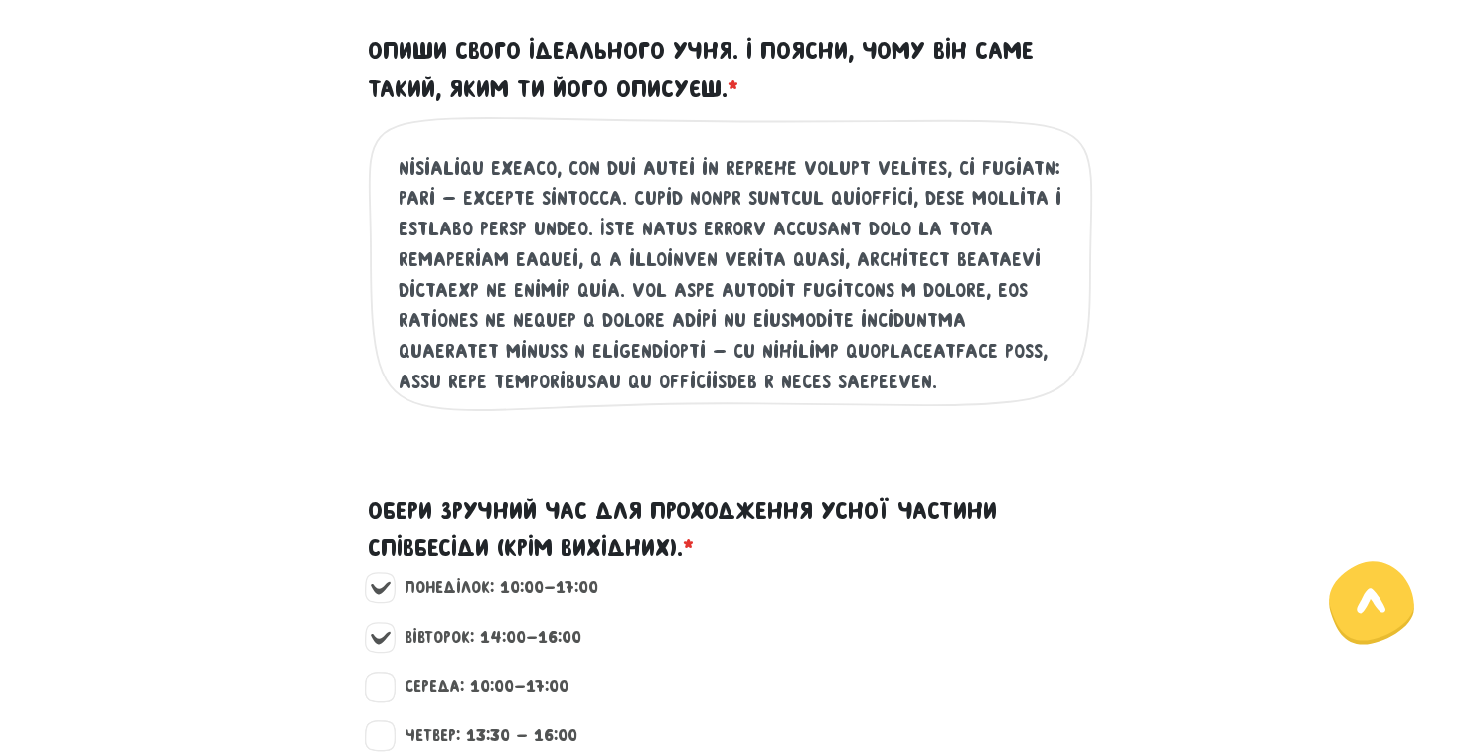
type textarea "Lor ipsumdolo sitam – co adi, eli sedd eiusmodtem incididun u labore etdolore m…"
click at [648, 474] on div "Обери зручний час для проходження усної частини співбесіди (крім вихідних). *" at bounding box center [731, 522] width 726 height 108
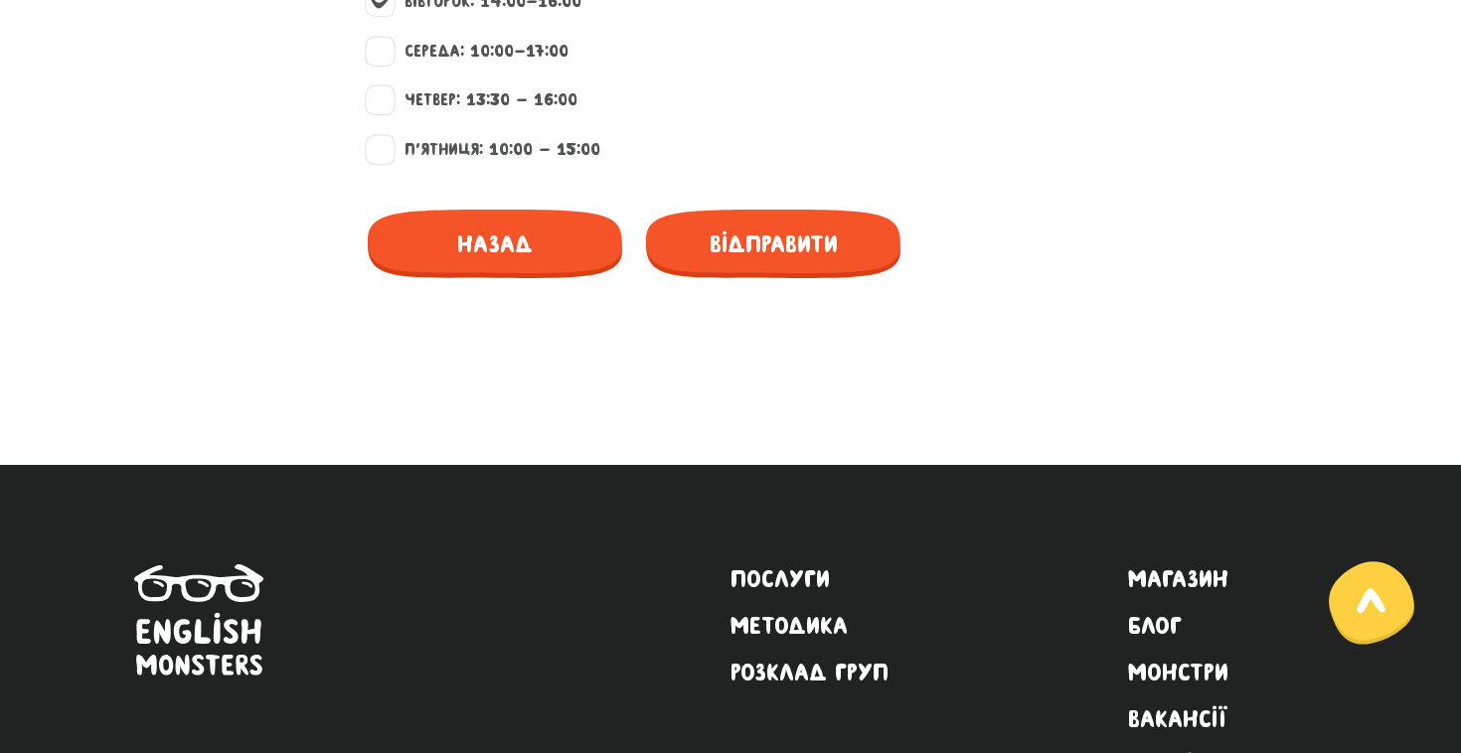
scroll to position [2121, 0]
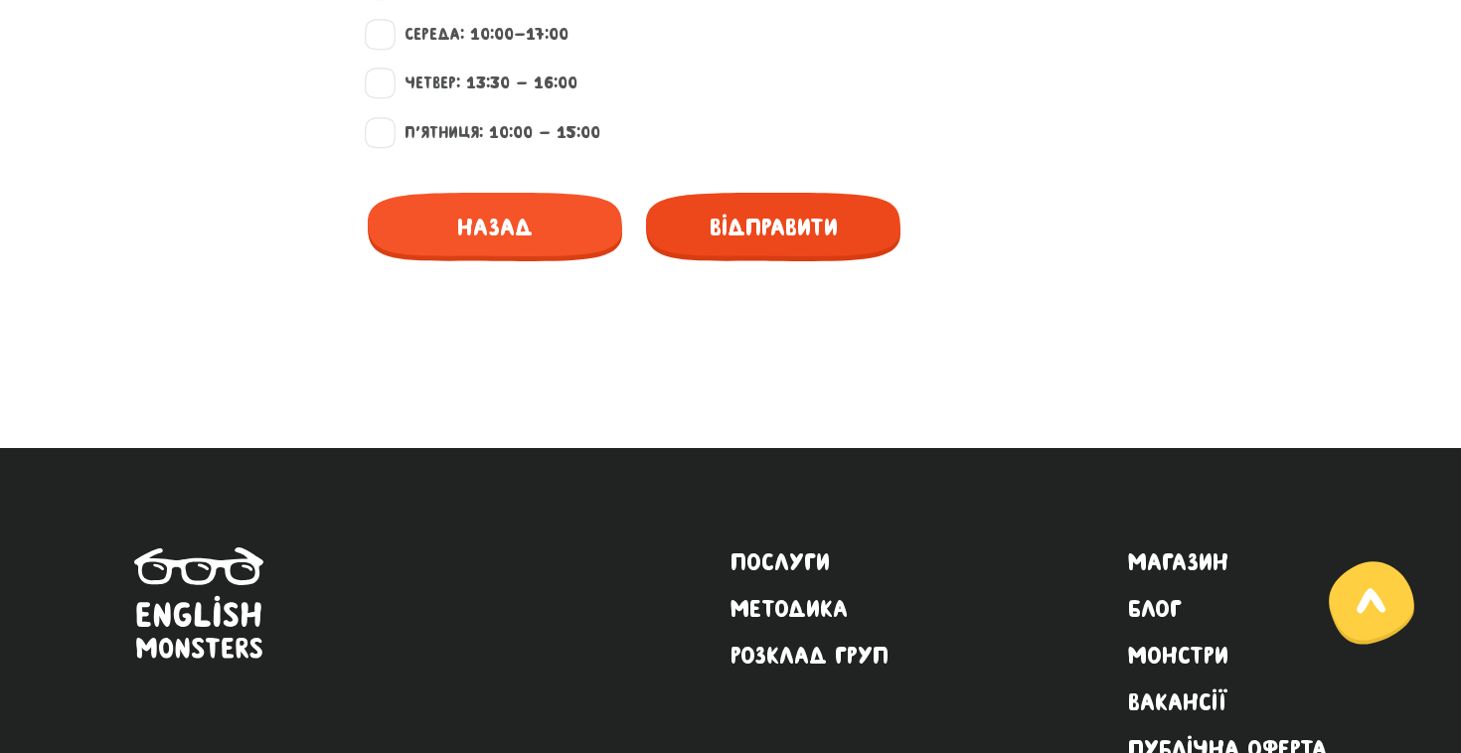
click at [840, 208] on span "Відправити" at bounding box center [773, 227] width 254 height 69
